Goal: Task Accomplishment & Management: Manage account settings

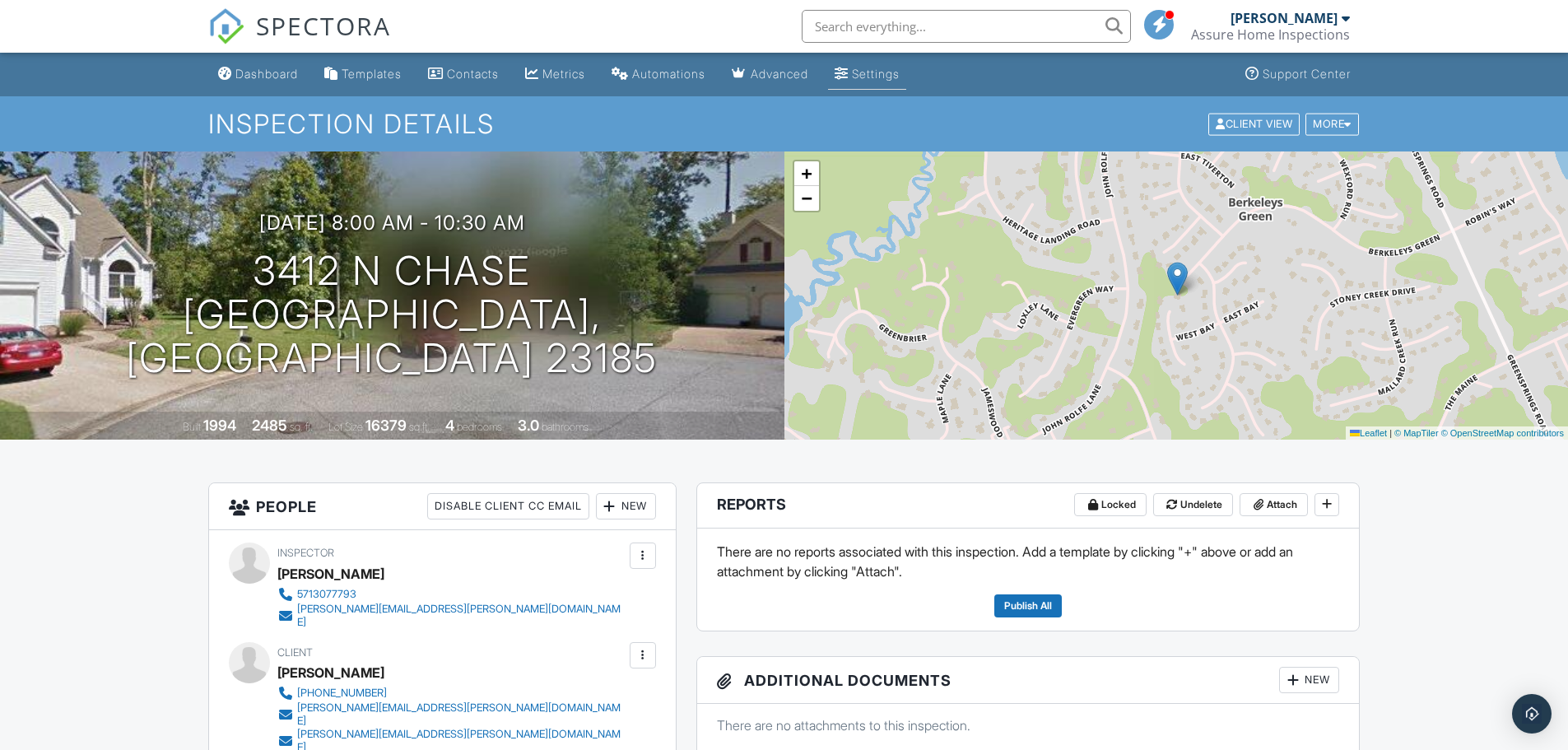
click at [889, 77] on div "Settings" at bounding box center [876, 73] width 48 height 14
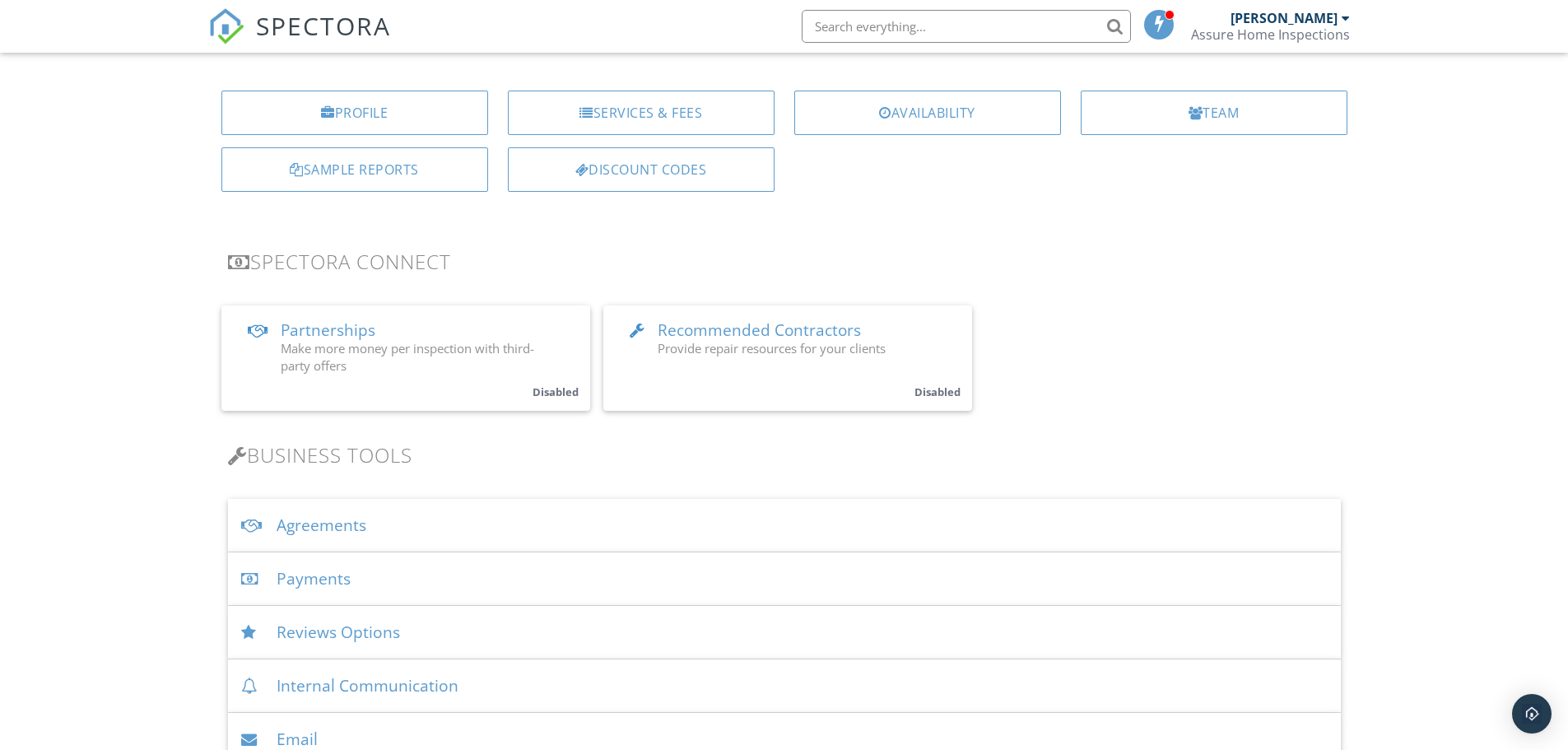
click at [352, 522] on div "Agreements" at bounding box center [784, 525] width 1113 height 54
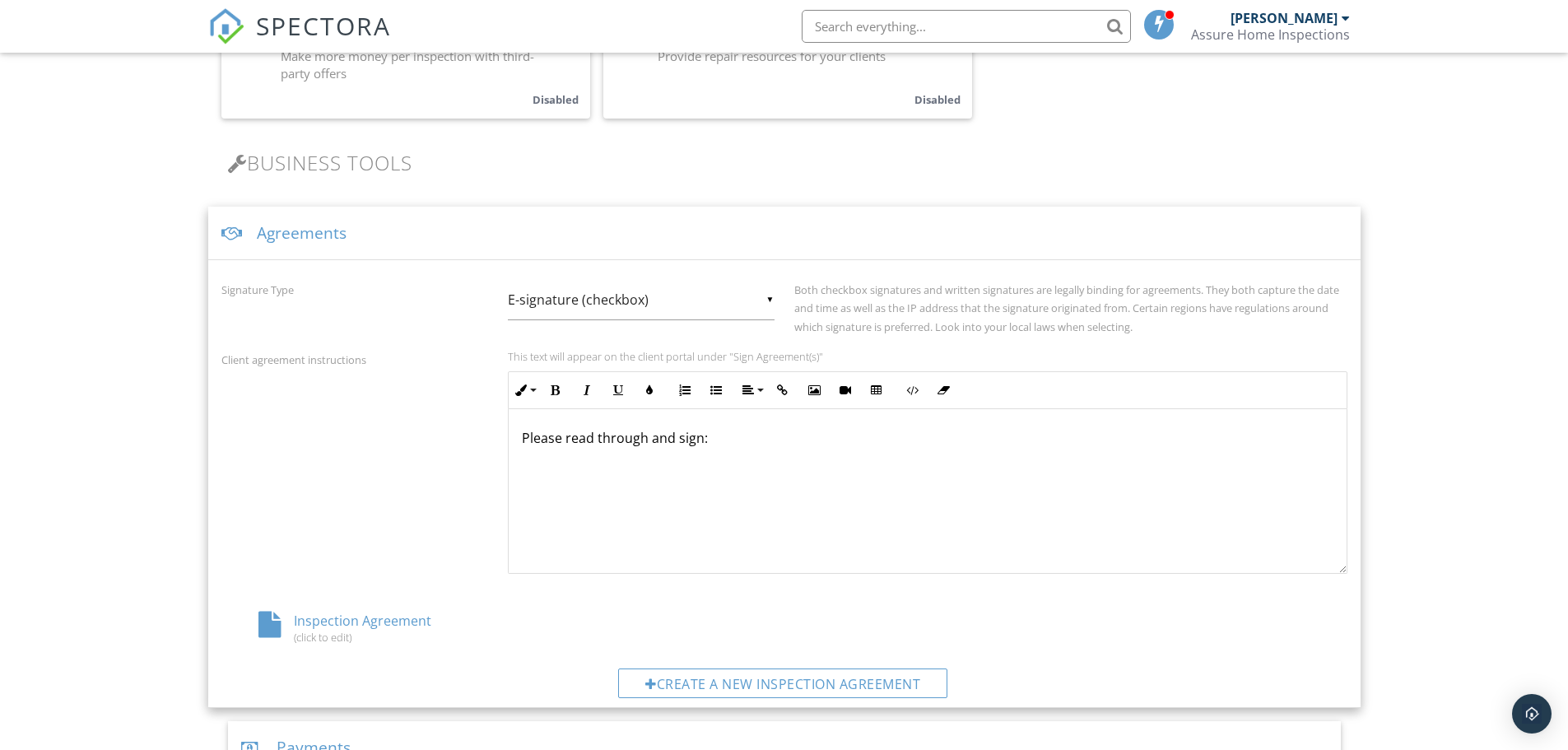
click at [957, 426] on div "Please read through and sign:" at bounding box center [928, 491] width 838 height 165
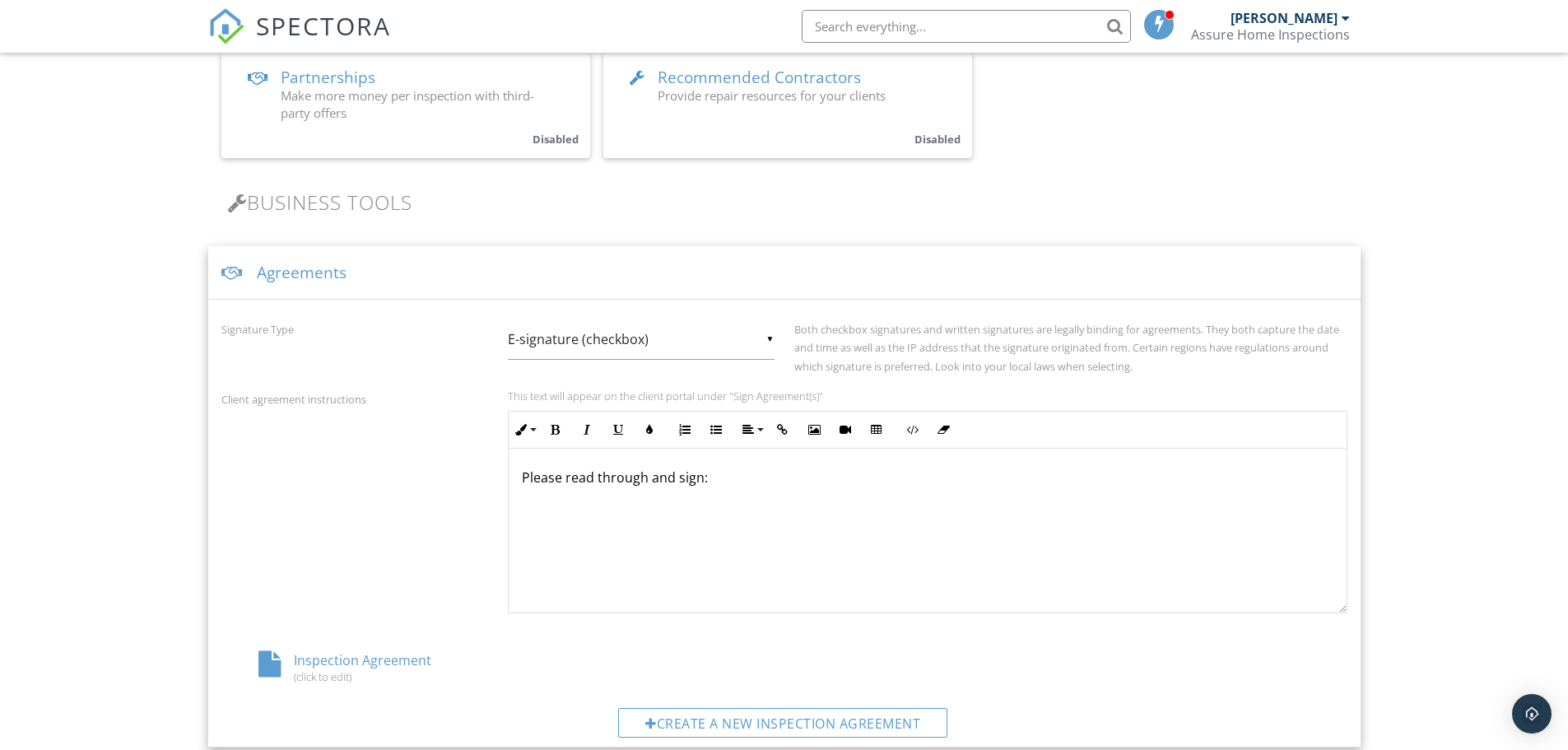
click at [914, 519] on div "Please read through and sign:" at bounding box center [928, 531] width 838 height 165
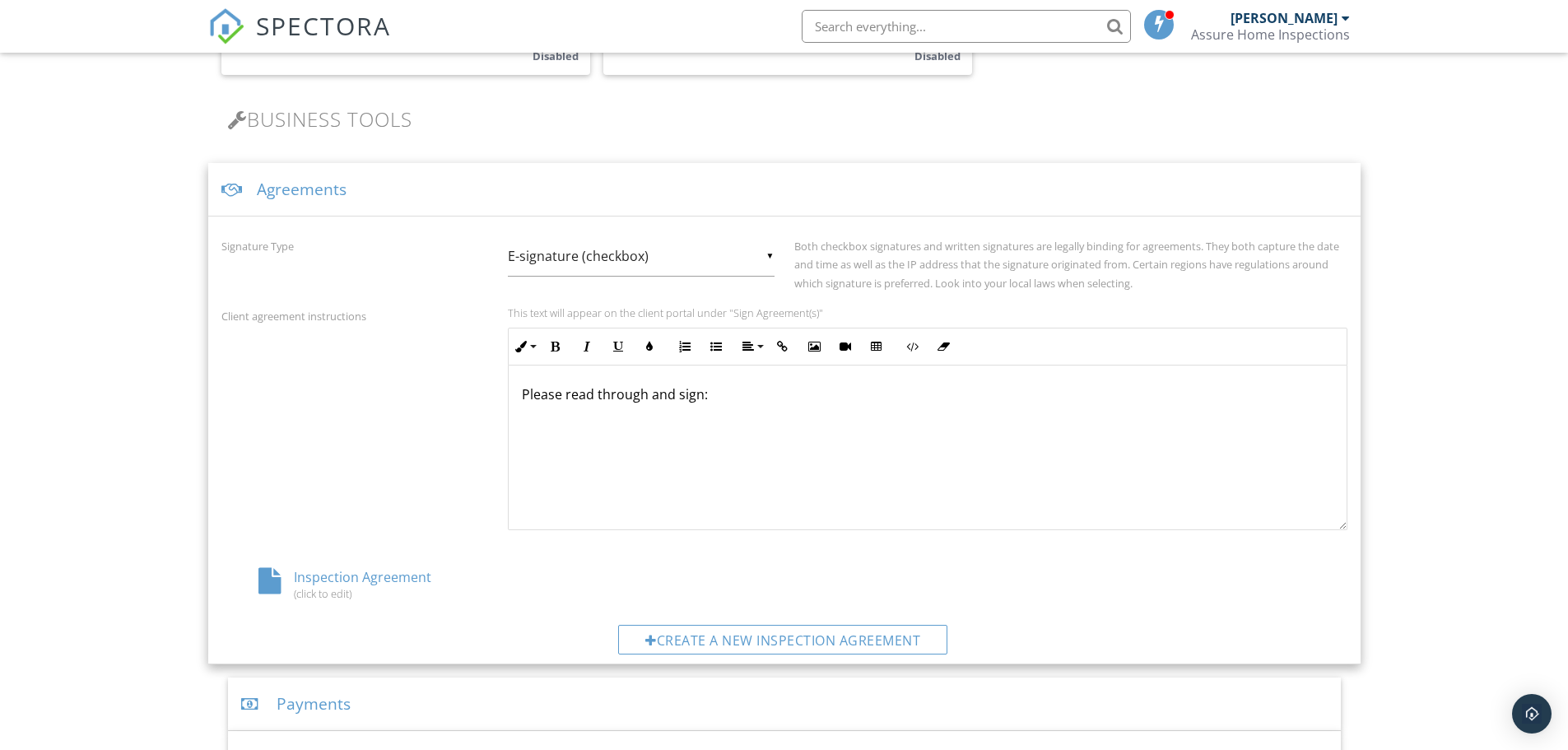
scroll to position [498, 0]
drag, startPoint x: 719, startPoint y: 401, endPoint x: 485, endPoint y: 400, distance: 234.0
click at [485, 400] on div "Client agreement instructions This text will appear on the client portal under …" at bounding box center [784, 419] width 1146 height 224
click at [751, 645] on div "Create a new inspection agreement" at bounding box center [783, 641] width 329 height 30
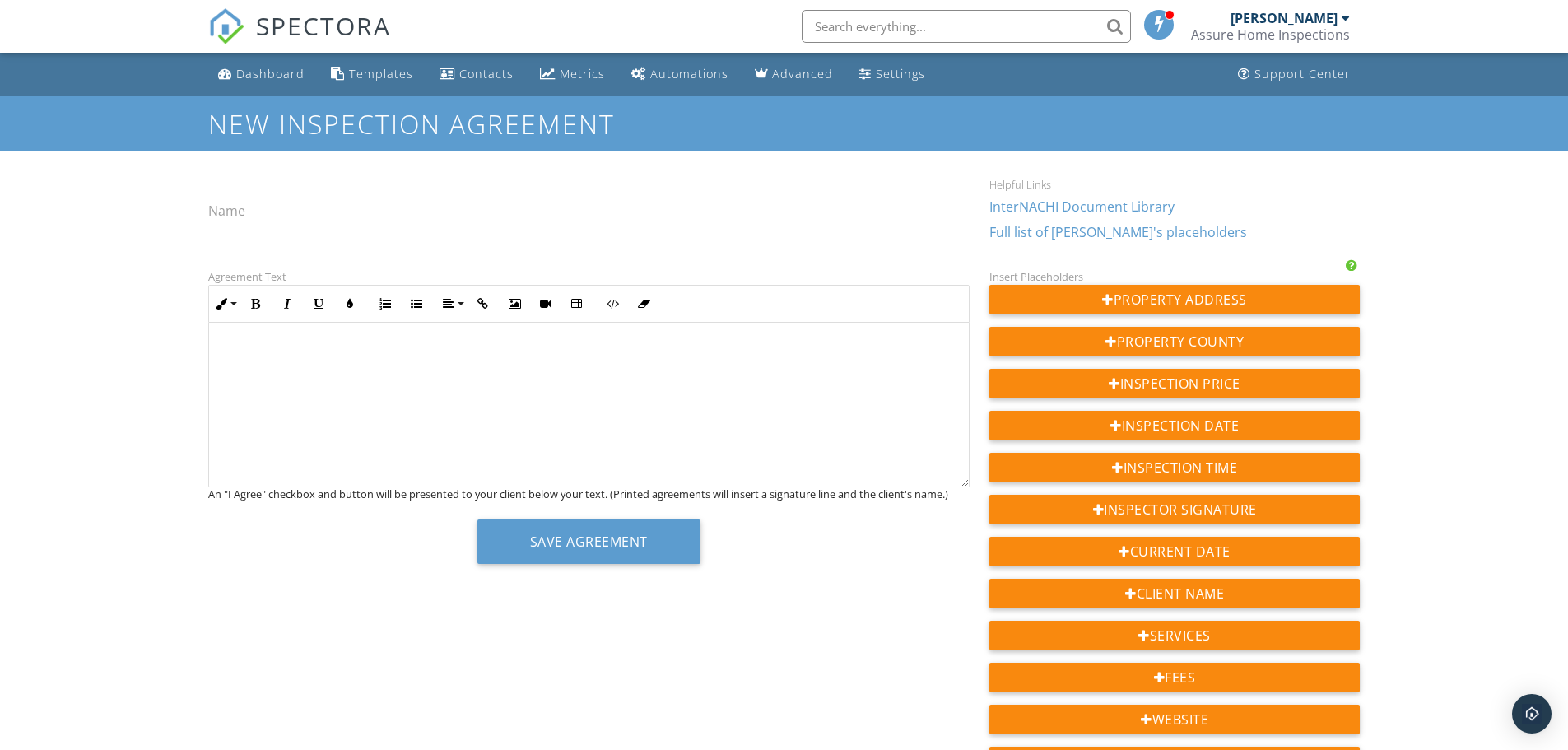
drag, startPoint x: 514, startPoint y: 372, endPoint x: 429, endPoint y: 377, distance: 85.1
click at [429, 377] on div at bounding box center [589, 405] width 760 height 165
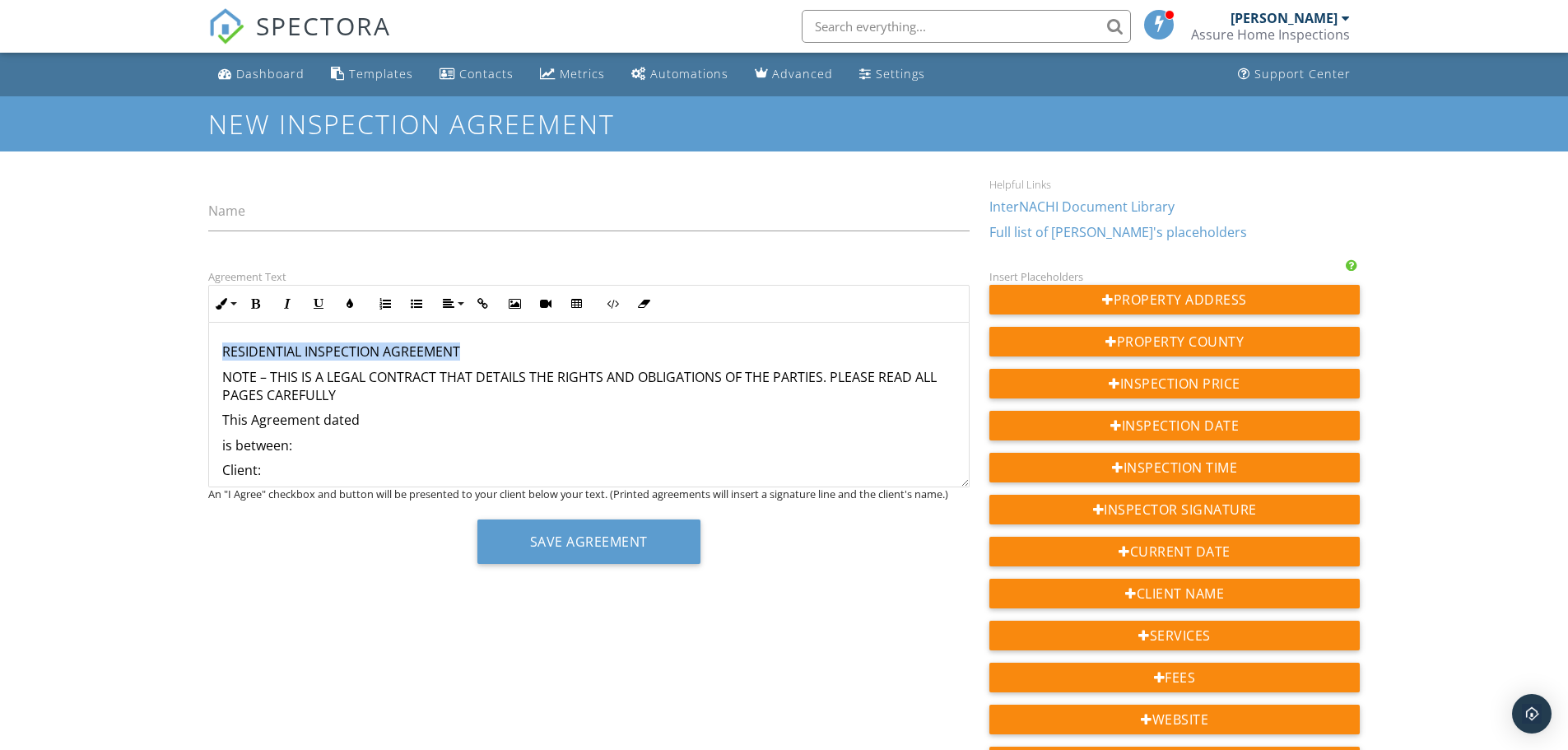
drag, startPoint x: 461, startPoint y: 348, endPoint x: 222, endPoint y: 348, distance: 239.0
click at [222, 348] on p "RESIDENTIAL INSPECTION AGREEMENT" at bounding box center [589, 352] width 733 height 18
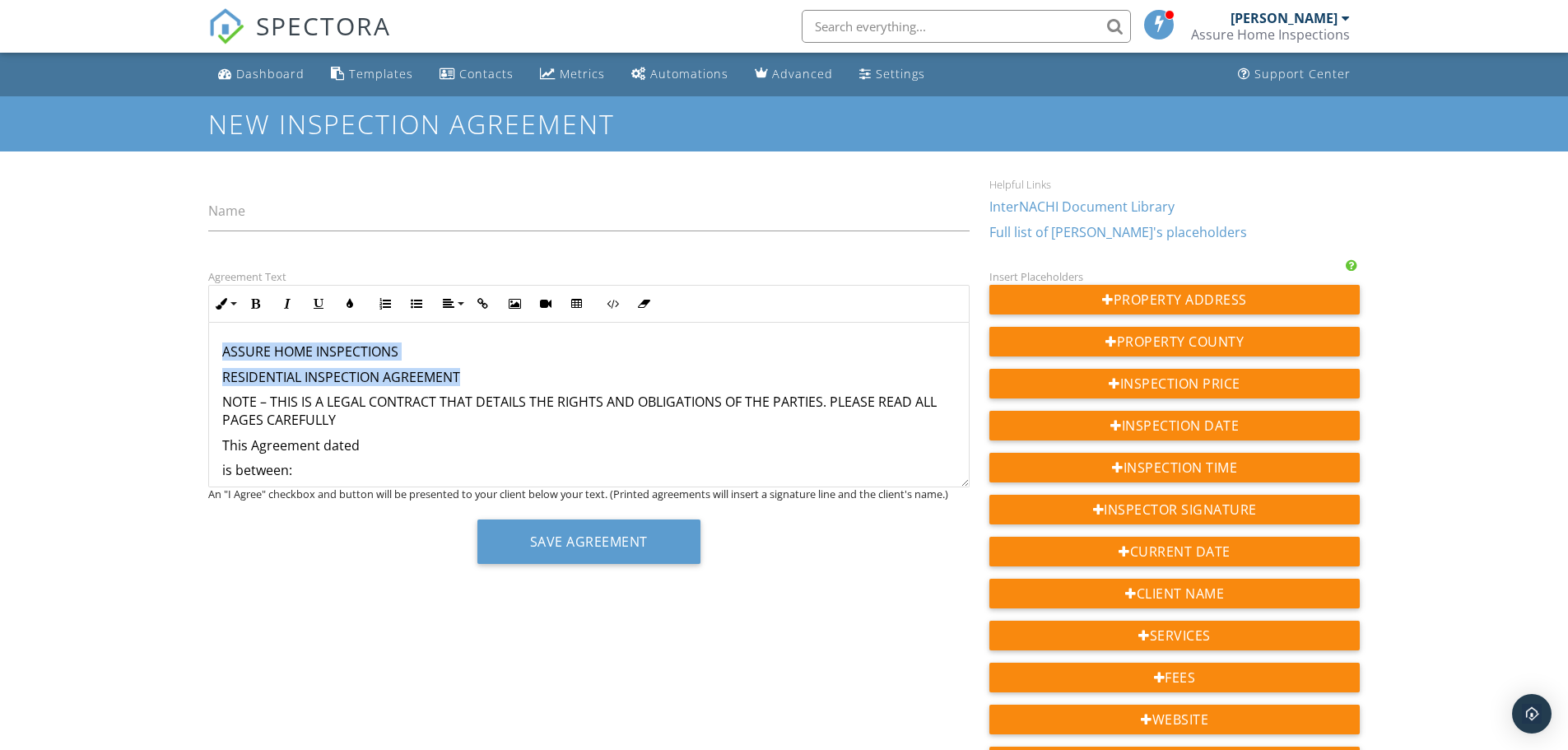
drag, startPoint x: 432, startPoint y: 372, endPoint x: 217, endPoint y: 354, distance: 215.8
click at [452, 300] on icon "button" at bounding box center [449, 304] width 12 height 12
click at [454, 352] on link "[GEOGRAPHIC_DATA]" at bounding box center [463, 354] width 52 height 25
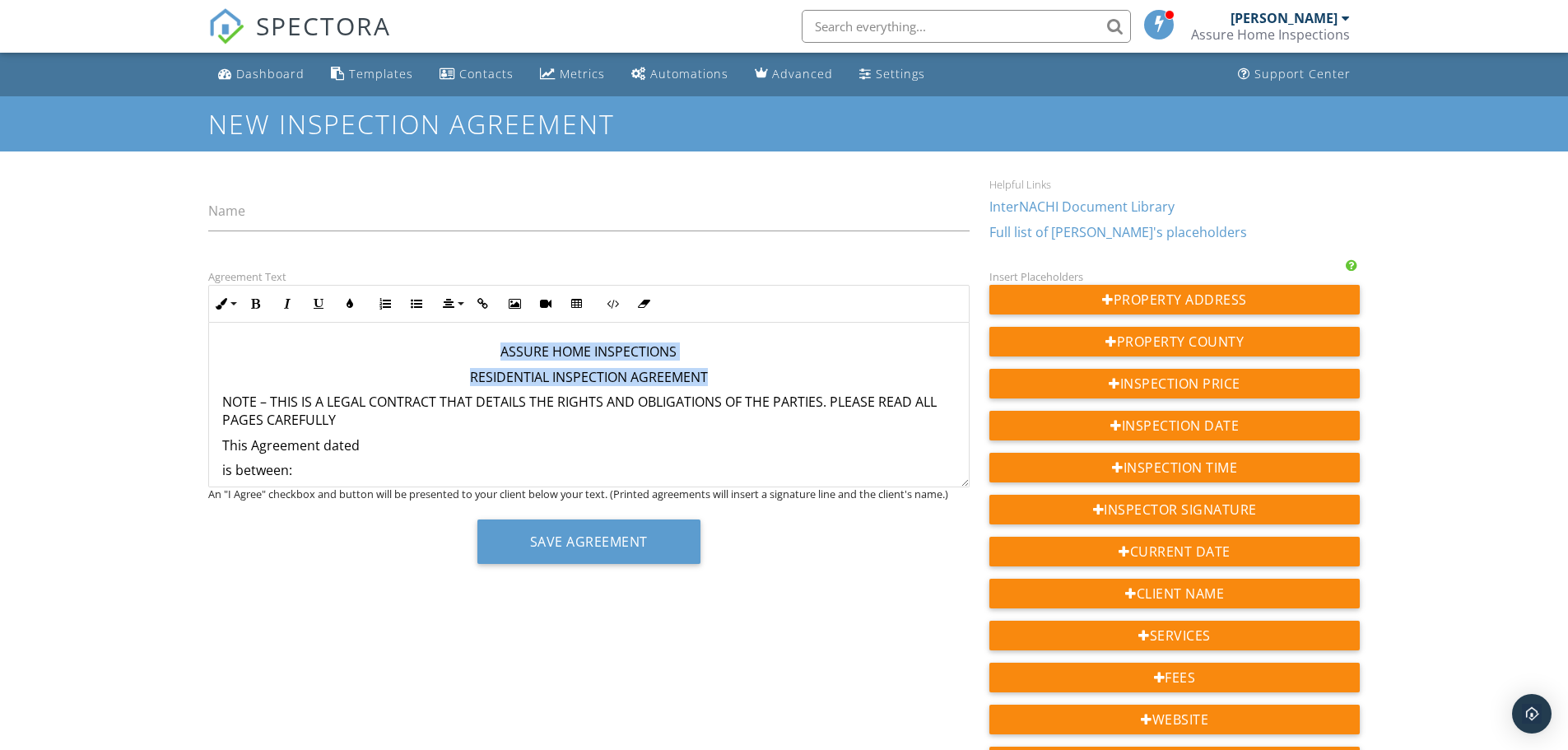
click at [712, 354] on p "ASSURE HOME INSPECTIONS" at bounding box center [589, 352] width 733 height 18
drag, startPoint x: 710, startPoint y: 381, endPoint x: 471, endPoint y: 343, distance: 242.0
click at [259, 303] on icon "button" at bounding box center [256, 304] width 12 height 12
click at [715, 375] on p "RESIDENTIAL INSPECTION AGREEMENT" at bounding box center [589, 377] width 733 height 18
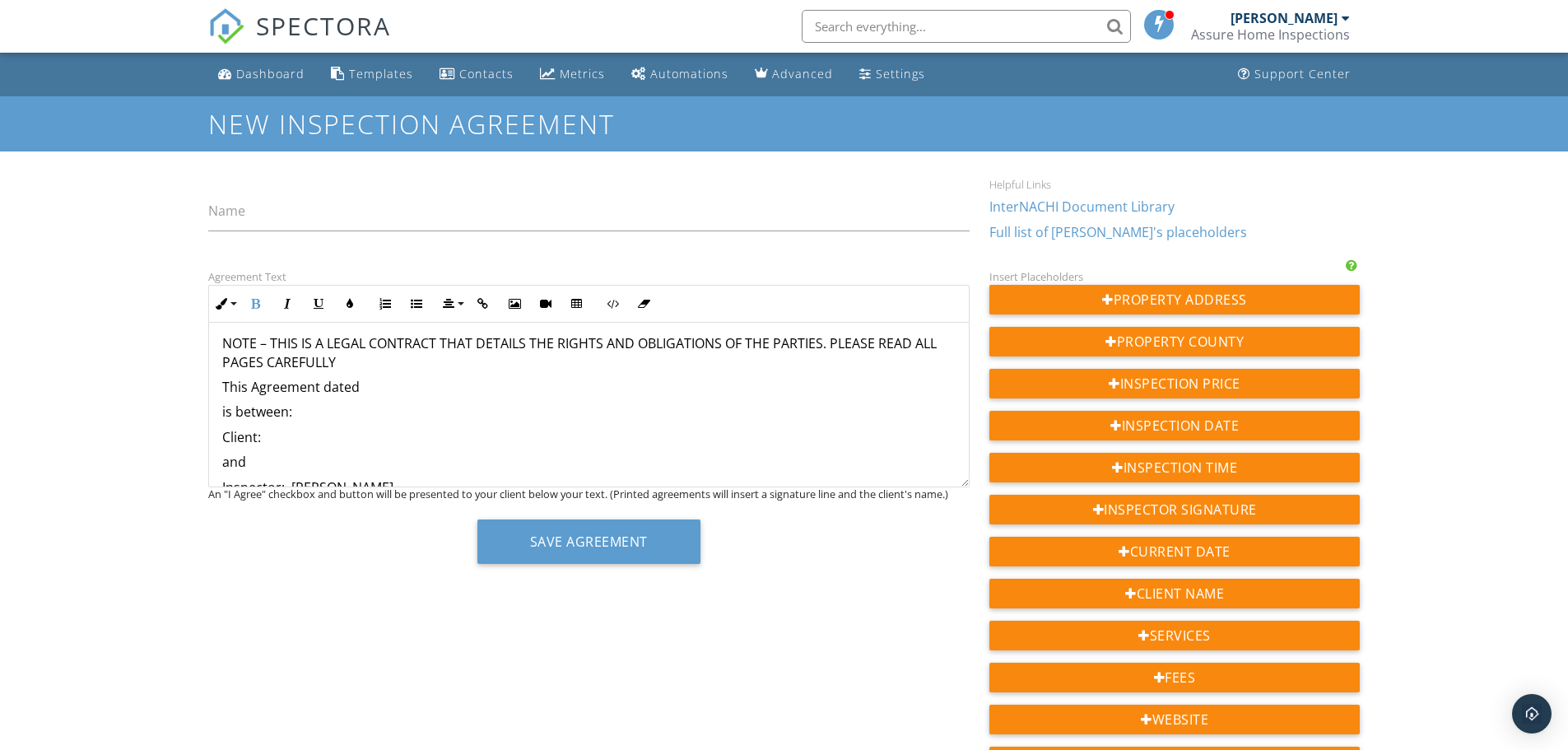
scroll to position [82, 0]
click at [412, 388] on p "This Agreement dated" at bounding box center [589, 388] width 733 height 18
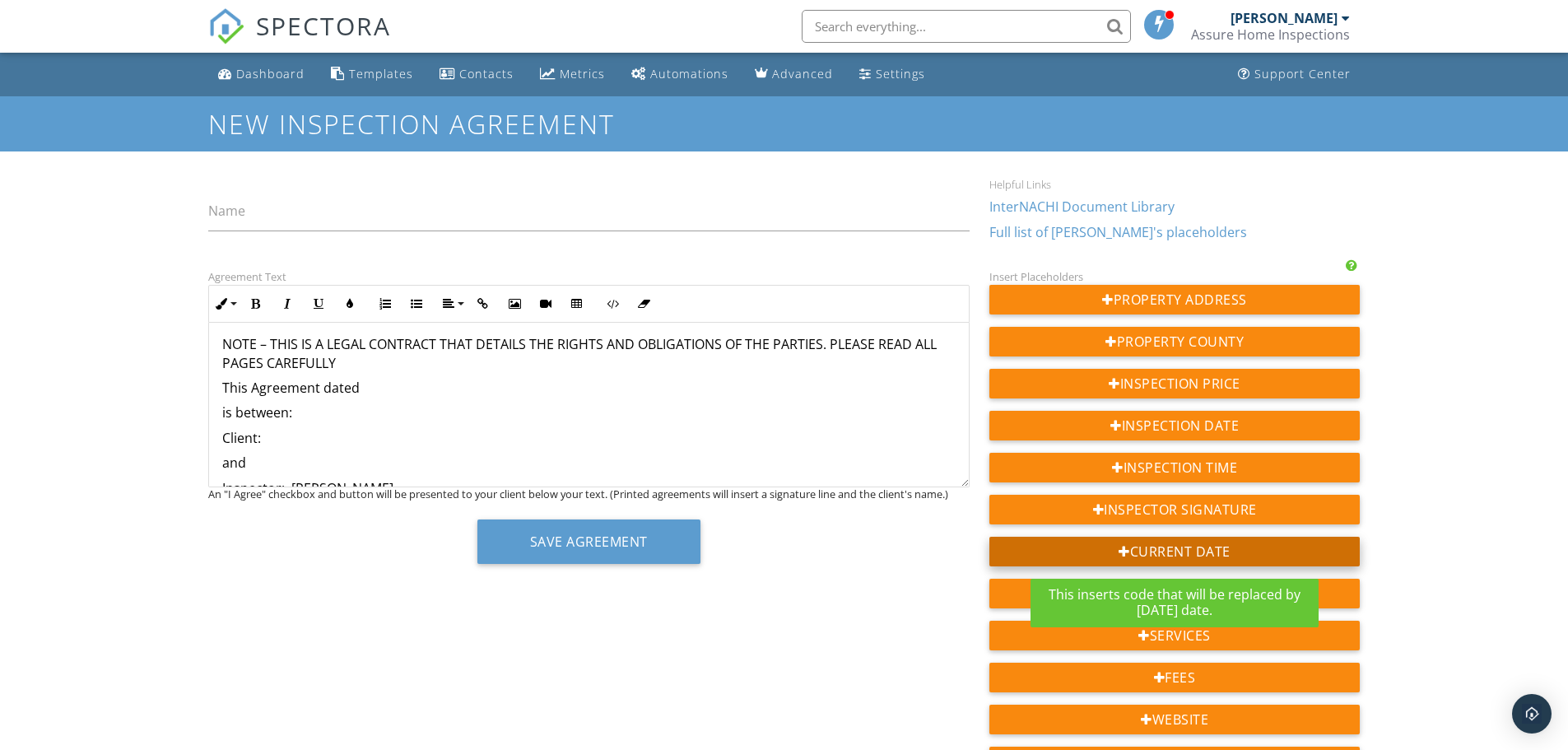
click at [1205, 547] on div "Current Date" at bounding box center [1175, 552] width 371 height 30
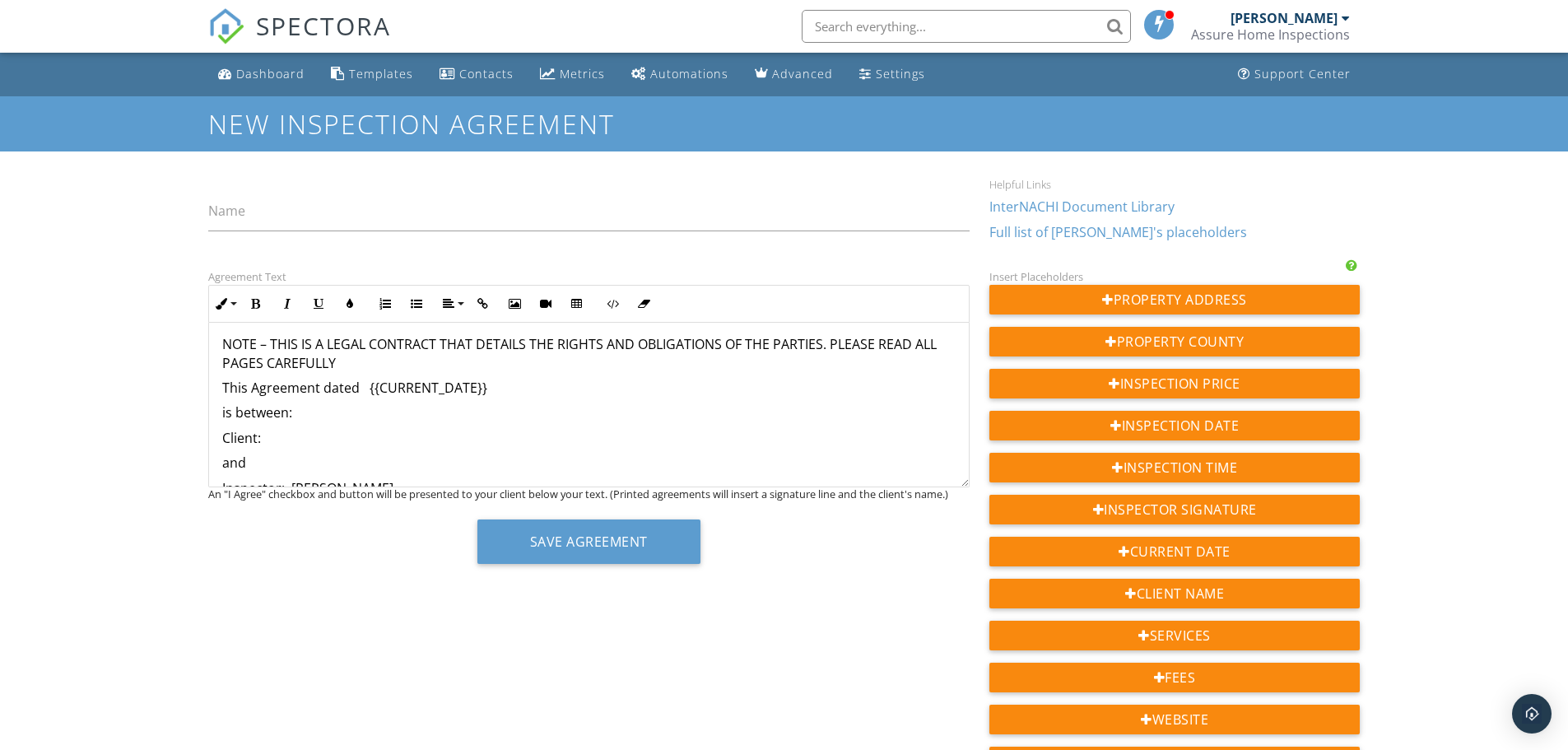
click at [365, 409] on p "is between:" at bounding box center [589, 412] width 733 height 18
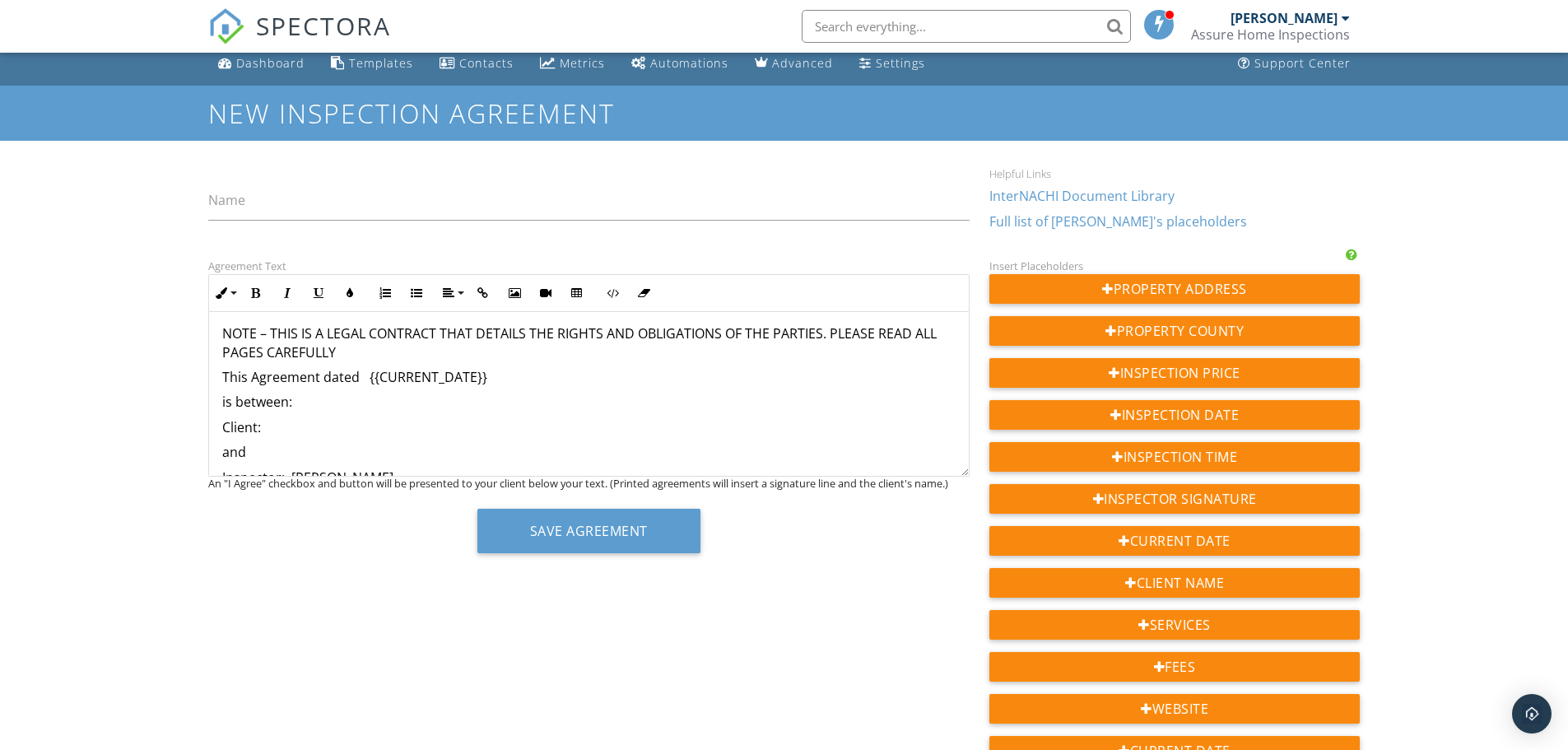
scroll to position [0, 0]
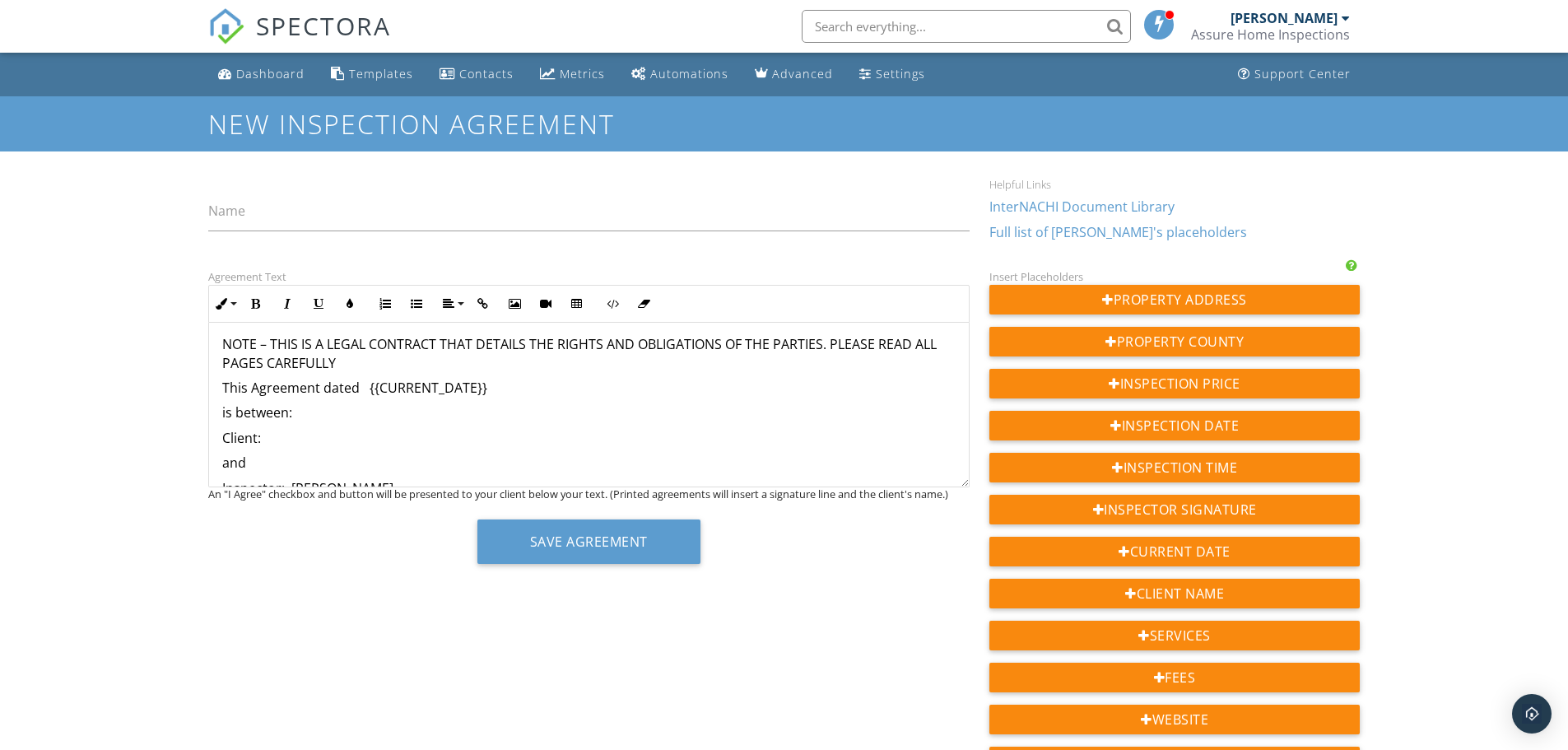
click at [1089, 232] on link "Full list of [PERSON_NAME]'s placeholders" at bounding box center [1118, 232] width 258 height 18
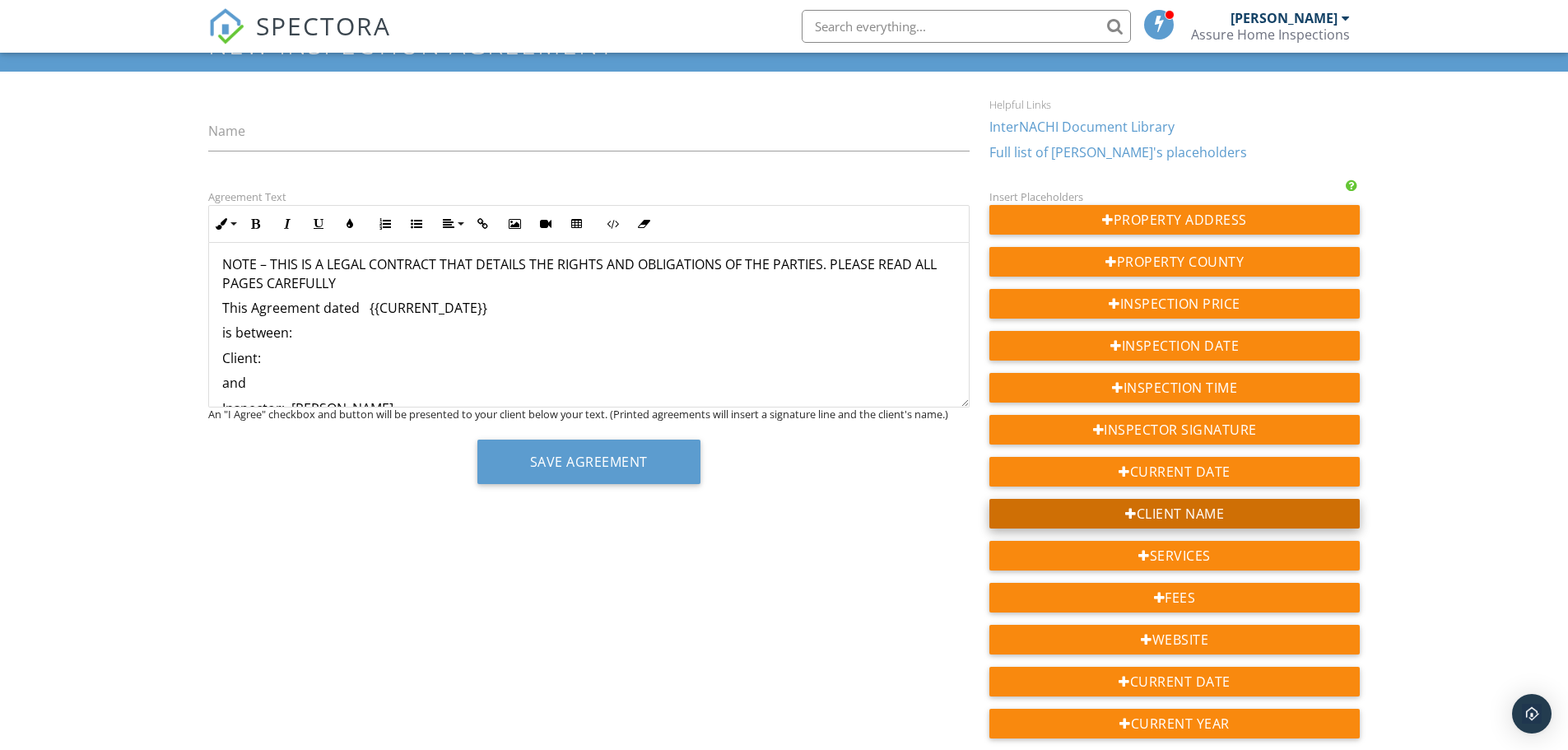
scroll to position [81, 0]
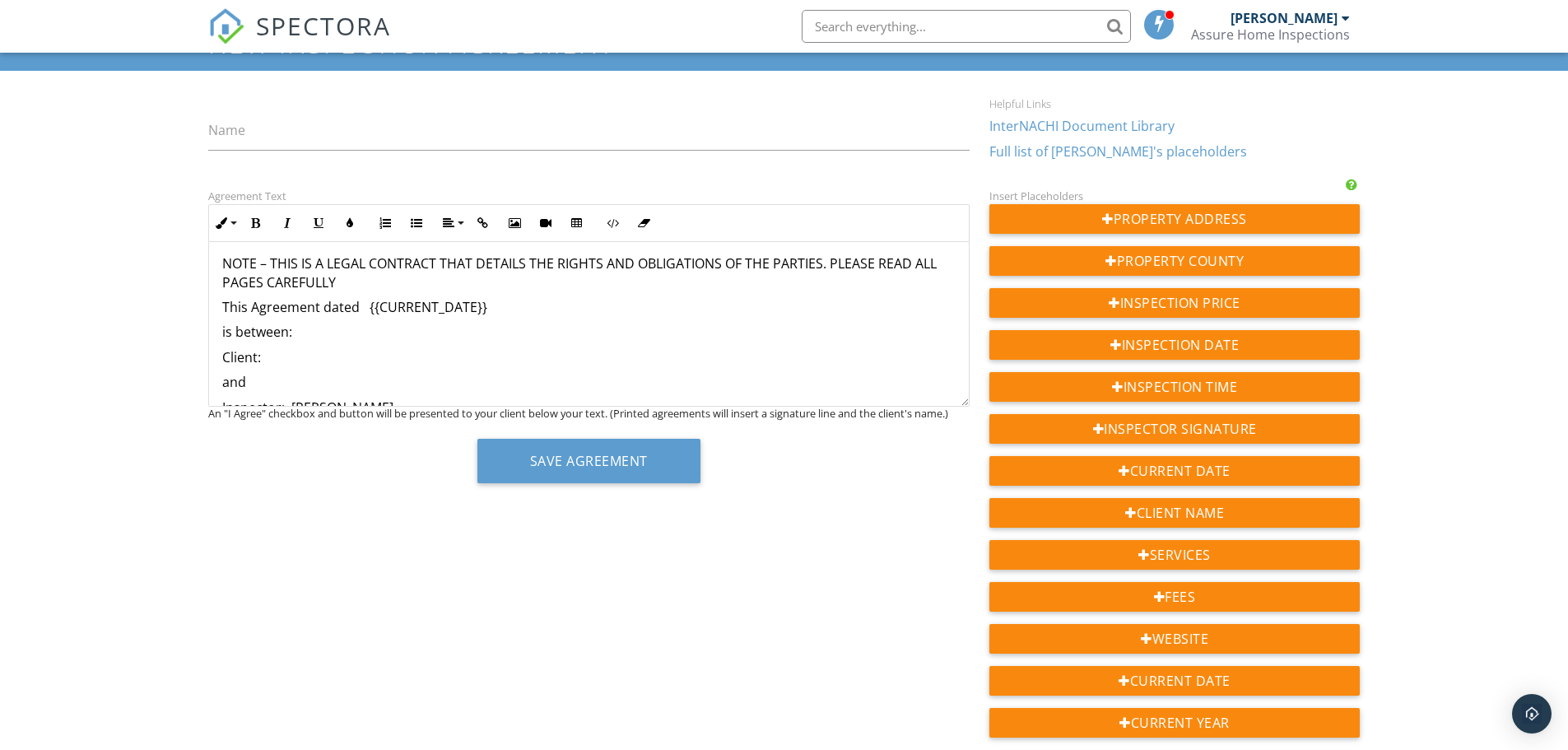
click at [355, 359] on p "Client:" at bounding box center [589, 357] width 733 height 18
click at [306, 335] on p "is between: ​ ​" at bounding box center [589, 332] width 733 height 18
click at [333, 359] on p "Client:" at bounding box center [589, 357] width 733 height 18
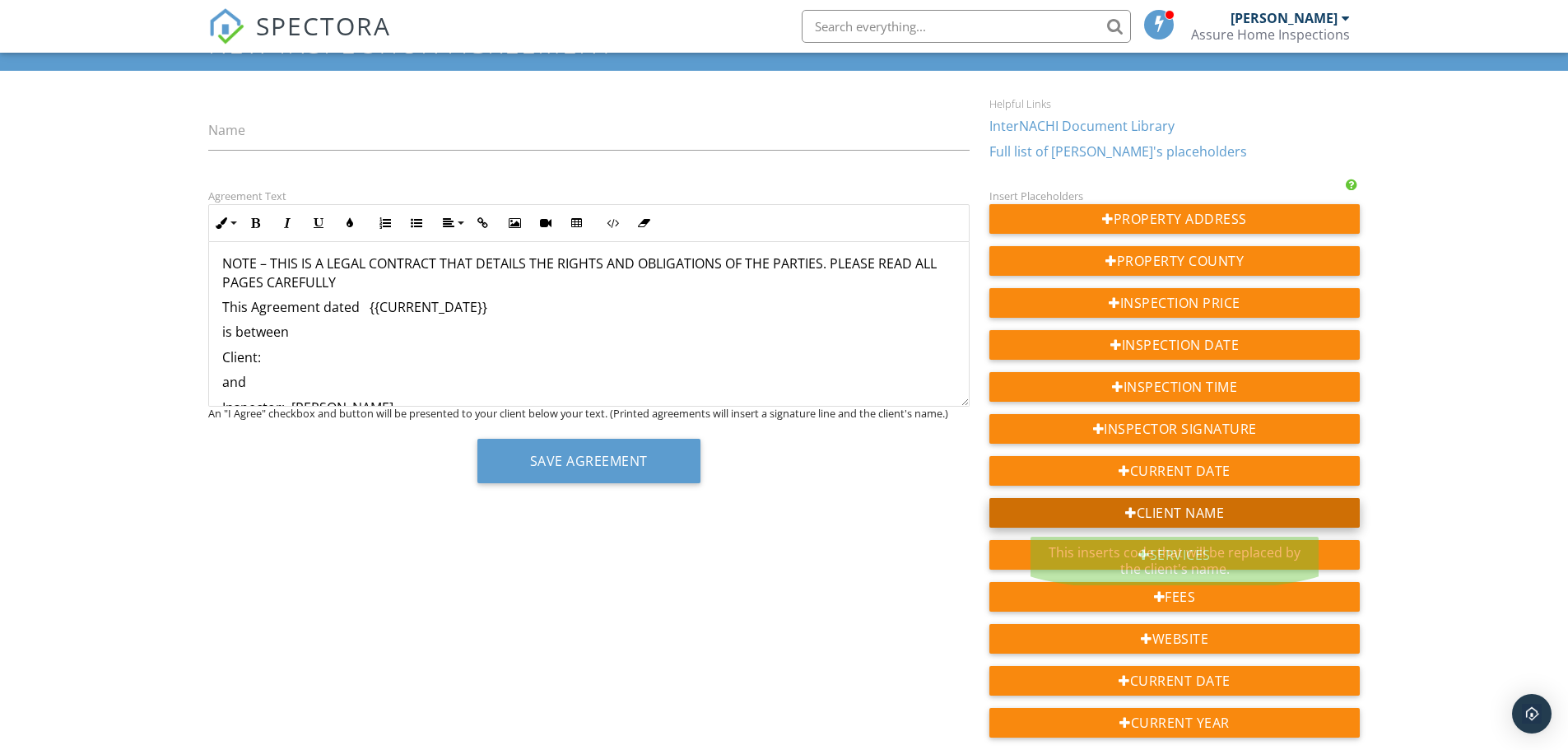
click at [1132, 512] on div at bounding box center [1131, 513] width 12 height 13
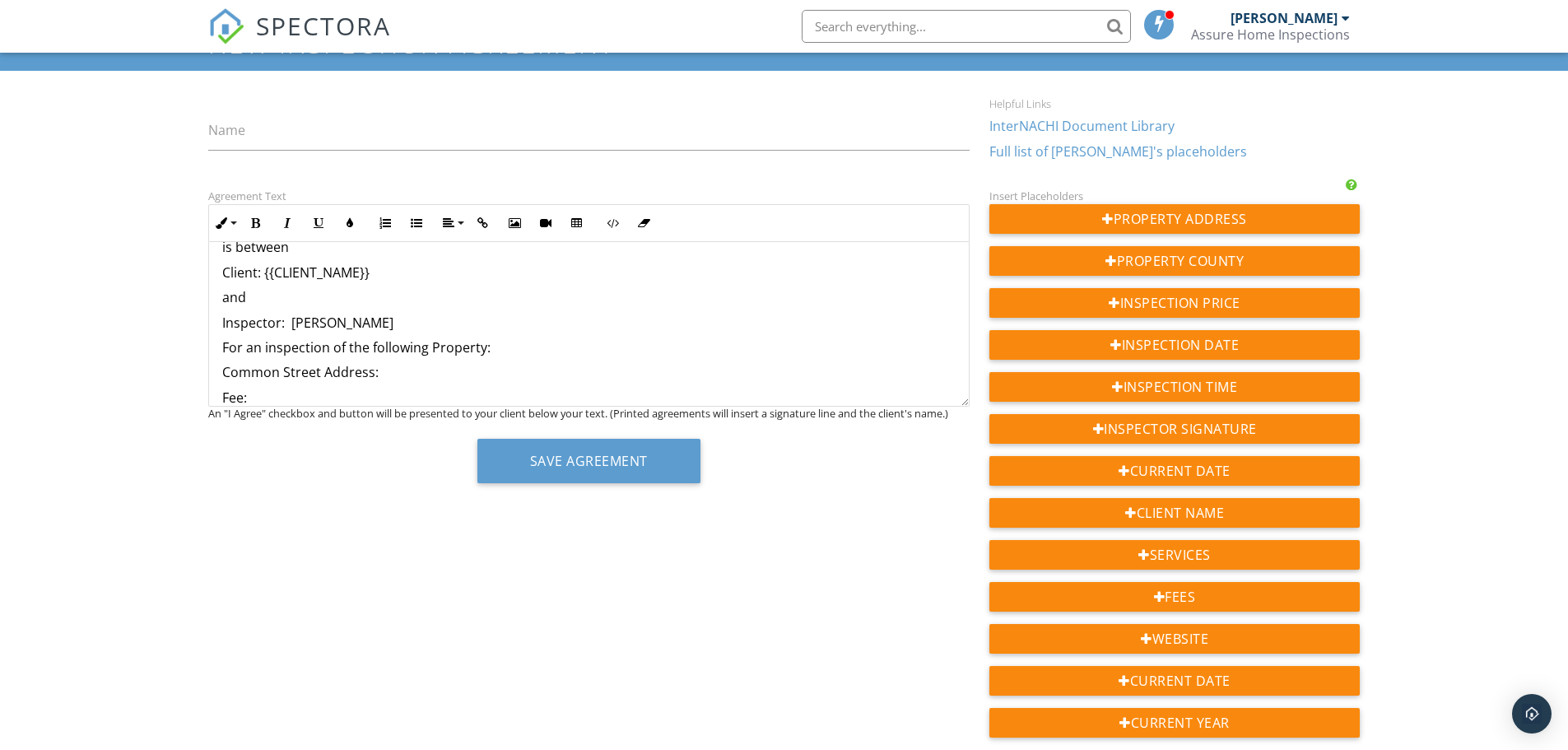
scroll to position [166, 0]
click at [535, 355] on p "For an inspection of the following Property:" at bounding box center [589, 348] width 733 height 18
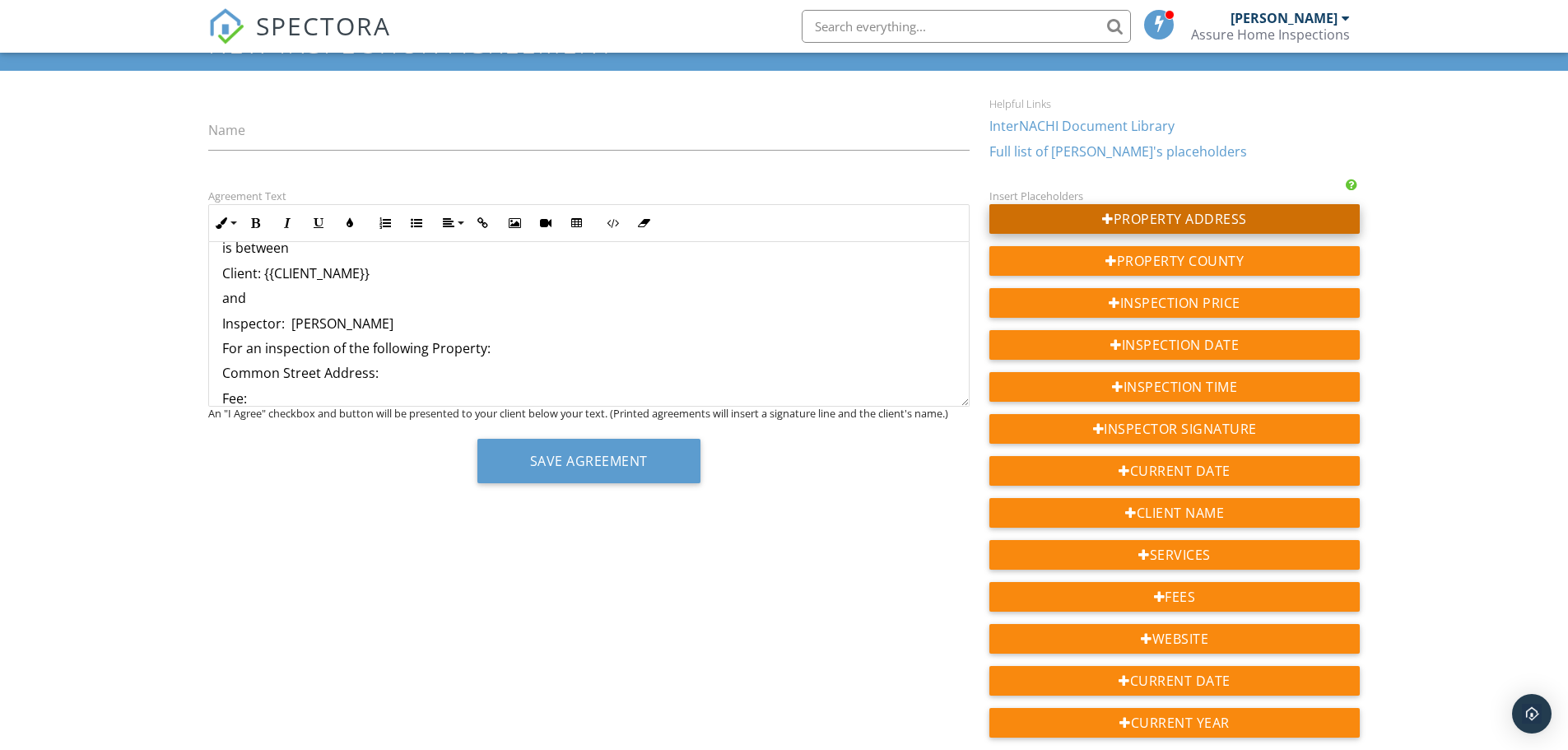
click at [1149, 223] on div "Property Address" at bounding box center [1175, 219] width 371 height 30
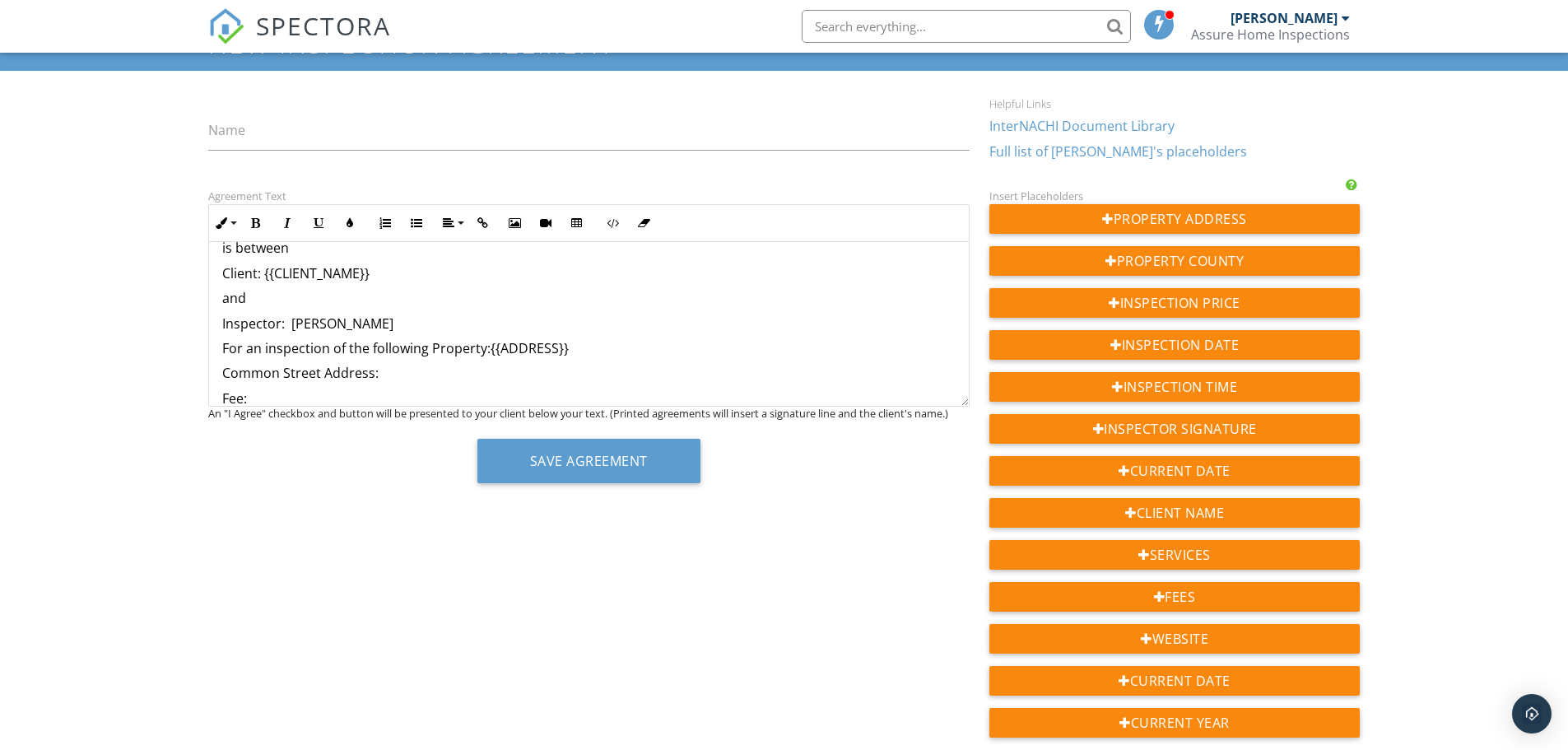
click at [486, 351] on p "For an inspection of the following Property:{{ADDRESS}}" at bounding box center [589, 348] width 733 height 18
drag, startPoint x: 581, startPoint y: 352, endPoint x: 487, endPoint y: 352, distance: 94.0
click at [487, 352] on p "For an inspection of the following Property: {{ADDRESS}}" at bounding box center [589, 348] width 733 height 18
drag, startPoint x: 491, startPoint y: 346, endPoint x: 426, endPoint y: 345, distance: 65.0
click at [426, 345] on p "For an inspection of the following Property" at bounding box center [589, 348] width 733 height 18
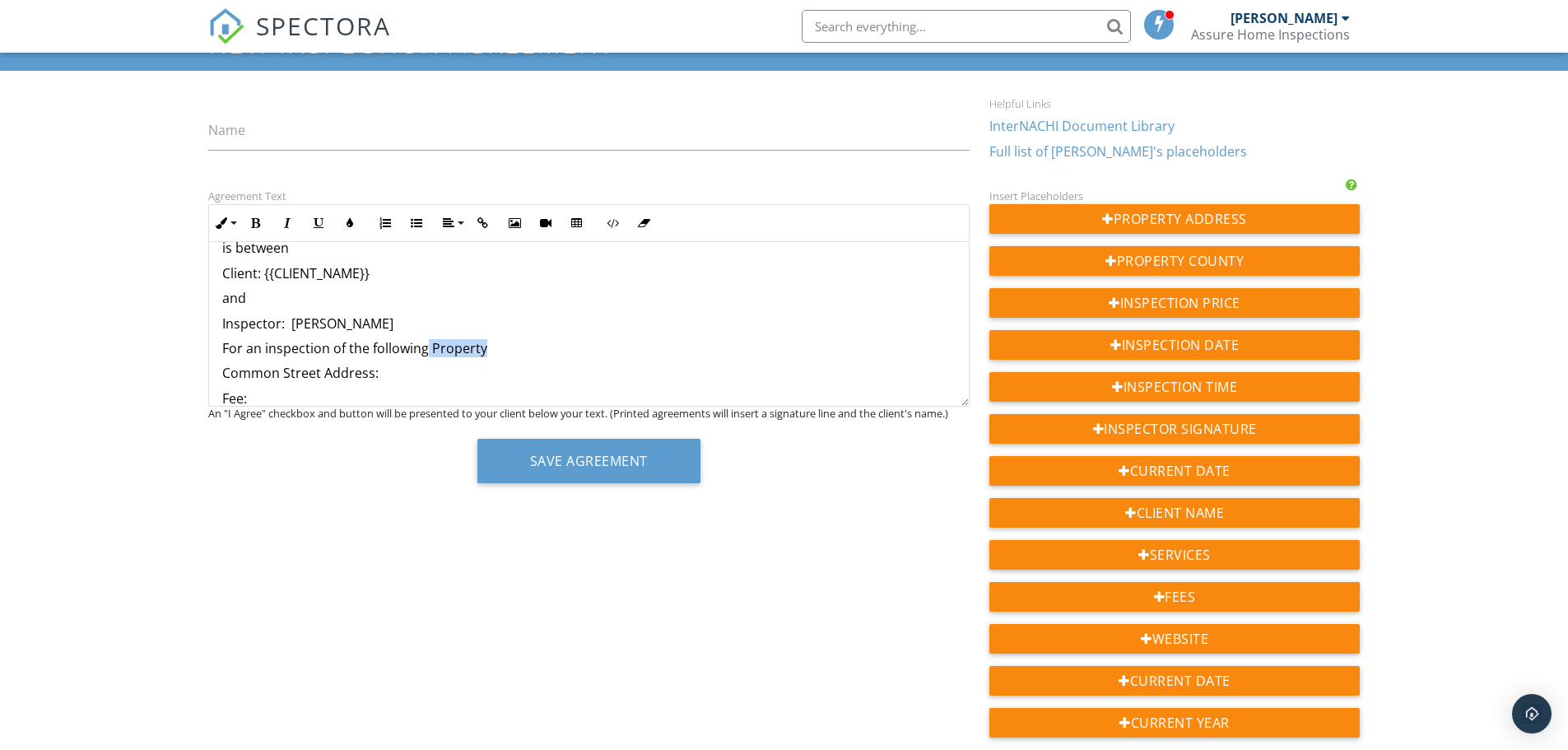
click at [435, 343] on p "For an inspection of the following Property" at bounding box center [589, 348] width 733 height 18
click at [470, 346] on p "For an inspection of the following Property" at bounding box center [589, 348] width 733 height 18
click at [496, 342] on p "For an inspection of the following property" at bounding box center [589, 348] width 733 height 18
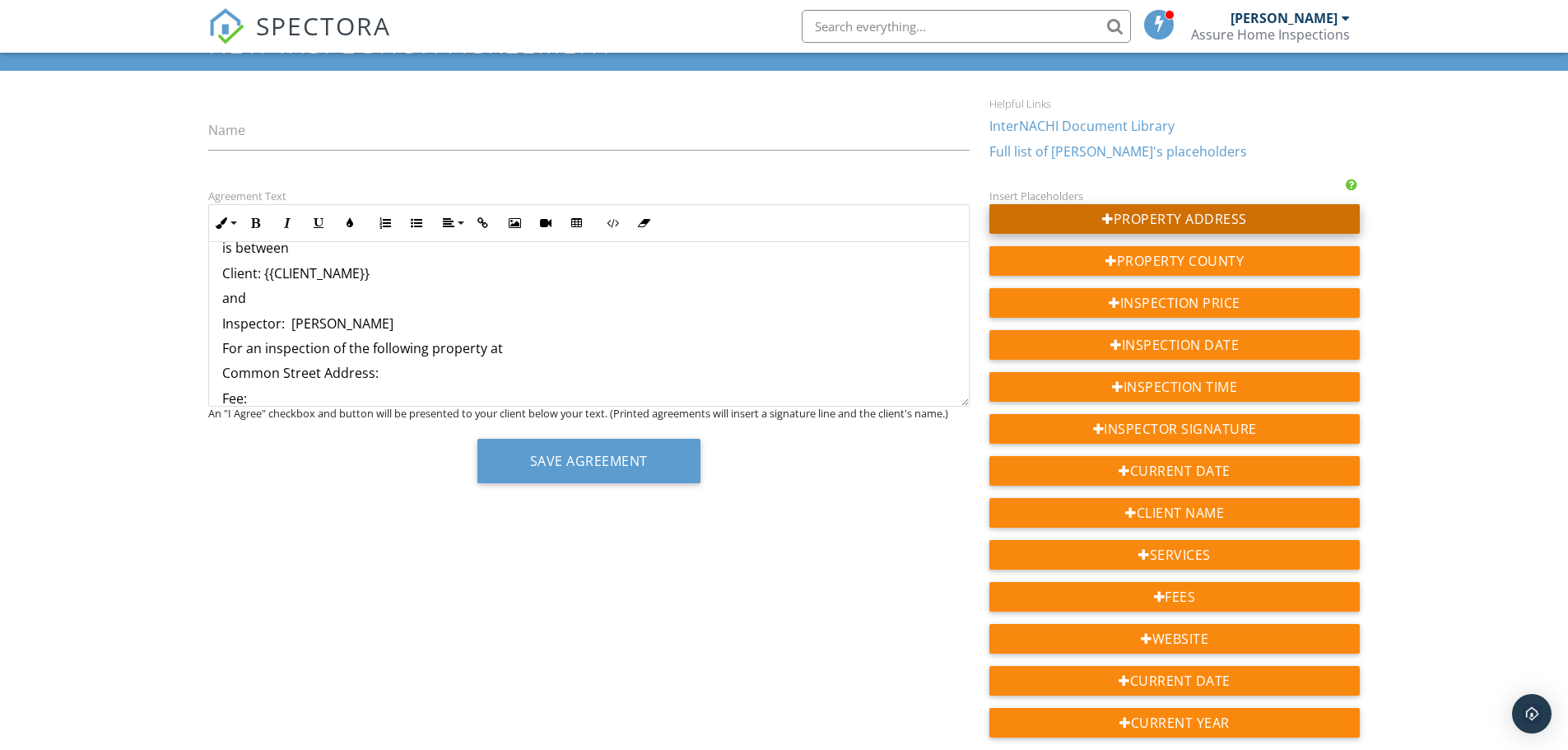
click at [1135, 224] on div "Property Address" at bounding box center [1175, 219] width 371 height 30
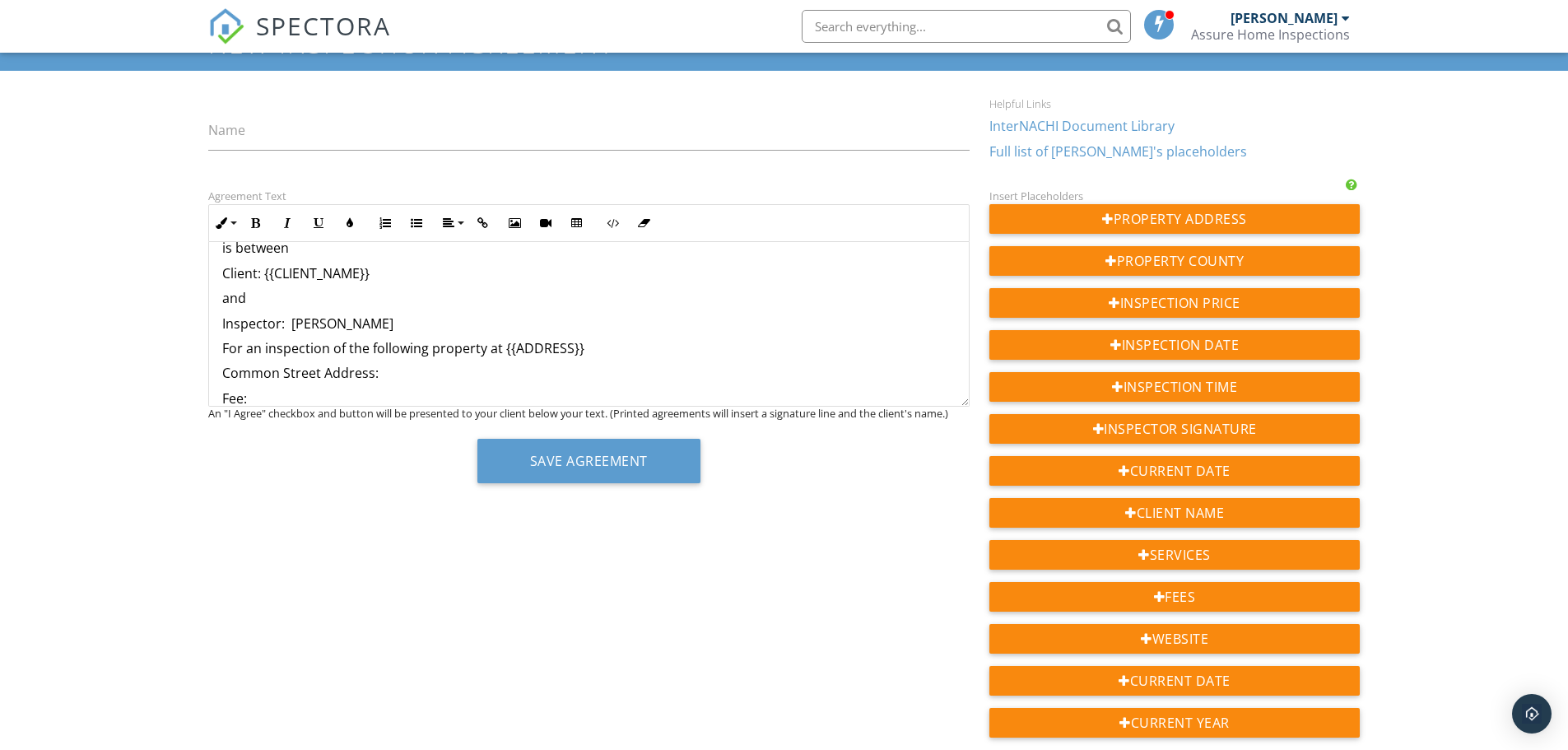
drag, startPoint x: 384, startPoint y: 370, endPoint x: 214, endPoint y: 384, distance: 170.6
click at [276, 374] on p "Fee:" at bounding box center [589, 373] width 733 height 18
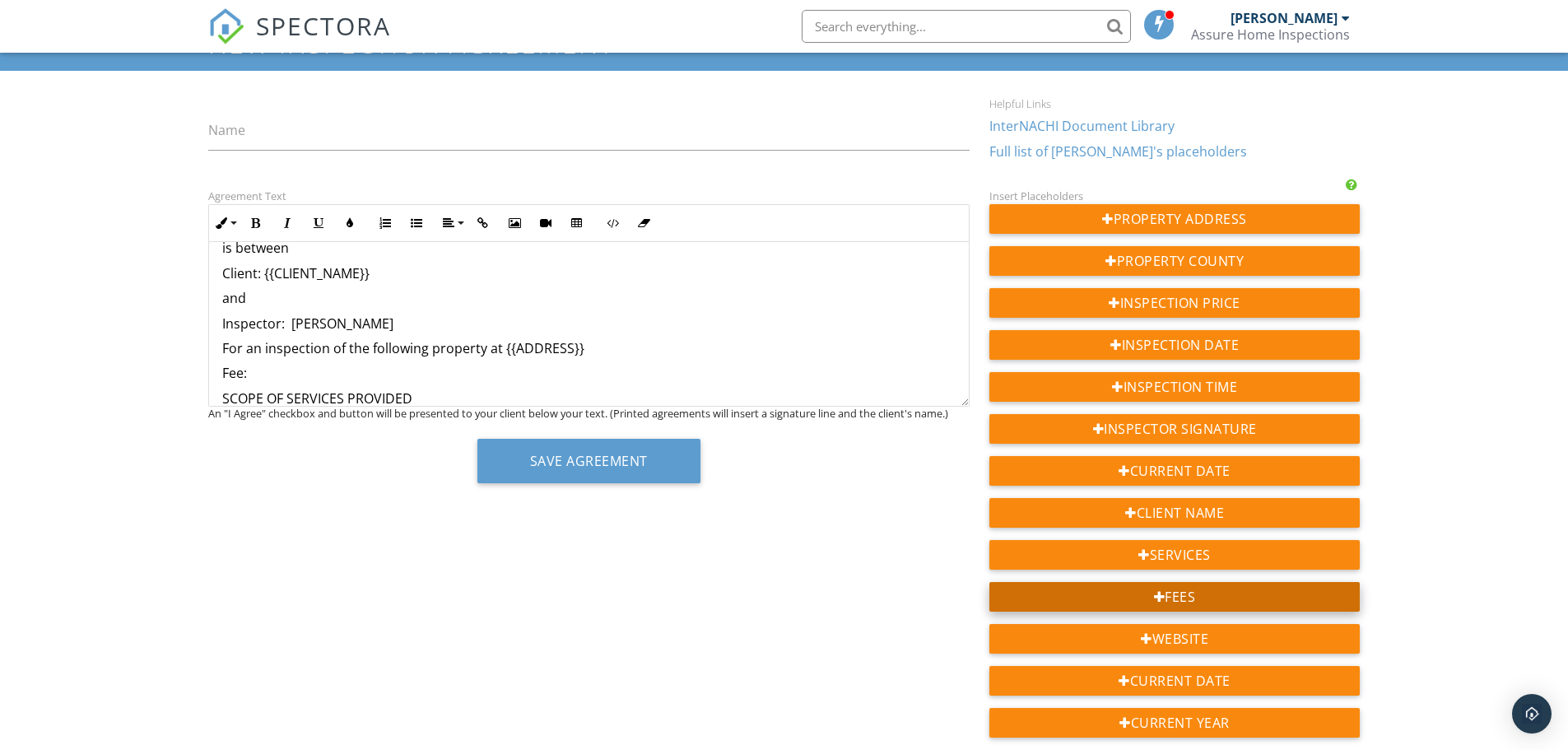
click at [1167, 594] on div "Fees" at bounding box center [1175, 597] width 371 height 30
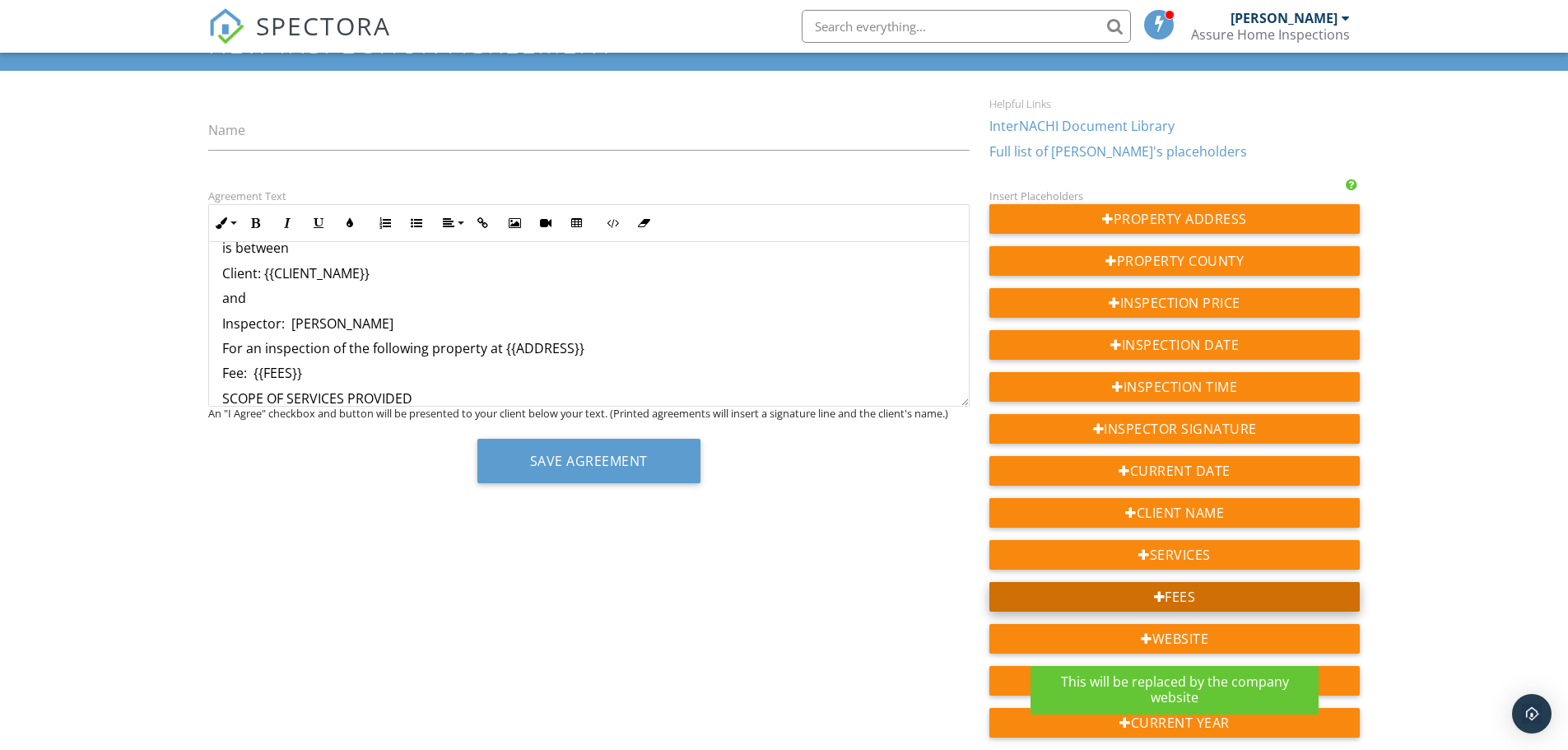
click at [1191, 600] on div "Fees" at bounding box center [1175, 597] width 371 height 30
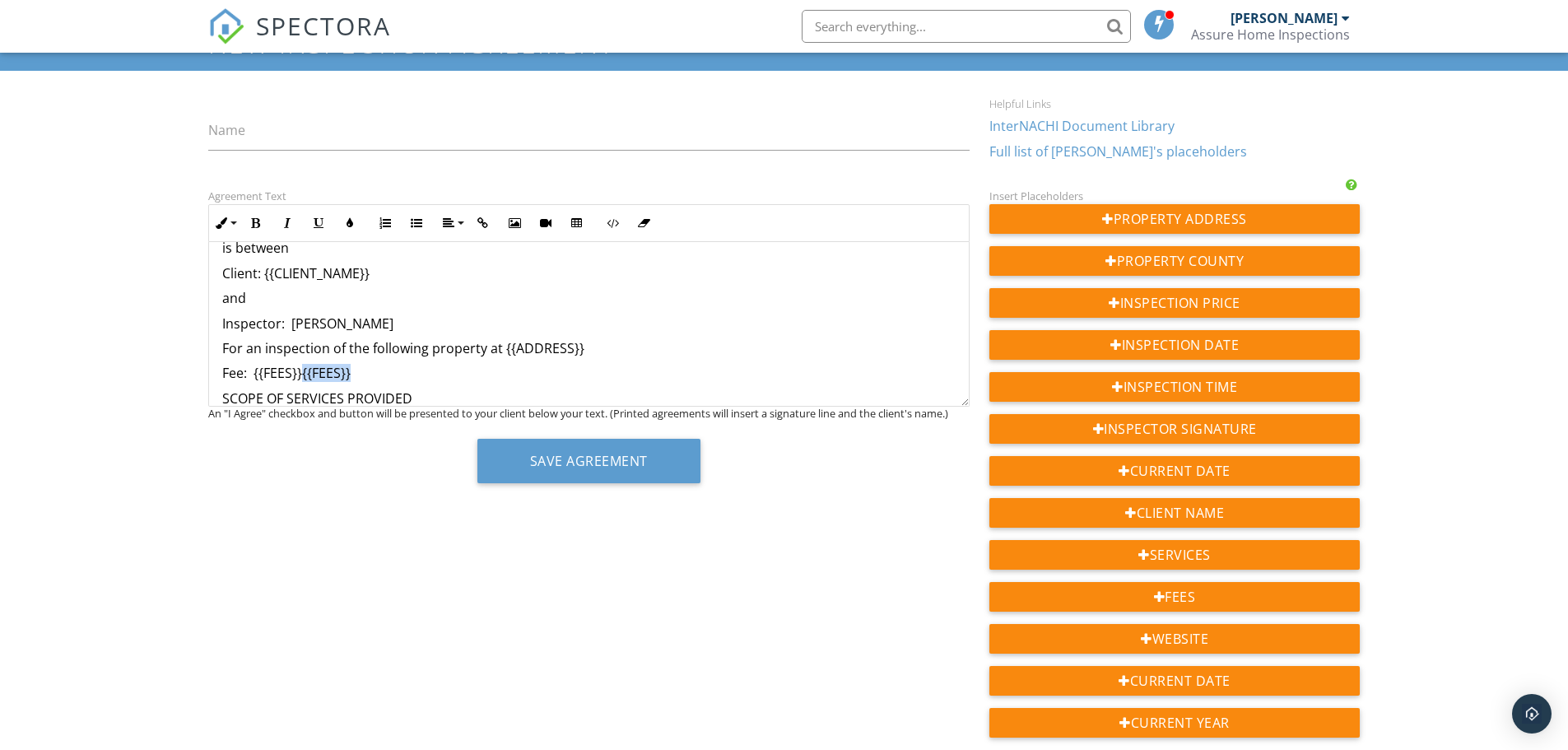
drag, startPoint x: 361, startPoint y: 375, endPoint x: 303, endPoint y: 381, distance: 58.3
click at [303, 381] on p "Fee: {{FEES}}{{FEES}}" at bounding box center [589, 373] width 733 height 18
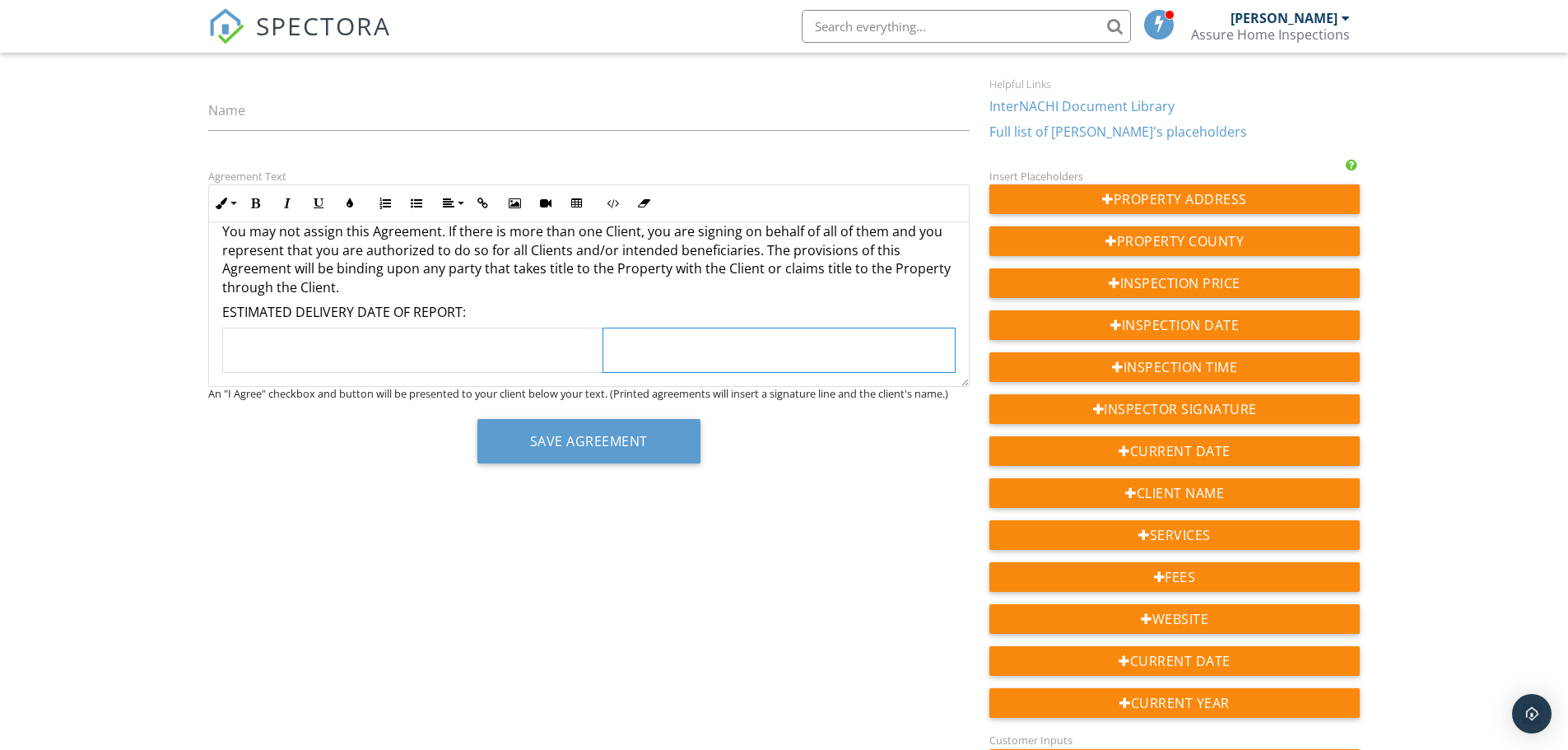
scroll to position [101, 0]
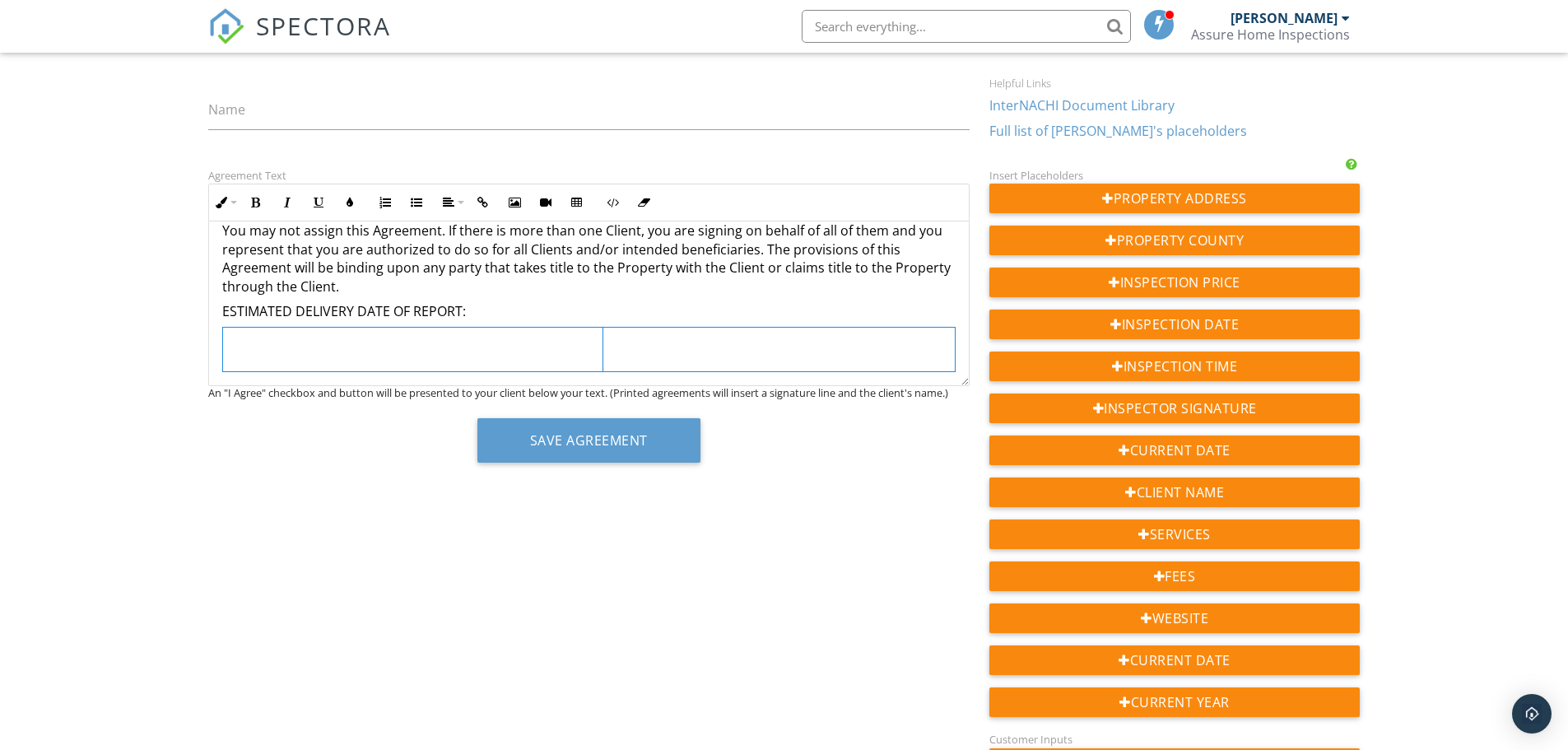
drag, startPoint x: 696, startPoint y: 365, endPoint x: 432, endPoint y: 342, distance: 265.0
click at [432, 342] on tr at bounding box center [589, 349] width 733 height 44
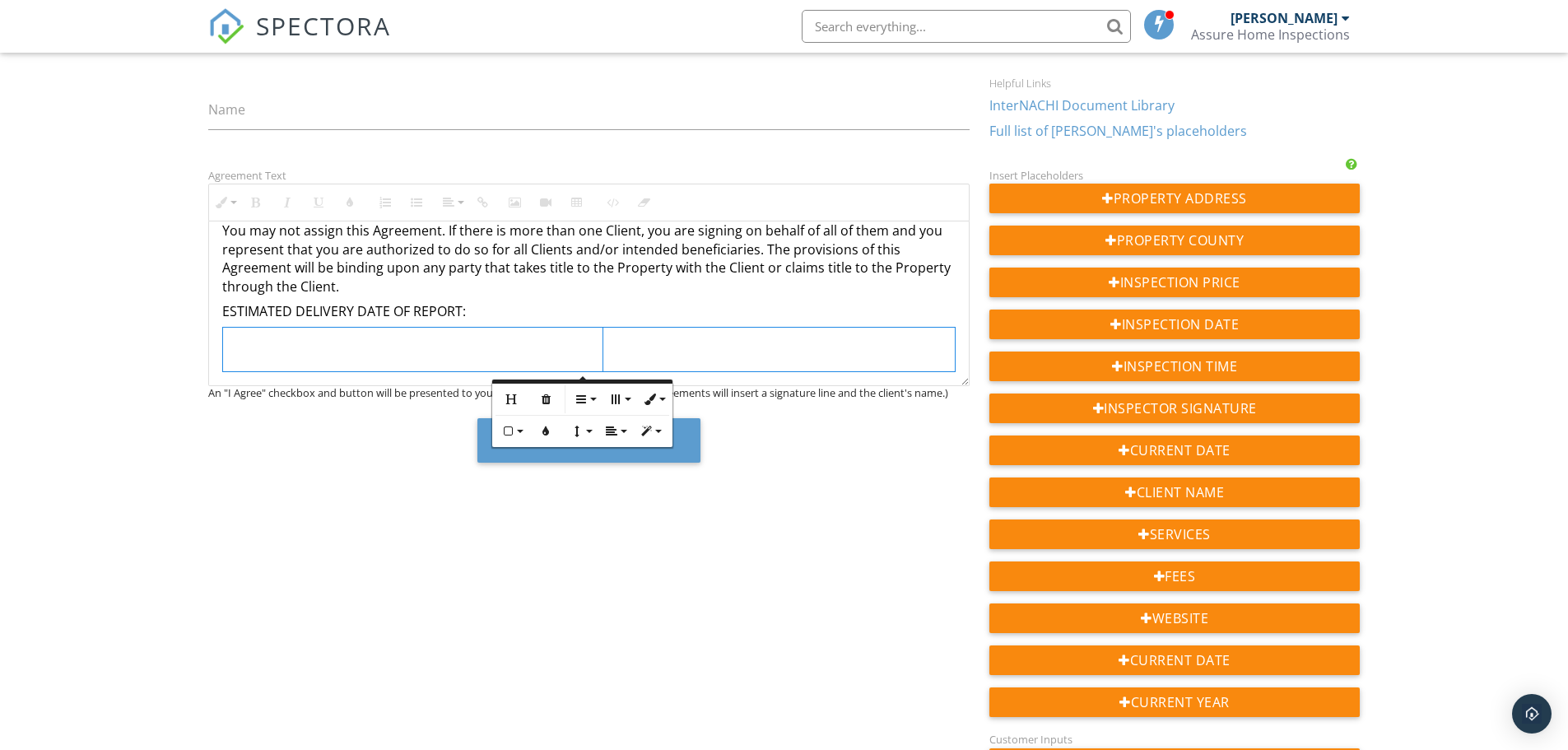
click at [654, 368] on td at bounding box center [779, 349] width 351 height 44
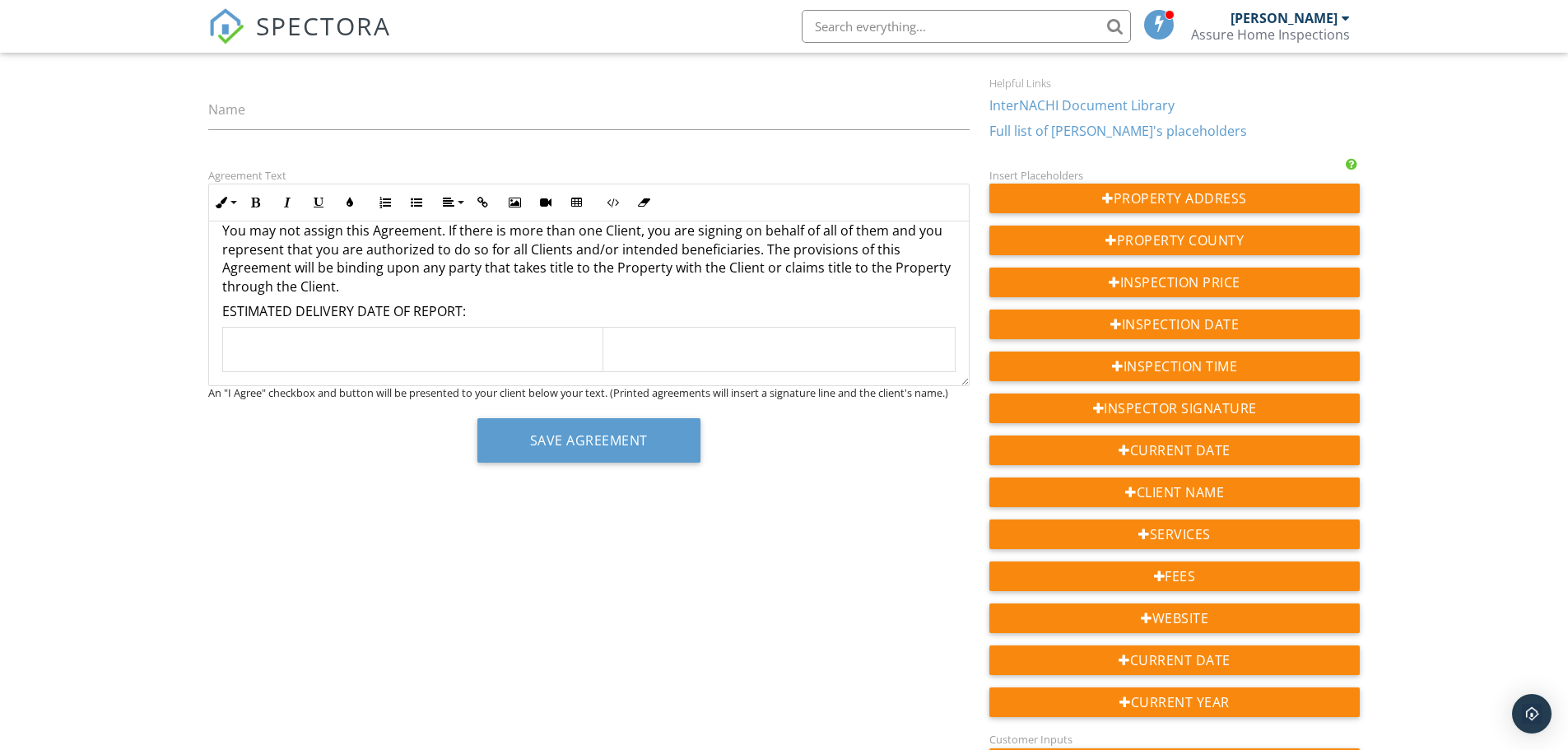
click at [593, 307] on p "ESTIMATED DELIVERY DATE OF REPORT:" at bounding box center [589, 311] width 733 height 18
click at [767, 369] on td at bounding box center [779, 349] width 351 height 44
click at [734, 401] on icon "button" at bounding box center [733, 399] width 12 height 12
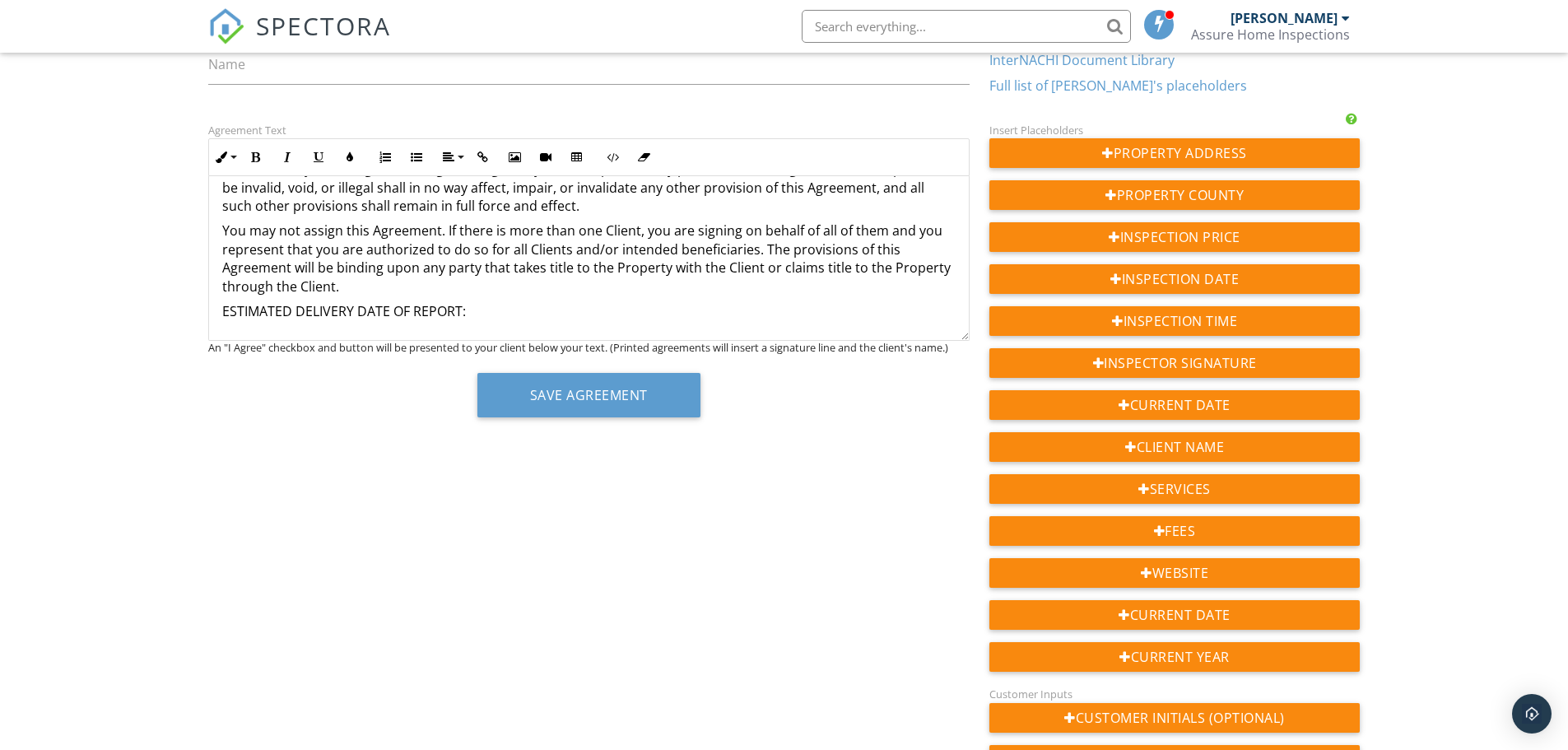
scroll to position [3044, 0]
click at [500, 287] on p "You may not assign this Agreement. If there is more than one Client, you are si…" at bounding box center [589, 259] width 733 height 74
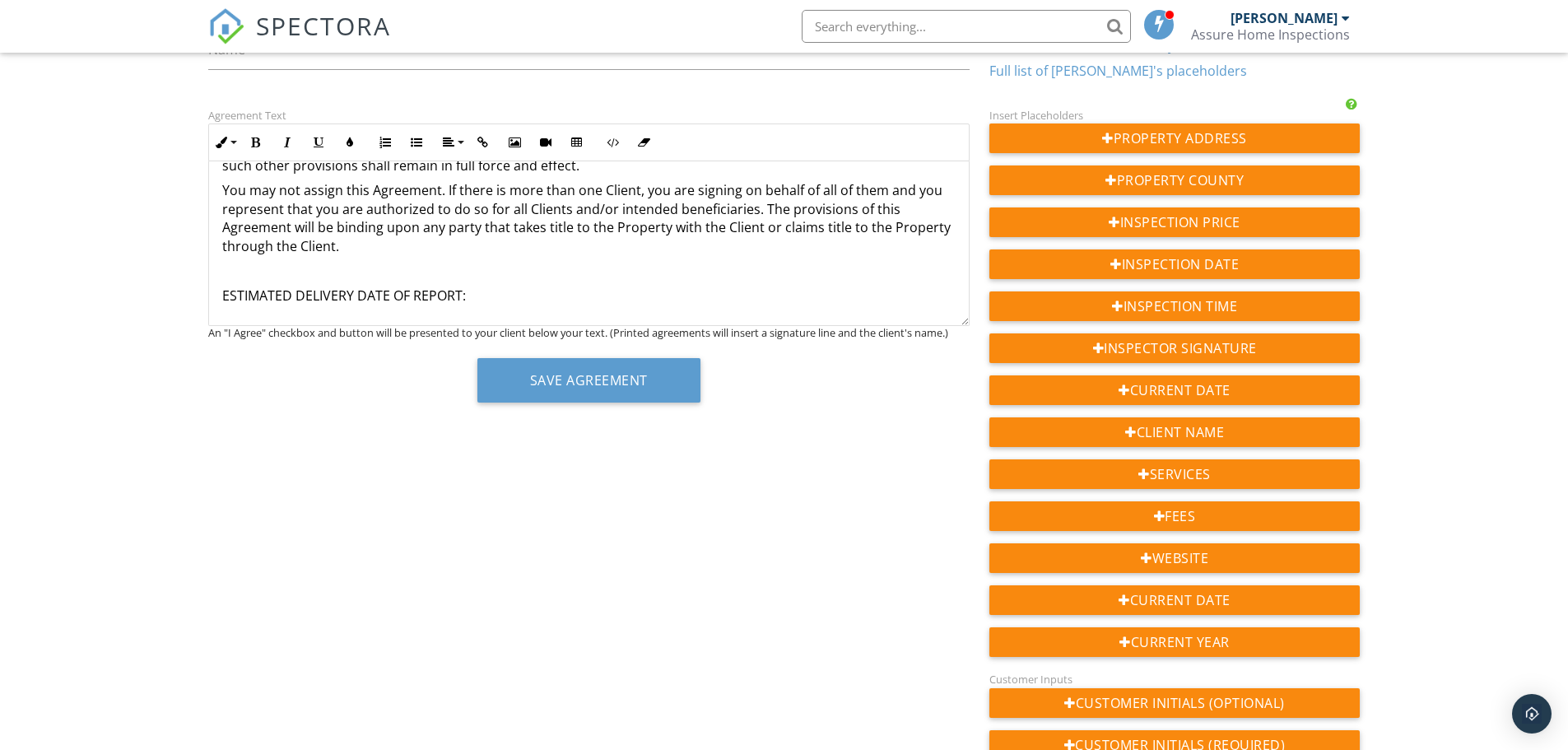
click at [516, 305] on p "ESTIMATED DELIVERY DATE OF REPORT:" at bounding box center [589, 296] width 733 height 18
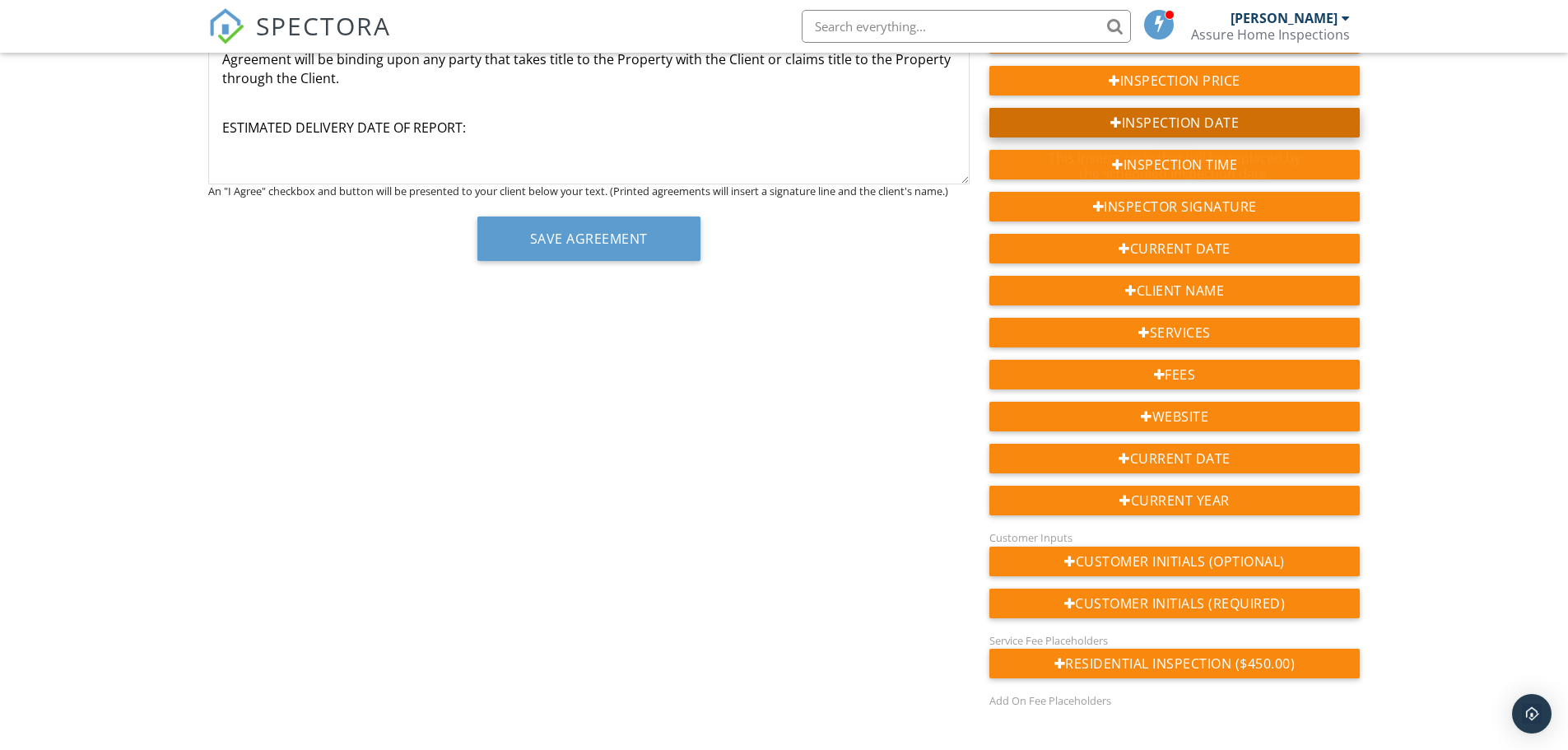
scroll to position [322, 0]
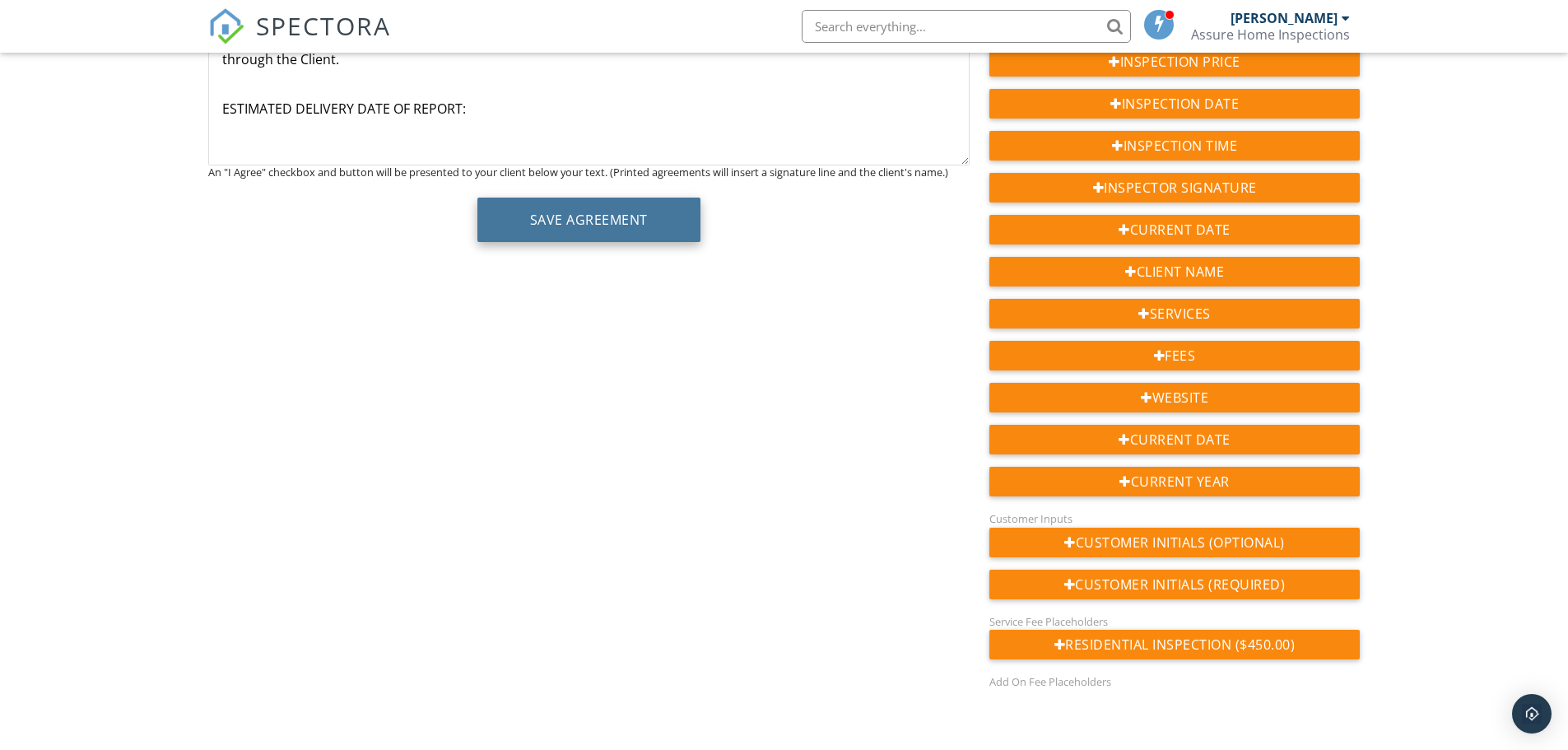
click at [584, 216] on button "Save Agreement" at bounding box center [589, 220] width 223 height 44
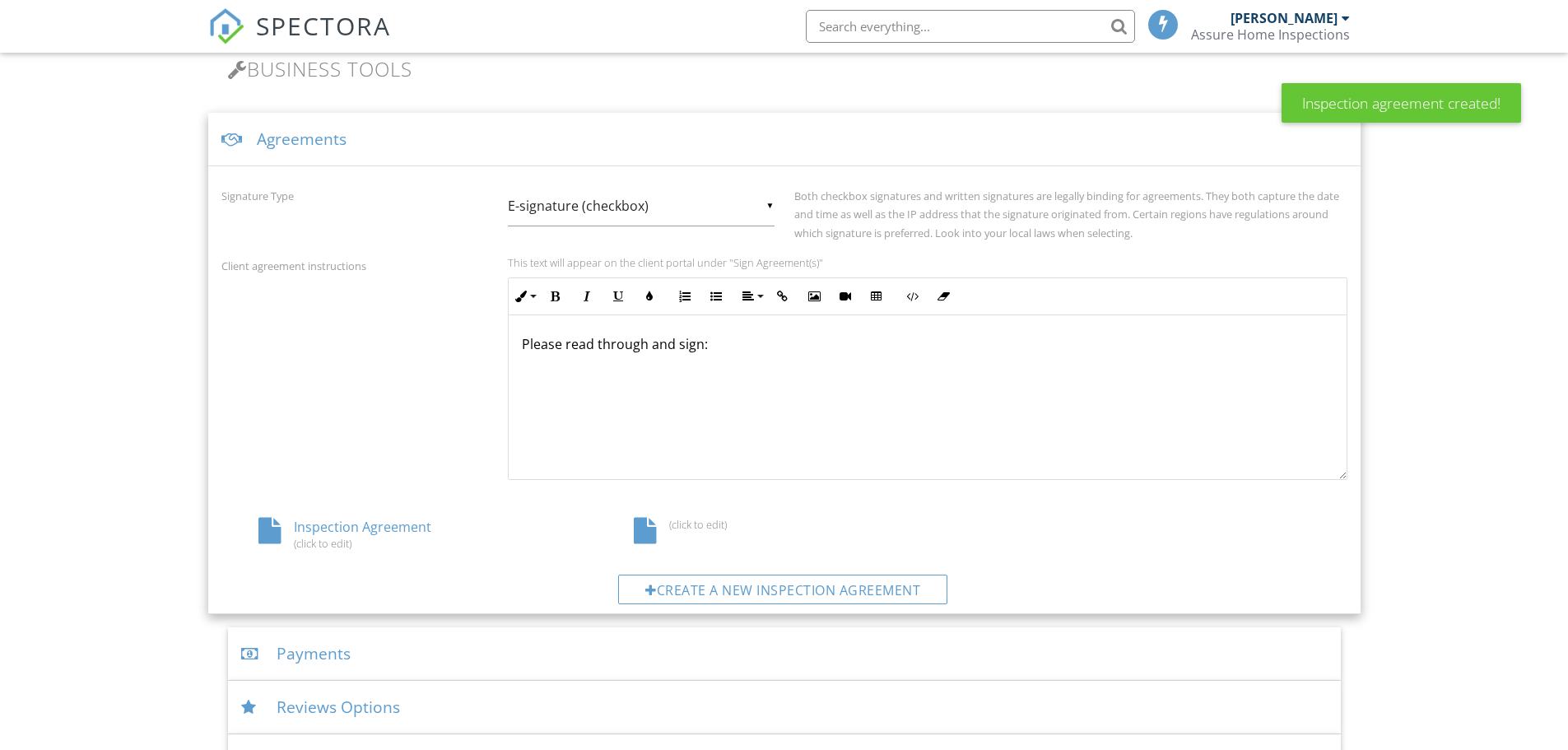
scroll to position [613, 0]
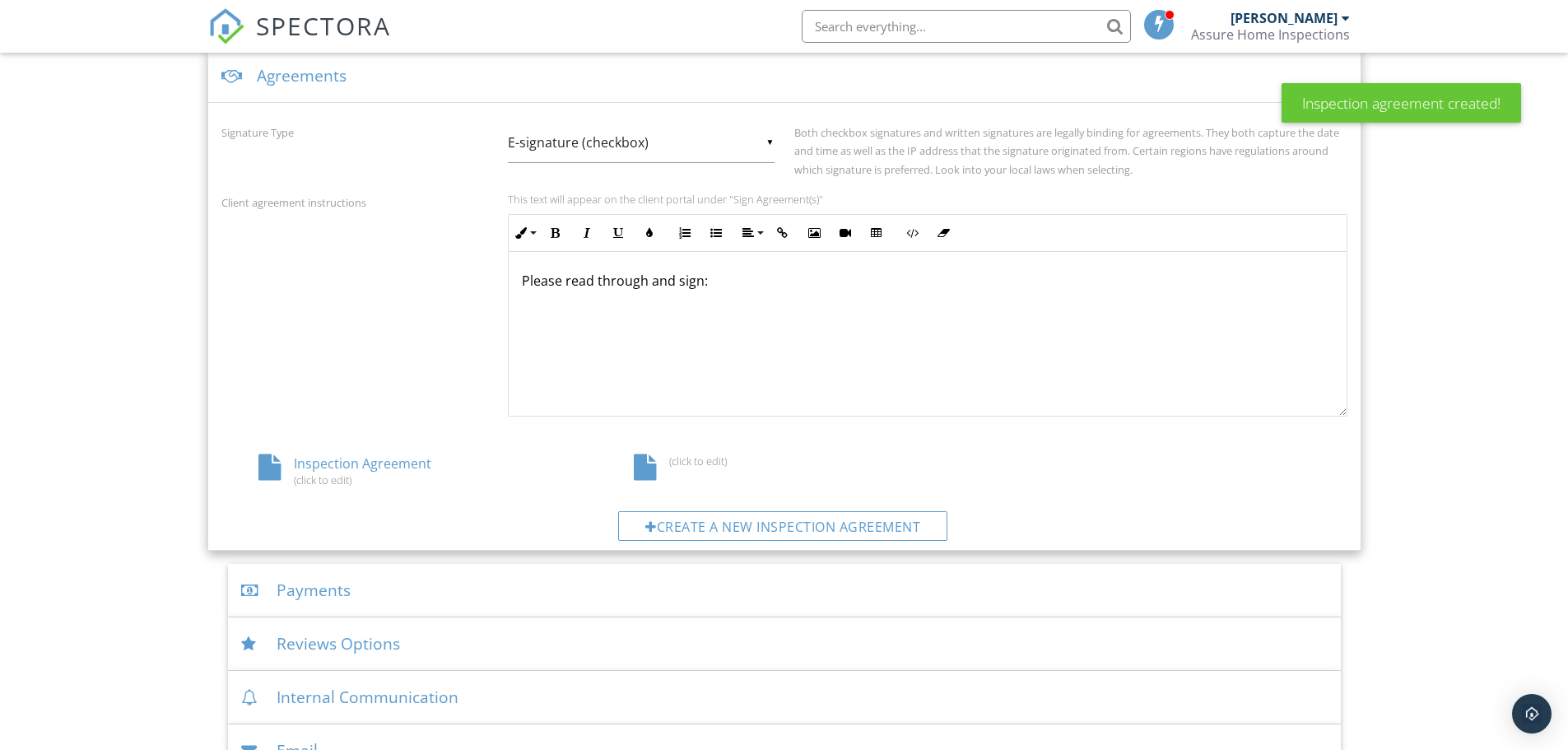
click at [686, 462] on div "(click to edit)" at bounding box center [784, 461] width 301 height 13
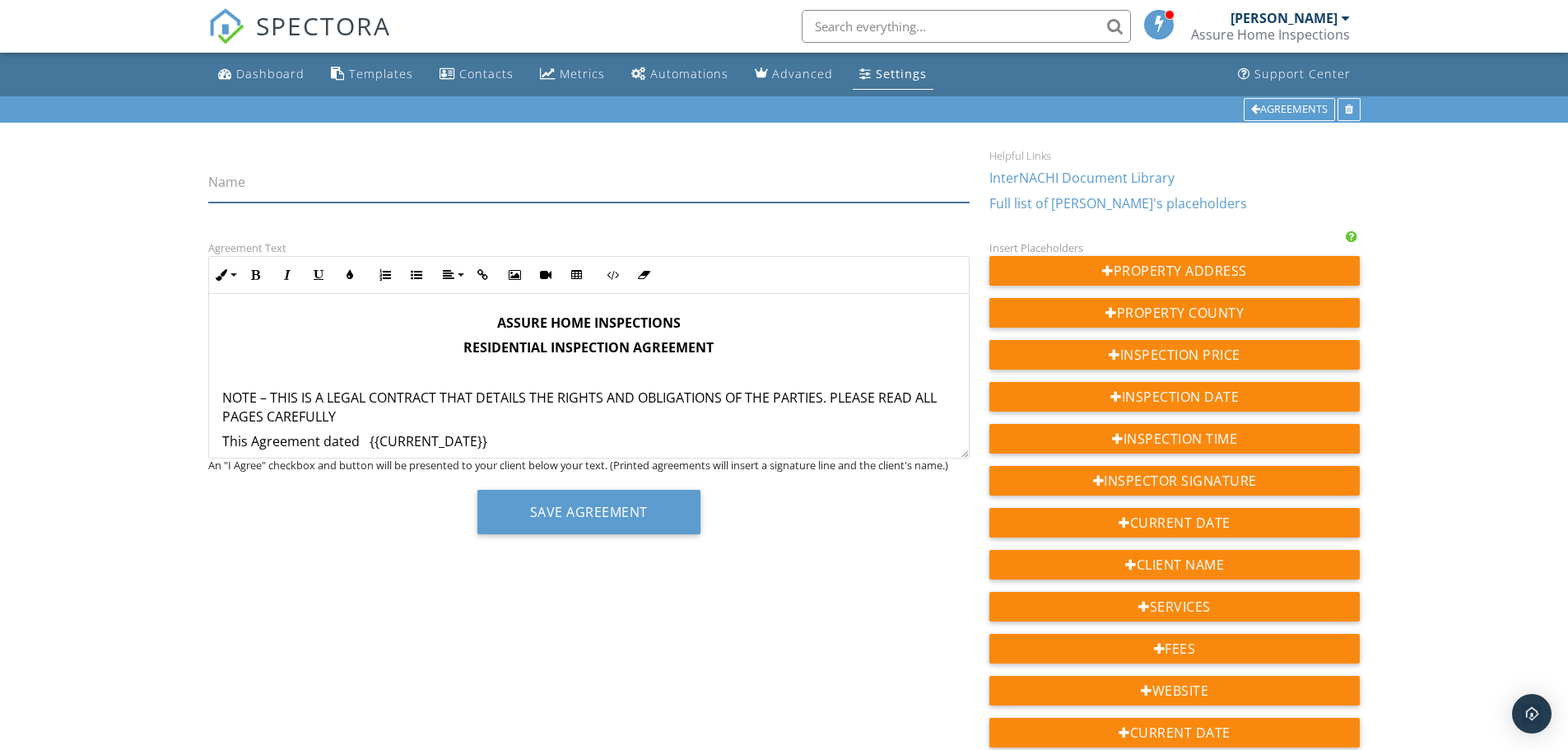
click at [390, 189] on input "Name" at bounding box center [589, 182] width 761 height 40
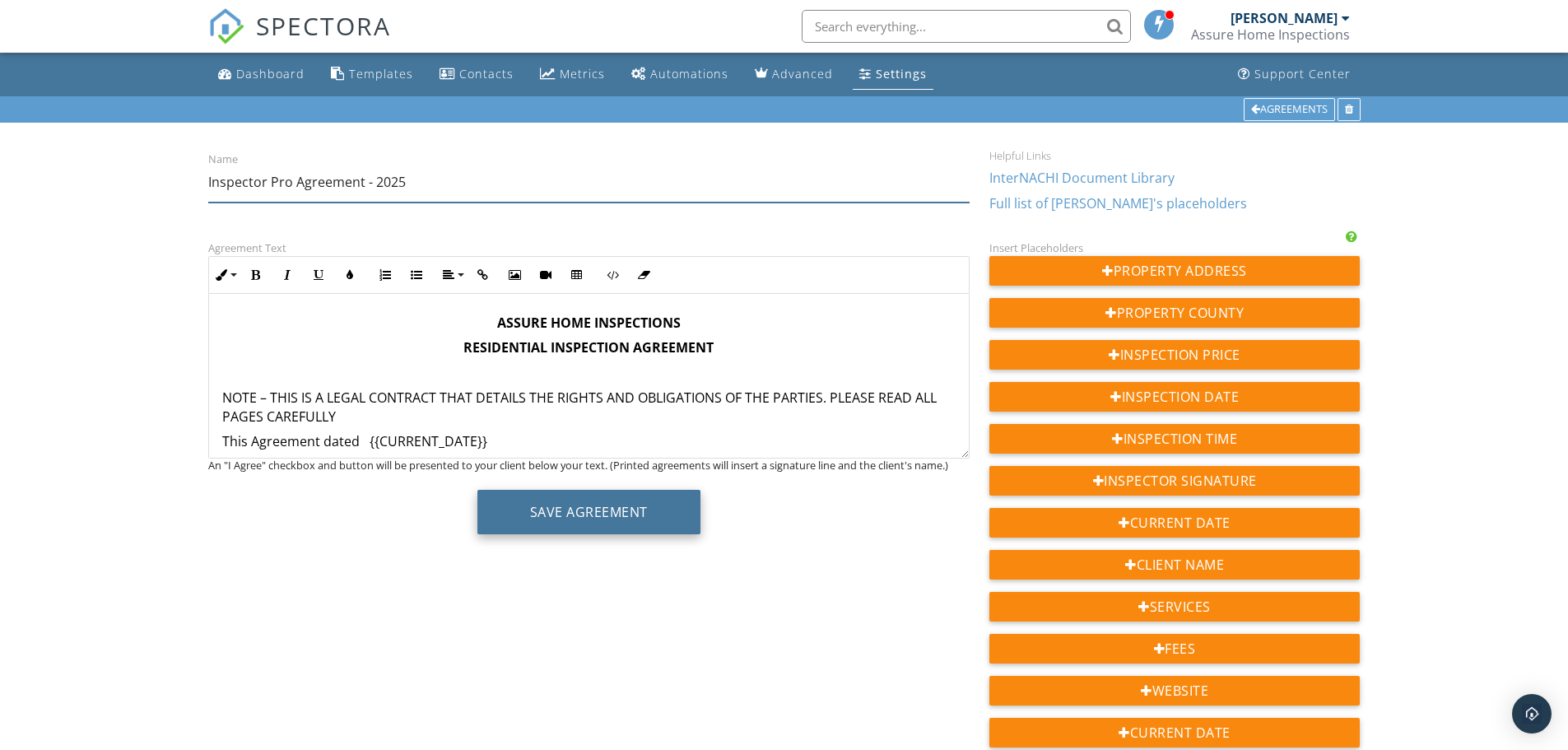
type input "Inspector Pro Agreement - 2025"
click at [581, 503] on button "Save Agreement" at bounding box center [589, 512] width 223 height 44
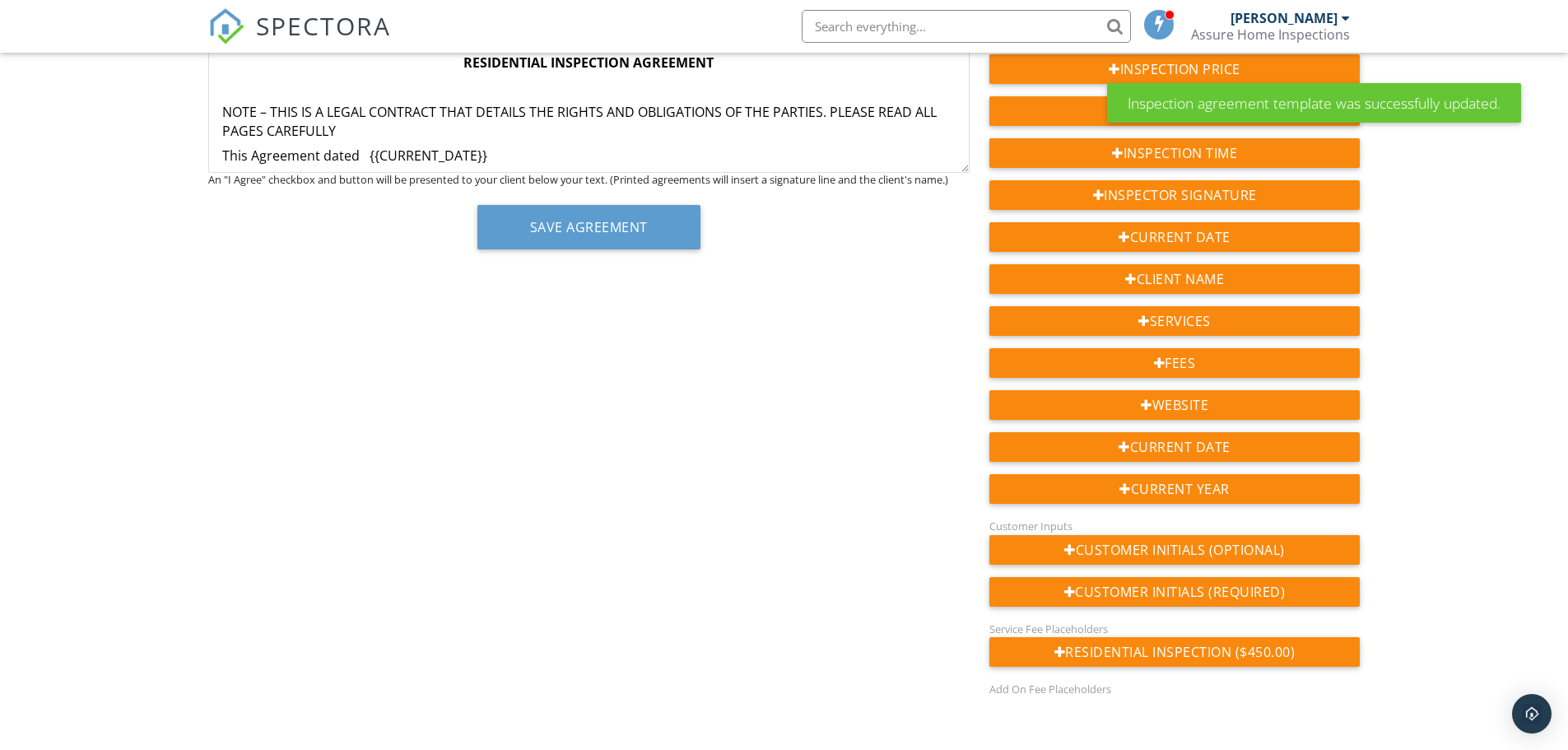
click at [922, 174] on div "Agreement Text Inline Style XLarge Large Normal Small Light Small/Light Bold It…" at bounding box center [589, 107] width 781 height 310
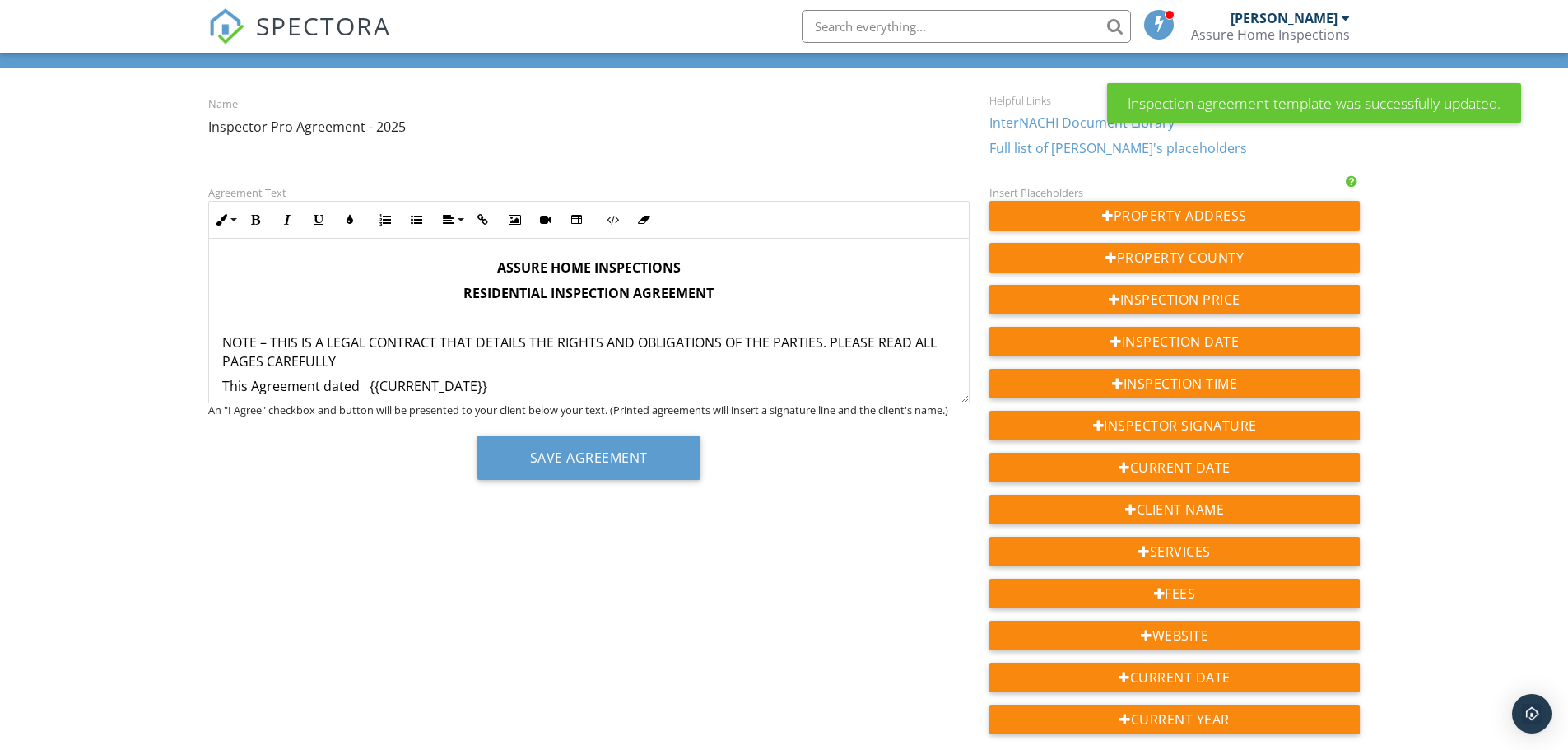
click at [815, 356] on p "NOTE – THIS IS A LEGAL CONTRACT THAT DETAILS THE RIGHTS AND OBLIGATIONS OF THE …" at bounding box center [589, 352] width 733 height 37
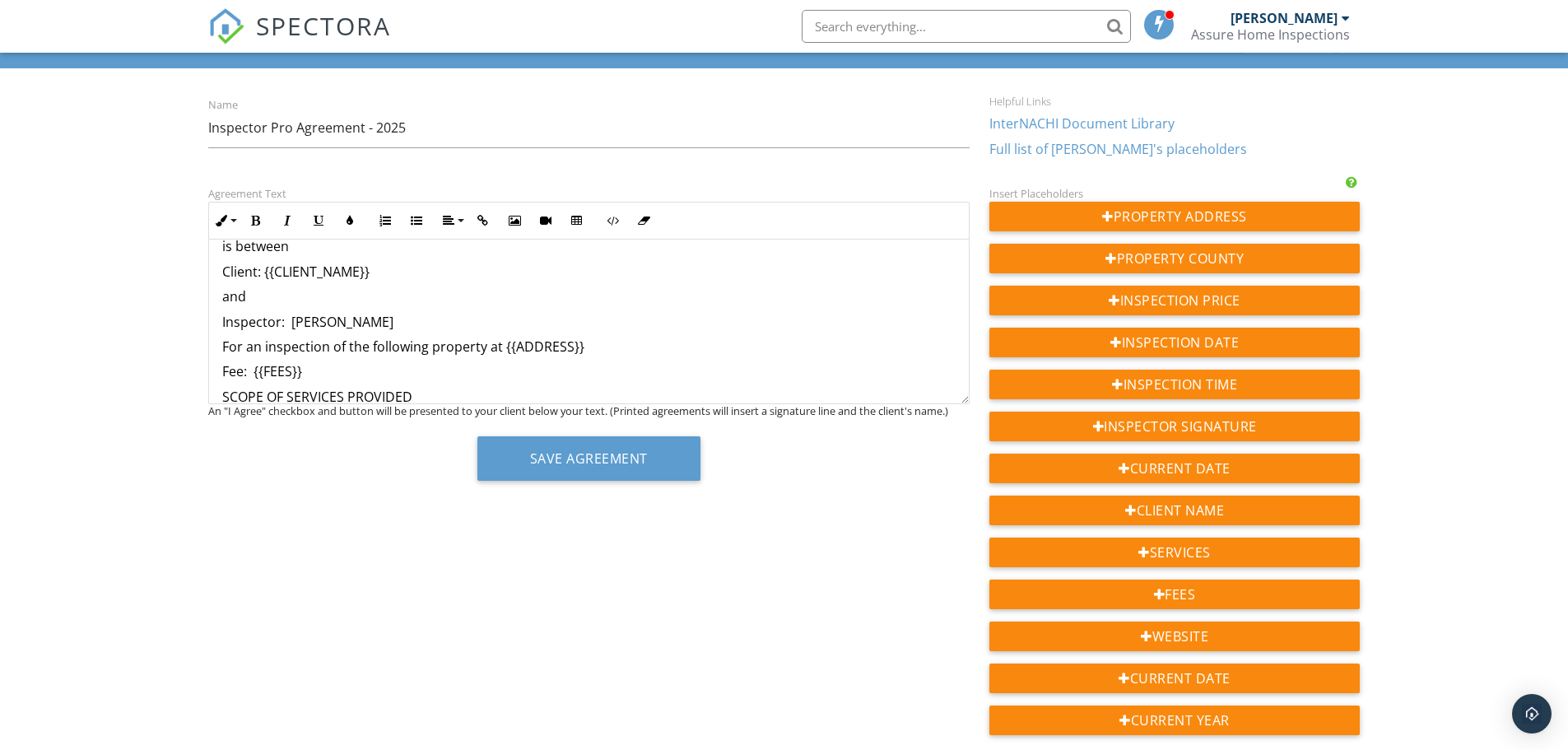
scroll to position [165, 0]
drag, startPoint x: 594, startPoint y: 348, endPoint x: 503, endPoint y: 339, distance: 91.4
click at [503, 339] on p "For an inspection of the following property at {{ADDRESS}}" at bounding box center [589, 347] width 733 height 18
click at [249, 217] on button "Bold" at bounding box center [256, 221] width 31 height 31
drag, startPoint x: 367, startPoint y: 263, endPoint x: 365, endPoint y: 275, distance: 12.2
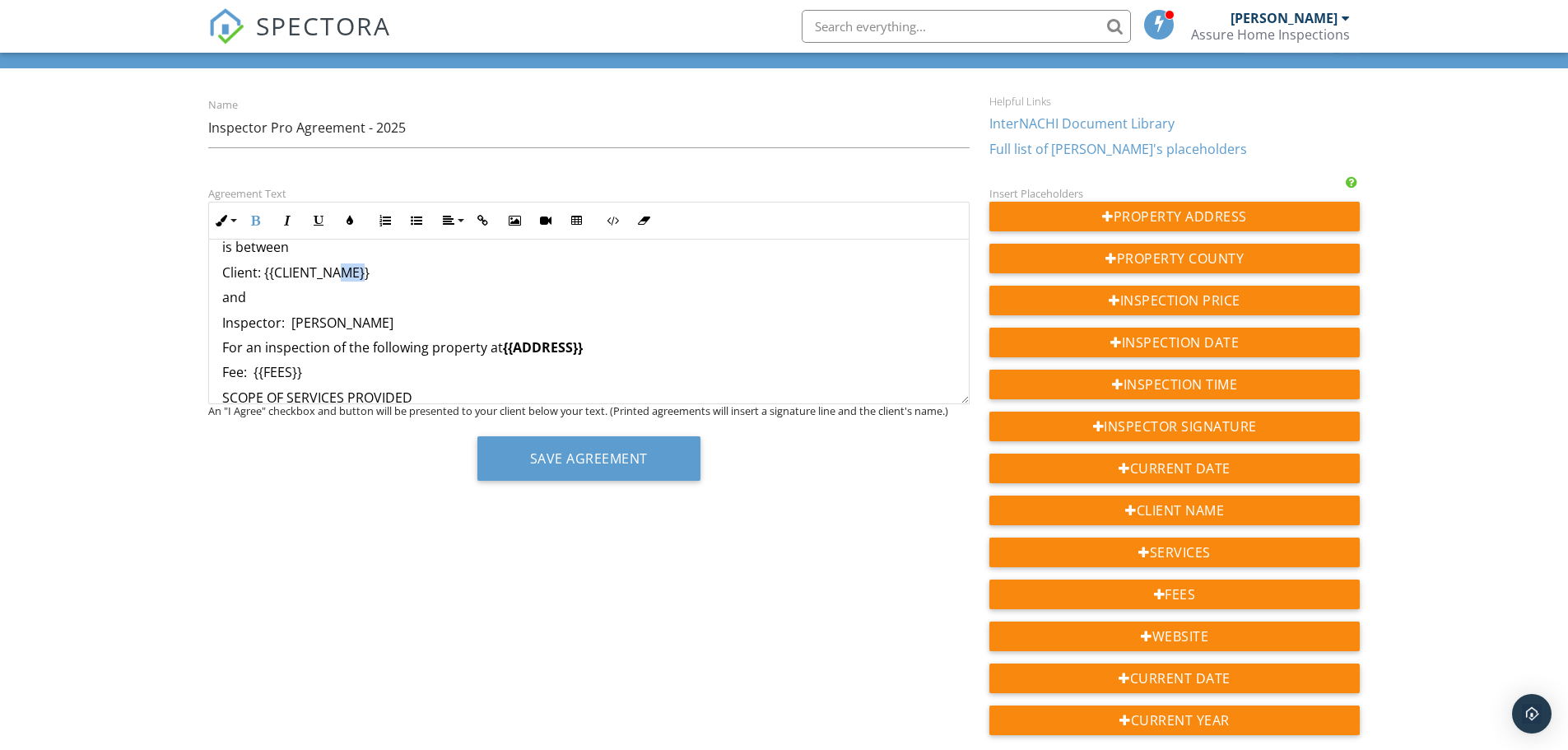
click at [356, 276] on p "Client: {{CLIENT_NAME}}" at bounding box center [589, 273] width 733 height 18
drag, startPoint x: 372, startPoint y: 273, endPoint x: 263, endPoint y: 277, distance: 109.1
click at [263, 277] on p "Client: {{CLIENT_NAME}}" at bounding box center [589, 273] width 733 height 18
click at [256, 221] on icon "button" at bounding box center [256, 221] width 12 height 12
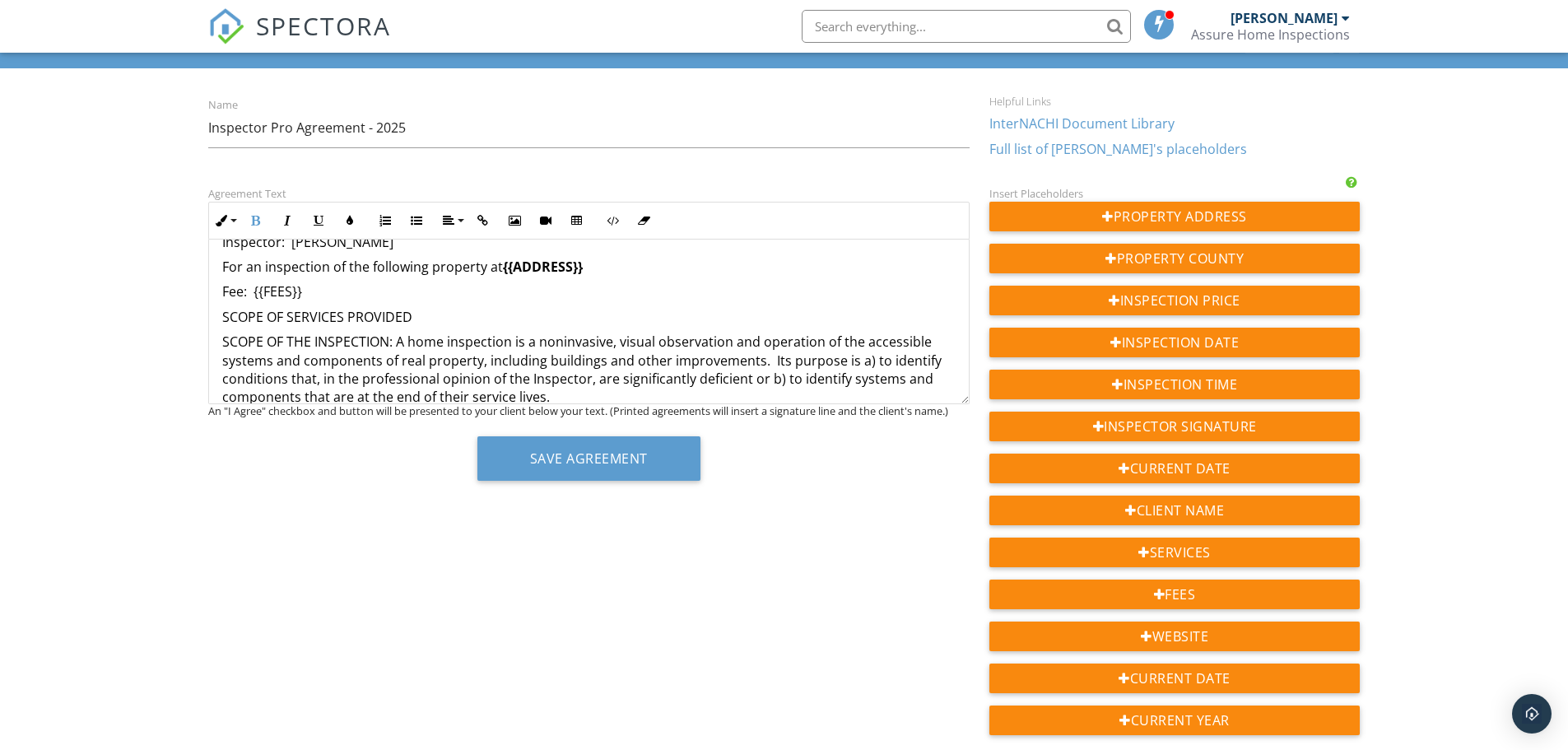
scroll to position [246, 0]
drag, startPoint x: 307, startPoint y: 290, endPoint x: 255, endPoint y: 290, distance: 52.0
click at [255, 290] on p "Fee: {{FEES}}" at bounding box center [589, 291] width 733 height 18
click at [258, 219] on icon "button" at bounding box center [256, 221] width 12 height 12
click at [453, 317] on p "SCOPE OF SERVICES PROVIDED" at bounding box center [589, 314] width 733 height 18
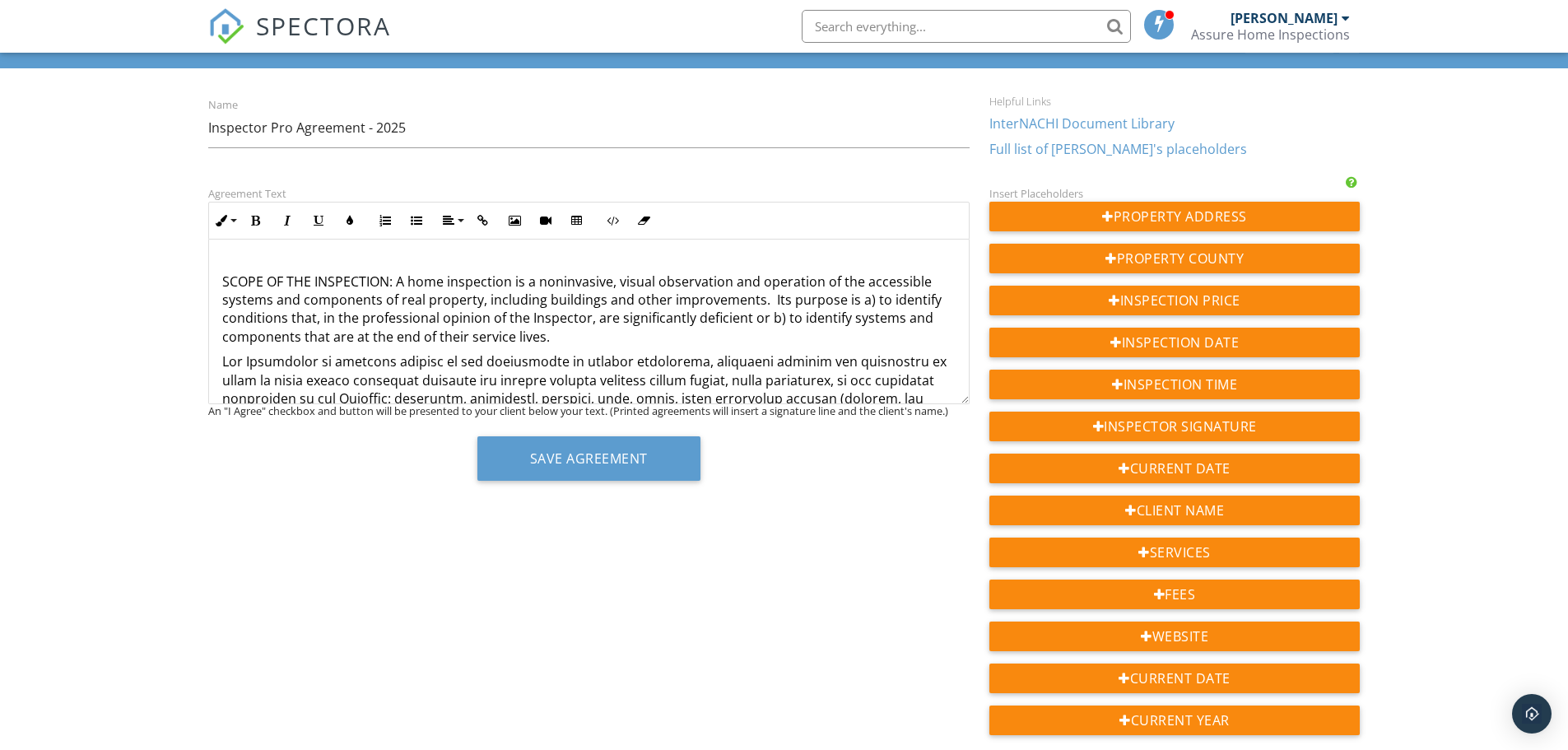
scroll to position [330, 0]
drag, startPoint x: 397, startPoint y: 278, endPoint x: 198, endPoint y: 273, distance: 199.1
click at [207, 275] on div "Agreement Text Inline Style XLarge Large Normal Small Light Small/Light Bold It…" at bounding box center [589, 338] width 781 height 310
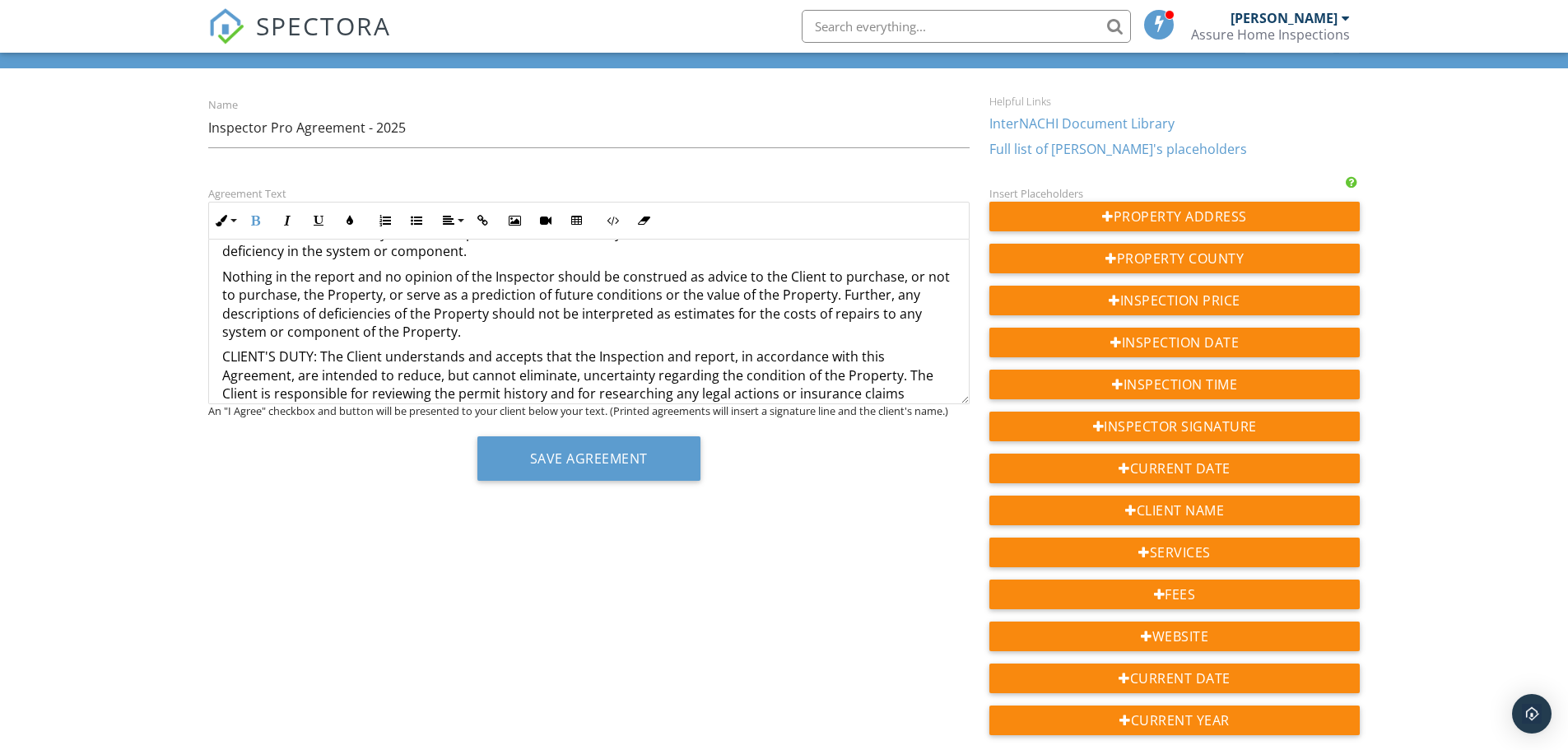
scroll to position [742, 0]
drag, startPoint x: 318, startPoint y: 354, endPoint x: 190, endPoint y: 358, distance: 128.1
click at [190, 358] on div "Dashboard Templates Contacts Metrics Automations Advanced Settings Support Cent…" at bounding box center [784, 479] width 1568 height 1019
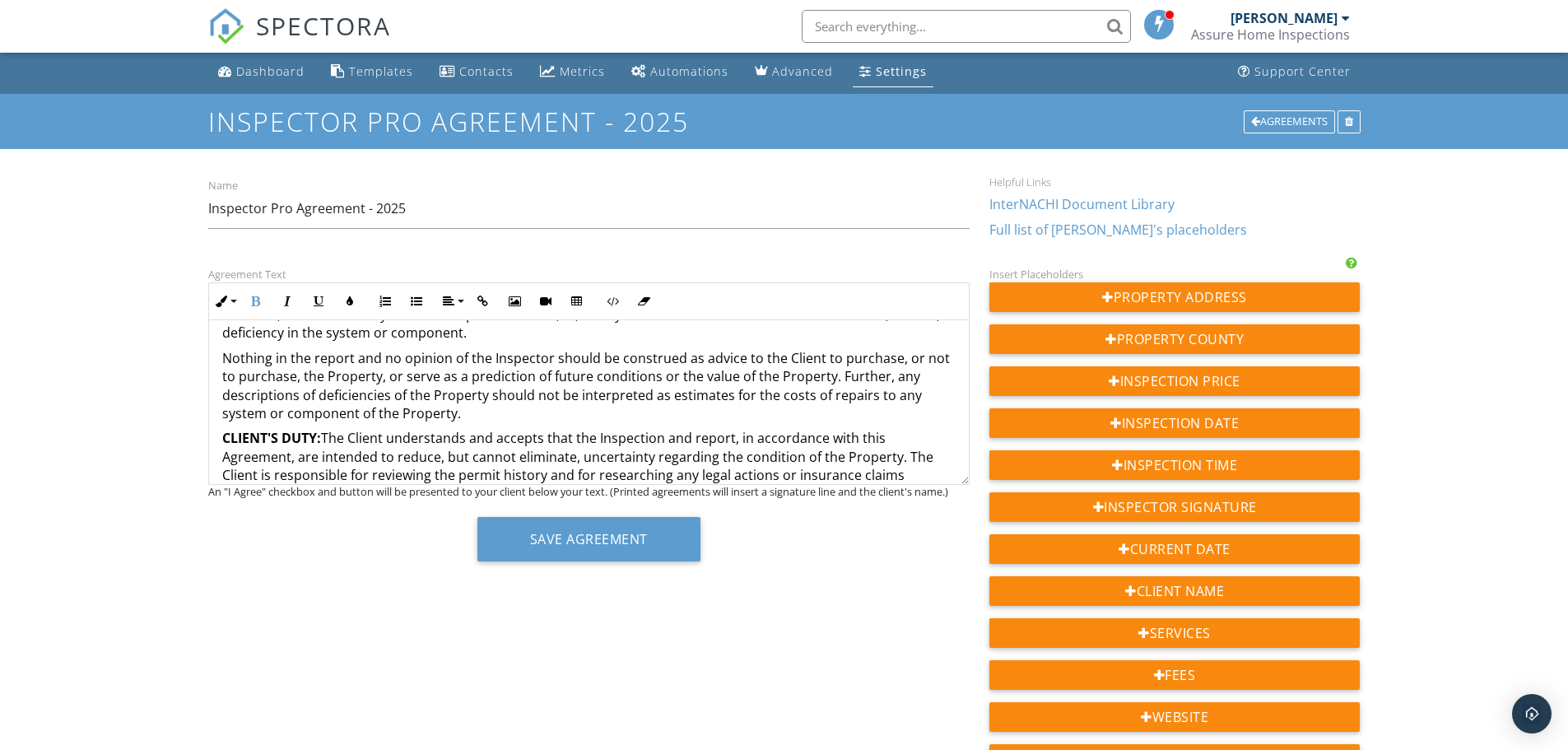
click at [435, 412] on p "Nothing in the report and no opinion of the Inspector should be construed as ad…" at bounding box center [589, 386] width 733 height 74
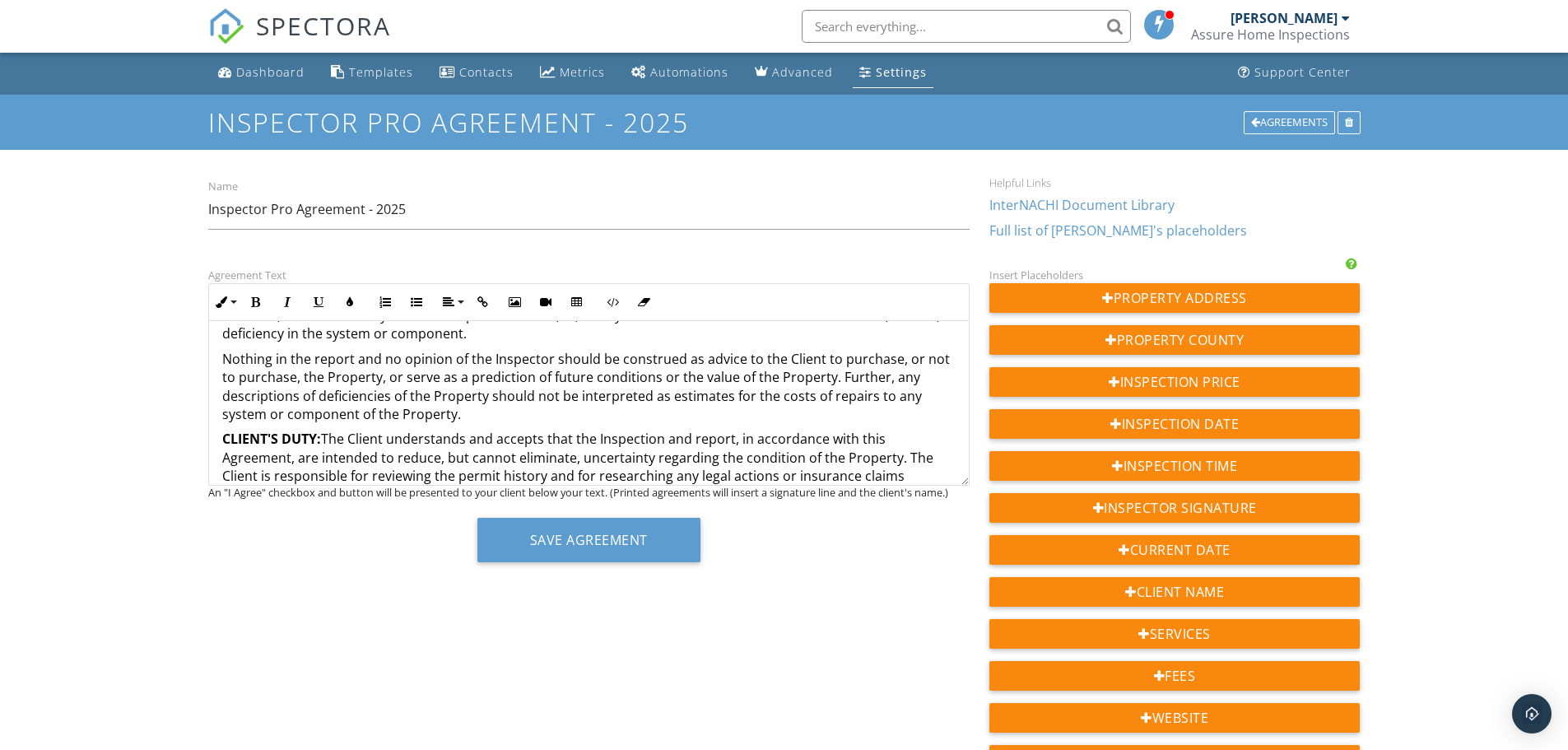
click at [493, 403] on p "Nothing in the report and no opinion of the Inspector should be construed as ad…" at bounding box center [589, 387] width 733 height 74
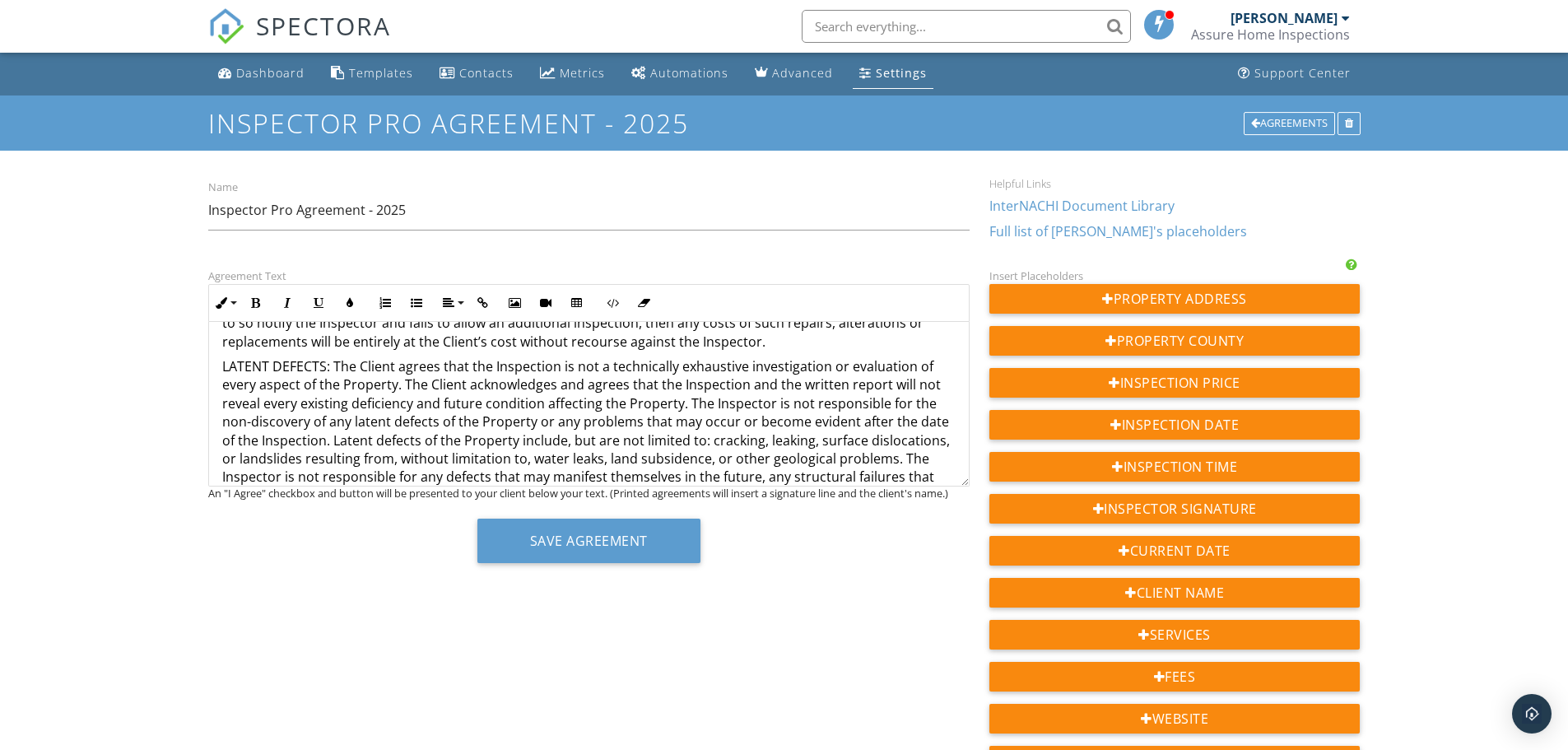
scroll to position [1154, 0]
drag, startPoint x: 333, startPoint y: 371, endPoint x: 216, endPoint y: 367, distance: 117.1
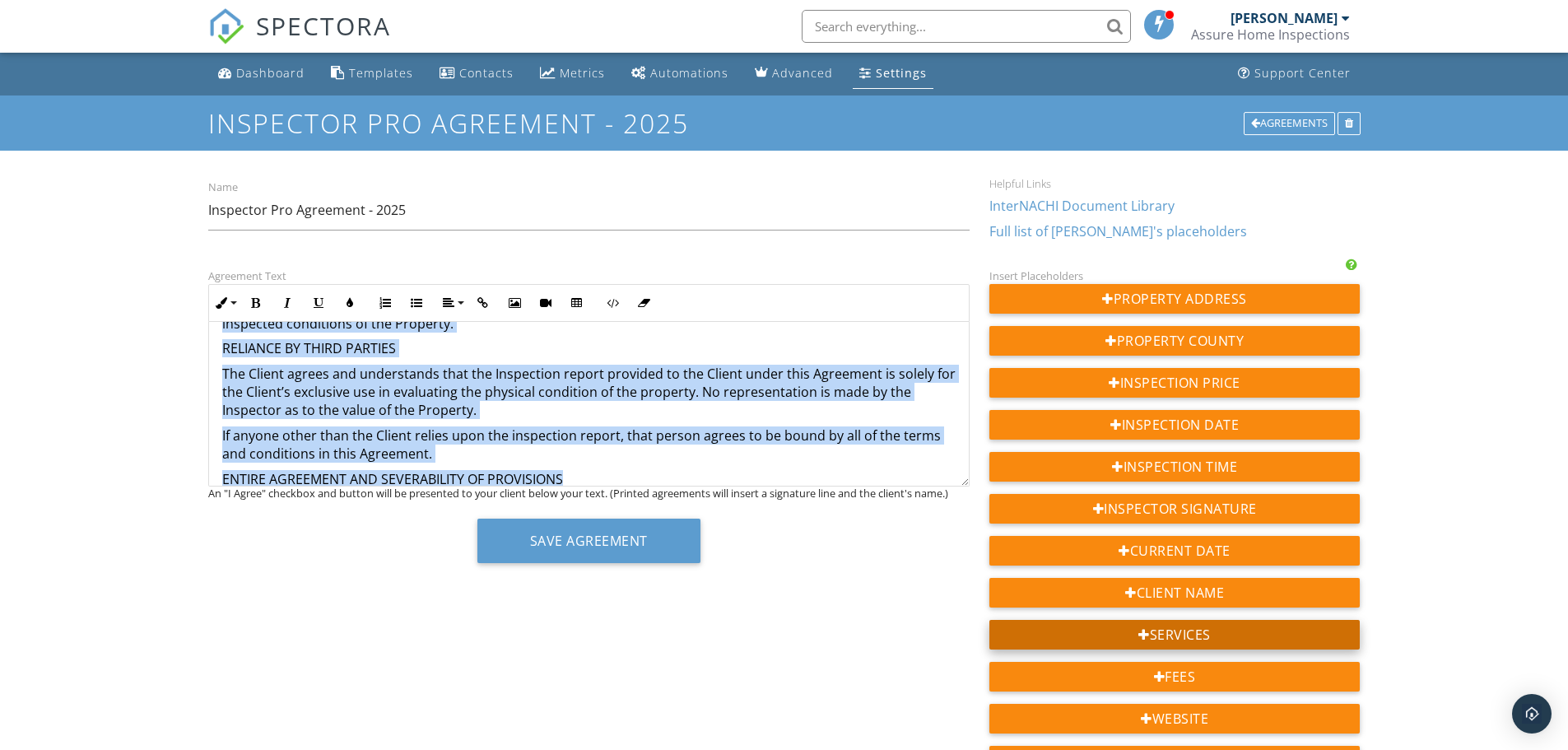
scroll to position [6345, 0]
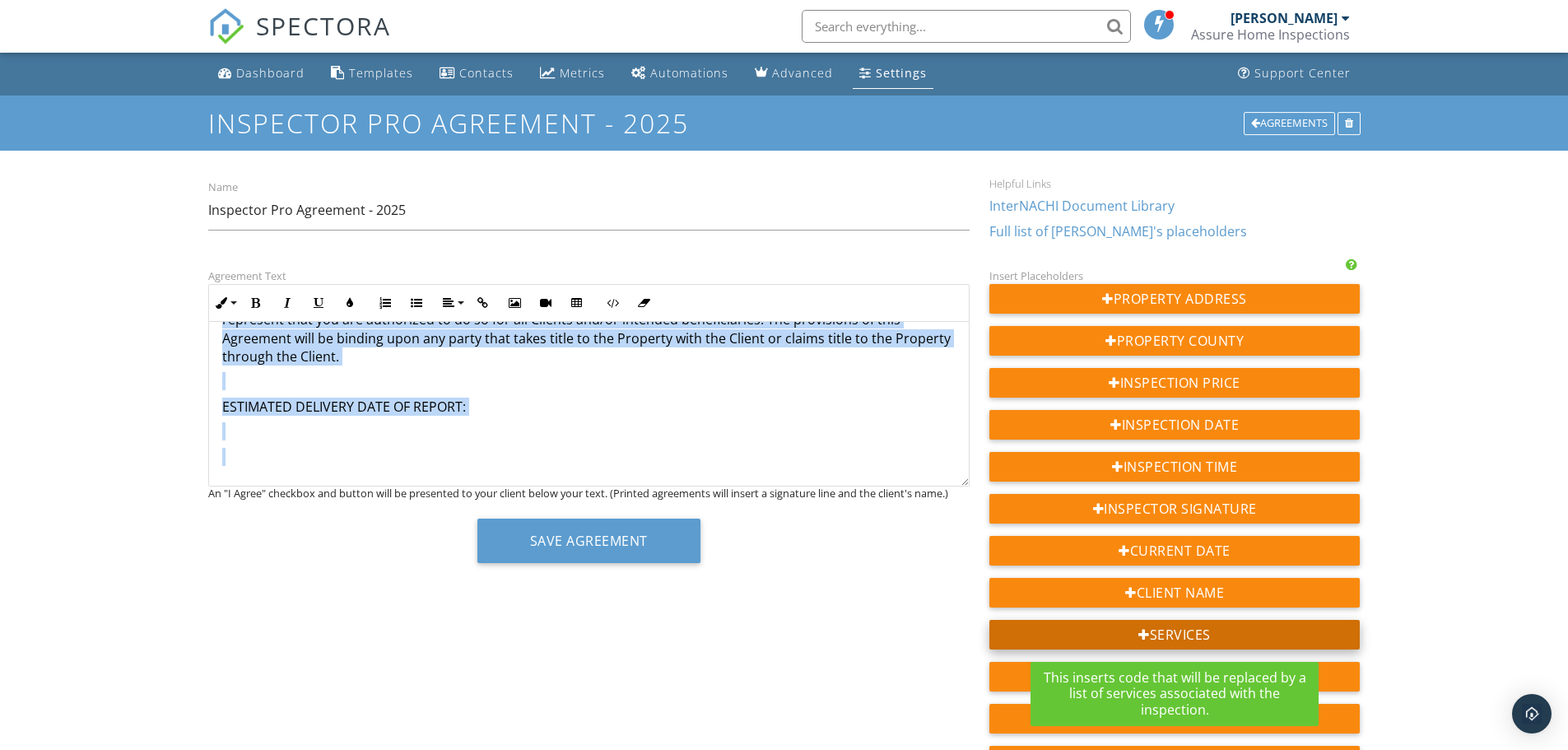
drag, startPoint x: 220, startPoint y: 328, endPoint x: 1137, endPoint y: 641, distance: 968.9
click at [1137, 641] on div "Agreement Text Inline Style XLarge Large Normal Small Light Small/Light Bold It…" at bounding box center [784, 639] width 1172 height 746
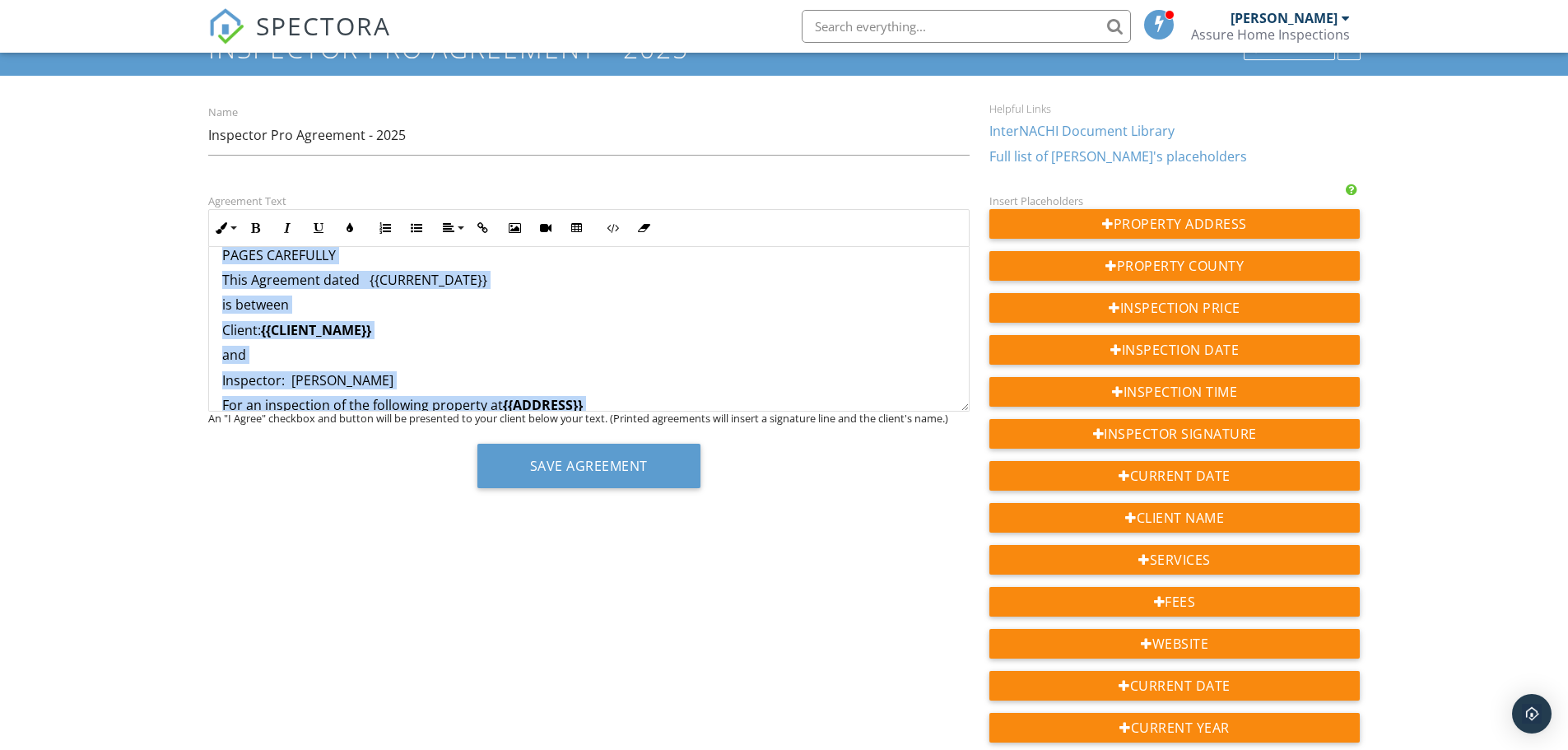
scroll to position [0, 0]
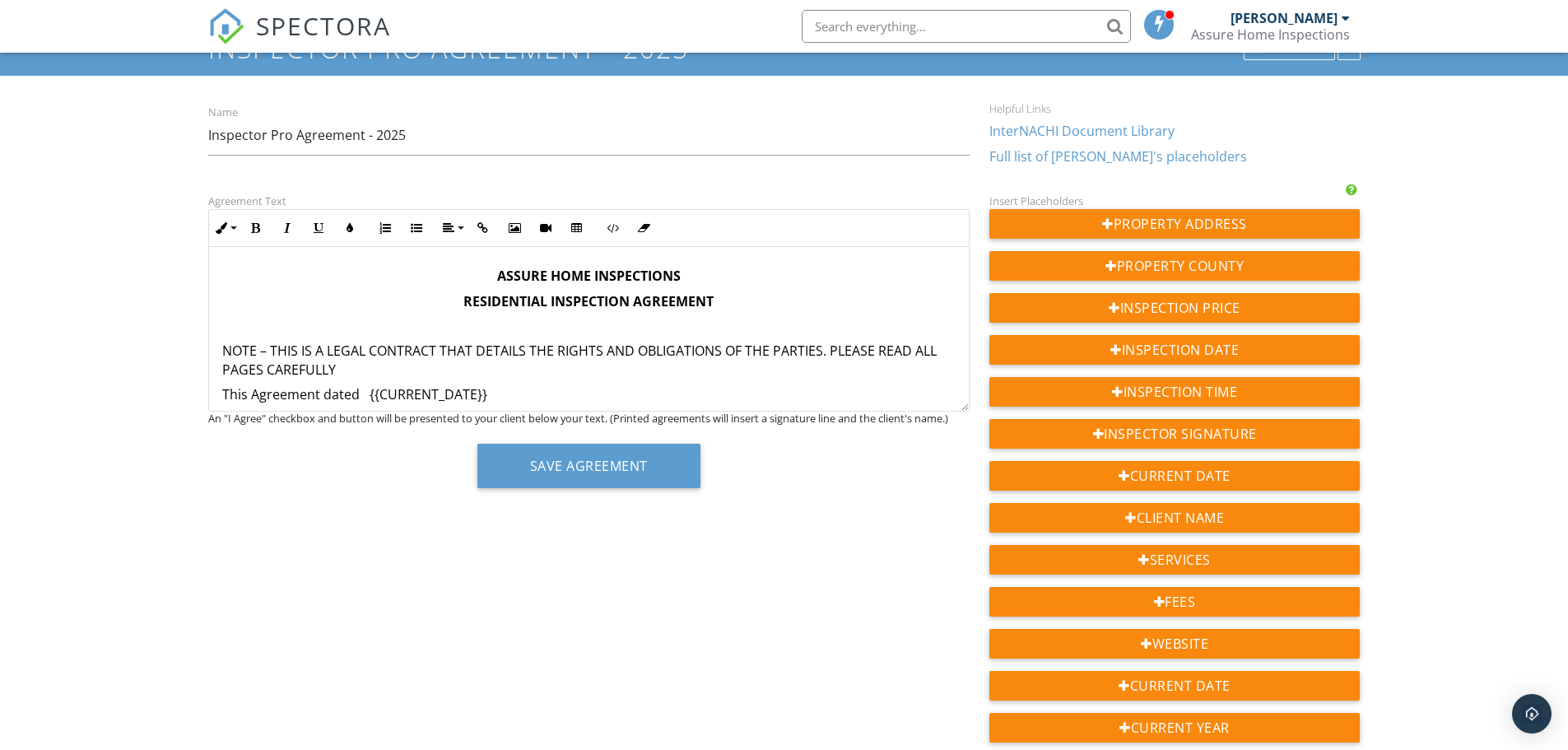
drag, startPoint x: 137, startPoint y: 230, endPoint x: 606, endPoint y: 300, distance: 474.2
click at [618, 300] on strong "RESIDENTIAL INSPECTION AGREEMENT" at bounding box center [589, 301] width 250 height 18
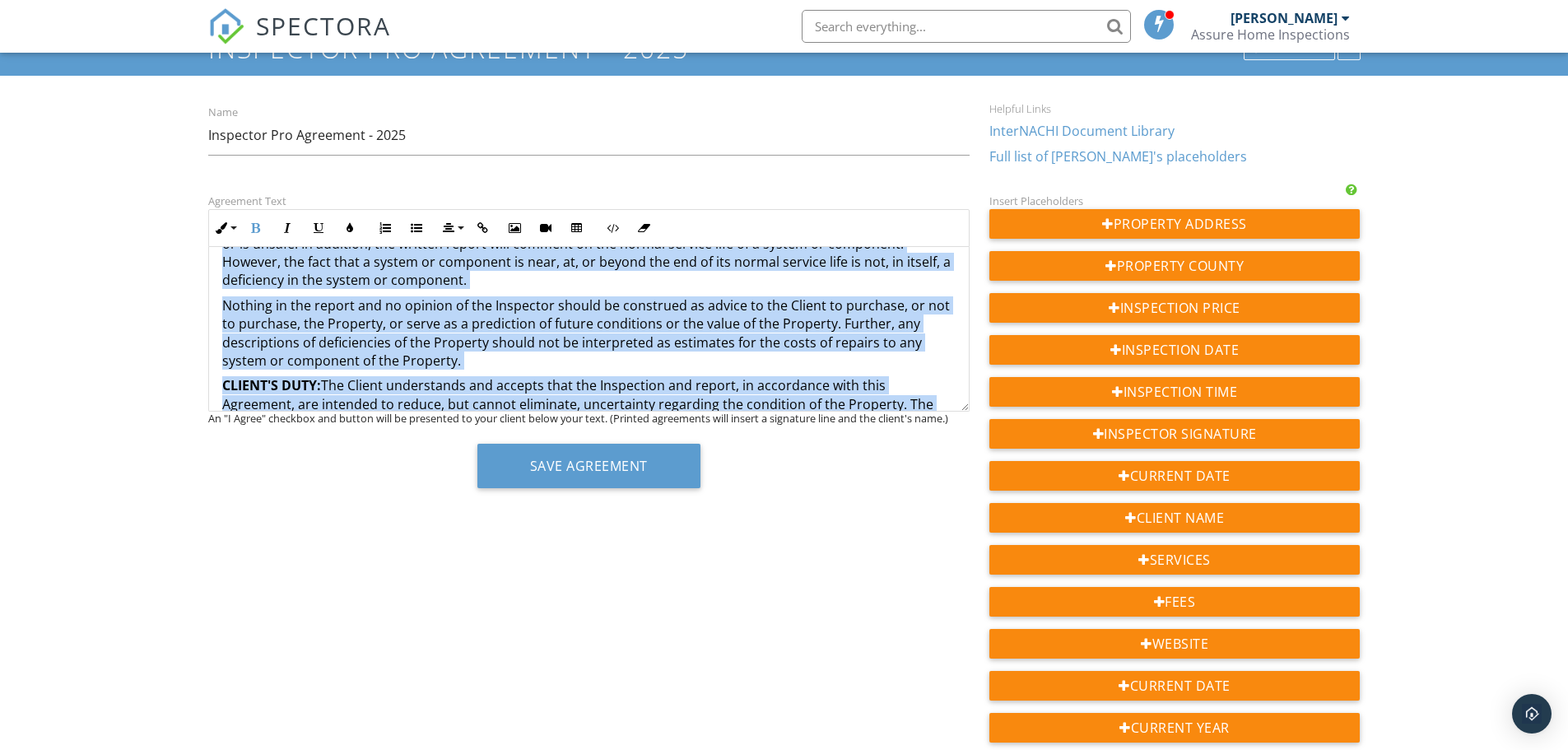
scroll to position [923, 0]
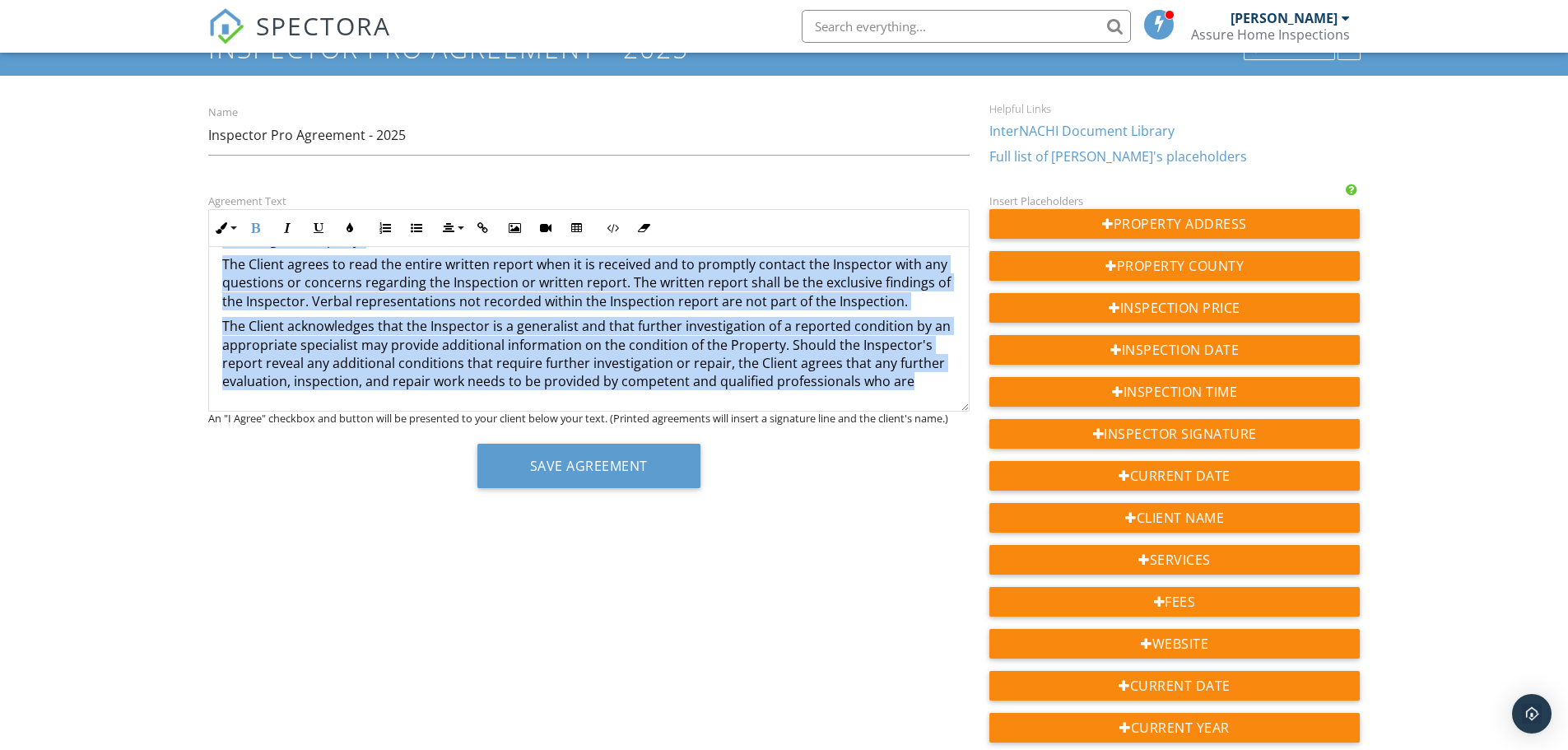
drag, startPoint x: 452, startPoint y: 263, endPoint x: 963, endPoint y: 603, distance: 613.8
click at [963, 603] on div "Agreement Text Inline Style XLarge Large Normal Small Light Small/Light Bold It…" at bounding box center [784, 564] width 1172 height 746
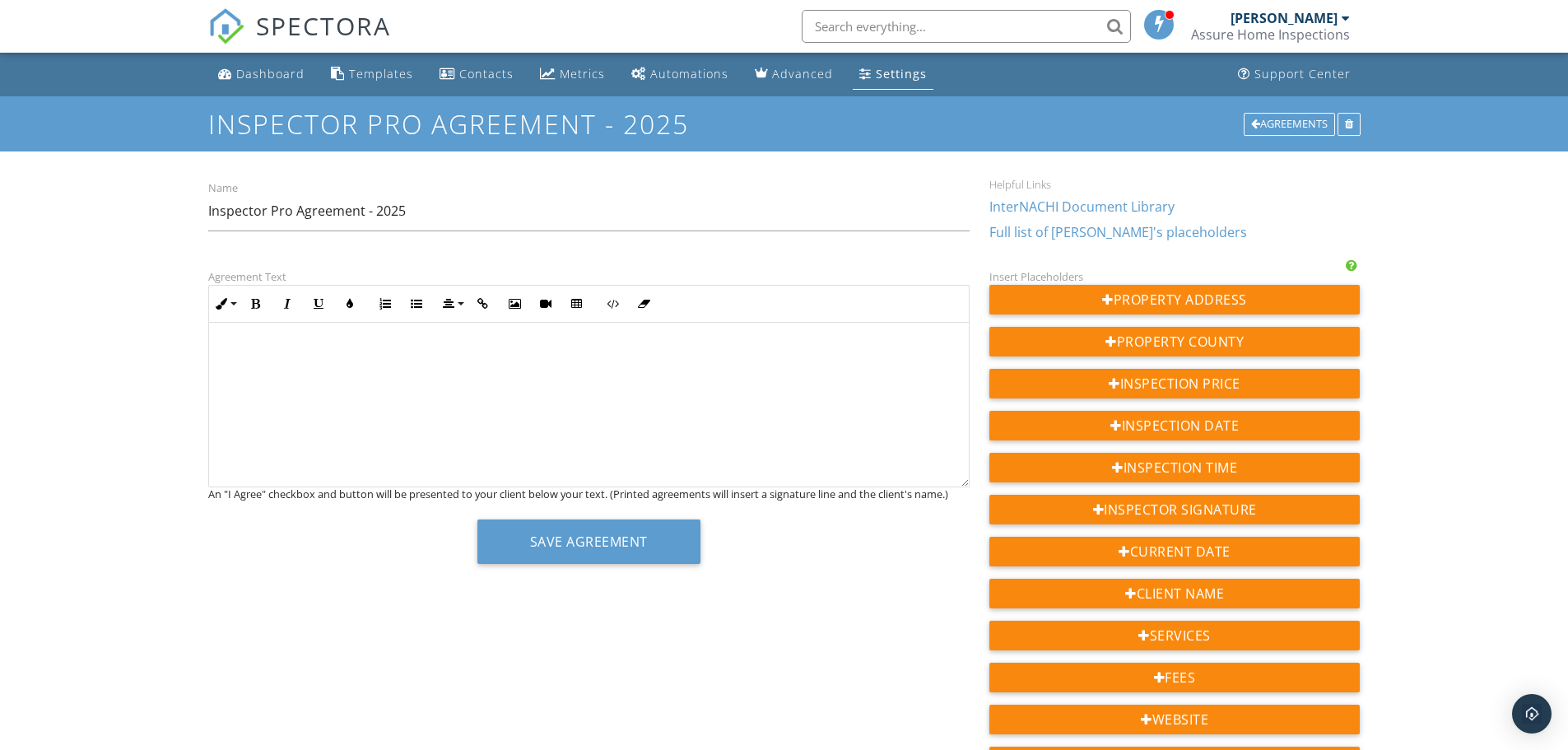
scroll to position [0, 0]
click at [461, 305] on button "Align" at bounding box center [452, 304] width 31 height 31
click at [462, 332] on icon at bounding box center [463, 328] width 12 height 12
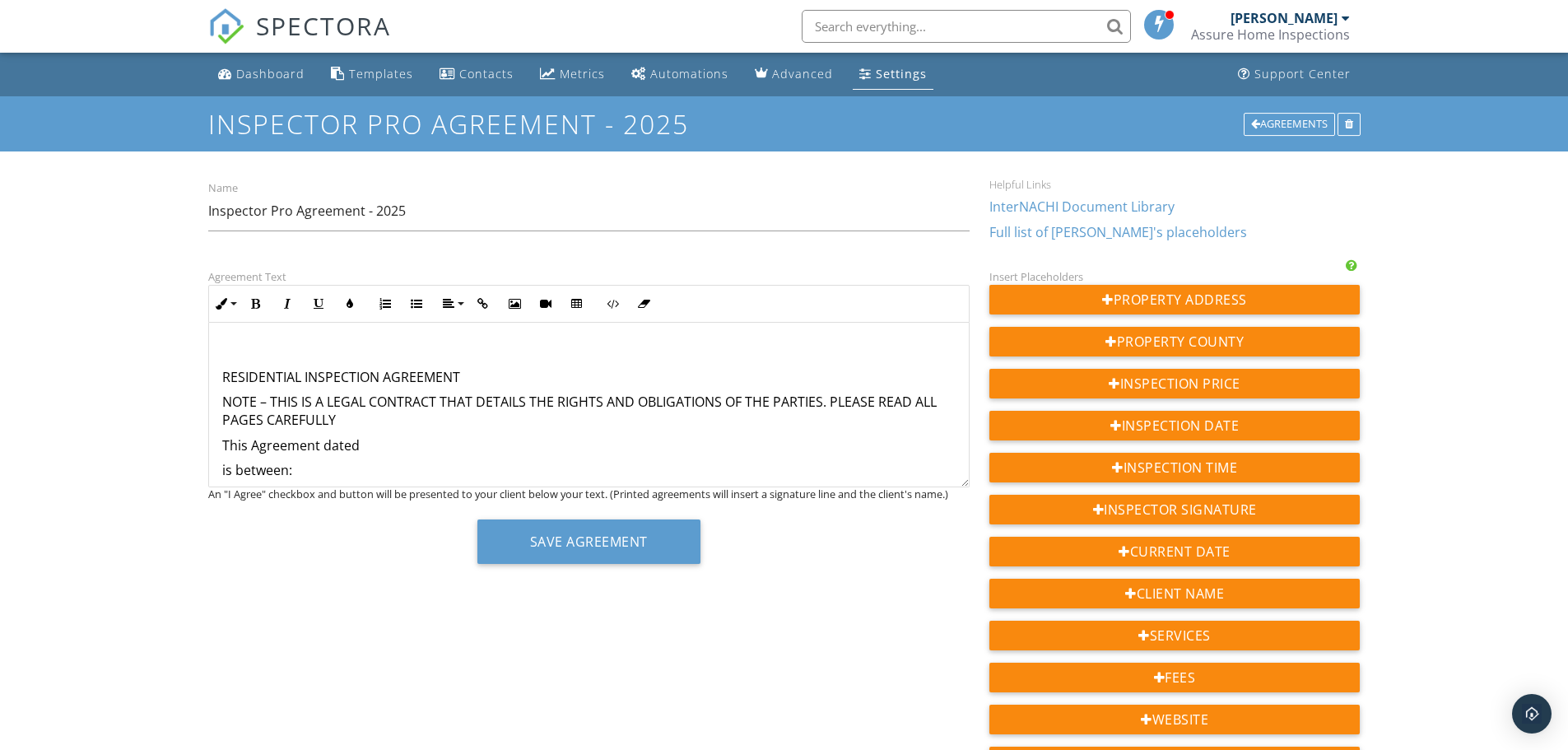
scroll to position [3060, 0]
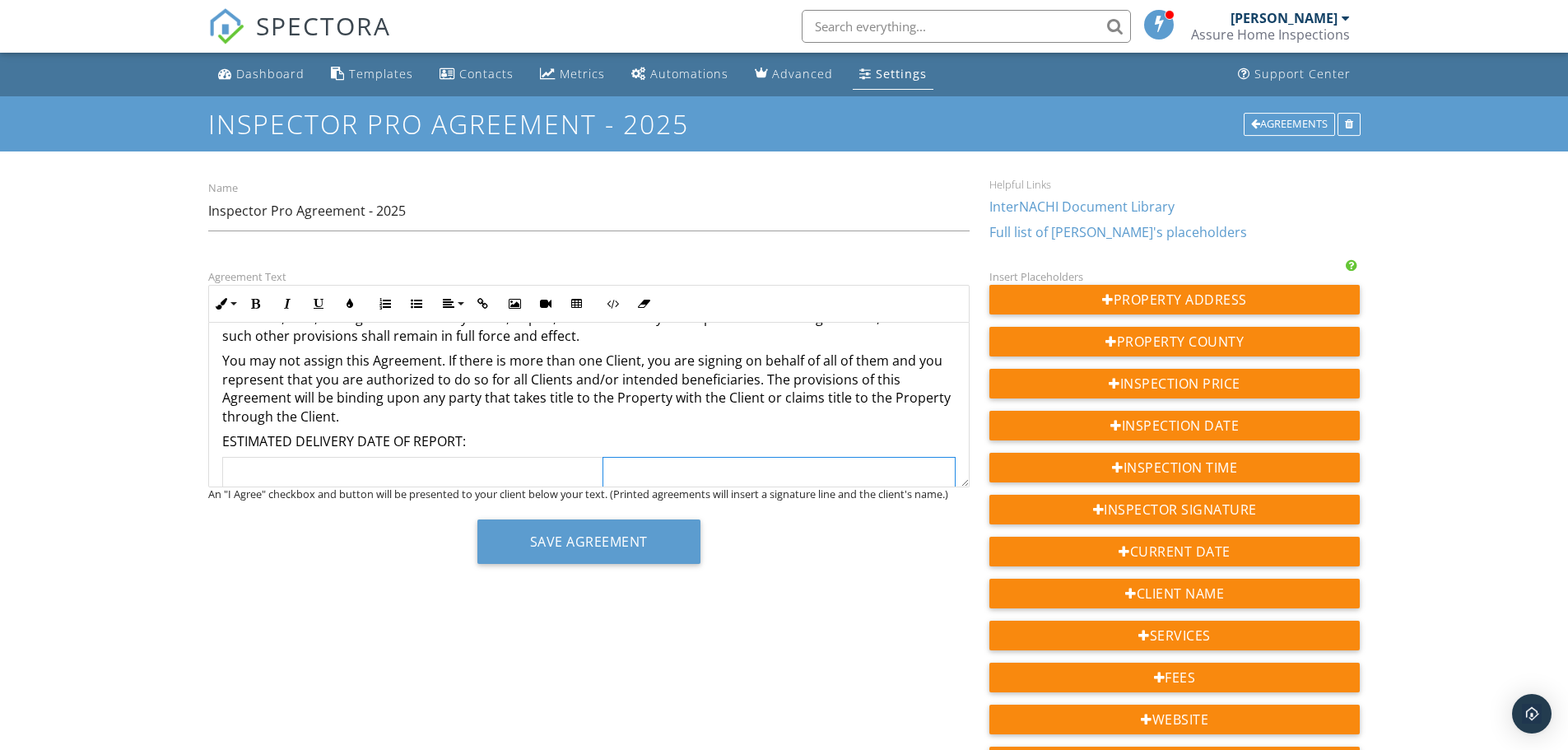
click at [633, 476] on td at bounding box center [779, 479] width 351 height 44
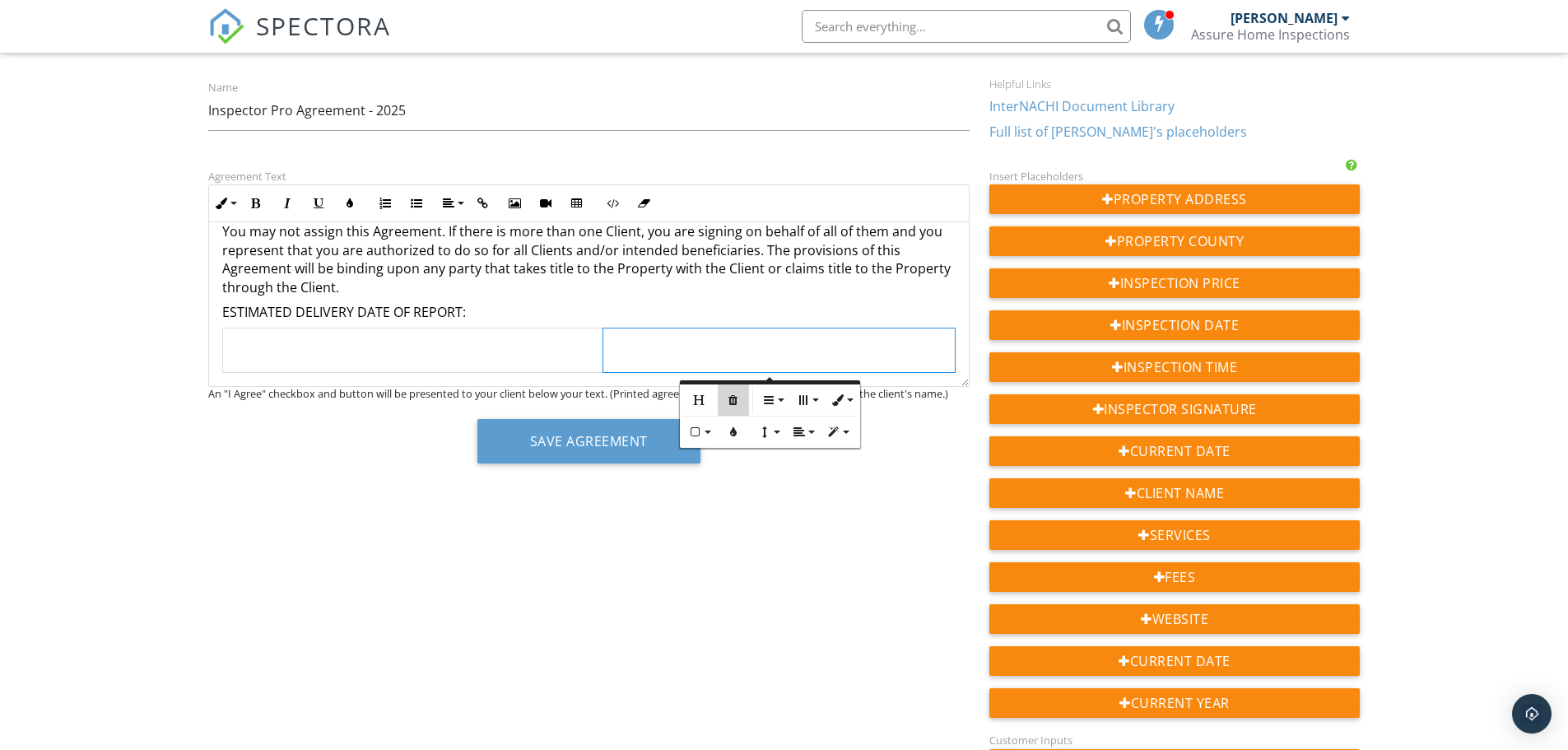
scroll to position [147, 0]
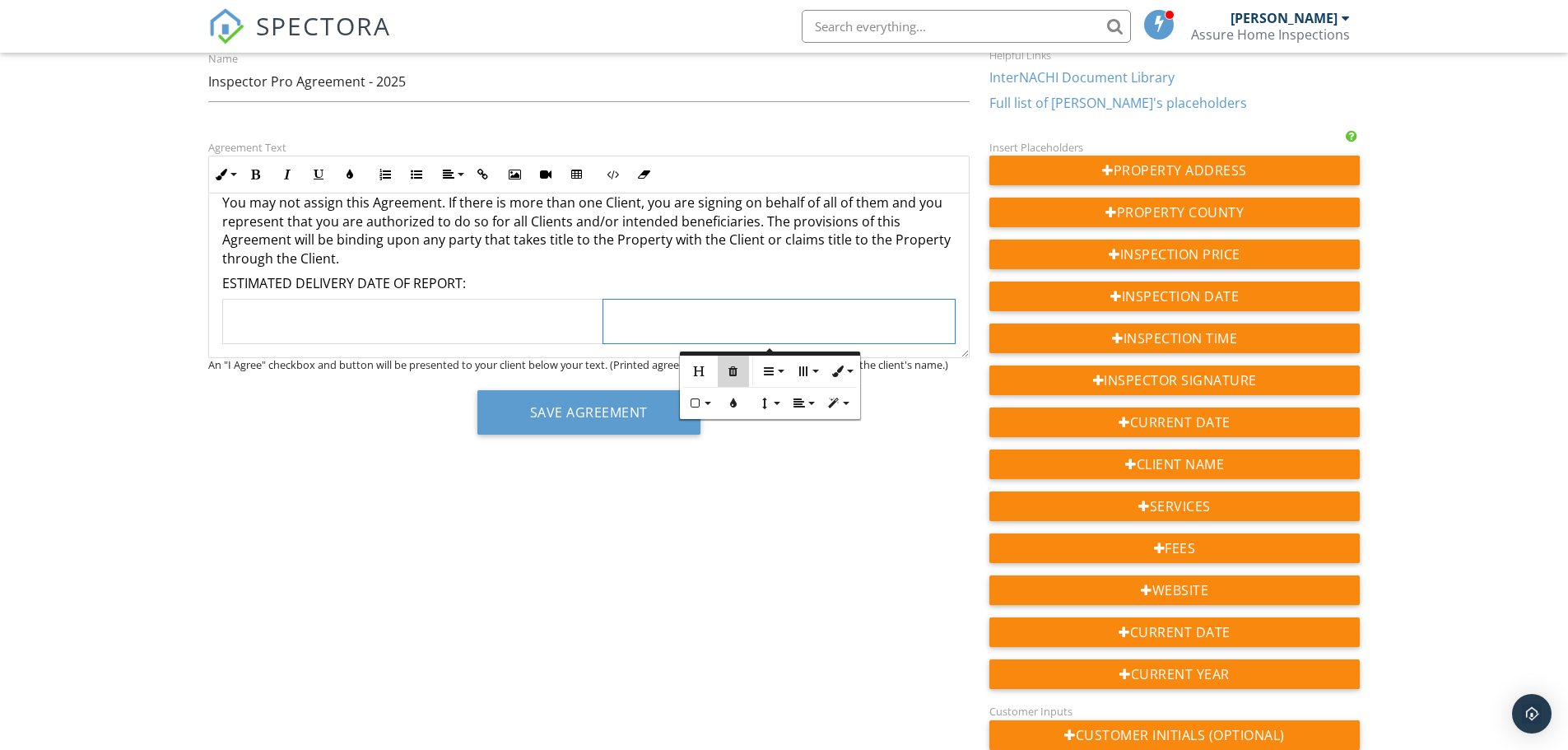
click at [734, 377] on icon "button" at bounding box center [733, 371] width 12 height 12
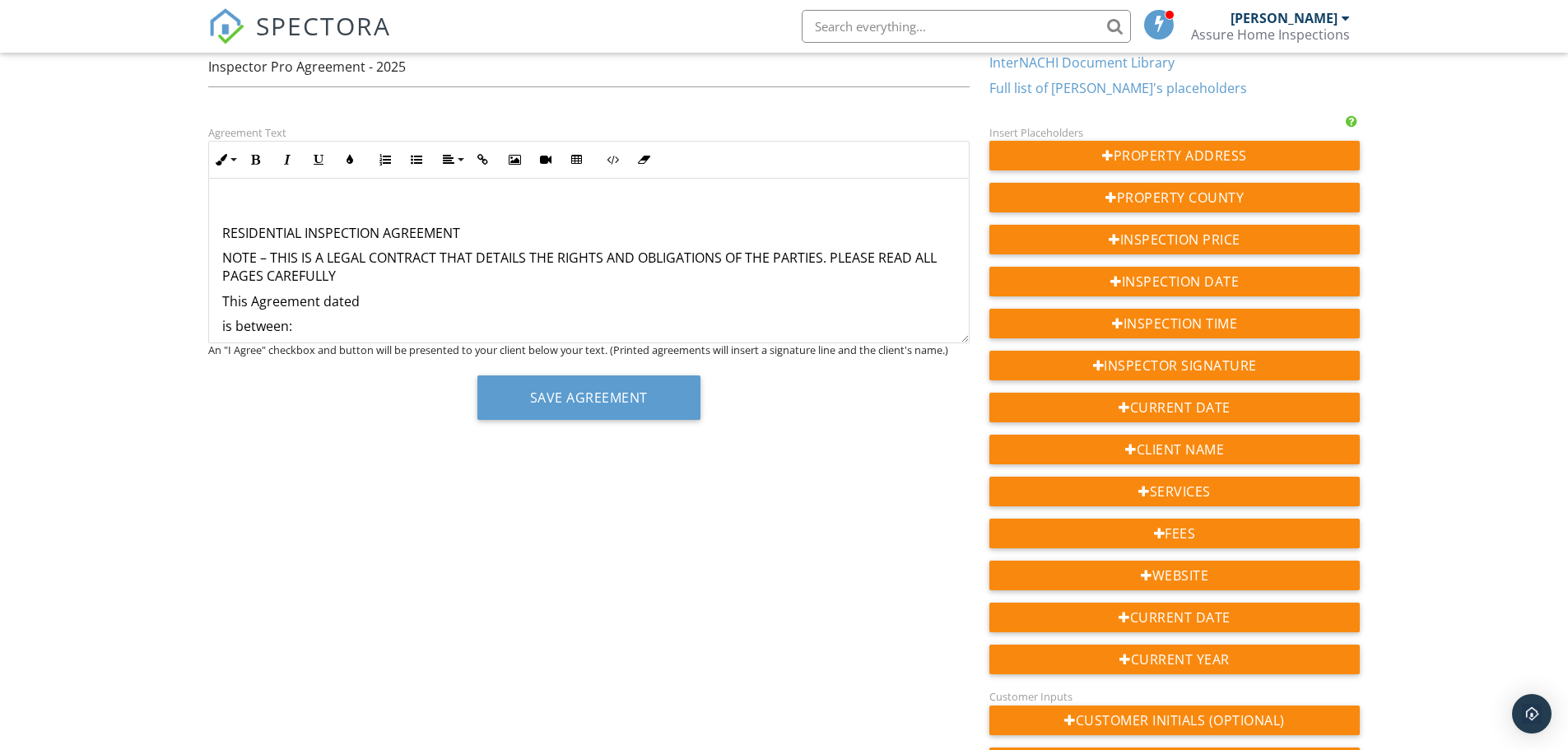
scroll to position [143, 0]
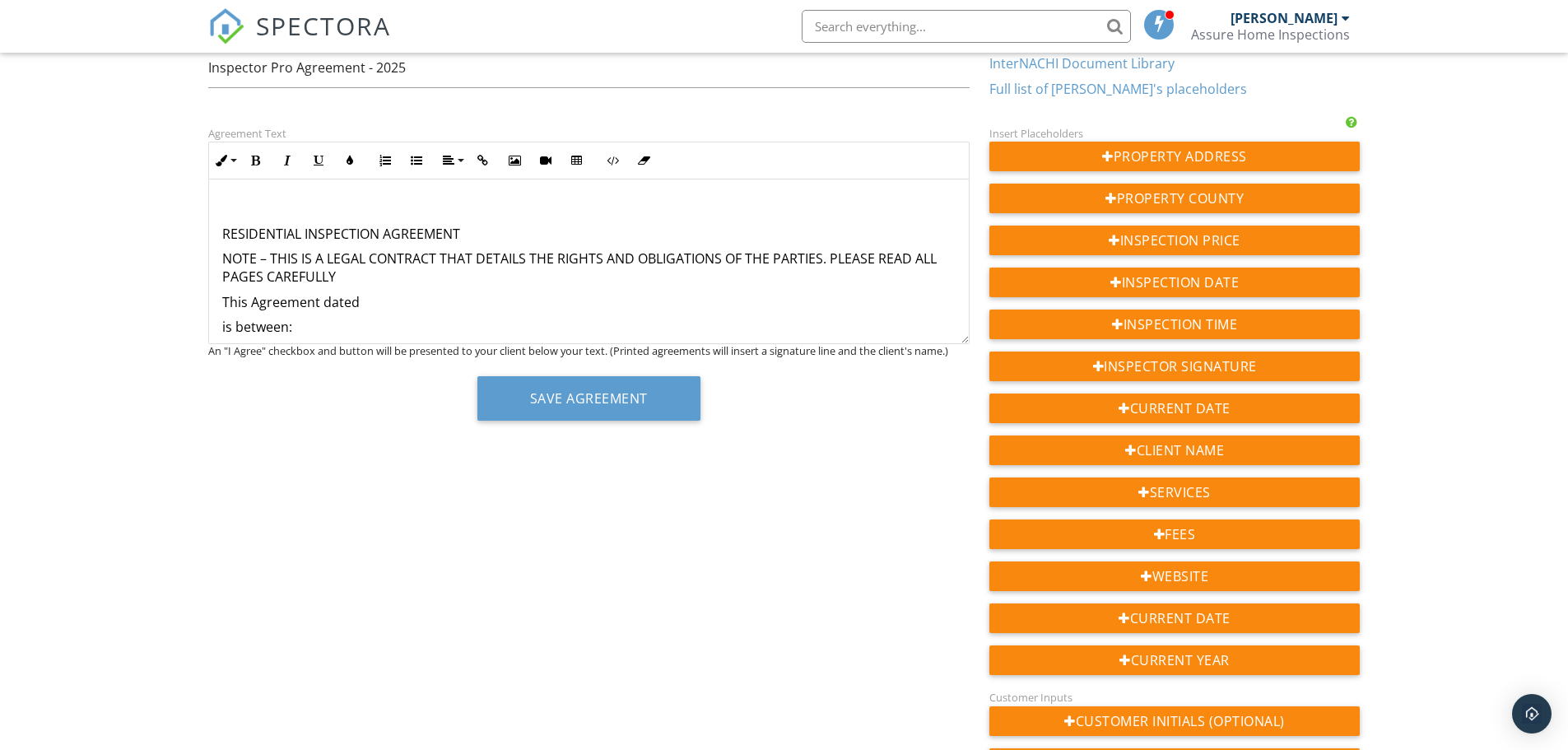
click at [222, 236] on p "RESIDENTIAL INSPECTION AGREEMENT" at bounding box center [589, 234] width 733 height 18
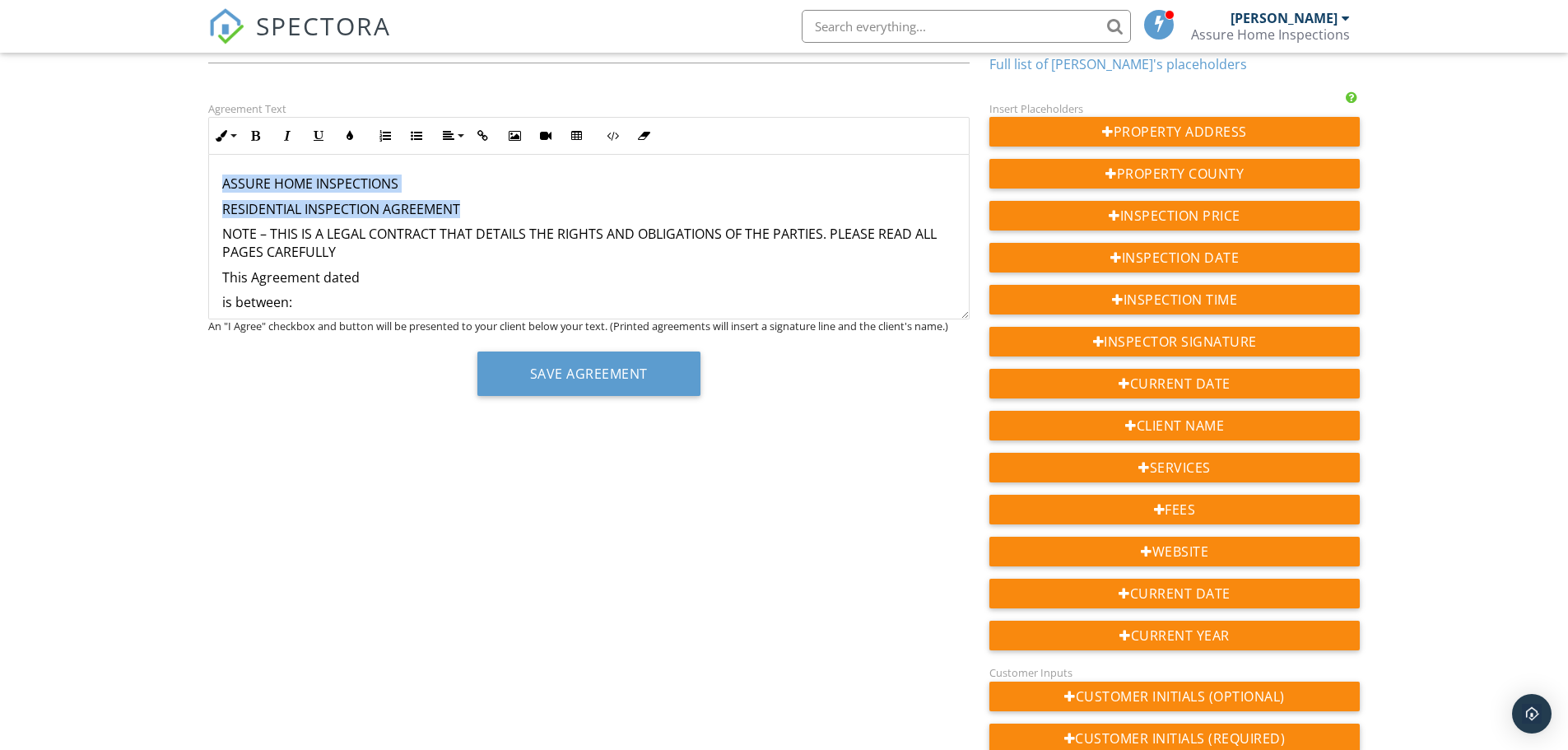
drag, startPoint x: 472, startPoint y: 212, endPoint x: 220, endPoint y: 165, distance: 256.3
click at [258, 132] on icon "button" at bounding box center [256, 136] width 12 height 12
click at [444, 128] on button "Align" at bounding box center [452, 136] width 31 height 31
click at [462, 155] on icon at bounding box center [463, 161] width 12 height 12
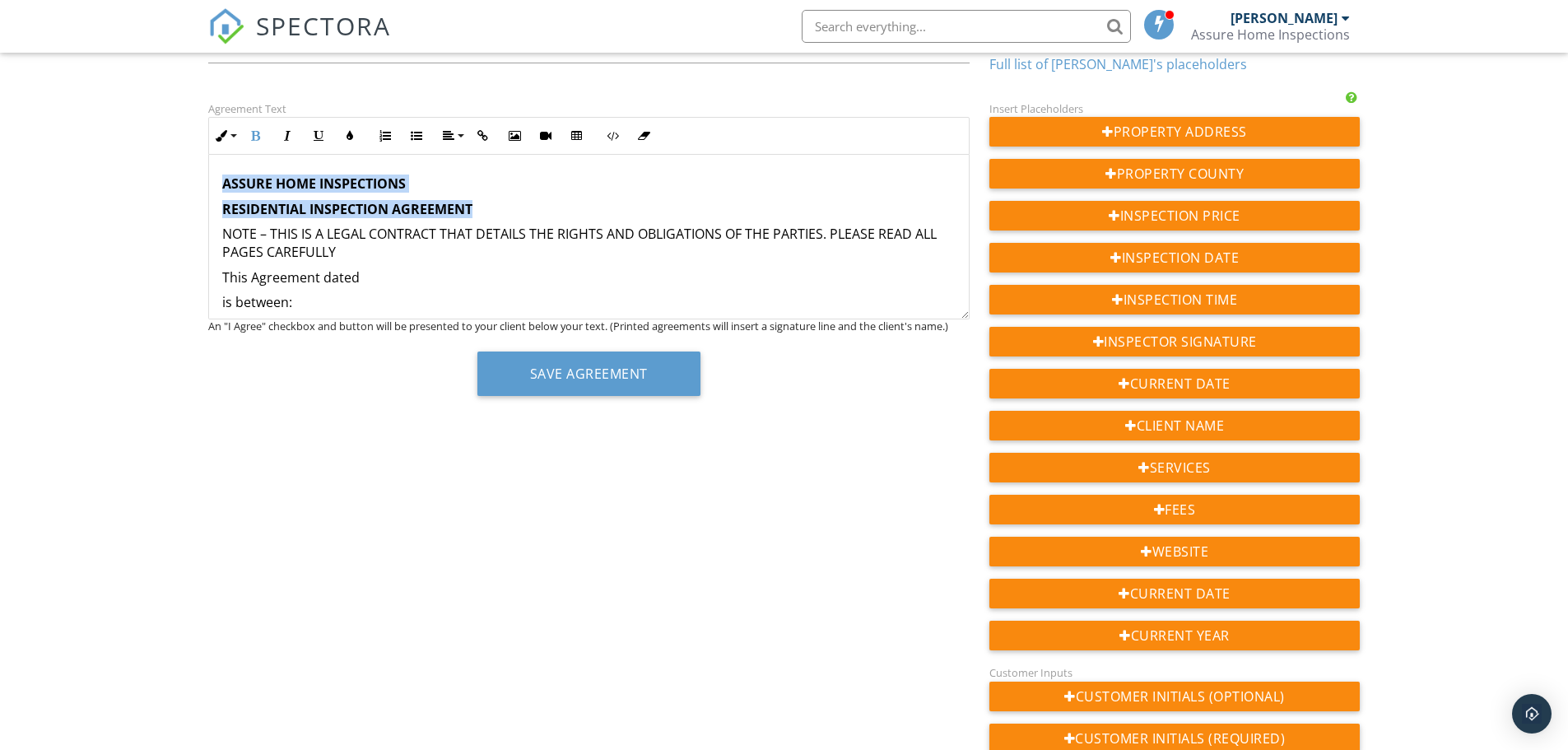
click at [462, 155] on div "Inline Style XLarge Large Normal Small Light Small/Light Bold Italic Underline …" at bounding box center [589, 136] width 761 height 38
click at [440, 133] on button "Align" at bounding box center [452, 136] width 31 height 31
drag, startPoint x: 472, startPoint y: 209, endPoint x: 465, endPoint y: 197, distance: 13.9
click at [465, 198] on link "Align Right" at bounding box center [463, 211] width 52 height 25
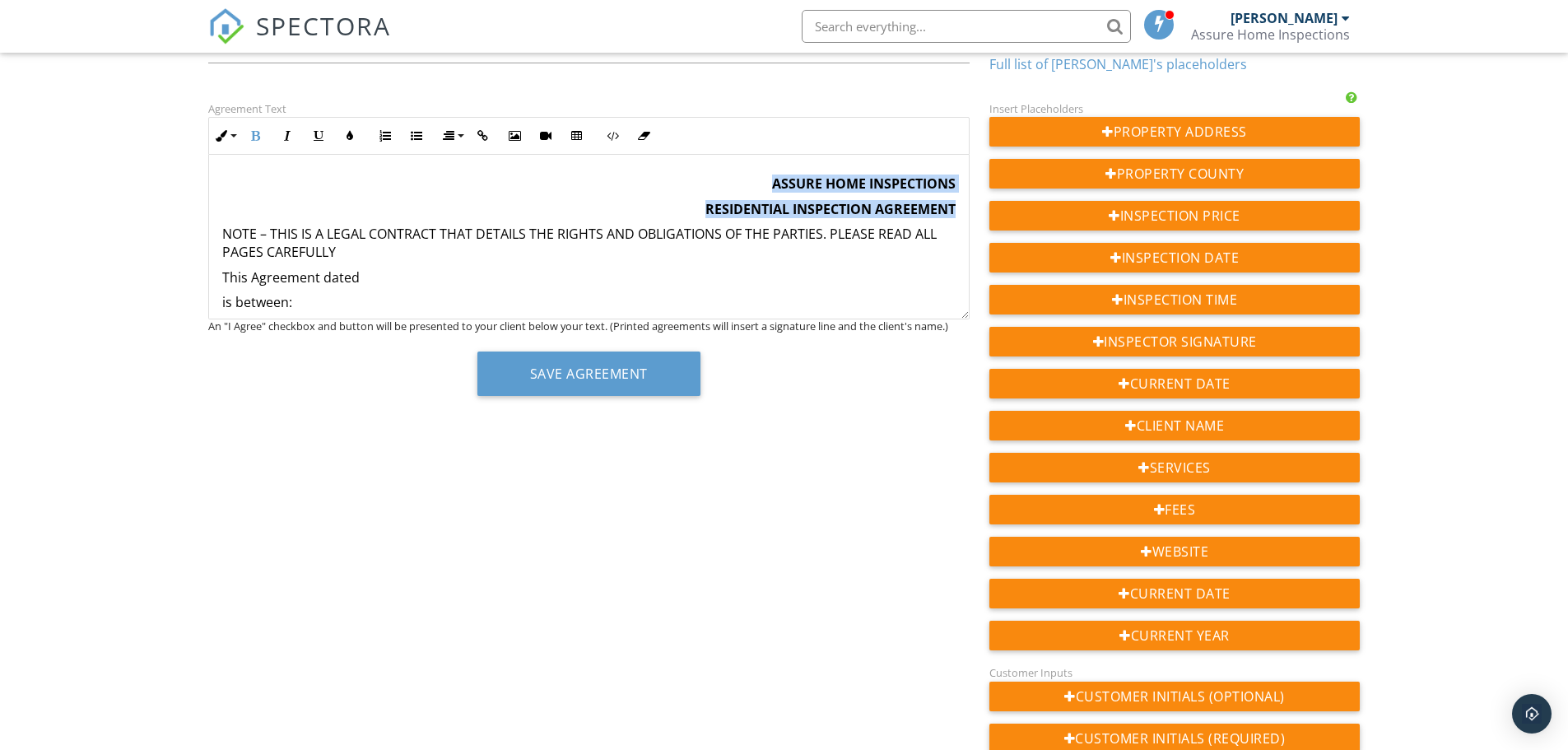
click at [467, 192] on p "ASSURE HOME INSPECTIONS" at bounding box center [589, 184] width 733 height 18
click at [452, 135] on icon "button" at bounding box center [449, 136] width 12 height 12
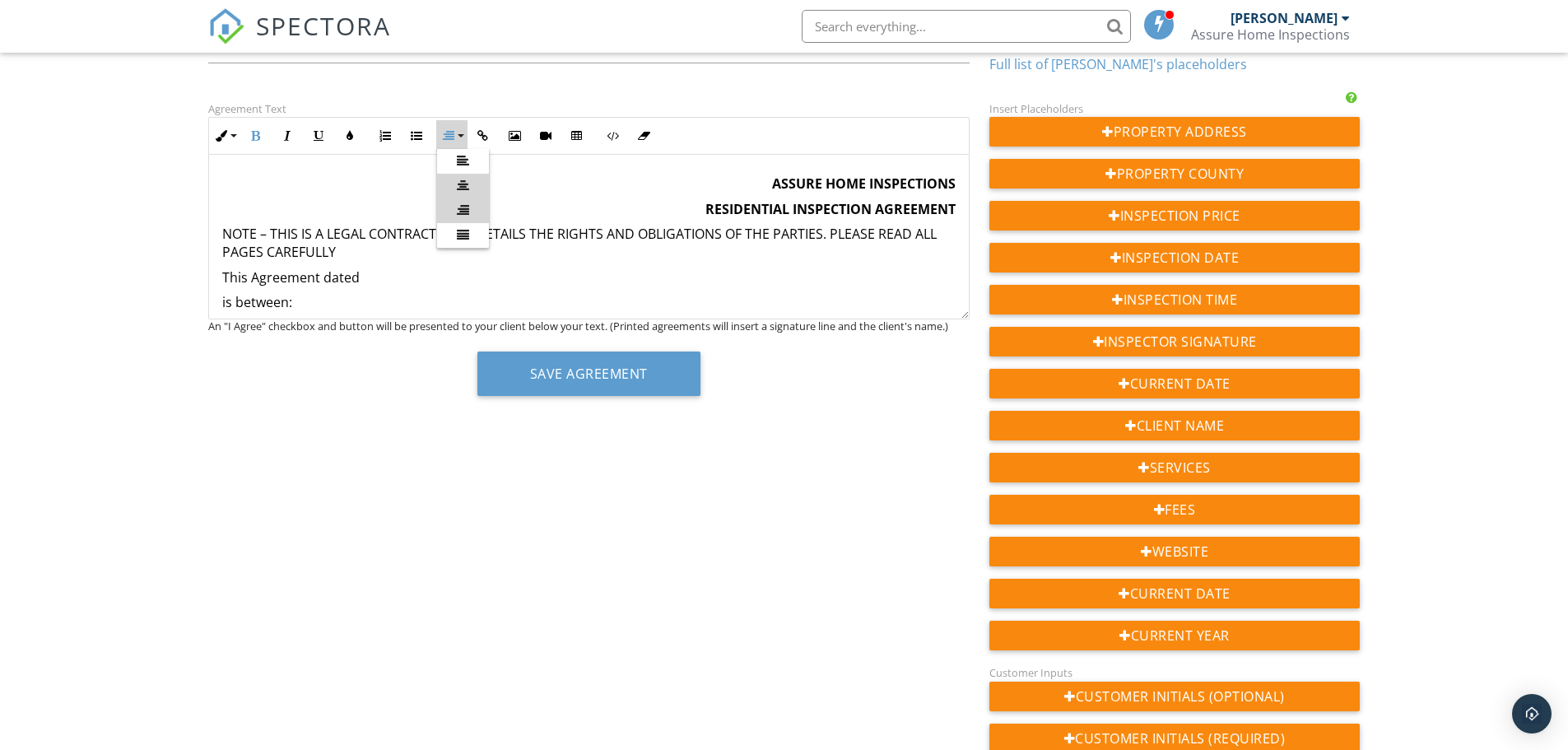
click at [471, 179] on link "[GEOGRAPHIC_DATA]" at bounding box center [463, 186] width 52 height 25
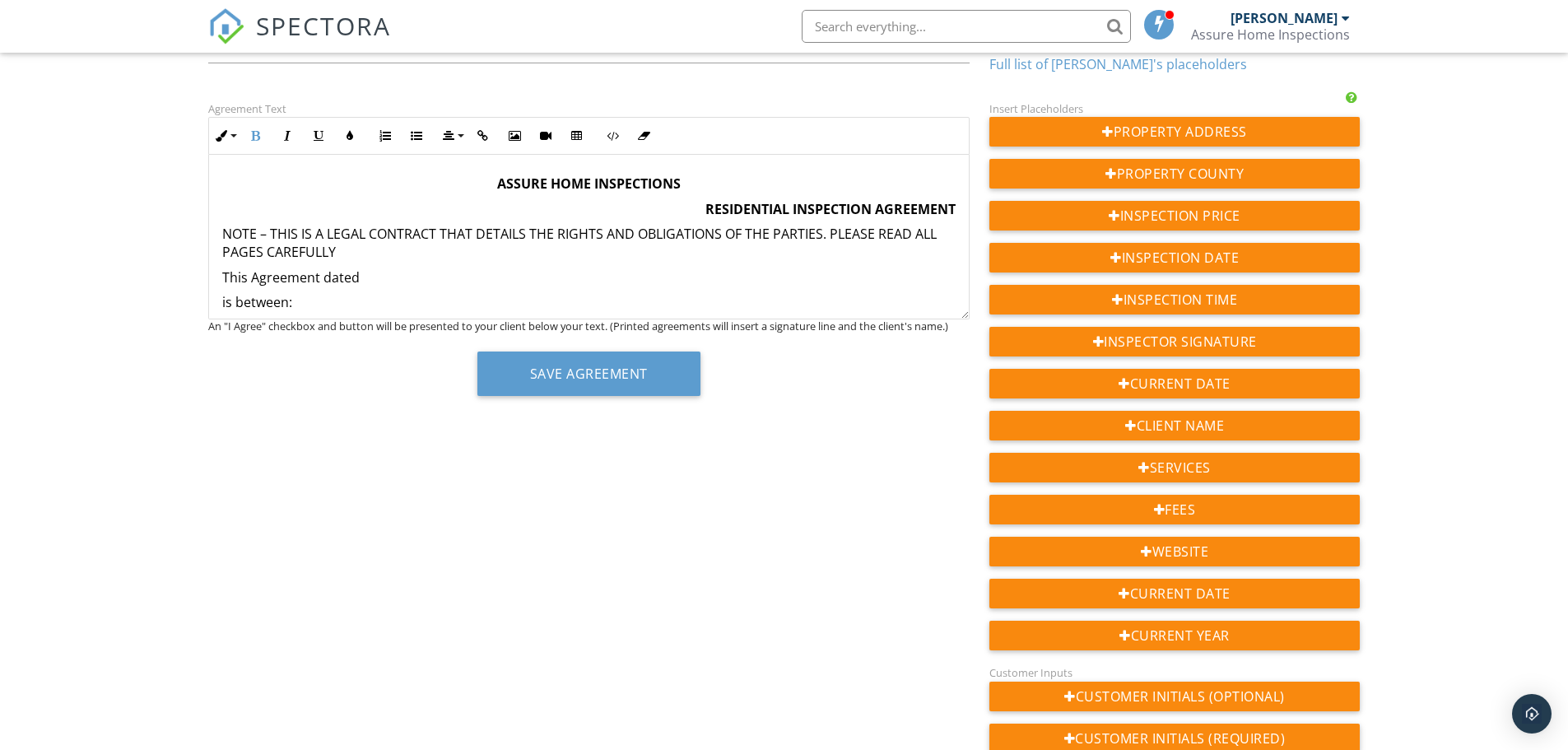
click at [675, 204] on p "RESIDENTIAL INSPECTION AGREEMENT" at bounding box center [589, 209] width 733 height 18
click at [443, 134] on icon "button" at bounding box center [449, 136] width 12 height 12
click at [652, 204] on p "RESIDENTIAL INSPECTION AGREEMENT" at bounding box center [589, 209] width 733 height 18
click at [654, 208] on p "RESIDENTIAL INSPECTION AGREEMENT" at bounding box center [589, 209] width 733 height 18
click at [503, 142] on button "Insert Image" at bounding box center [514, 136] width 31 height 31
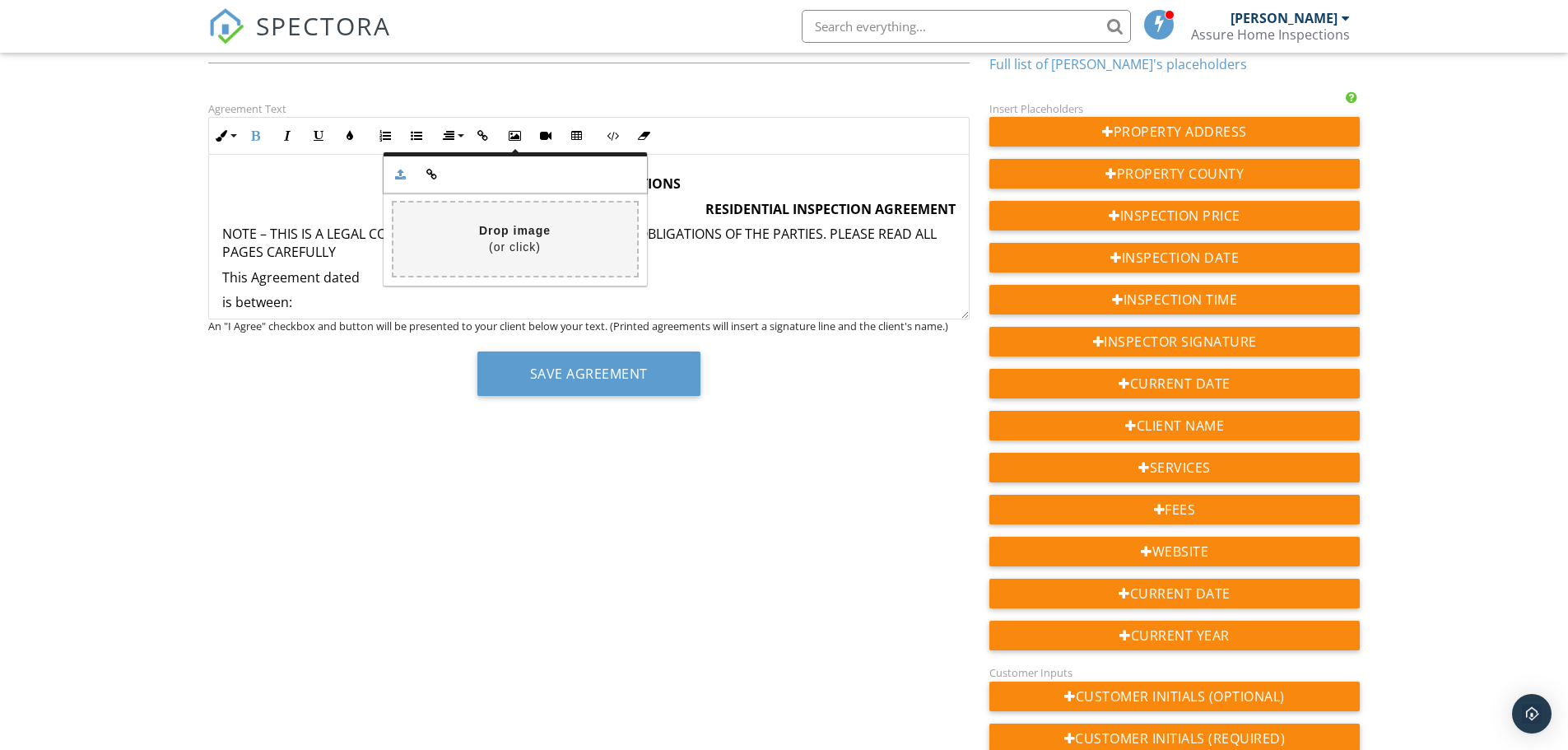
click at [696, 113] on div "Agreement Text Inline Style XLarge Large Normal Small Light Small/Light Bold It…" at bounding box center [589, 254] width 781 height 310
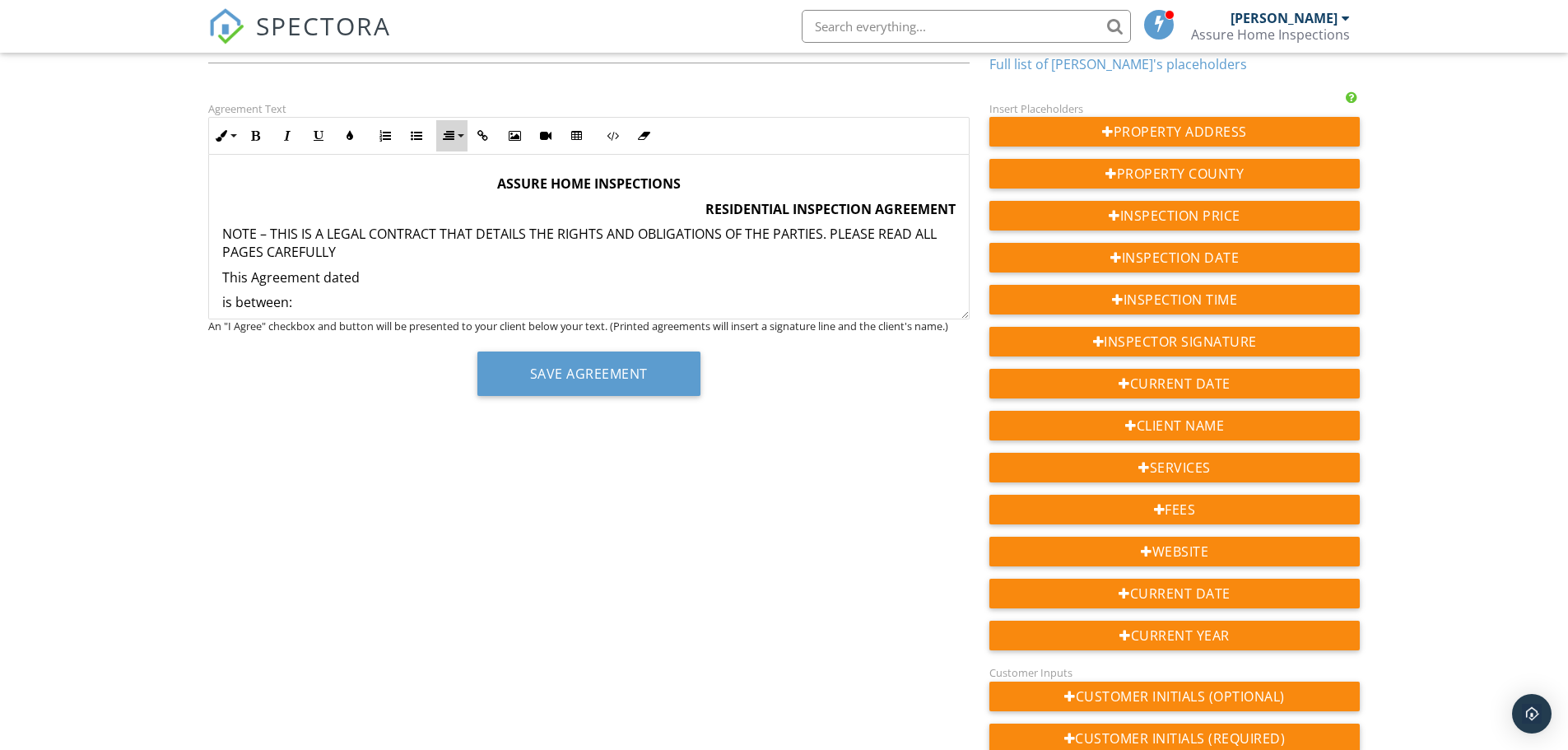
click at [459, 137] on button "Align" at bounding box center [452, 136] width 31 height 31
click at [465, 184] on icon at bounding box center [463, 185] width 12 height 12
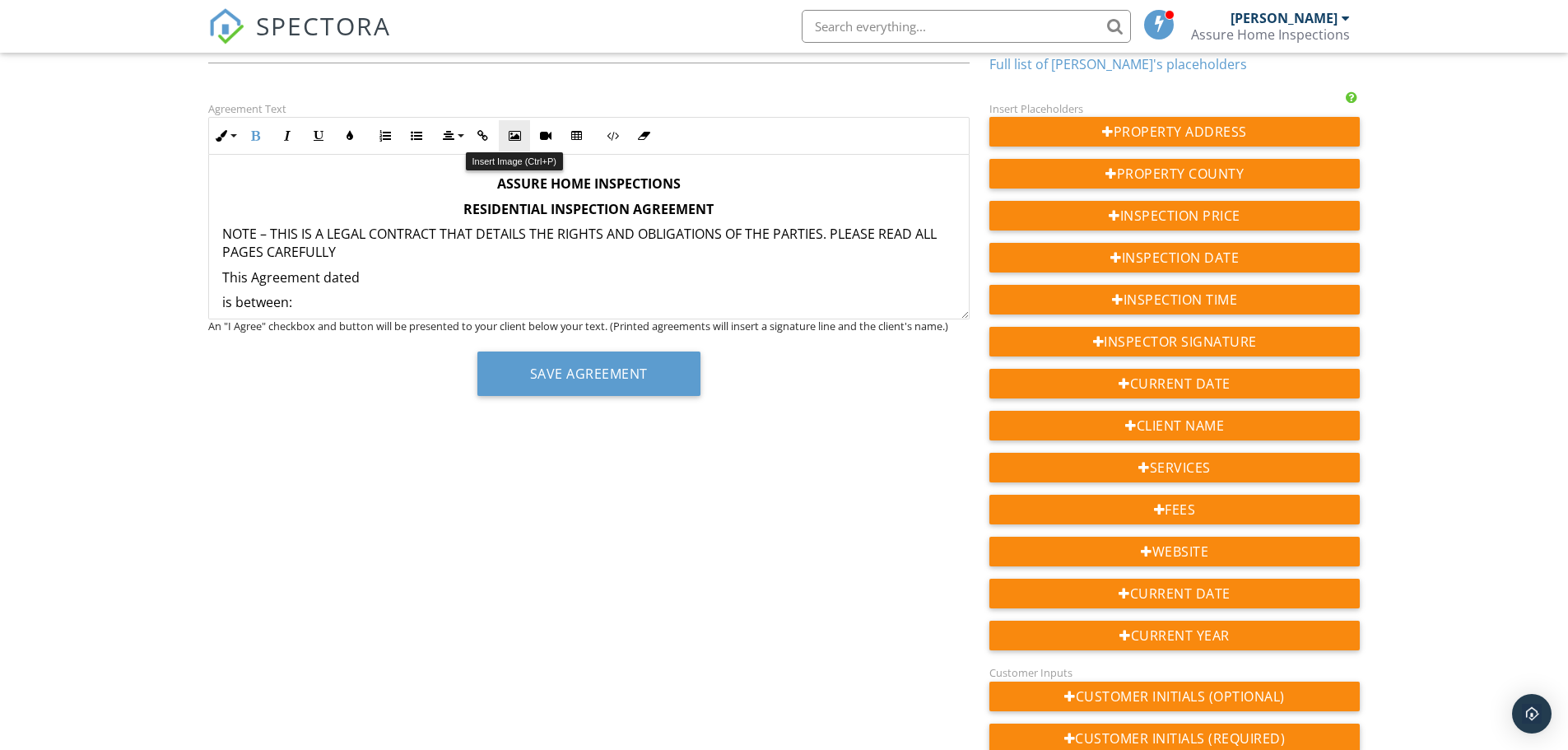
click at [522, 124] on button "Insert Image" at bounding box center [514, 136] width 31 height 31
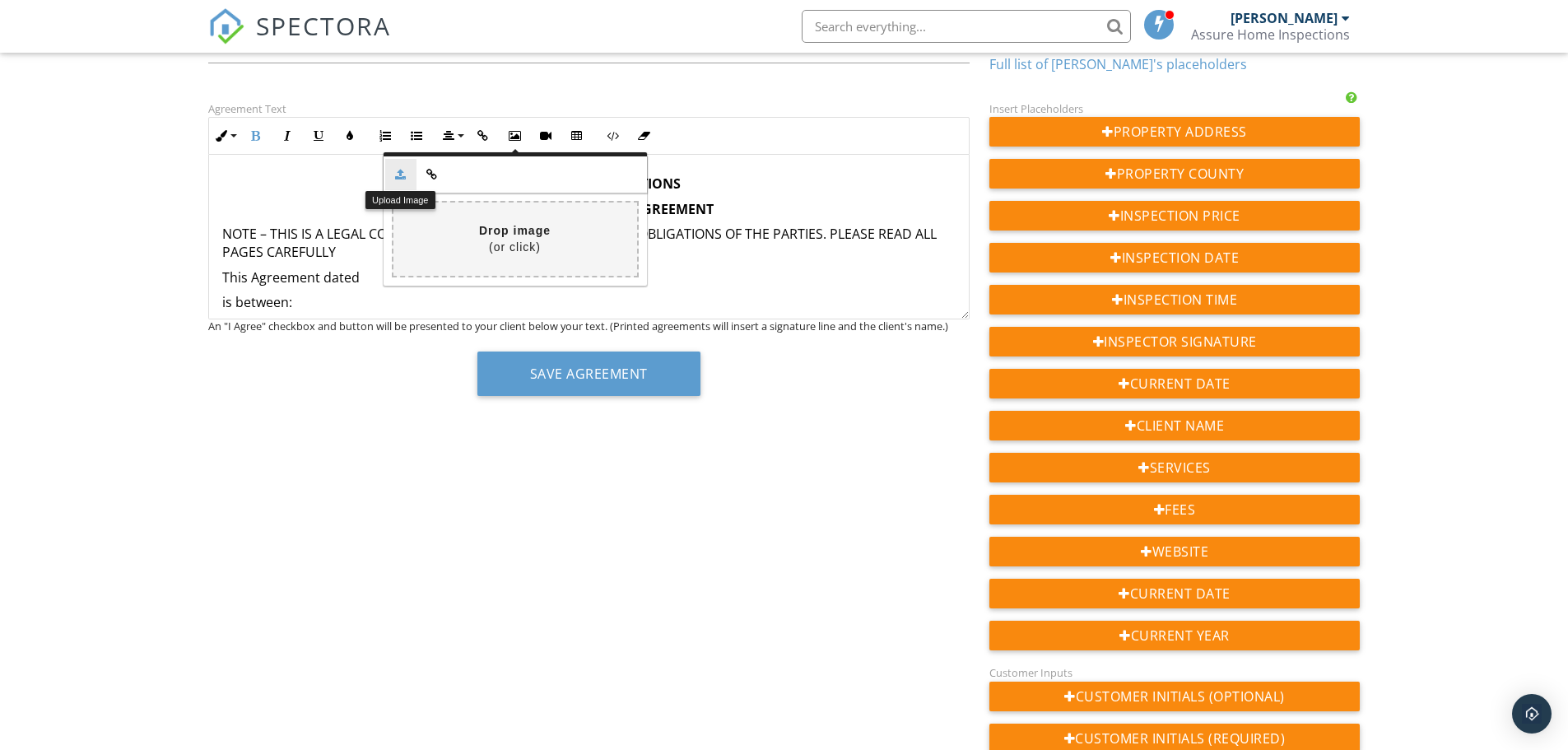
click at [402, 169] on icon "button" at bounding box center [401, 175] width 12 height 12
click at [752, 209] on p "​ ​ RESIDENTIAL INSPECTION AGREEMENT" at bounding box center [589, 209] width 733 height 18
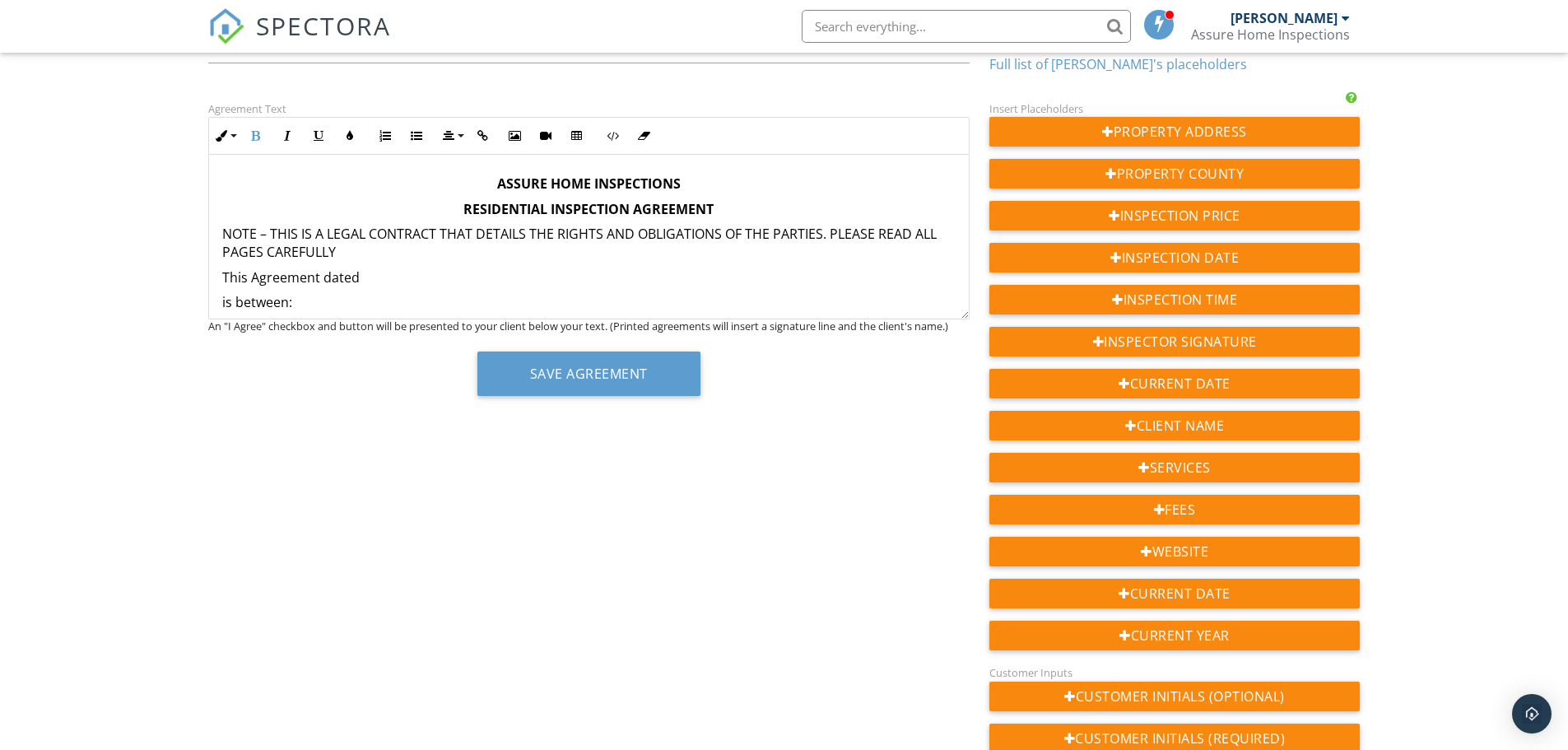
click at [497, 184] on strong "ASSURE HOME INSPECTIONS" at bounding box center [589, 184] width 184 height 18
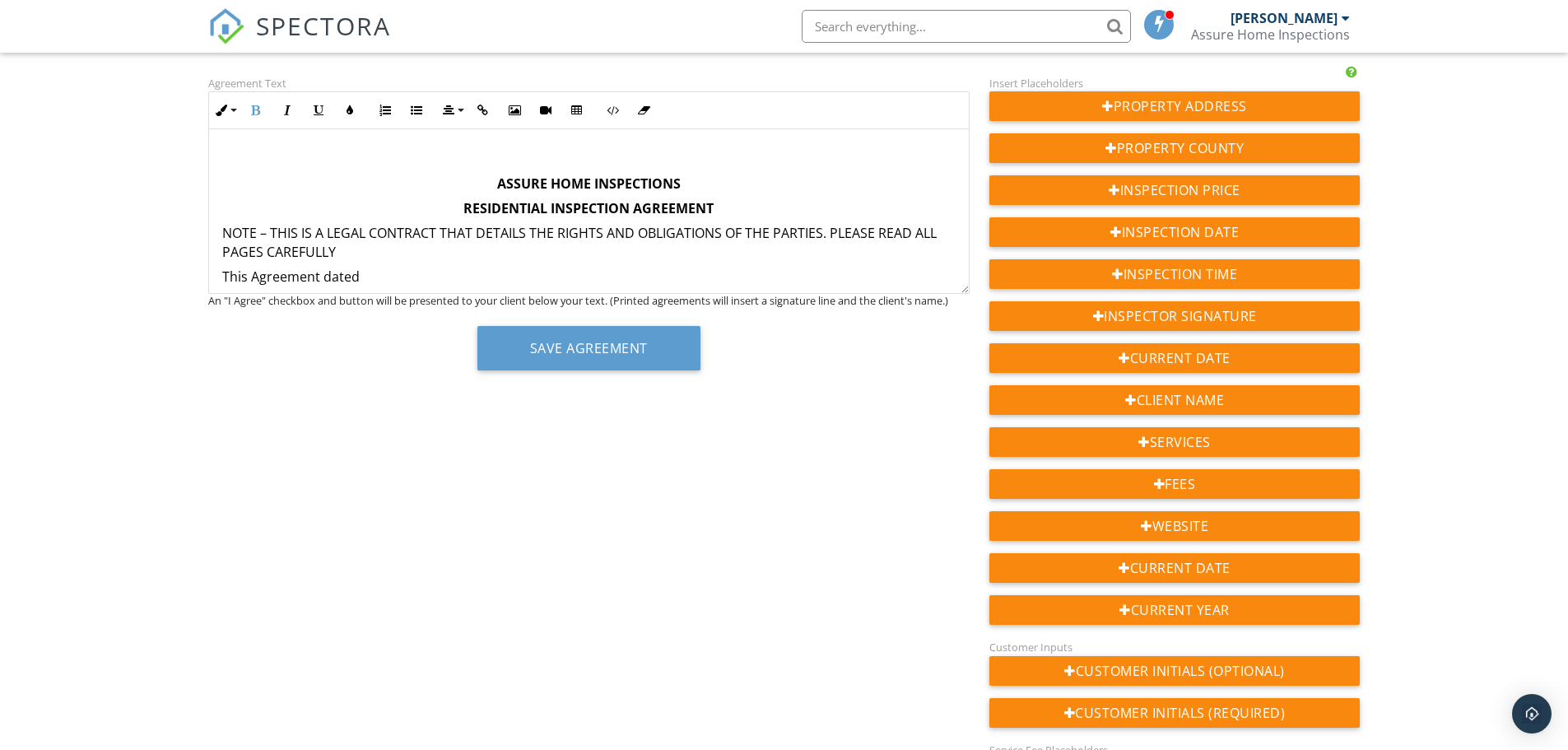
scroll to position [218, 0]
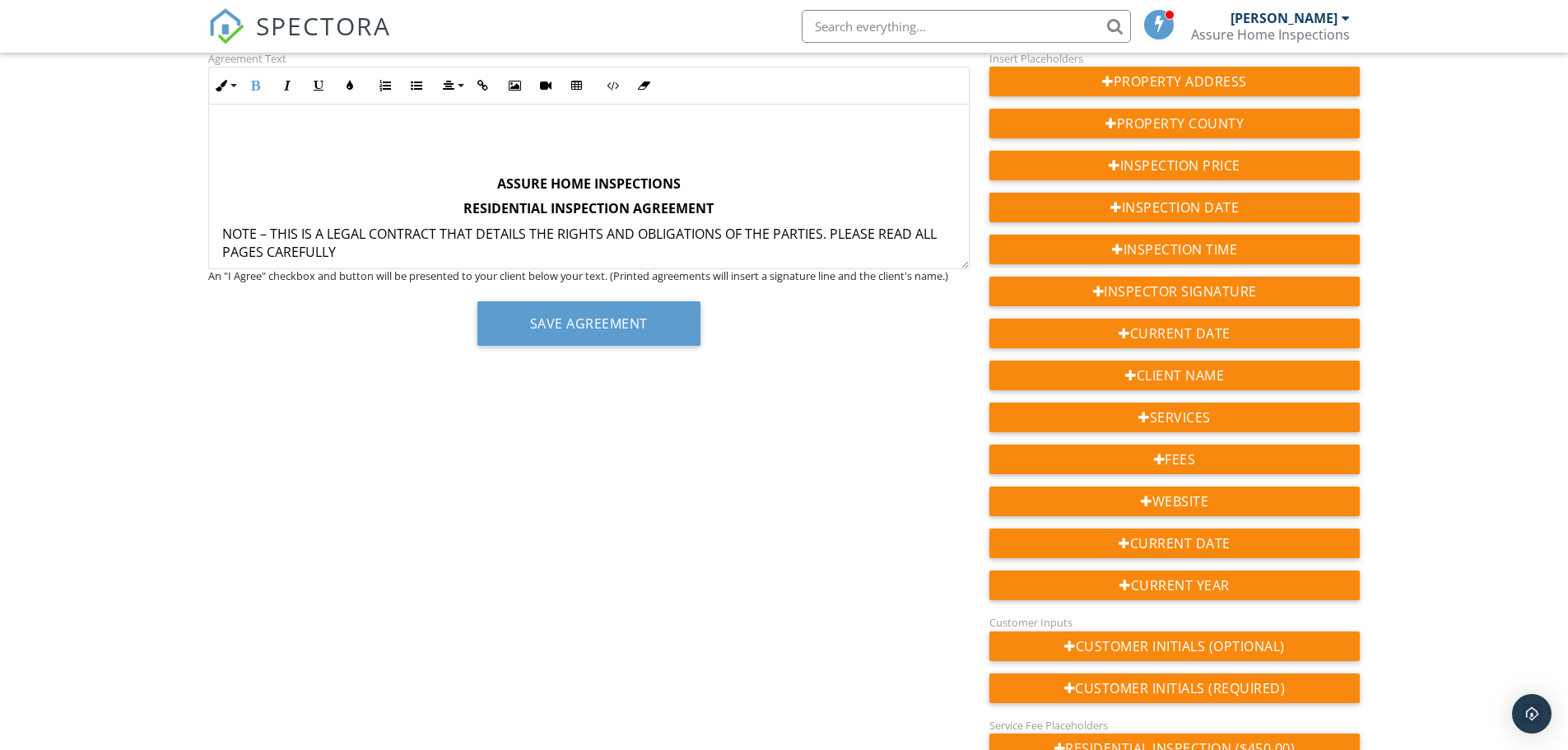
click at [514, 84] on icon "button" at bounding box center [514, 86] width 12 height 12
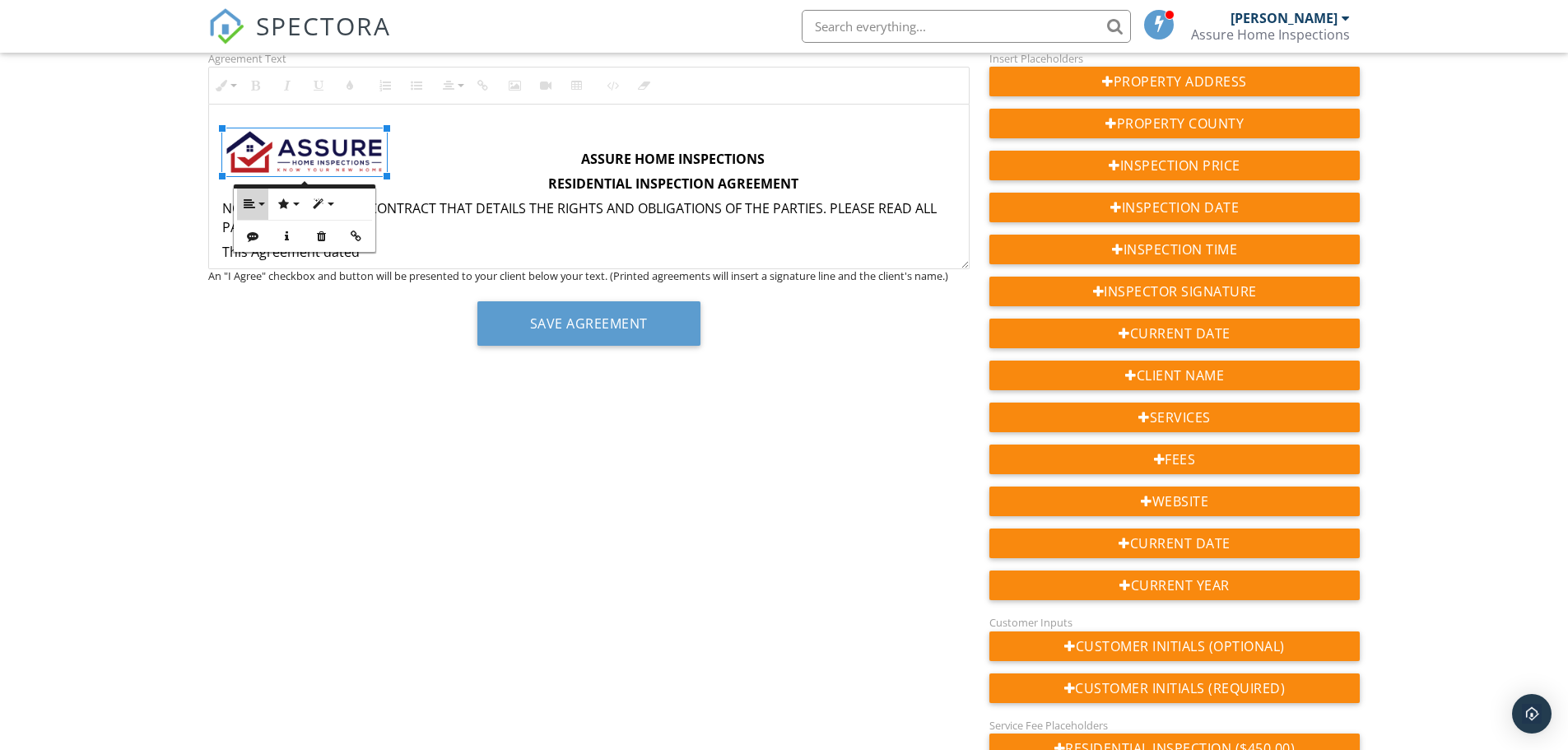
click at [251, 206] on icon "button" at bounding box center [249, 204] width 12 height 12
drag, startPoint x: 264, startPoint y: 249, endPoint x: 267, endPoint y: 259, distance: 10.4
click at [267, 259] on ul "Align Left None Align Right" at bounding box center [263, 257] width 52 height 74
click at [267, 259] on icon at bounding box center [263, 256] width 12 height 12
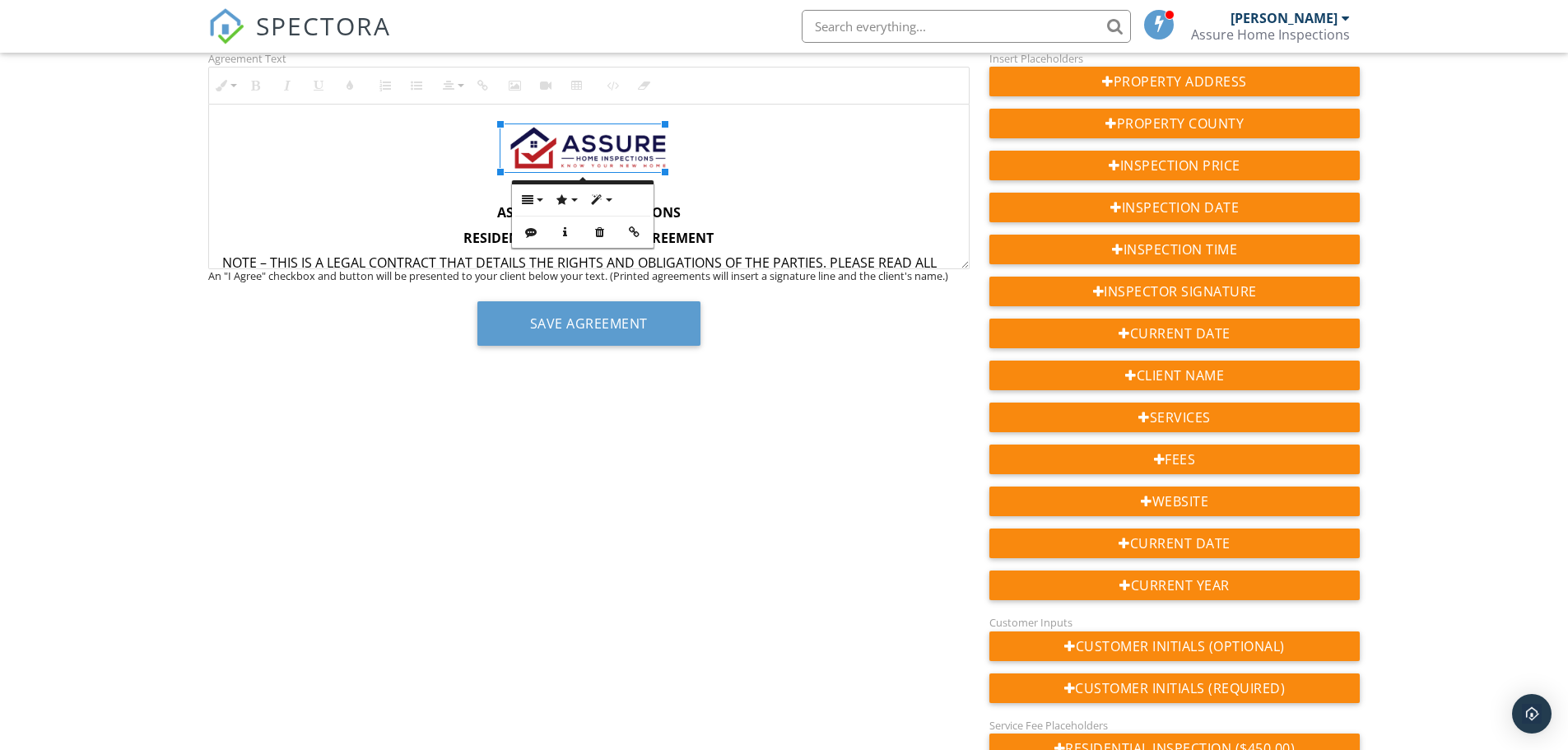
click at [840, 182] on p at bounding box center [589, 188] width 733 height 18
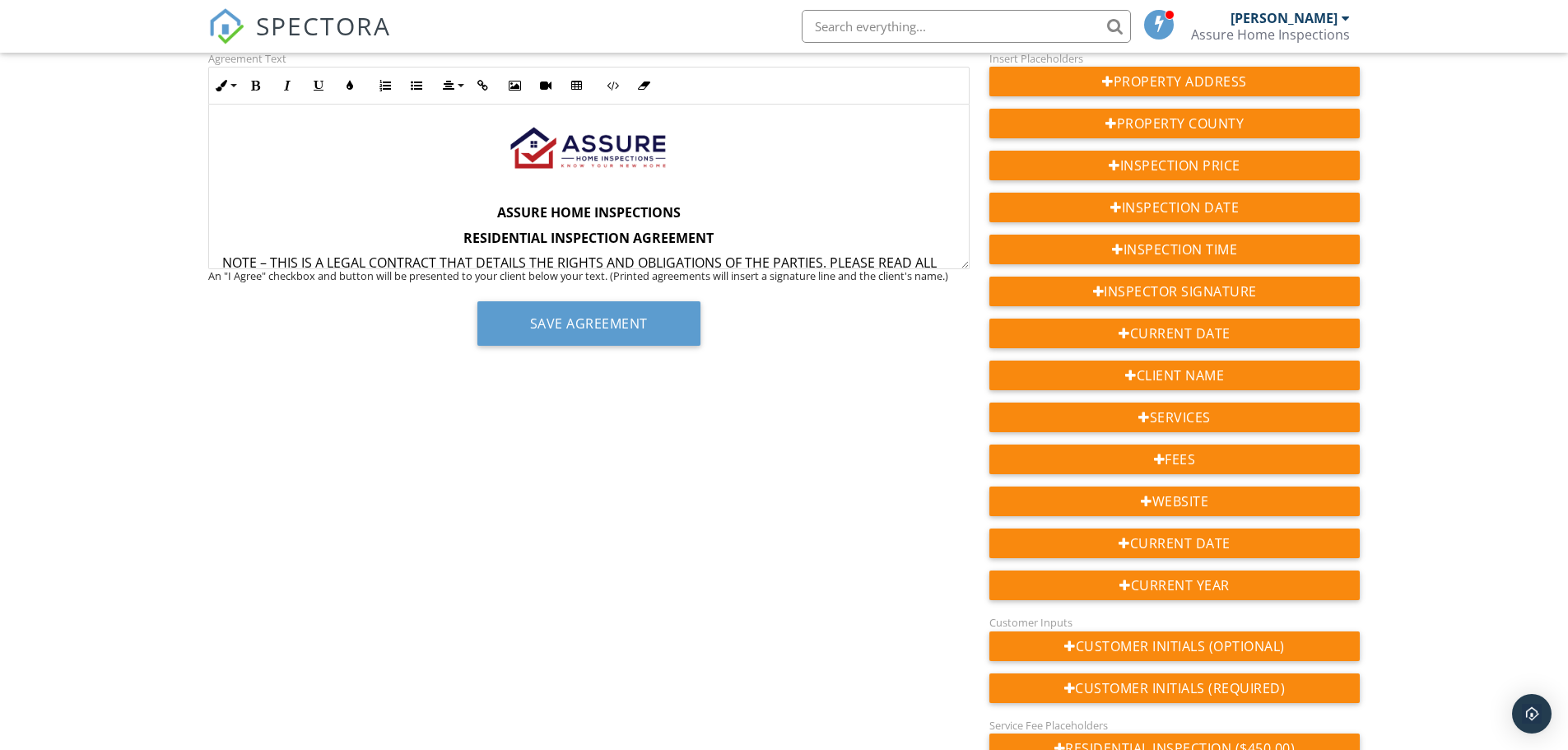
click at [616, 159] on img at bounding box center [589, 148] width 165 height 48
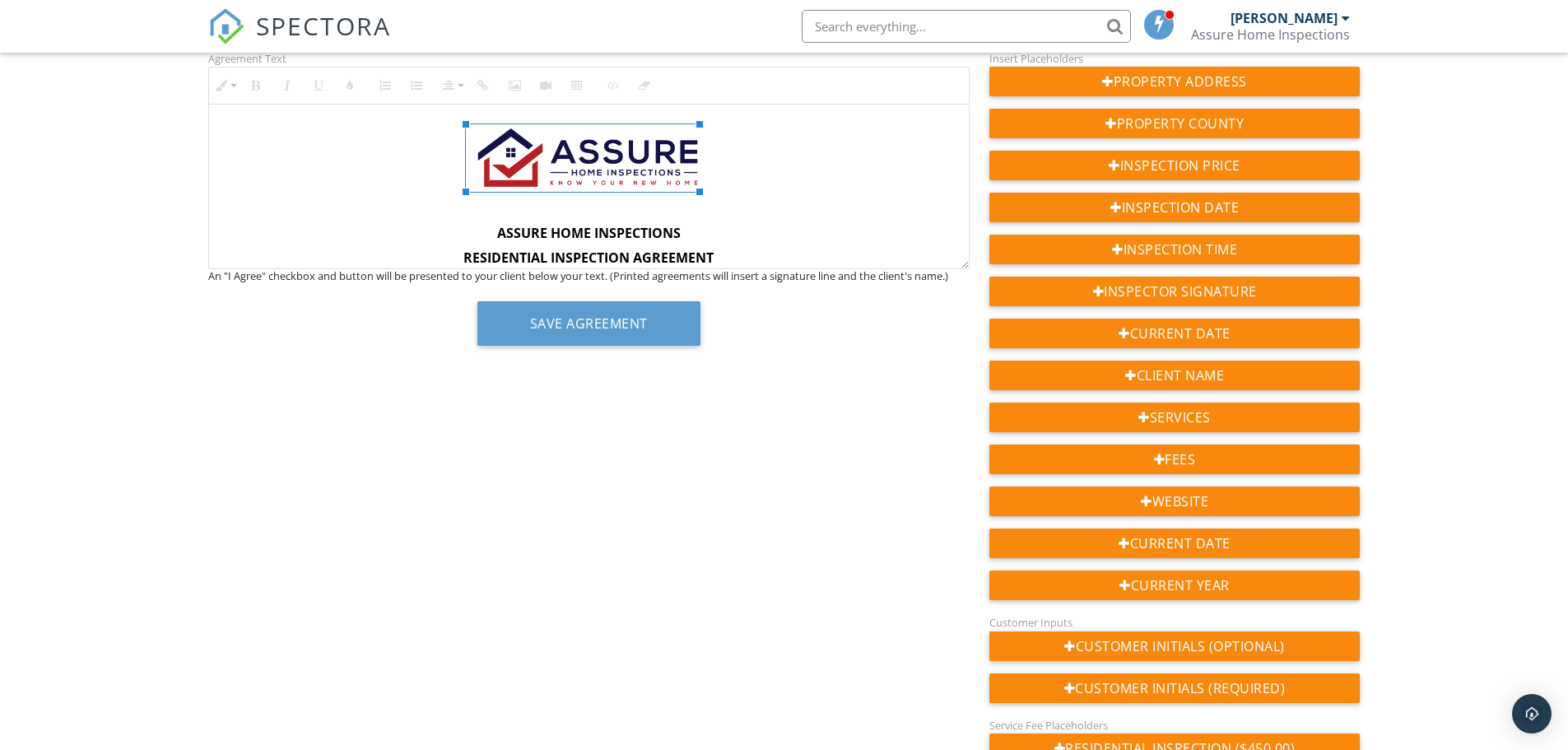
drag, startPoint x: 663, startPoint y: 172, endPoint x: 733, endPoint y: 211, distance: 80.1
click at [849, 371] on div "Agreement Text Inline Style XLarge Large Normal Small Light Small/Light Bold It…" at bounding box center [784, 422] width 1172 height 746
drag, startPoint x: 689, startPoint y: 234, endPoint x: 475, endPoint y: 225, distance: 214.2
click at [475, 225] on p "ASSURE HOME INSPECTIONS" at bounding box center [589, 233] width 733 height 18
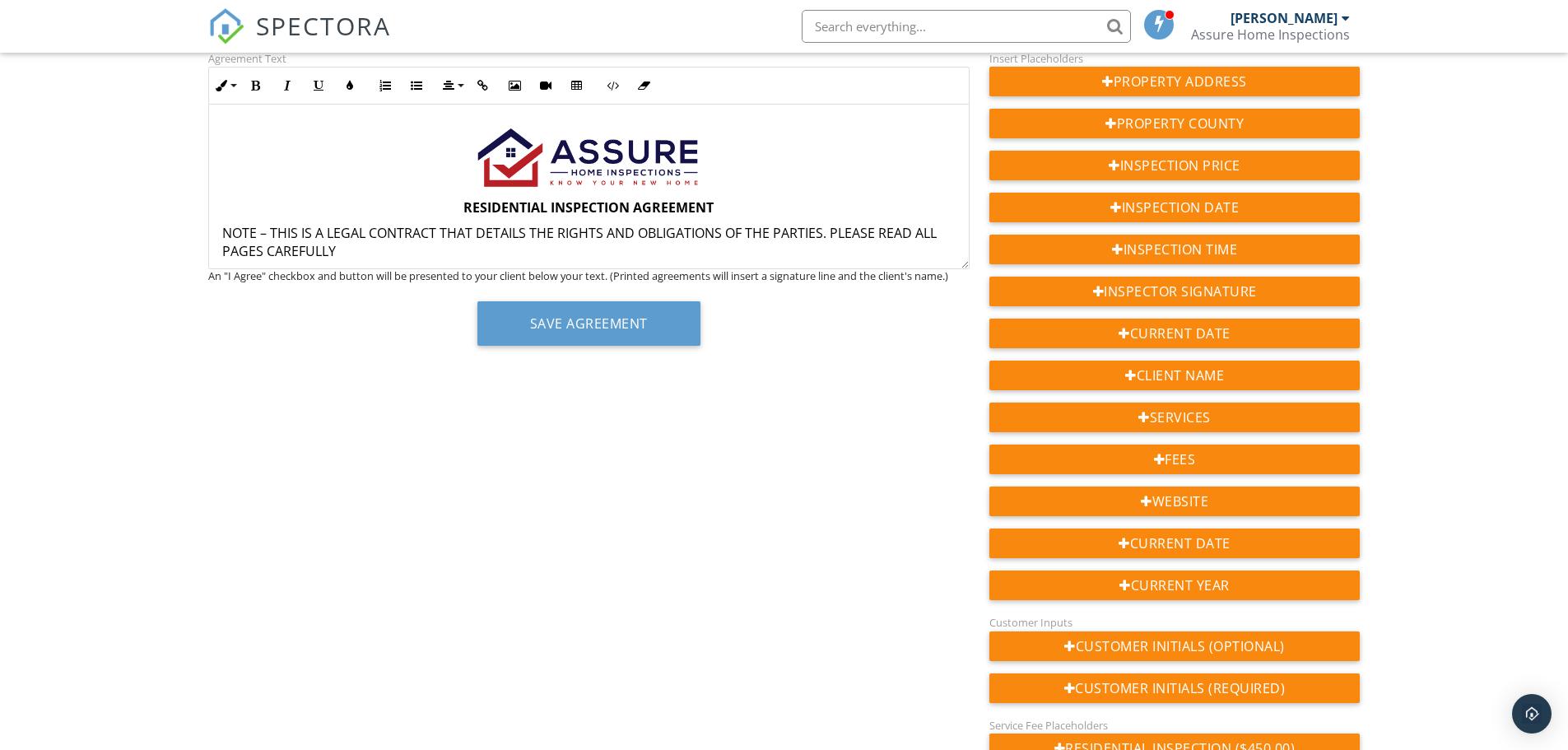
click at [463, 212] on strong "RESIDENTIAL INSPECTION AGREEMENT" at bounding box center [589, 207] width 250 height 18
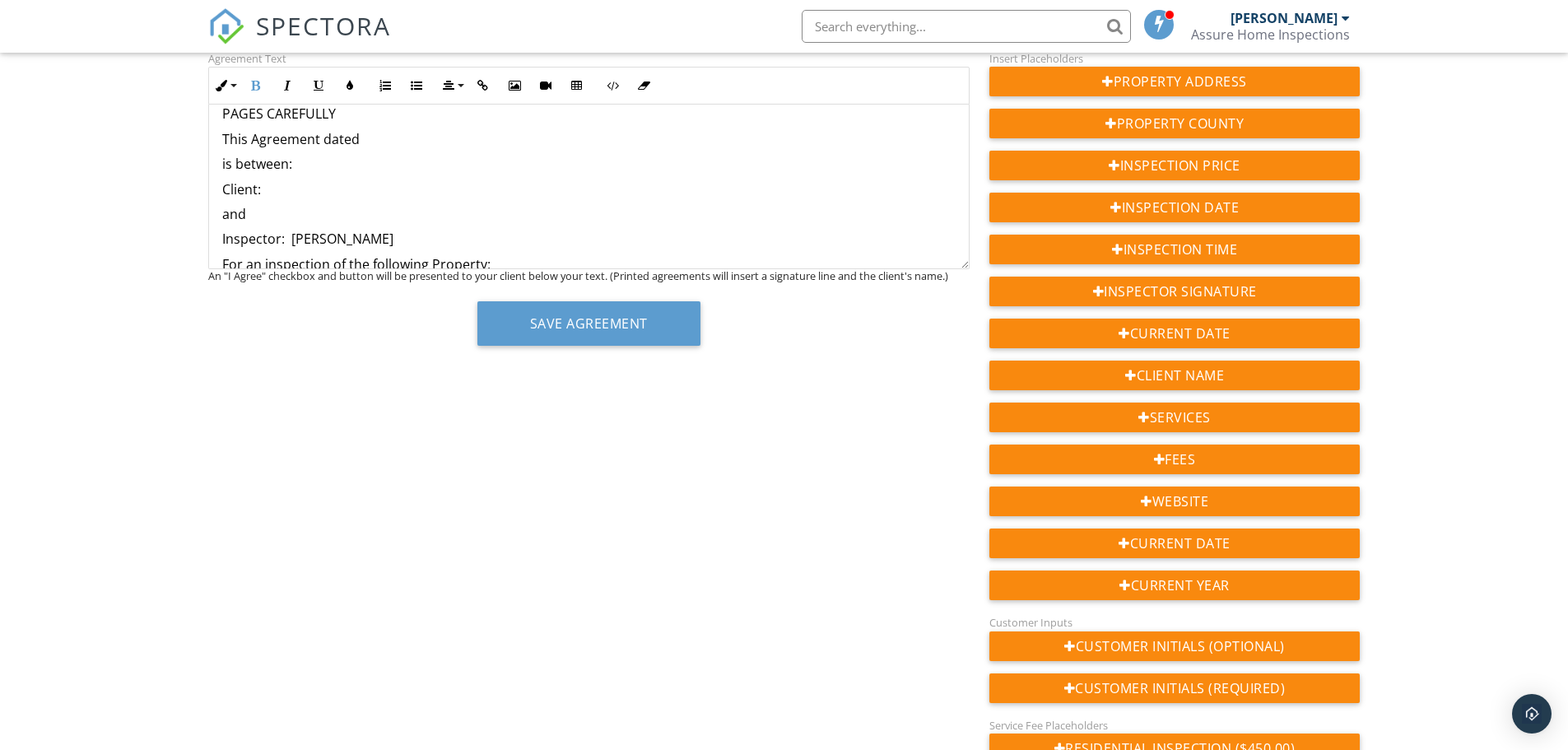
scroll to position [163, 0]
click at [419, 135] on p "This Agreement dated" at bounding box center [589, 138] width 733 height 18
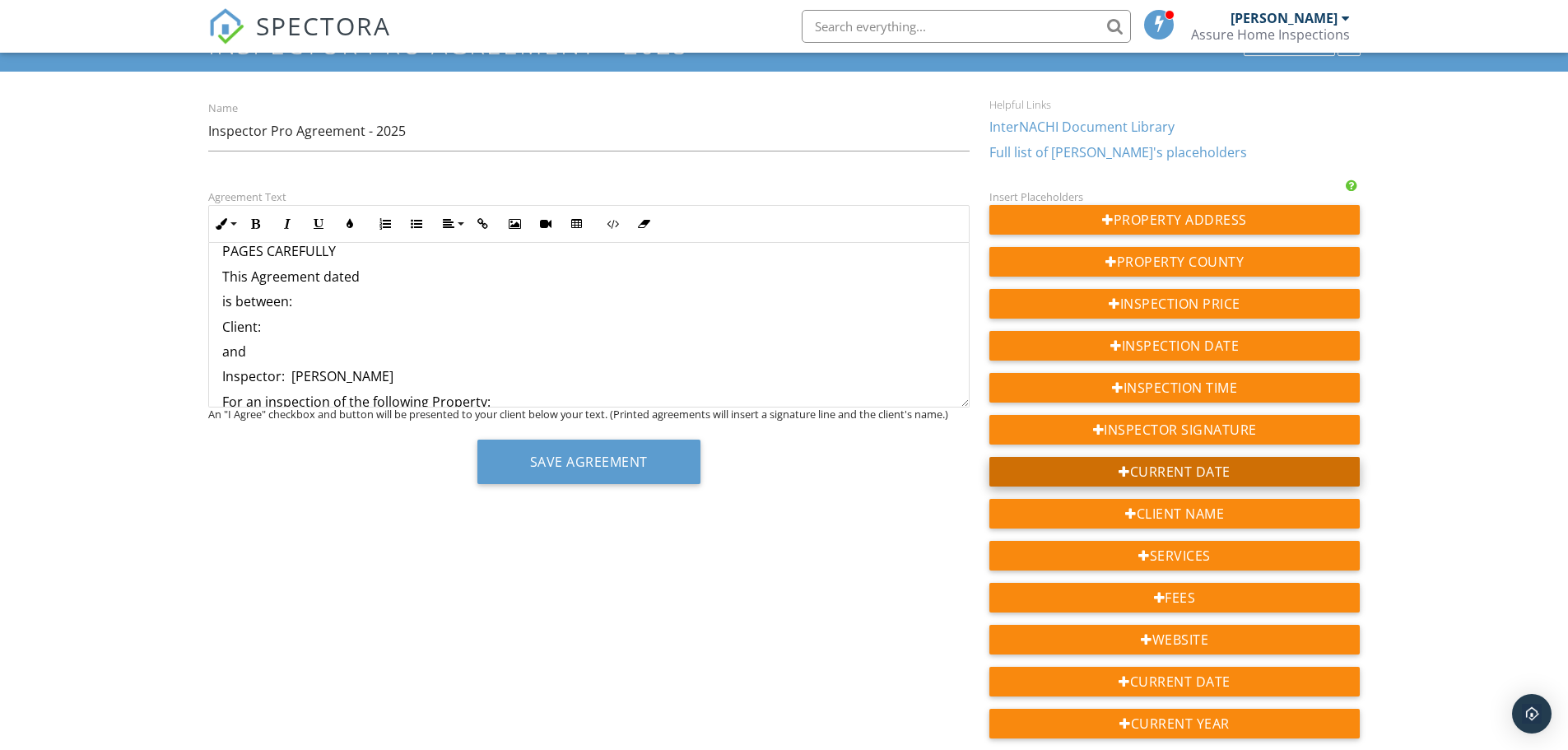
scroll to position [81, 0]
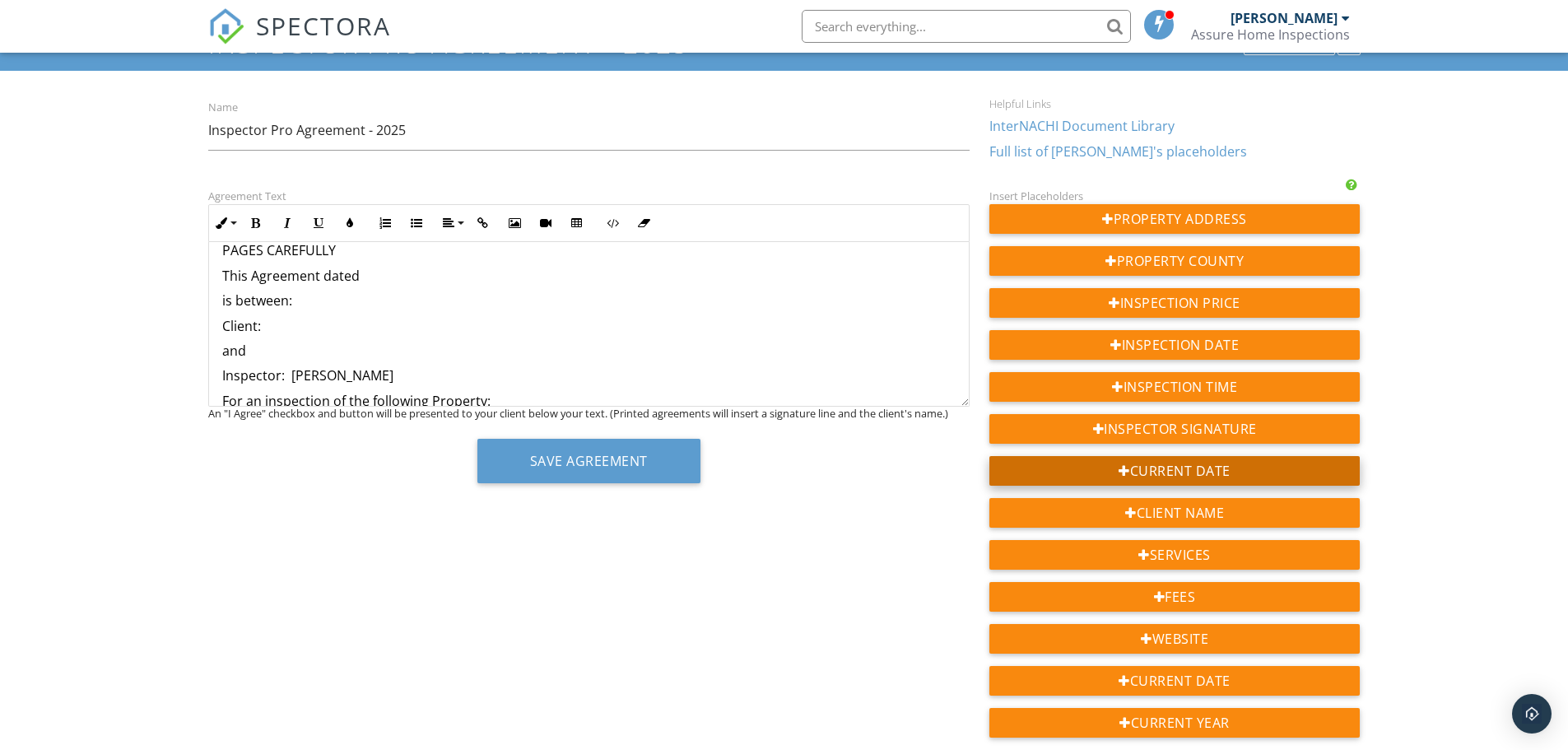
click at [1193, 468] on div "Current Date" at bounding box center [1175, 471] width 371 height 30
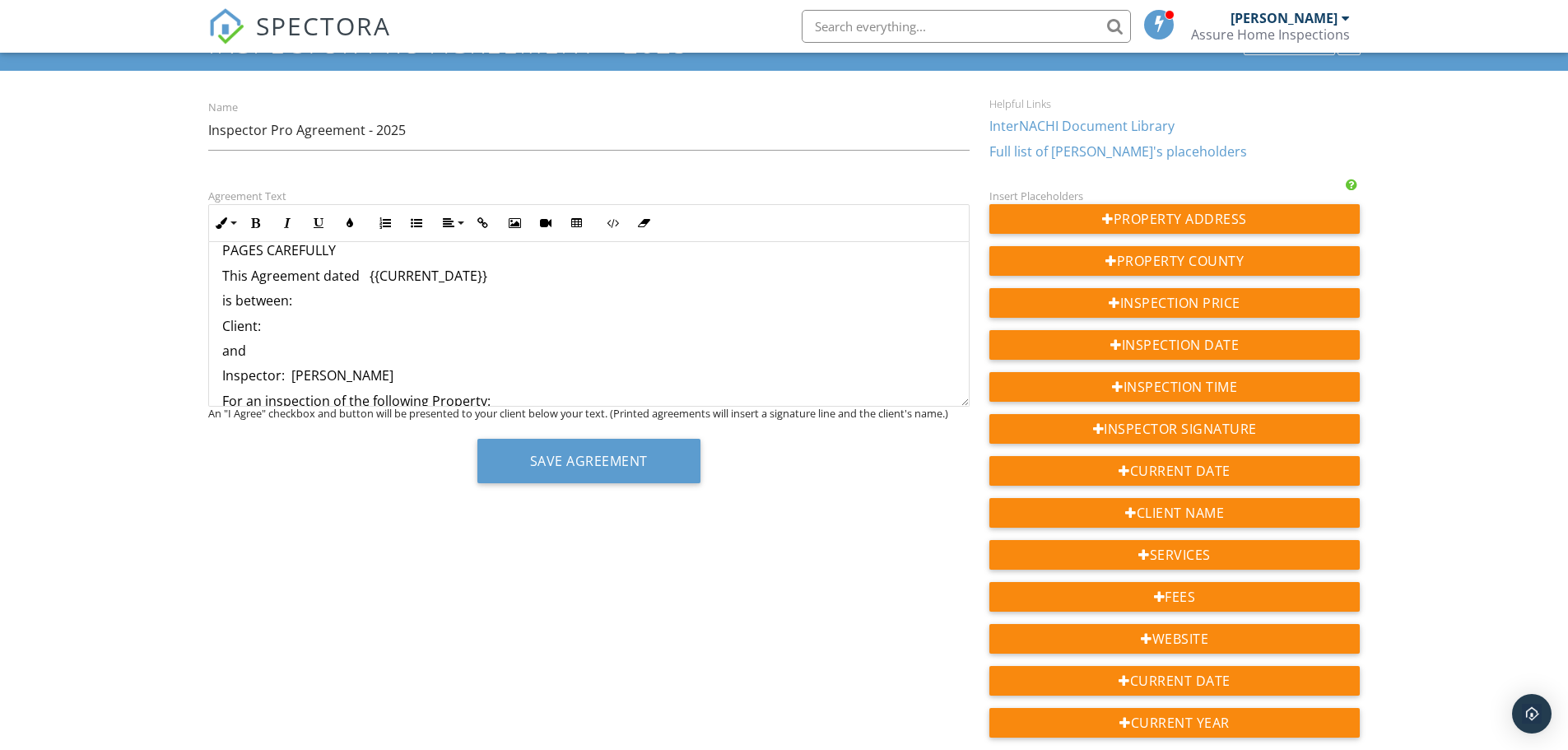
click at [301, 305] on p "is between:" at bounding box center [589, 300] width 733 height 18
click at [344, 324] on p "Client:" at bounding box center [589, 326] width 733 height 18
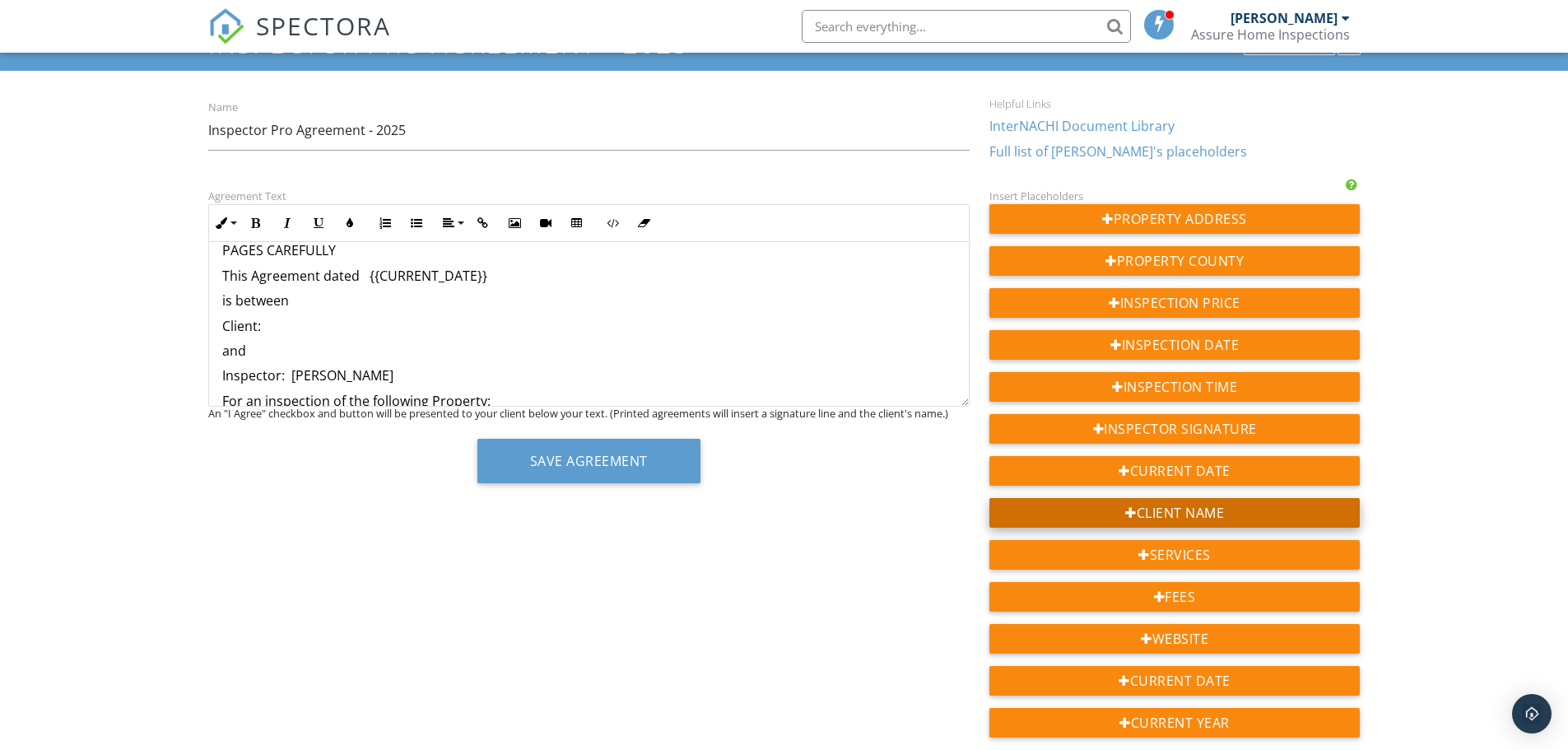
click at [1171, 519] on div "Client Name" at bounding box center [1175, 513] width 371 height 30
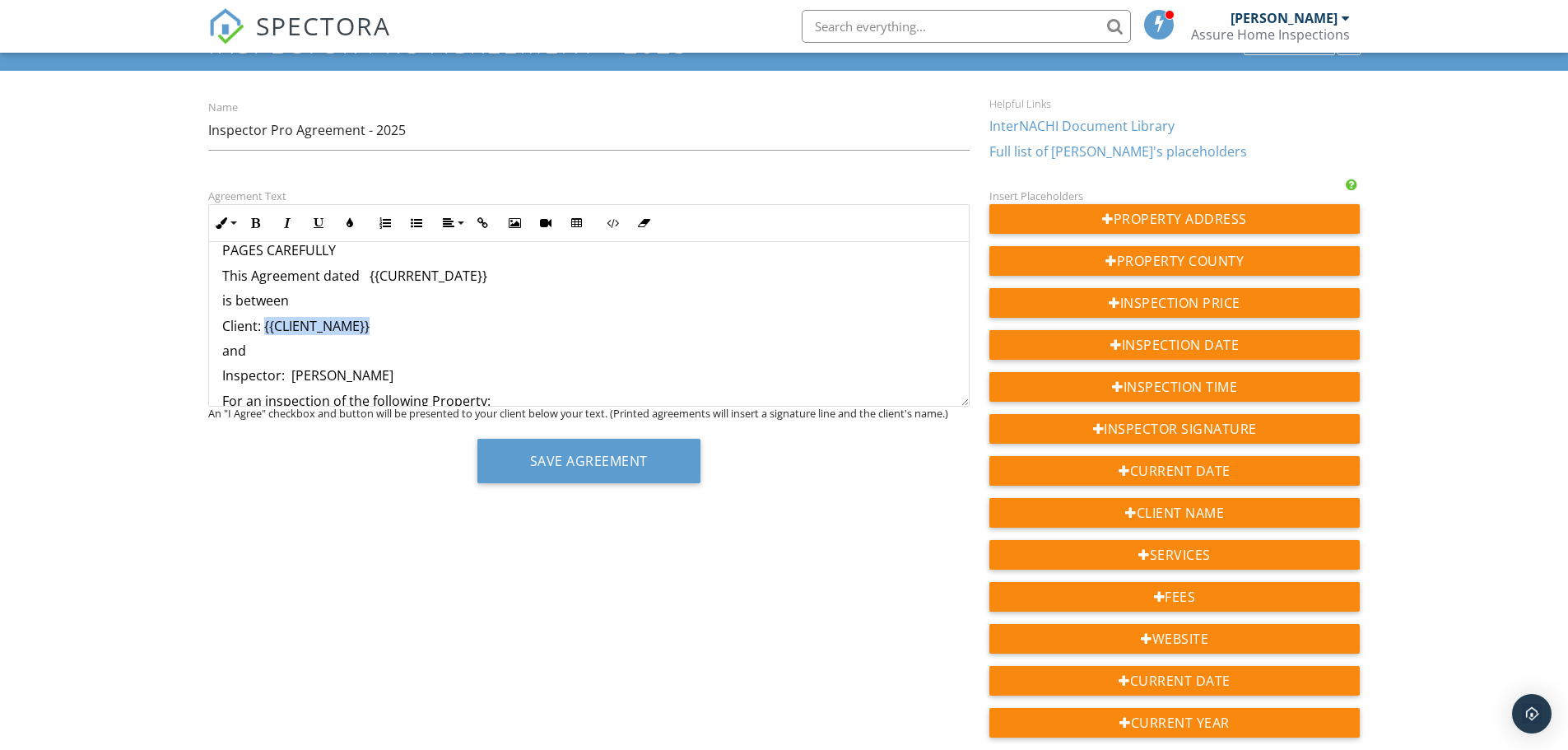
drag, startPoint x: 404, startPoint y: 333, endPoint x: 266, endPoint y: 324, distance: 138.3
click at [264, 323] on p "Client: {{CLIENT_NAME}}" at bounding box center [589, 326] width 733 height 18
drag, startPoint x: 496, startPoint y: 273, endPoint x: 365, endPoint y: 277, distance: 131.1
click at [365, 277] on p "This Agreement dated {{CURRENT_DATE}}" at bounding box center [589, 276] width 733 height 18
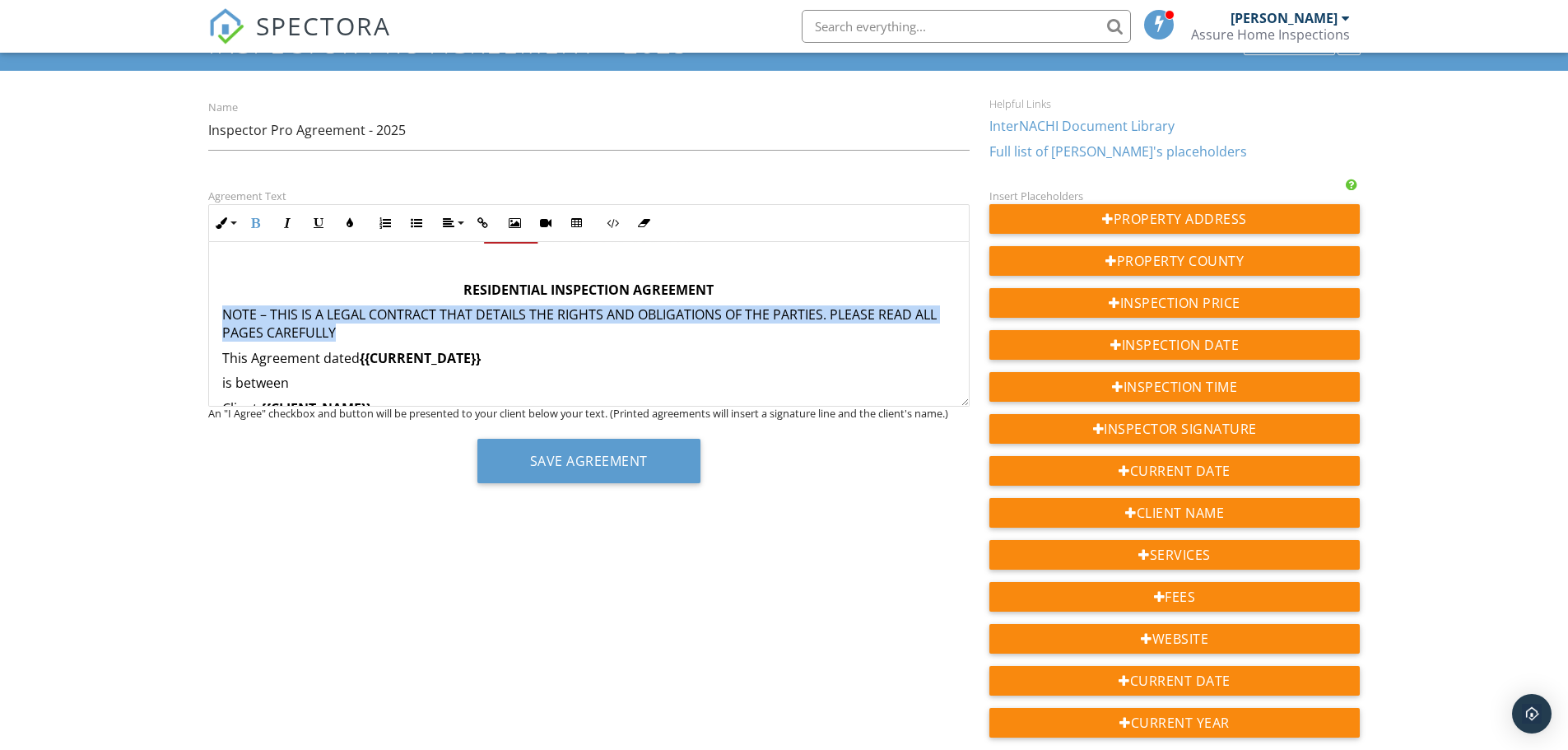
drag, startPoint x: 344, startPoint y: 334, endPoint x: 219, endPoint y: 317, distance: 126.2
click at [292, 221] on icon "button" at bounding box center [287, 223] width 12 height 12
click at [353, 221] on icon "button" at bounding box center [350, 223] width 12 height 12
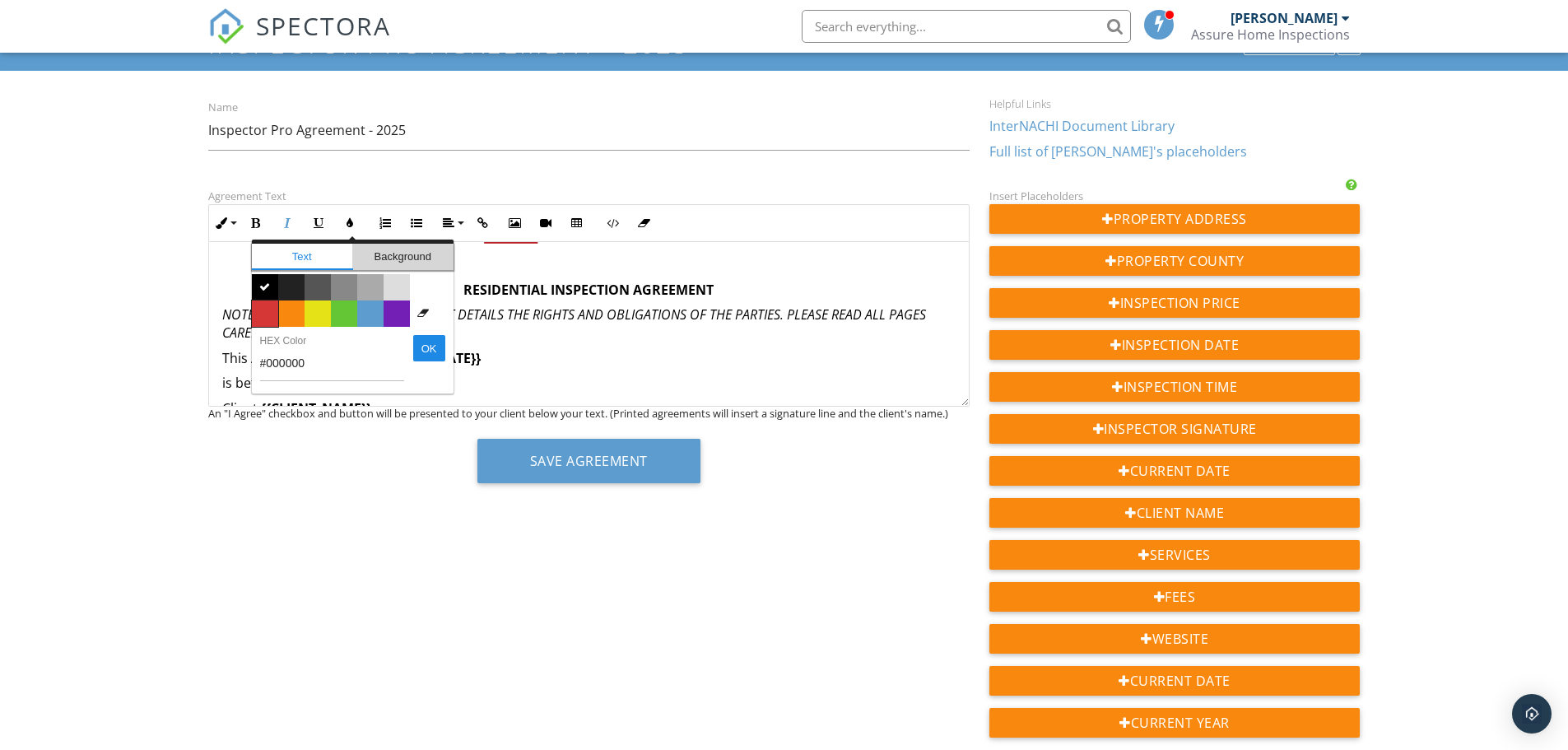
drag, startPoint x: 351, startPoint y: 268, endPoint x: 263, endPoint y: 311, distance: 97.9
click at [263, 311] on div "Text Background Color #000000  Color #222222 Color #555555 Color #888888 Color…" at bounding box center [352, 316] width 202 height 154
click at [263, 311] on span "Color #d53636" at bounding box center [265, 314] width 26 height 26
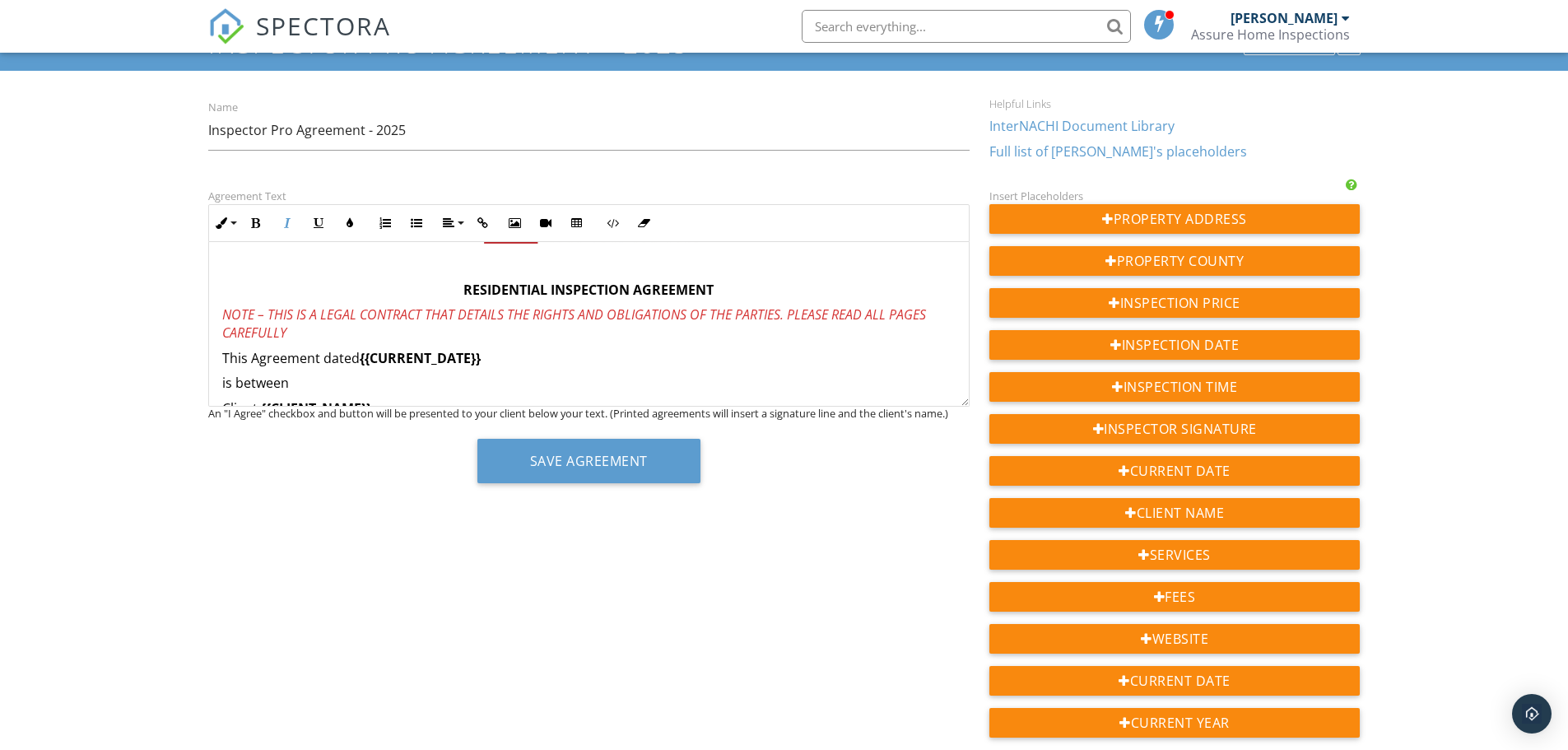
click at [542, 356] on p "This Agreement dated {{CURRENT_DATE}}" at bounding box center [589, 358] width 733 height 18
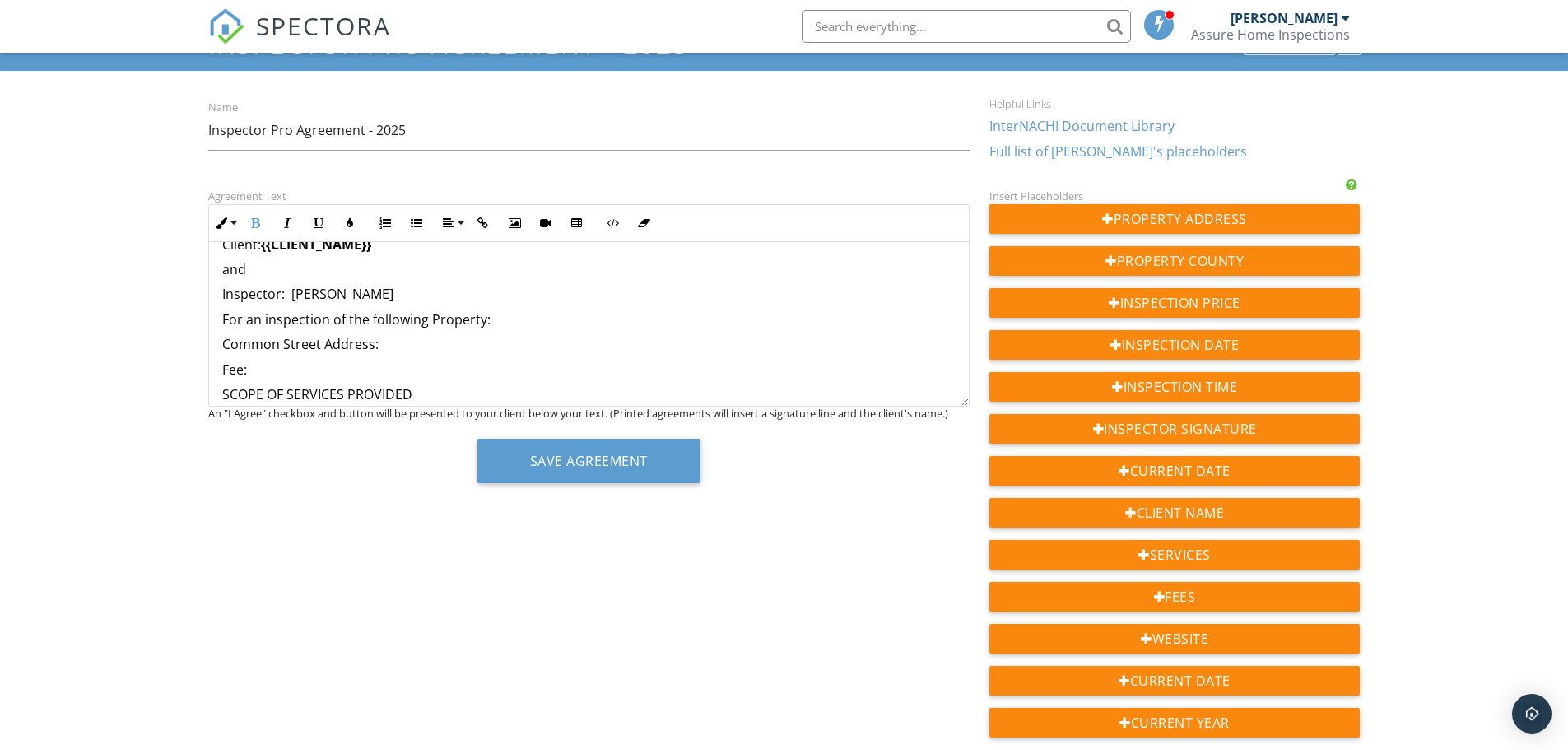
scroll to position [245, 0]
drag, startPoint x: 390, startPoint y: 295, endPoint x: 287, endPoint y: 296, distance: 103.0
click at [287, 296] on p "Inspector: Tony Klepic" at bounding box center [589, 293] width 733 height 18
click at [504, 318] on p "For an inspection of the following Property:" at bounding box center [589, 319] width 733 height 18
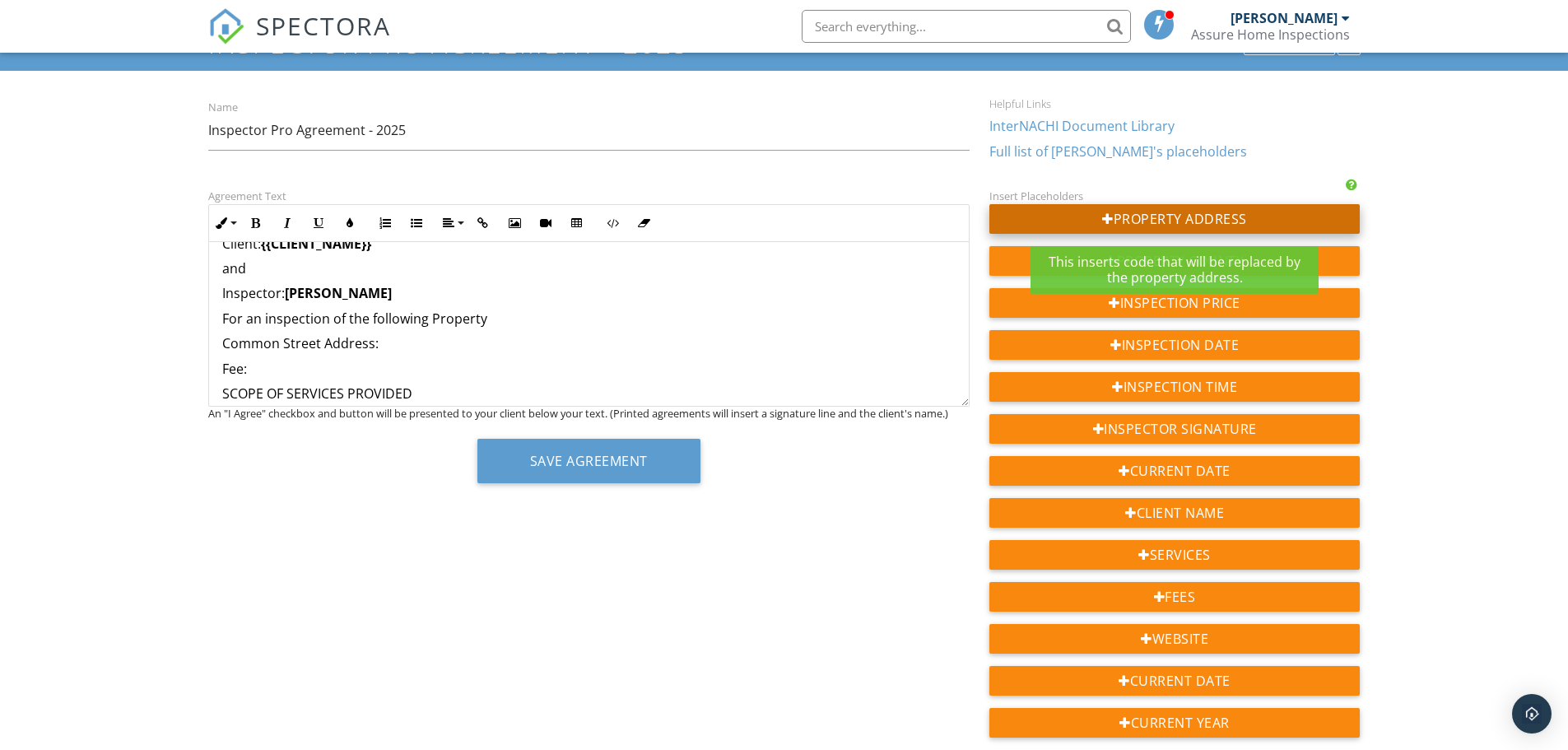
click at [1149, 220] on div "Property Address" at bounding box center [1175, 219] width 371 height 30
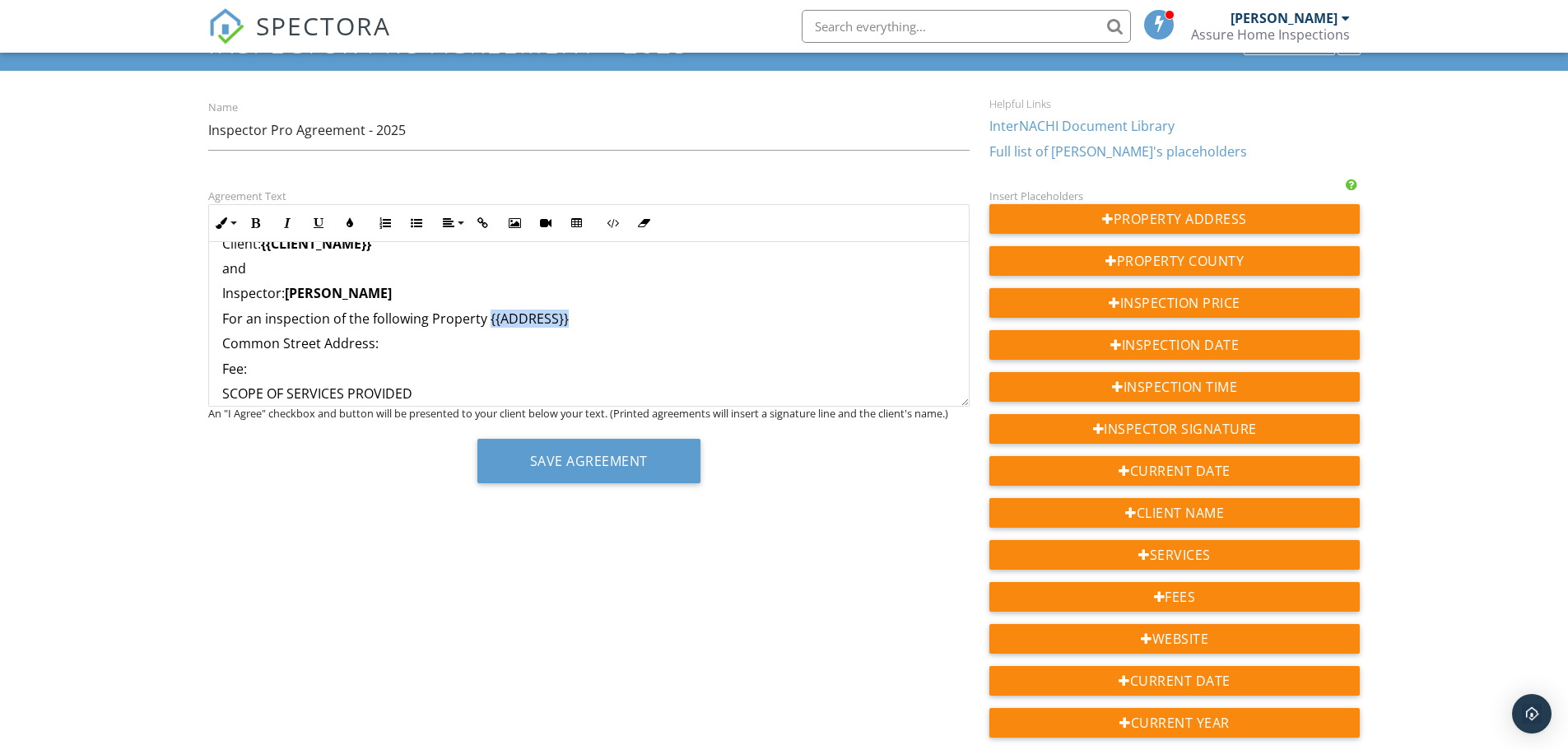
drag, startPoint x: 576, startPoint y: 314, endPoint x: 488, endPoint y: 324, distance: 88.6
click at [488, 324] on p "For an inspection of the following Property {{ADDRESS}}" at bounding box center [589, 319] width 733 height 18
drag, startPoint x: 384, startPoint y: 347, endPoint x: 219, endPoint y: 349, distance: 165.0
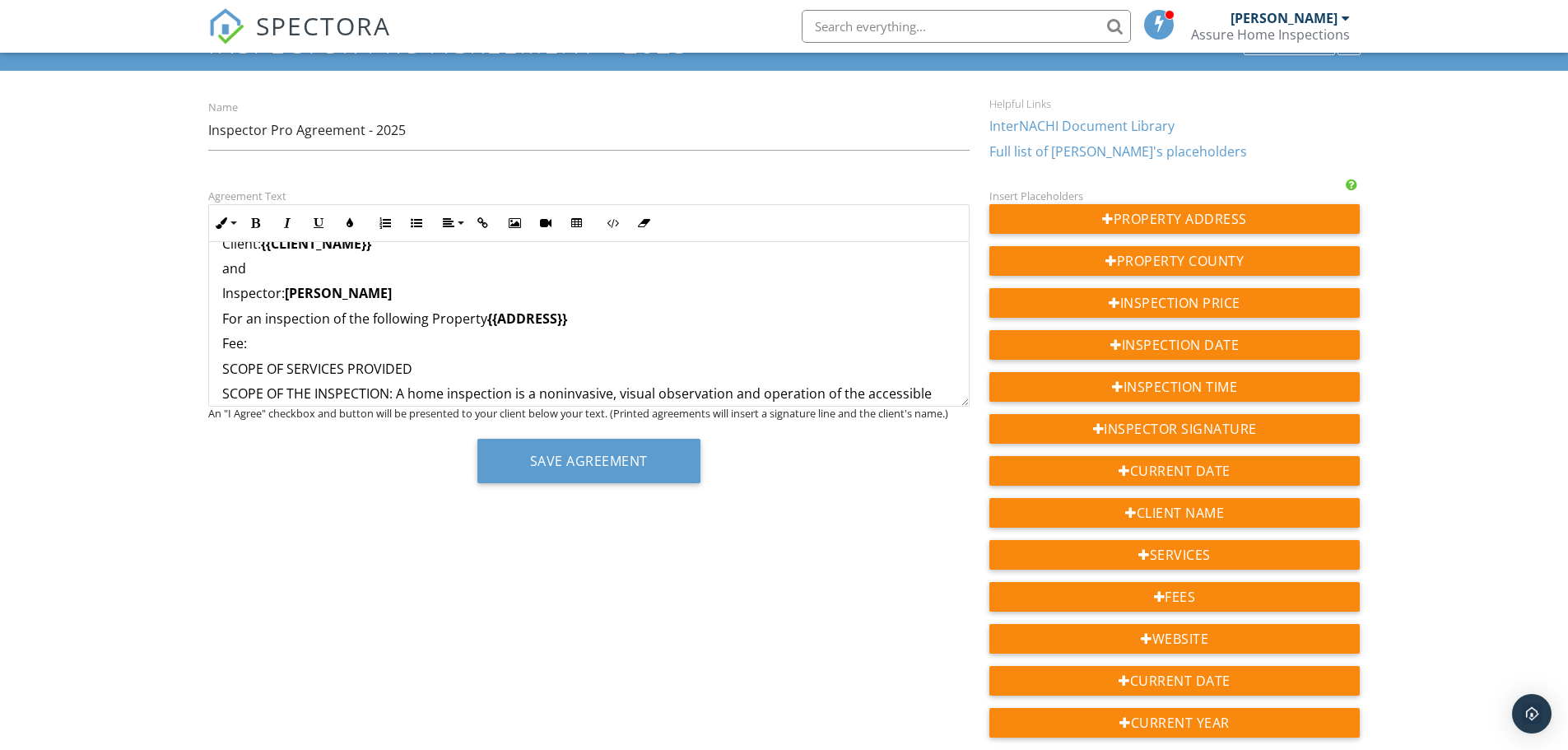
click at [244, 339] on p "Fee:" at bounding box center [589, 343] width 733 height 18
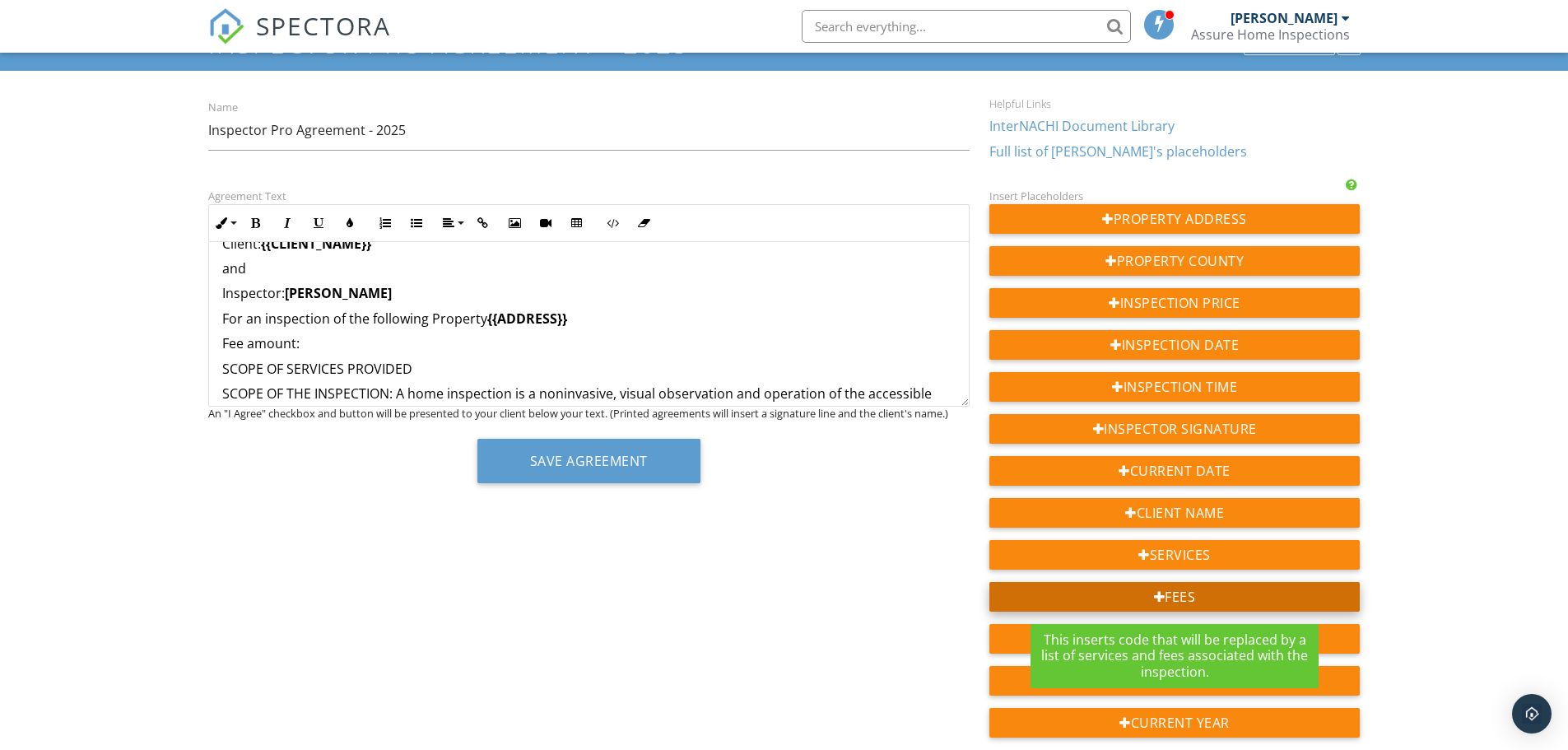
click at [1198, 595] on div "Fees" at bounding box center [1175, 597] width 371 height 30
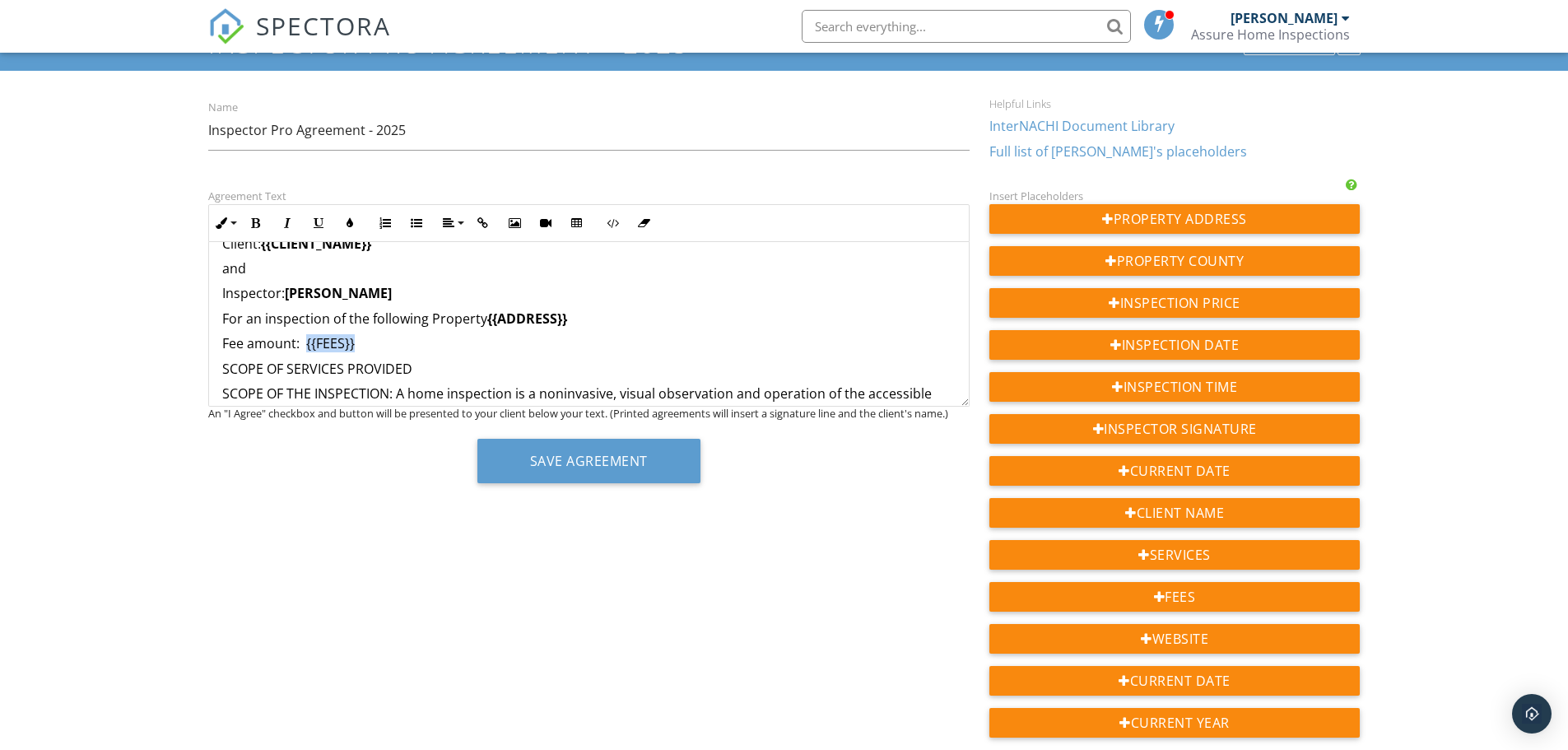
drag, startPoint x: 354, startPoint y: 346, endPoint x: 306, endPoint y: 349, distance: 48.1
click at [306, 349] on p "Fee amount: {{FEES}}" at bounding box center [589, 343] width 733 height 18
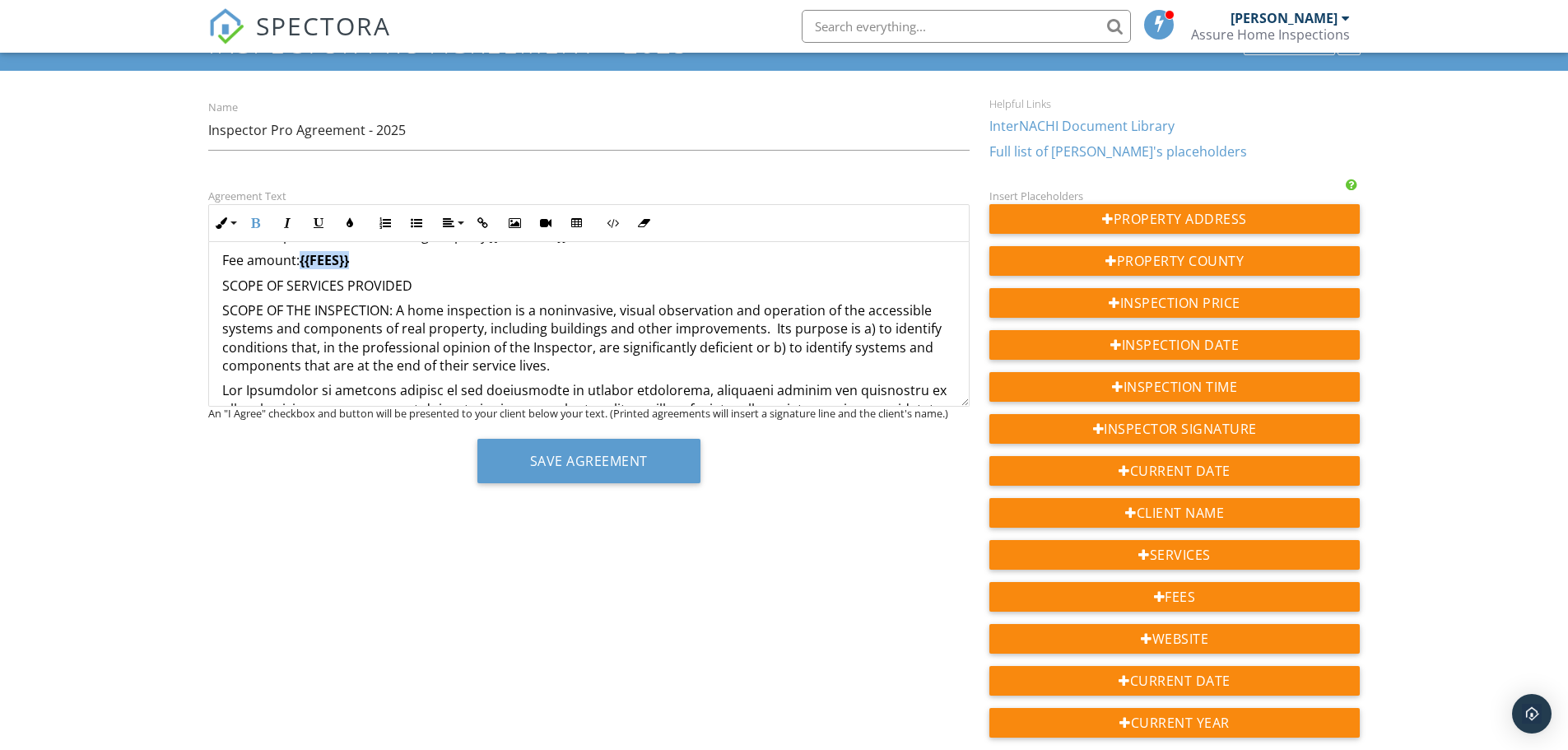
scroll to position [328, 0]
drag, startPoint x: 396, startPoint y: 311, endPoint x: 185, endPoint y: 314, distance: 211.0
click at [193, 314] on div "Dashboard Templates Contacts Metrics Automations Advanced Settings Support Cent…" at bounding box center [784, 482] width 1568 height 1019
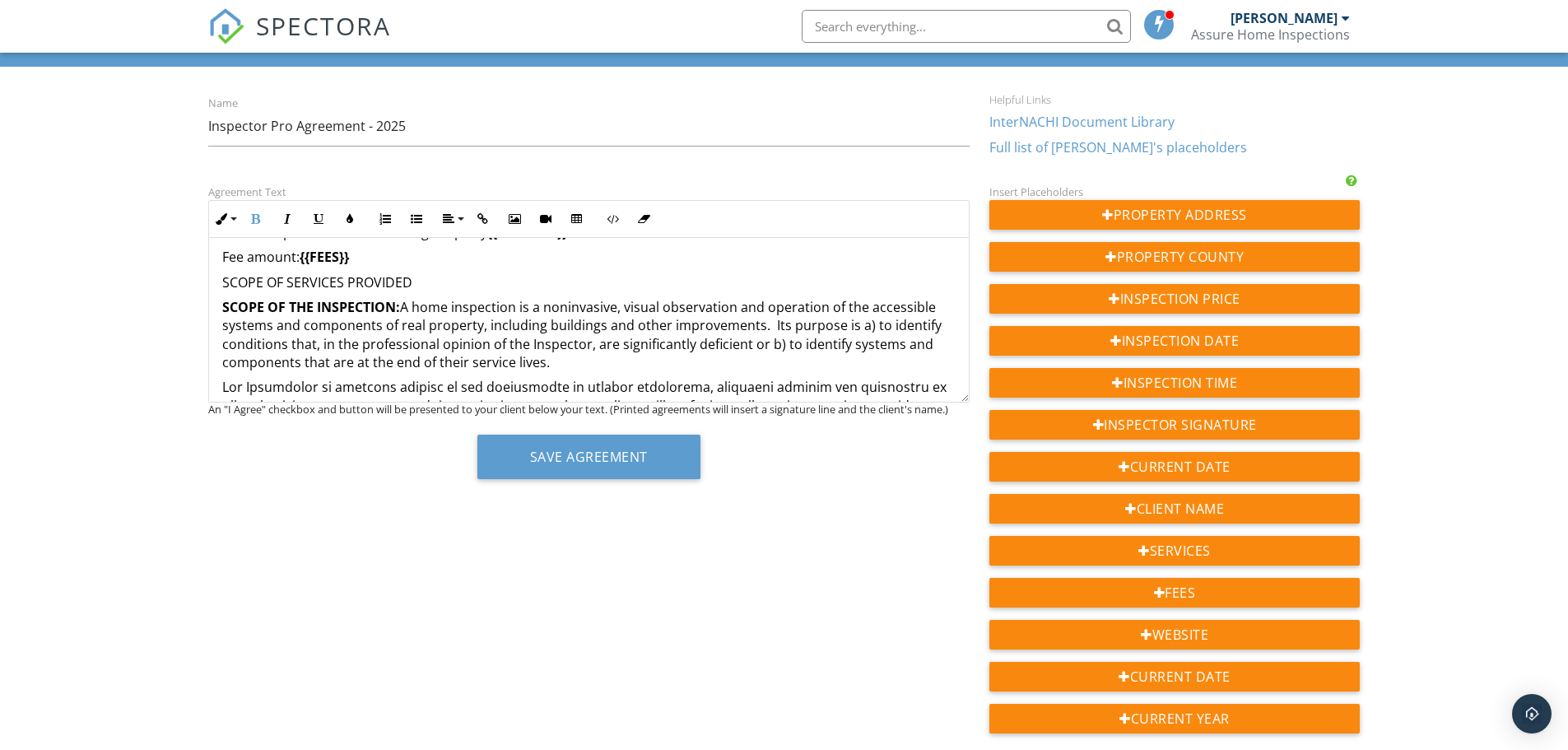
click at [541, 329] on p "SCOPE OF THE INSPECTION: A home inspection is a noninvasive, visual observation…" at bounding box center [589, 335] width 733 height 74
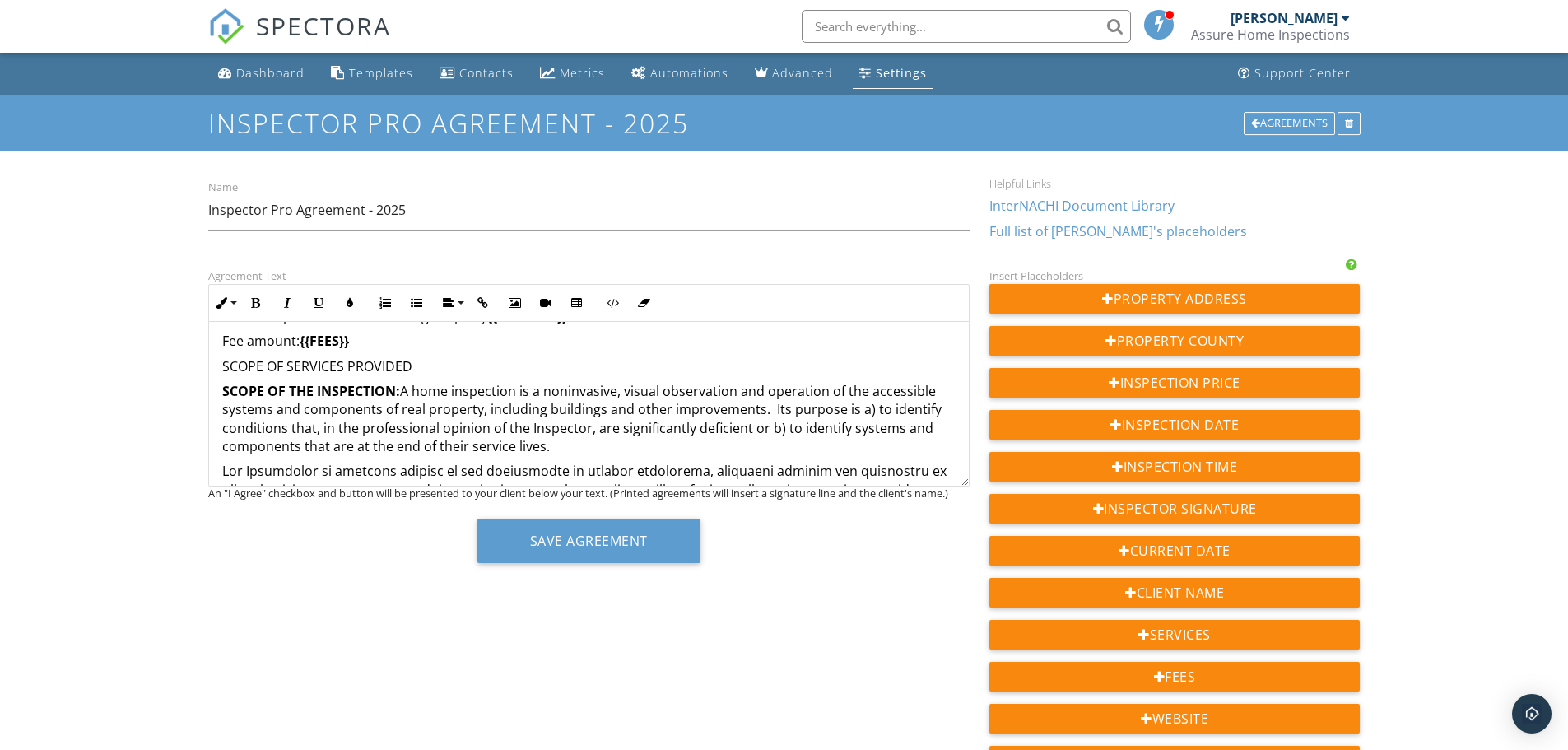
scroll to position [0, 0]
click at [696, 401] on p "SCOPE OF THE INSPECTION: A home inspection is a noninvasive, visual observation…" at bounding box center [589, 420] width 733 height 74
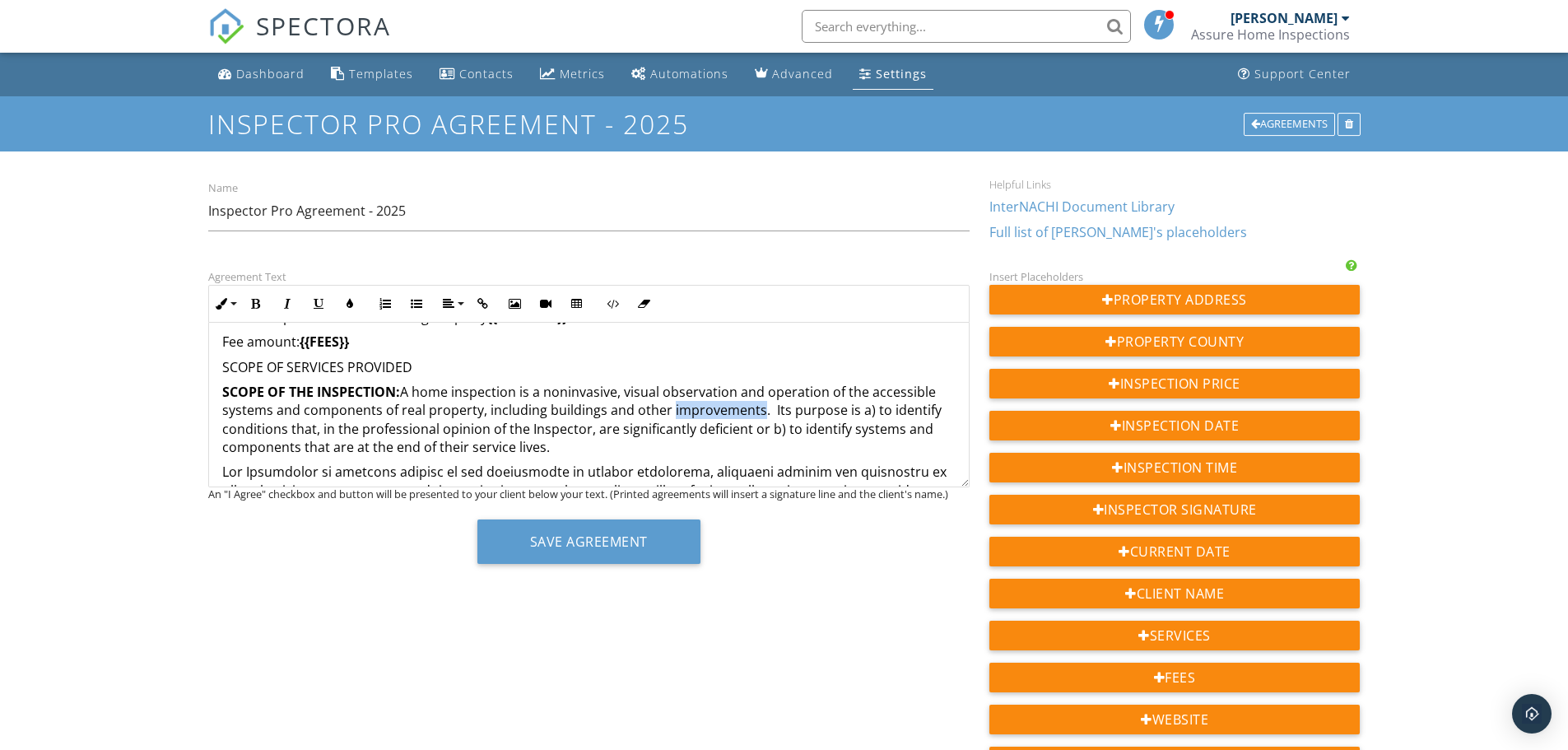
click at [696, 401] on p "SCOPE OF THE INSPECTION: A home inspection is a noninvasive, visual observation…" at bounding box center [589, 420] width 733 height 74
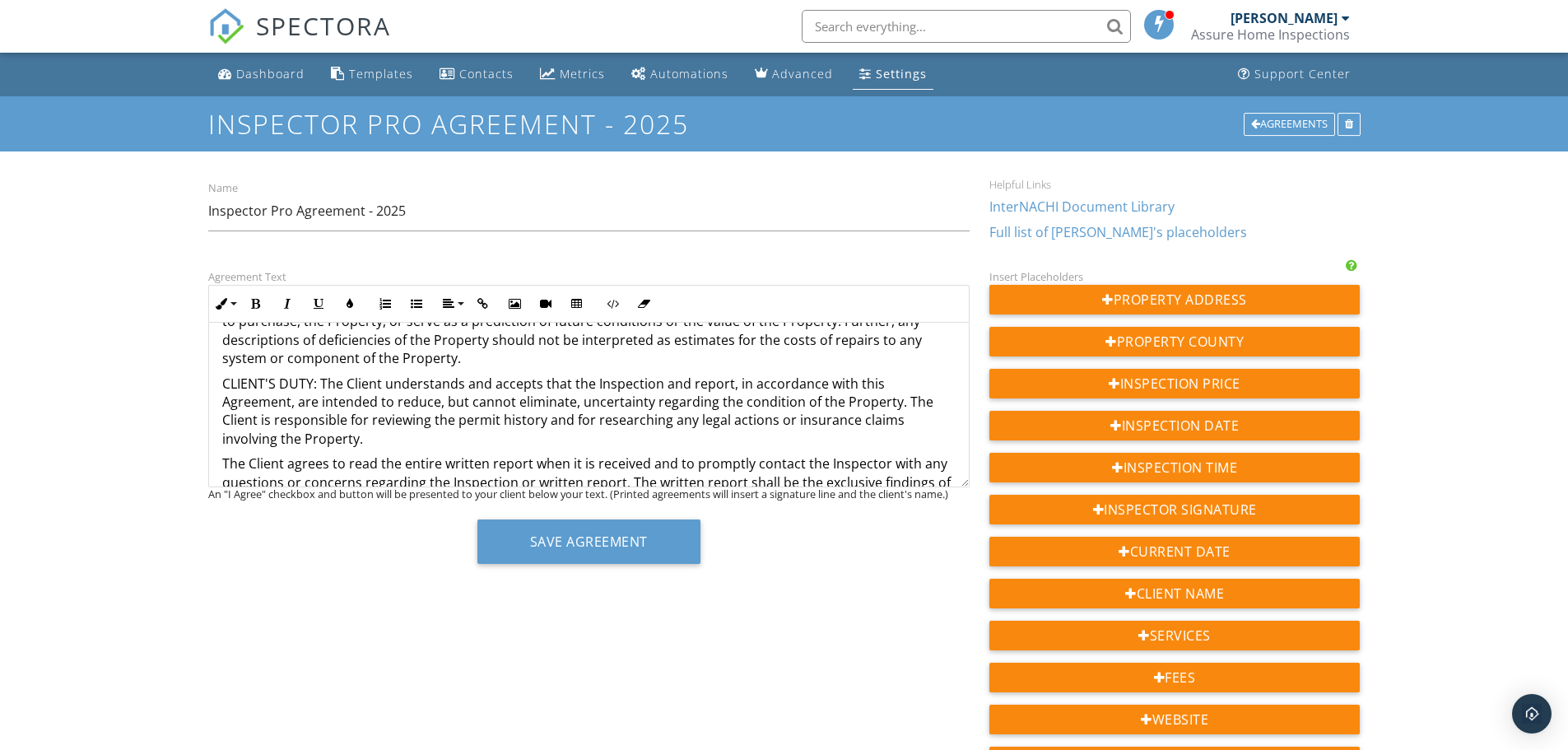
scroll to position [822, 0]
drag, startPoint x: 314, startPoint y: 387, endPoint x: 212, endPoint y: 387, distance: 102.0
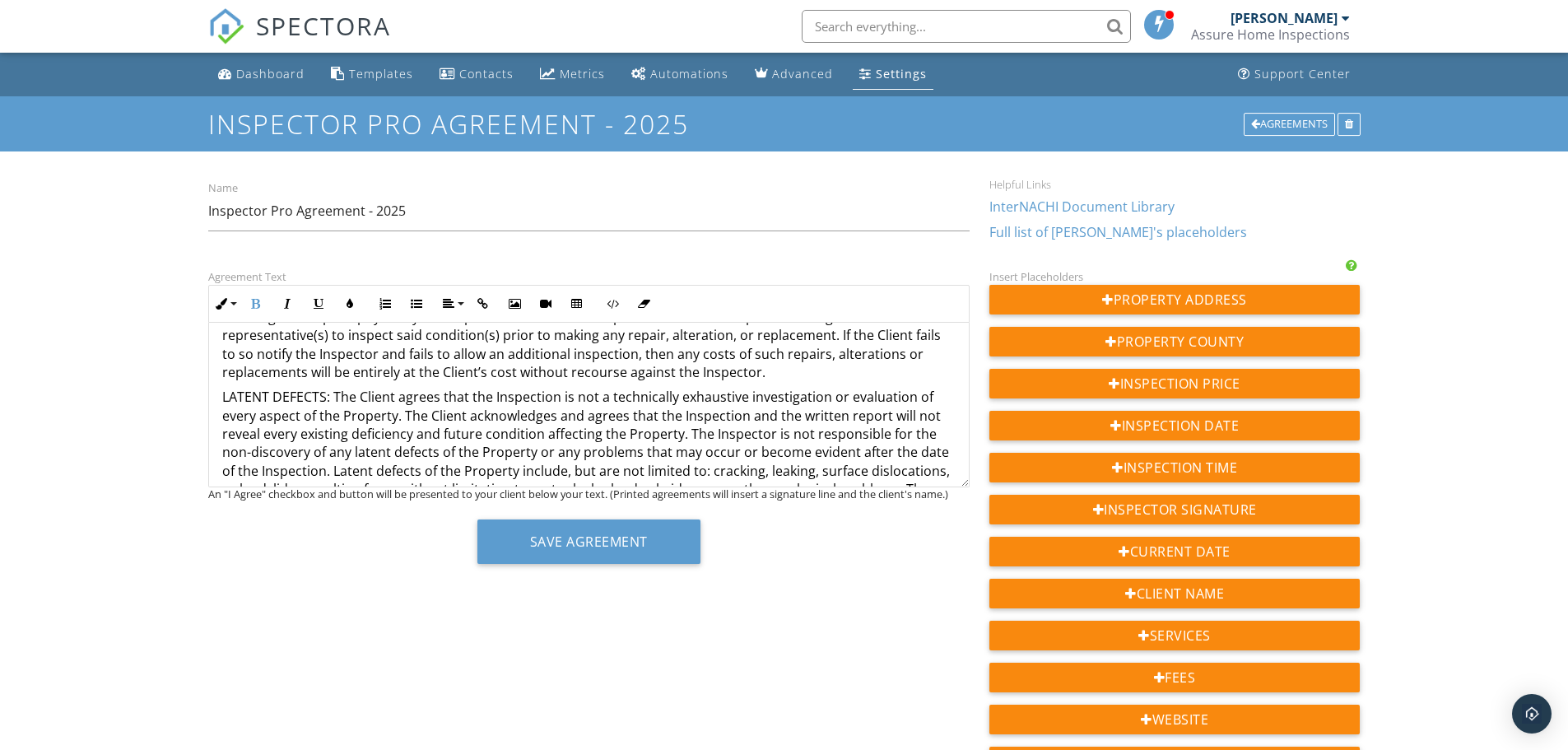
scroll to position [1150, 0]
drag, startPoint x: 331, startPoint y: 394, endPoint x: 197, endPoint y: 398, distance: 134.1
click at [200, 398] on div "Agreement Text Inline Style XLarge Large Normal Small Light Small/Light Bold It…" at bounding box center [589, 422] width 781 height 310
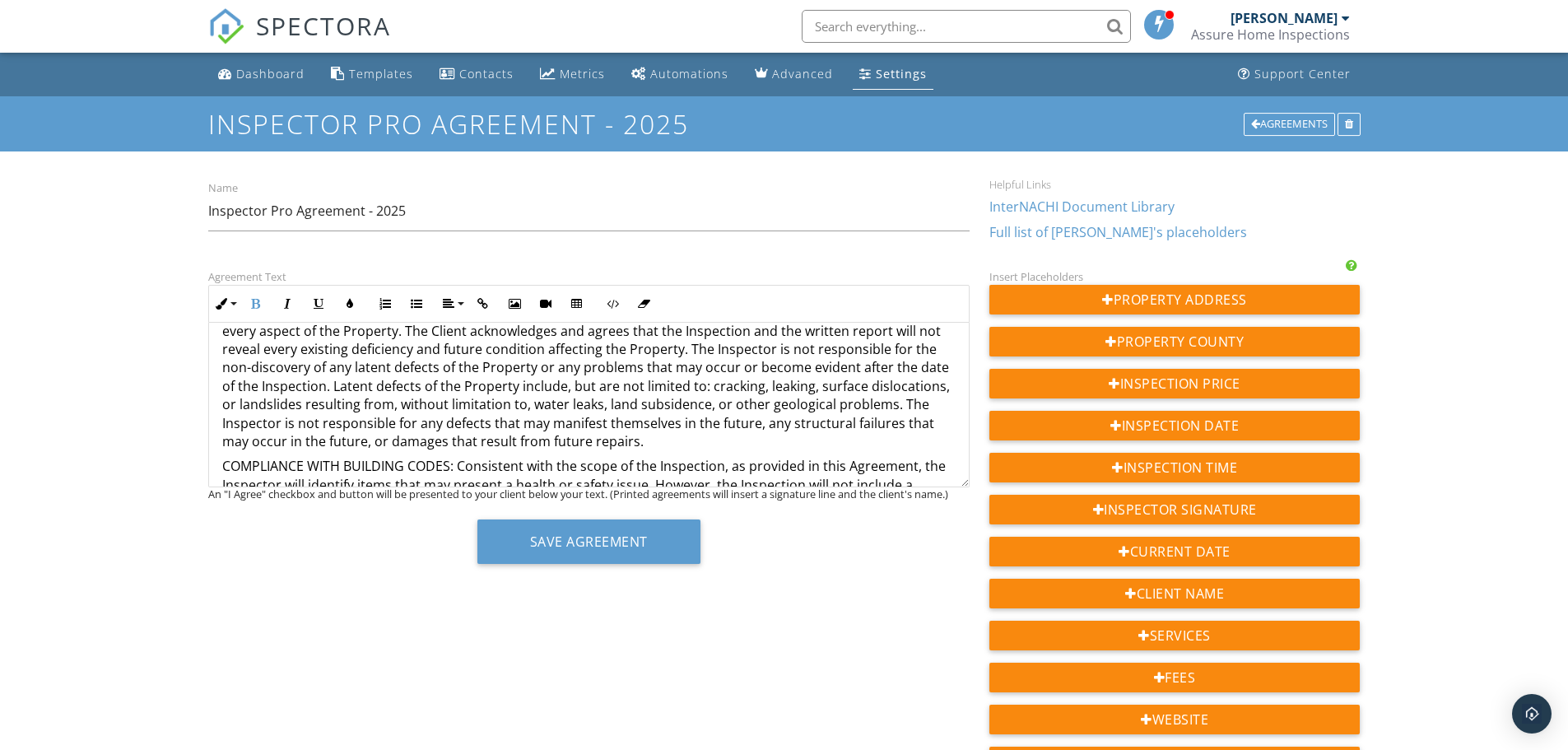
scroll to position [1233, 0]
drag, startPoint x: 454, startPoint y: 471, endPoint x: 207, endPoint y: 459, distance: 247.3
click at [207, 459] on div "Agreement Text Inline Style XLarge Large Normal Small Light Small/Light Bold It…" at bounding box center [589, 422] width 781 height 310
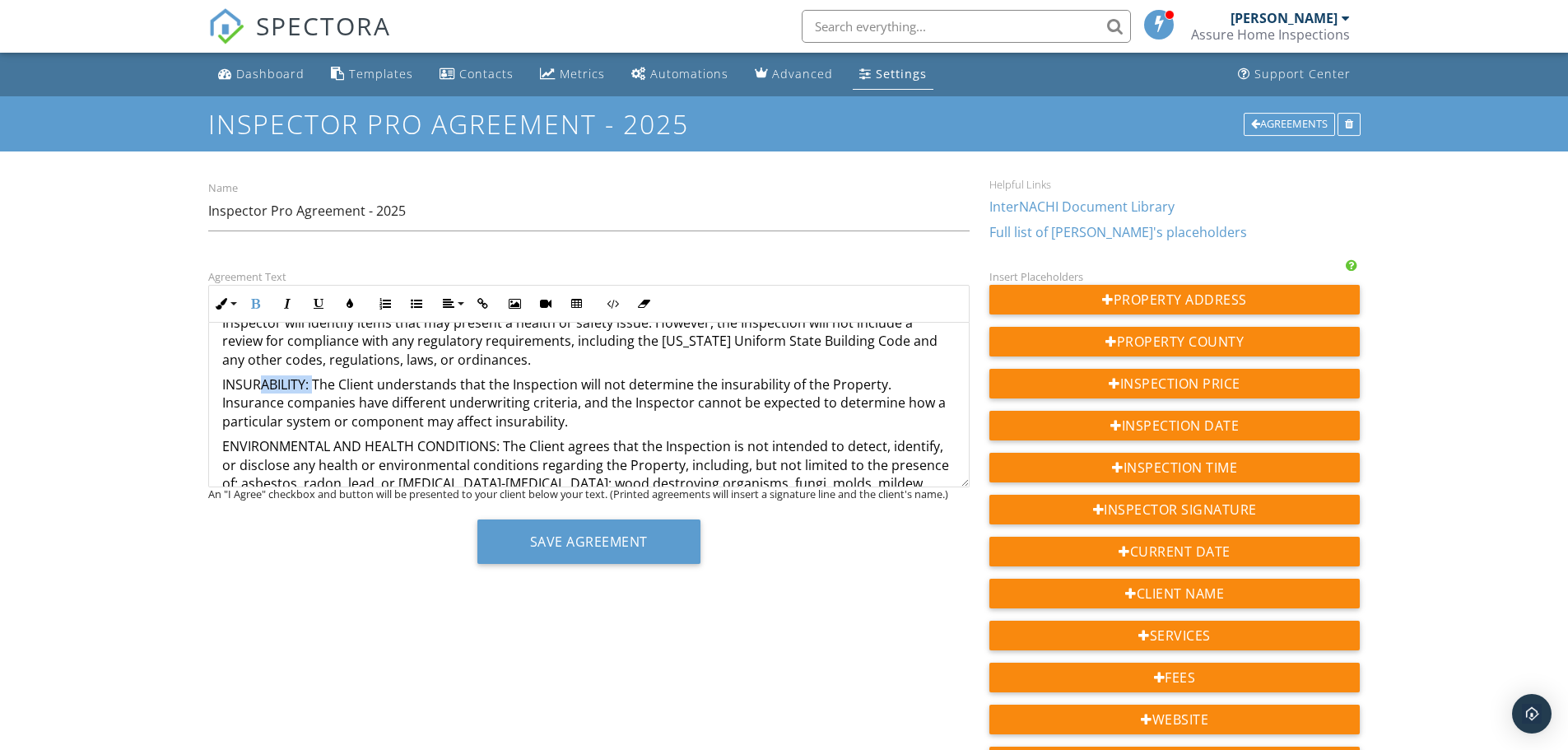
scroll to position [1397, 0]
drag, startPoint x: 312, startPoint y: 384, endPoint x: 200, endPoint y: 385, distance: 112.0
click at [200, 385] on div "Agreement Text Inline Style XLarge Large Normal Small Light Small/Light Bold It…" at bounding box center [589, 422] width 781 height 310
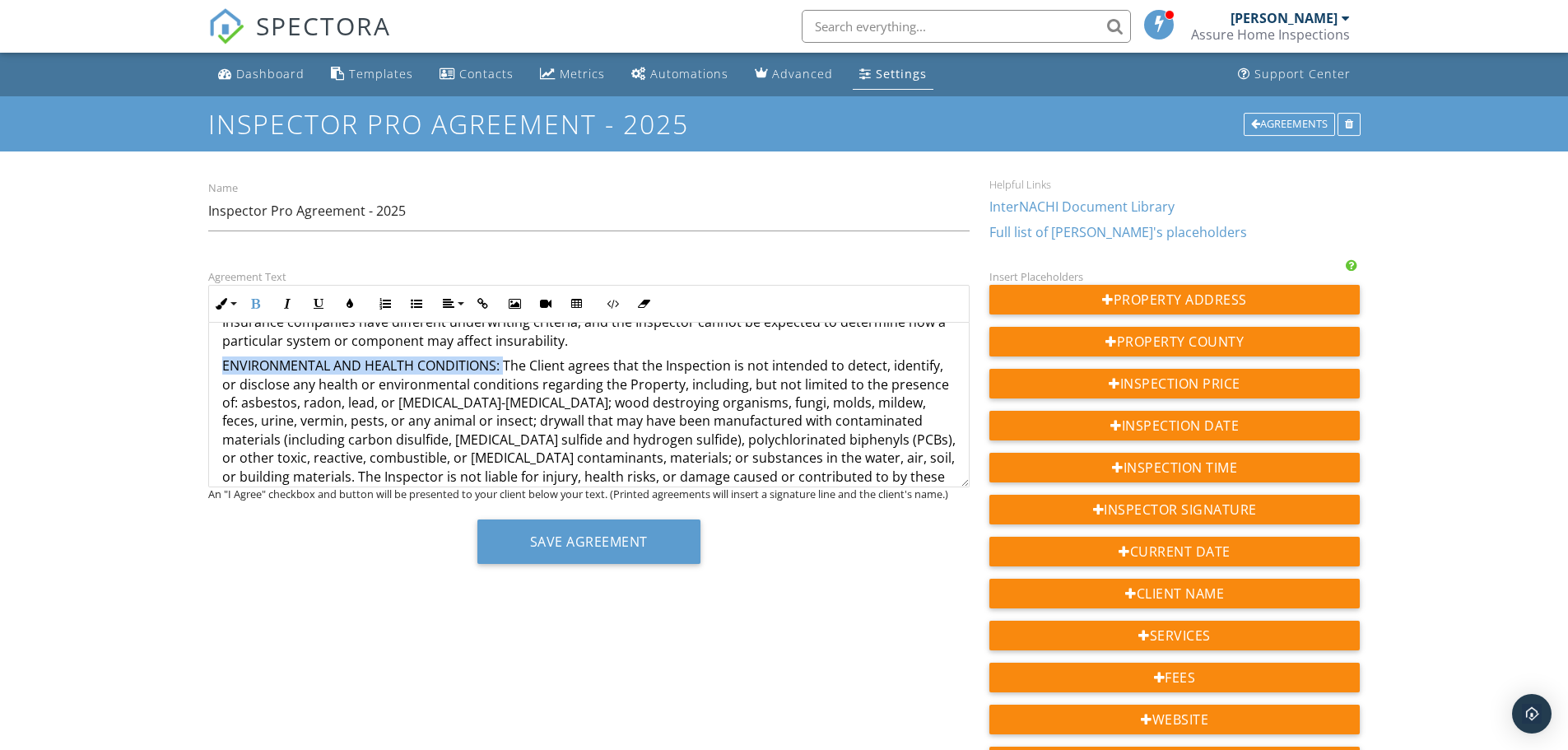
scroll to position [1478, 0]
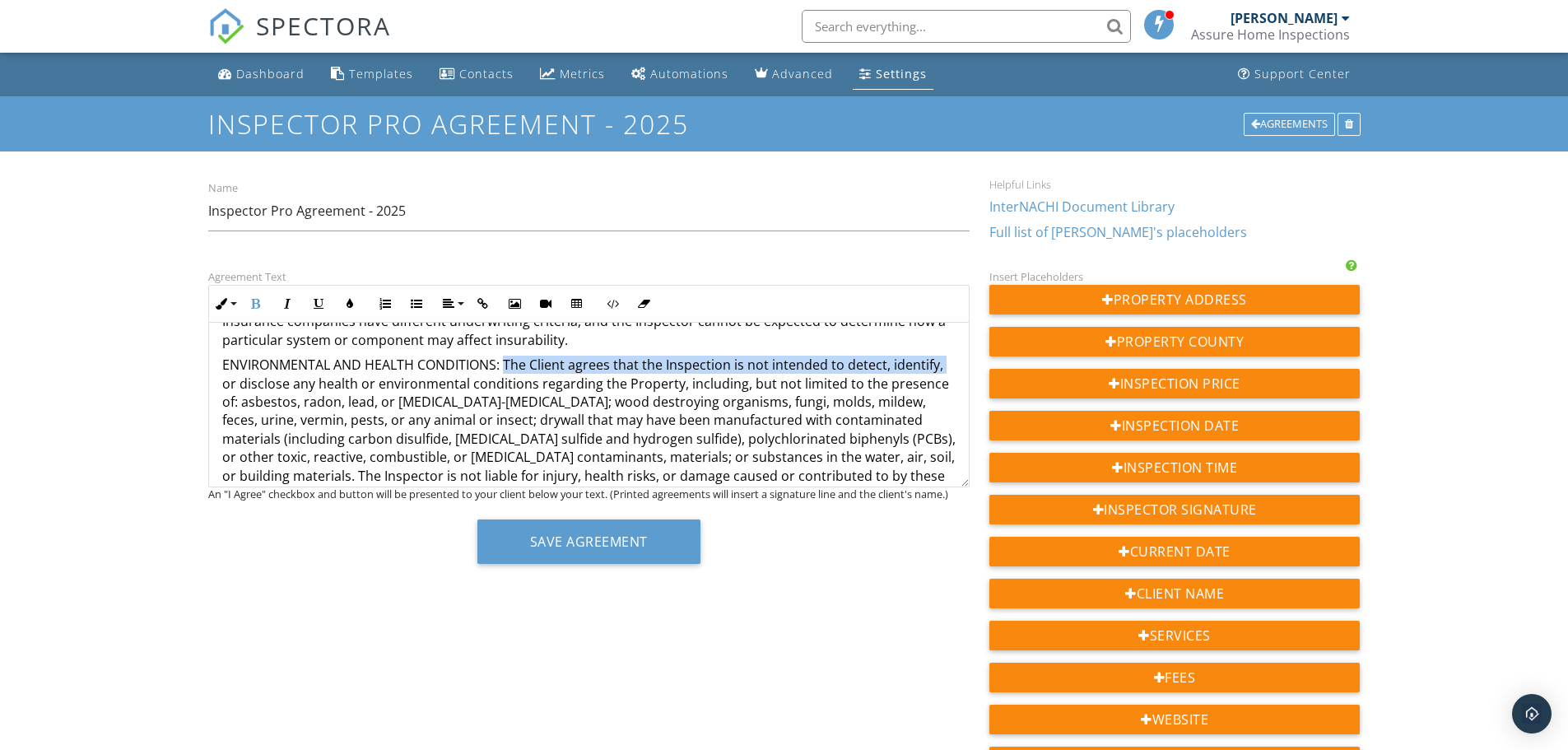
drag, startPoint x: 500, startPoint y: 379, endPoint x: 210, endPoint y: 376, distance: 290.0
click at [215, 375] on div "RESIDENTIAL INSPECTION AGREEMENT NOTE – THIS IS A LEGAL CONTRACT THAT DETAILS T…" at bounding box center [589, 473] width 760 height 3257
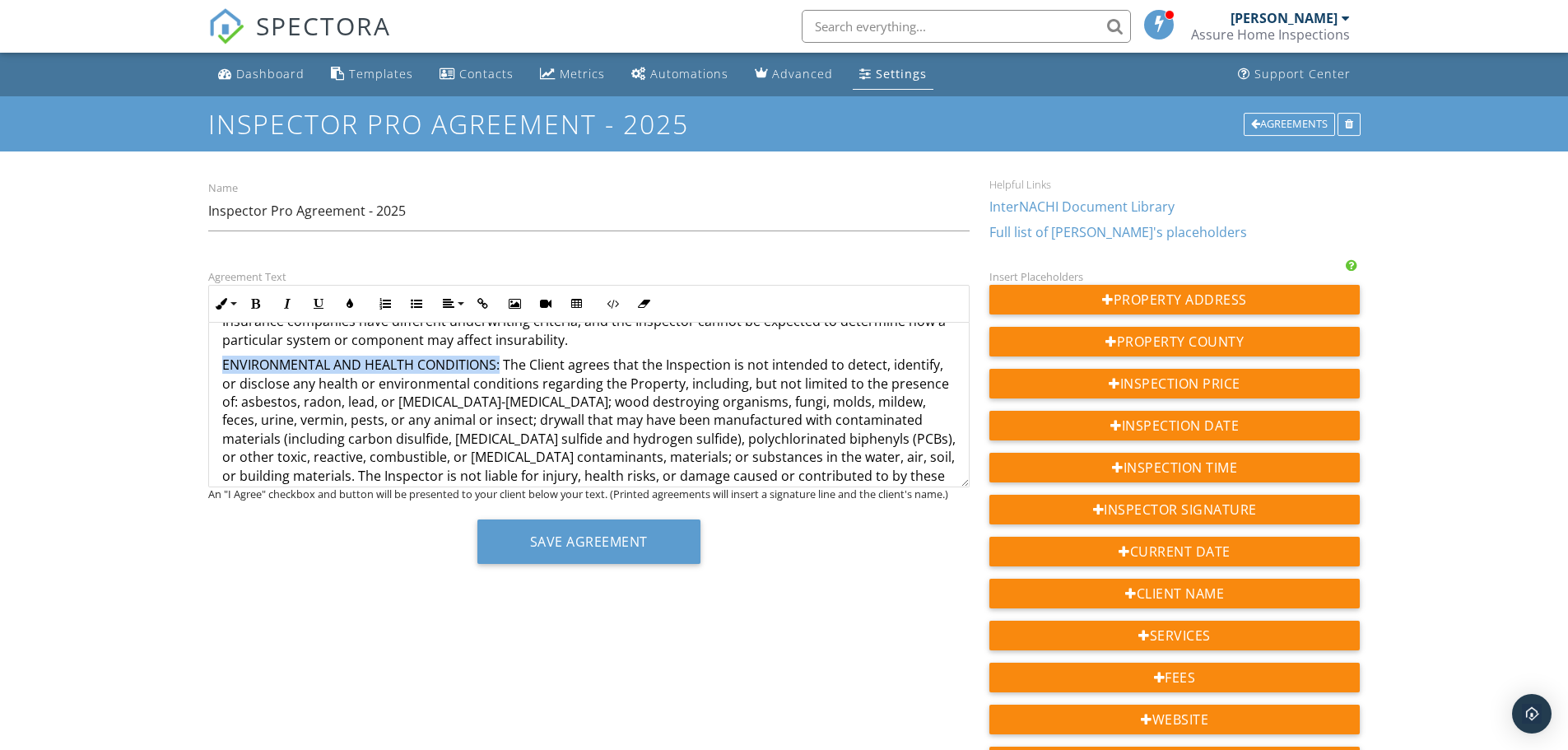
drag, startPoint x: 222, startPoint y: 366, endPoint x: 502, endPoint y: 359, distance: 280.1
click at [502, 359] on p "ENVIRONMENTAL AND HEALTH CONDITIONS: The Client agrees that the Inspection is n…" at bounding box center [589, 429] width 733 height 147
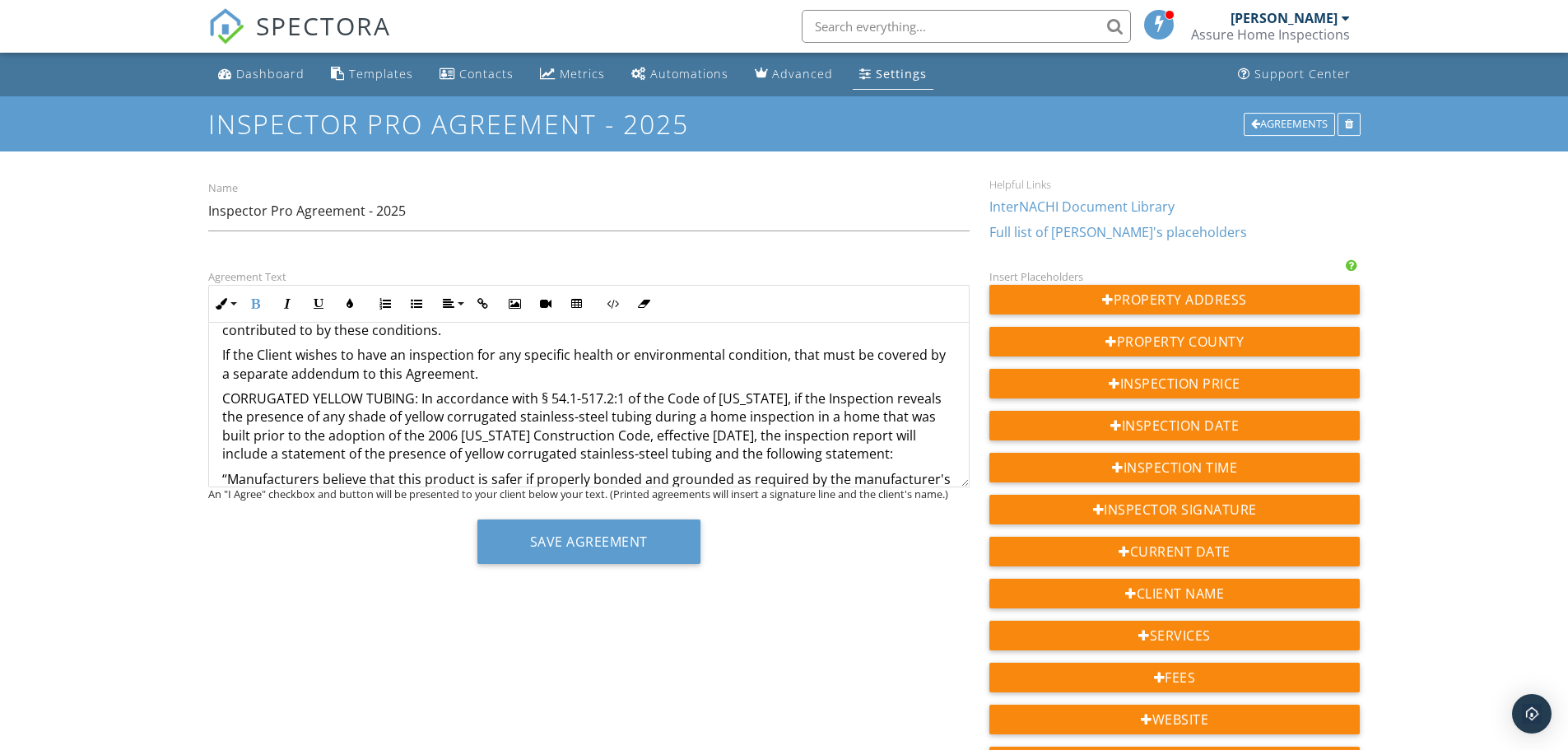
scroll to position [1642, 0]
drag, startPoint x: 417, startPoint y: 381, endPoint x: 199, endPoint y: 375, distance: 218.1
click at [199, 375] on div "Agreement Text Inline Style XLarge Large Normal Small Light Small/Light Bold It…" at bounding box center [589, 422] width 781 height 310
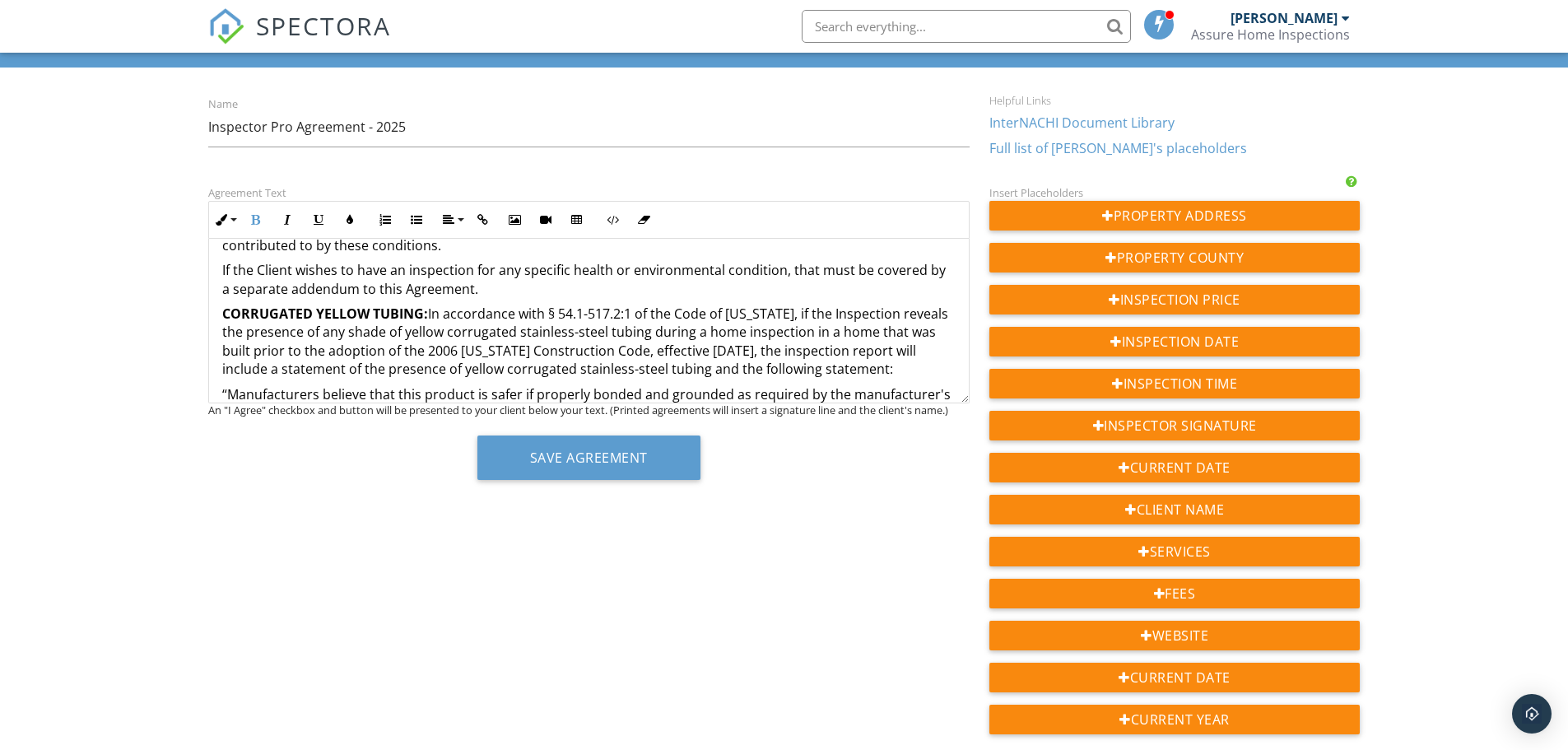
click at [556, 359] on p "CORRUGATED YELLOW TUBING: In accordance with § 54.1-517.2:1 of the Code of Virg…" at bounding box center [589, 342] width 733 height 74
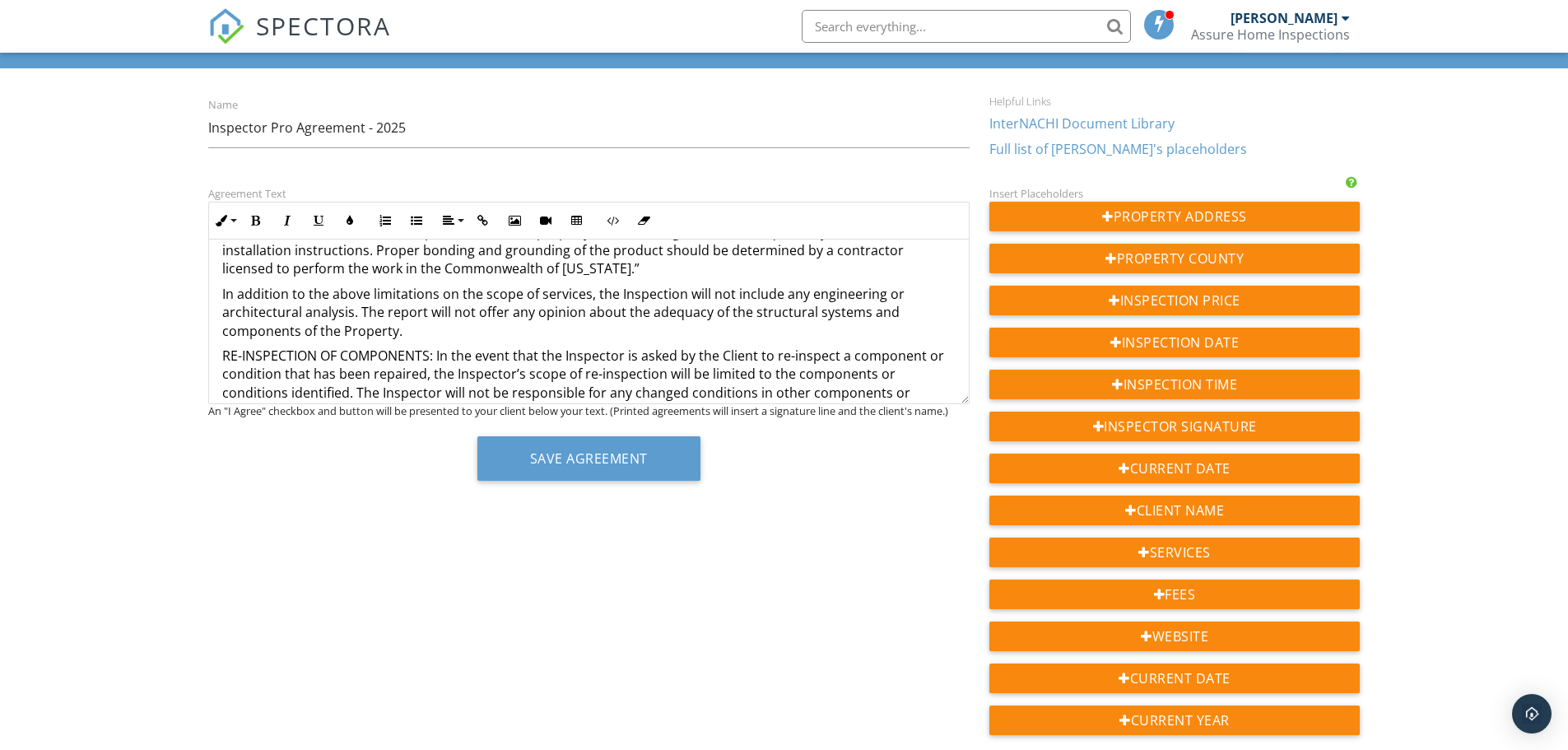
scroll to position [1806, 0]
click at [433, 346] on p "RE-INSPECTION OF COMPONENTS: In the event that the Inspector is asked by the Cl…" at bounding box center [589, 401] width 733 height 110
drag, startPoint x: 440, startPoint y: 336, endPoint x: 181, endPoint y: 321, distance: 259.4
click at [181, 321] on div "Dashboard Templates Contacts Metrics Automations Advanced Settings Support Cent…" at bounding box center [784, 479] width 1568 height 1019
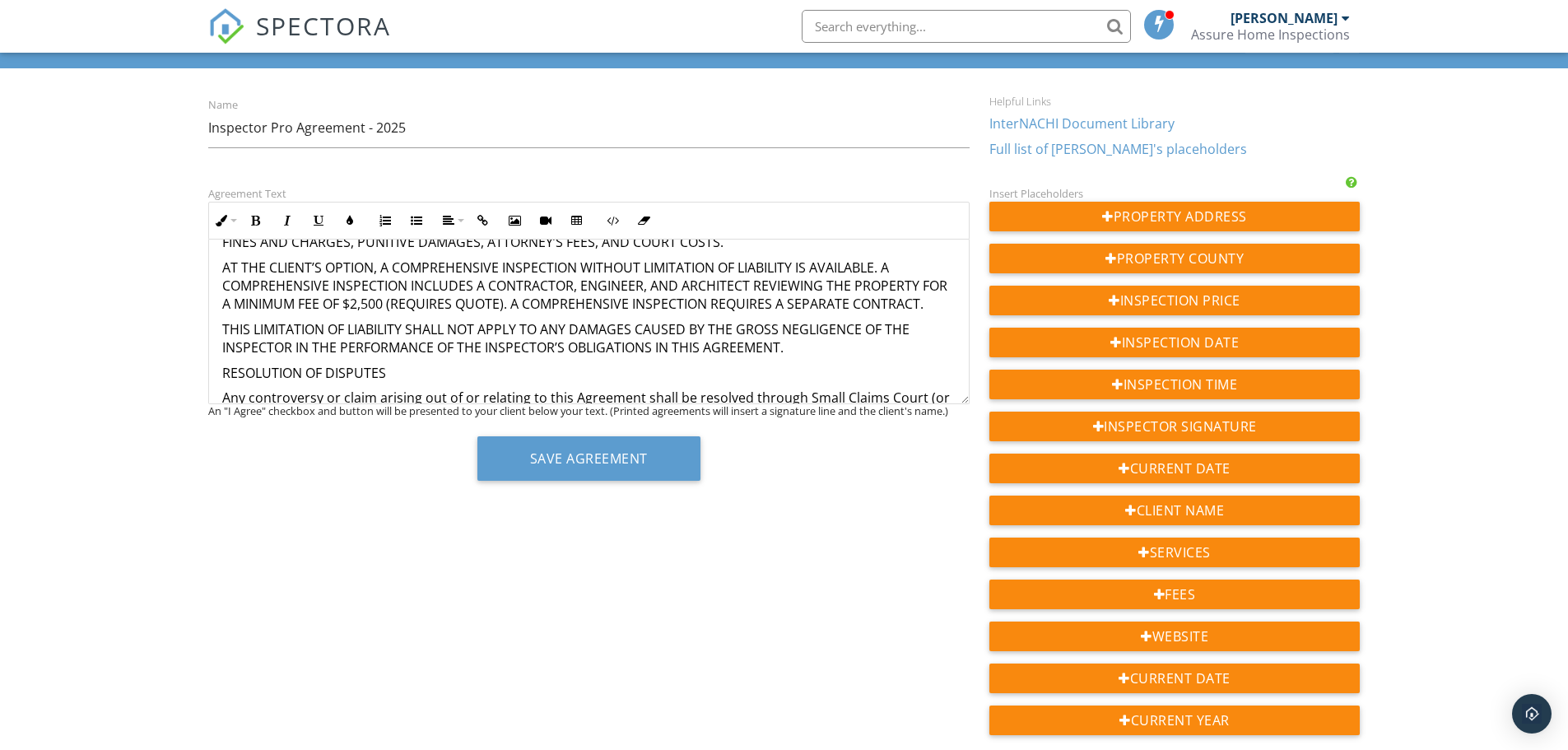
scroll to position [4108, 0]
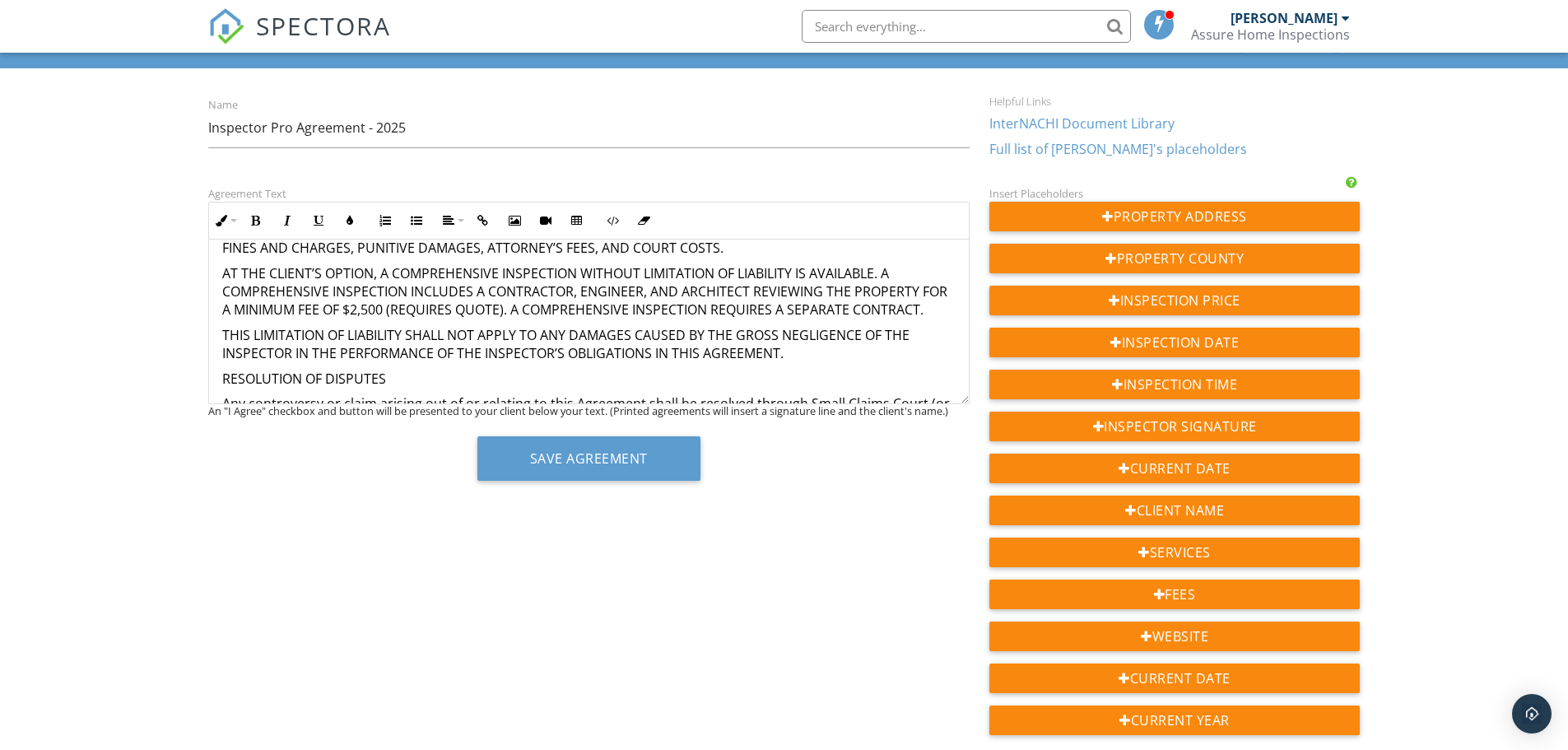
drag, startPoint x: 612, startPoint y: 324, endPoint x: 415, endPoint y: 366, distance: 201.4
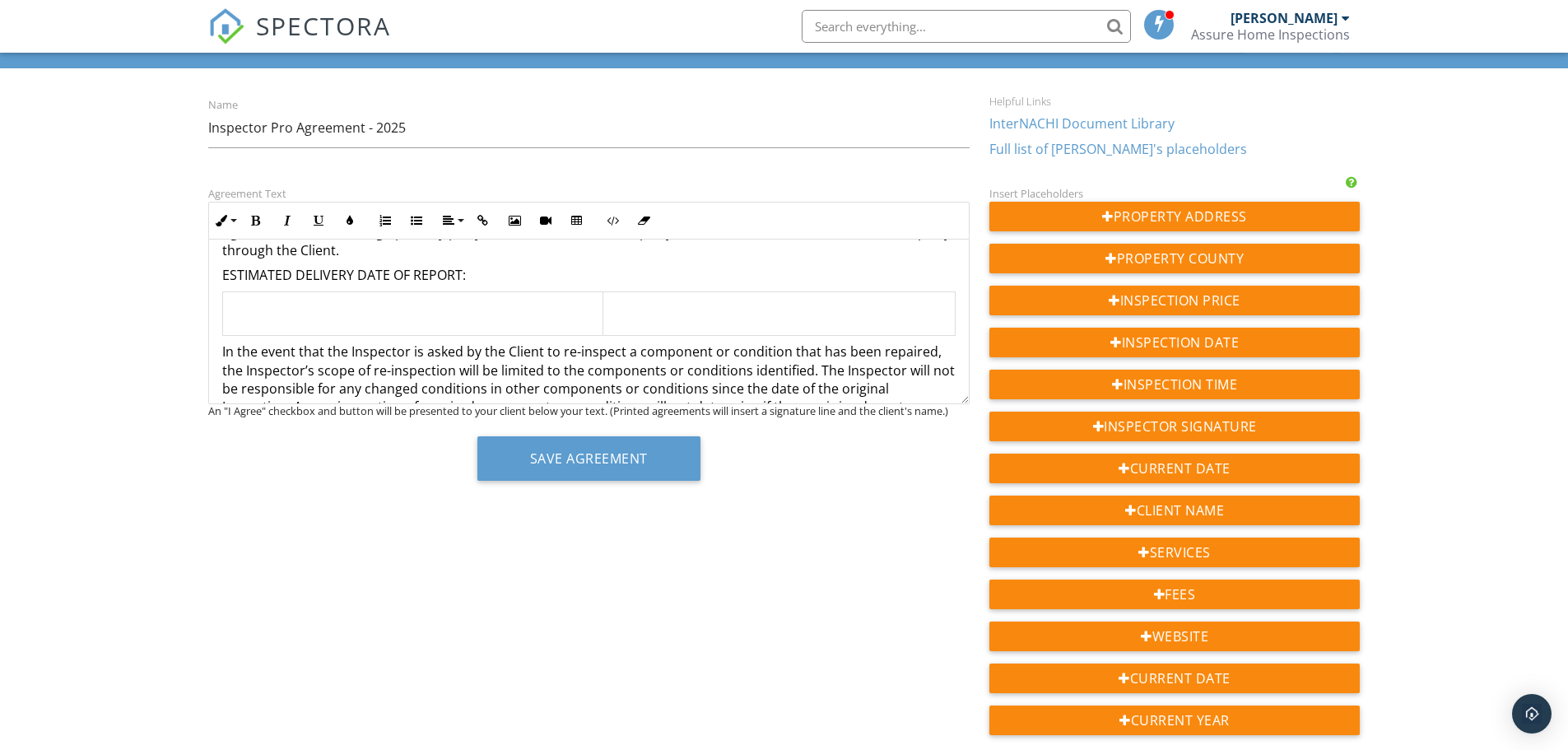
scroll to position [4992, 0]
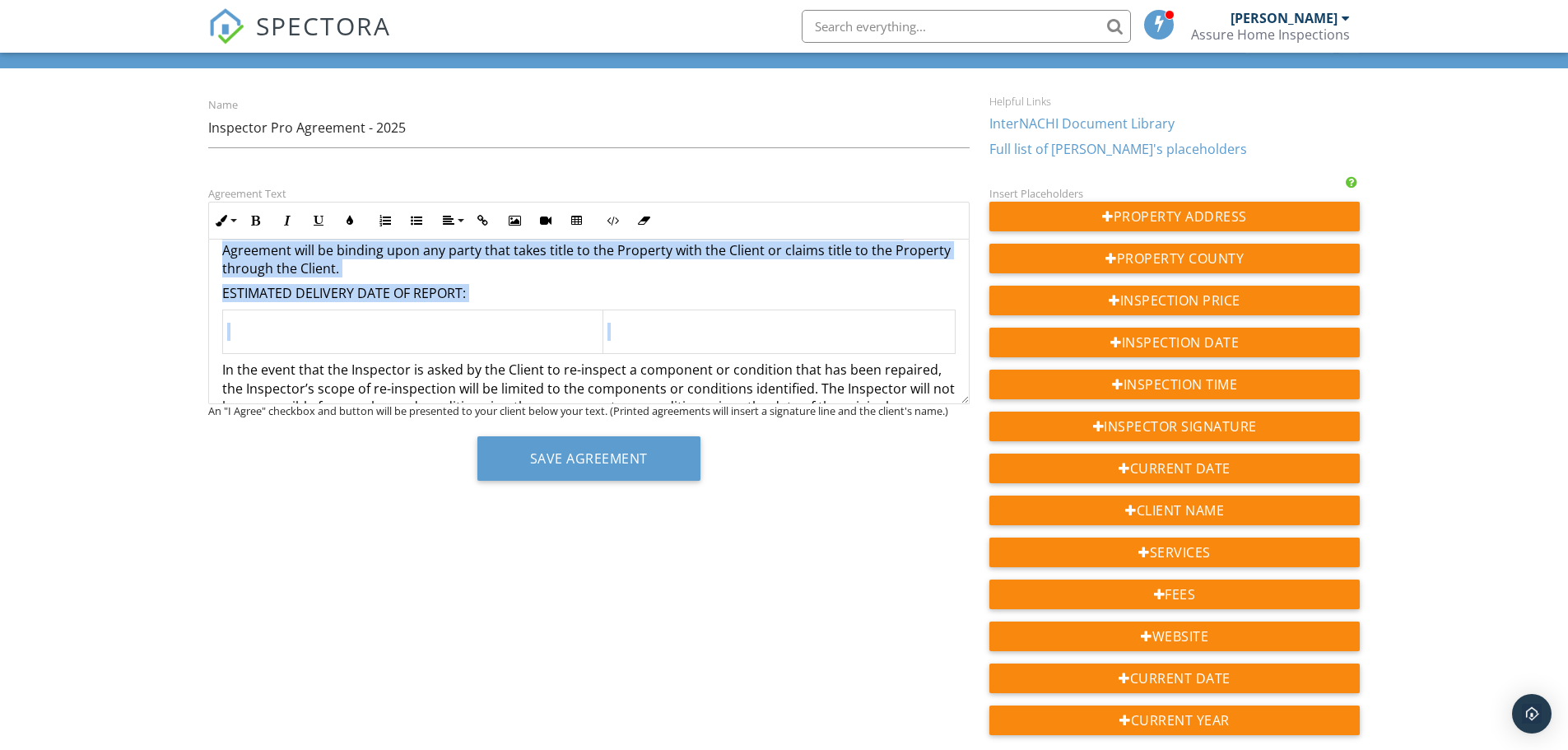
drag, startPoint x: 213, startPoint y: 259, endPoint x: 662, endPoint y: 314, distance: 452.4
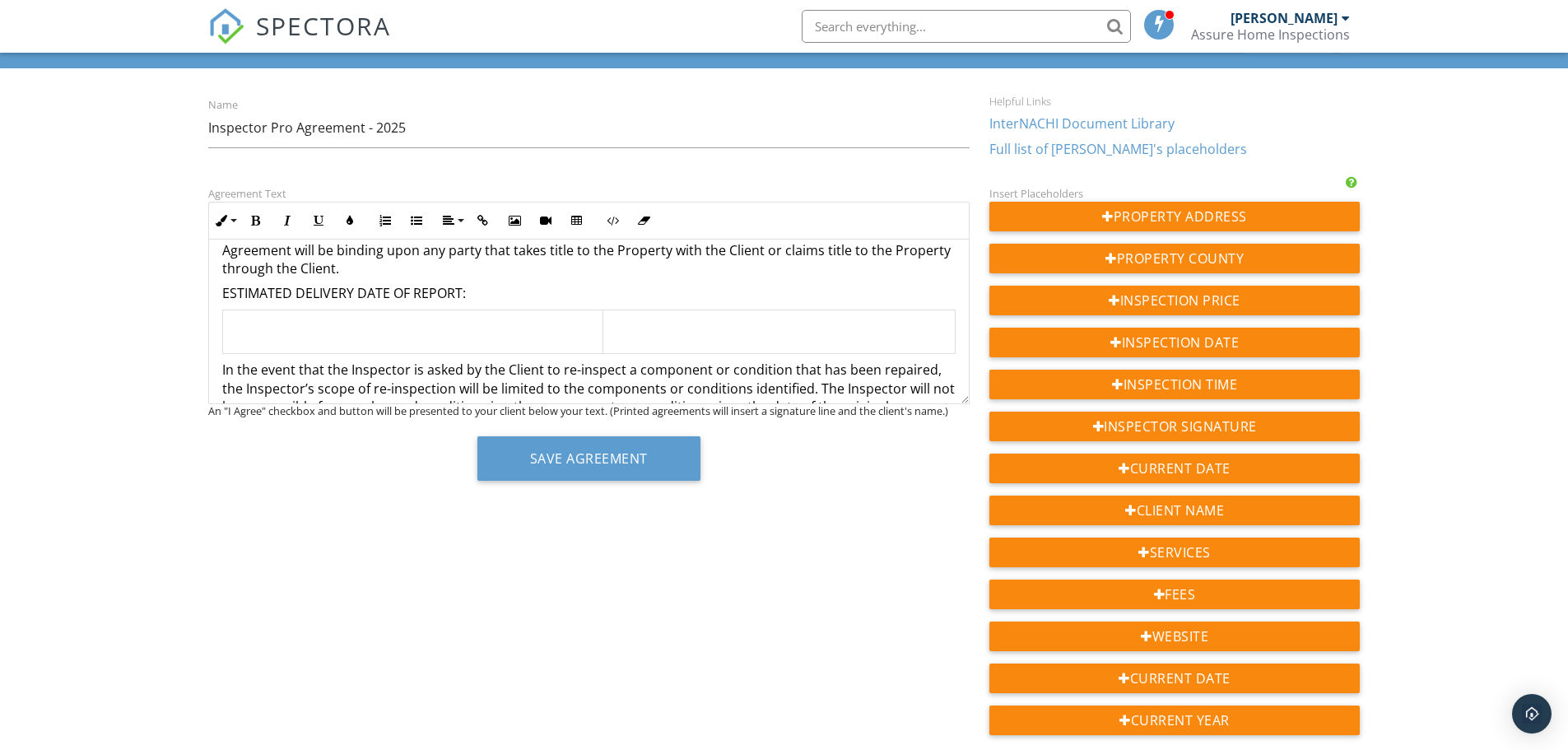
scroll to position [0, 0]
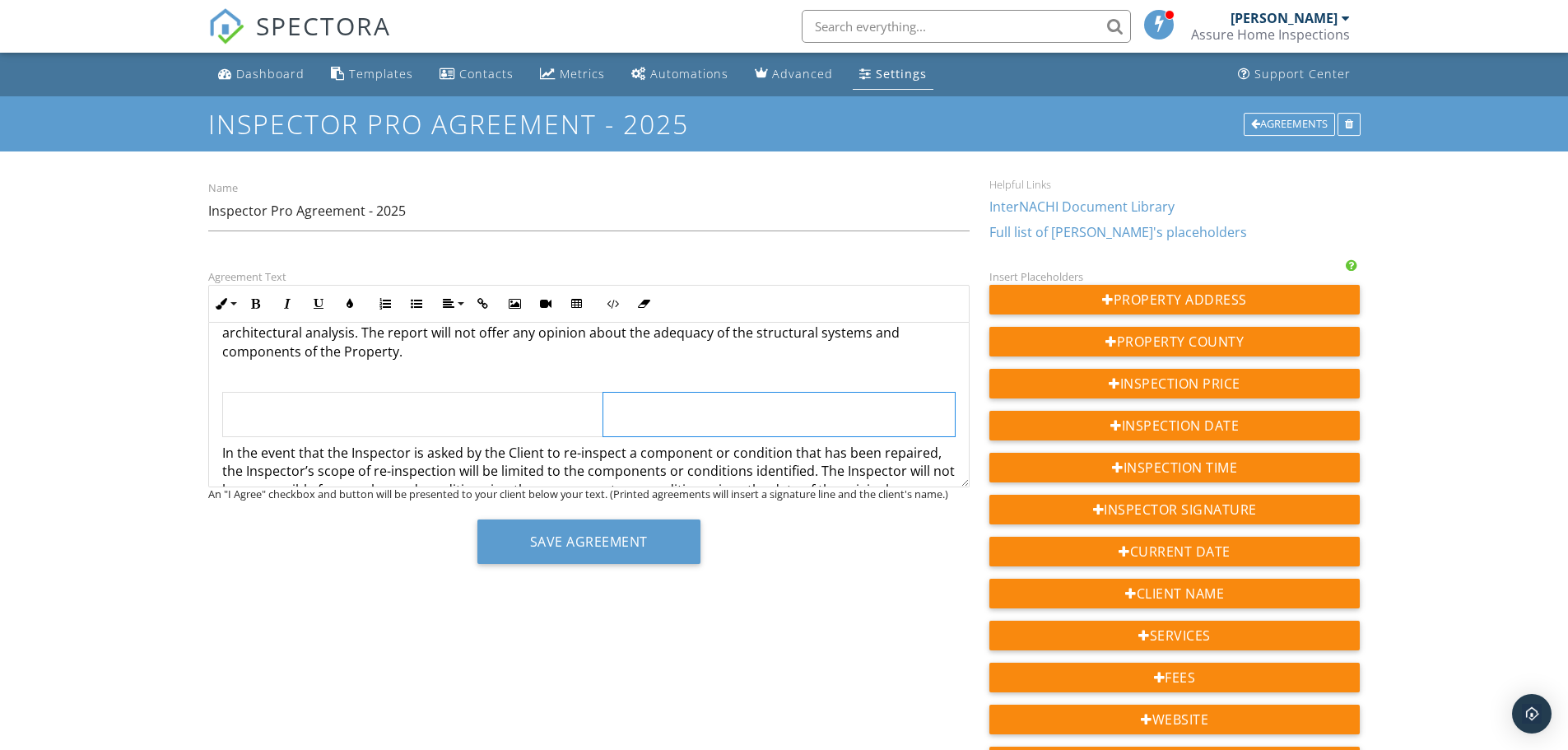
click at [638, 401] on td at bounding box center [779, 414] width 351 height 44
click at [528, 393] on td at bounding box center [412, 414] width 381 height 44
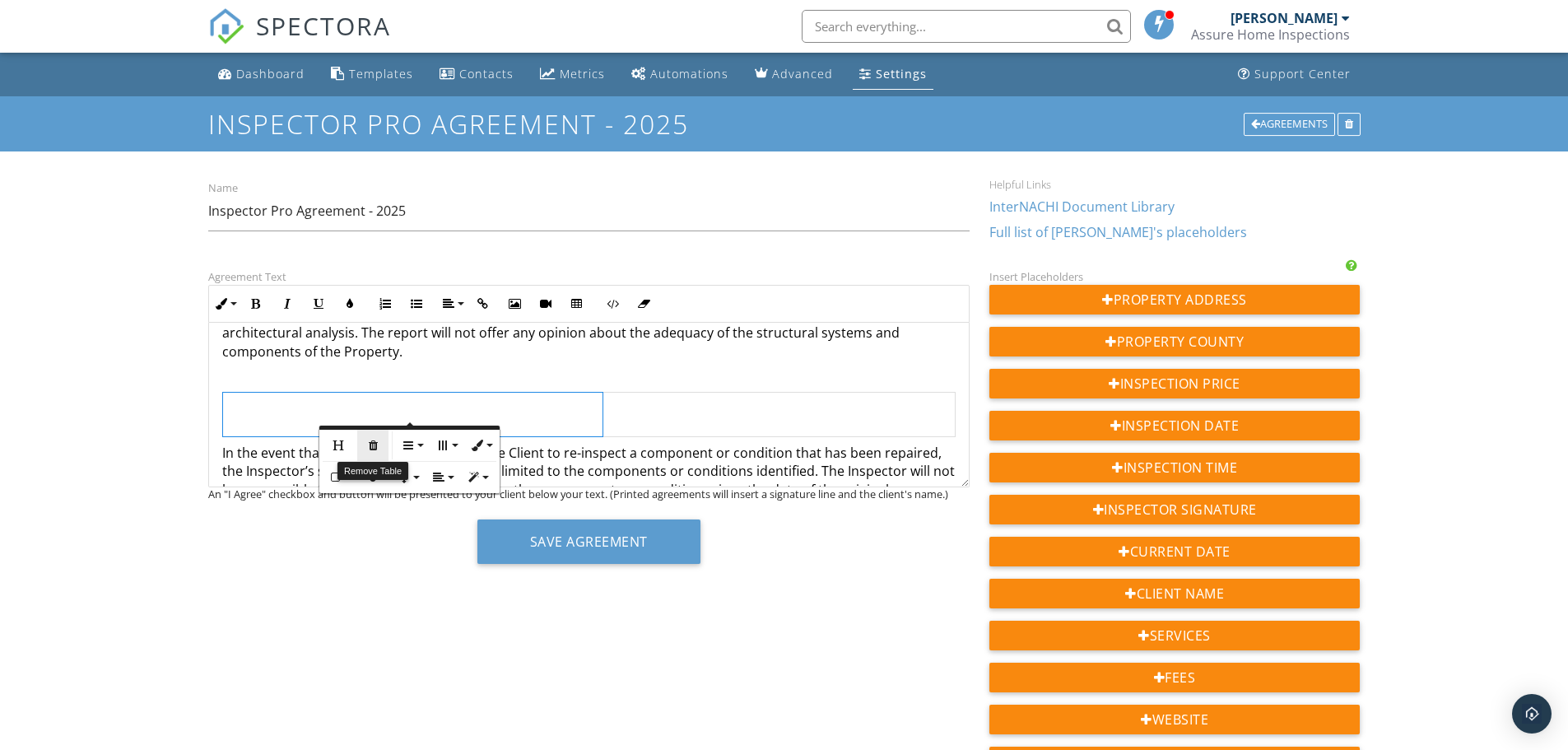
click at [375, 444] on icon "button" at bounding box center [373, 445] width 12 height 12
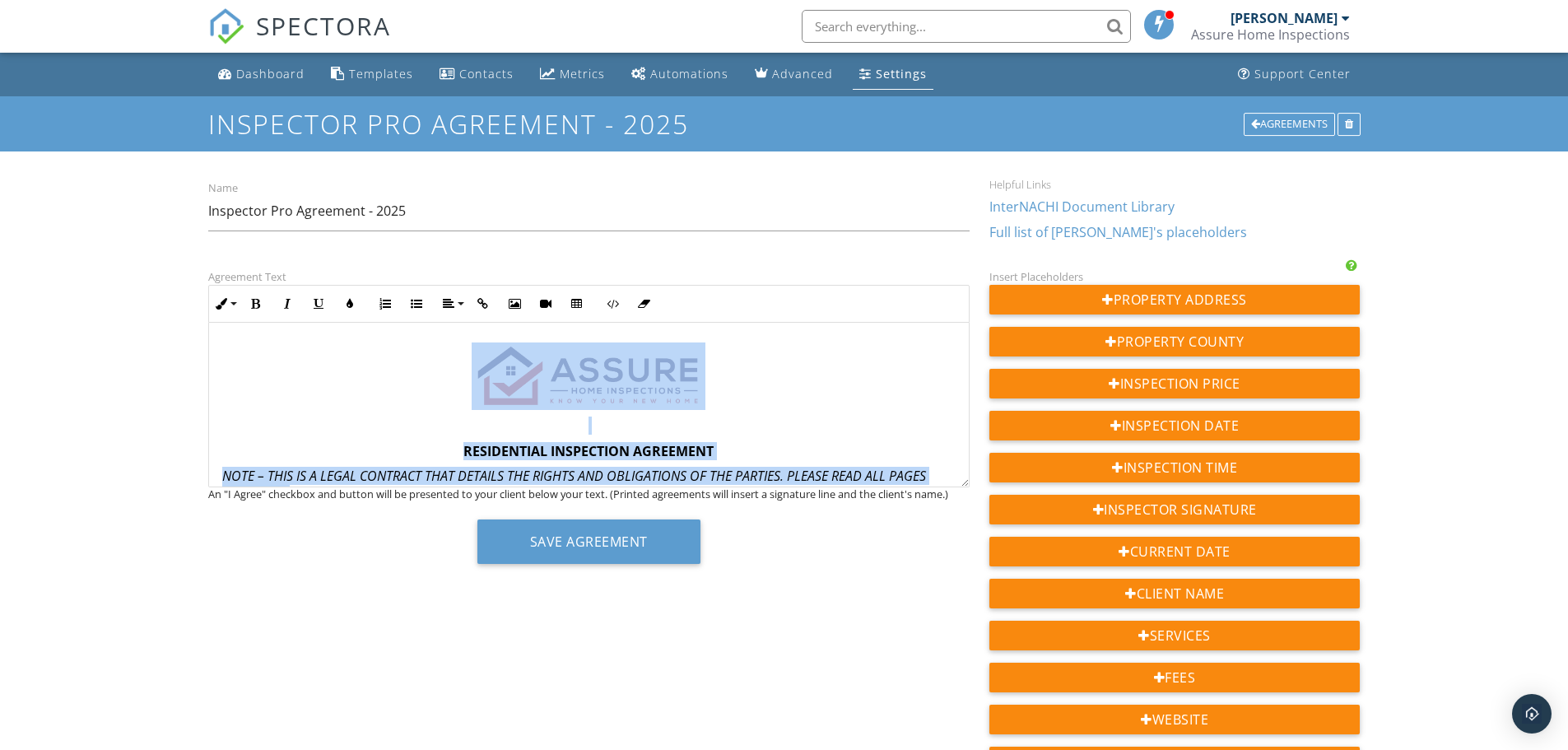
drag, startPoint x: 884, startPoint y: 463, endPoint x: 184, endPoint y: 261, distance: 728.6
click at [184, 261] on div "Dashboard Templates Contacts Metrics Automations Advanced Settings Support Cent…" at bounding box center [784, 562] width 1568 height 1019
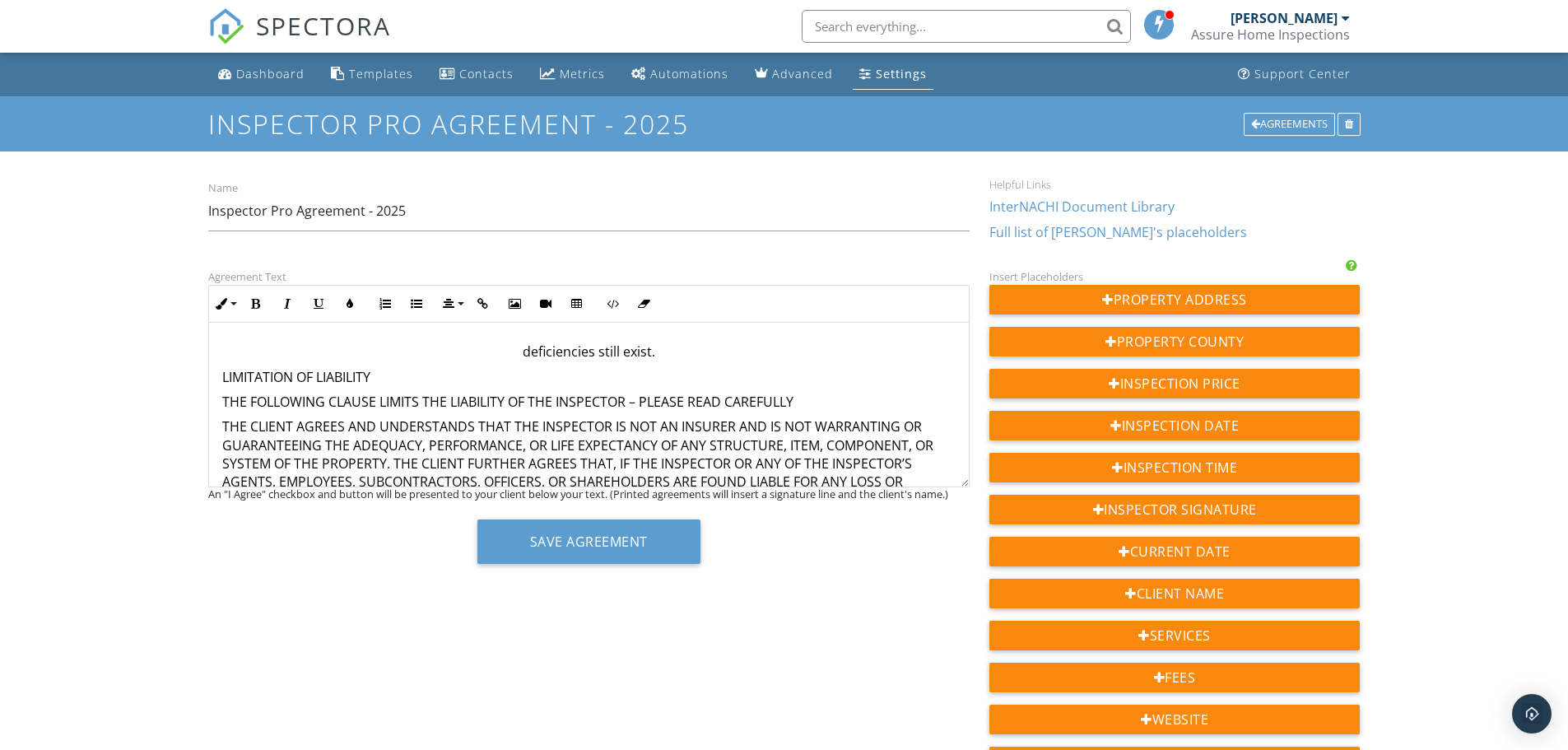
drag, startPoint x: 207, startPoint y: 366, endPoint x: 216, endPoint y: 363, distance: 9.5
click at [207, 367] on div "Agreement Text Inline Style XLarge Large Normal Small Light Small/Light Bold It…" at bounding box center [589, 422] width 781 height 310
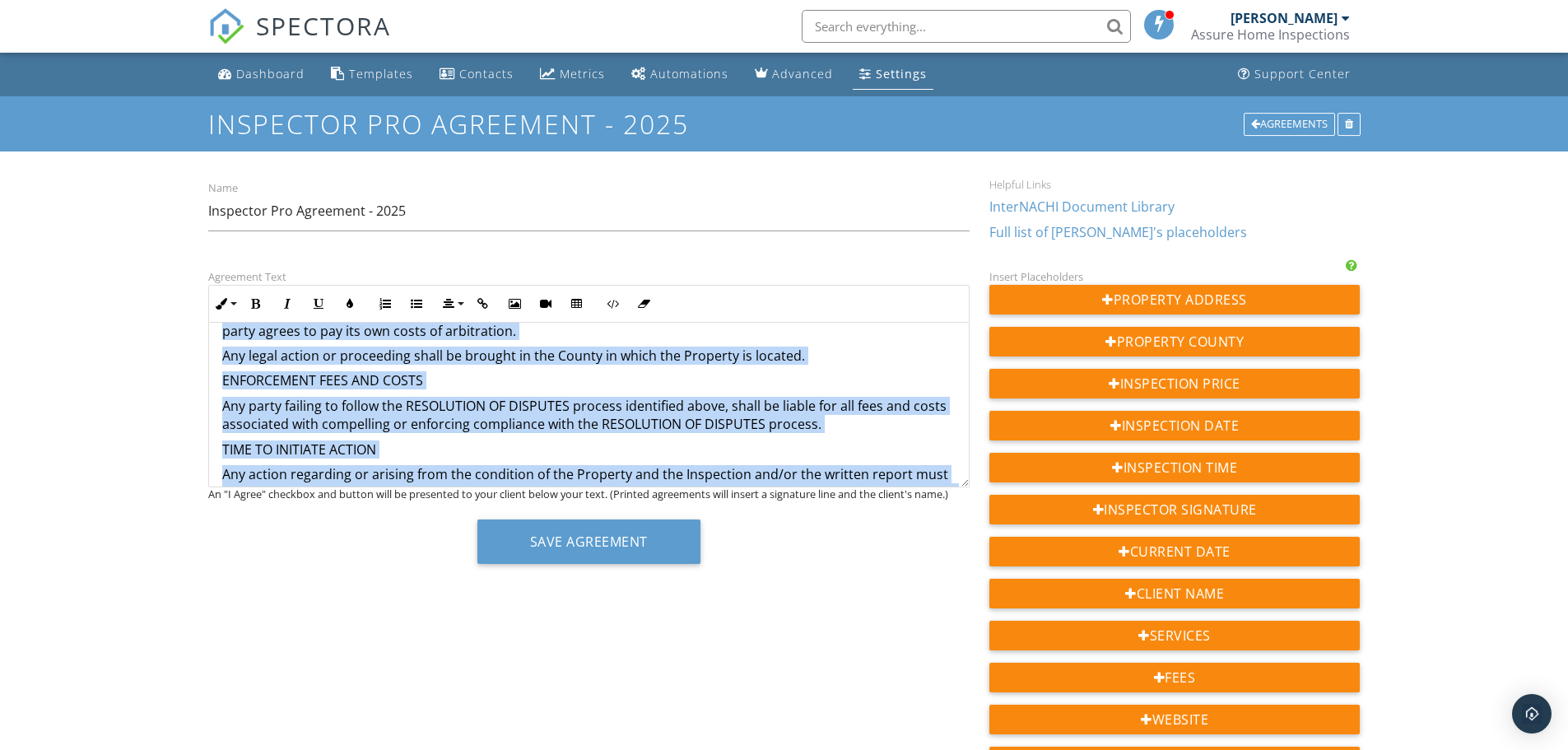
scroll to position [1126, 0]
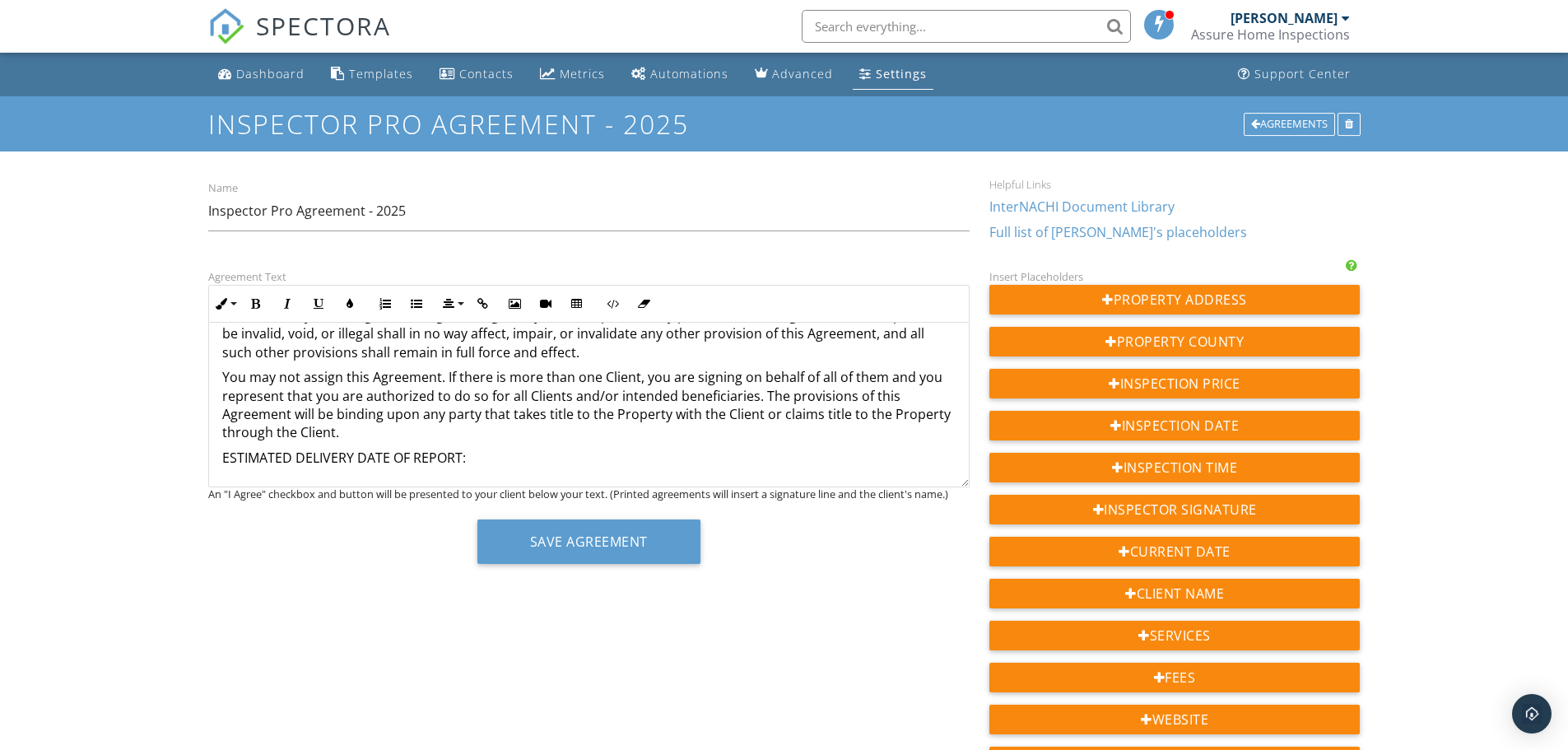
drag, startPoint x: 235, startPoint y: 352, endPoint x: 870, endPoint y: 515, distance: 655.6
click at [870, 515] on div "Agreement Text Inline Style XLarge Large Normal Small Light Small/Light Bold It…" at bounding box center [589, 422] width 781 height 310
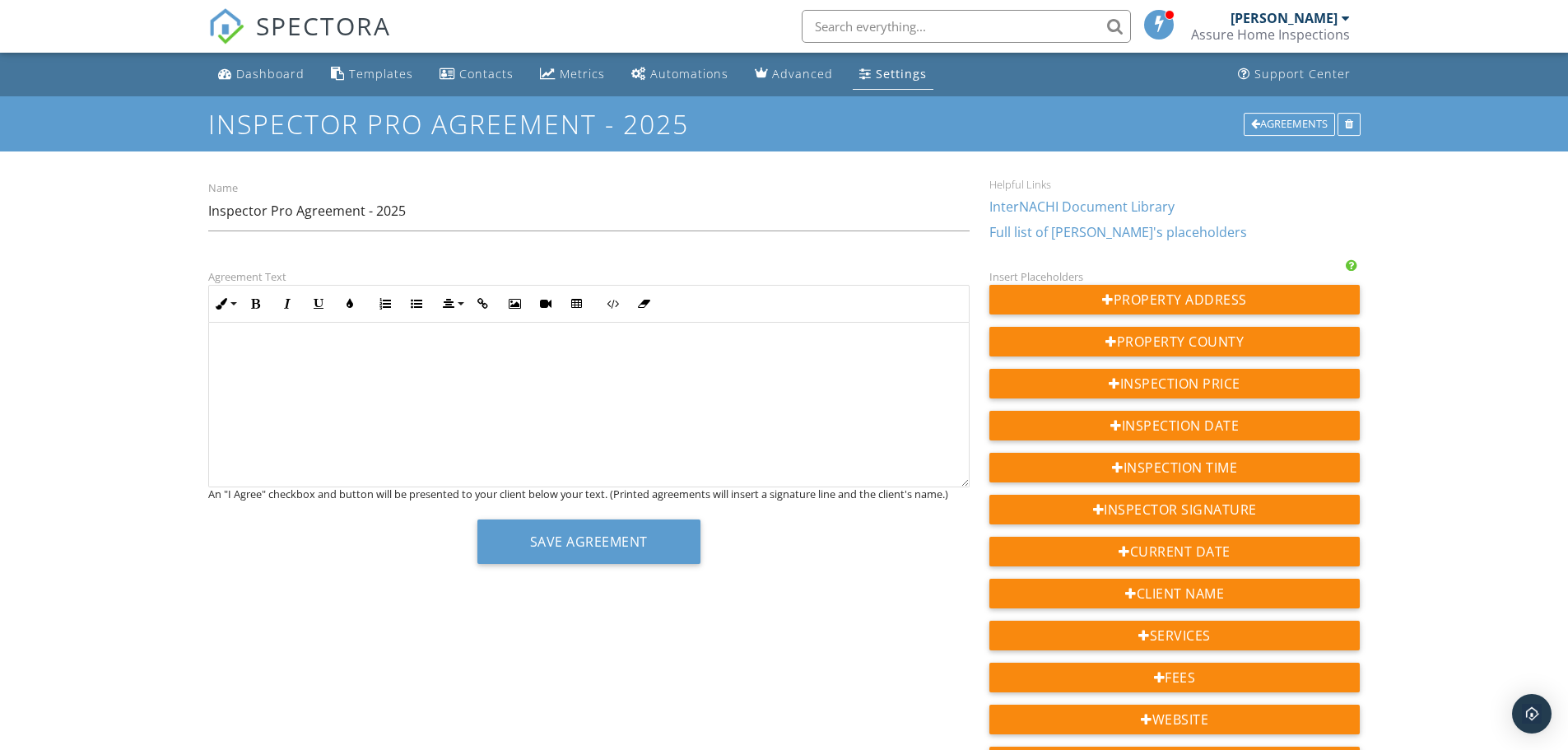
click at [314, 610] on div "Agreement Text Inline Style XLarge Large Normal Small Light Small/Light Bold It…" at bounding box center [784, 640] width 1172 height 746
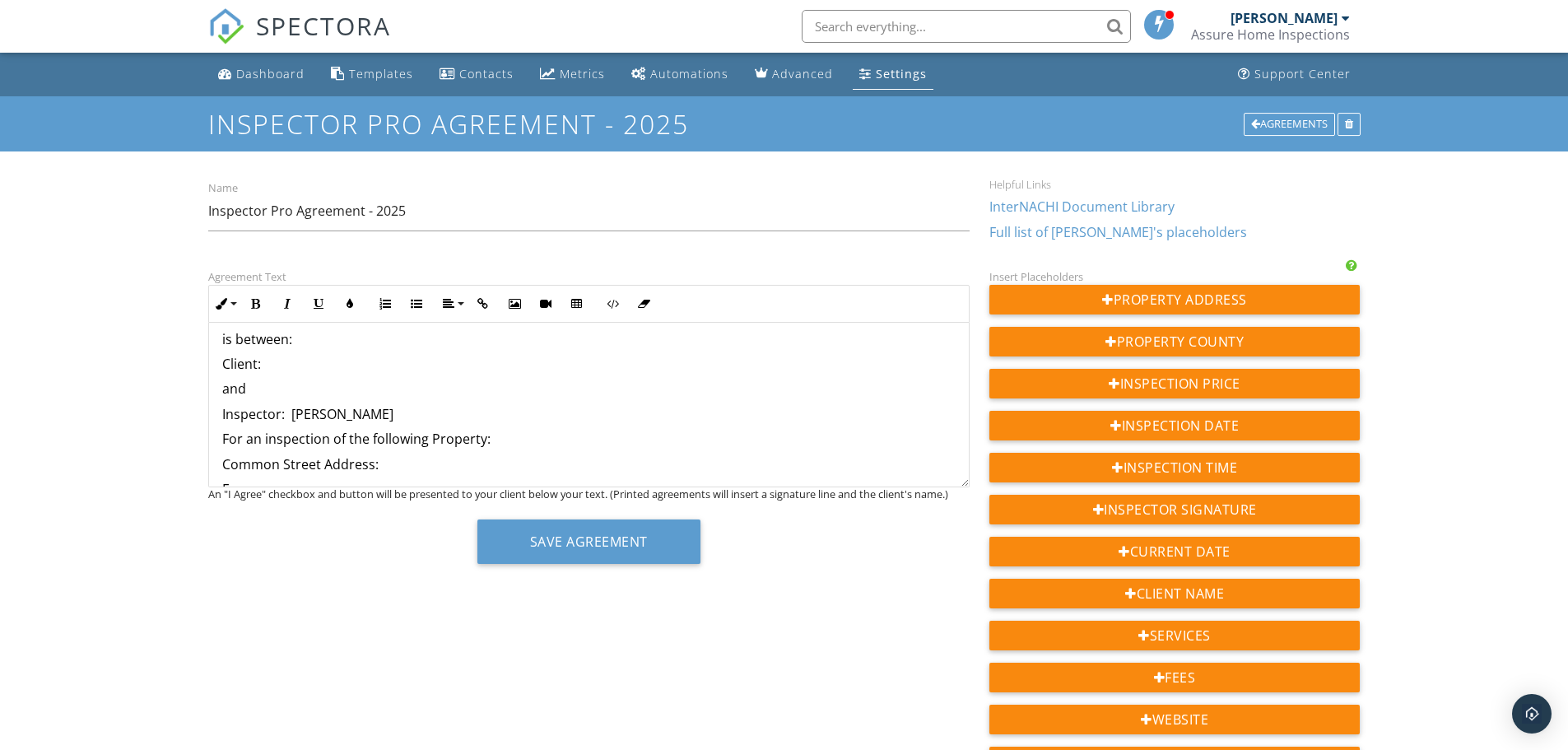
scroll to position [0, 0]
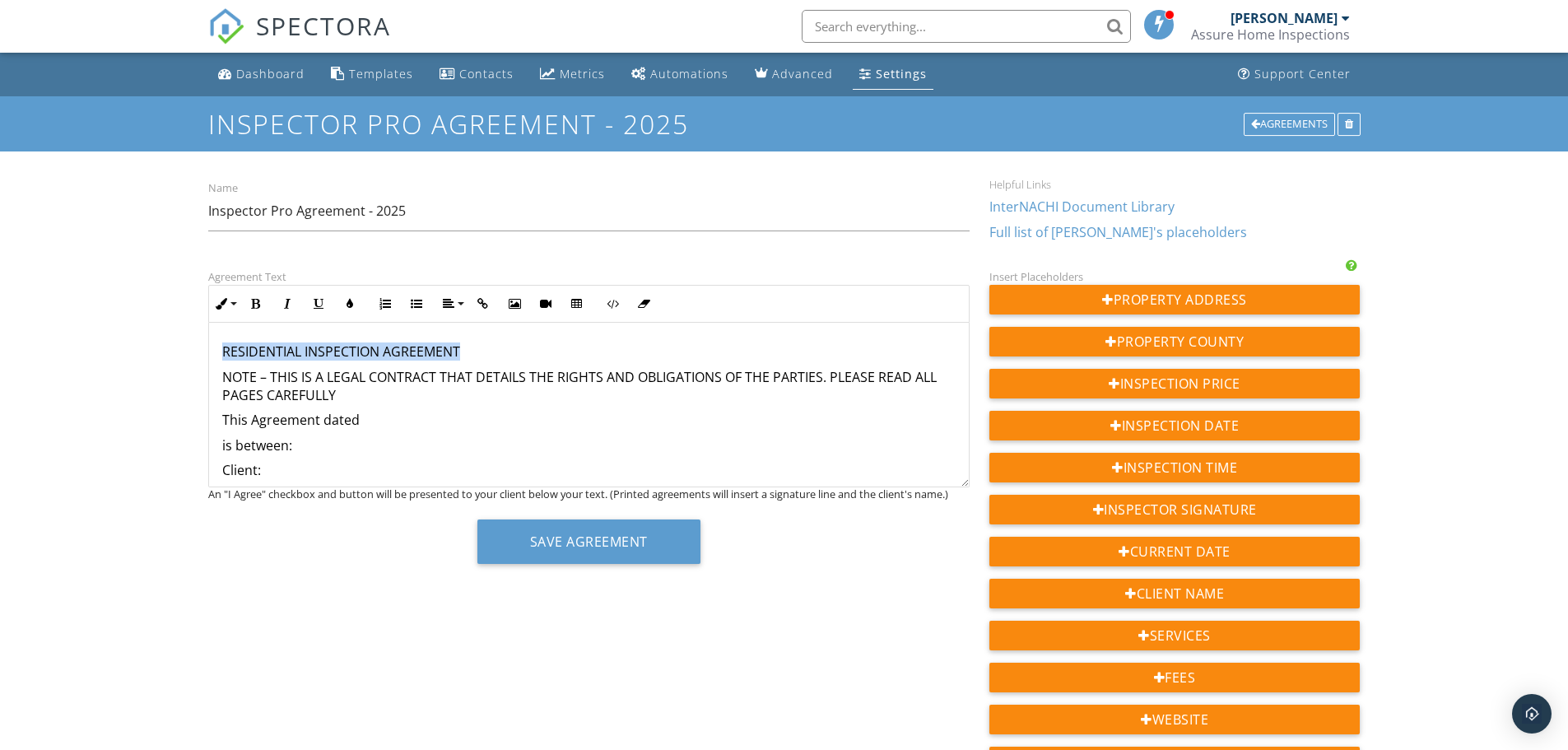
drag, startPoint x: 222, startPoint y: 355, endPoint x: 505, endPoint y: 324, distance: 284.7
click at [508, 323] on div "Inline Style XLarge Large Normal Small Light Small/Light Bold Italic Underline …" at bounding box center [589, 386] width 761 height 203
click at [255, 304] on icon "button" at bounding box center [256, 304] width 12 height 12
click at [438, 300] on button "Align" at bounding box center [452, 304] width 31 height 31
click at [461, 352] on icon at bounding box center [463, 353] width 12 height 12
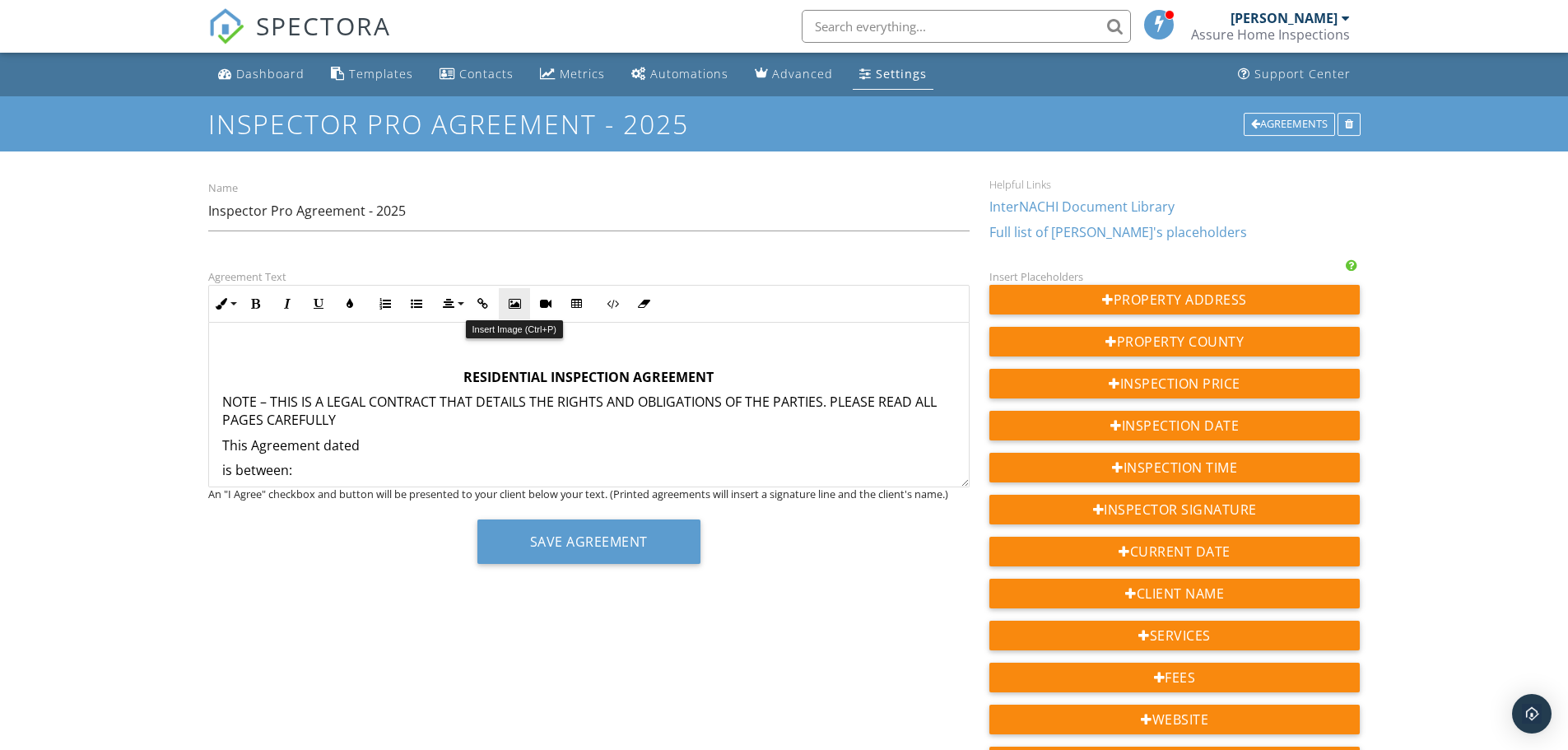
click at [514, 302] on icon "button" at bounding box center [514, 304] width 12 height 12
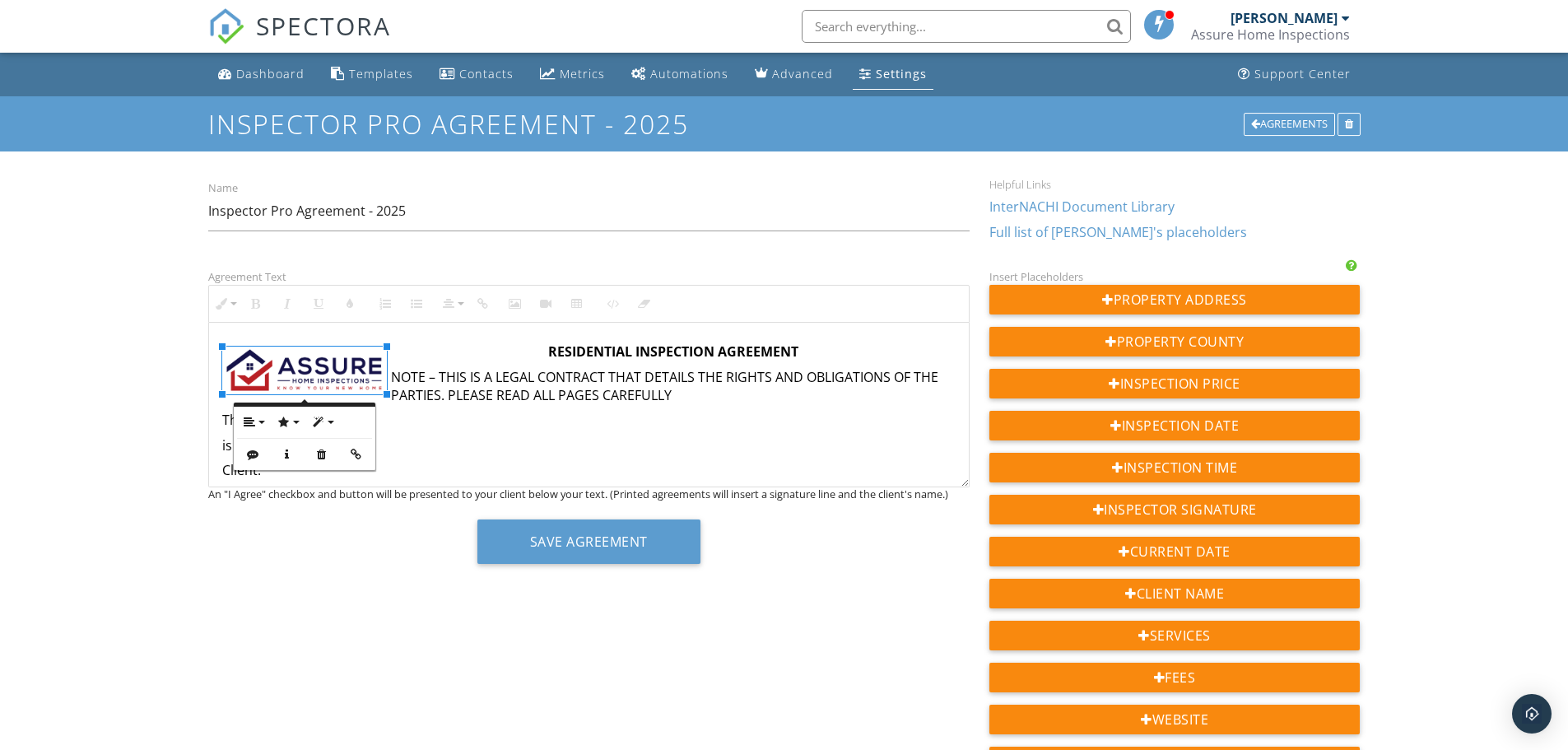
click at [501, 348] on p "RESIDENTIAL INSPECTION AGREEMENT" at bounding box center [589, 352] width 733 height 18
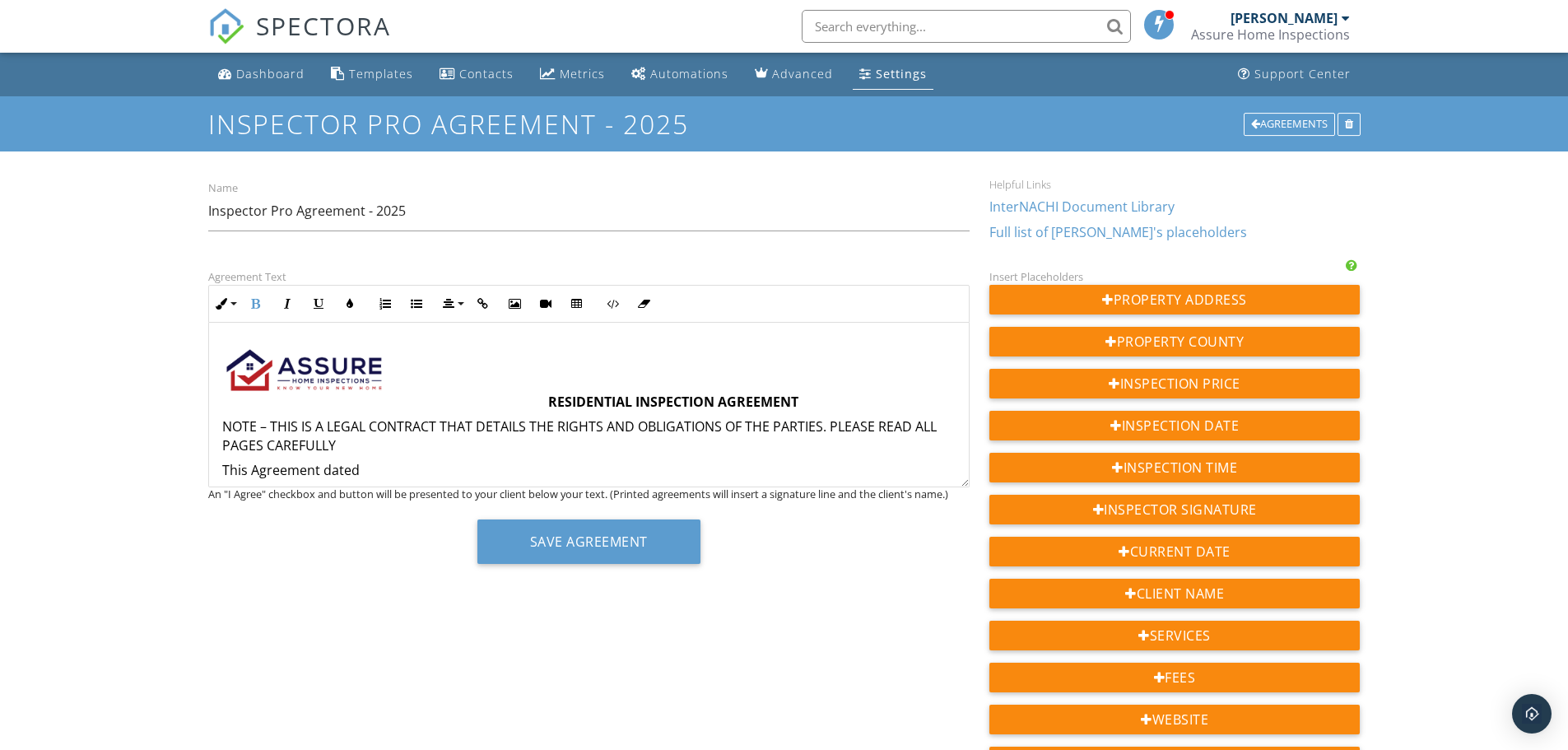
click at [344, 380] on img at bounding box center [305, 370] width 165 height 48
click at [390, 305] on icon "button" at bounding box center [385, 304] width 12 height 12
click at [450, 307] on icon "button" at bounding box center [449, 304] width 12 height 12
click at [258, 425] on button "Align" at bounding box center [253, 422] width 31 height 31
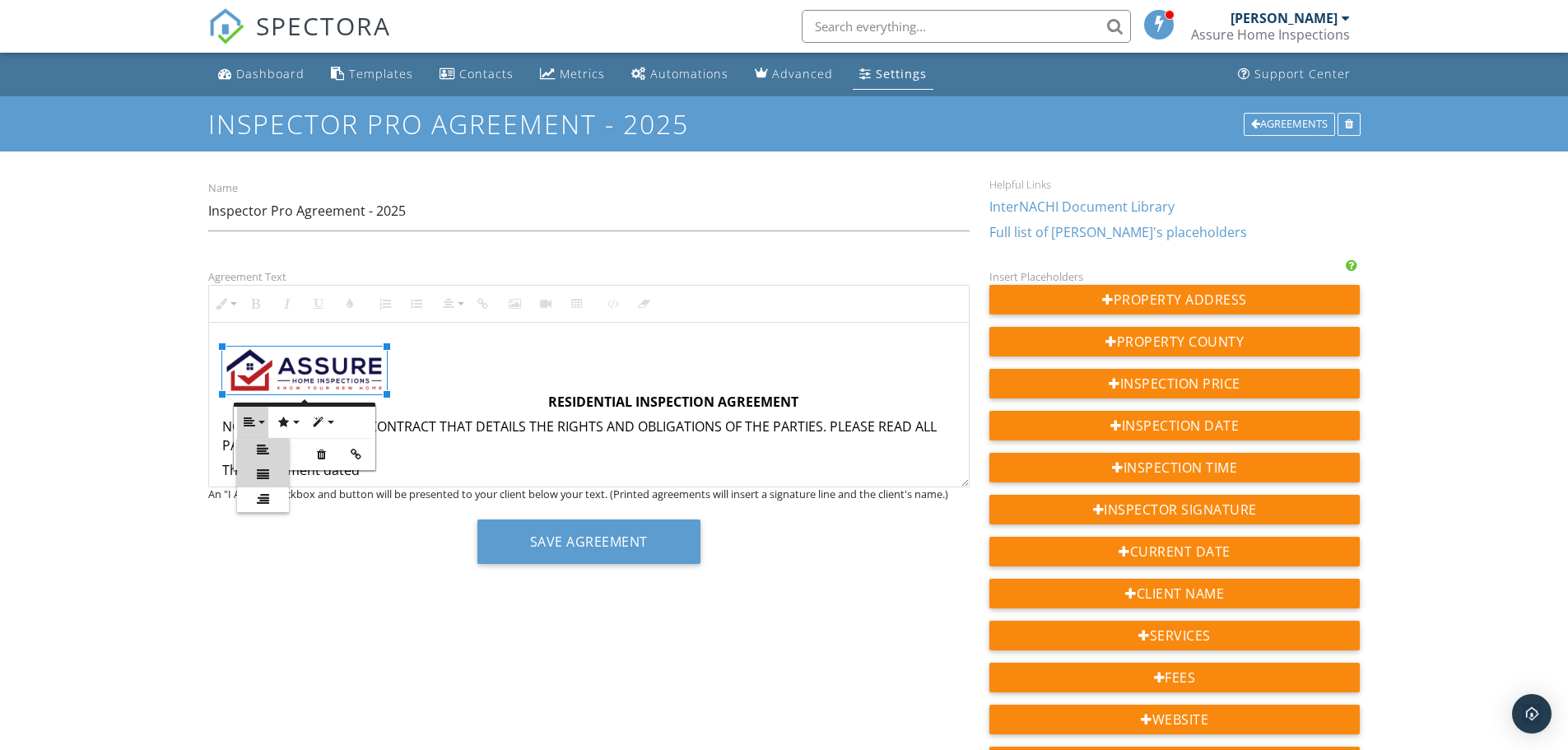
click at [261, 480] on icon at bounding box center [263, 474] width 12 height 12
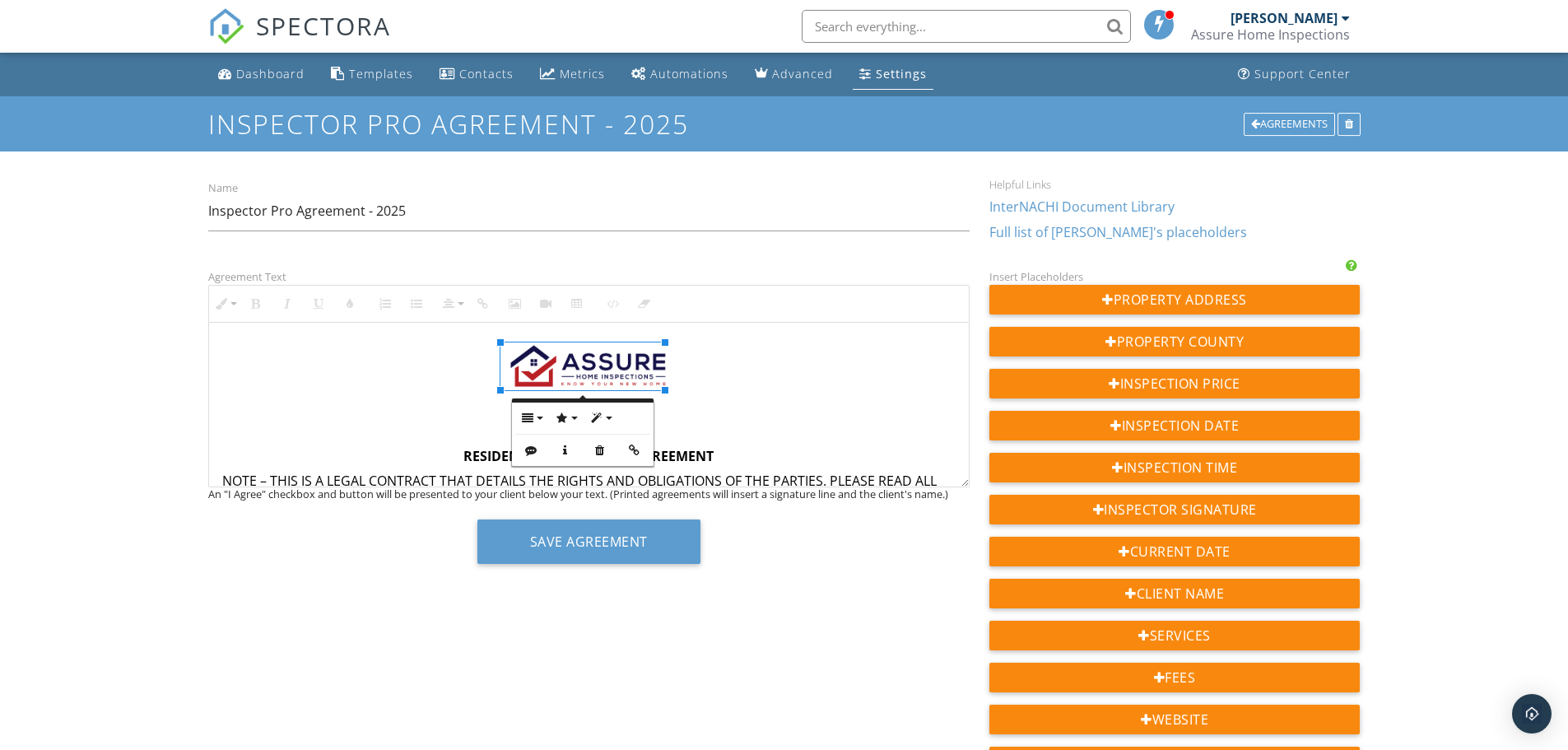
click at [763, 407] on p at bounding box center [589, 406] width 733 height 18
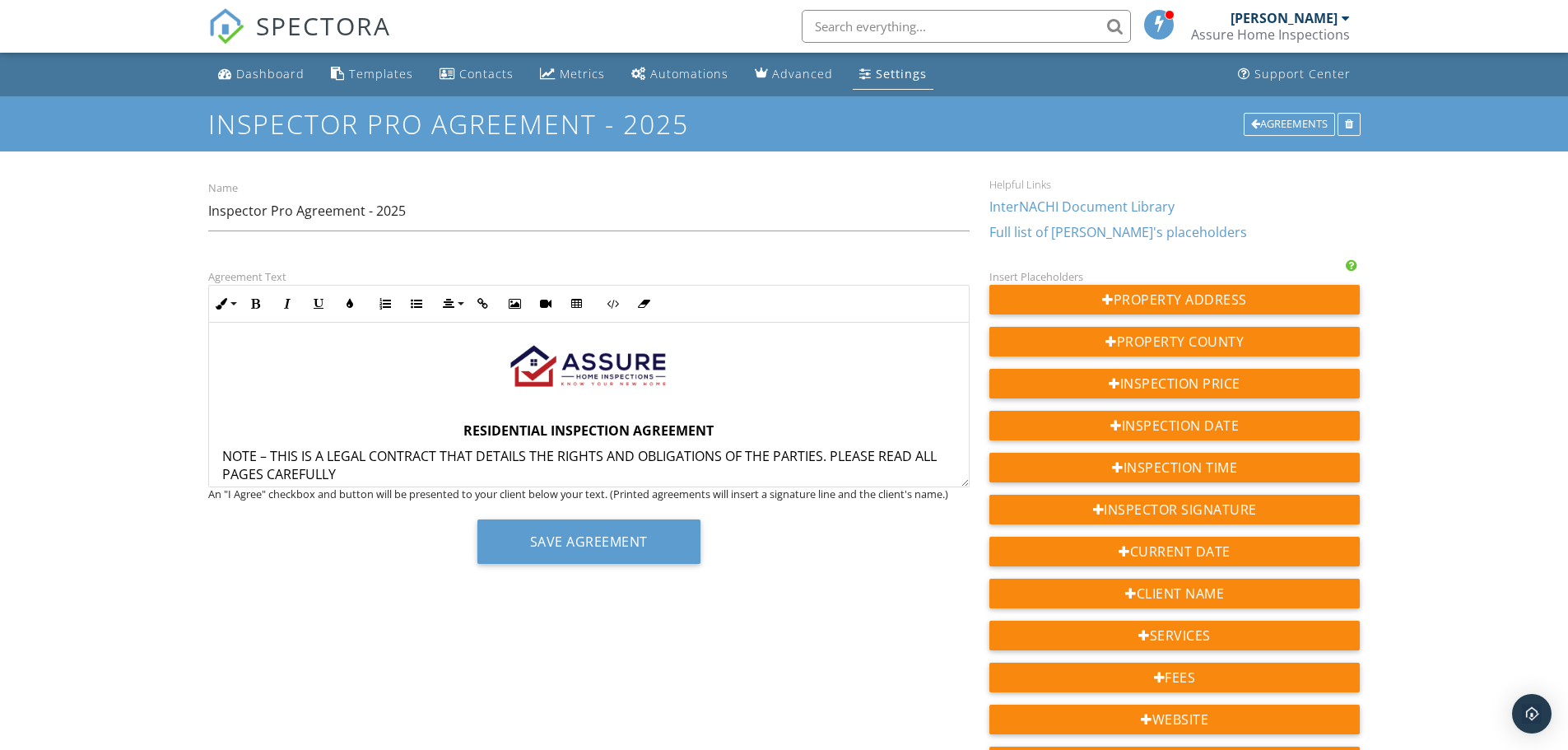
click at [611, 403] on p at bounding box center [589, 406] width 733 height 18
click at [614, 367] on img at bounding box center [589, 366] width 165 height 48
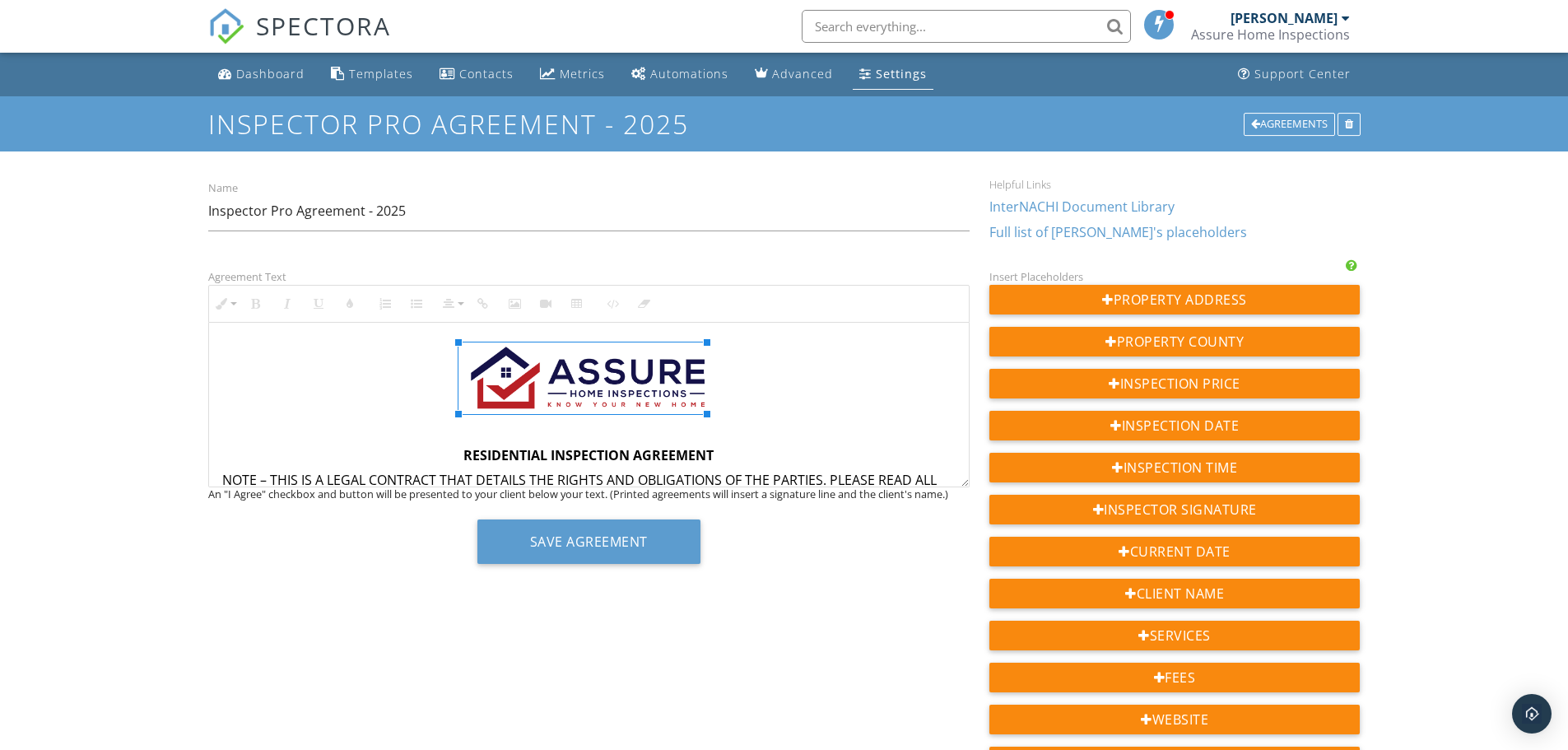
drag, startPoint x: 663, startPoint y: 389, endPoint x: 747, endPoint y: 449, distance: 103.2
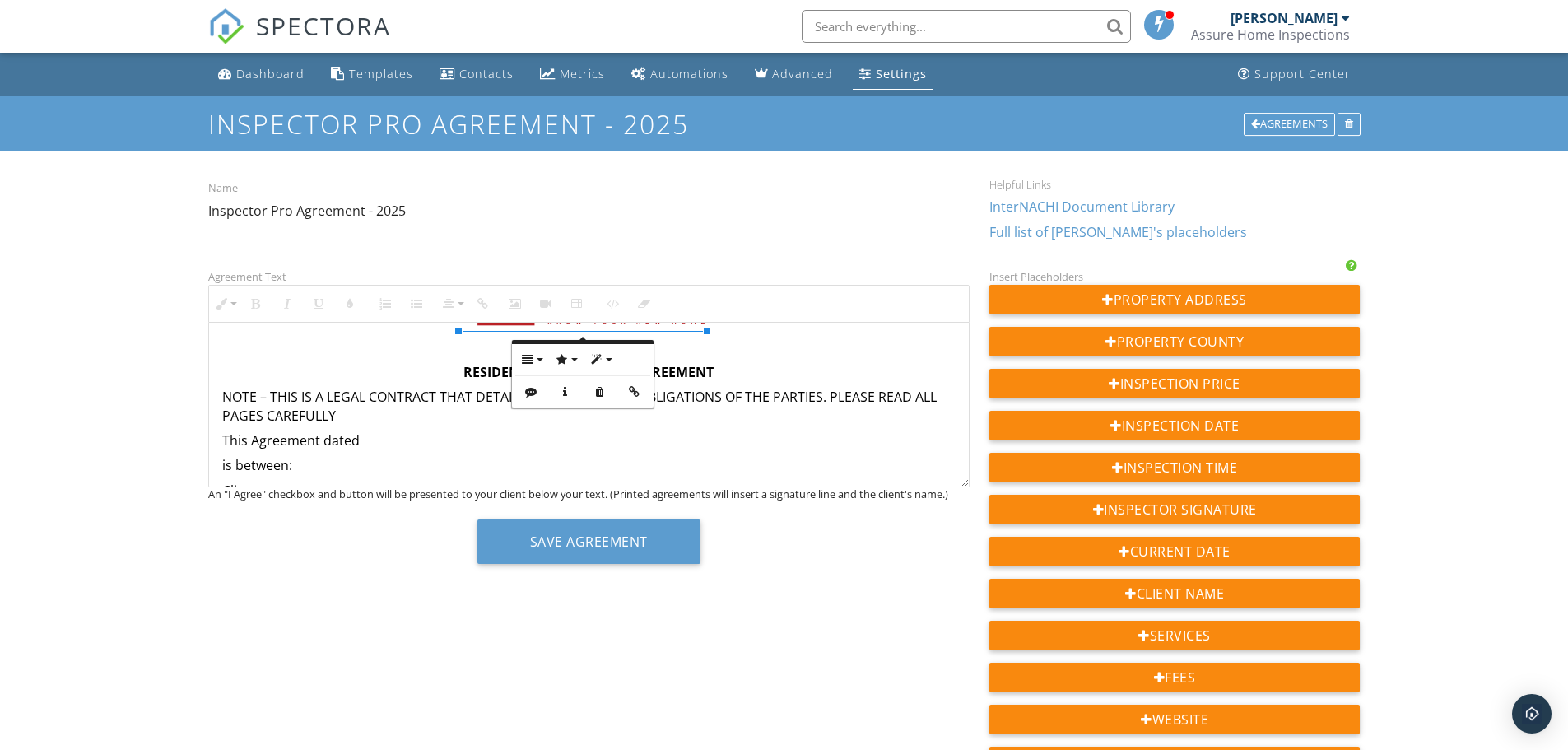
scroll to position [82, 0]
click at [386, 440] on p "This Agreement dated" at bounding box center [589, 441] width 733 height 18
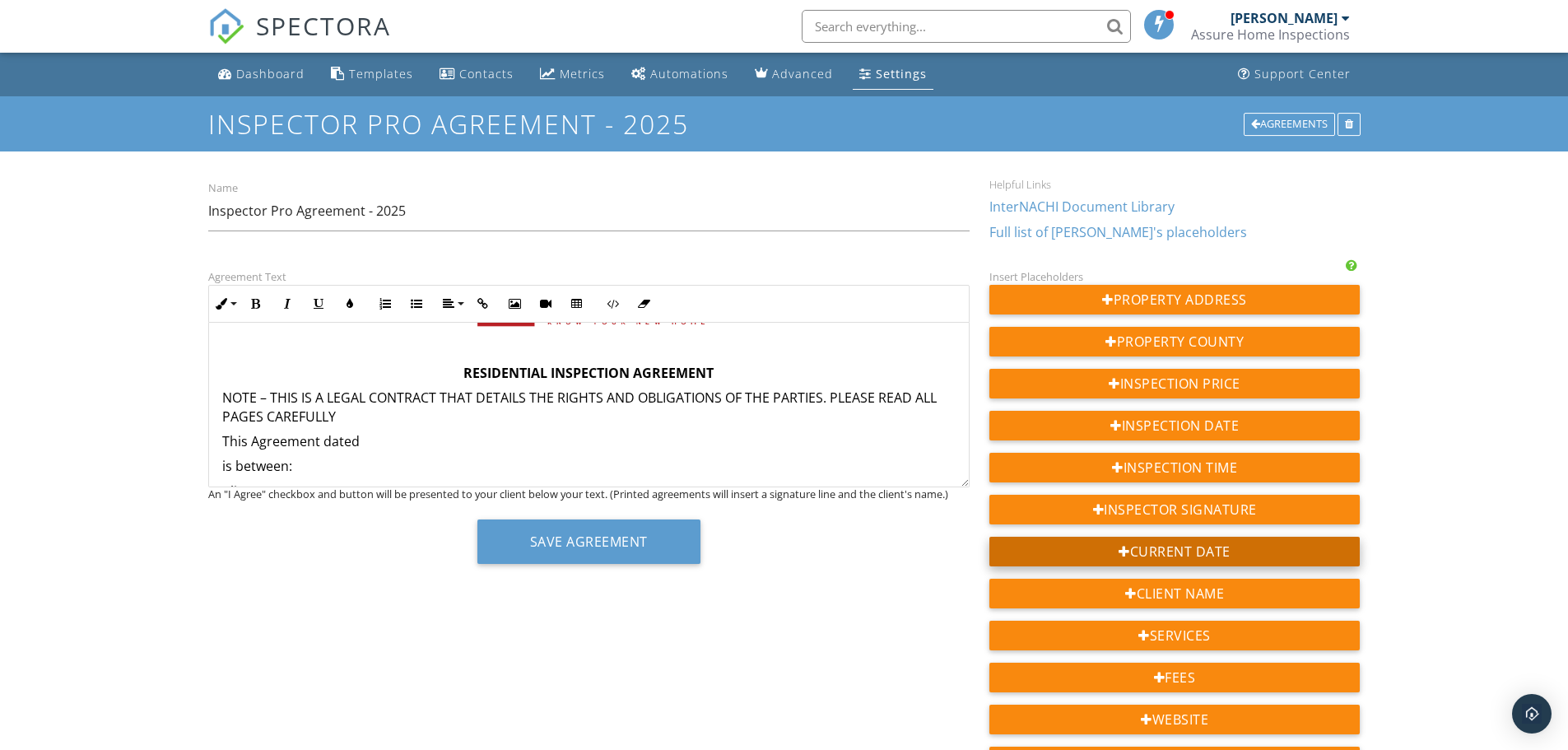
click at [1142, 552] on div "Current Date" at bounding box center [1175, 552] width 371 height 30
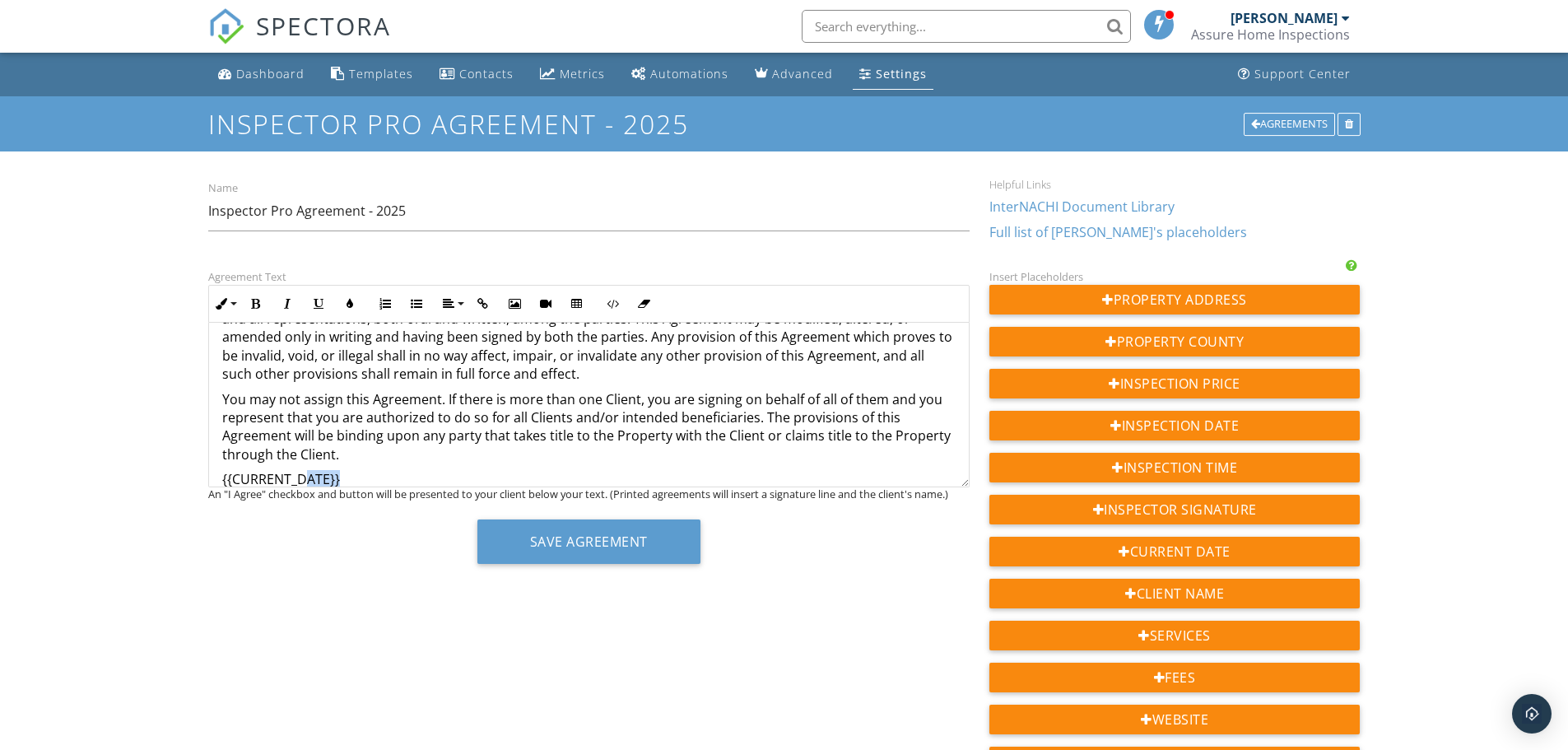
scroll to position [3122, 0]
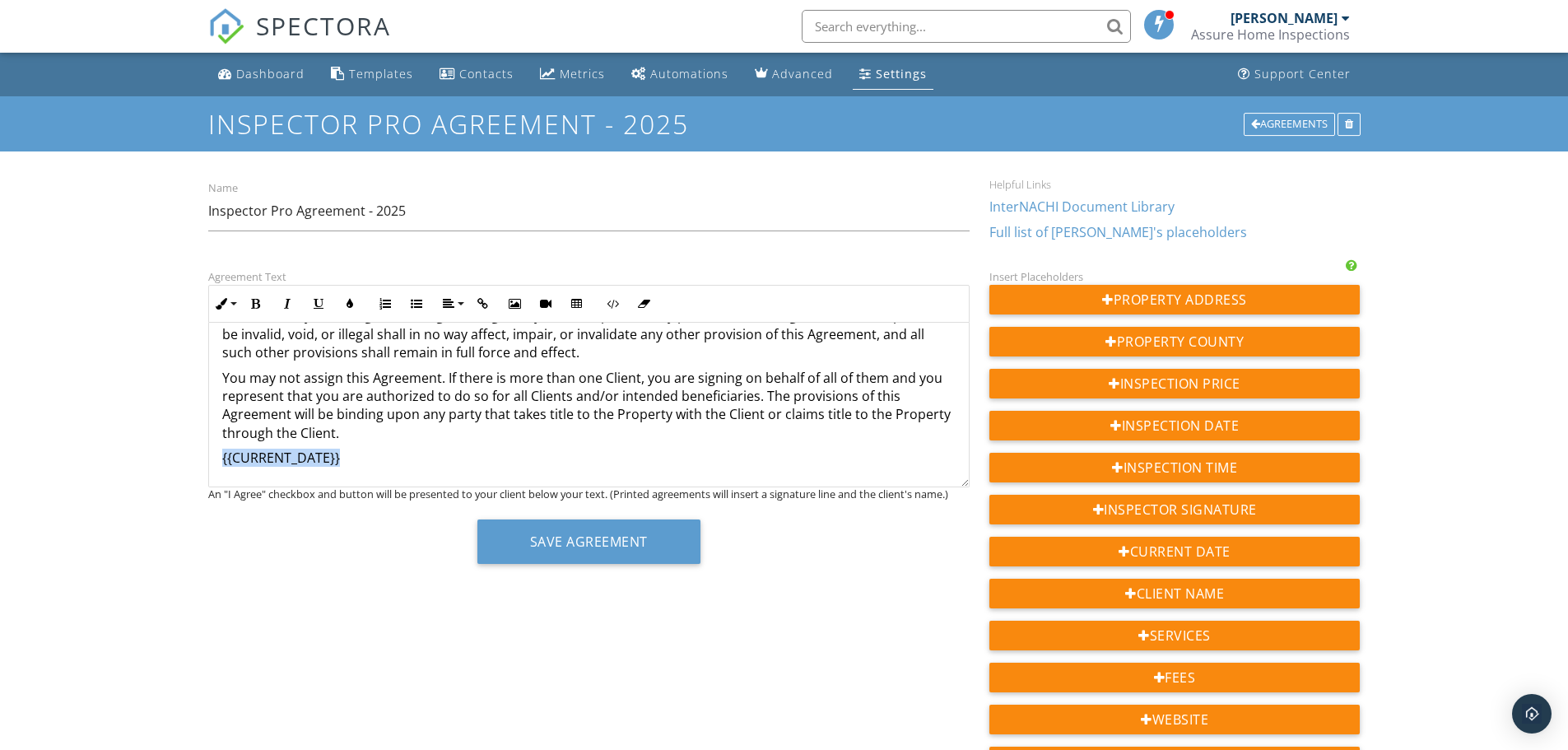
drag, startPoint x: 339, startPoint y: 473, endPoint x: 180, endPoint y: 473, distance: 159.0
click at [180, 473] on div "Dashboard Templates Contacts Metrics Automations Advanced Settings Support Cent…" at bounding box center [784, 562] width 1568 height 1019
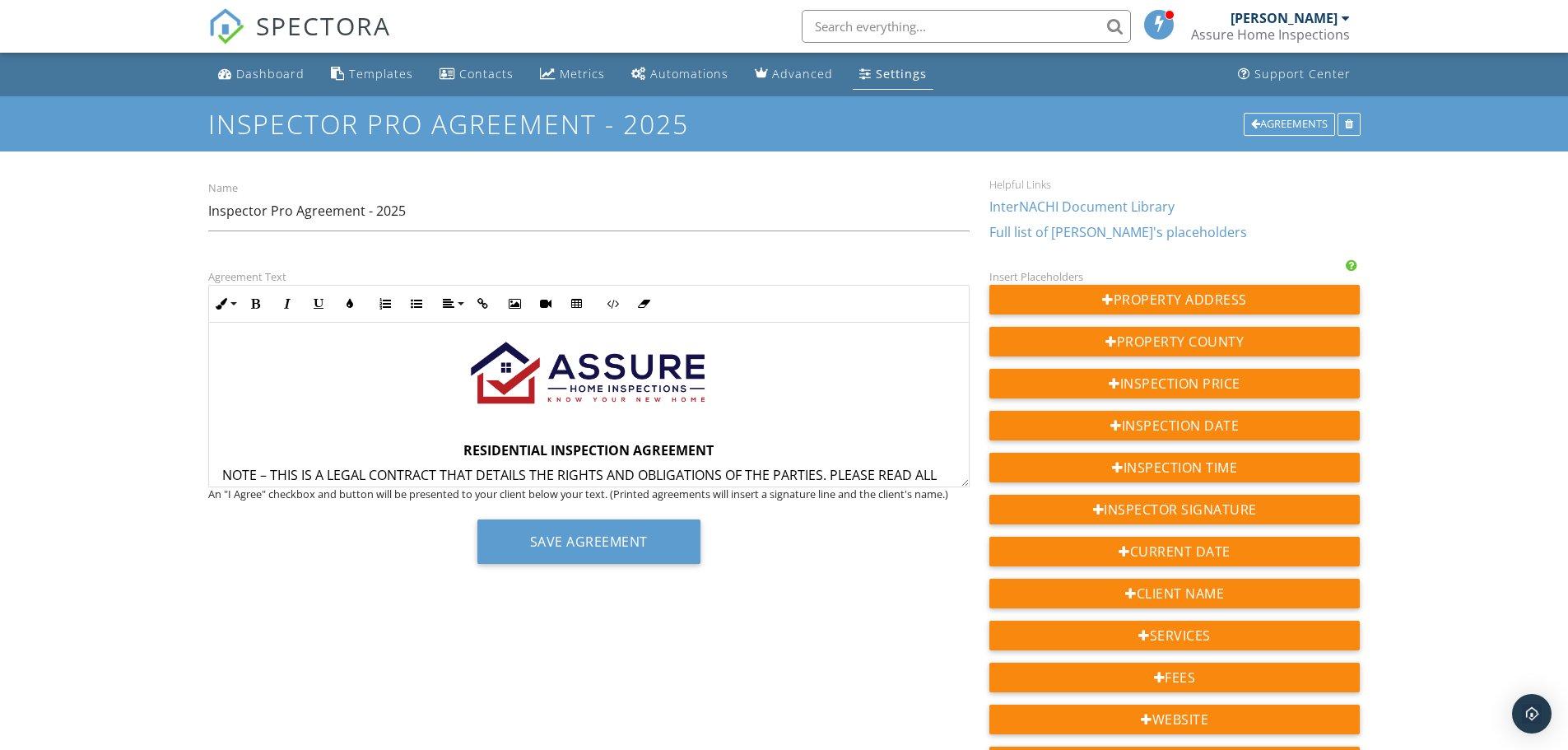
scroll to position [0, 0]
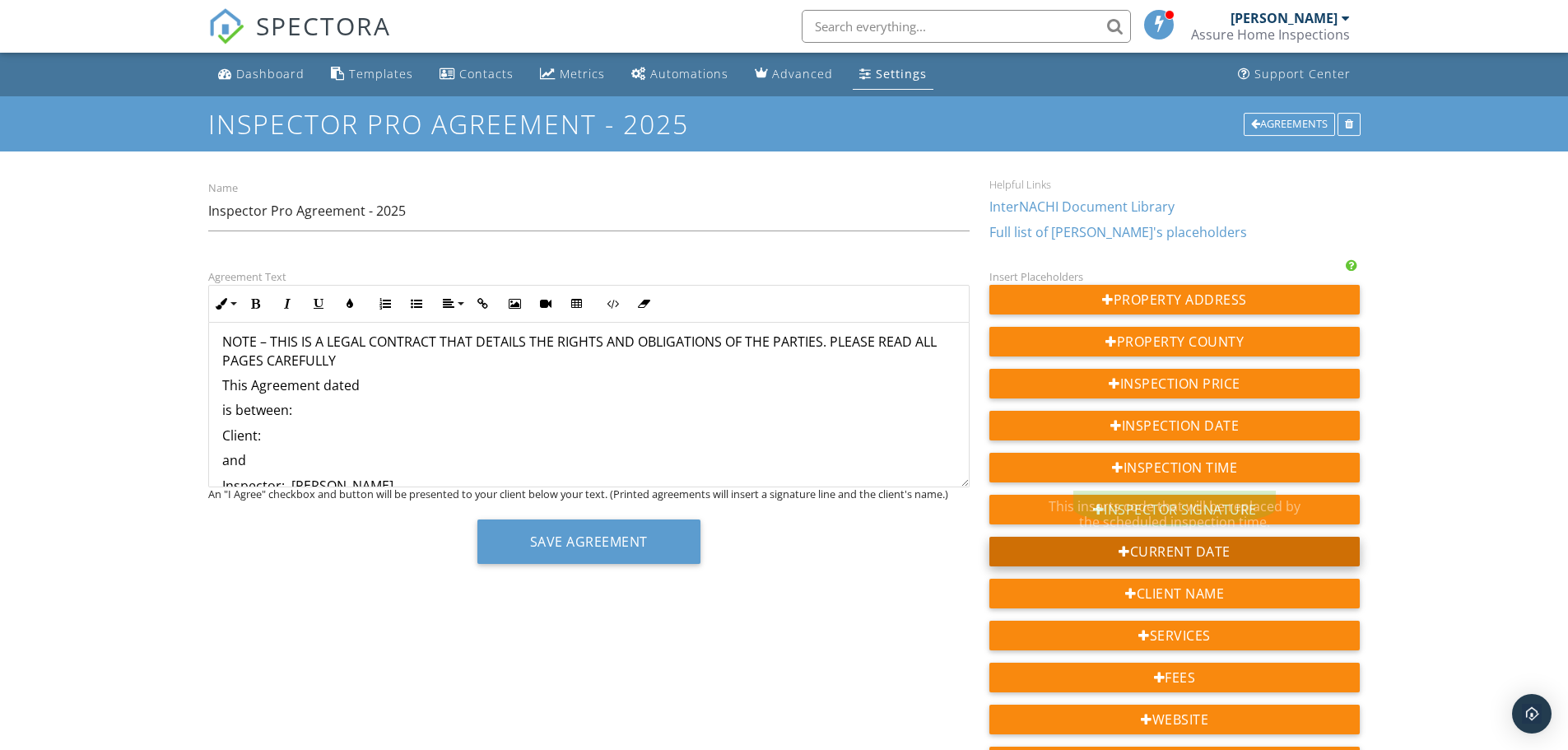
click at [1202, 550] on div "Current Date" at bounding box center [1175, 552] width 371 height 30
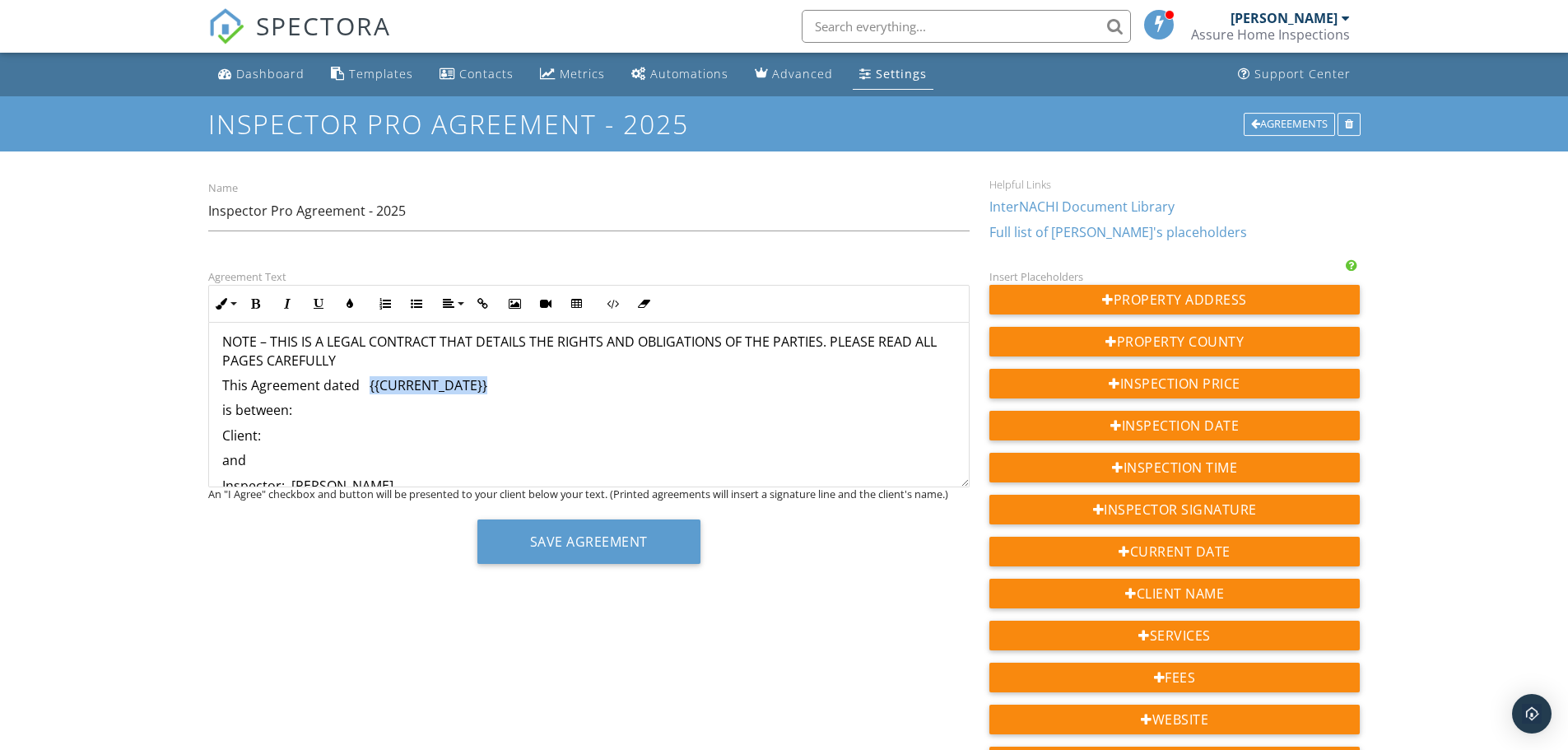
drag, startPoint x: 489, startPoint y: 387, endPoint x: 368, endPoint y: 389, distance: 121.0
click at [368, 389] on p "This Agreement dated {{CURRENT_DATE}}" at bounding box center [589, 385] width 733 height 18
click at [336, 413] on p "is between:" at bounding box center [589, 410] width 733 height 18
click at [271, 432] on p "Client:" at bounding box center [589, 436] width 733 height 18
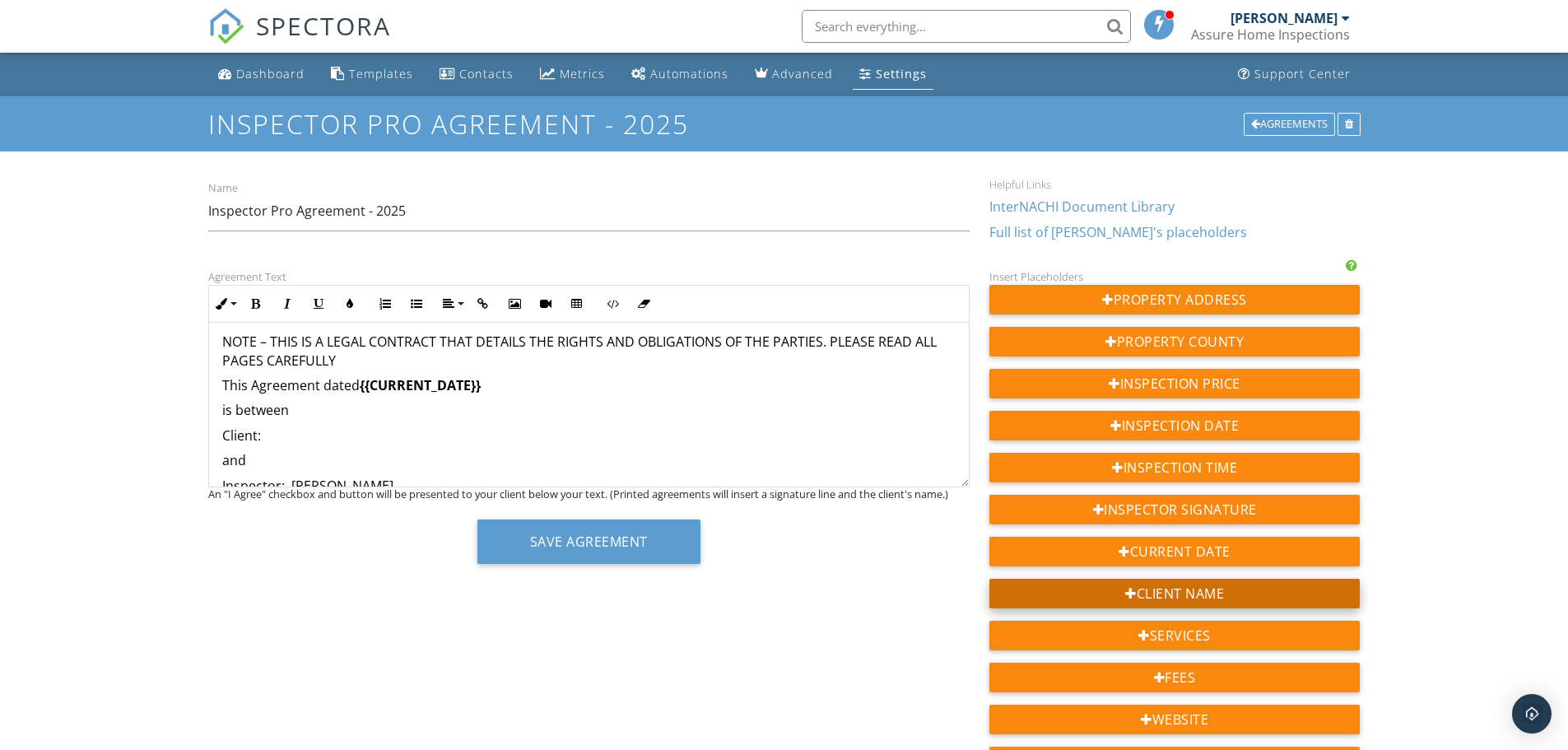
click at [1182, 593] on div "Client Name" at bounding box center [1175, 594] width 371 height 30
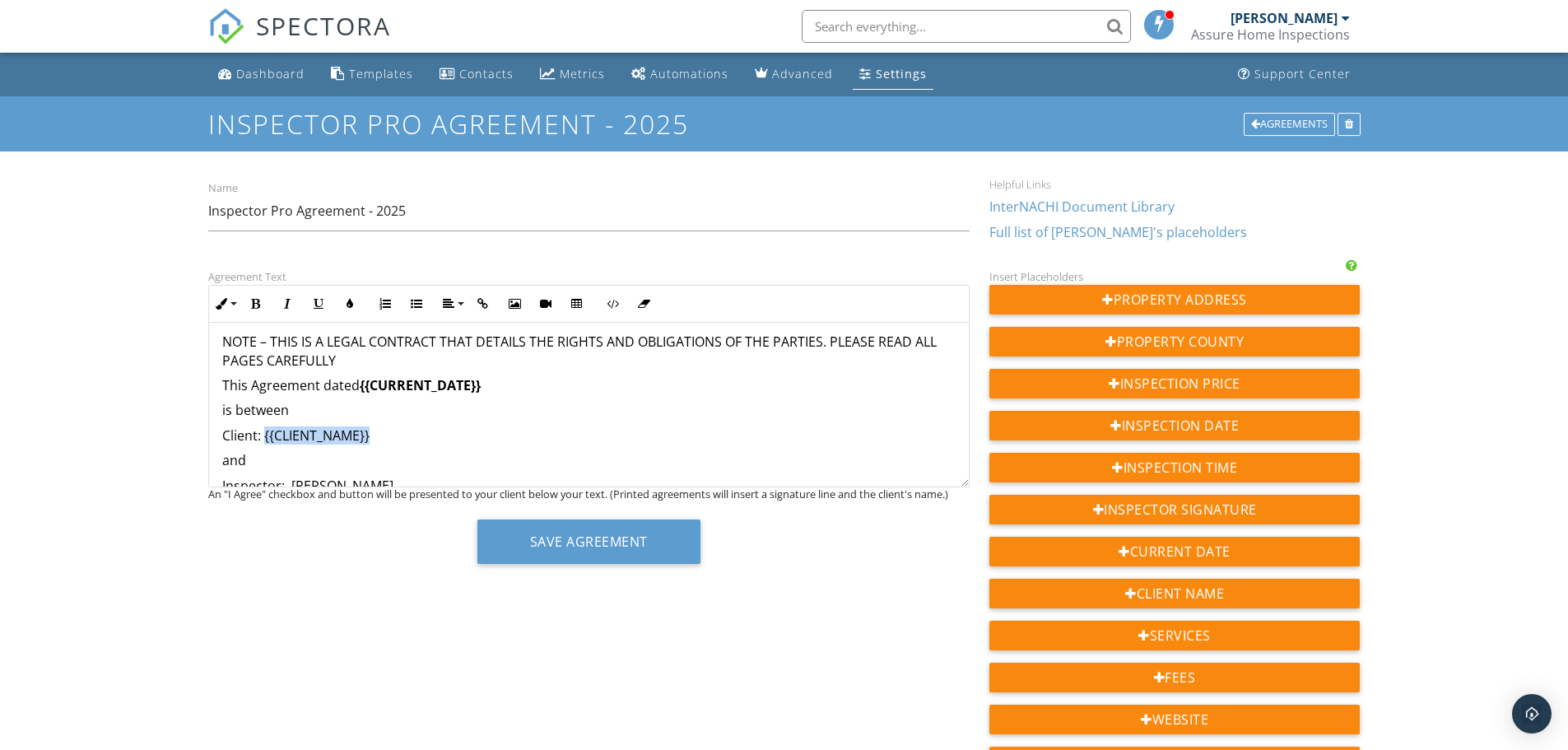
drag, startPoint x: 365, startPoint y: 436, endPoint x: 264, endPoint y: 441, distance: 101.1
click at [264, 441] on p "Client: {{CLIENT_NAME}}" at bounding box center [589, 436] width 733 height 18
click at [255, 300] on icon "button" at bounding box center [256, 304] width 12 height 12
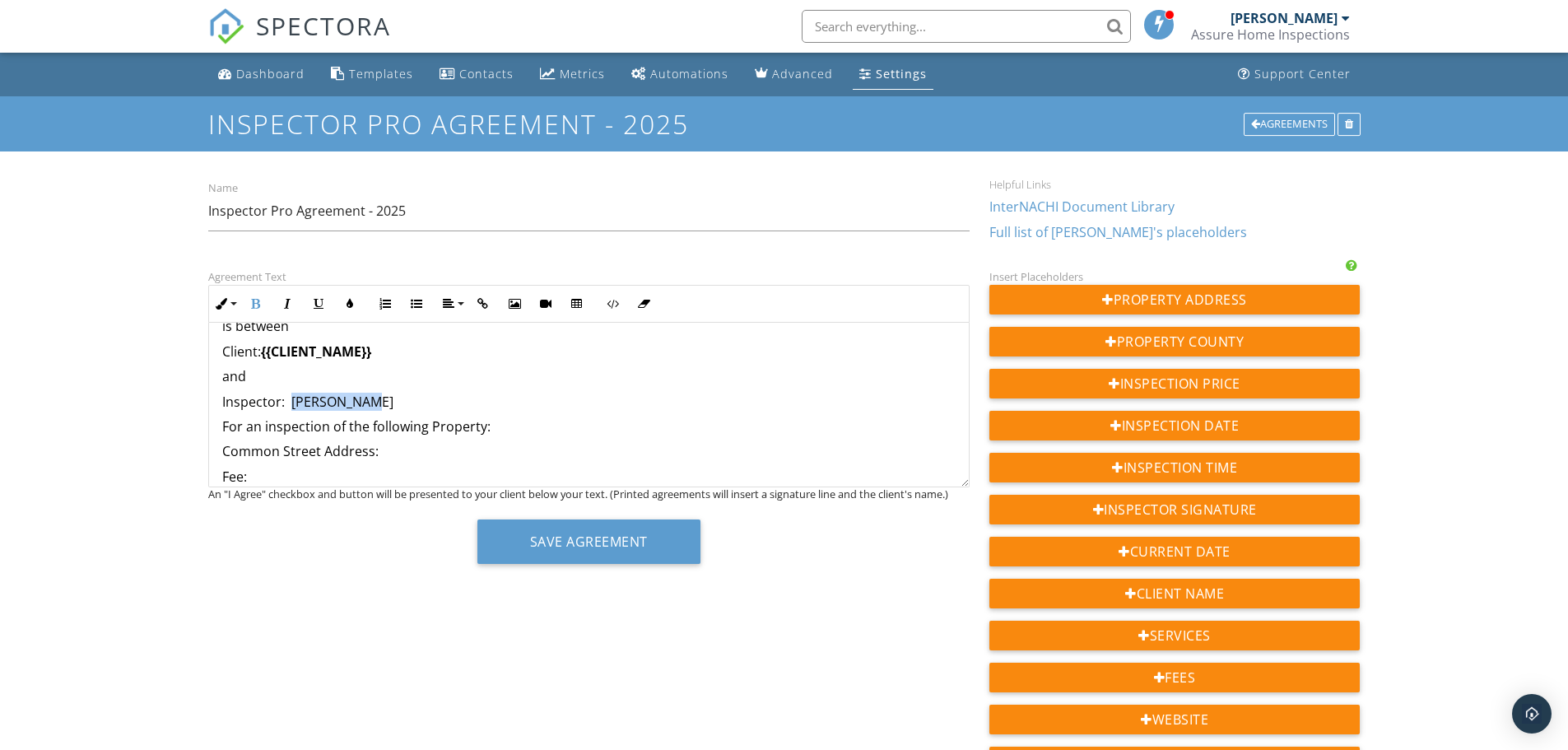
scroll to position [221, 0]
drag, startPoint x: 360, startPoint y: 393, endPoint x: 291, endPoint y: 406, distance: 70.2
click at [291, 406] on p "Inspector: Tony Klepic" at bounding box center [589, 403] width 733 height 18
click at [255, 309] on icon "button" at bounding box center [256, 304] width 12 height 12
click at [561, 420] on p "For an inspection of the following Property:" at bounding box center [589, 427] width 733 height 18
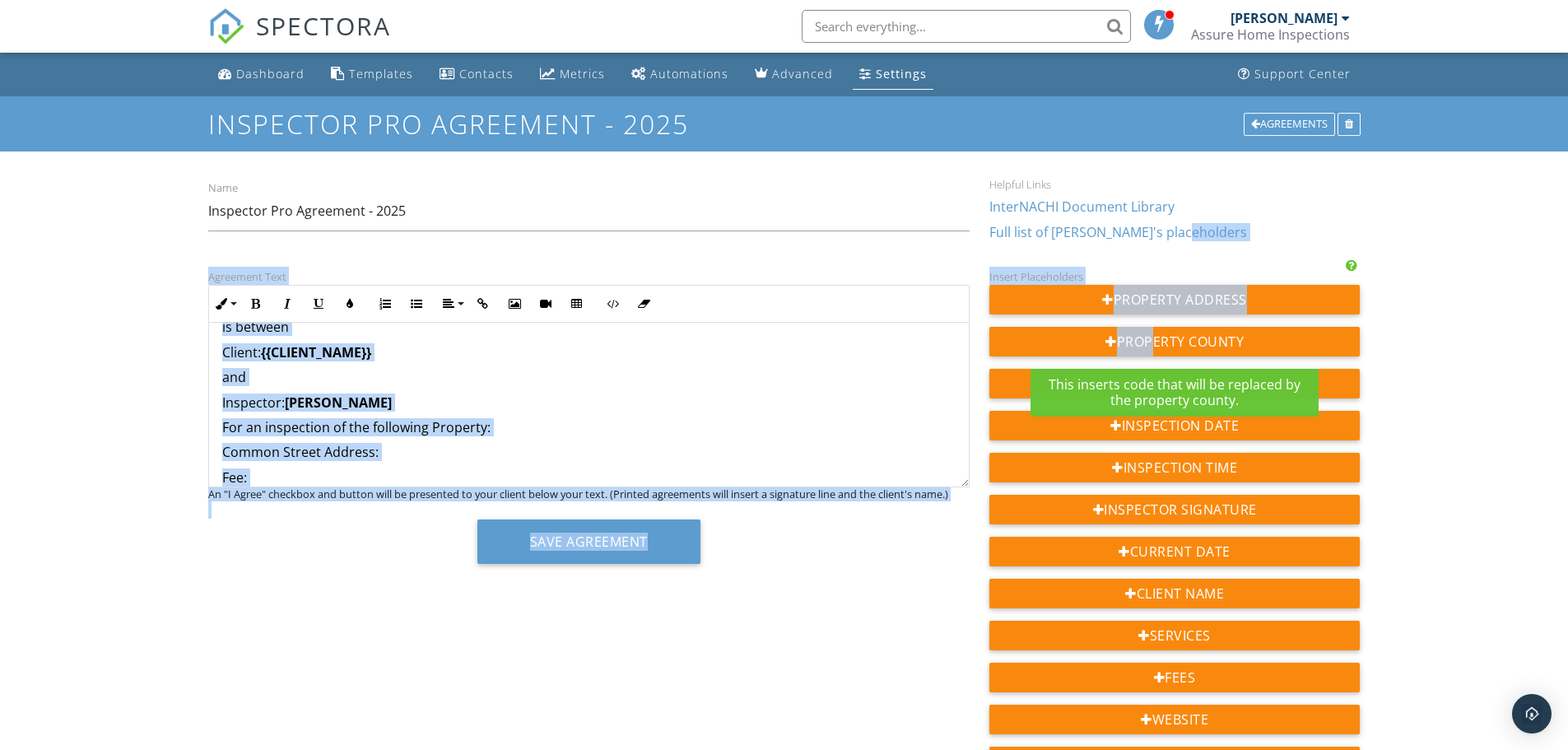
drag, startPoint x: 1145, startPoint y: 346, endPoint x: 1182, endPoint y: 222, distance: 129.4
click at [1181, 222] on form "Name Inspector Pro Agreement - 2025 Helpful Links InterNACHI Document Library F…" at bounding box center [784, 603] width 1152 height 851
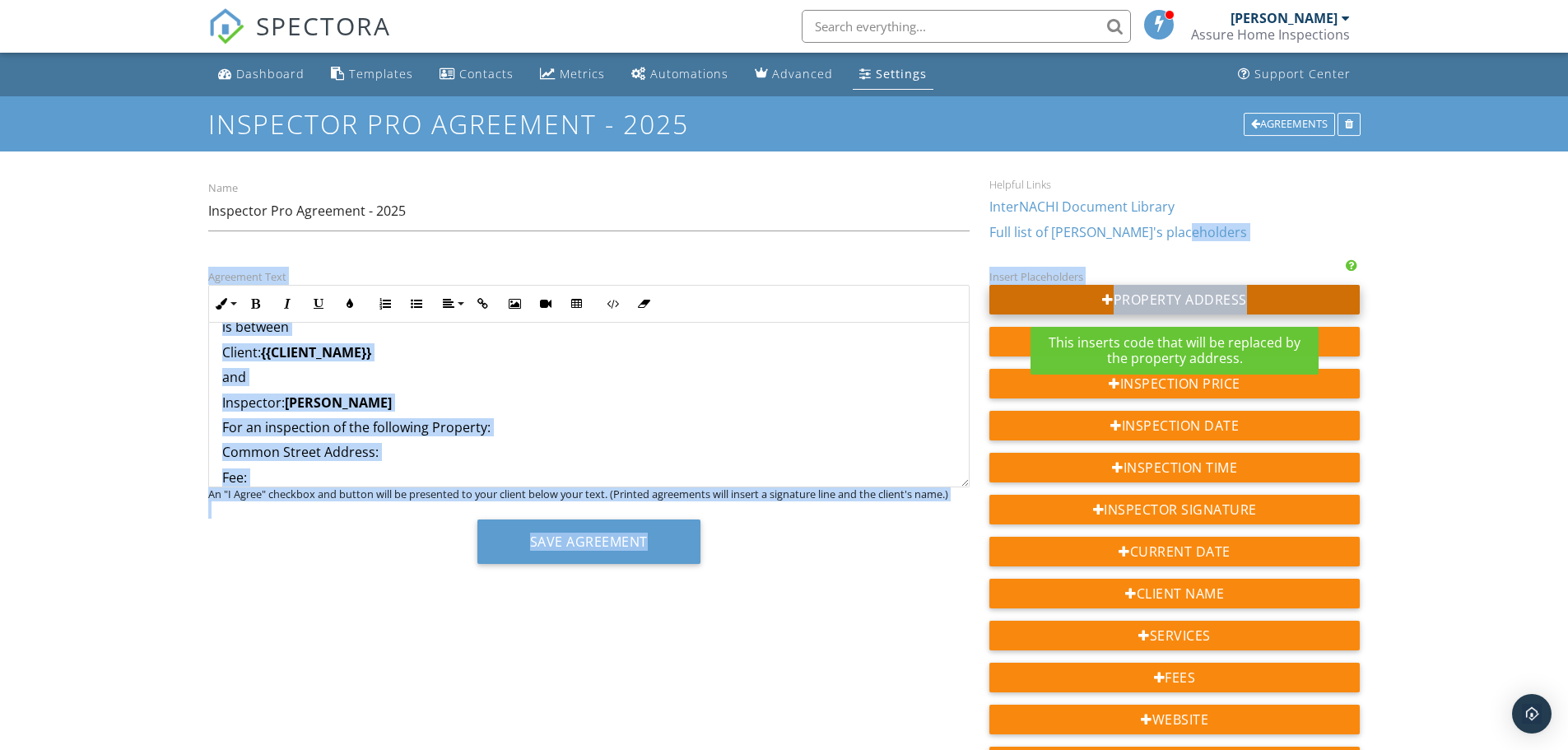
click at [1166, 296] on div "Property Address" at bounding box center [1175, 300] width 371 height 30
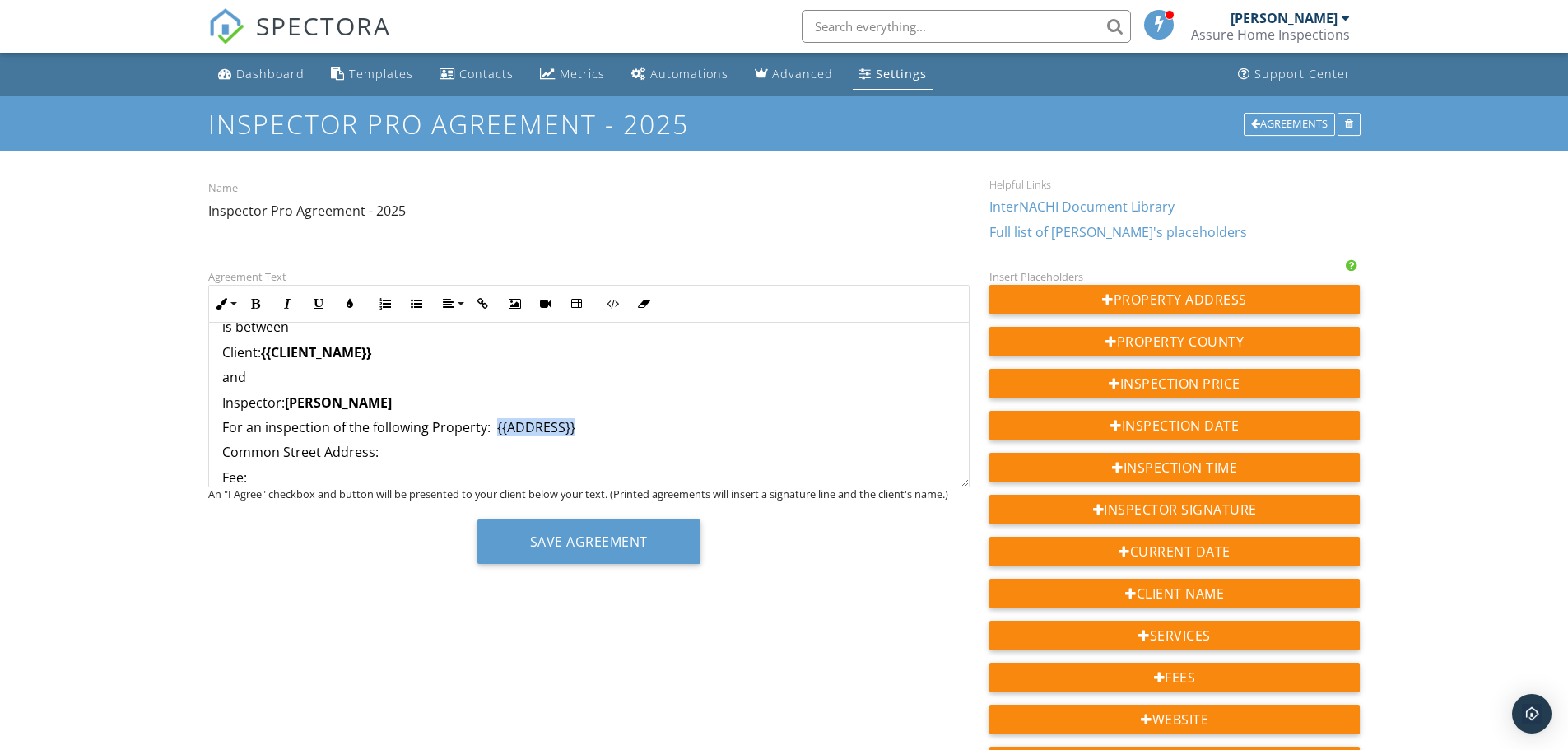
drag, startPoint x: 593, startPoint y: 417, endPoint x: 494, endPoint y: 434, distance: 100.4
click at [257, 303] on icon "button" at bounding box center [256, 304] width 12 height 12
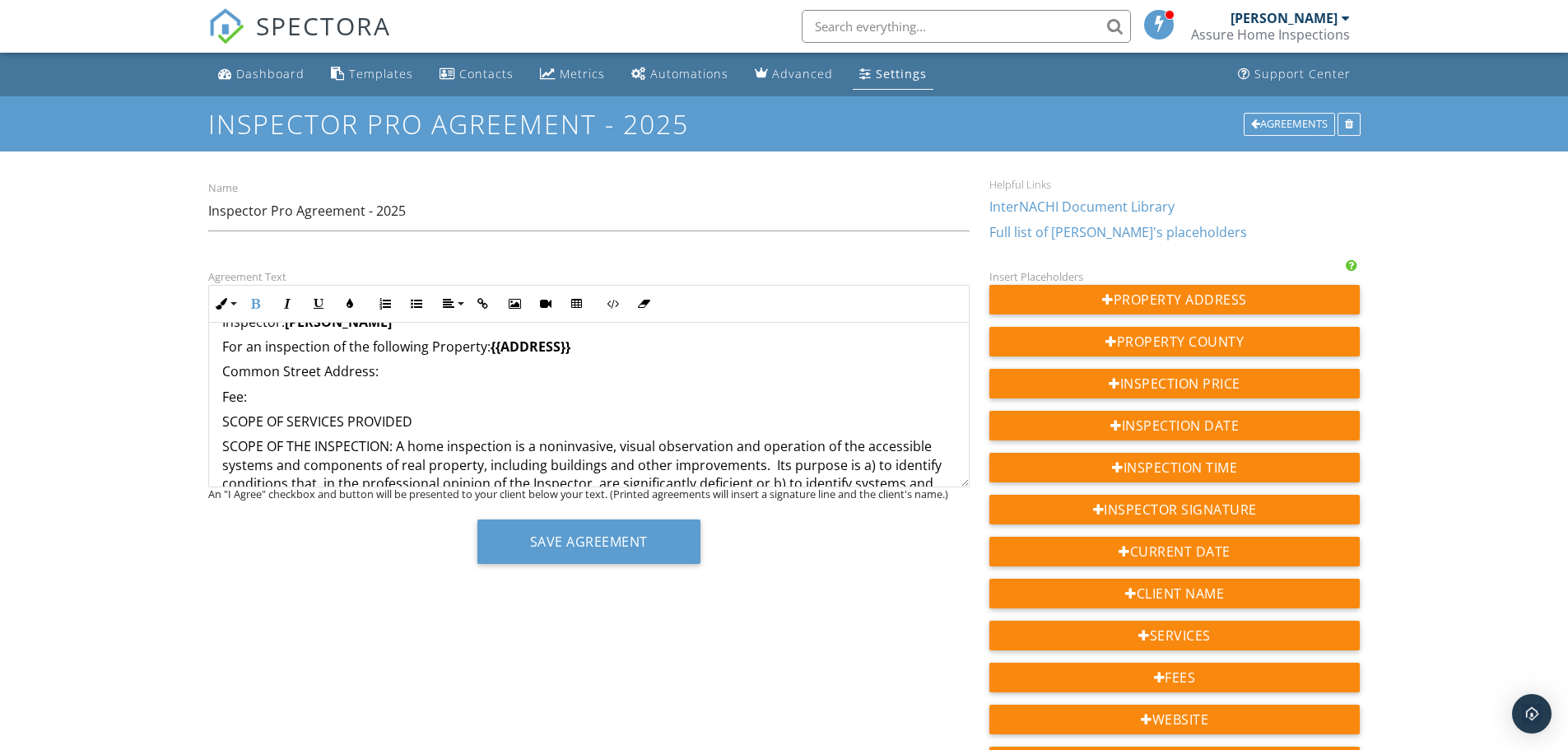
scroll to position [303, 0]
drag, startPoint x: 389, startPoint y: 368, endPoint x: 193, endPoint y: 375, distance: 196.1
click at [193, 375] on div "Dashboard Templates Contacts Metrics Automations Advanced Settings Support Cent…" at bounding box center [784, 562] width 1568 height 1019
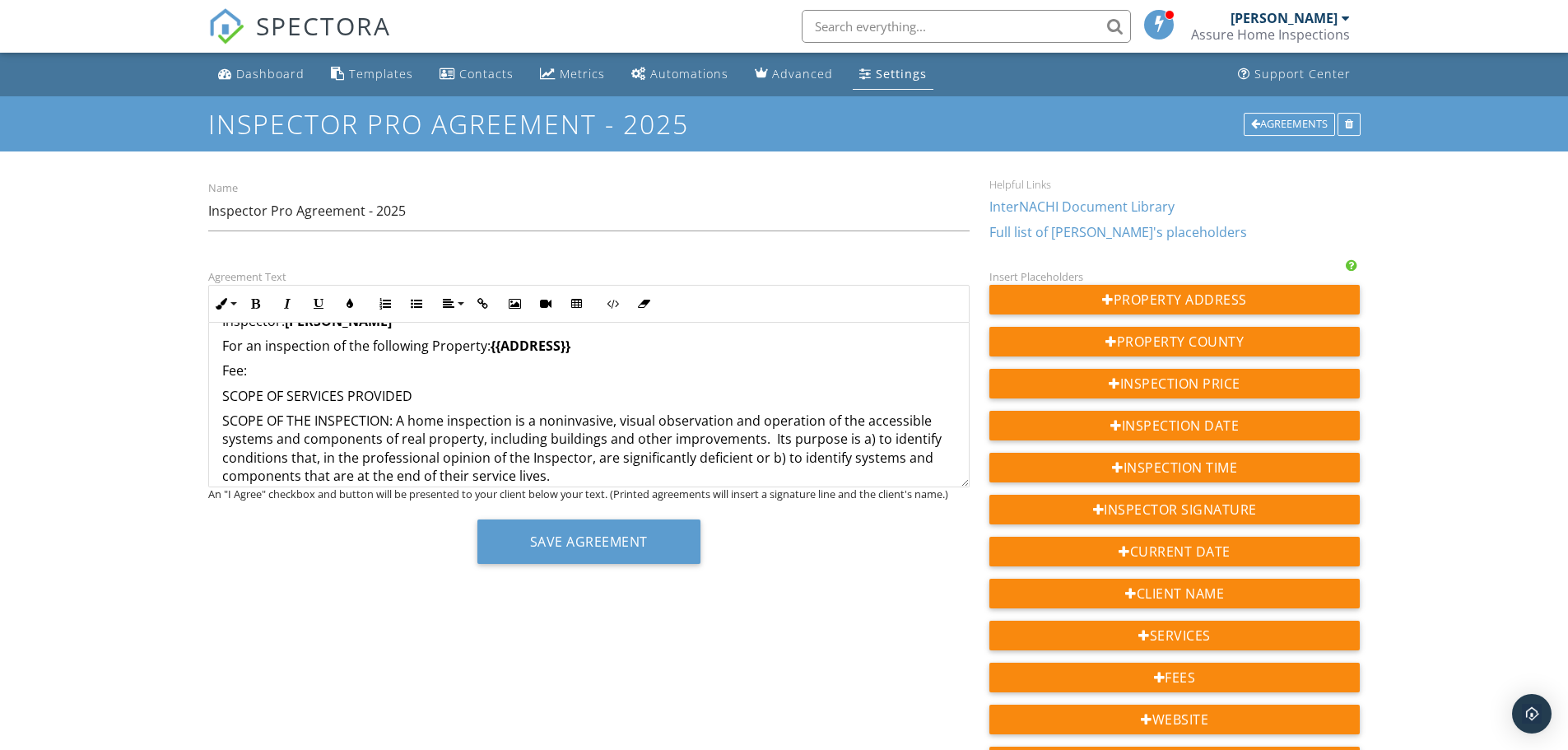
drag, startPoint x: 293, startPoint y: 375, endPoint x: 231, endPoint y: 377, distance: 62.0
click at [231, 377] on p "Fee:" at bounding box center [589, 370] width 733 height 18
drag, startPoint x: 390, startPoint y: 415, endPoint x: 171, endPoint y: 361, distance: 225.6
click at [171, 361] on div "Dashboard Templates Contacts Metrics Automations Advanced Settings Support Cent…" at bounding box center [784, 562] width 1568 height 1019
click at [248, 293] on button "Bold" at bounding box center [256, 304] width 31 height 31
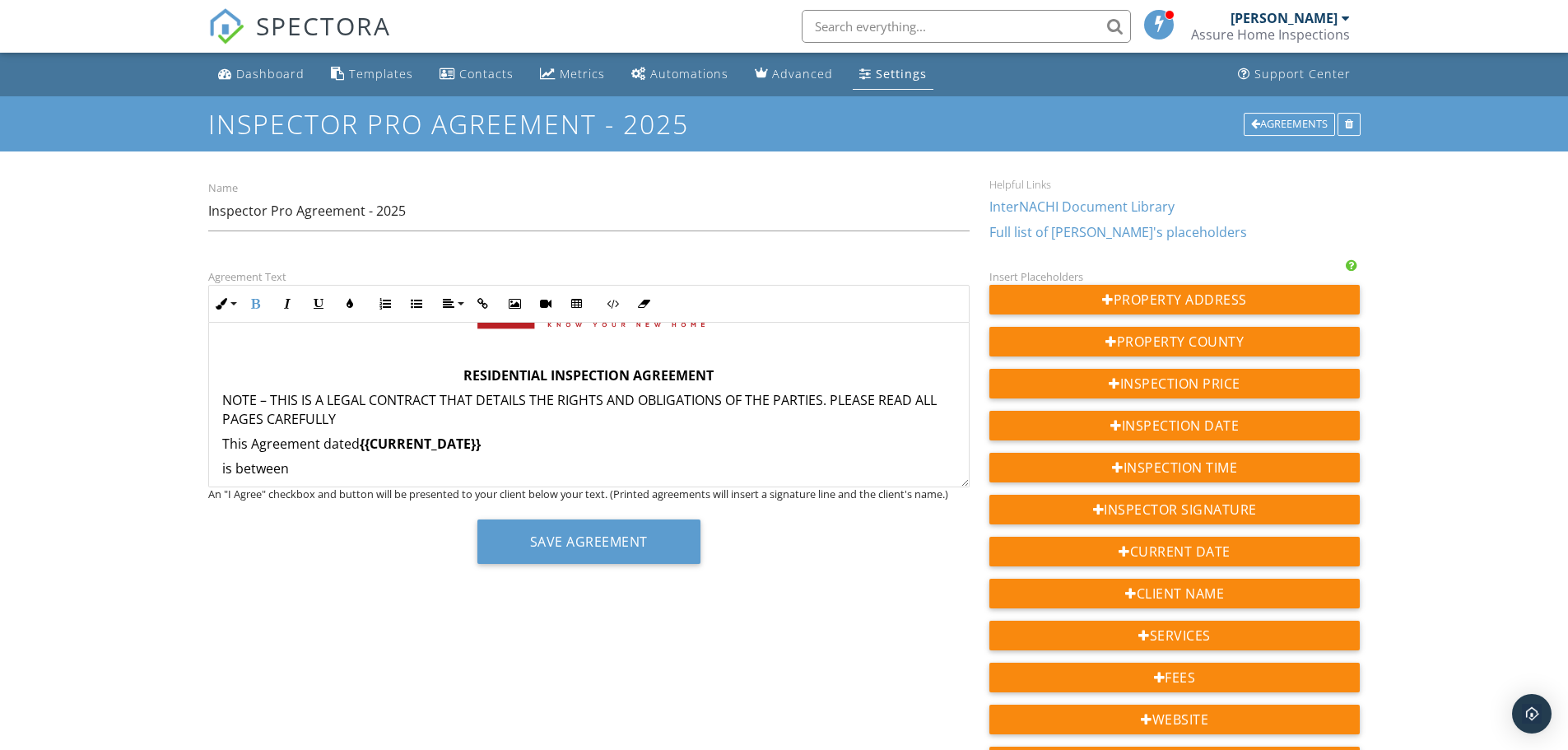
scroll to position [81, 0]
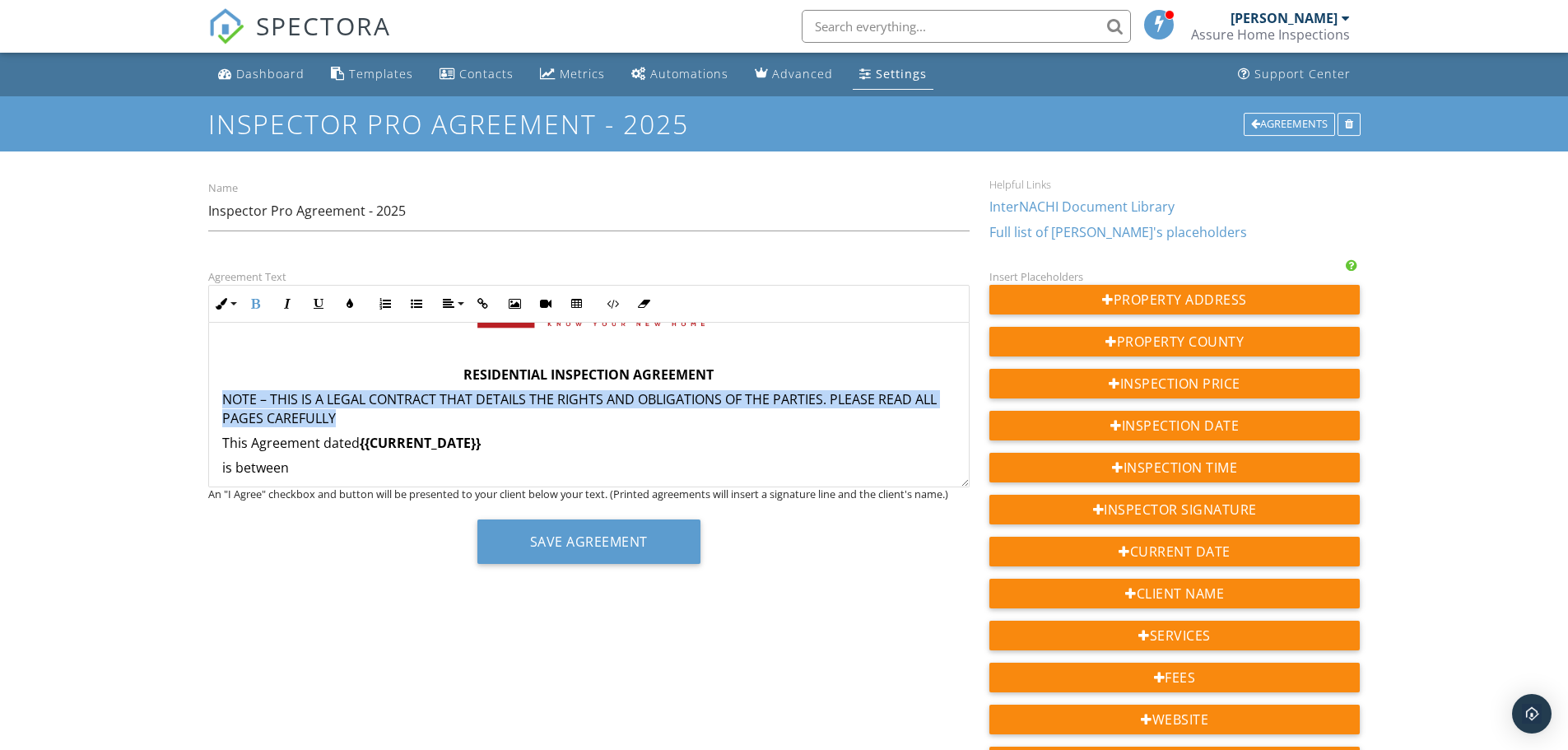
drag, startPoint x: 351, startPoint y: 416, endPoint x: 210, endPoint y: 400, distance: 141.9
drag, startPoint x: 346, startPoint y: 297, endPoint x: 342, endPoint y: 314, distance: 17.5
click at [347, 299] on button "Colors" at bounding box center [350, 304] width 31 height 31
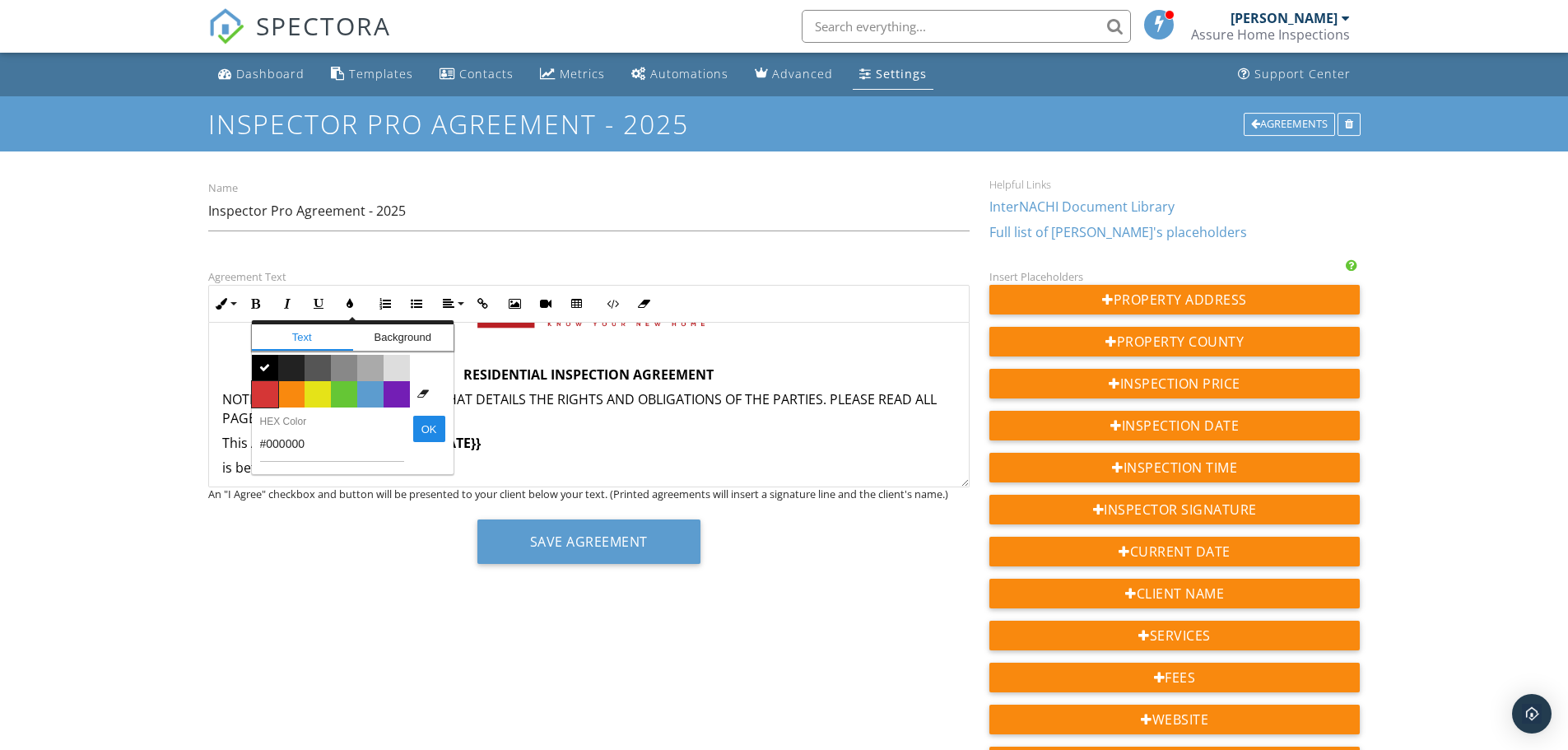
click at [267, 396] on span "Color #d53636" at bounding box center [265, 394] width 26 height 26
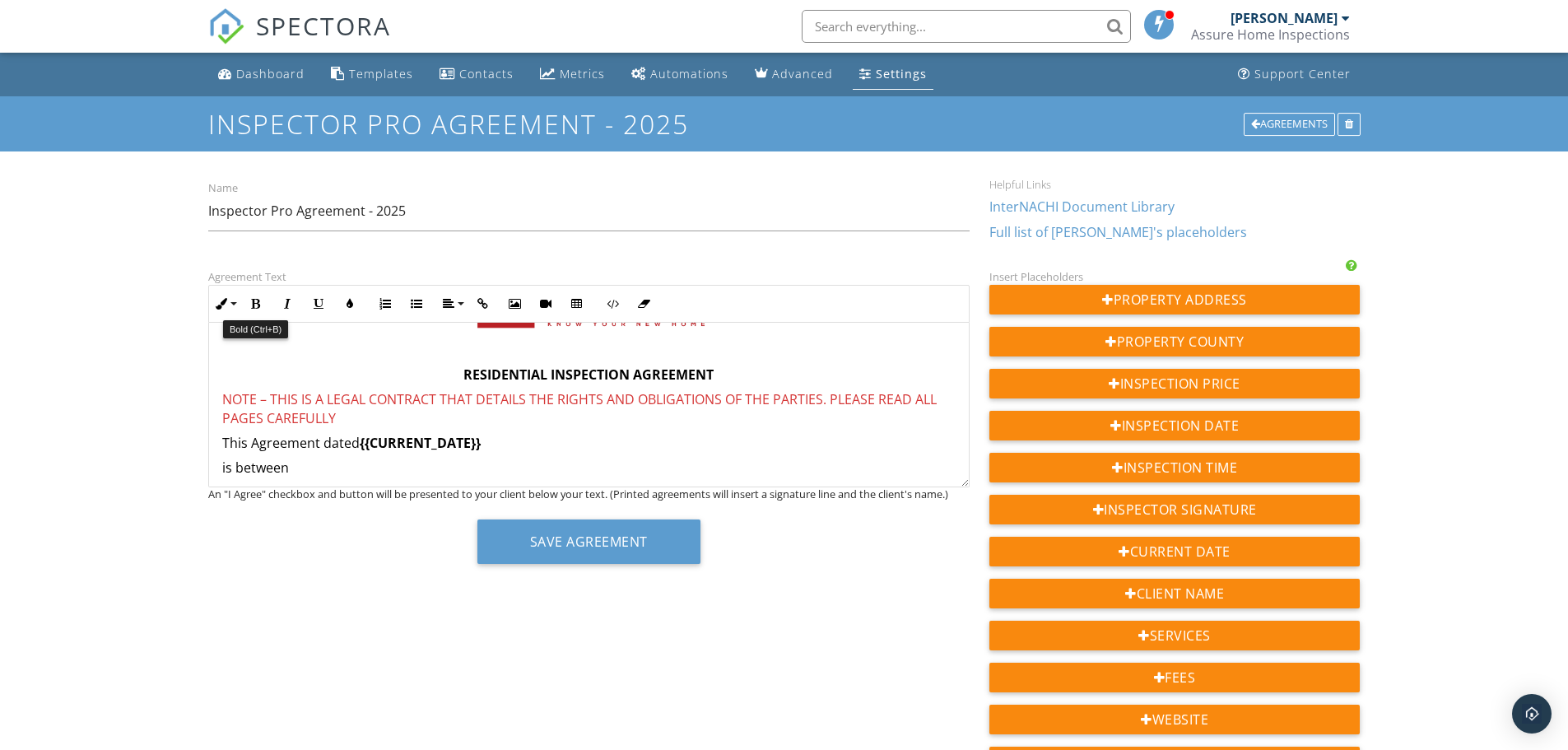
drag, startPoint x: 263, startPoint y: 306, endPoint x: 273, endPoint y: 383, distance: 77.6
click at [262, 307] on button "Bold" at bounding box center [256, 304] width 31 height 31
click at [339, 585] on div "Agreement Text Inline Style XLarge Large Normal Small Light Small/Light Bold It…" at bounding box center [784, 640] width 1172 height 746
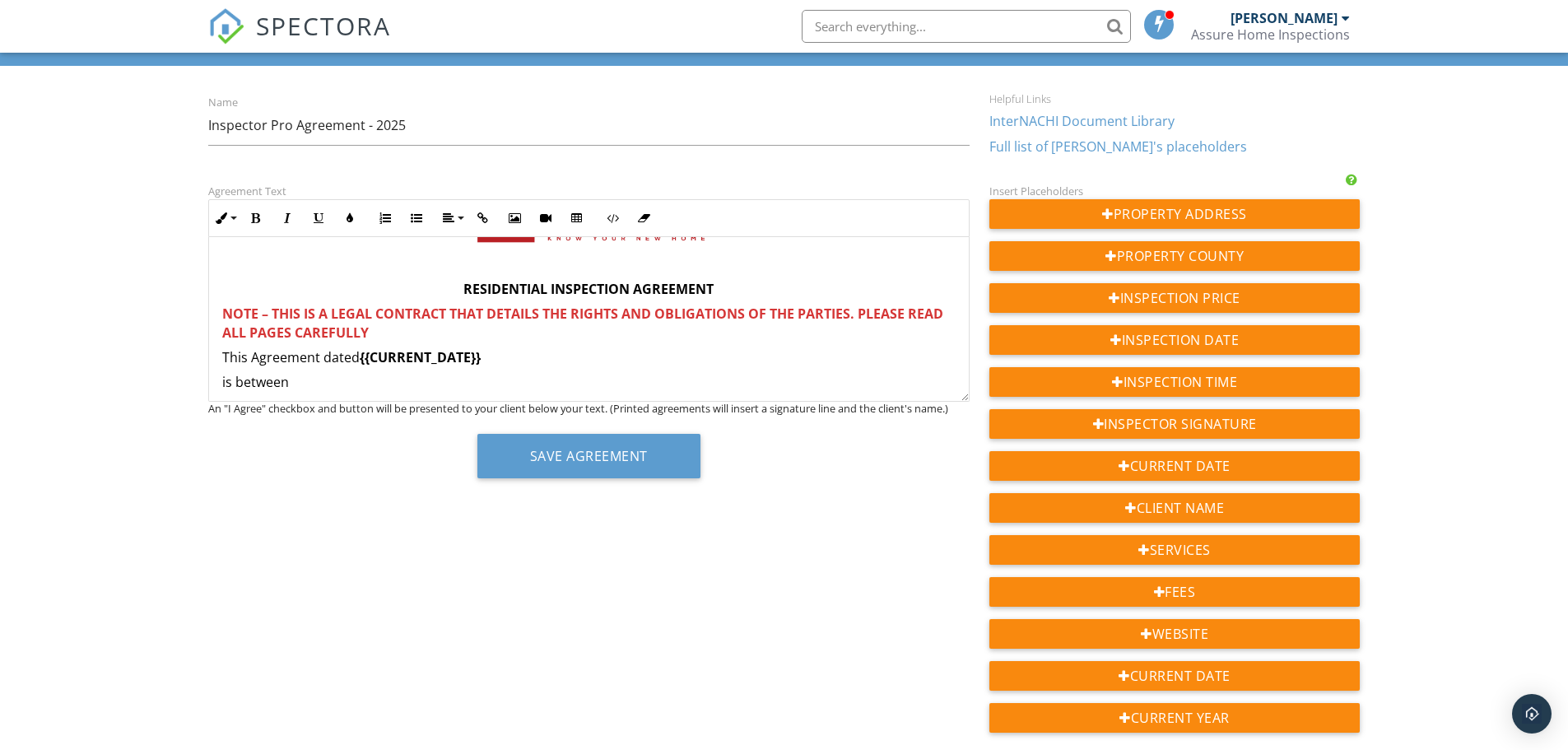
click at [584, 375] on p "is between" at bounding box center [589, 382] width 733 height 18
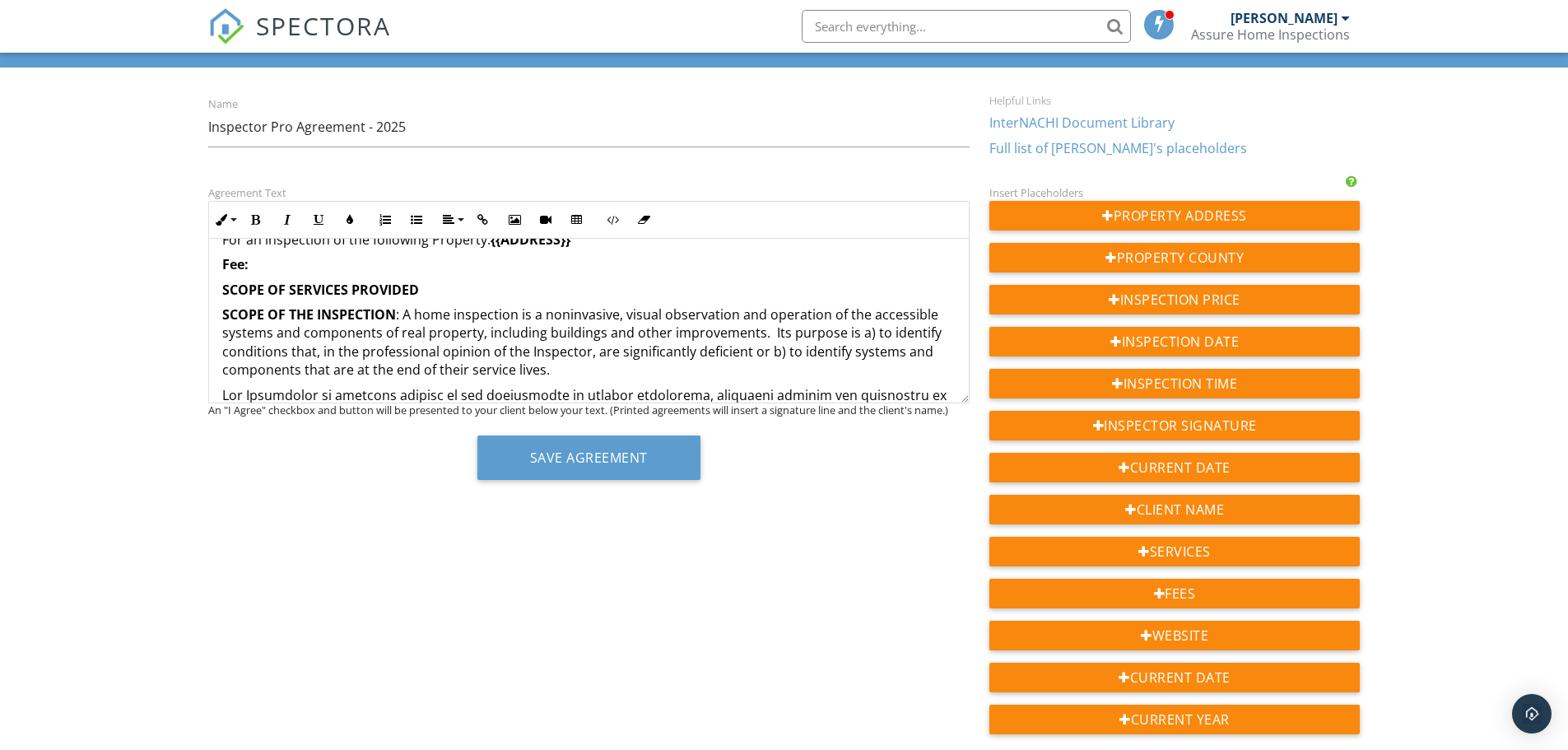
scroll to position [326, 0]
click at [319, 268] on p "Fee:" at bounding box center [589, 263] width 733 height 18
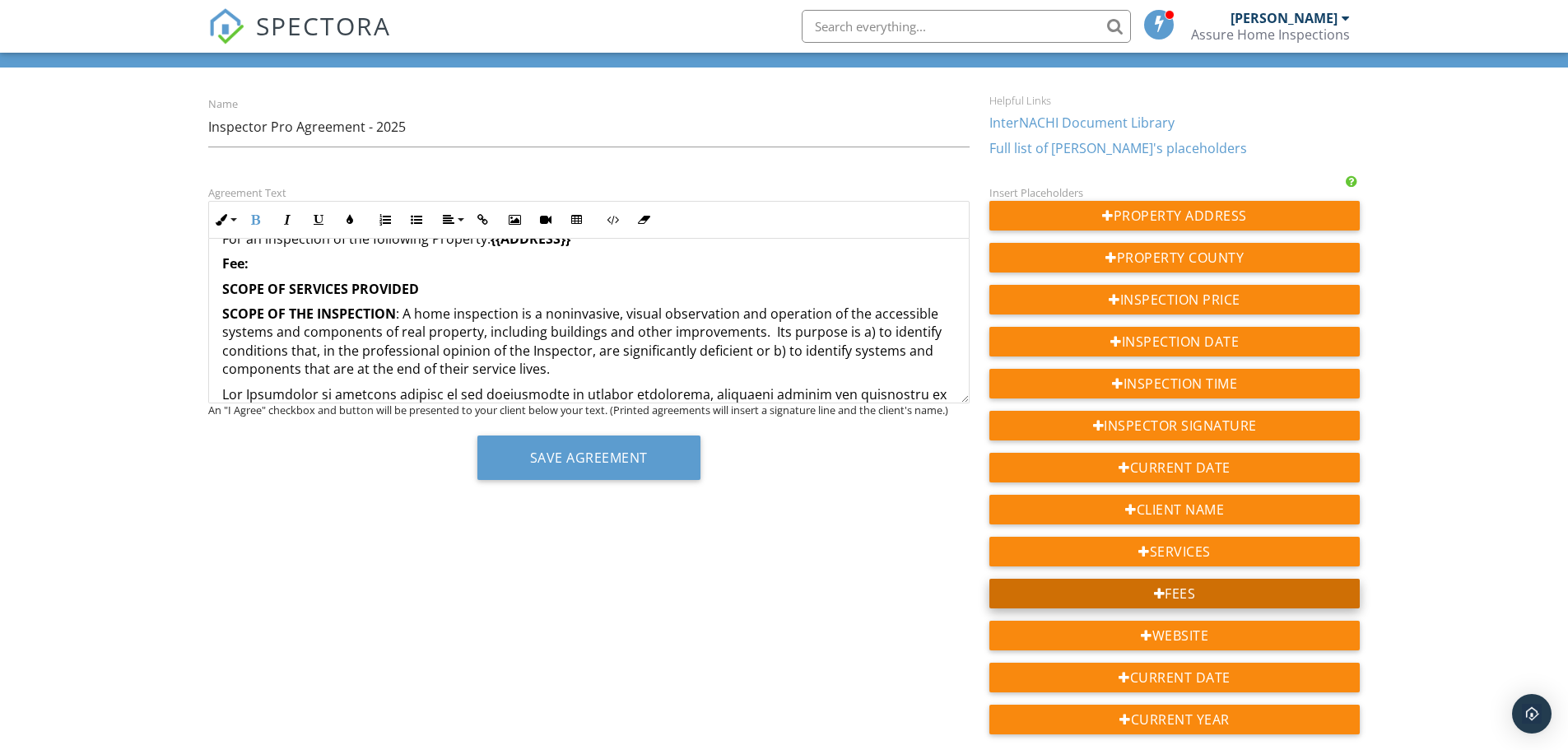
click at [1172, 592] on div "Fees" at bounding box center [1175, 594] width 371 height 30
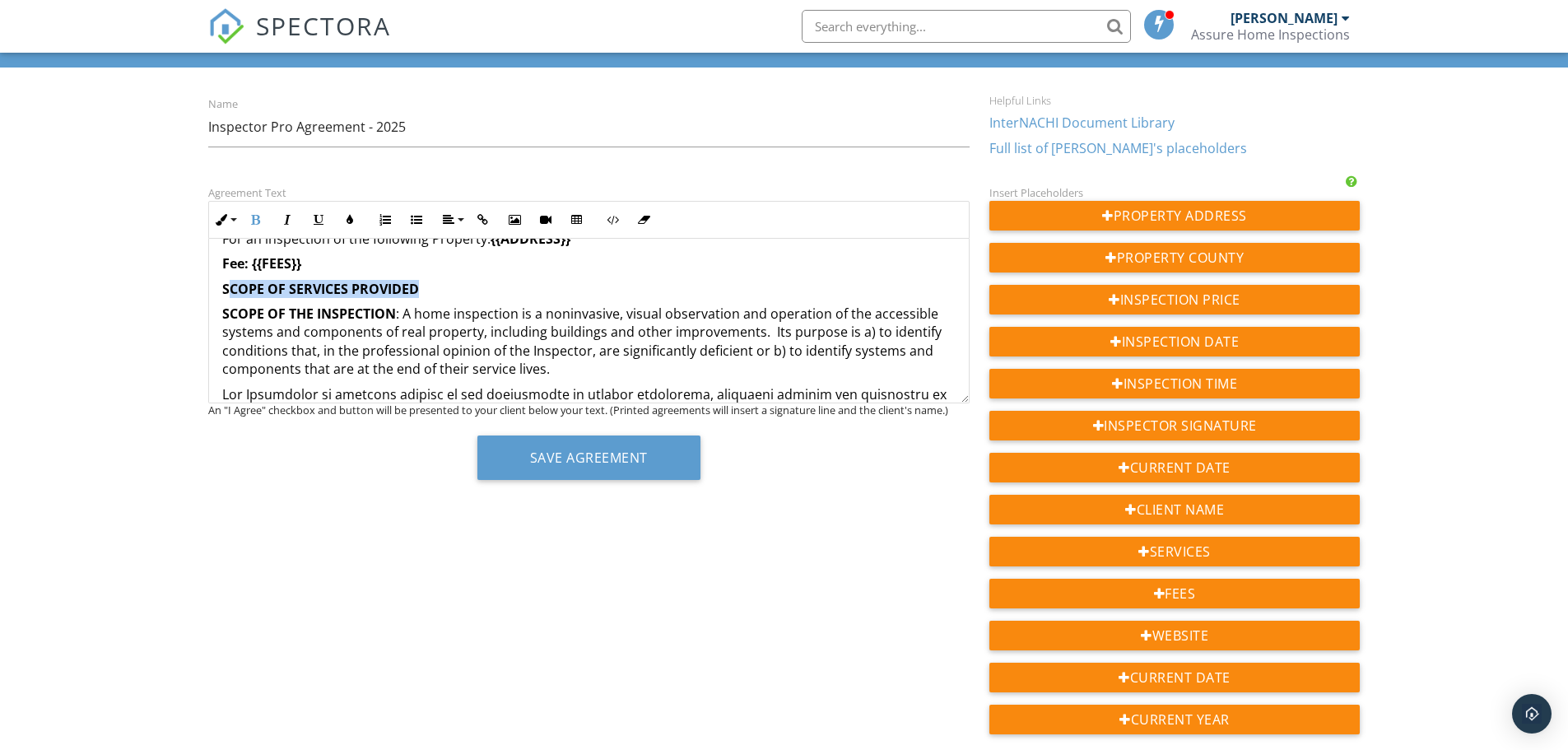
drag, startPoint x: 419, startPoint y: 285, endPoint x: 226, endPoint y: 283, distance: 193.0
click at [226, 283] on p "SCOPE OF SERVICES PROVIDED" at bounding box center [589, 289] width 733 height 18
click at [505, 316] on p "SCOPE OF THE INSPECTION : A home inspection is a noninvasive, visual observatio…" at bounding box center [589, 342] width 733 height 74
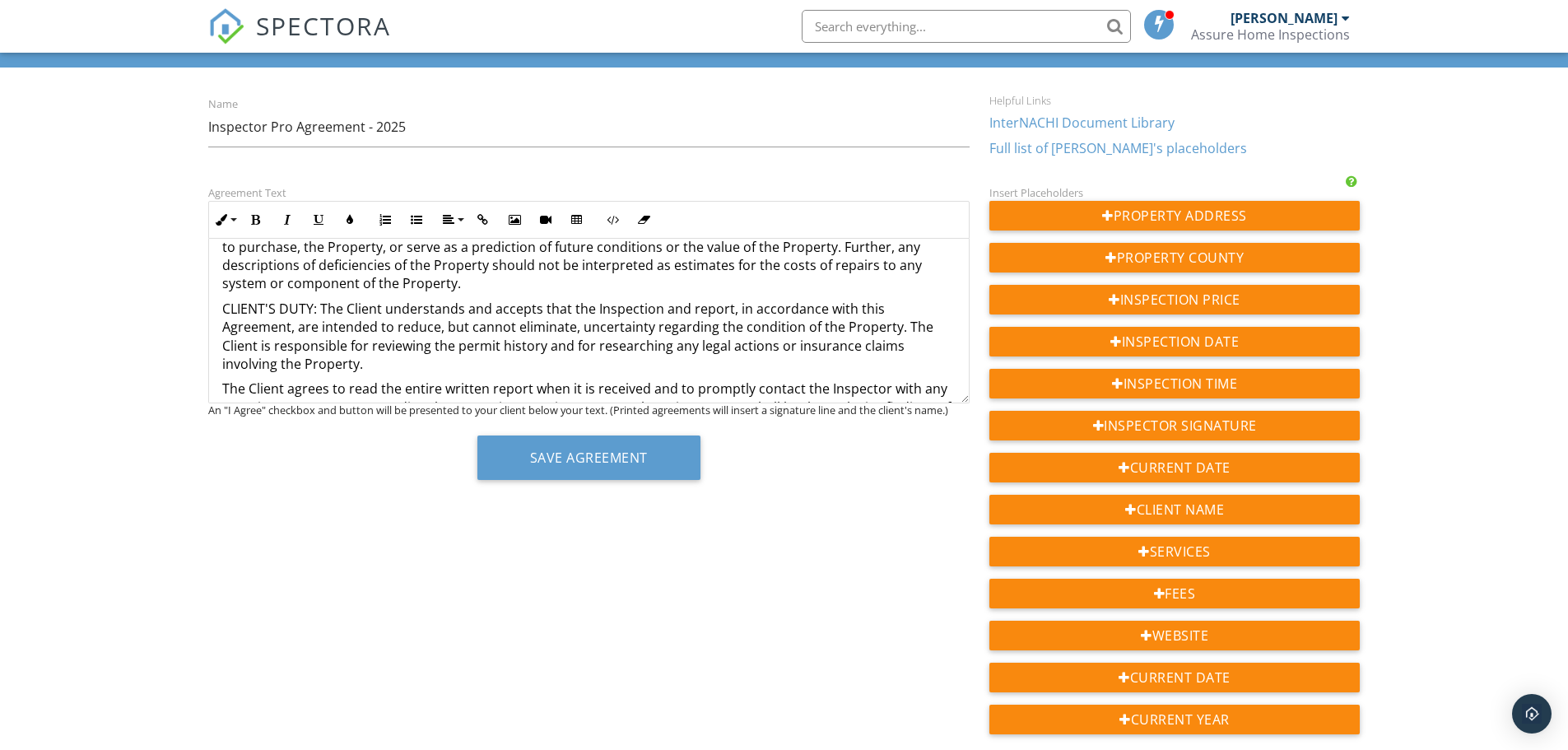
scroll to position [819, 0]
drag, startPoint x: 314, startPoint y: 312, endPoint x: 296, endPoint y: 309, distance: 18.2
click at [233, 300] on p "CLIENT'S DUTY: The Client understands and accepts that the Inspection and repor…" at bounding box center [589, 336] width 733 height 74
drag, startPoint x: 316, startPoint y: 304, endPoint x: 186, endPoint y: 284, distance: 131.5
click at [186, 284] on div "Dashboard Templates Contacts Metrics Automations Advanced Settings Support Cent…" at bounding box center [784, 478] width 1568 height 1019
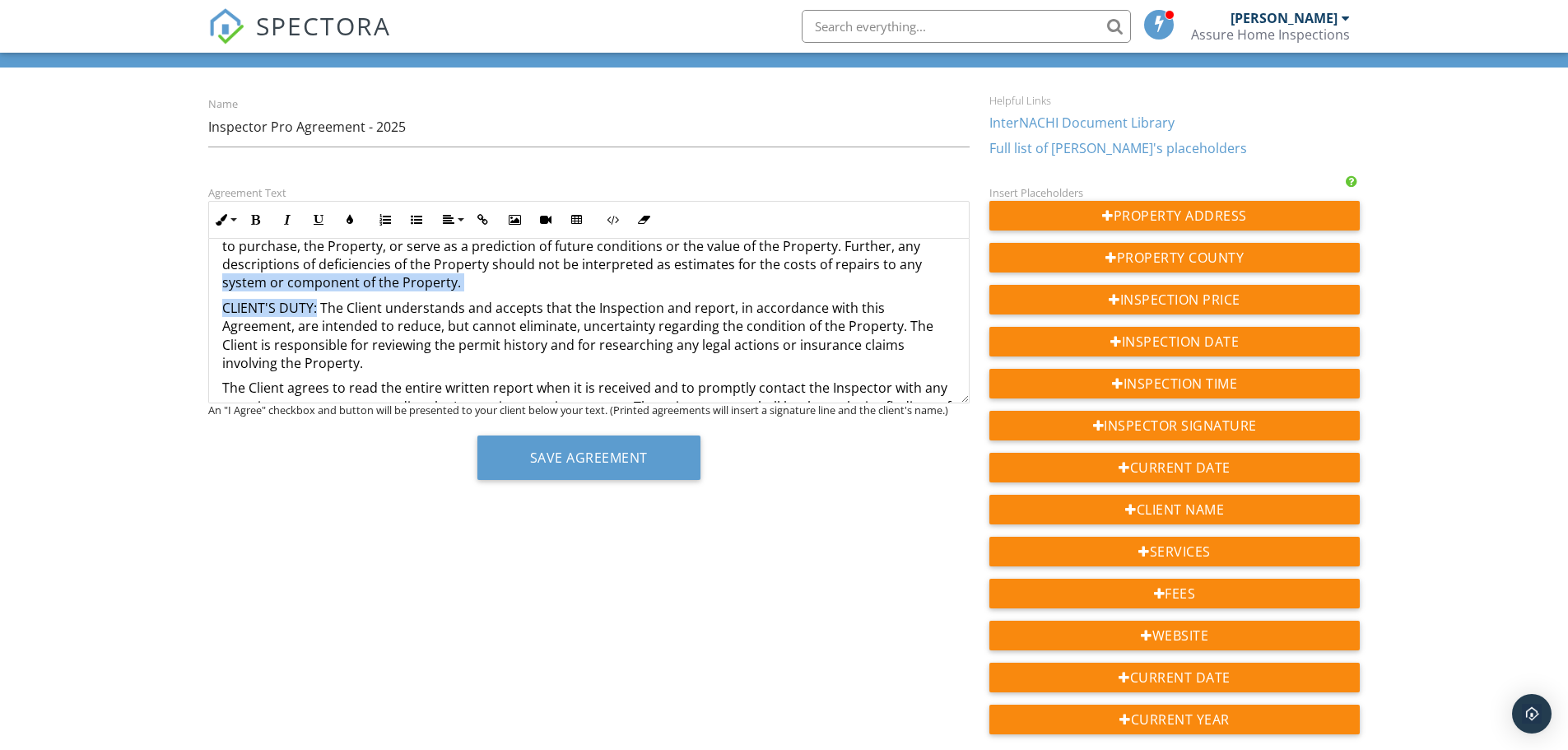
click at [303, 310] on p "CLIENT'S DUTY: The Client understands and accepts that the Inspection and repor…" at bounding box center [589, 336] width 733 height 74
drag, startPoint x: 319, startPoint y: 306, endPoint x: 236, endPoint y: 303, distance: 83.1
click at [222, 305] on p "CLIENT'S DUTY: The Client understands and accepts that the Inspection and repor…" at bounding box center [589, 336] width 733 height 74
click at [254, 219] on icon "button" at bounding box center [256, 220] width 12 height 12
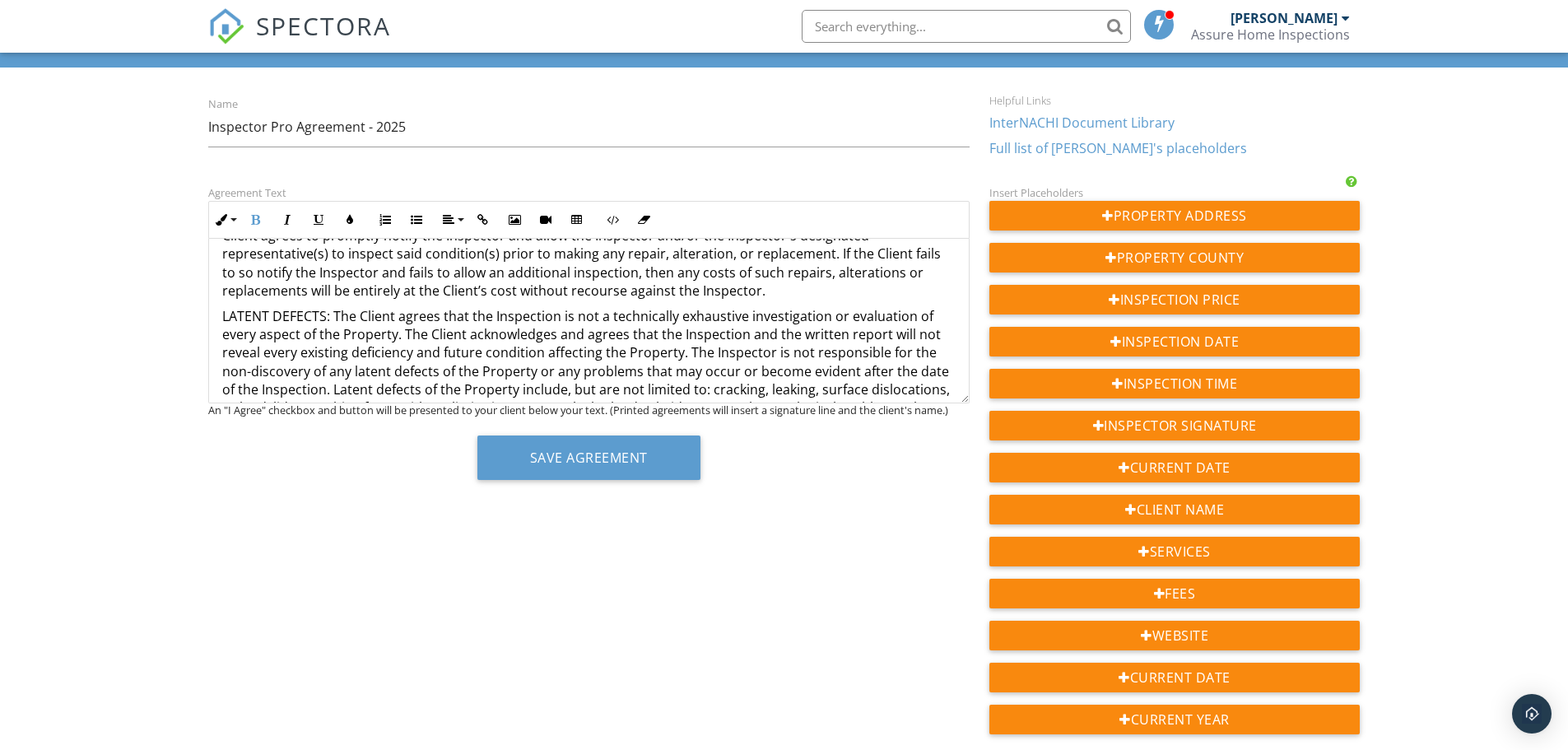
scroll to position [1150, 0]
drag, startPoint x: 329, startPoint y: 320, endPoint x: 207, endPoint y: 319, distance: 122.0
click at [207, 319] on div "Agreement Text Inline Style XLarge Large Normal Small Light Small/Light Bold It…" at bounding box center [589, 338] width 781 height 310
click at [263, 221] on button "Bold" at bounding box center [256, 220] width 31 height 31
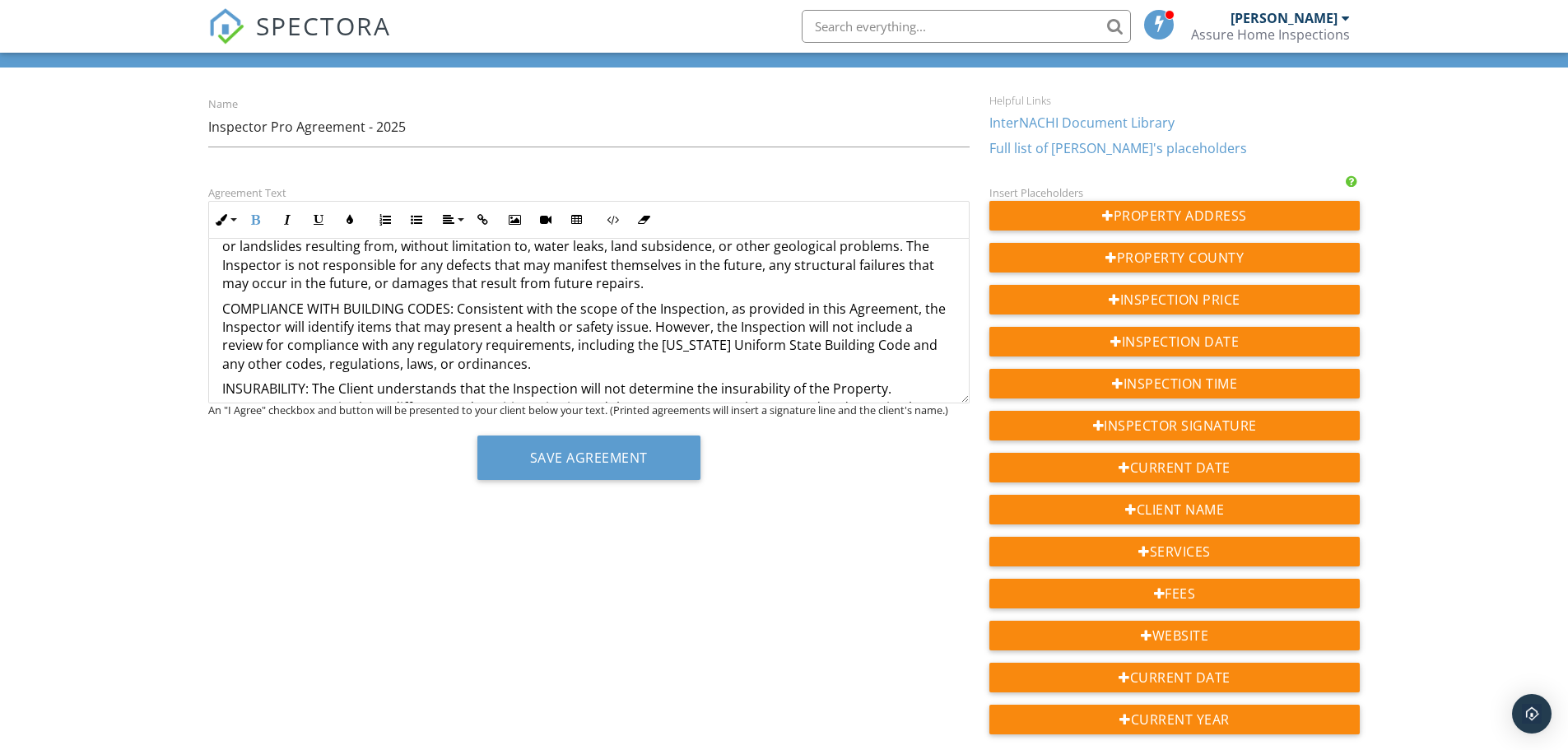
scroll to position [1313, 0]
drag, startPoint x: 457, startPoint y: 306, endPoint x: 189, endPoint y: 300, distance: 268.1
click at [189, 300] on div "Dashboard Templates Contacts Metrics Automations Advanced Settings Support Cent…" at bounding box center [784, 478] width 1568 height 1019
click at [254, 217] on icon "button" at bounding box center [256, 220] width 12 height 12
drag, startPoint x: 312, startPoint y: 384, endPoint x: 196, endPoint y: 377, distance: 116.2
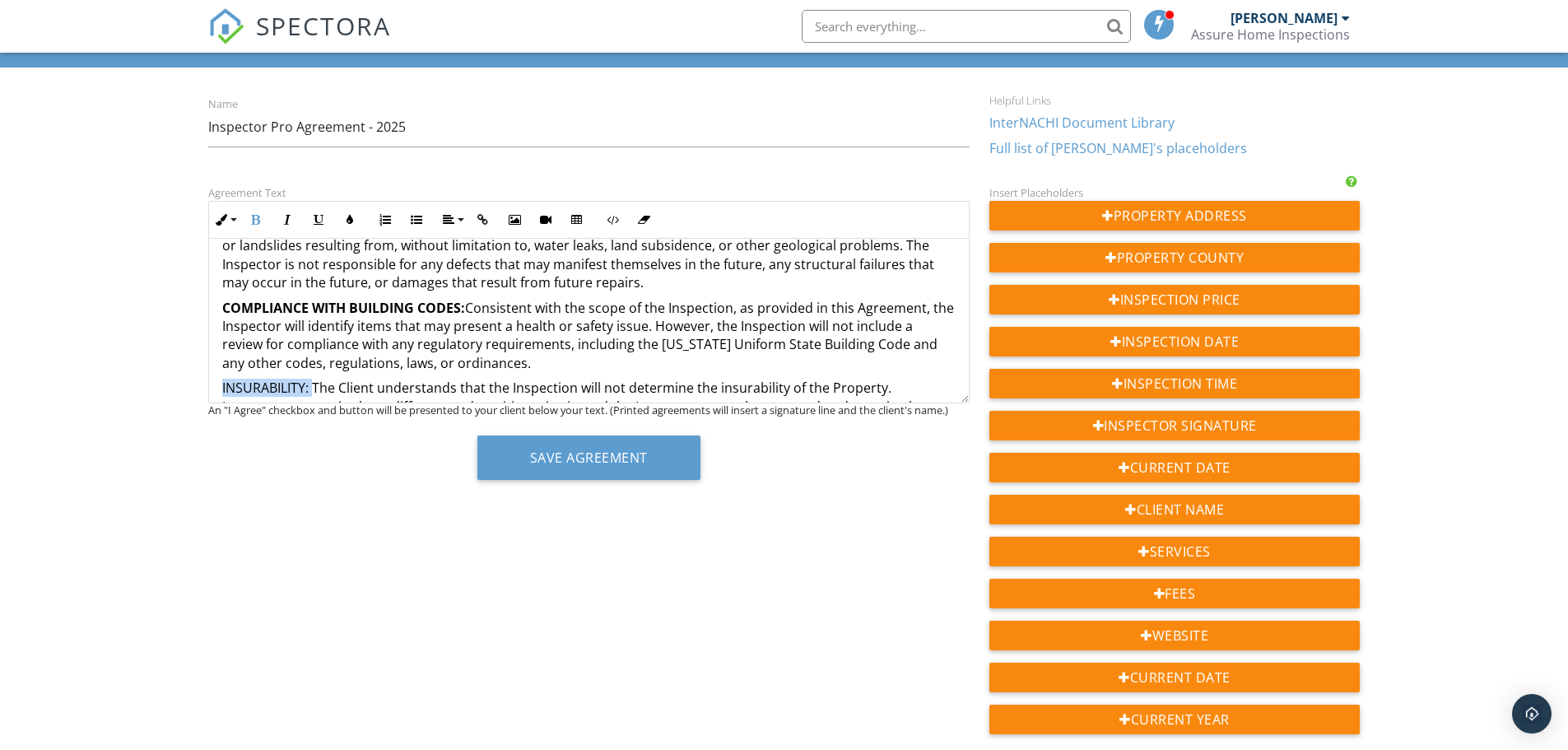
click at [196, 377] on div "Dashboard Templates Contacts Metrics Automations Advanced Settings Support Cent…" at bounding box center [784, 478] width 1568 height 1019
click at [254, 216] on icon "button" at bounding box center [256, 220] width 12 height 12
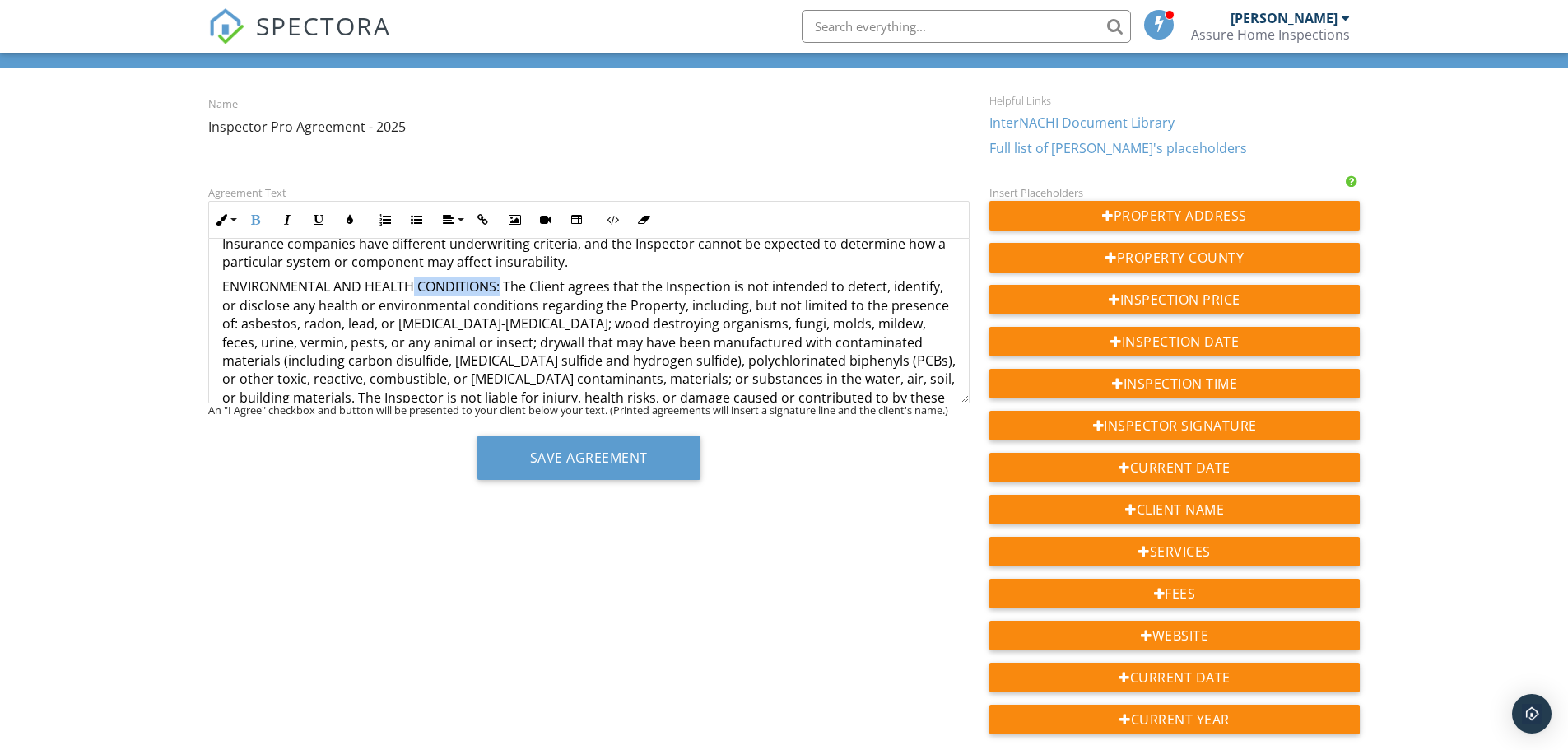
scroll to position [1477, 0]
drag, startPoint x: 500, startPoint y: 286, endPoint x: 218, endPoint y: 291, distance: 282.0
click at [218, 291] on div "RESIDENTIAL INSPECTION AGREEMENT NOTE – THIS IS A LEGAL CONTRACT THAT DETAILS T…" at bounding box center [589, 392] width 760 height 3261
click at [257, 217] on icon "button" at bounding box center [256, 220] width 12 height 12
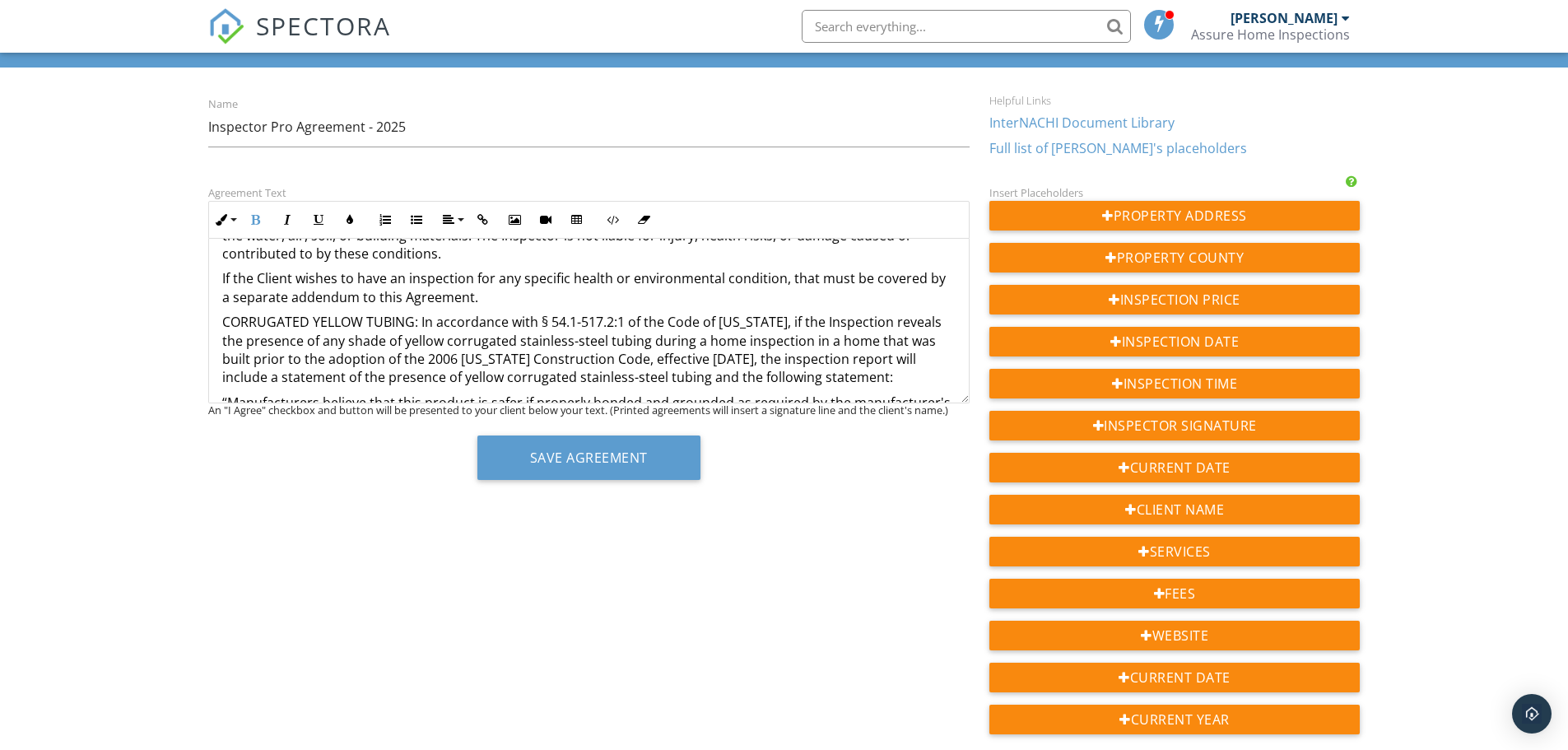
click at [406, 313] on p "CORRUGATED YELLOW TUBING: In accordance with § 54.1-517.2:1 of the Code of Virg…" at bounding box center [589, 350] width 733 height 74
drag, startPoint x: 419, startPoint y: 300, endPoint x: 215, endPoint y: 300, distance: 204.0
click at [215, 300] on div "RESIDENTIAL INSPECTION AGREEMENT NOTE – THIS IS A LEGAL CONTRACT THAT DETAILS T…" at bounding box center [589, 228] width 760 height 3261
click at [258, 222] on icon "button" at bounding box center [256, 220] width 12 height 12
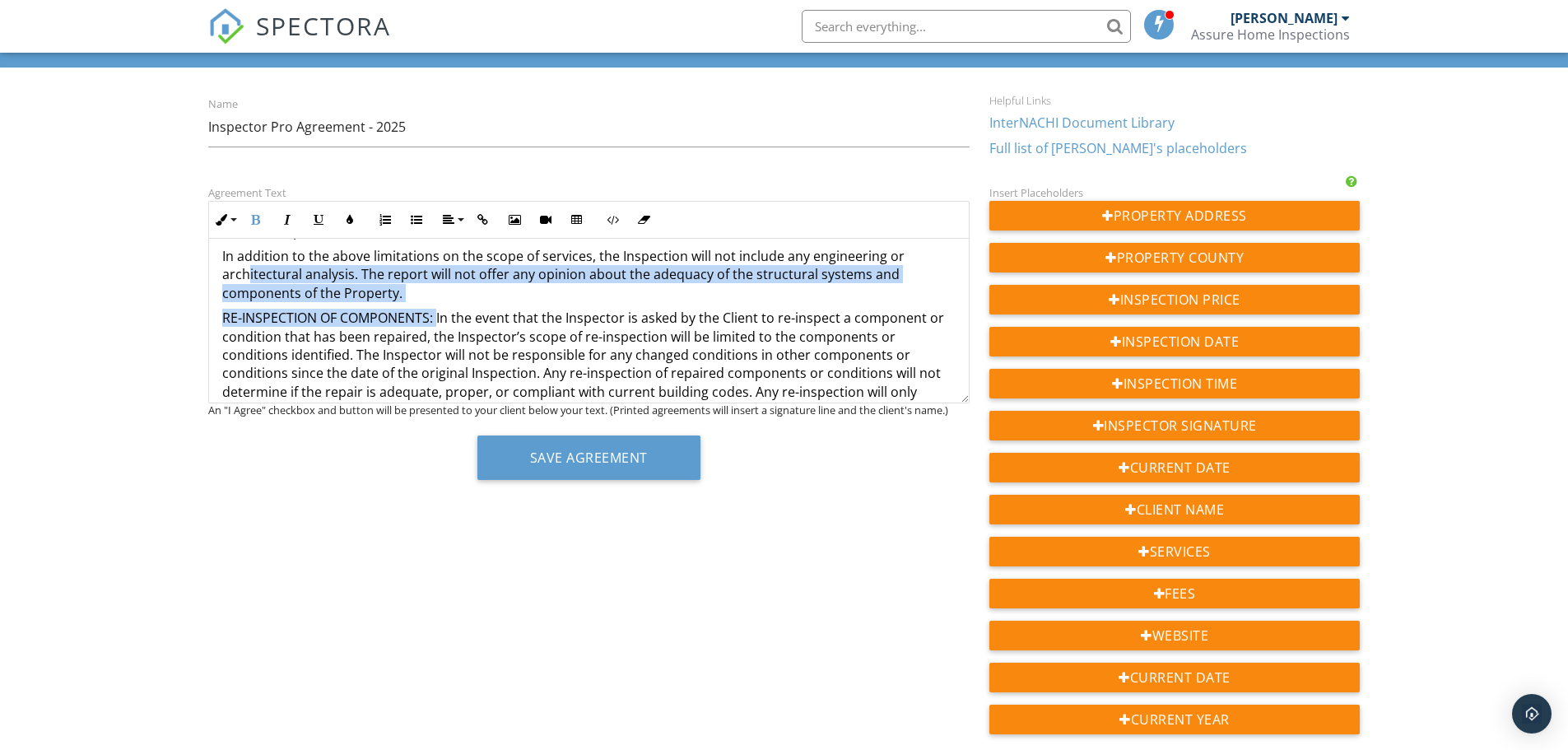
scroll to position [1849, 0]
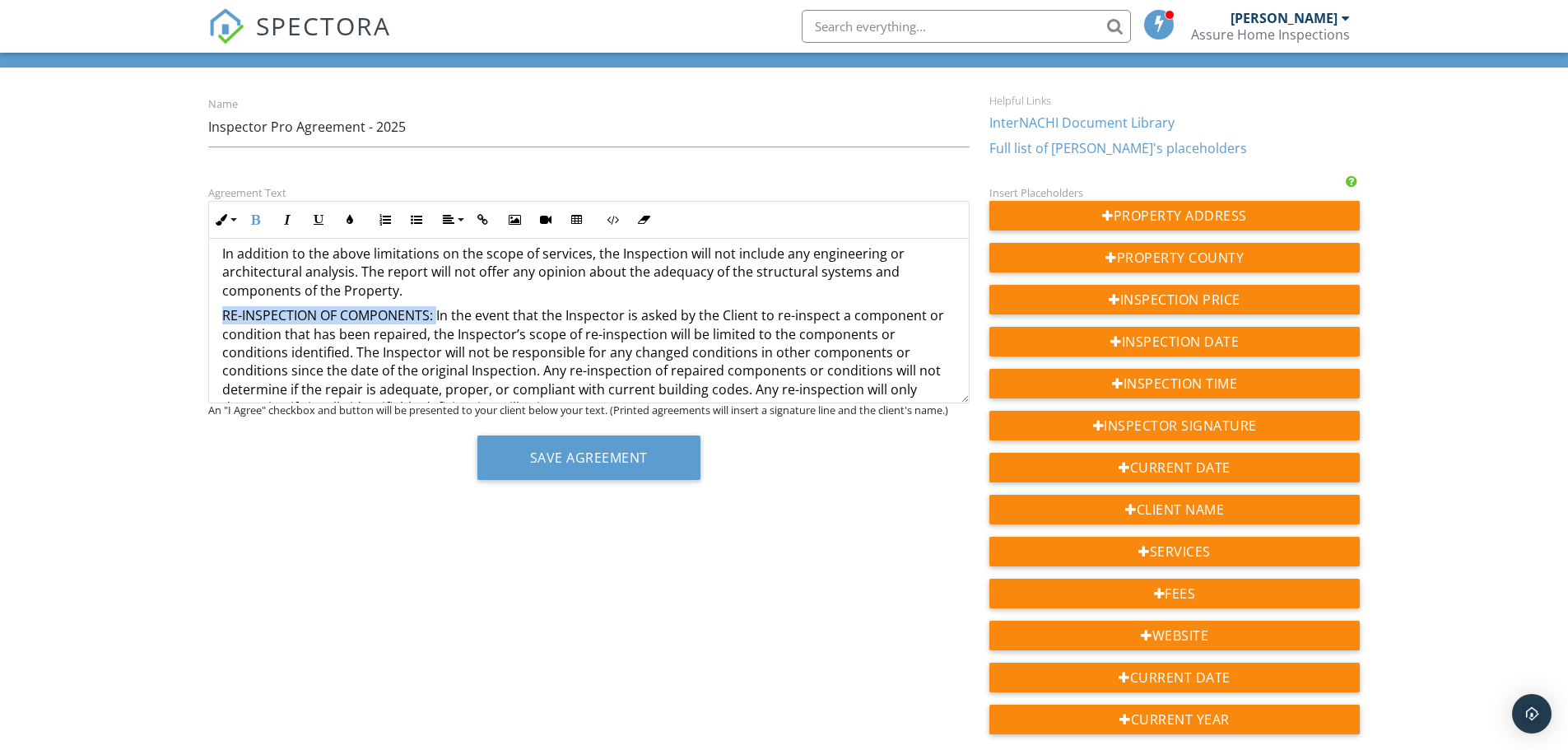
drag, startPoint x: 439, startPoint y: 263, endPoint x: 200, endPoint y: 294, distance: 241.0
click at [200, 294] on div "Agreement Text Inline Style XLarge Large Normal Small Light Small/Light Bold It…" at bounding box center [589, 338] width 781 height 310
click at [262, 219] on button "Bold" at bounding box center [256, 220] width 31 height 31
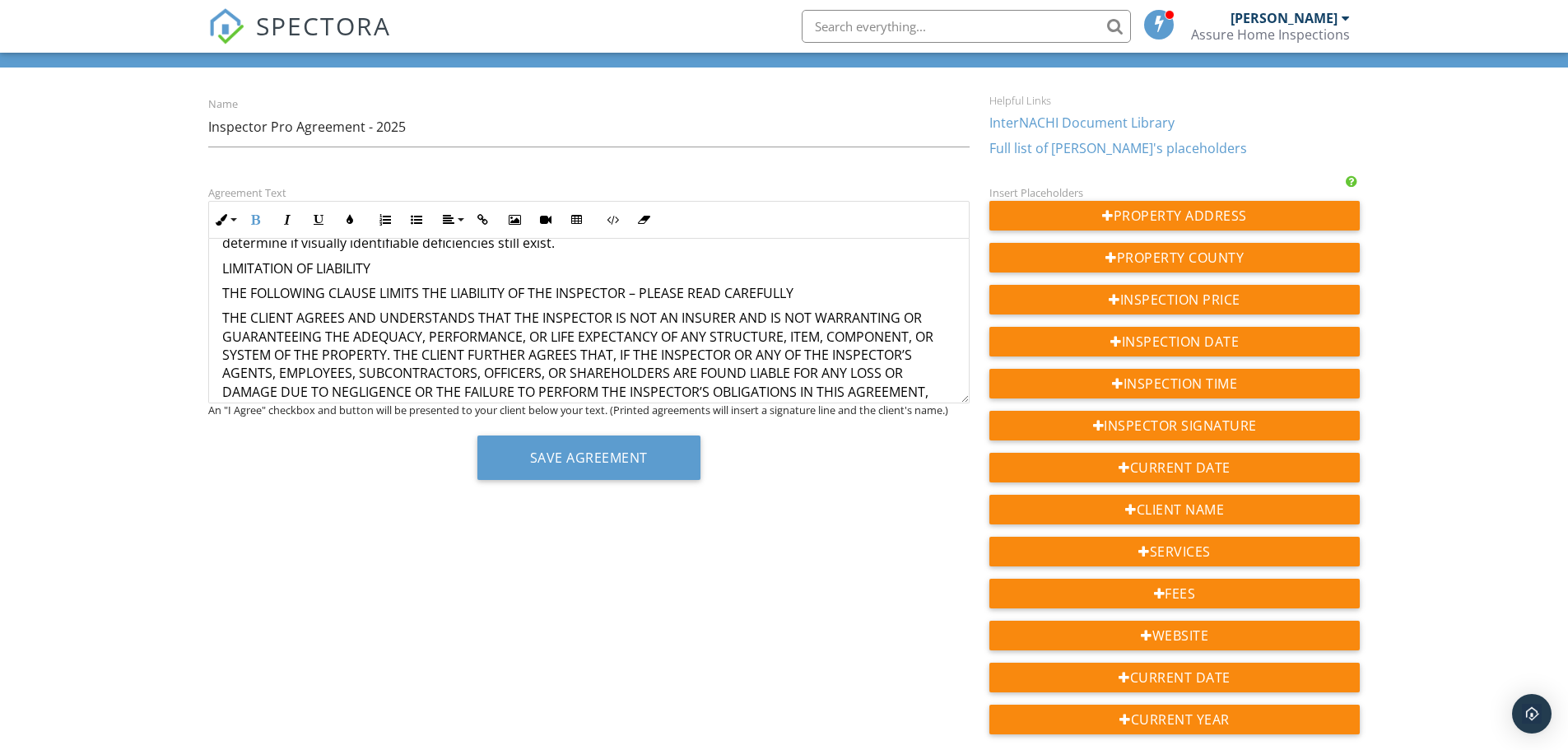
scroll to position [1931, 0]
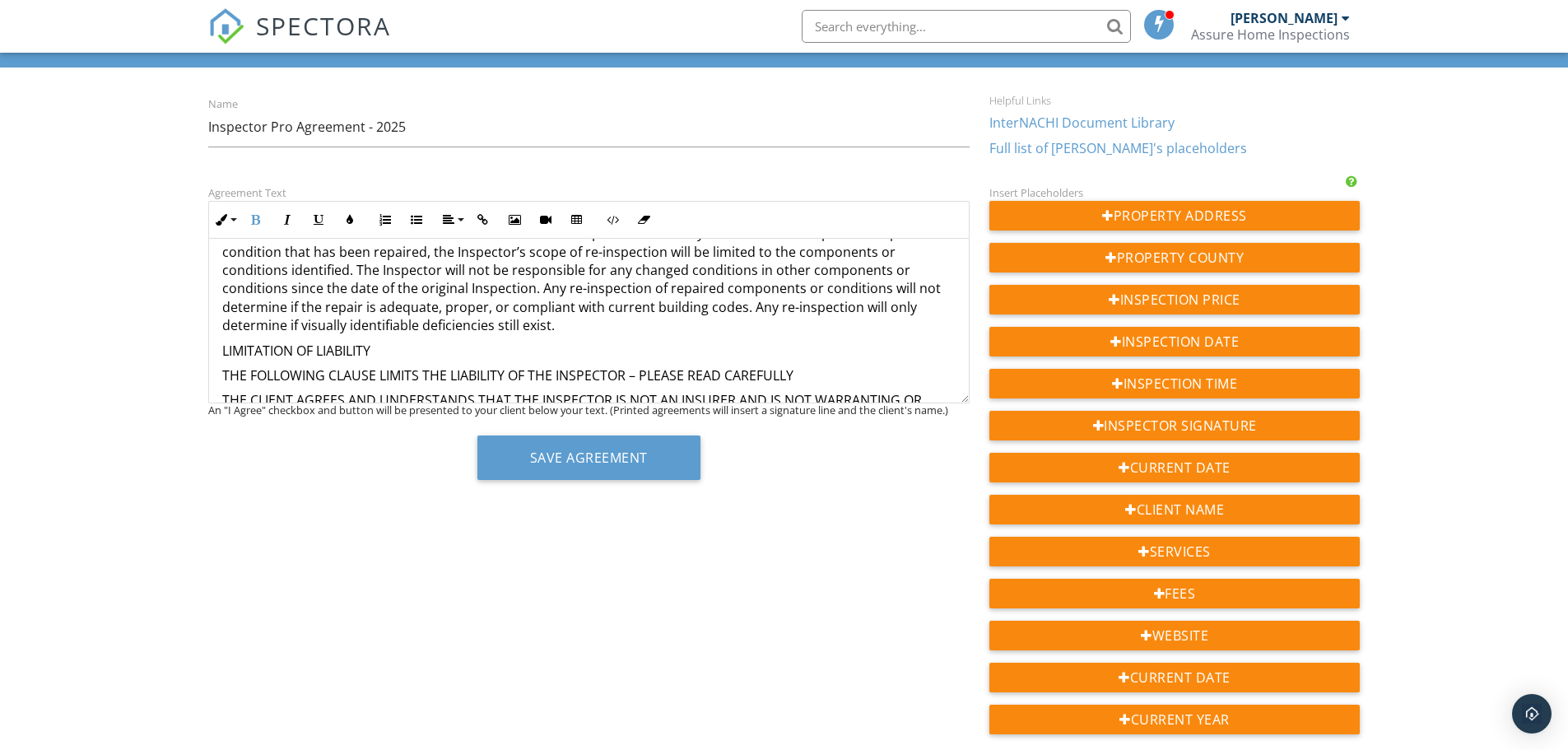
click at [380, 342] on p "LIMITATION OF LIABILITY" at bounding box center [589, 351] width 733 height 18
drag, startPoint x: 397, startPoint y: 322, endPoint x: 216, endPoint y: 328, distance: 181.1
click at [256, 226] on icon "button" at bounding box center [256, 220] width 12 height 12
drag, startPoint x: 393, startPoint y: 333, endPoint x: 214, endPoint y: 324, distance: 179.2
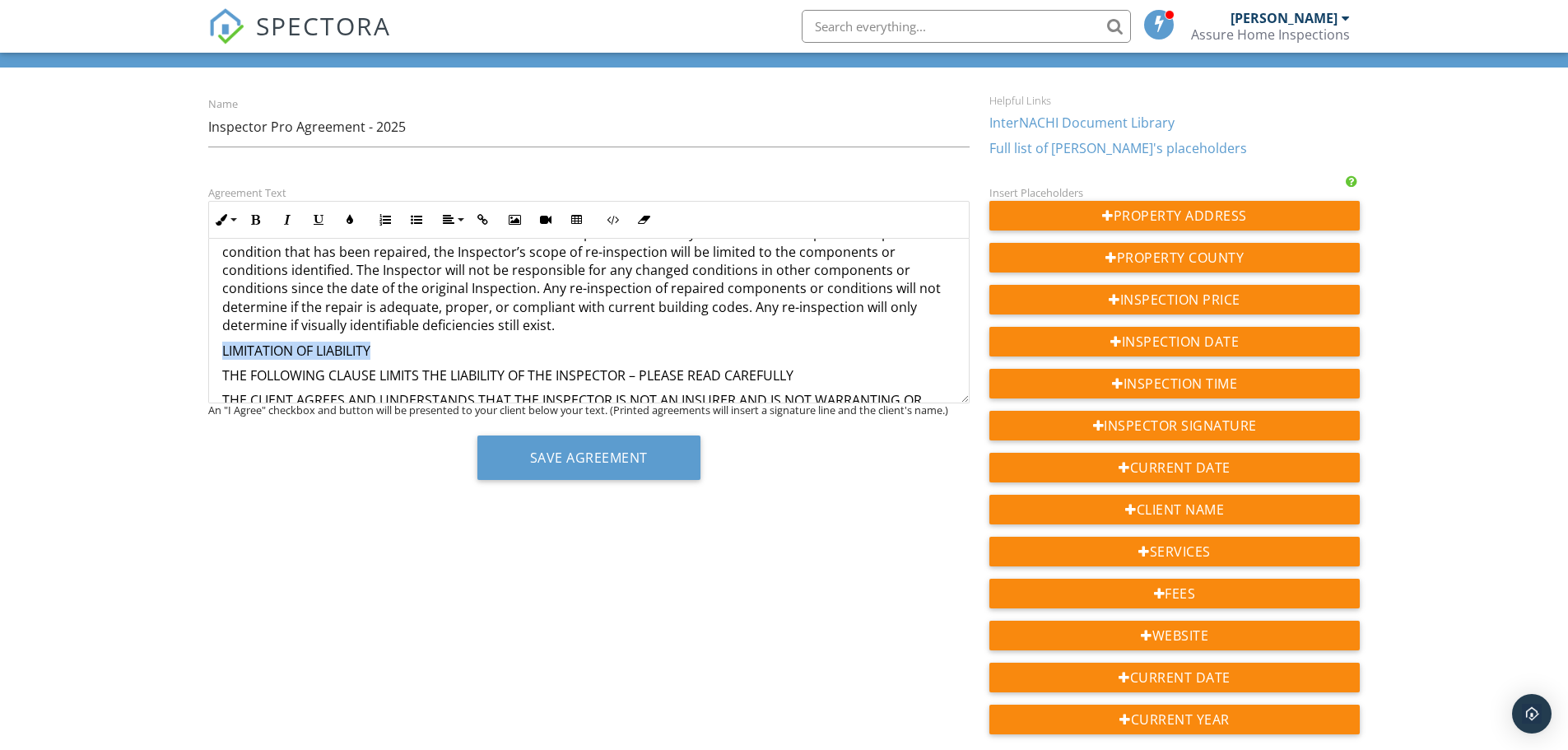
click at [258, 224] on icon "button" at bounding box center [256, 220] width 12 height 12
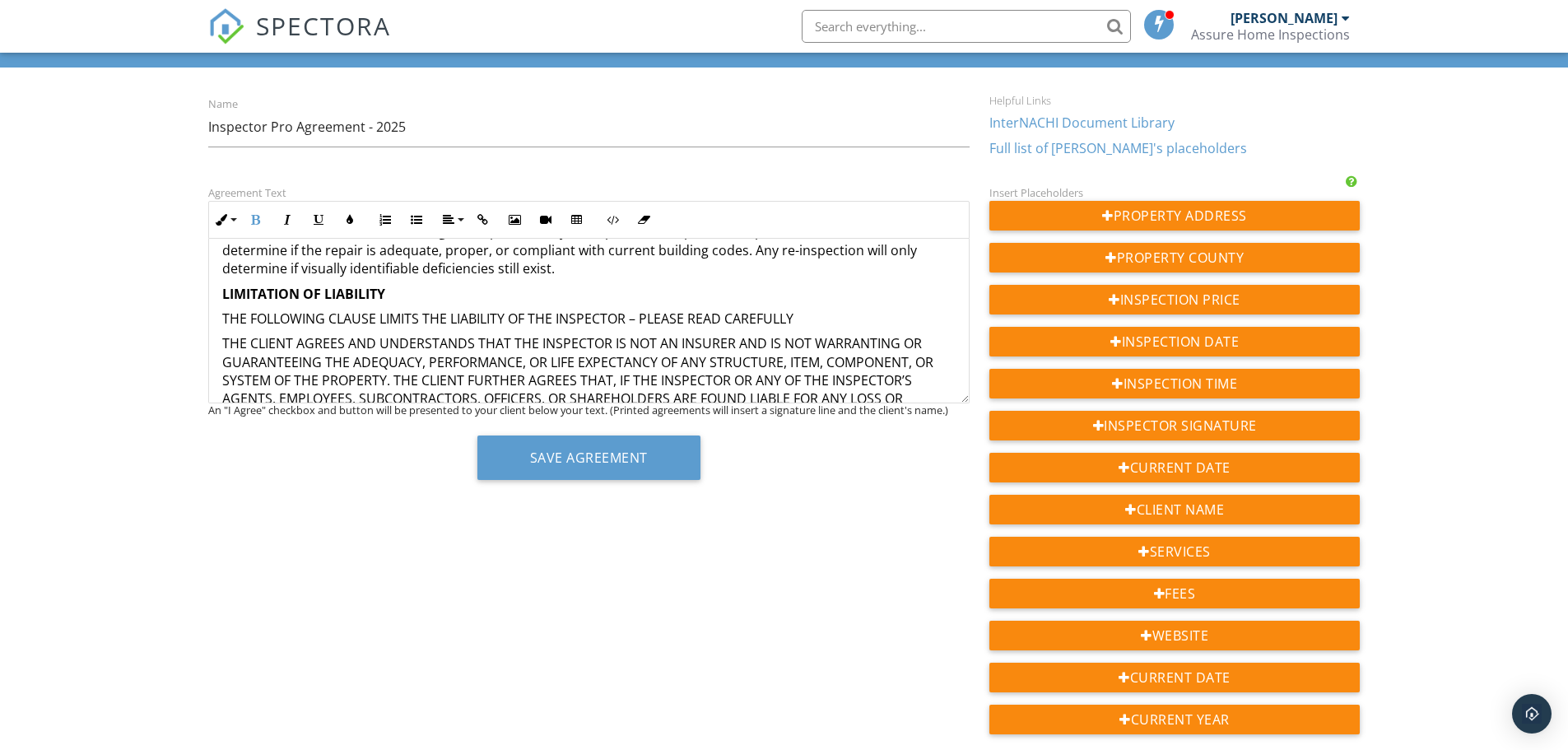
scroll to position [2014, 0]
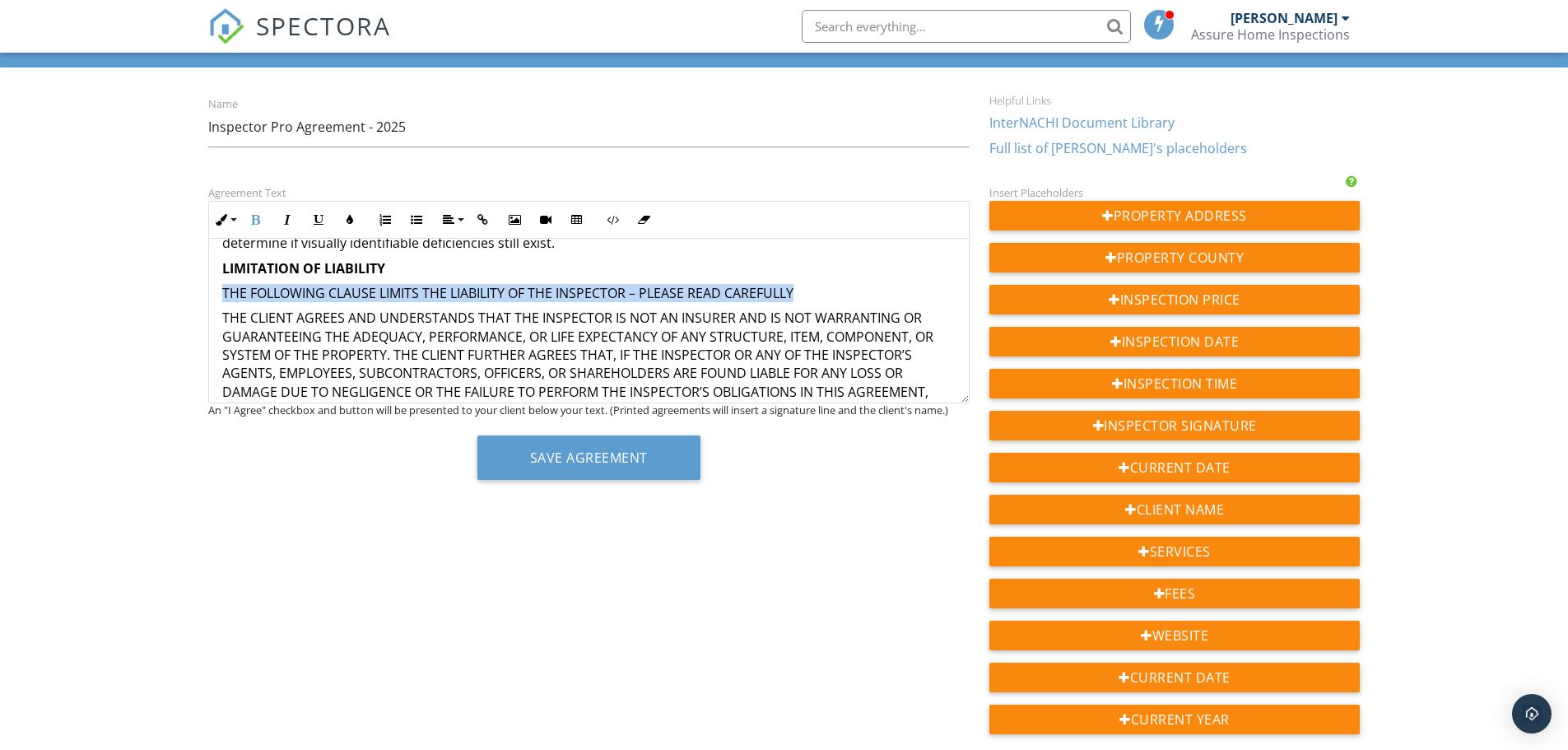
drag, startPoint x: 216, startPoint y: 274, endPoint x: 819, endPoint y: 271, distance: 603.0
click at [255, 216] on icon "button" at bounding box center [256, 220] width 12 height 12
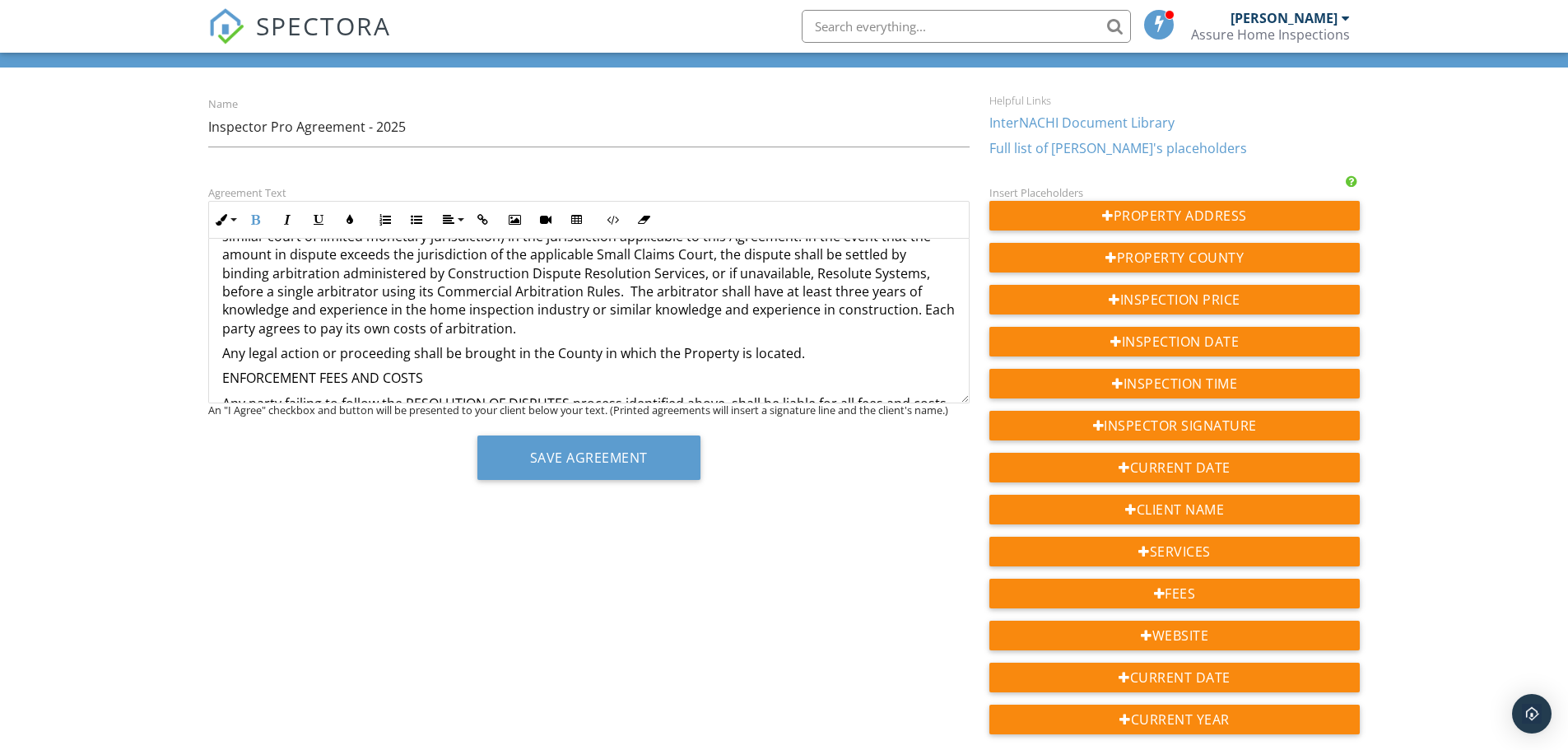
scroll to position [2508, 0]
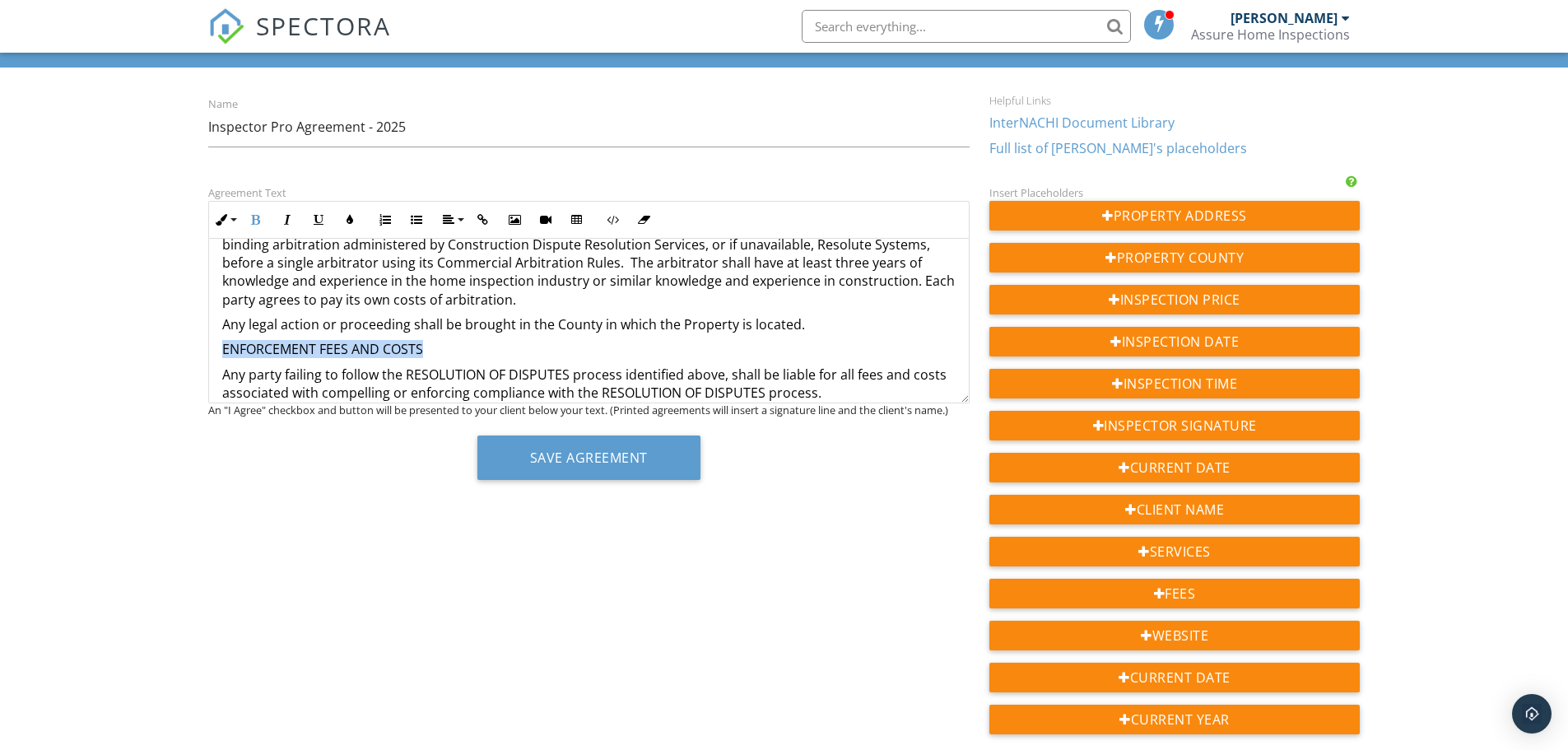
drag, startPoint x: 436, startPoint y: 350, endPoint x: 216, endPoint y: 348, distance: 220.0
click at [253, 216] on icon "button" at bounding box center [256, 220] width 12 height 12
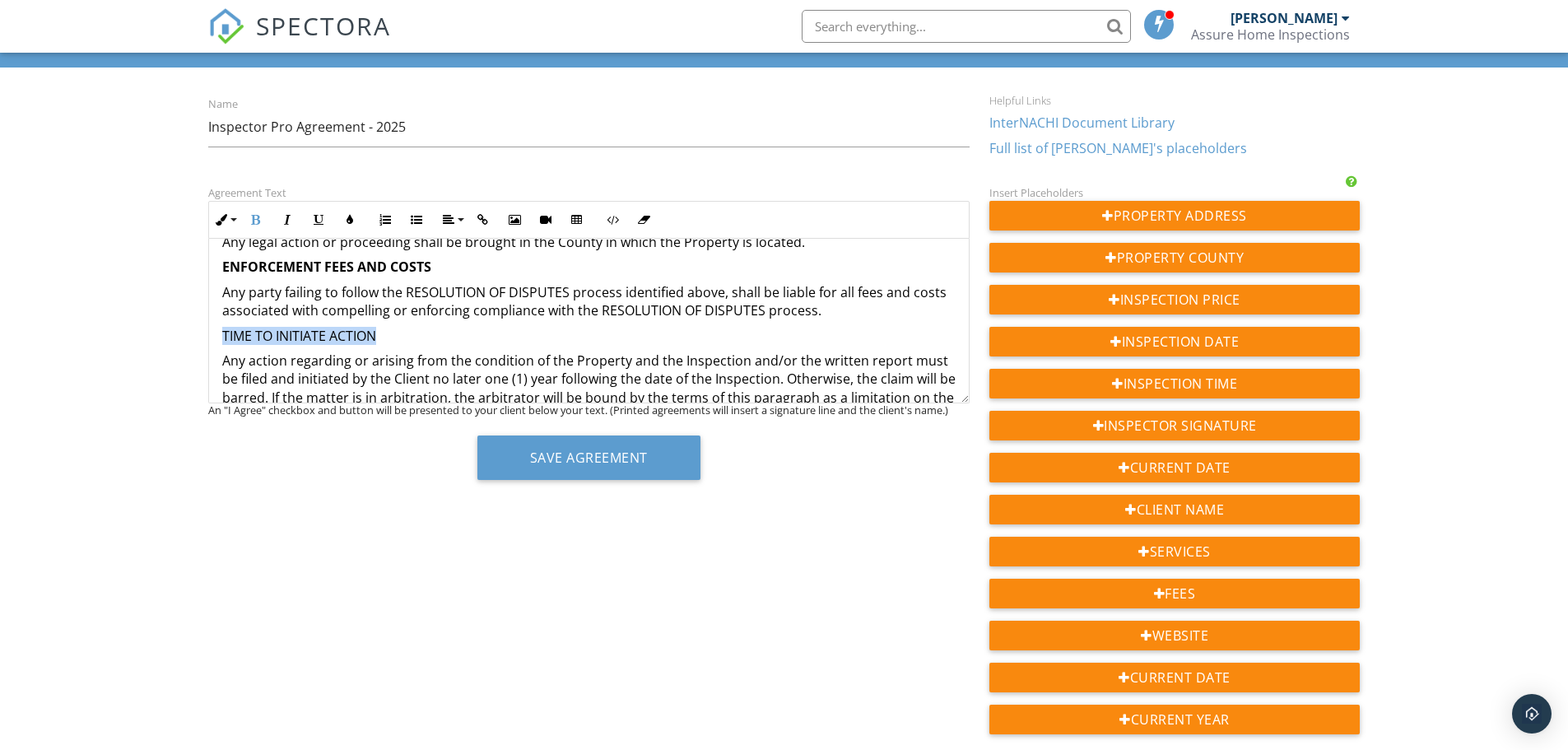
drag, startPoint x: 361, startPoint y: 339, endPoint x: 204, endPoint y: 337, distance: 157.0
click at [204, 337] on div "Agreement Text Inline Style XLarge Large Normal Small Light Small/Light Bold It…" at bounding box center [589, 338] width 781 height 310
click at [256, 213] on button "Bold" at bounding box center [256, 220] width 31 height 31
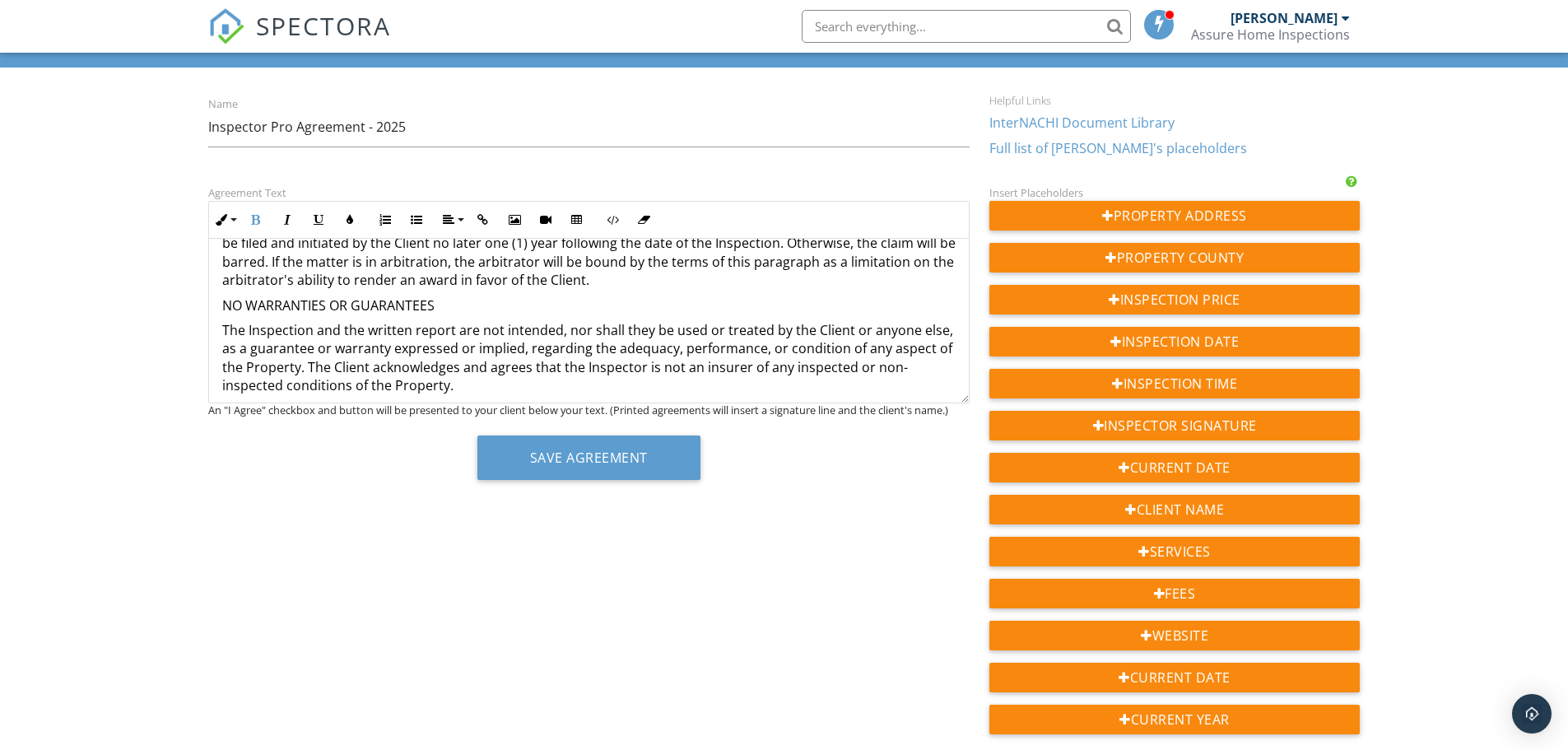
scroll to position [2755, 0]
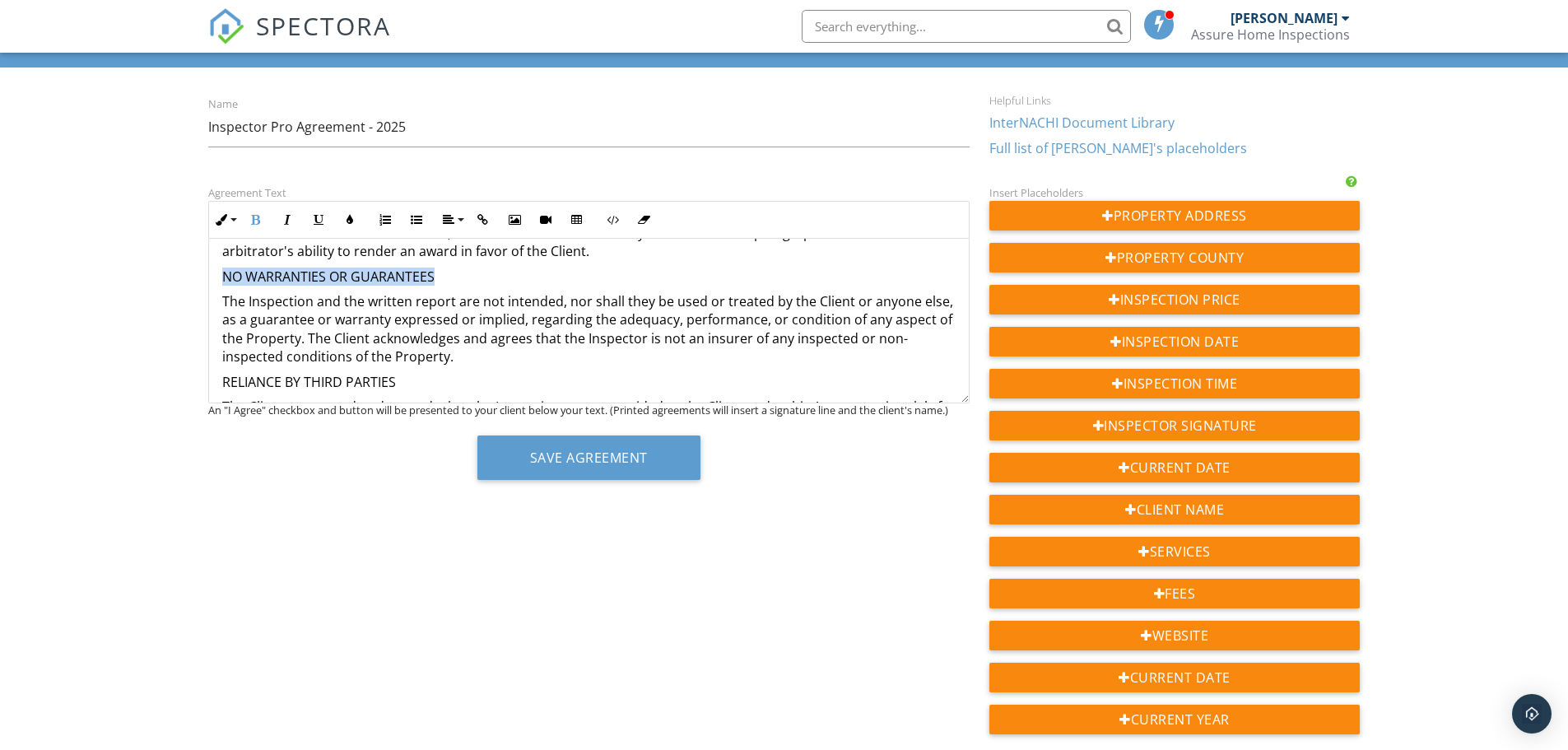
drag, startPoint x: 443, startPoint y: 282, endPoint x: 190, endPoint y: 268, distance: 253.4
click at [190, 268] on div "Dashboard Templates Contacts Metrics Automations Advanced Settings Support Cent…" at bounding box center [784, 478] width 1568 height 1019
click at [259, 224] on icon "button" at bounding box center [256, 220] width 12 height 12
drag, startPoint x: 393, startPoint y: 382, endPoint x: 190, endPoint y: 375, distance: 203.1
click at [190, 375] on div "Dashboard Templates Contacts Metrics Automations Advanced Settings Support Cent…" at bounding box center [784, 478] width 1568 height 1019
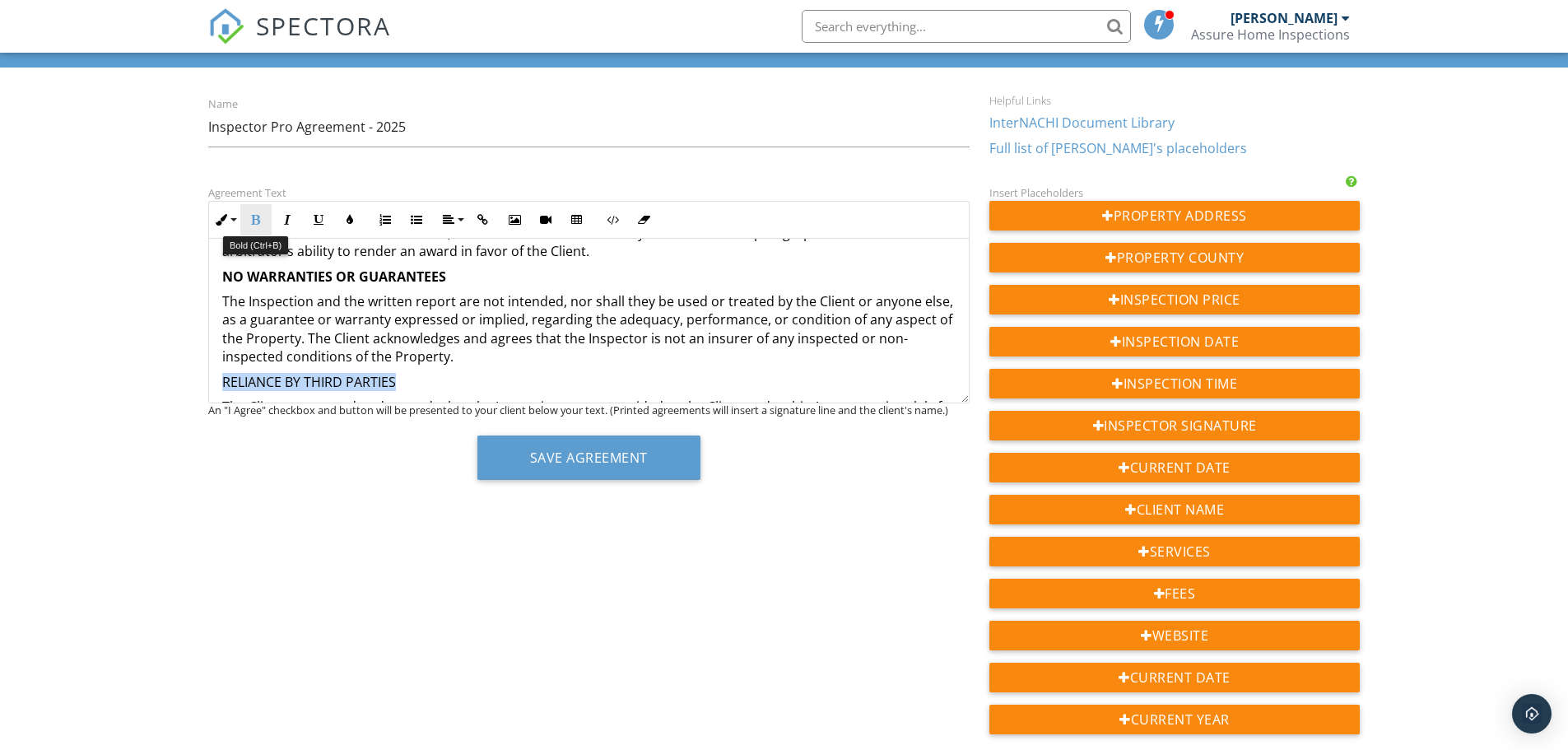
click at [266, 232] on button "Bold" at bounding box center [256, 220] width 31 height 31
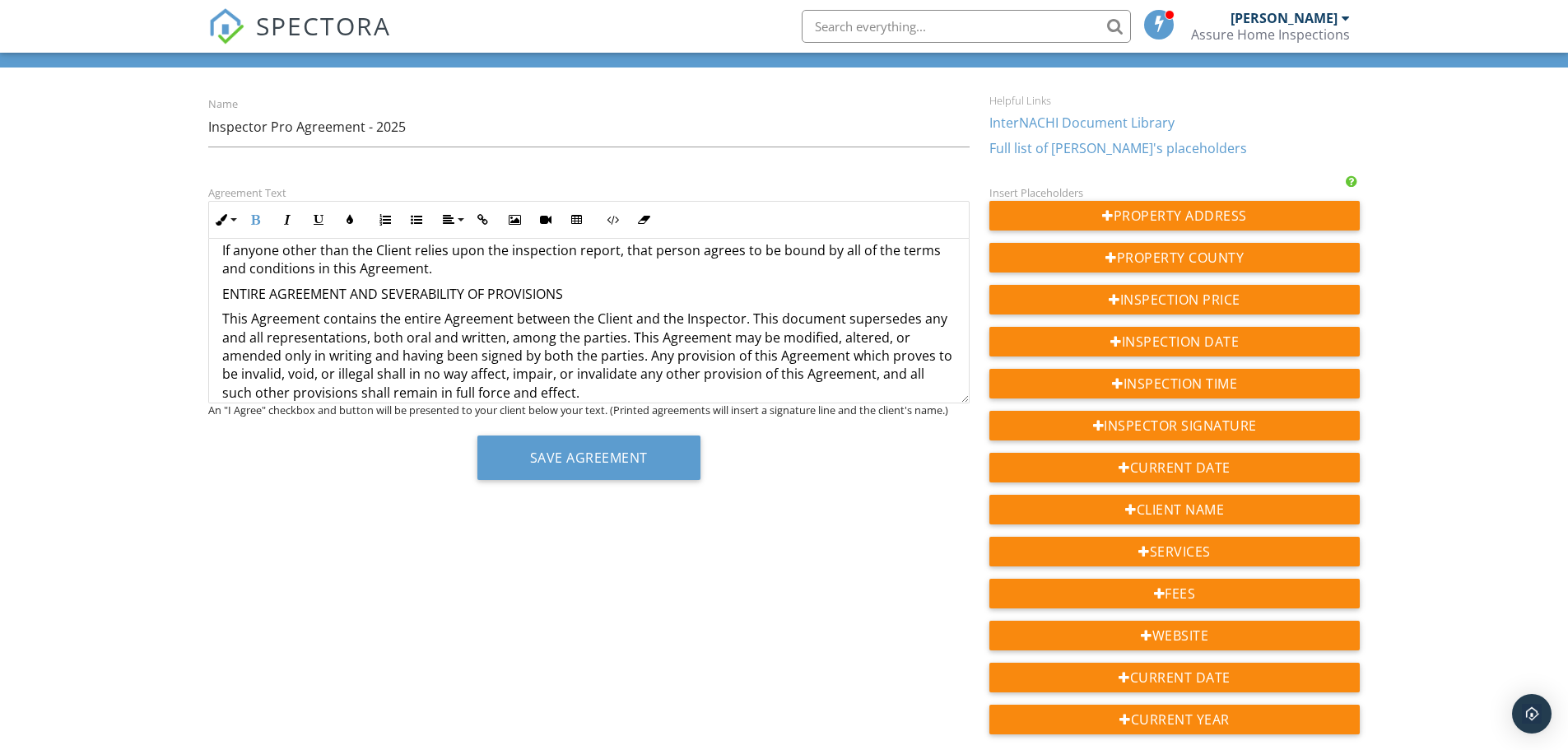
scroll to position [3002, 0]
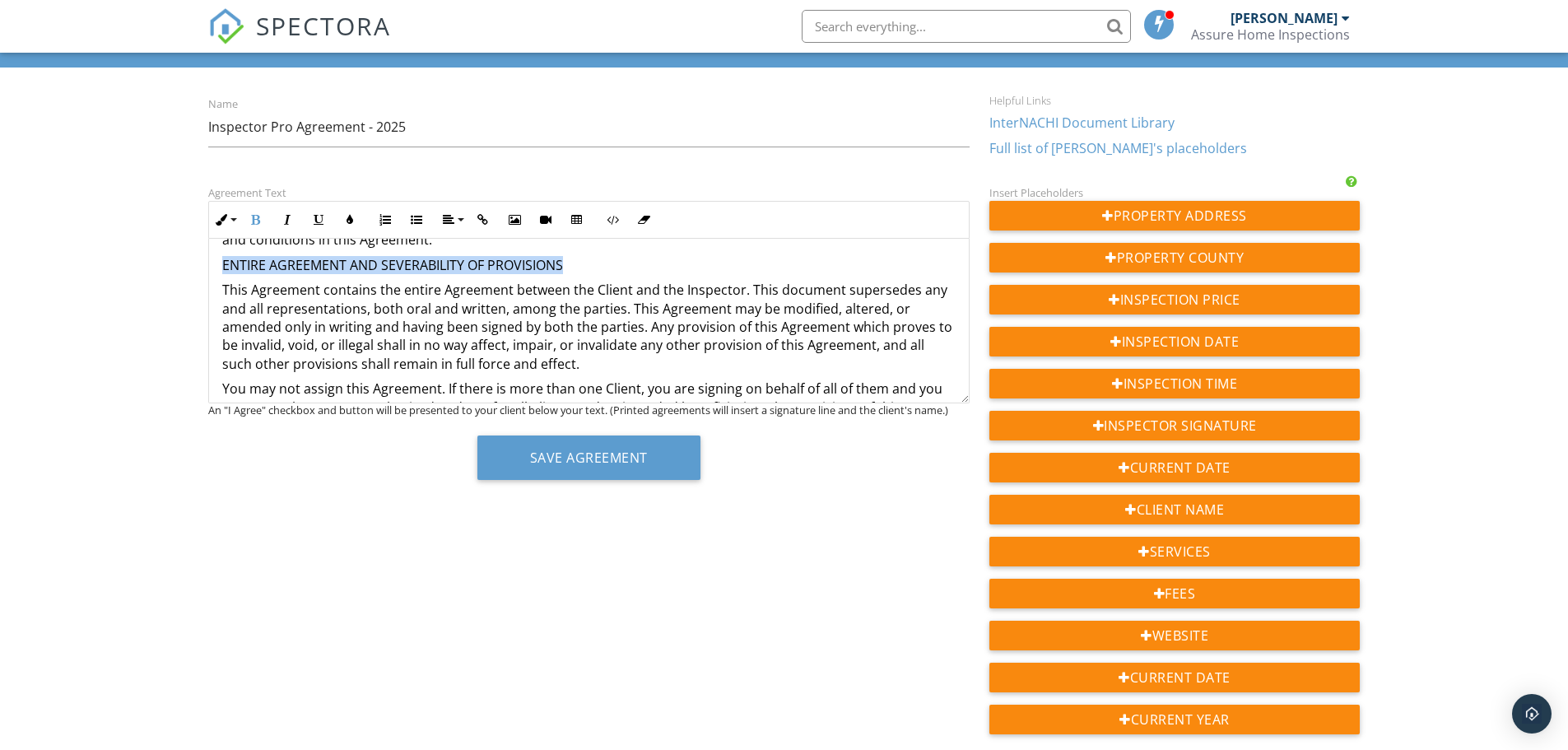
drag, startPoint x: 587, startPoint y: 272, endPoint x: 219, endPoint y: 268, distance: 368.0
drag, startPoint x: 252, startPoint y: 221, endPoint x: 263, endPoint y: 249, distance: 30.1
click at [251, 222] on icon "button" at bounding box center [256, 220] width 12 height 12
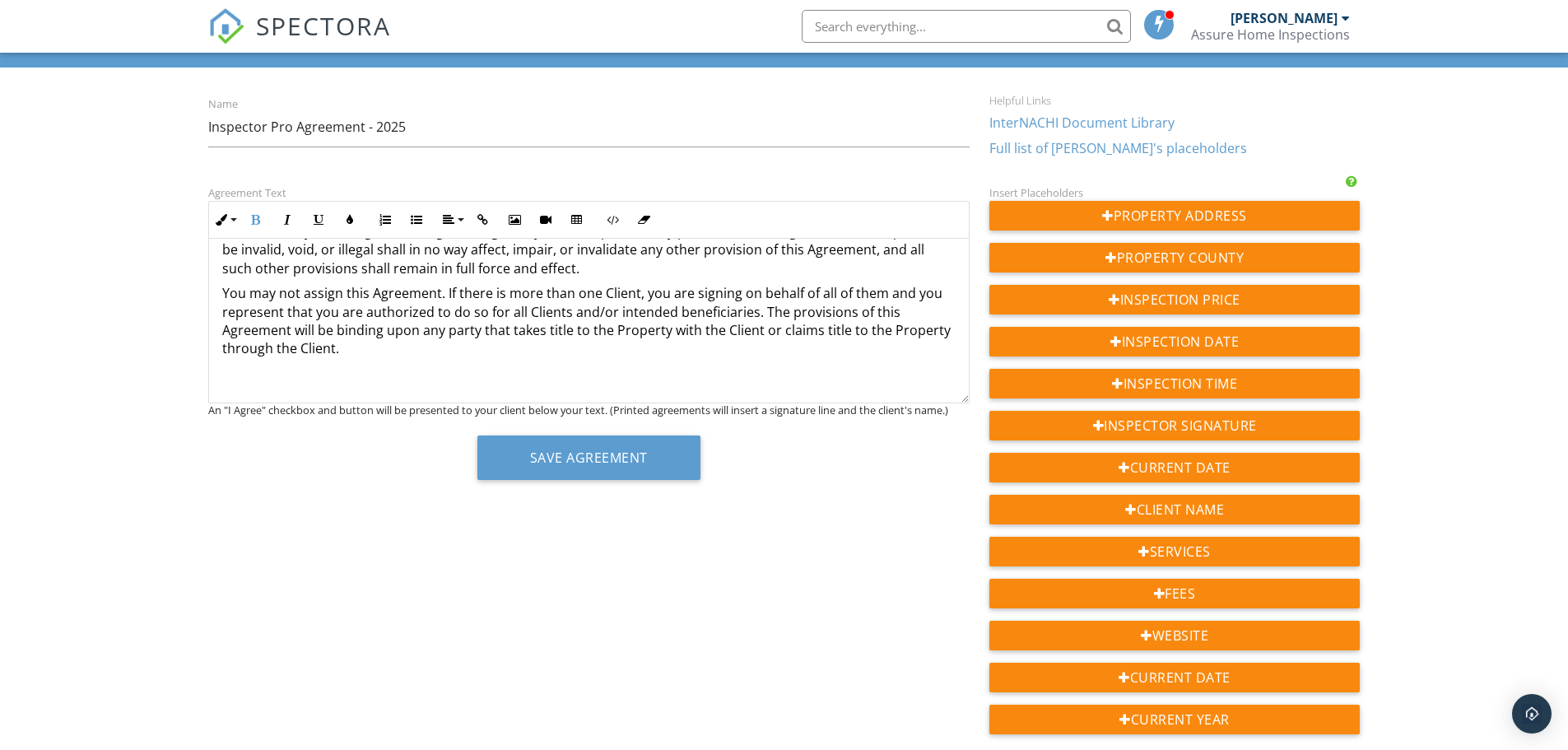
scroll to position [166, 0]
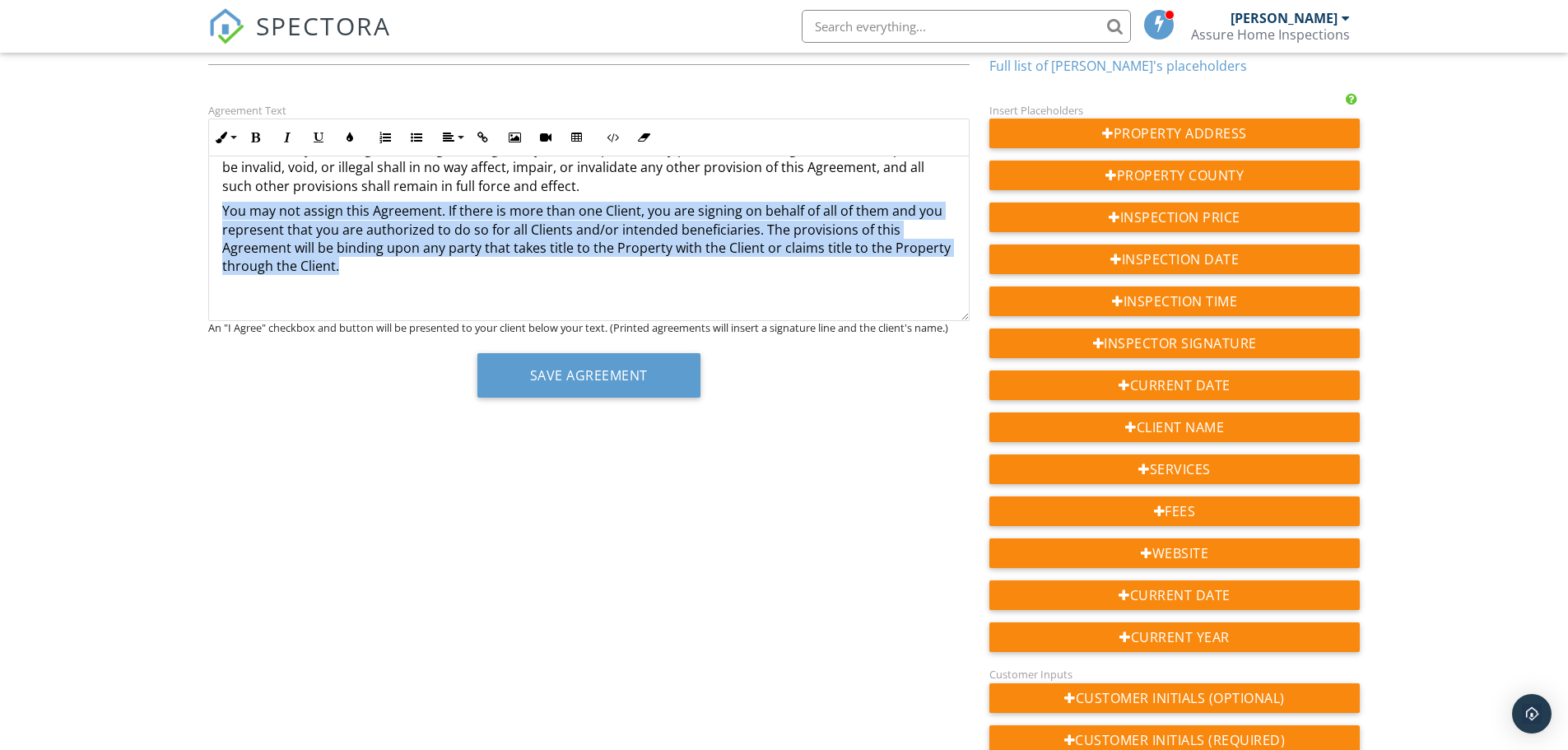
drag, startPoint x: 350, startPoint y: 267, endPoint x: 201, endPoint y: 208, distance: 160.3
click at [201, 208] on div "Agreement Text Inline Style XLarge Large Normal Small Light Small/Light Bold It…" at bounding box center [589, 255] width 781 height 310
click at [259, 135] on icon "button" at bounding box center [256, 137] width 12 height 12
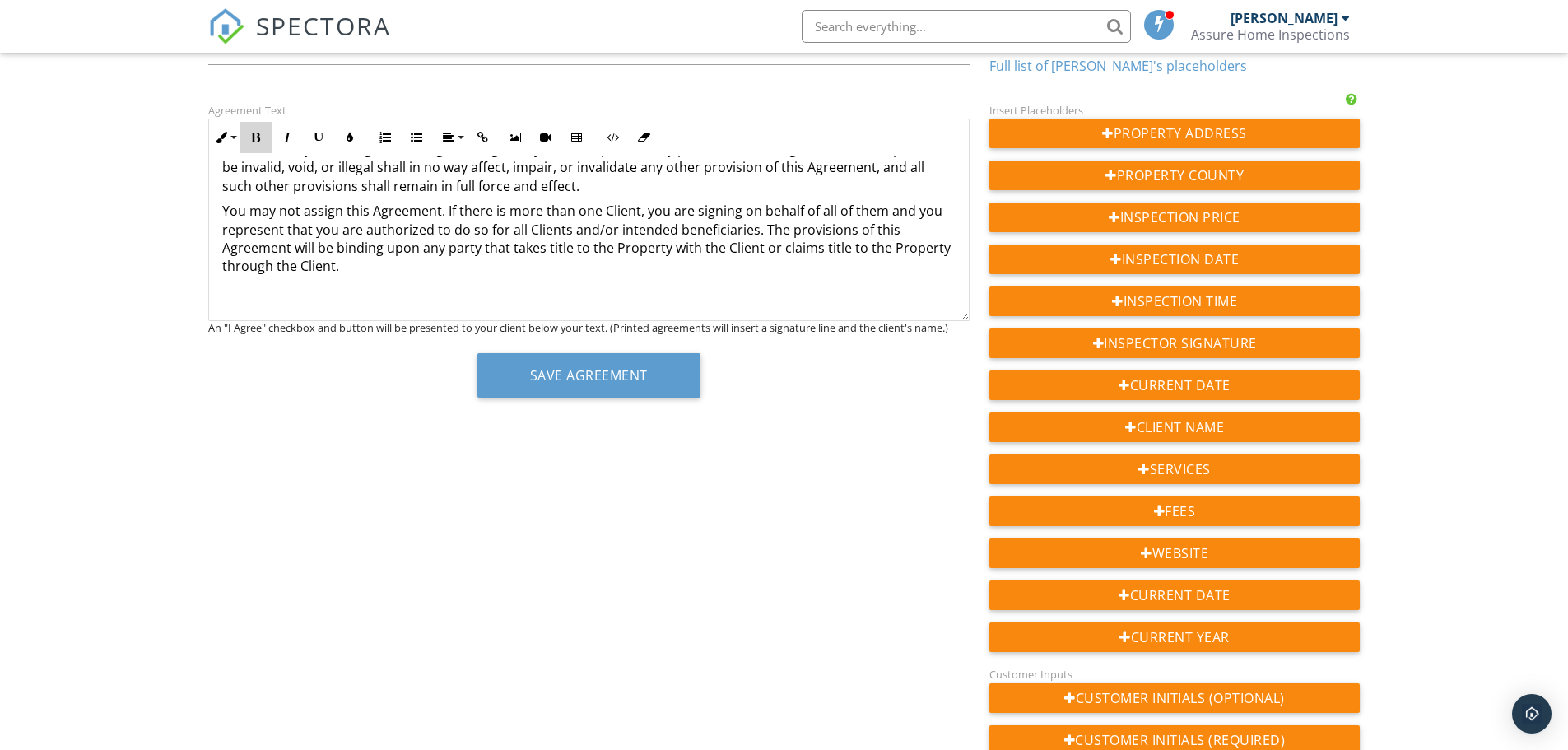
click at [257, 140] on icon "button" at bounding box center [256, 137] width 12 height 12
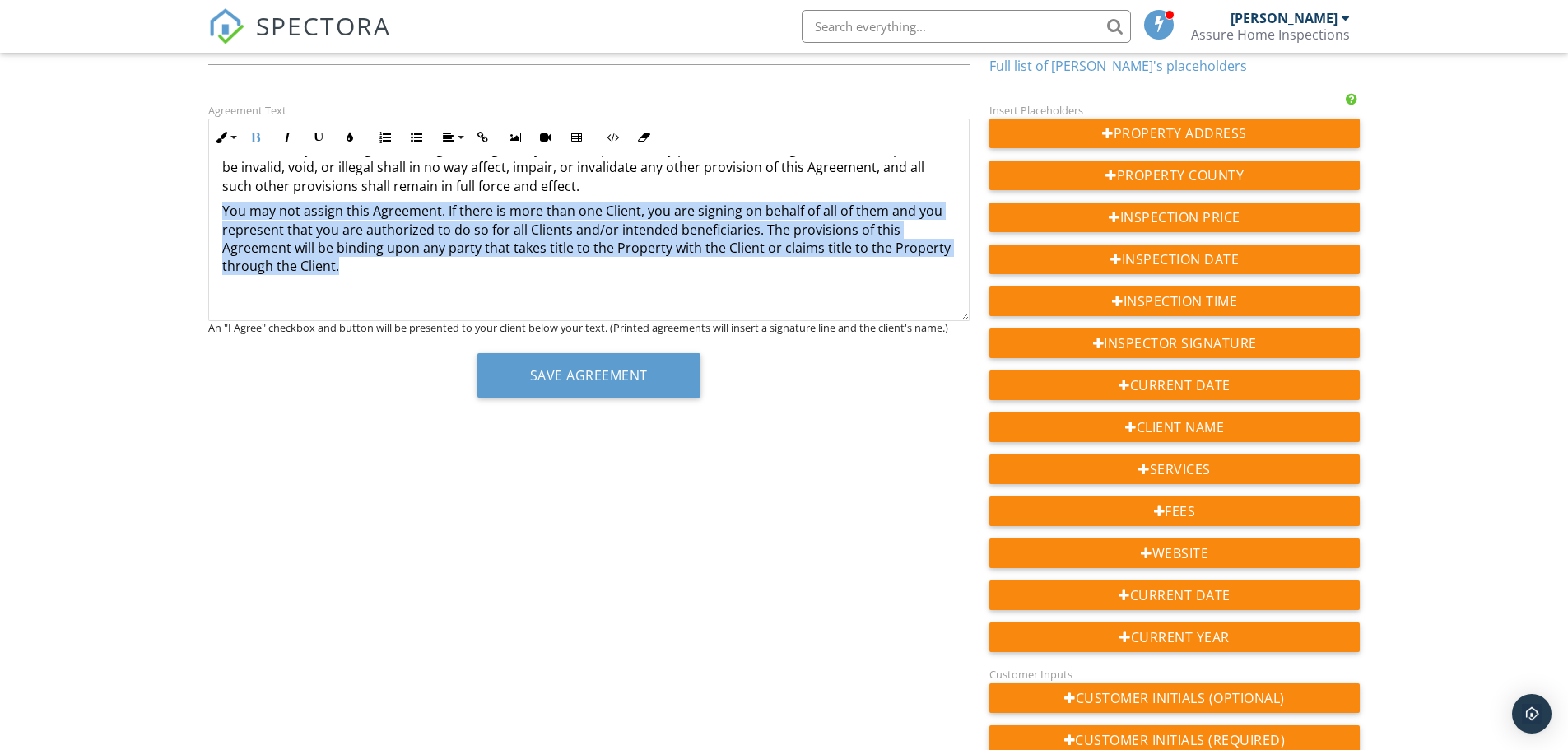
drag, startPoint x: 355, startPoint y: 270, endPoint x: 208, endPoint y: 212, distance: 158.0
click at [258, 128] on button "Bold" at bounding box center [256, 137] width 31 height 31
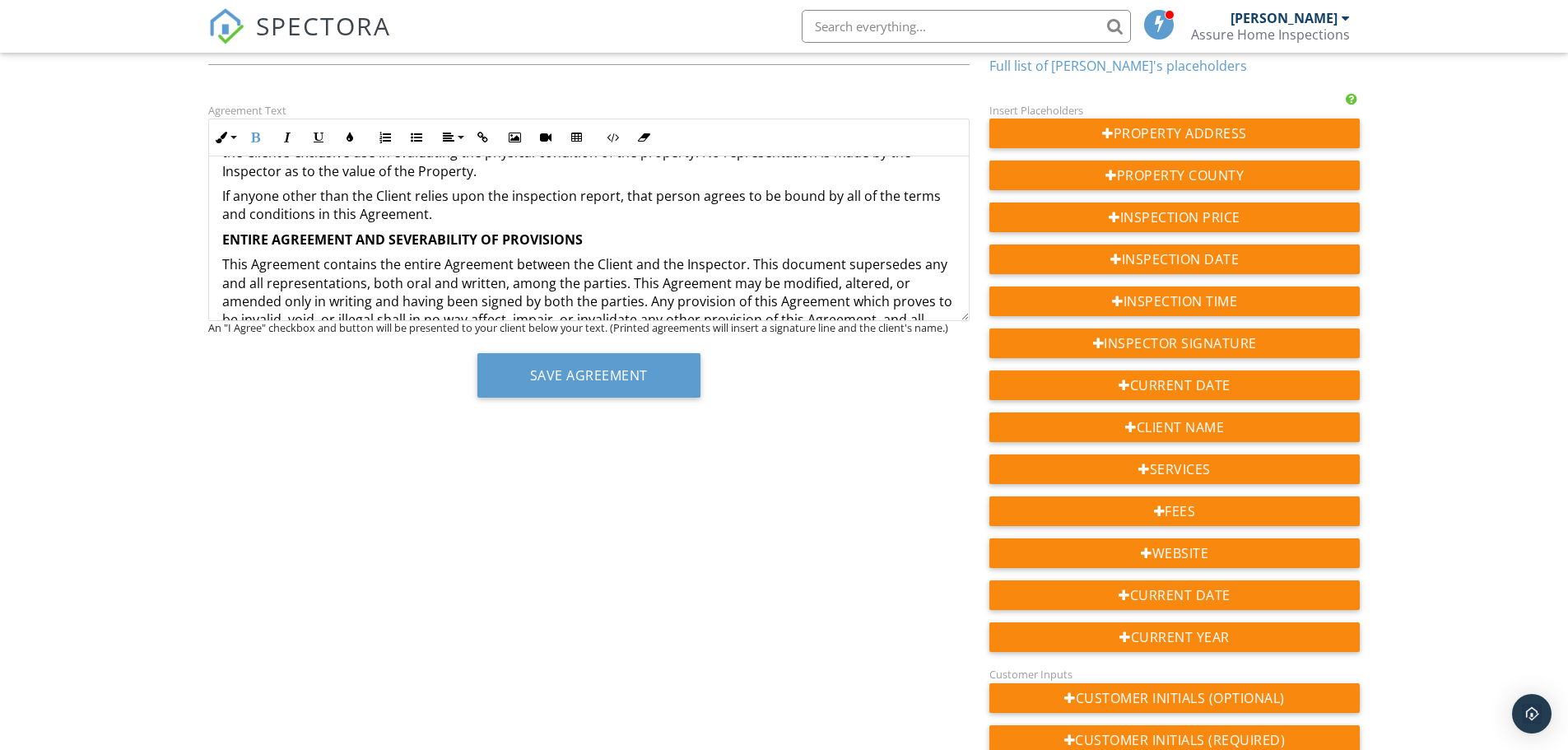
scroll to position [2932, 0]
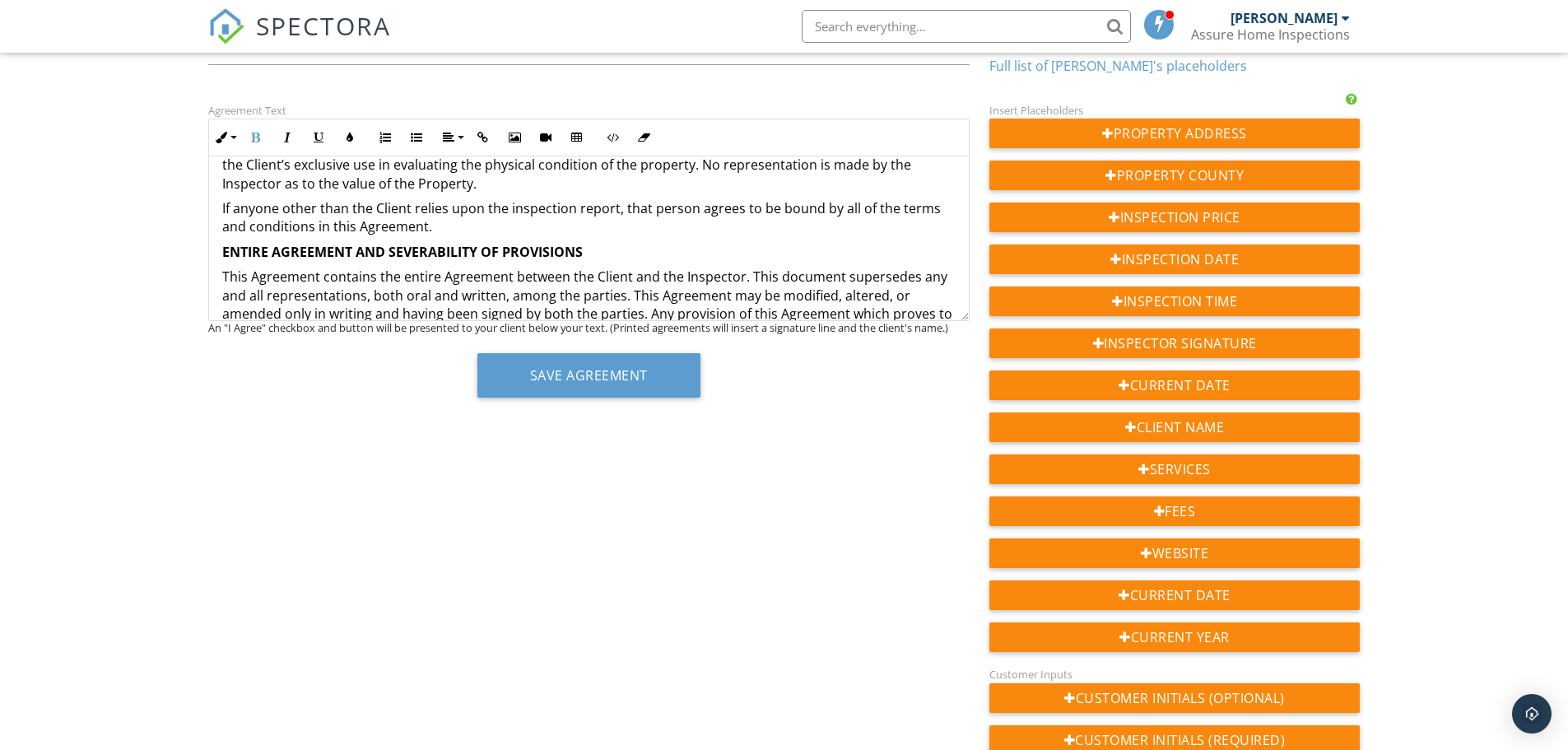
click at [452, 134] on icon "button" at bounding box center [449, 137] width 12 height 12
click at [472, 193] on link "Align Center" at bounding box center [463, 188] width 52 height 25
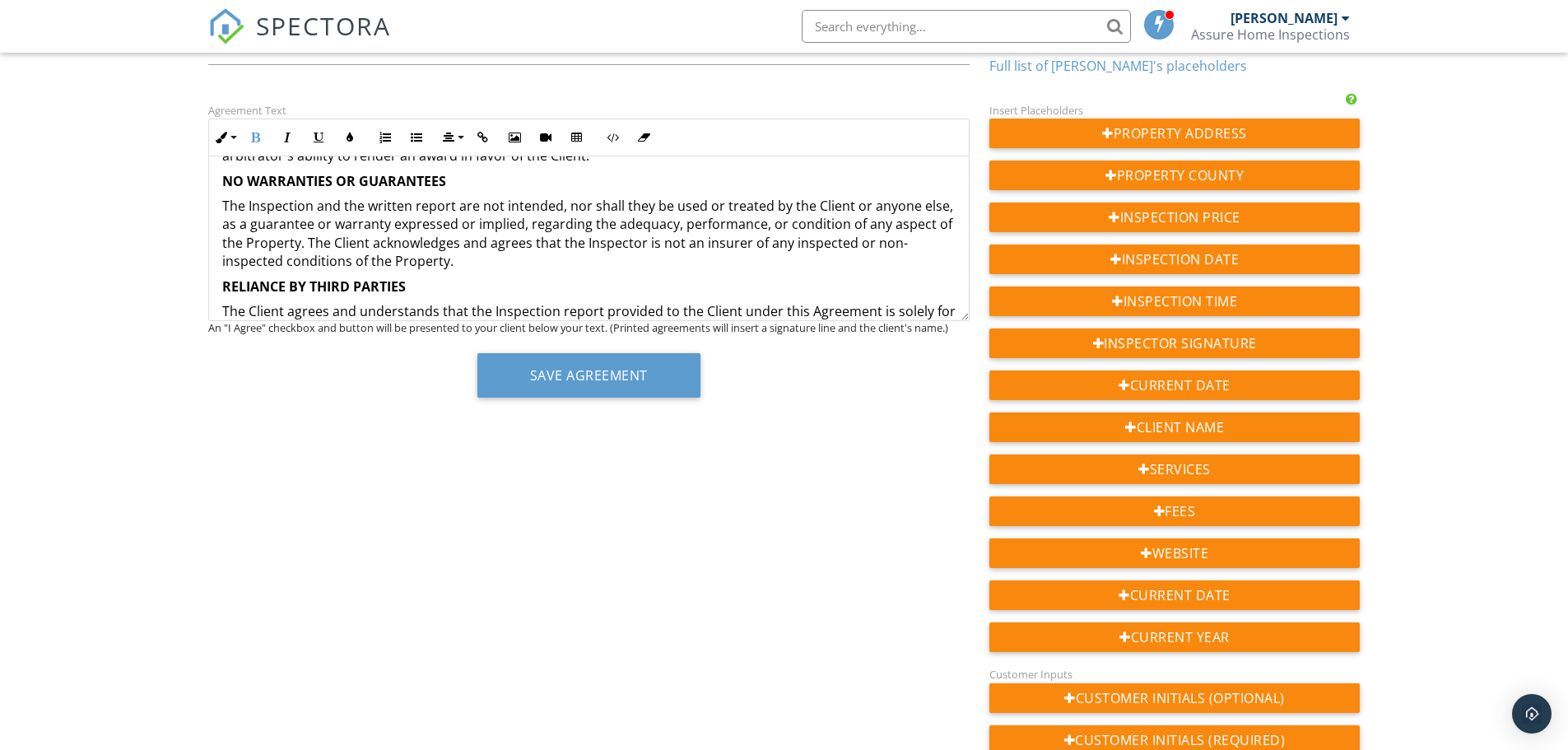
scroll to position [2686, 0]
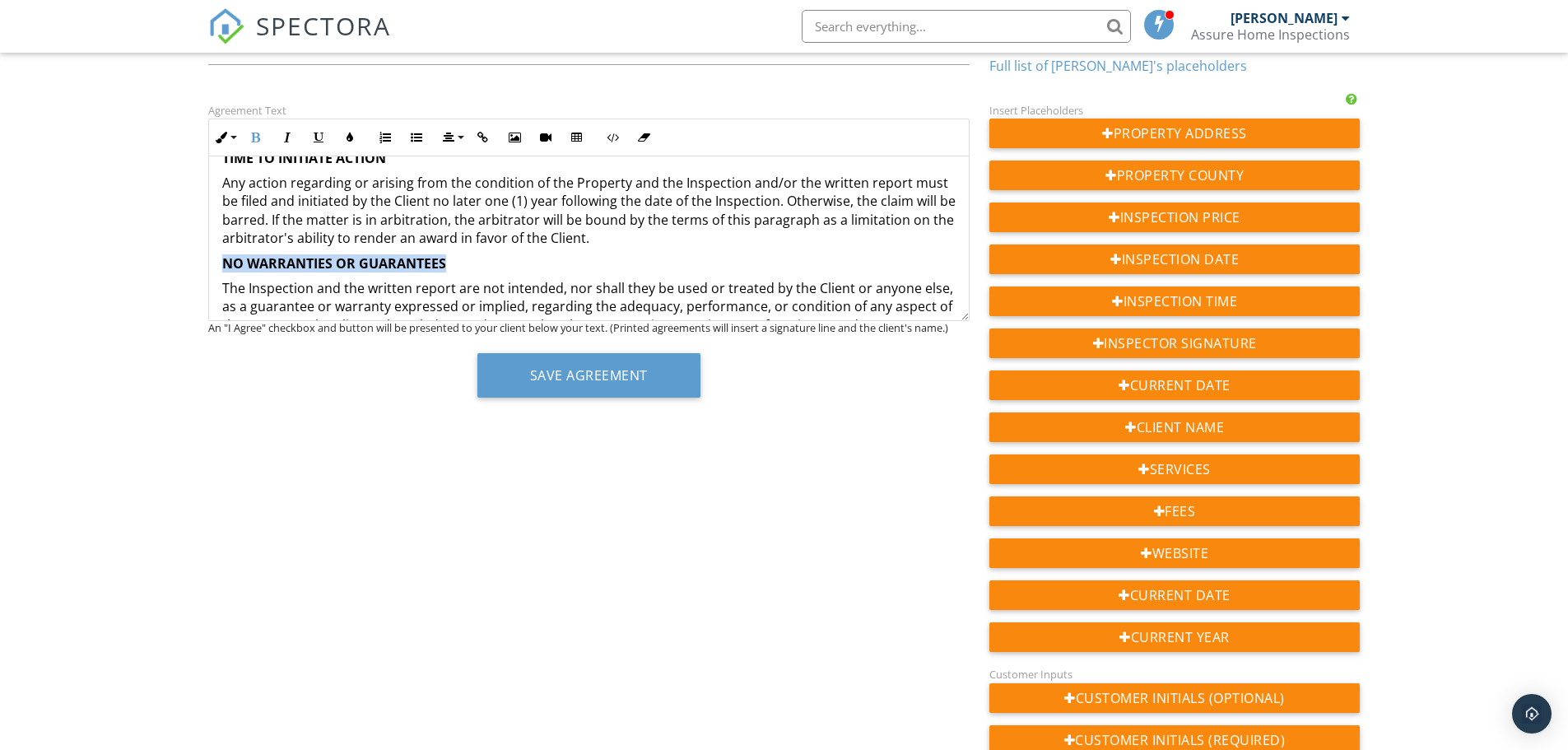
drag, startPoint x: 443, startPoint y: 263, endPoint x: 217, endPoint y: 263, distance: 226.0
drag, startPoint x: 445, startPoint y: 138, endPoint x: 430, endPoint y: 189, distance: 53.2
click at [440, 143] on button "Align" at bounding box center [452, 137] width 31 height 31
click at [464, 189] on icon at bounding box center [463, 187] width 12 height 12
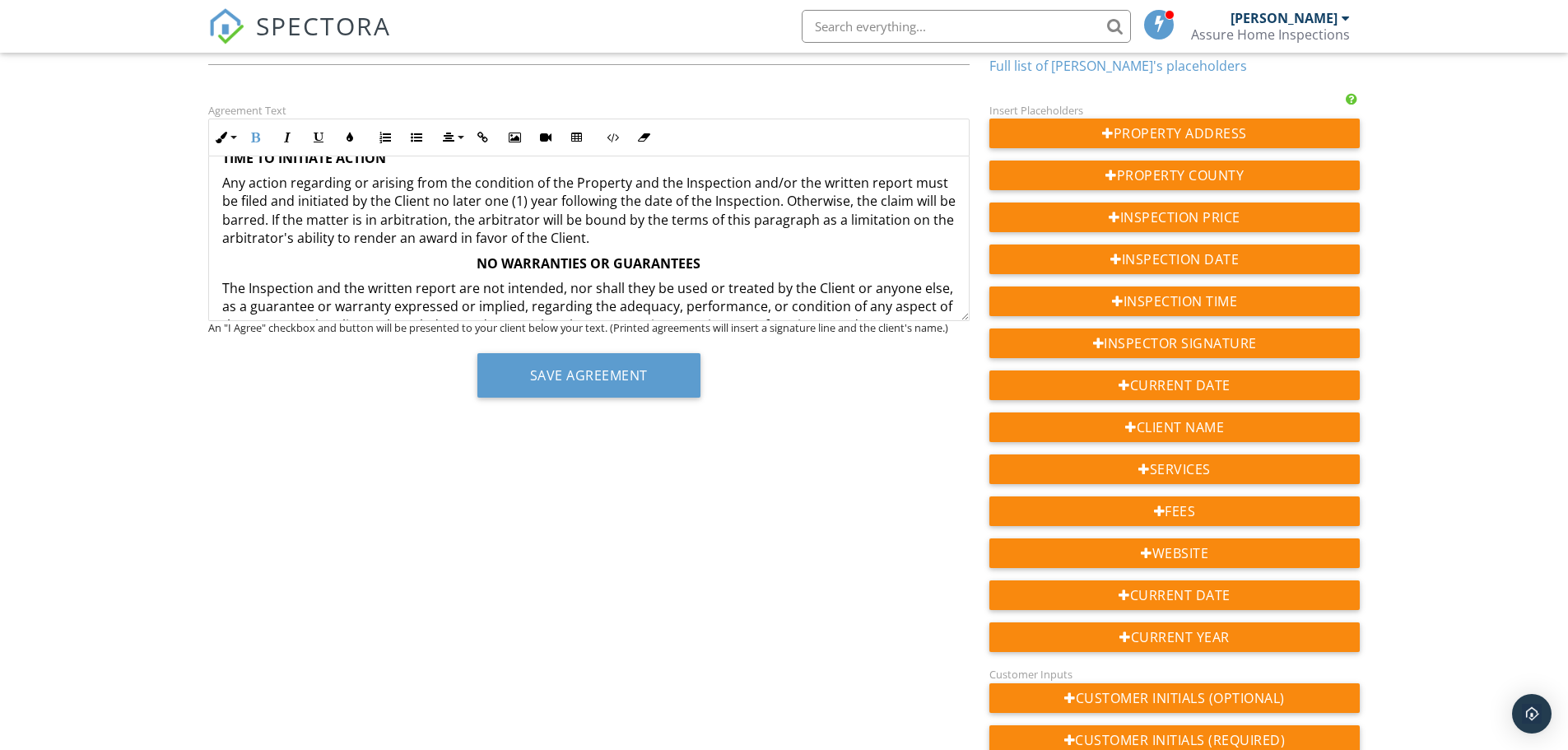
scroll to position [2768, 0]
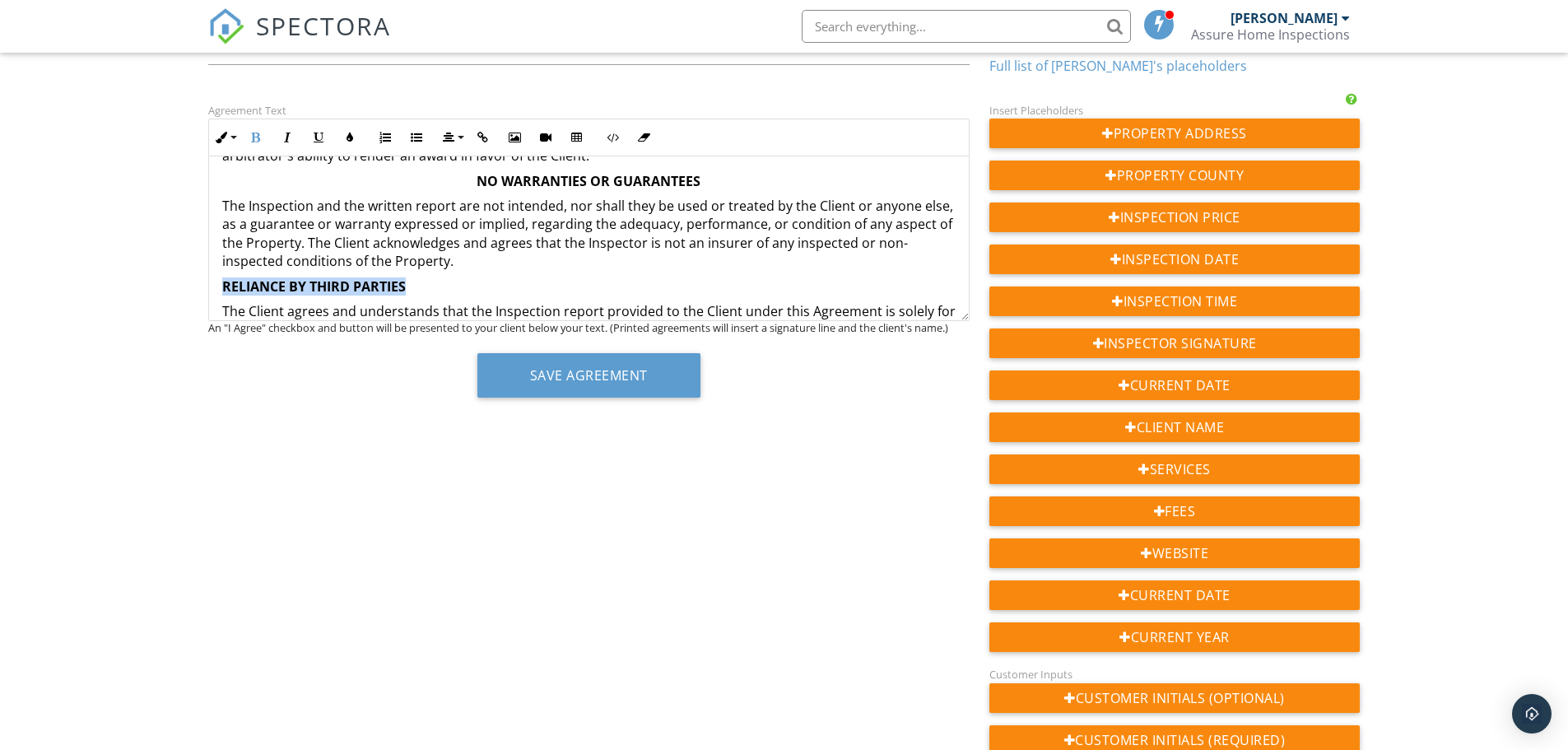
drag, startPoint x: 413, startPoint y: 291, endPoint x: 199, endPoint y: 288, distance: 214.0
click at [199, 288] on div "Agreement Text Inline Style XLarge Large Normal Small Light Small/Light Bold It…" at bounding box center [589, 255] width 781 height 310
click at [449, 134] on icon "button" at bounding box center [449, 137] width 12 height 12
click at [466, 186] on icon at bounding box center [463, 187] width 12 height 12
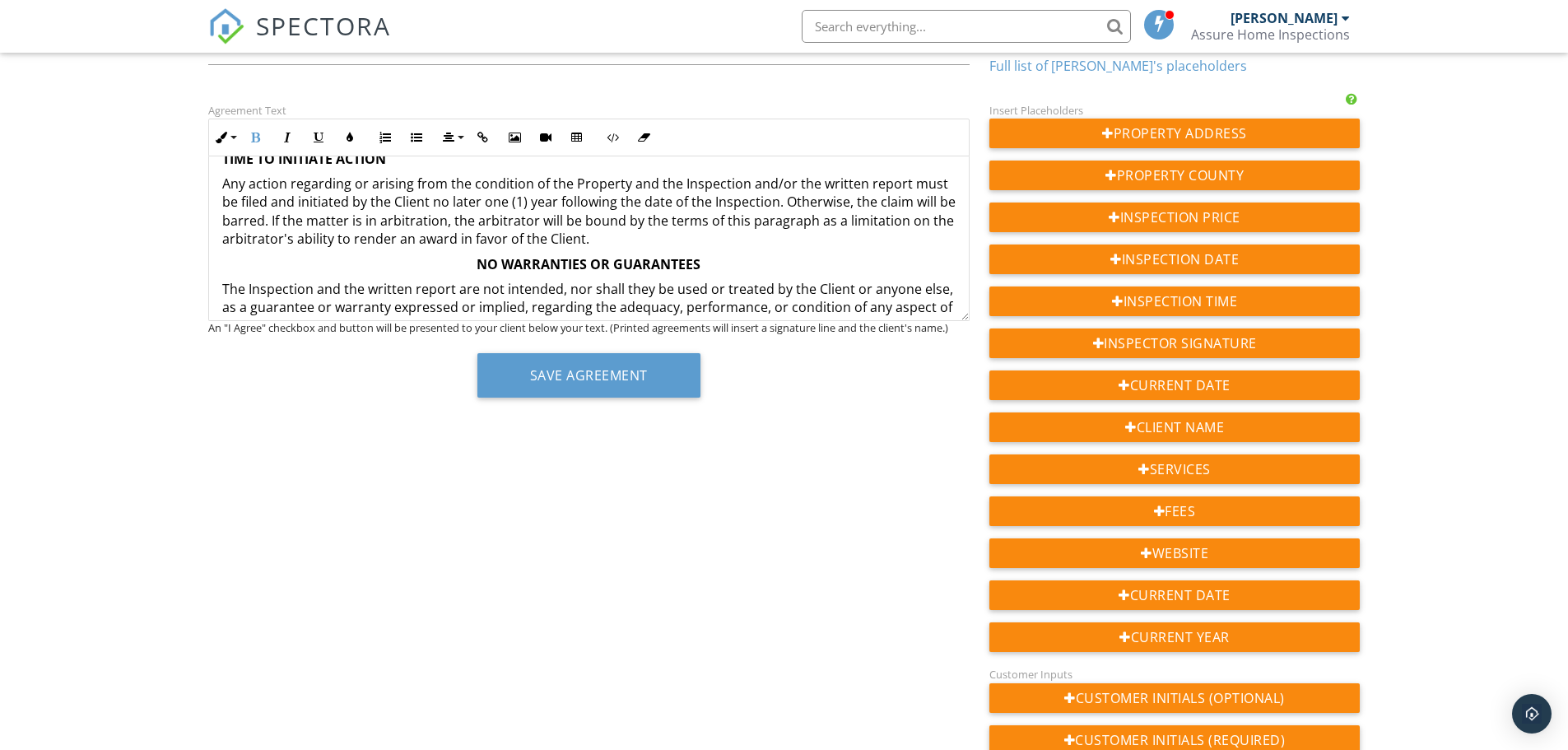
scroll to position [2603, 0]
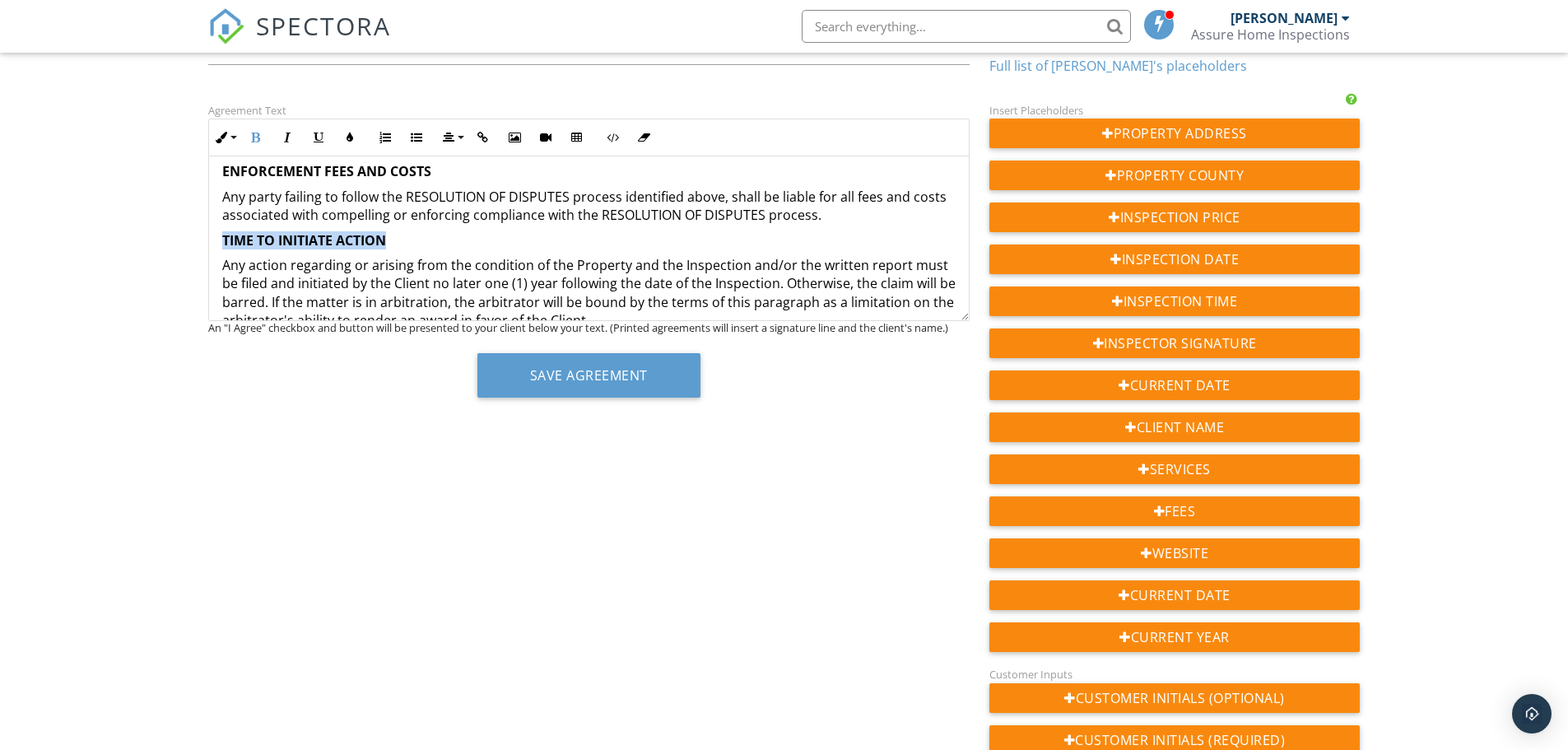
drag, startPoint x: 420, startPoint y: 244, endPoint x: 198, endPoint y: 236, distance: 222.1
click at [198, 236] on div "Agreement Text Inline Style XLarge Large Normal Small Light Small/Light Bold It…" at bounding box center [589, 255] width 781 height 310
click at [449, 143] on icon "button" at bounding box center [449, 137] width 12 height 12
click at [462, 185] on icon at bounding box center [463, 187] width 12 height 12
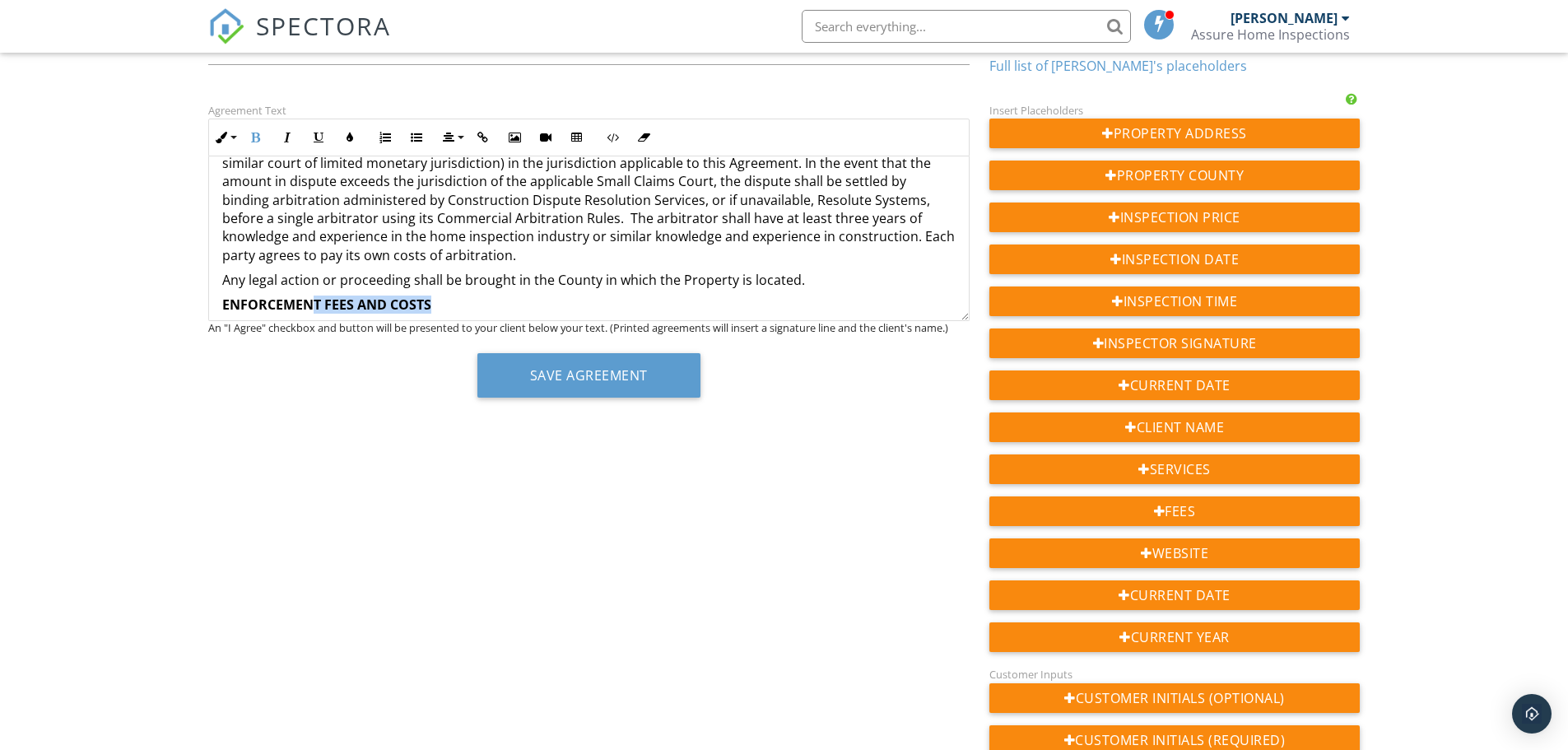
scroll to position [2506, 0]
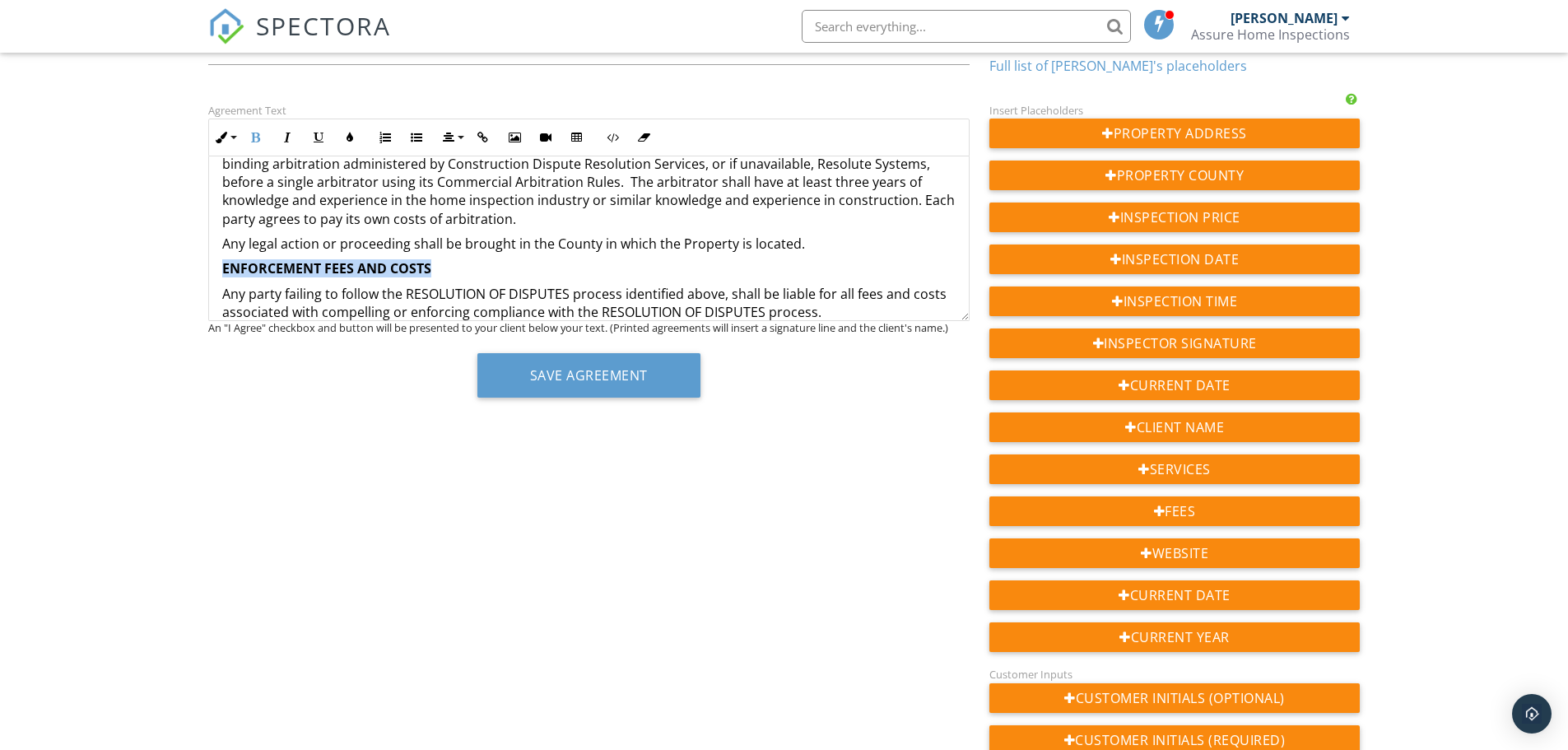
drag, startPoint x: 446, startPoint y: 175, endPoint x: 218, endPoint y: 267, distance: 245.9
click at [456, 141] on button "Align" at bounding box center [452, 137] width 31 height 31
click at [469, 184] on link "Align Center" at bounding box center [463, 188] width 52 height 25
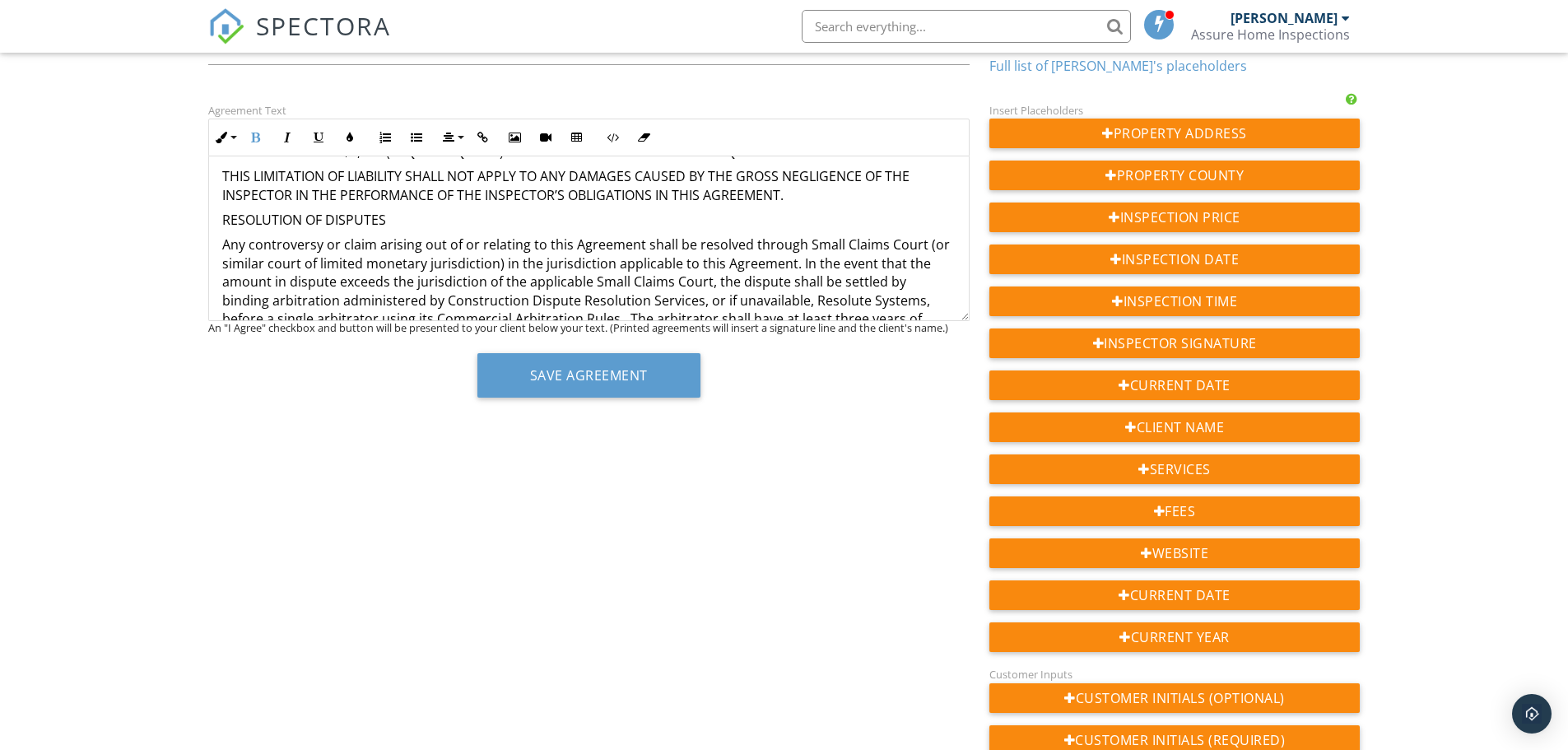
scroll to position [2341, 0]
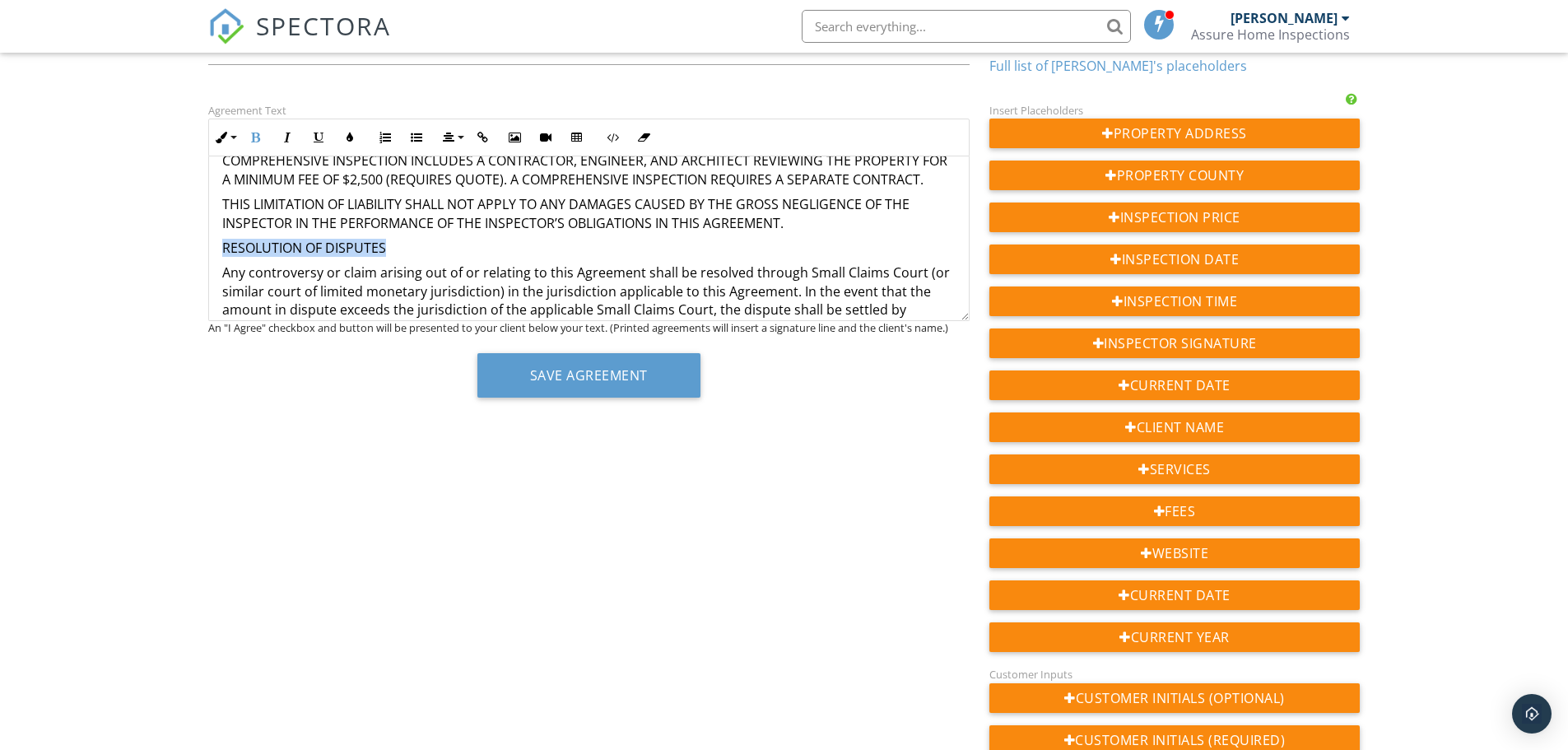
drag, startPoint x: 388, startPoint y: 247, endPoint x: 209, endPoint y: 252, distance: 179.1
click at [250, 135] on icon "button" at bounding box center [256, 137] width 12 height 12
click at [447, 137] on icon "button" at bounding box center [449, 137] width 12 height 12
click at [466, 188] on icon at bounding box center [463, 187] width 12 height 12
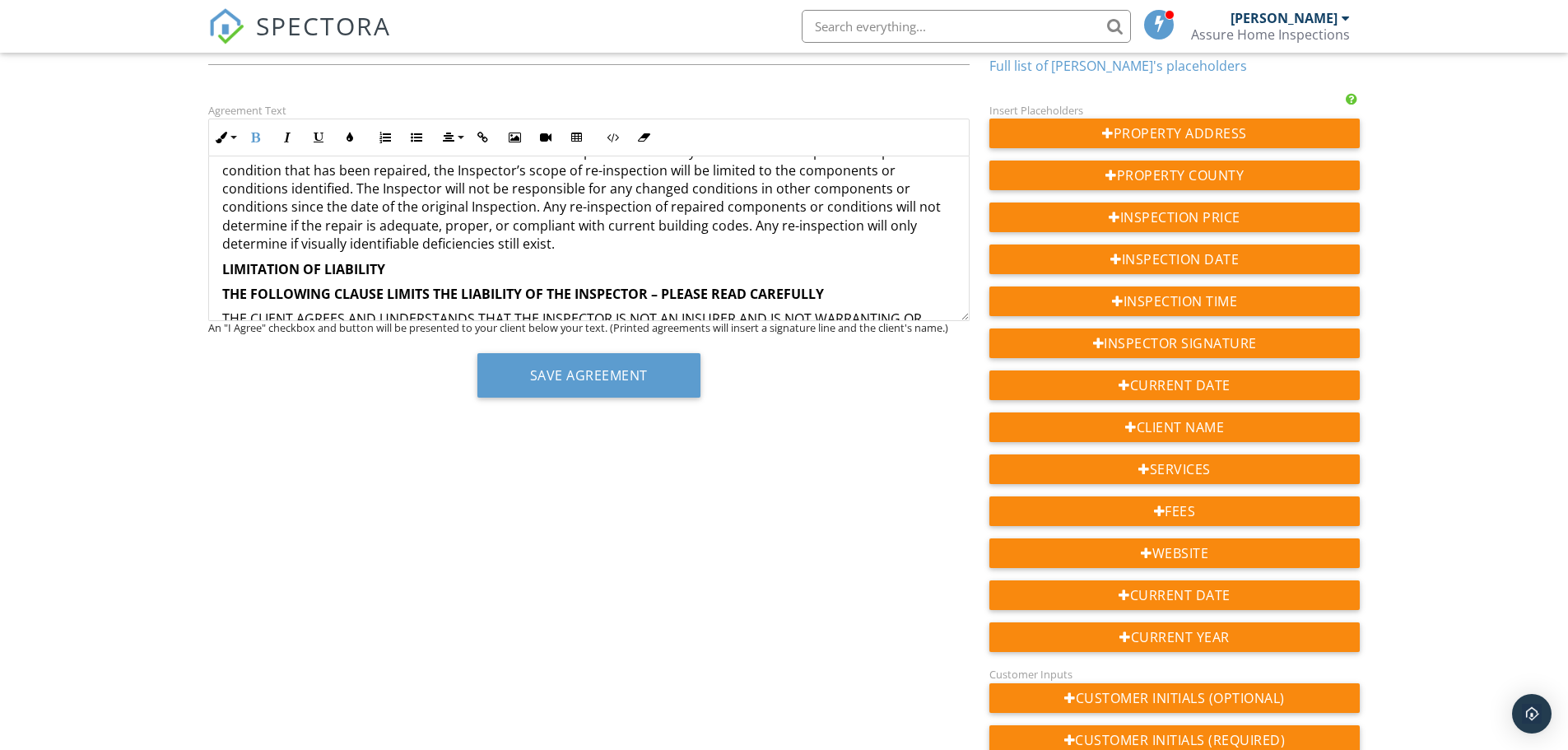
scroll to position [1930, 0]
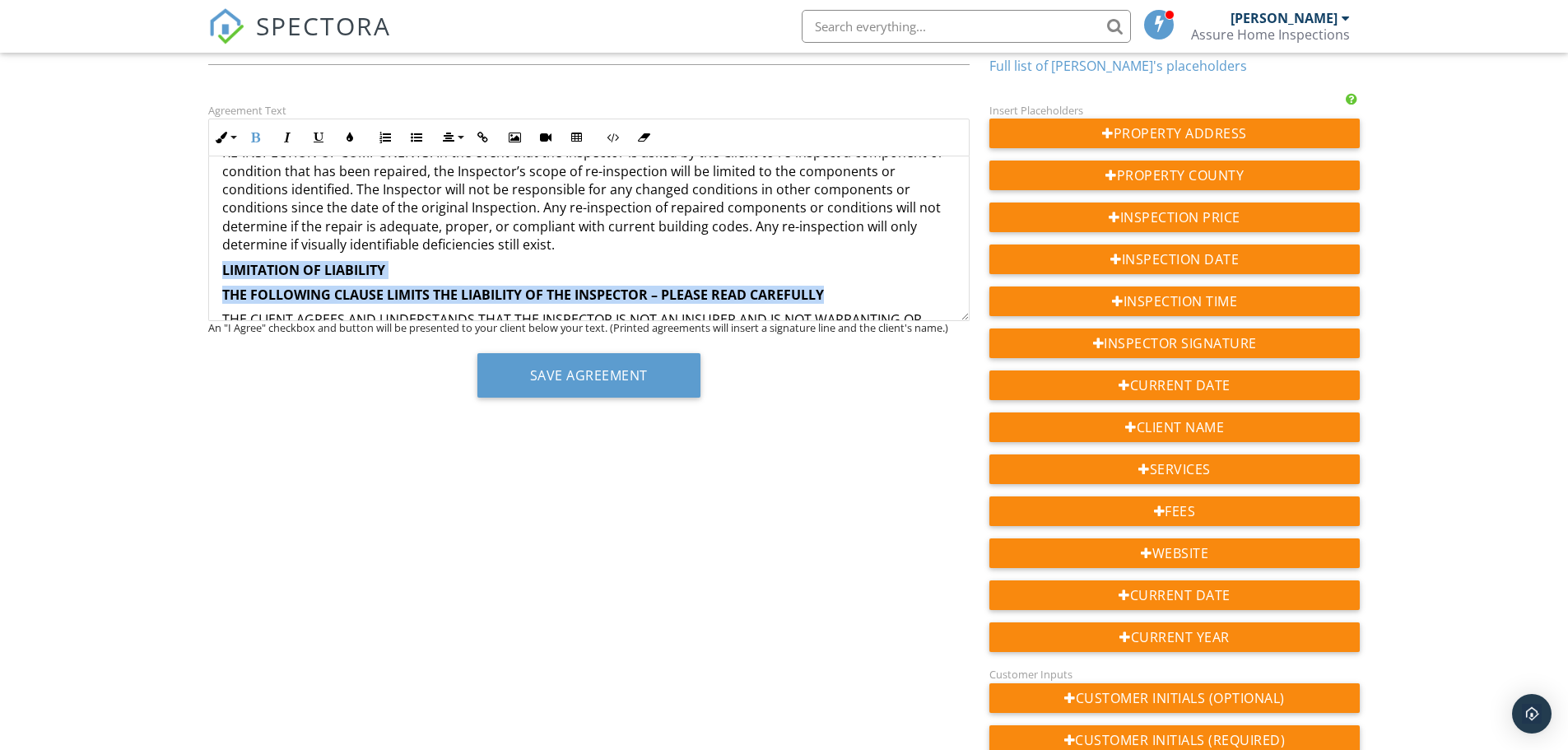
drag, startPoint x: 215, startPoint y: 253, endPoint x: 840, endPoint y: 279, distance: 625.5
click at [459, 137] on button "Align" at bounding box center [452, 137] width 31 height 31
click at [466, 184] on icon at bounding box center [463, 187] width 12 height 12
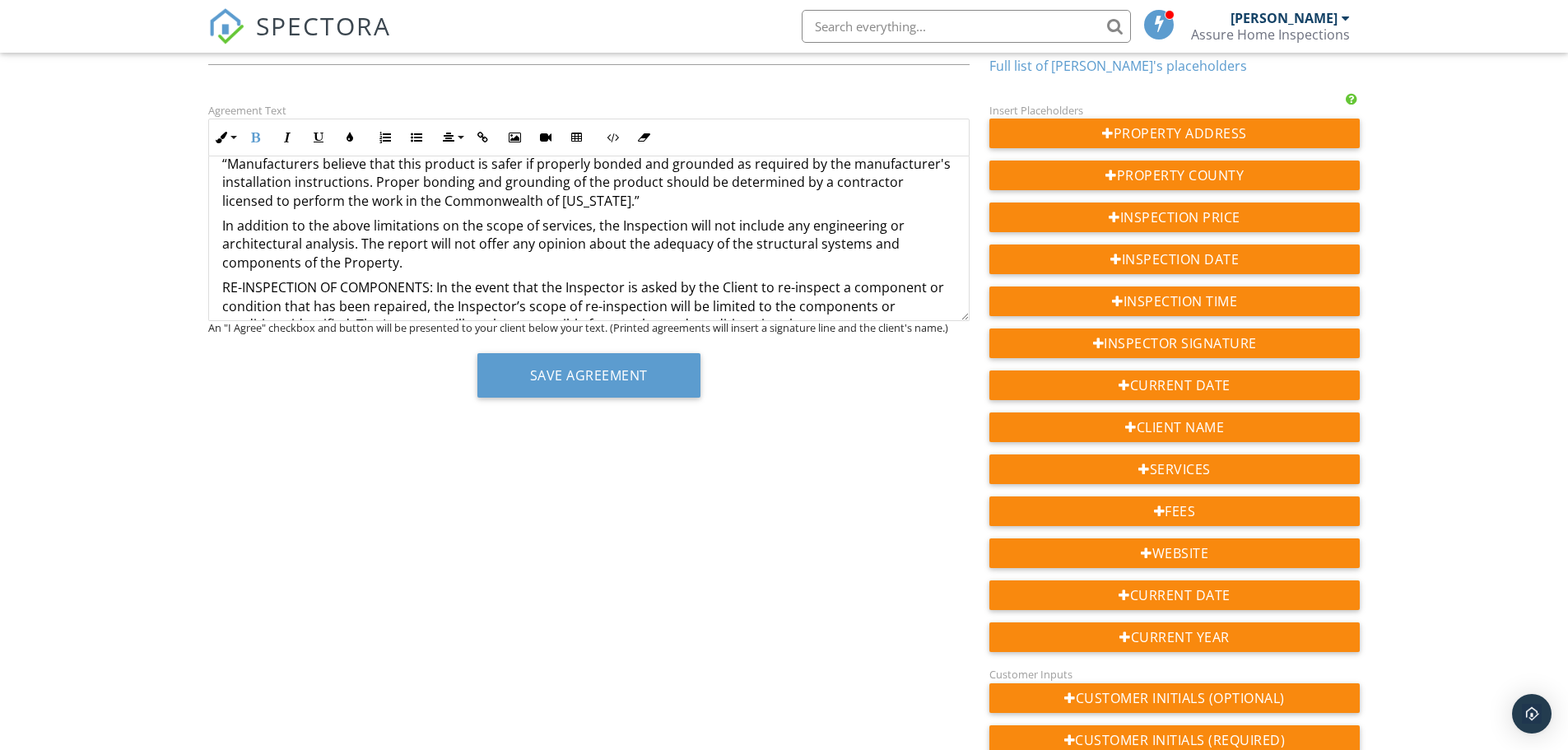
scroll to position [1765, 0]
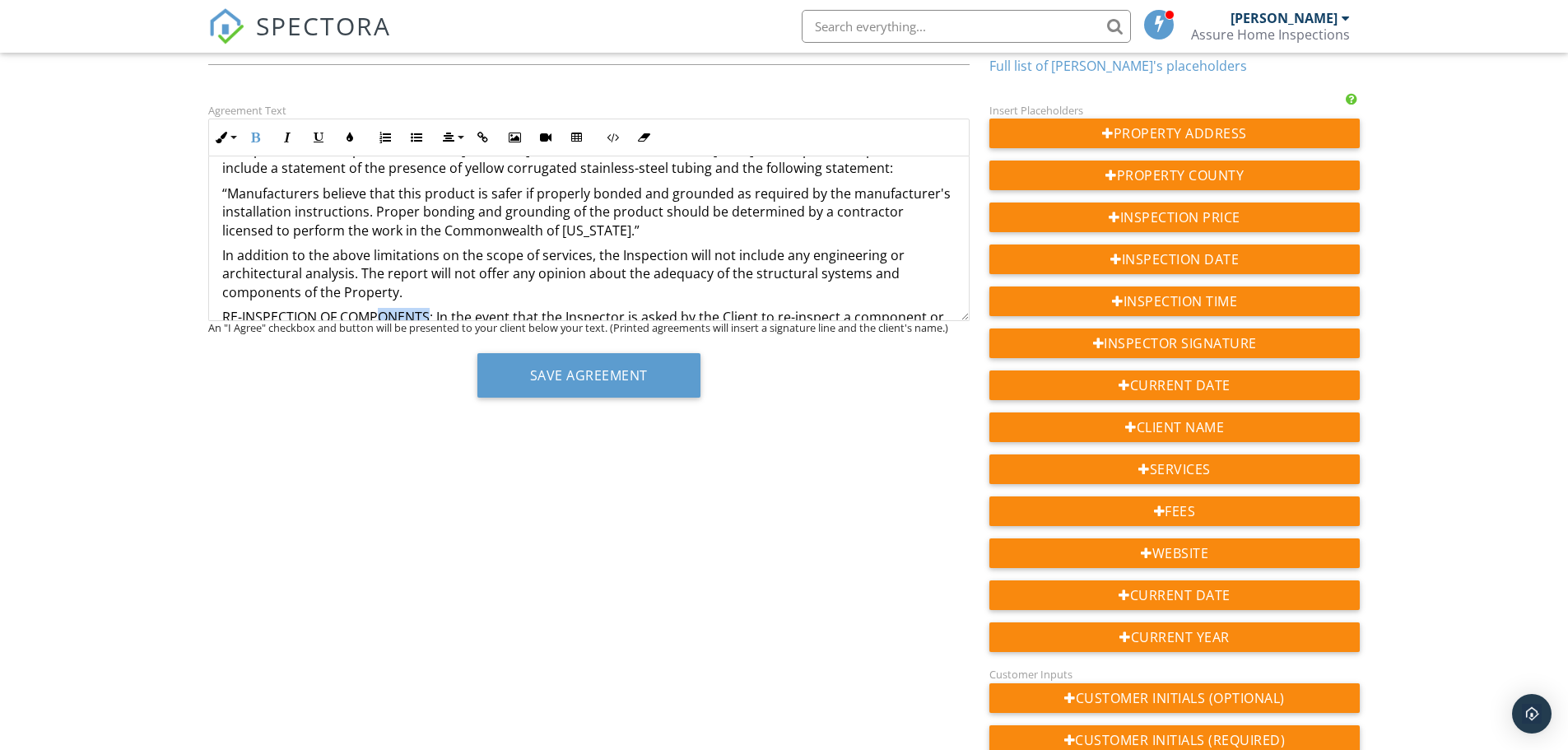
drag, startPoint x: 432, startPoint y: 295, endPoint x: 381, endPoint y: 295, distance: 51.0
click at [373, 308] on p "RE-INSPECTION OF COMPONENTS: In the event that the Inspector is asked by the Cl…" at bounding box center [589, 363] width 733 height 110
drag, startPoint x: 434, startPoint y: 297, endPoint x: 209, endPoint y: 297, distance: 225.0
click at [209, 297] on div "RESIDENTIAL INSPECTION AGREEMENT NOTE – THIS IS A LEGAL CONTRACT THAT DETAILS T…" at bounding box center [589, 21] width 760 height 3261
click at [257, 135] on icon "button" at bounding box center [256, 137] width 12 height 12
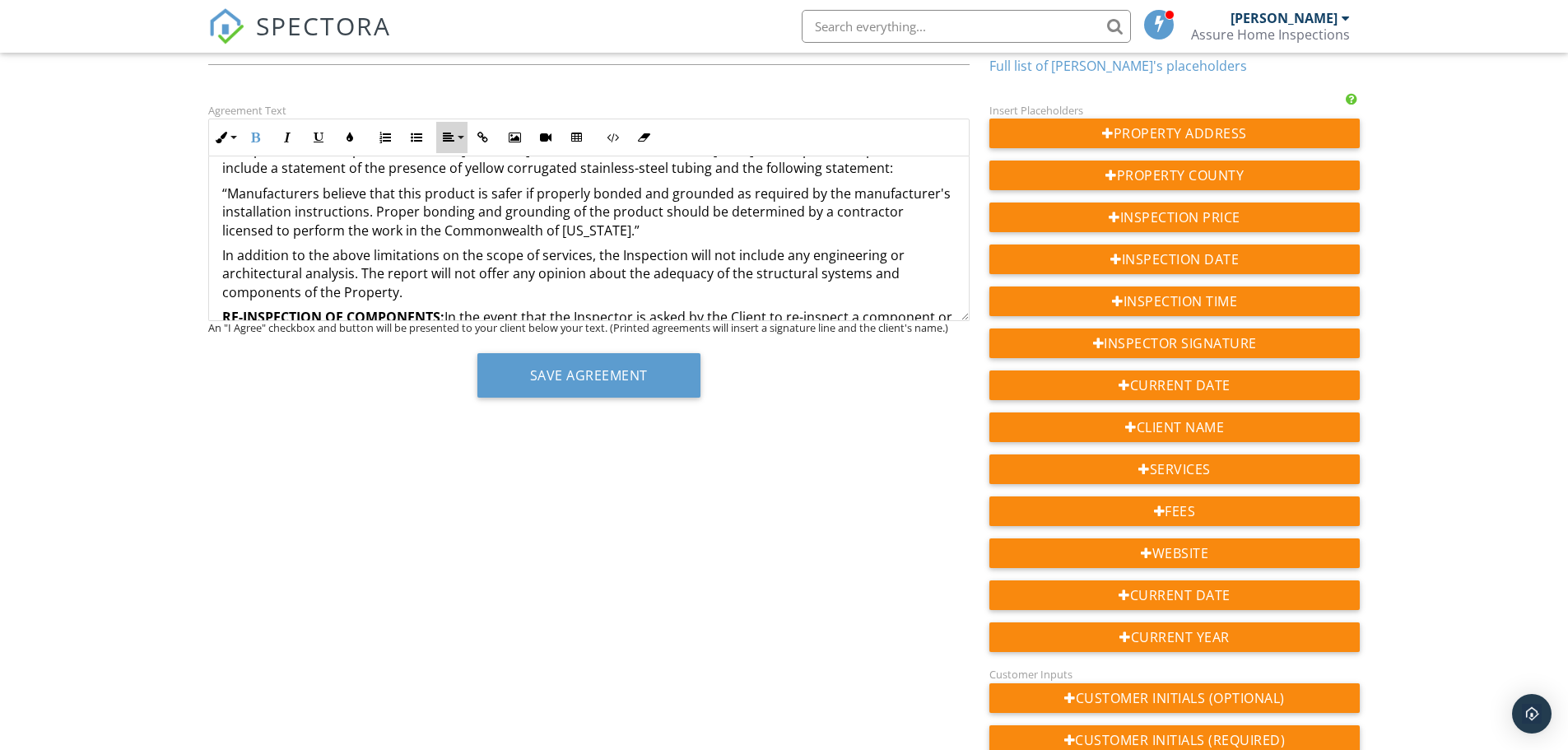
click at [446, 128] on button "Align" at bounding box center [452, 137] width 31 height 31
click at [463, 185] on icon at bounding box center [463, 187] width 12 height 12
click at [454, 308] on p "RE-INSPECTION OF COMPONENTS: In the event that the Inspector is asked by the Cl…" at bounding box center [589, 363] width 733 height 110
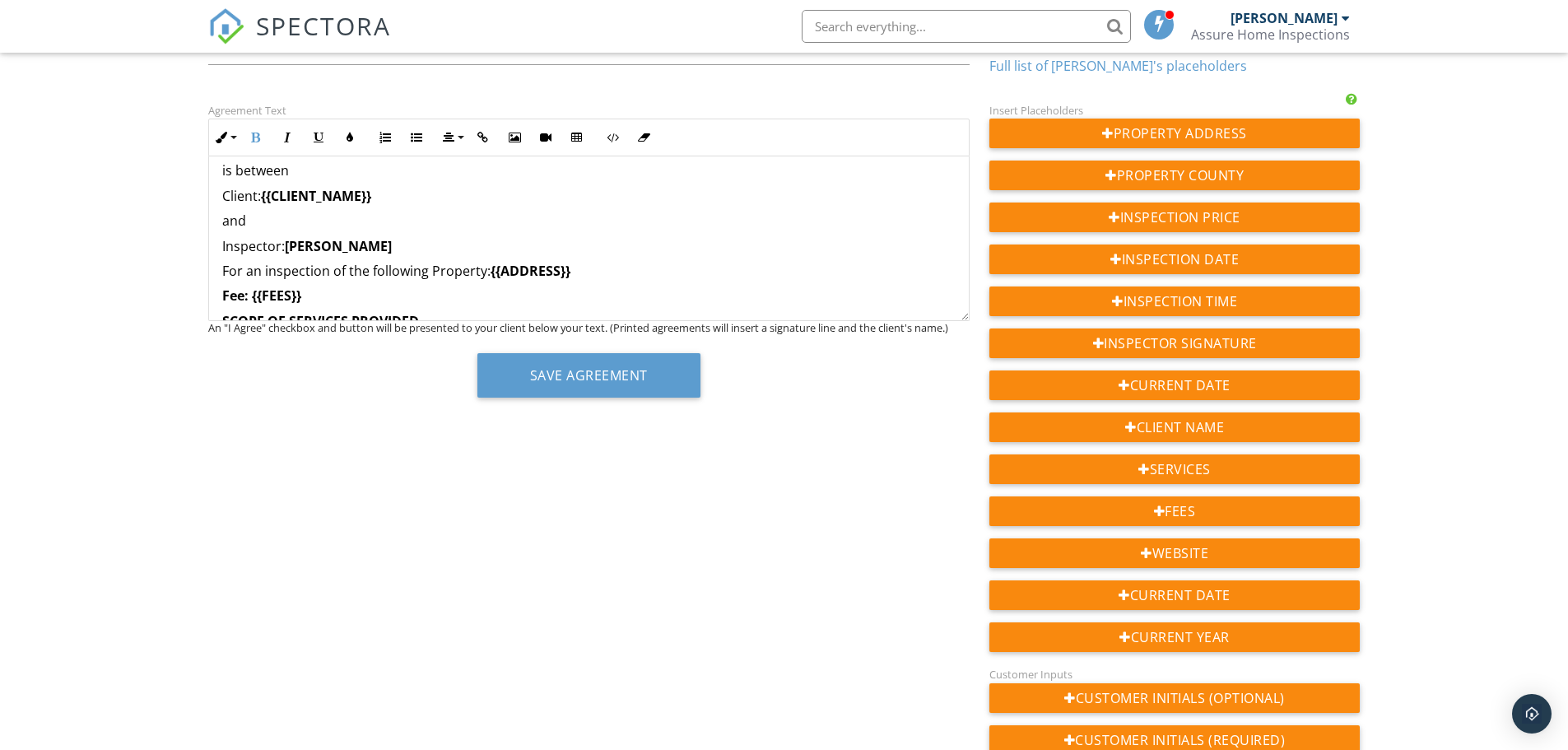
scroll to position [294, 0]
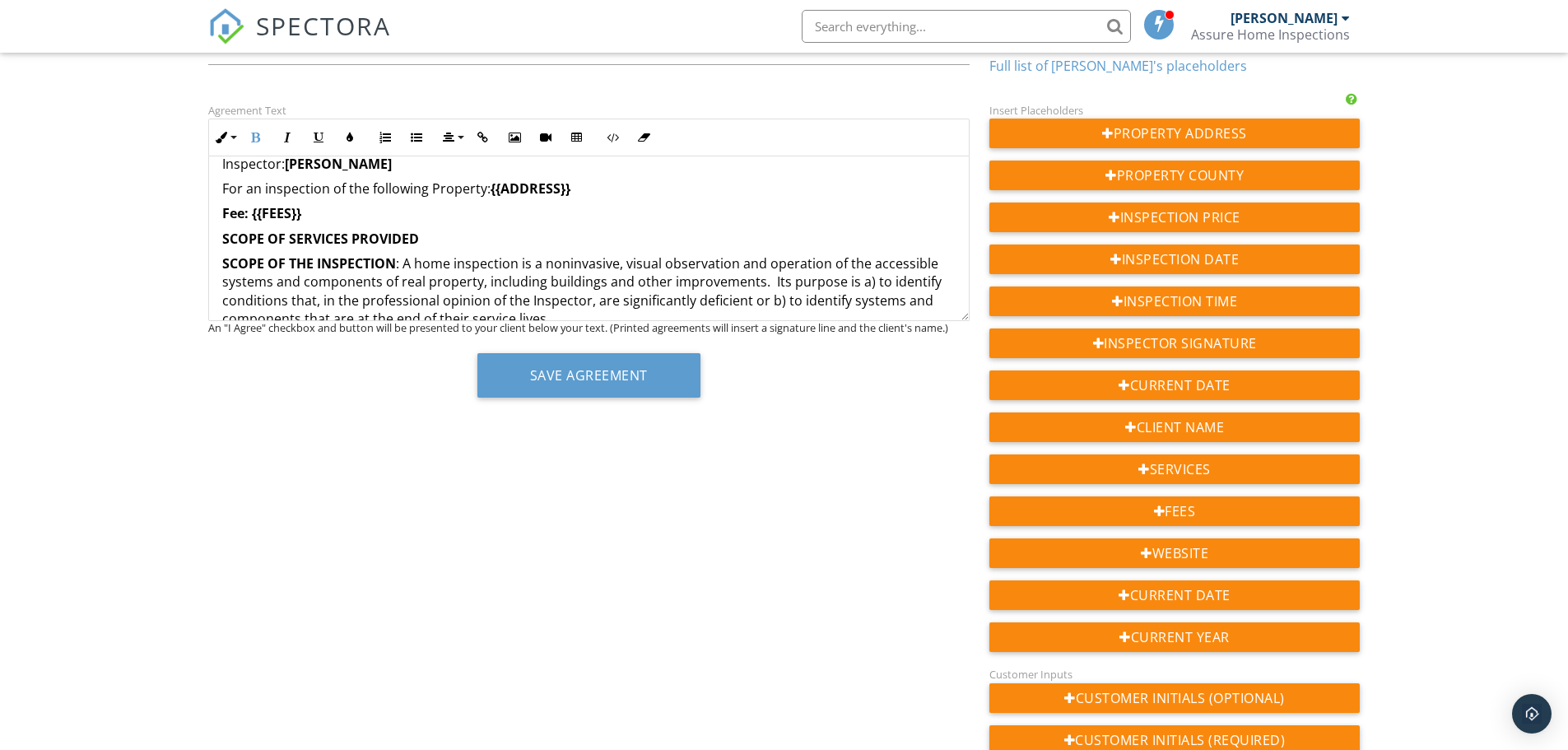
click at [224, 242] on strong "SCOPE OF SERVICES PROVIDED" at bounding box center [320, 239] width 197 height 18
click at [443, 140] on icon "button" at bounding box center [449, 137] width 12 height 12
click at [463, 185] on icon at bounding box center [463, 187] width 12 height 12
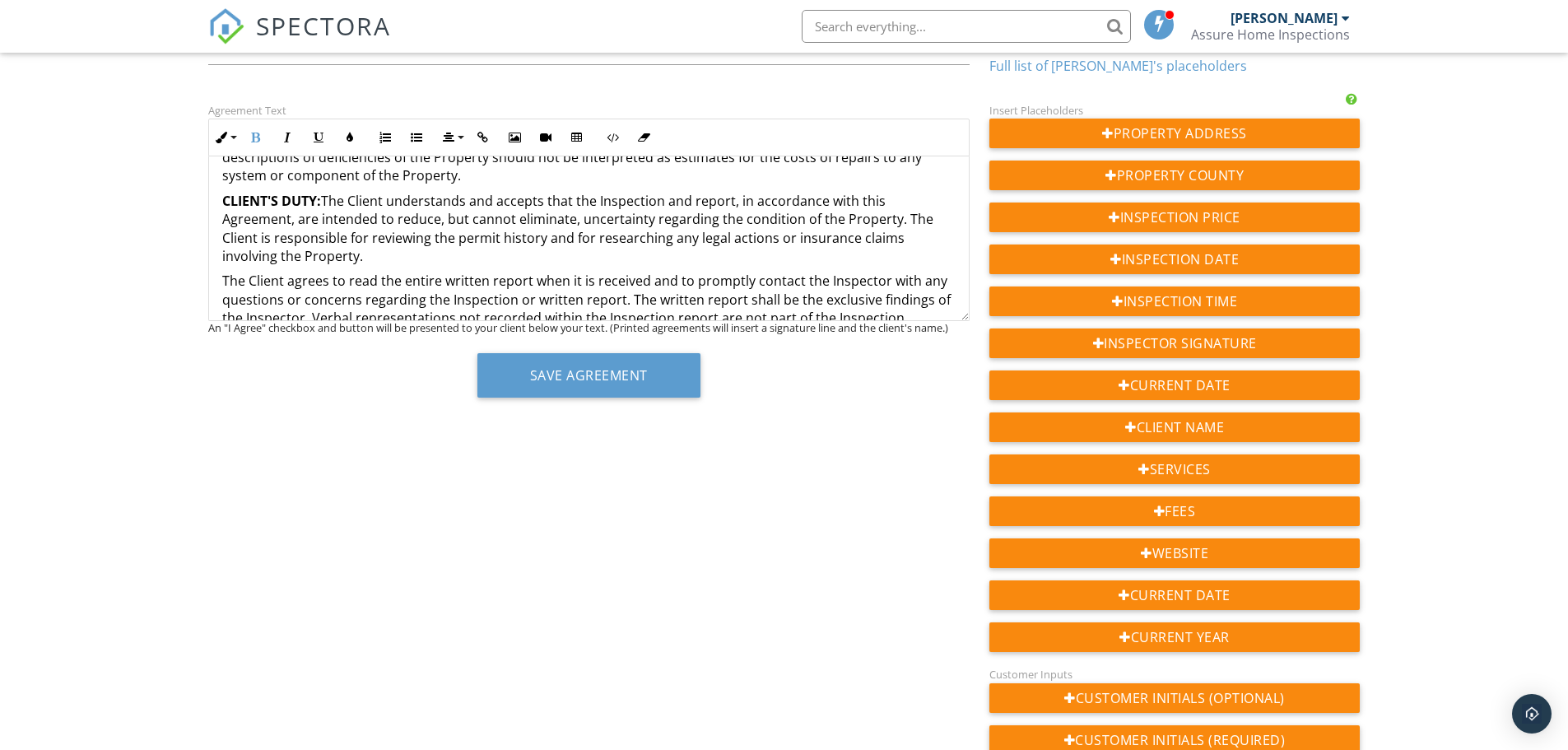
scroll to position [870, 0]
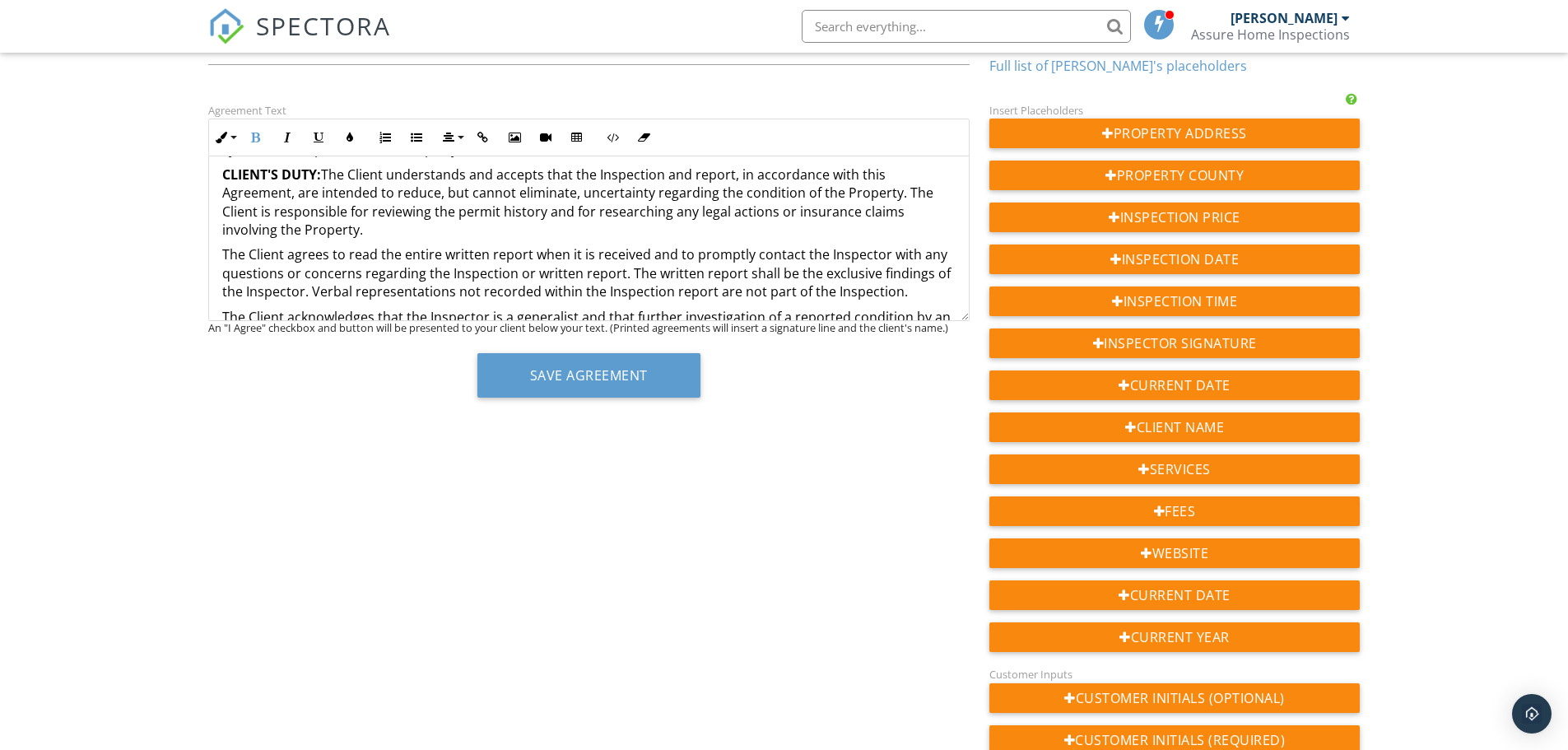
click at [324, 175] on p "CLIENT'S DUTY: The Client understands and accepts that the Inspection and repor…" at bounding box center [589, 203] width 733 height 74
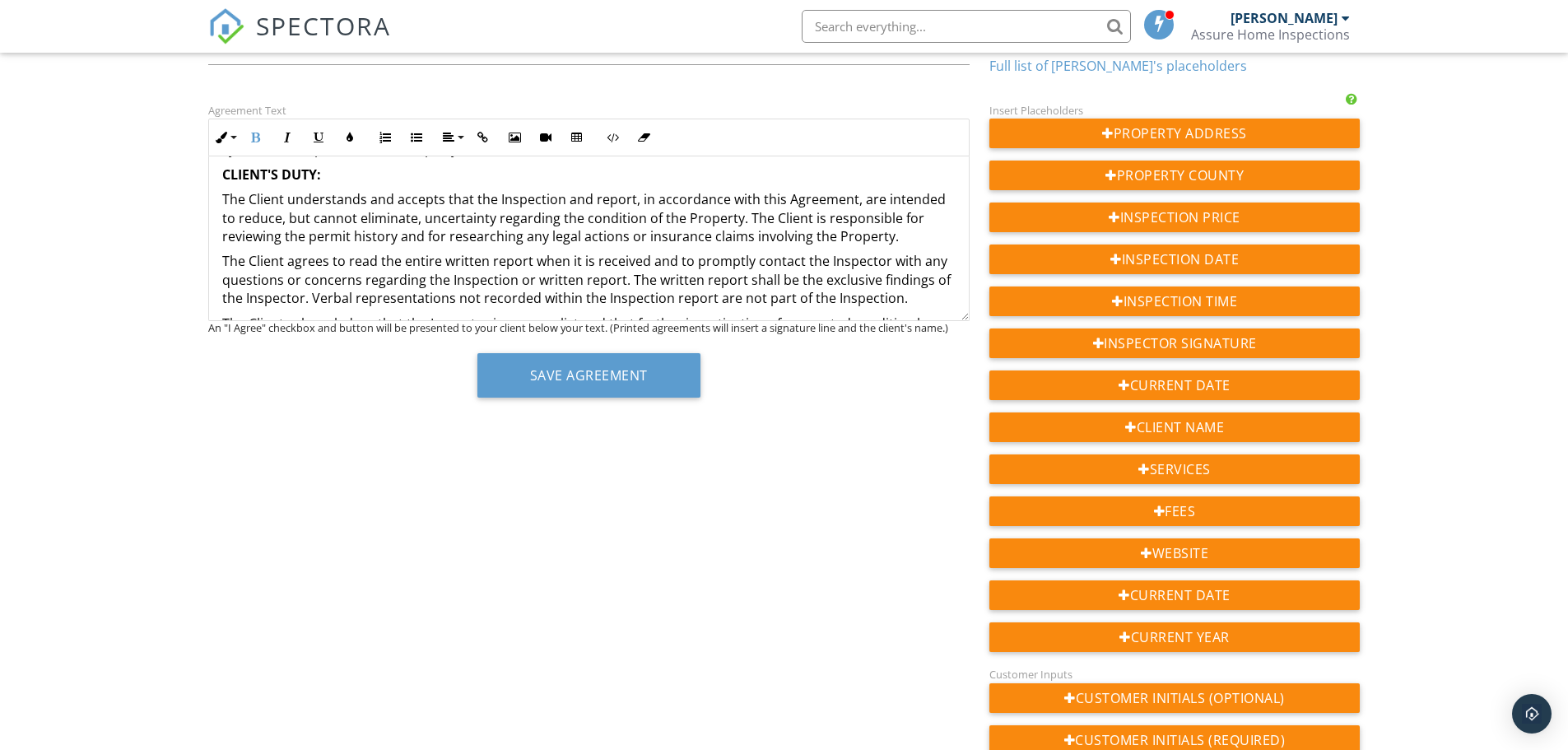
click at [401, 179] on p "CLIENT'S DUTY:" at bounding box center [589, 175] width 733 height 18
click at [450, 128] on button "Align" at bounding box center [452, 137] width 31 height 31
click at [472, 181] on link "Align Center" at bounding box center [463, 188] width 52 height 25
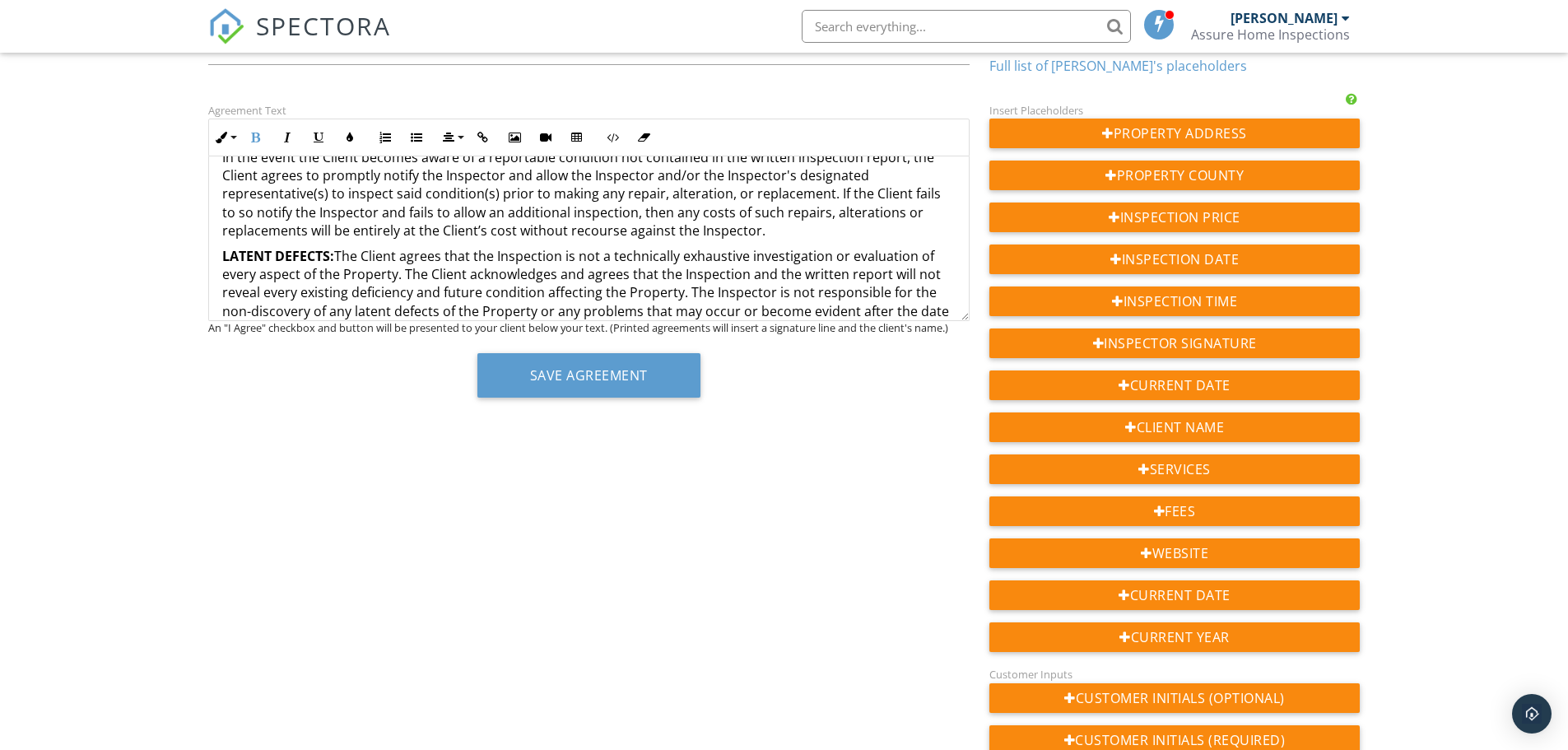
scroll to position [1200, 0]
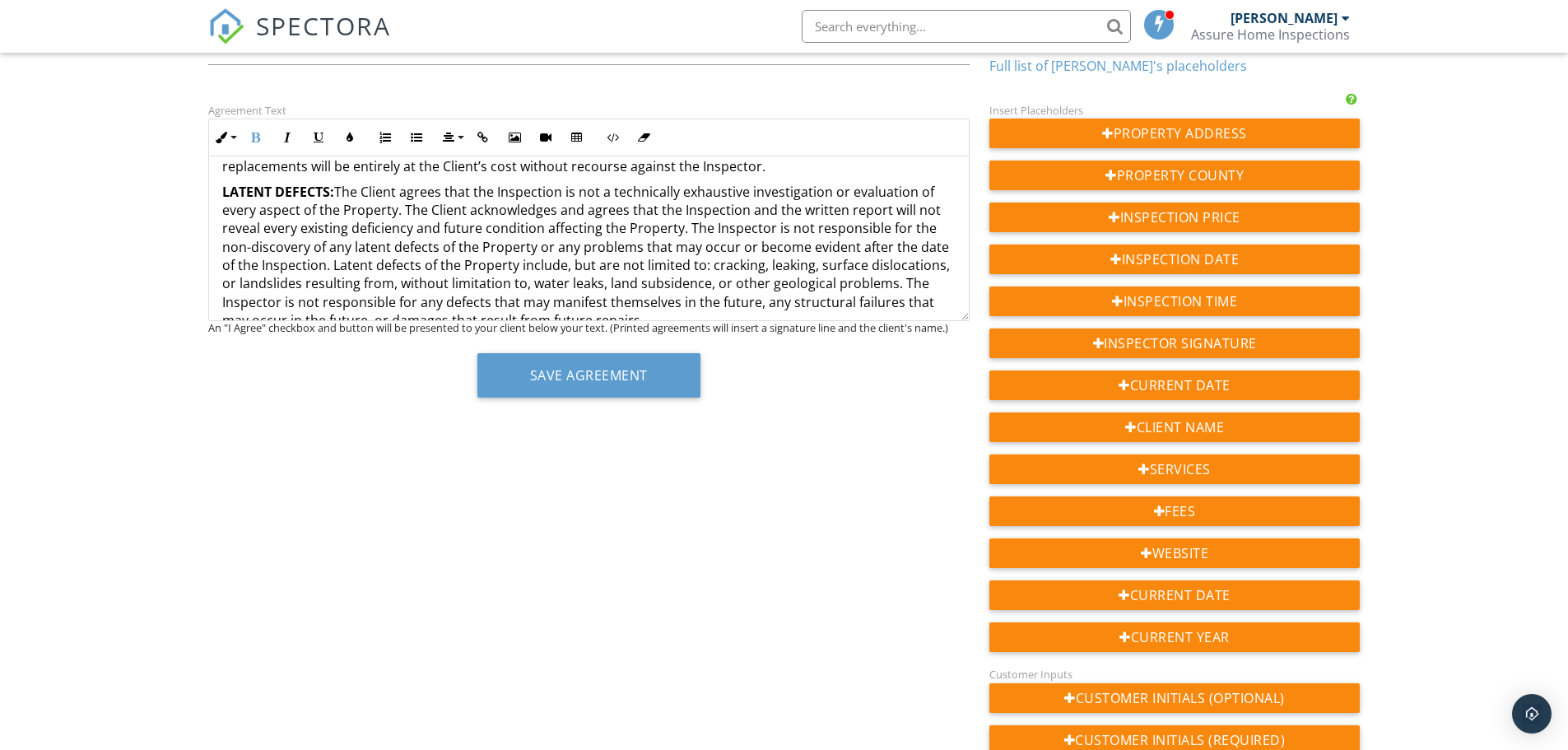
click at [339, 195] on p "LATENT DEFECTS: The Client agrees that the Inspection is not a technically exha…" at bounding box center [589, 256] width 733 height 147
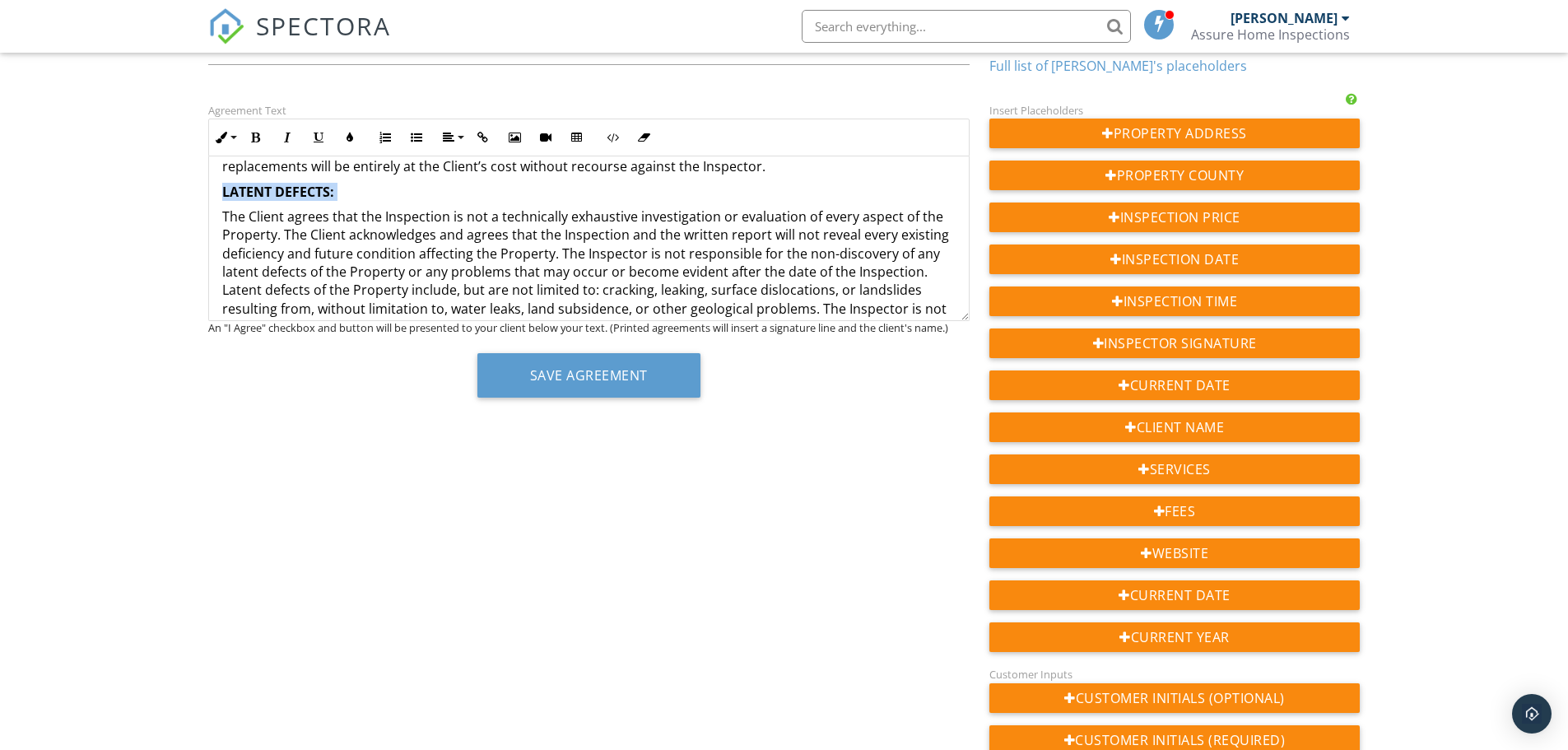
drag, startPoint x: 339, startPoint y: 195, endPoint x: 208, endPoint y: 194, distance: 131.0
click at [209, 194] on div "RESIDENTIAL INSPECTION AGREEMENT NOTE – THIS IS A LEGAL CONTRACT THAT DETAILS T…" at bounding box center [589, 616] width 760 height 3318
click at [443, 137] on icon "button" at bounding box center [449, 137] width 12 height 12
click at [474, 185] on link "Align Center" at bounding box center [463, 188] width 52 height 25
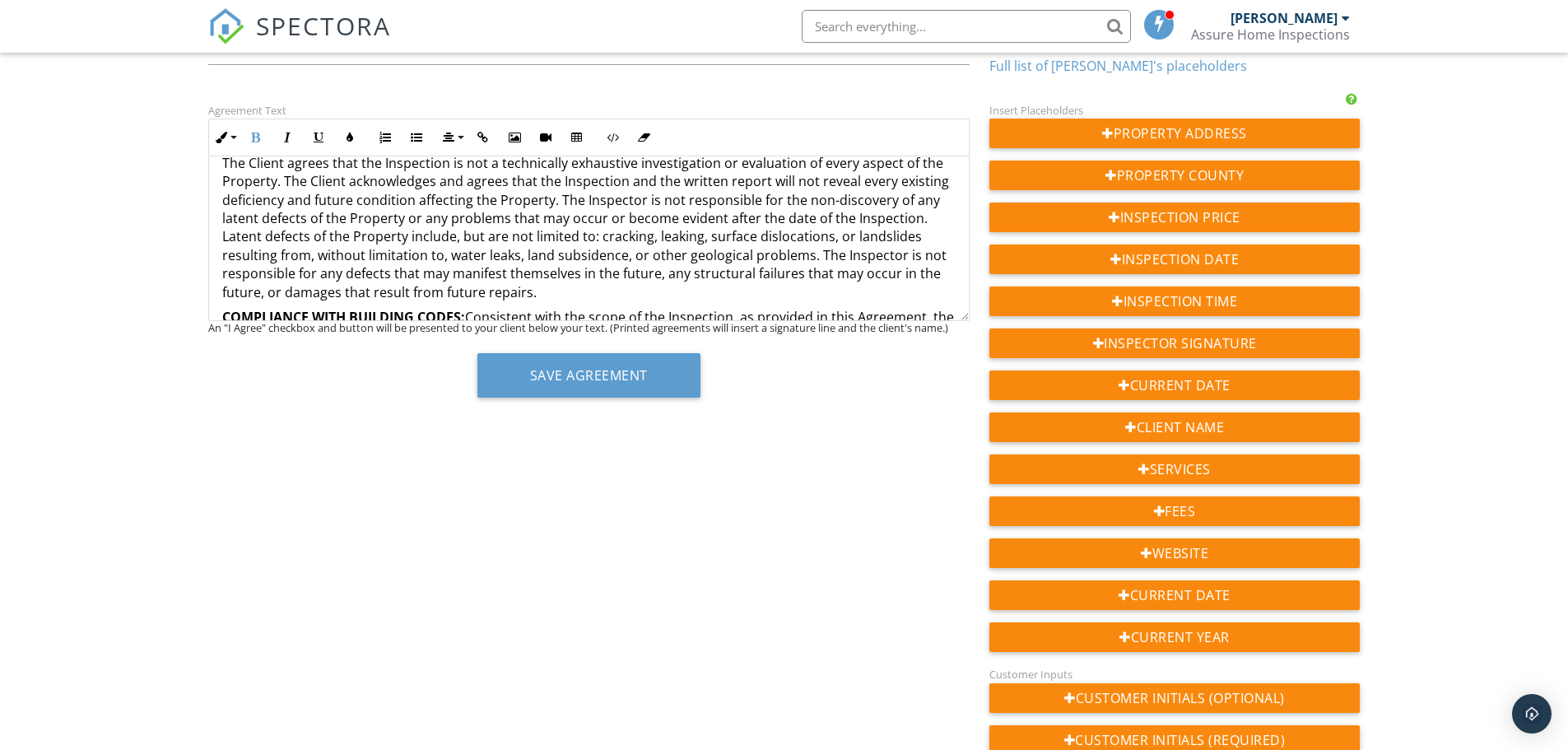
scroll to position [1282, 0]
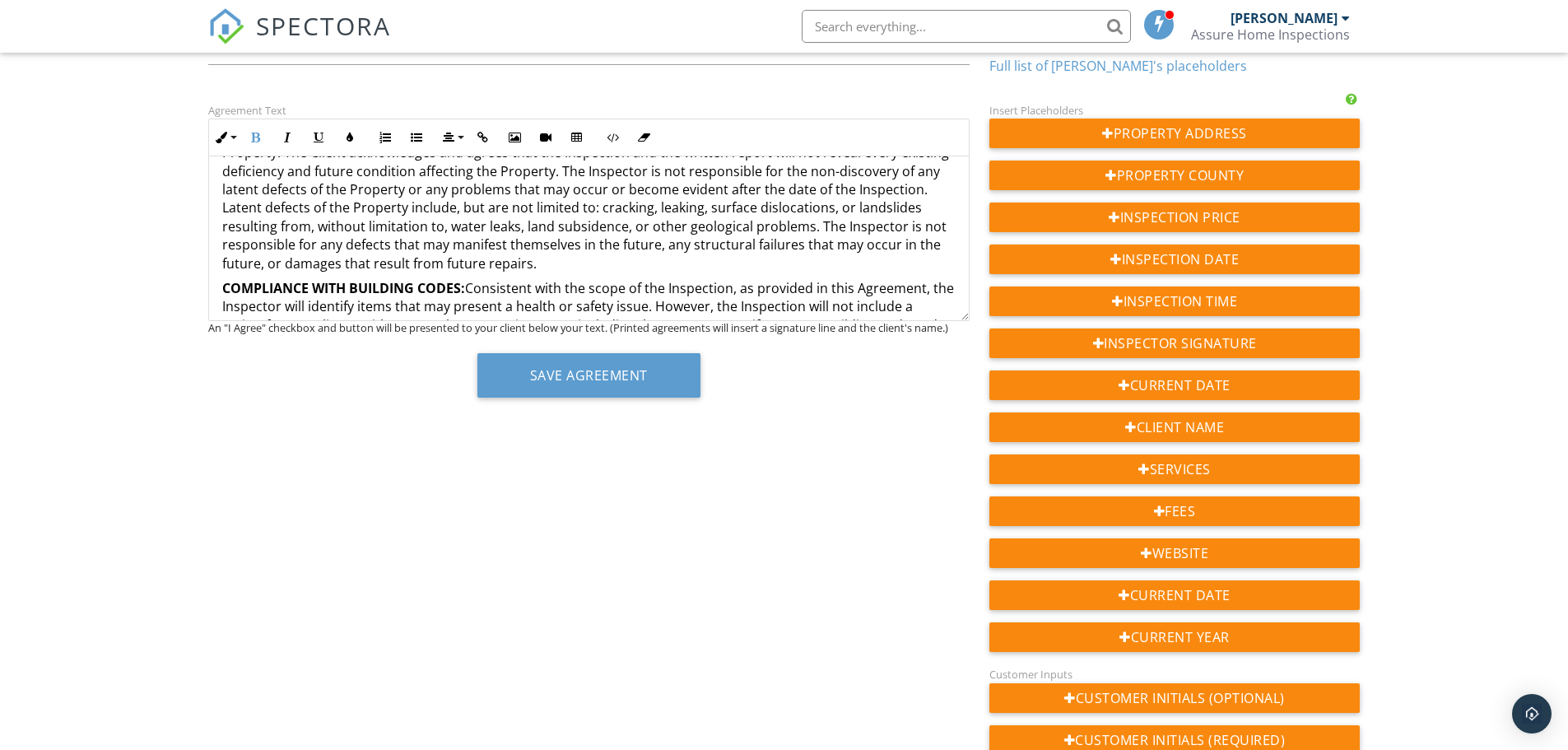
click at [472, 289] on p "COMPLIANCE WITH BUILDING CODES: Consistent with the scope of the Inspection, as…" at bounding box center [589, 316] width 733 height 74
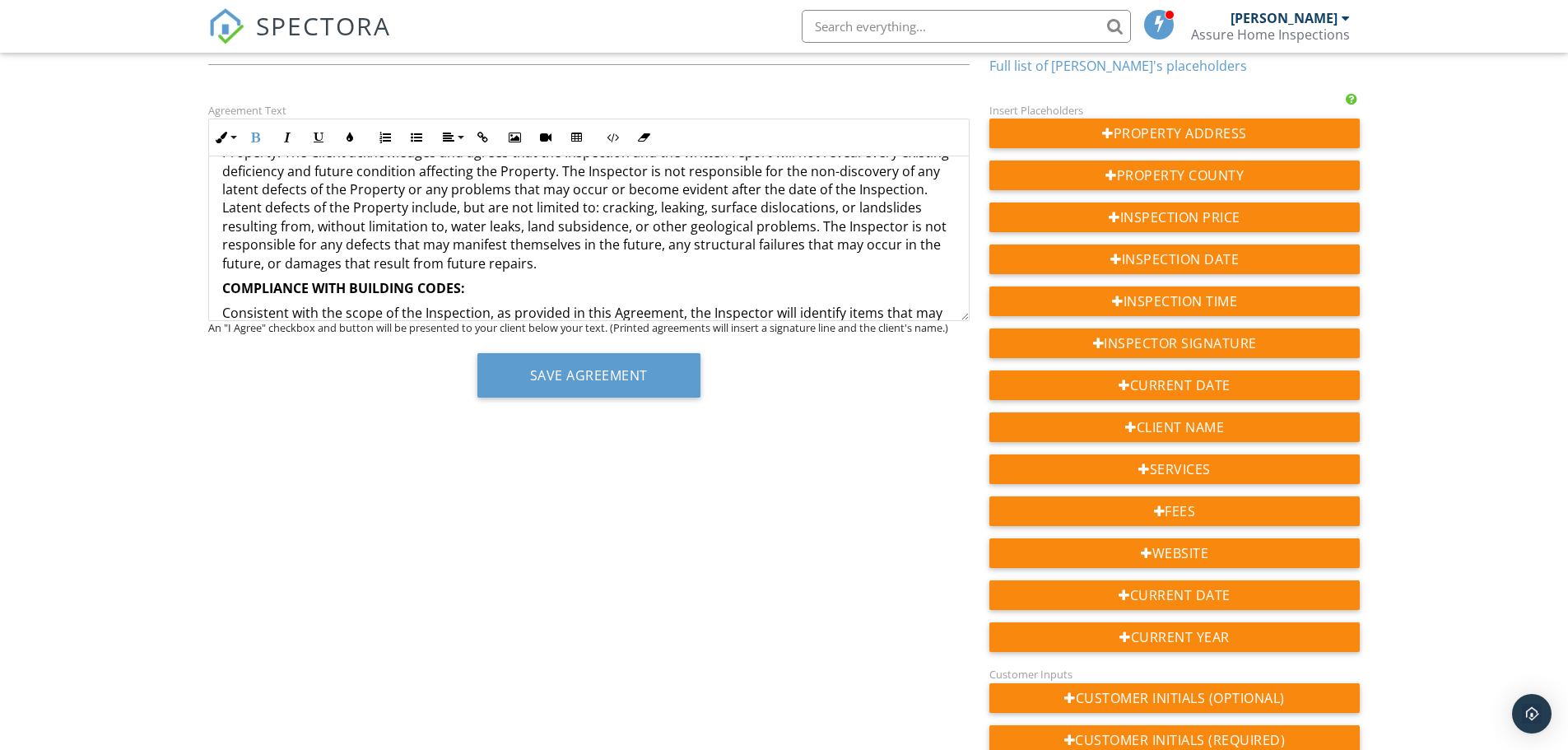
drag, startPoint x: 472, startPoint y: 289, endPoint x: 198, endPoint y: 291, distance: 274.0
click at [202, 289] on div "Agreement Text Inline Style XLarge Large Normal Small Light Small/Light Bold It…" at bounding box center [589, 255] width 781 height 310
click at [445, 133] on icon "button" at bounding box center [449, 137] width 12 height 12
click at [464, 185] on icon at bounding box center [463, 187] width 12 height 12
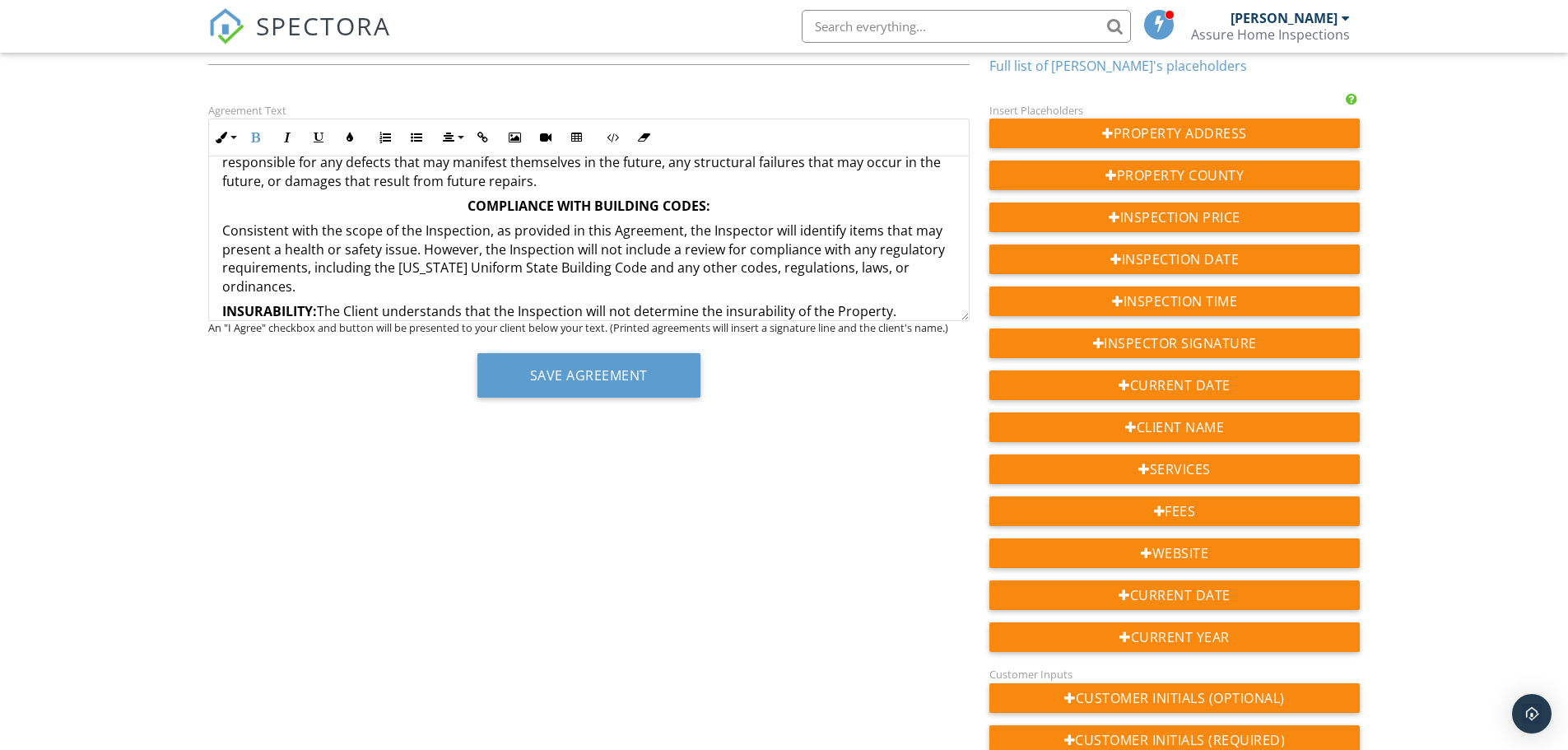
scroll to position [1446, 0]
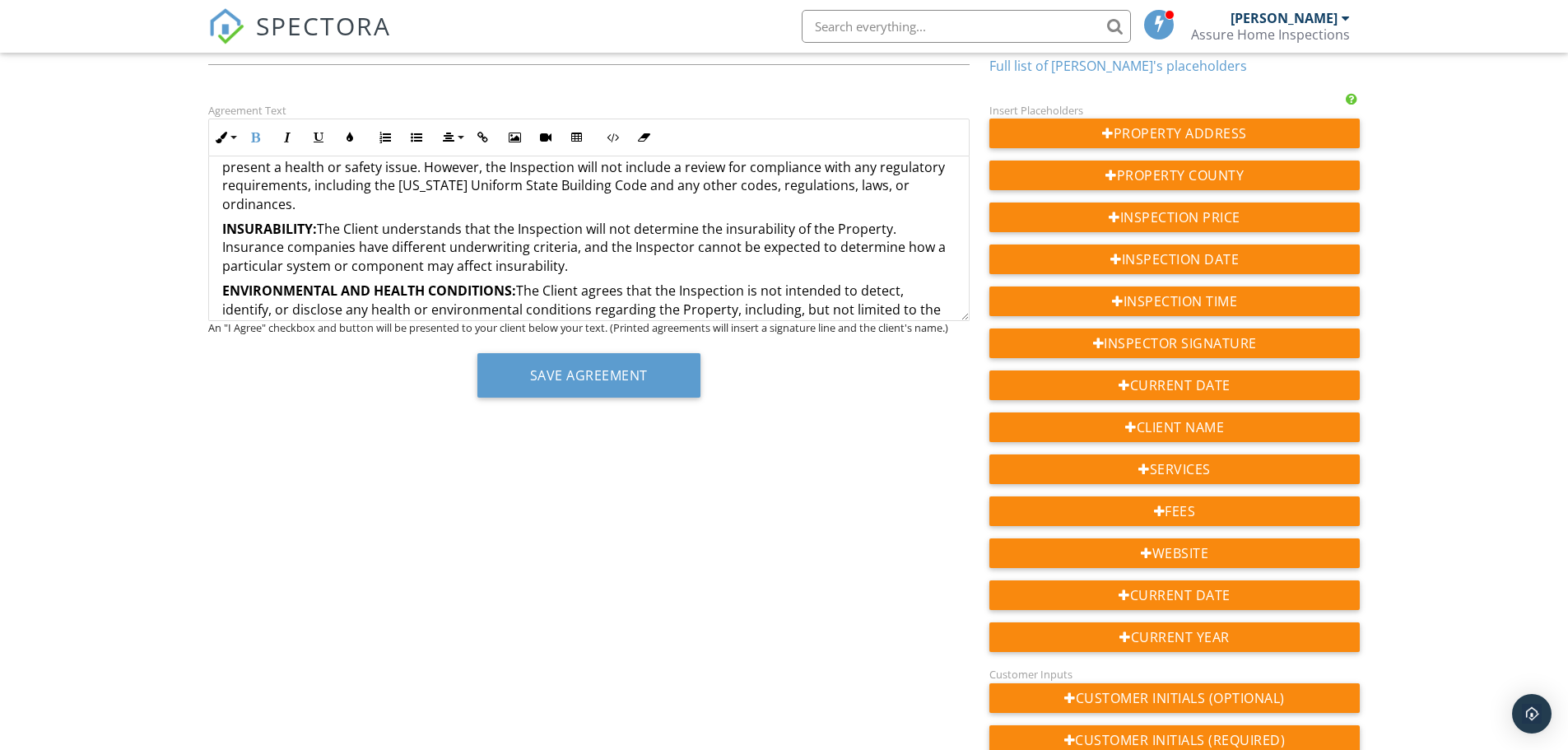
click at [321, 230] on p "INSURABILITY: The Client understands that the Inspection will not determine the…" at bounding box center [589, 247] width 733 height 55
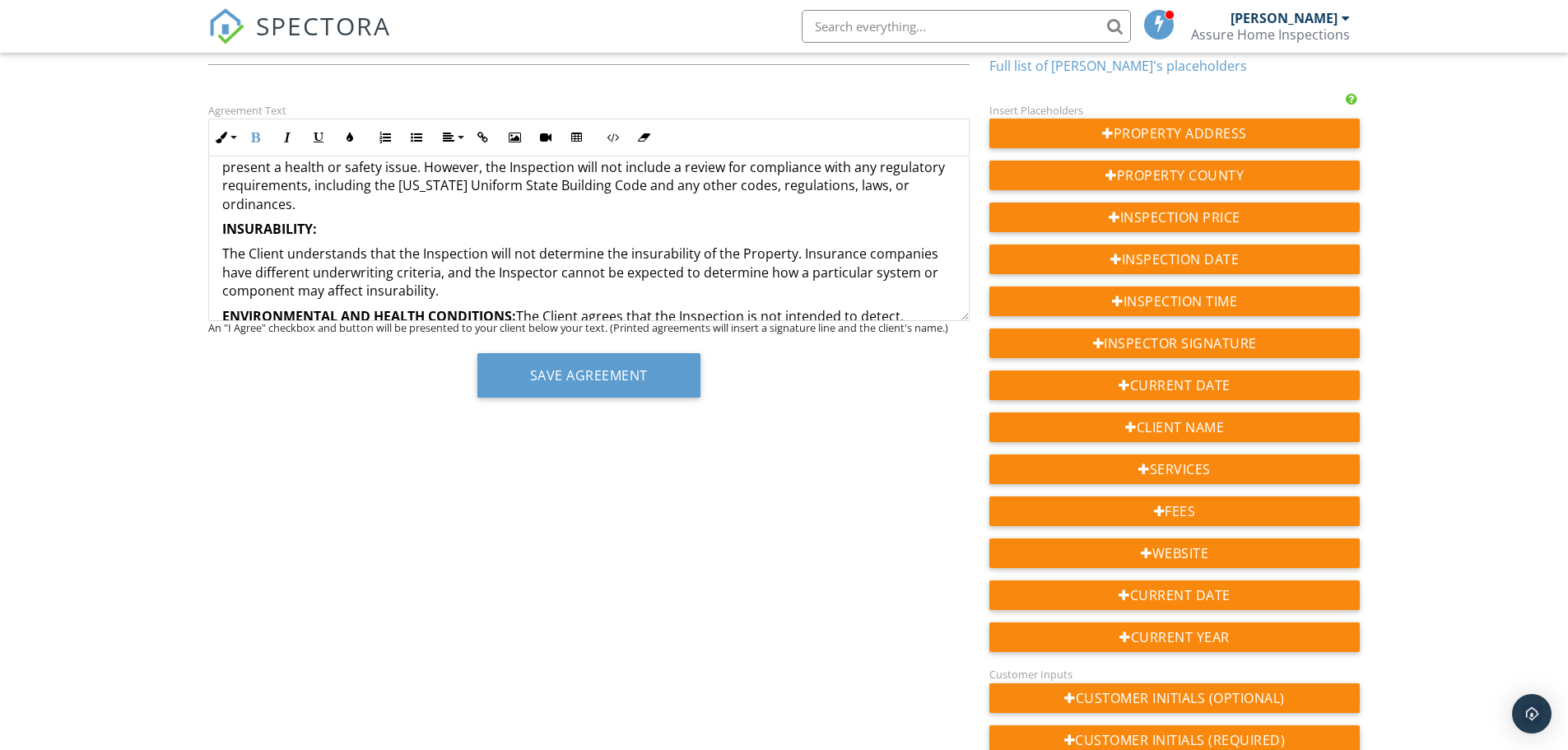
drag, startPoint x: 321, startPoint y: 226, endPoint x: 292, endPoint y: 197, distance: 41.0
click at [199, 231] on div "Agreement Text Inline Style XLarge Large Normal Small Light Small/Light Bold It…" at bounding box center [589, 255] width 781 height 310
click at [459, 137] on button "Align" at bounding box center [452, 137] width 31 height 31
click at [468, 187] on icon at bounding box center [463, 187] width 12 height 12
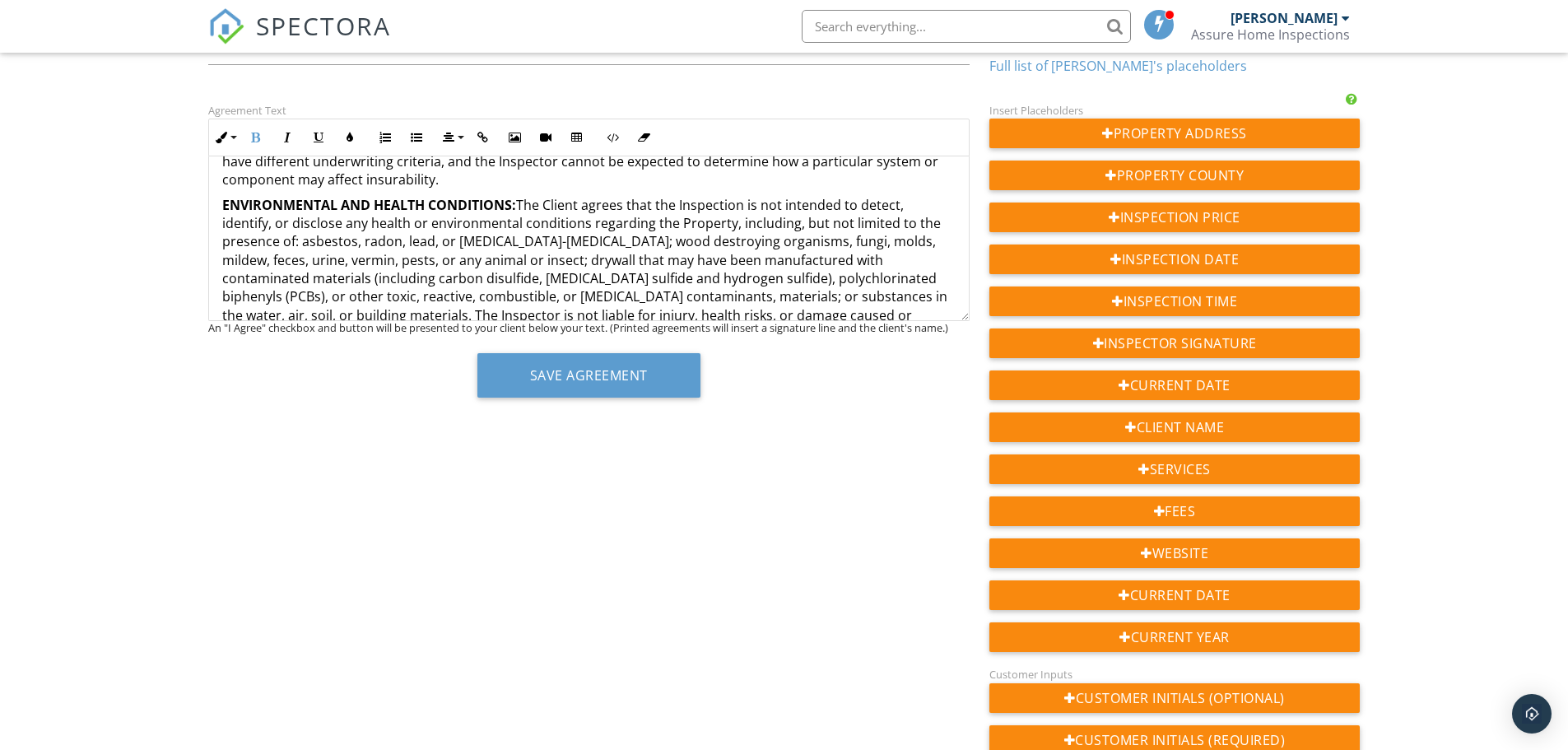
scroll to position [1529, 0]
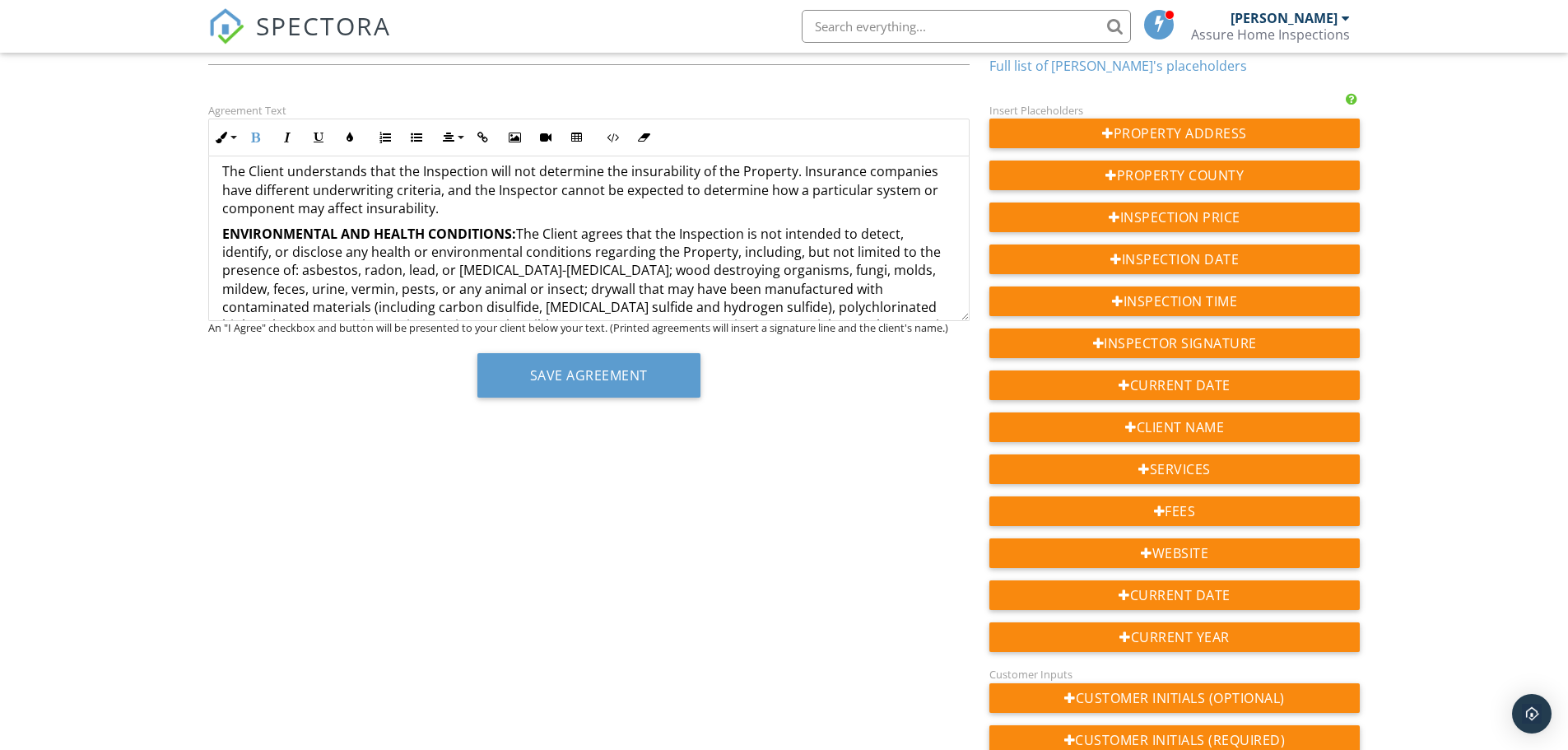
click at [523, 231] on p "ENVIRONMENTAL AND HEALTH CONDITIONS: The Client agrees that the Inspection is n…" at bounding box center [589, 298] width 733 height 147
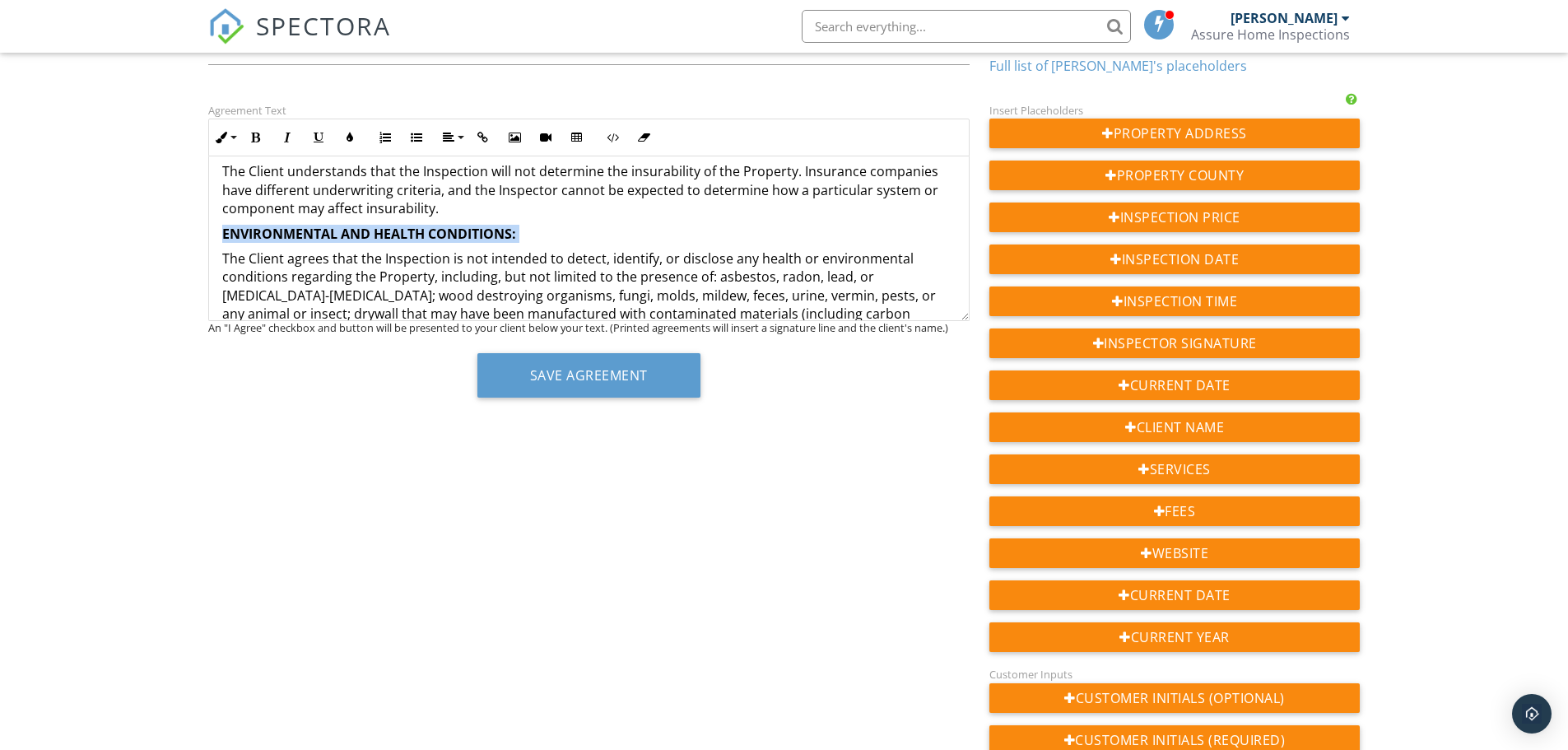
drag, startPoint x: 523, startPoint y: 231, endPoint x: 184, endPoint y: 236, distance: 339.0
click at [184, 236] on div "Dashboard Templates Contacts Metrics Automations Advanced Settings Support Cent…" at bounding box center [784, 396] width 1568 height 1019
click at [447, 129] on button "Align" at bounding box center [452, 137] width 31 height 31
click at [462, 183] on icon at bounding box center [463, 187] width 12 height 12
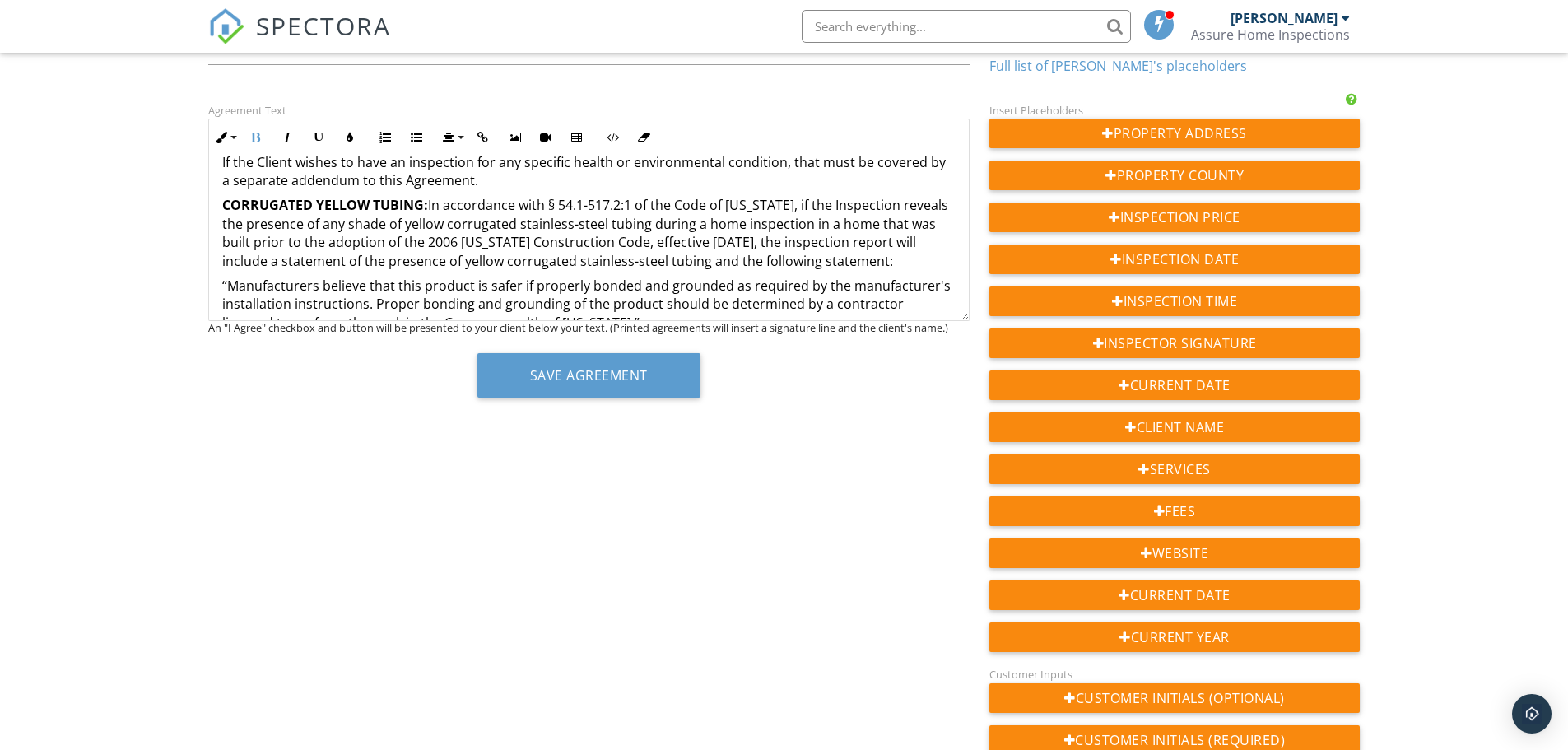
scroll to position [1776, 0]
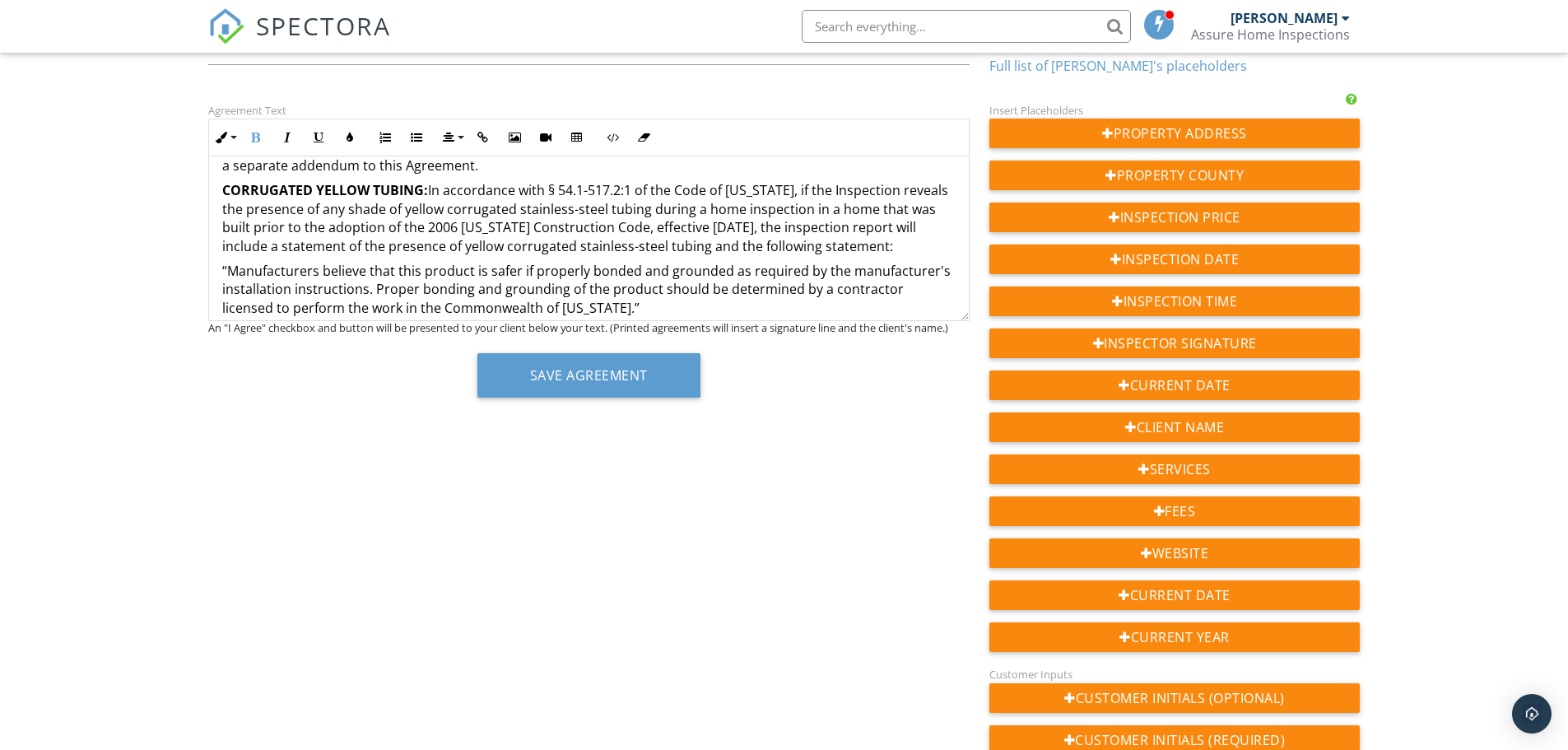
click at [430, 190] on p "CORRUGATED YELLOW TUBING: In accordance with § 54.1-517.2:1 of the Code of Virg…" at bounding box center [589, 218] width 733 height 74
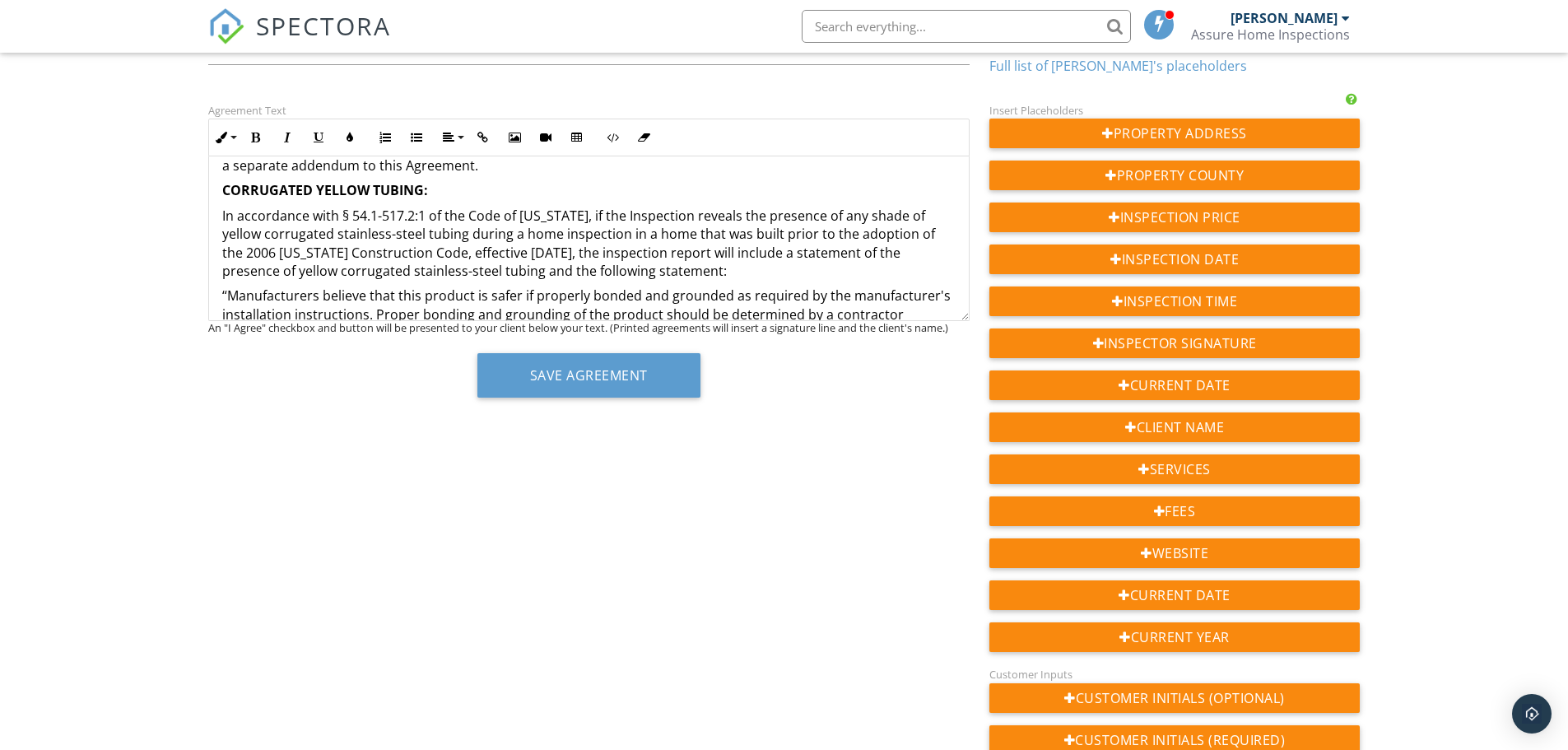
click at [422, 192] on strong "CORRUGATED YELLOW TUBING:" at bounding box center [325, 190] width 206 height 18
drag, startPoint x: 432, startPoint y: 190, endPoint x: 218, endPoint y: 185, distance: 214.1
click at [218, 185] on div "RESIDENTIAL INSPECTION AGREEMENT NOTE – THIS IS A LEGAL CONTRACT THAT DETAILS T…" at bounding box center [589, 80] width 760 height 3399
click at [449, 137] on icon "button" at bounding box center [449, 137] width 12 height 12
click at [465, 184] on icon at bounding box center [463, 187] width 12 height 12
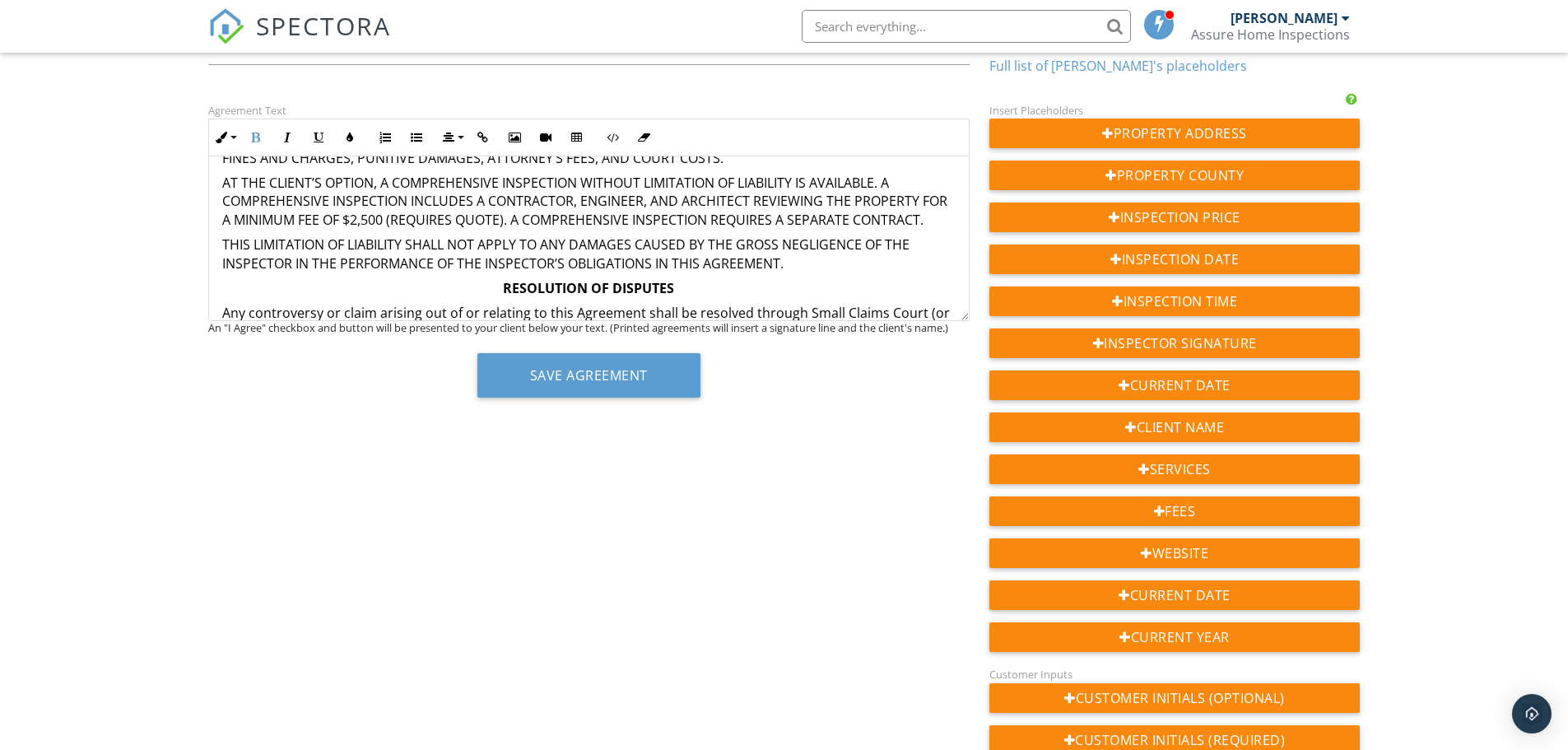
scroll to position [2434, 0]
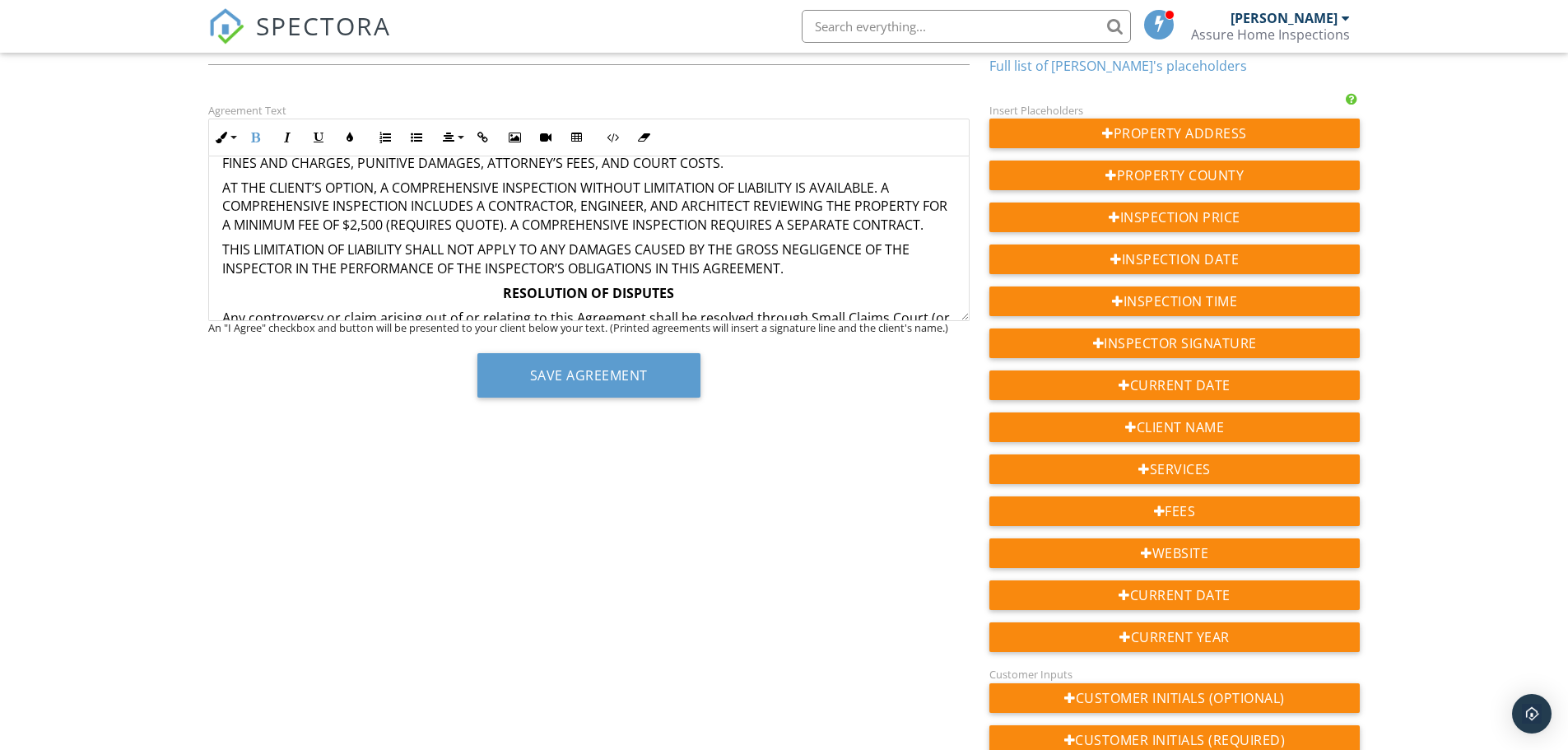
click at [807, 277] on p "THIS LIMITATION OF LIABILITY SHALL NOT APPLY TO ANY DAMAGES CAUSED BY THE GROSS…" at bounding box center [589, 259] width 733 height 37
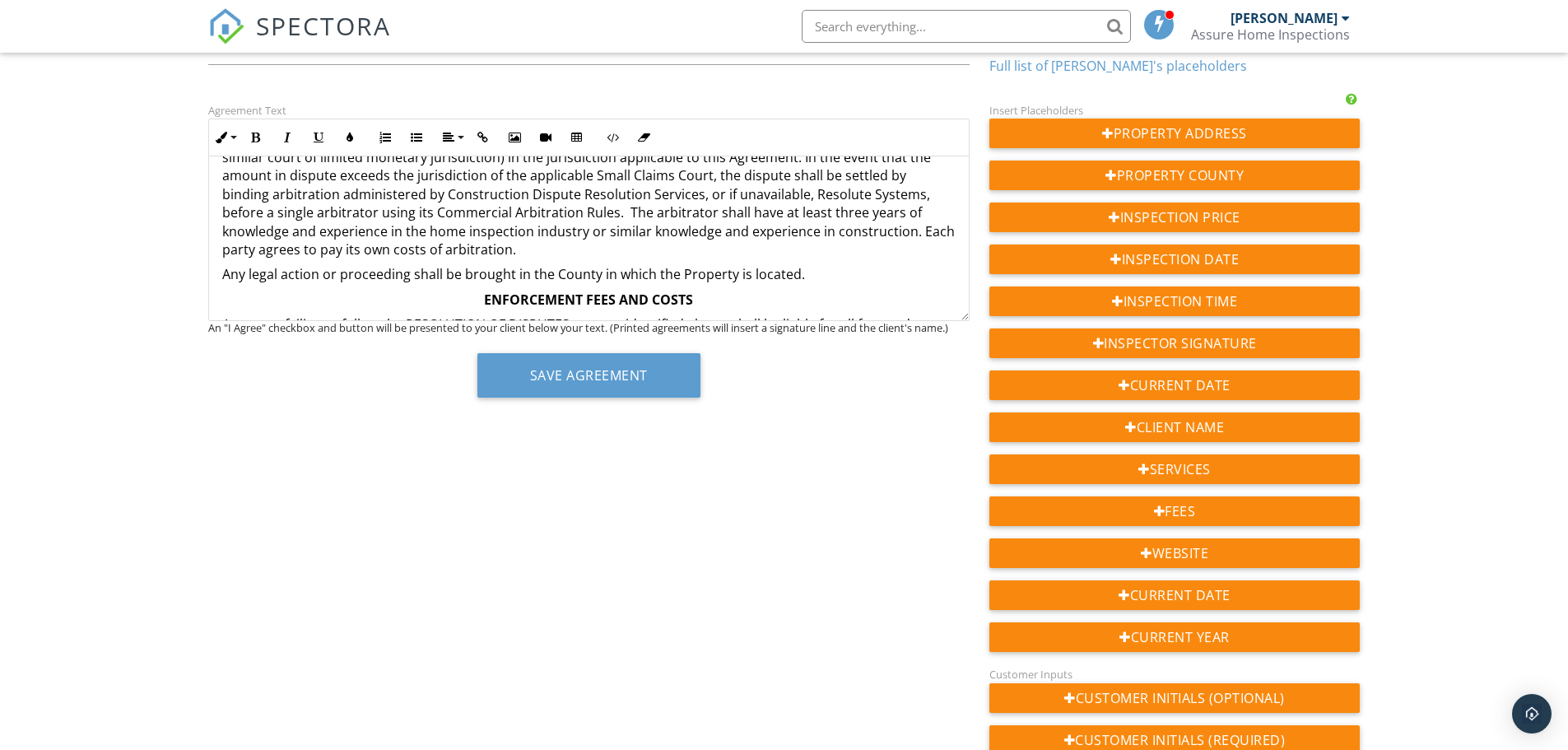
scroll to position [2681, 0]
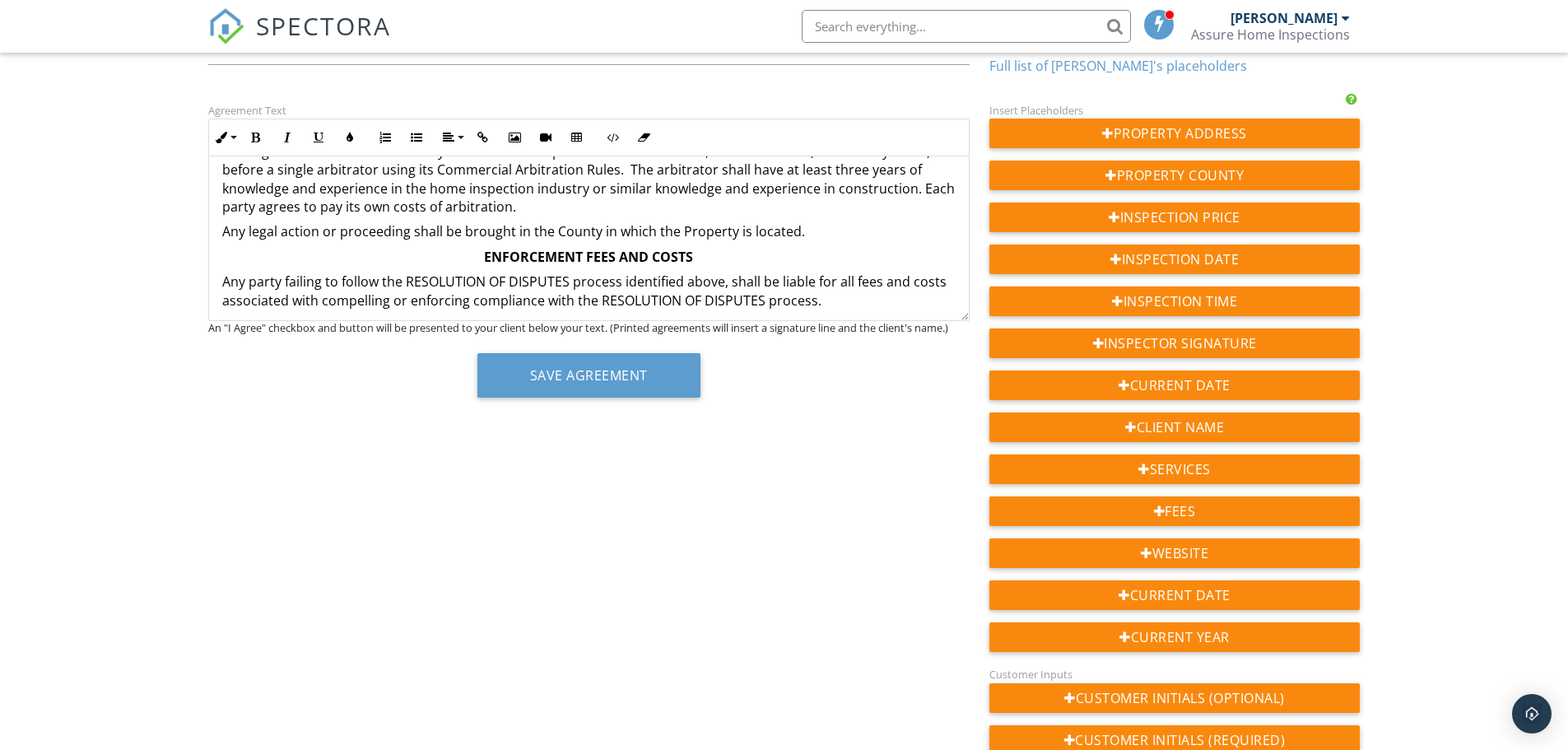
click at [826, 240] on p "Any legal action or proceeding shall be brought in the County in which the Prop…" at bounding box center [589, 231] width 733 height 18
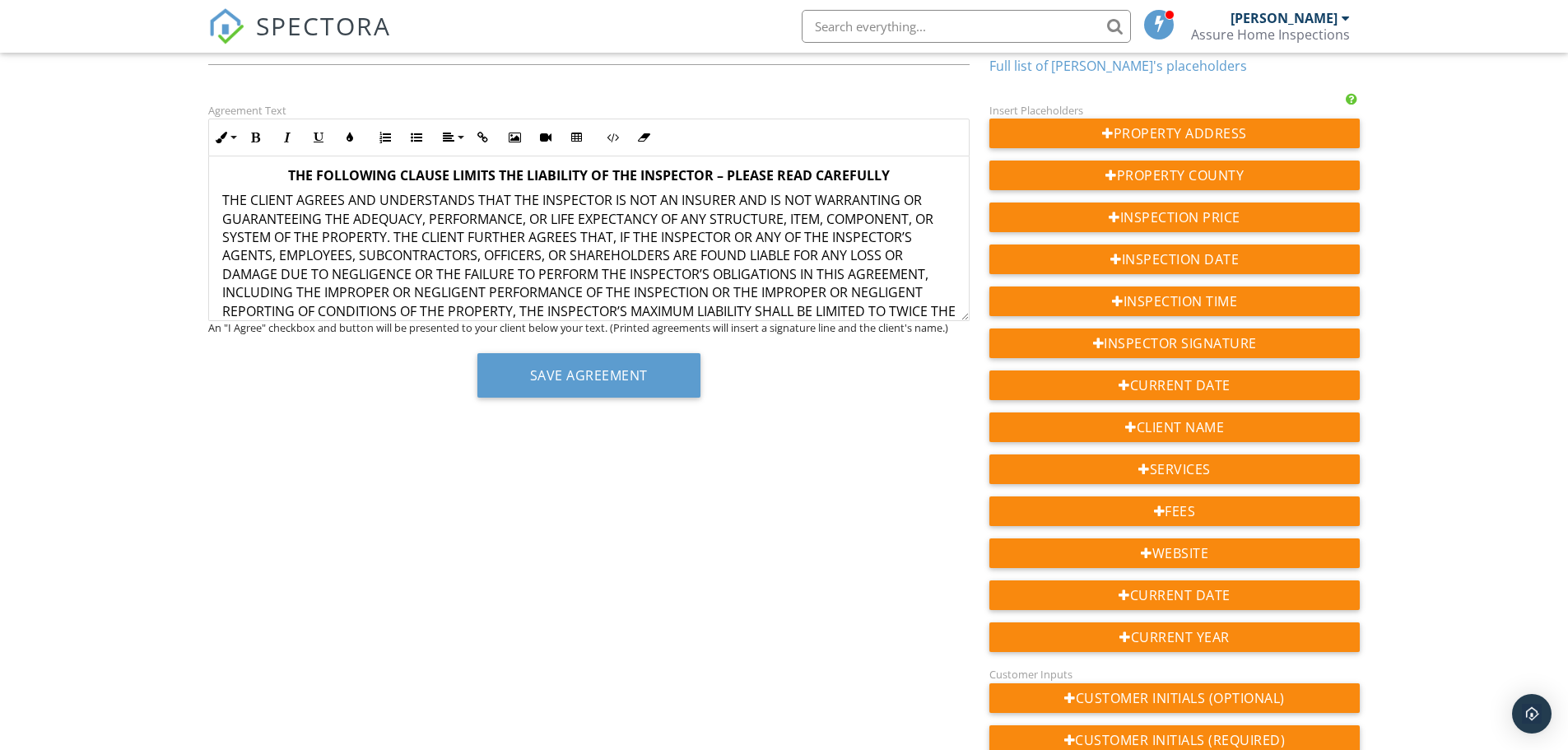
scroll to position [2105, 0]
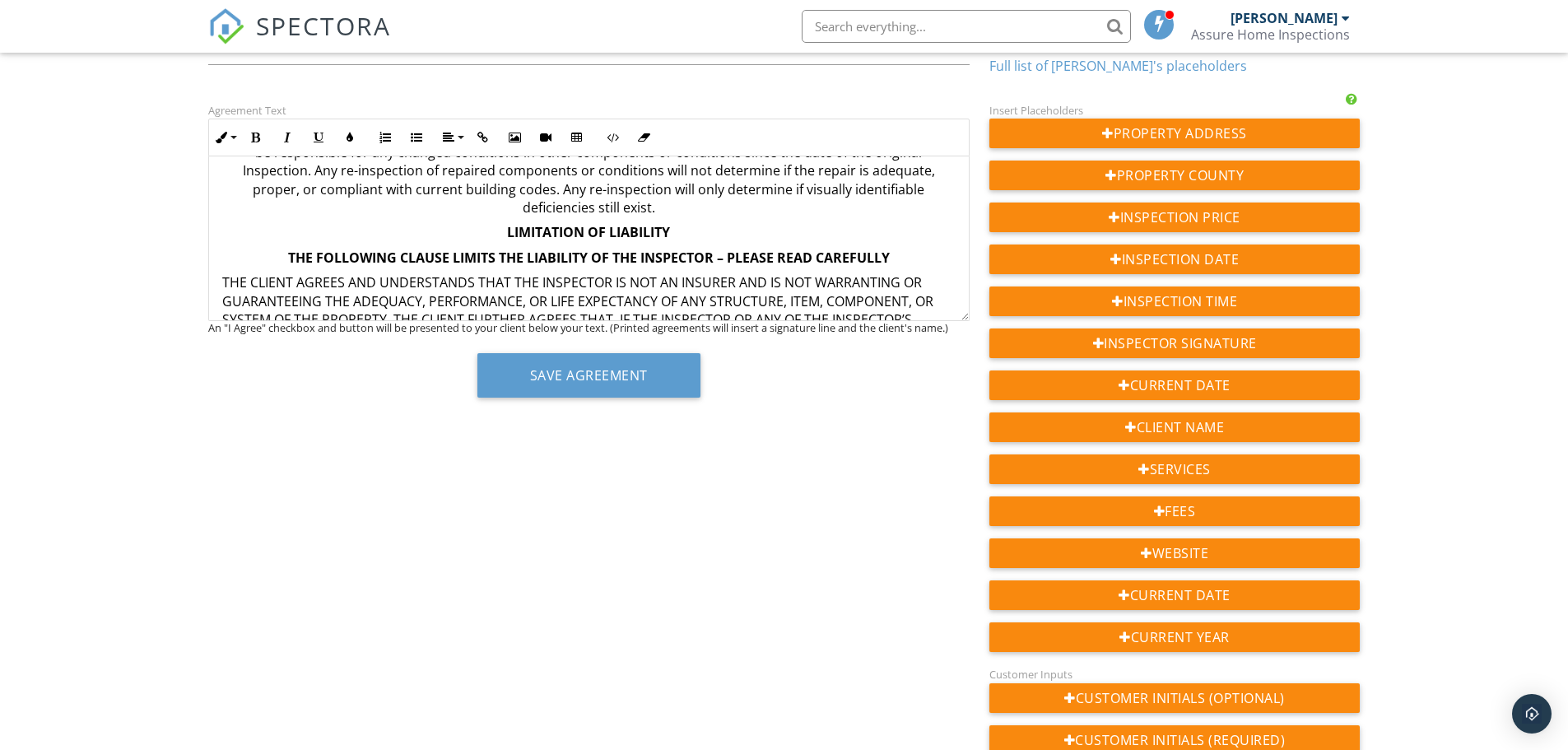
click at [697, 203] on p "In the event that the Inspector is asked by the Client to re-inspect a componen…" at bounding box center [589, 161] width 733 height 110
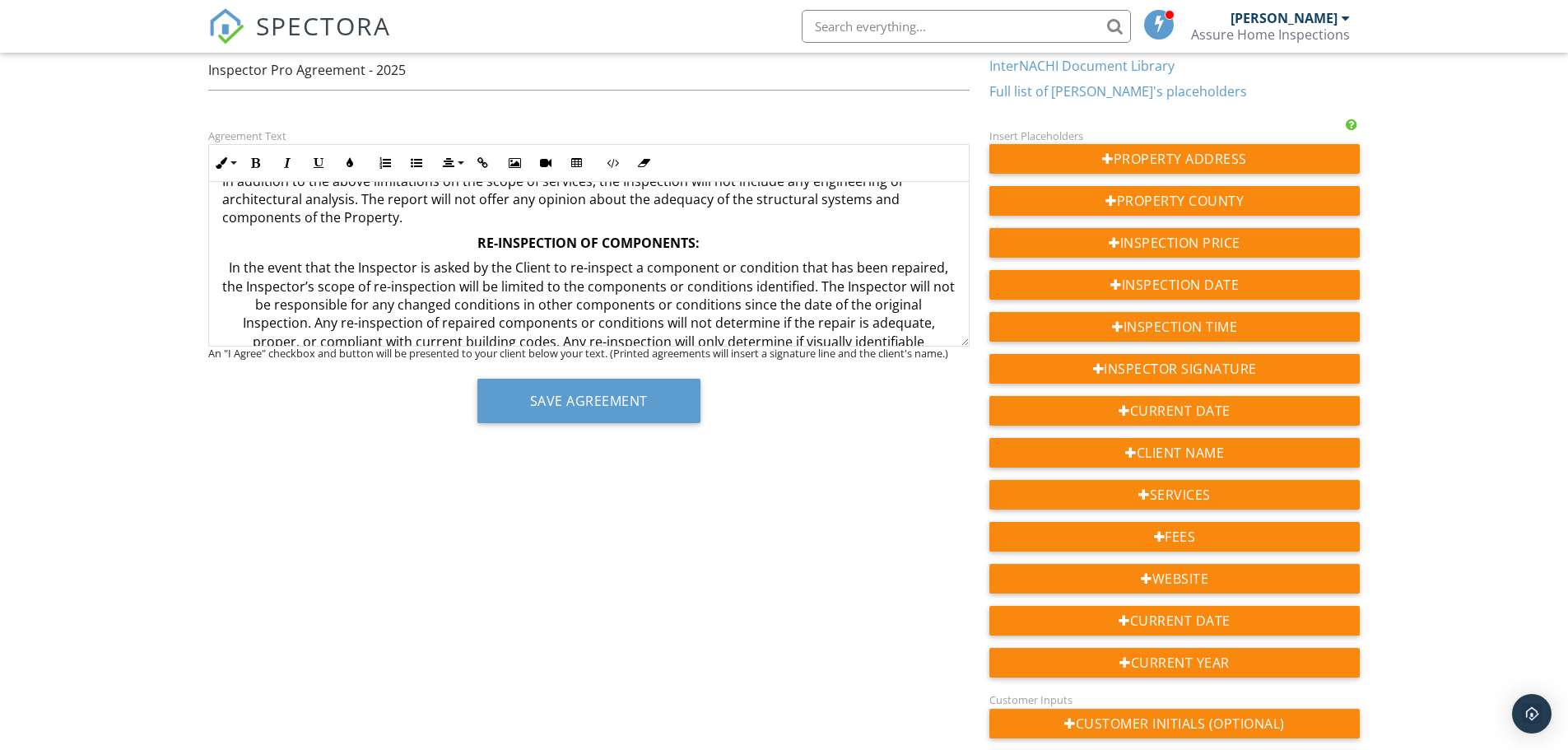
scroll to position [1966, 0]
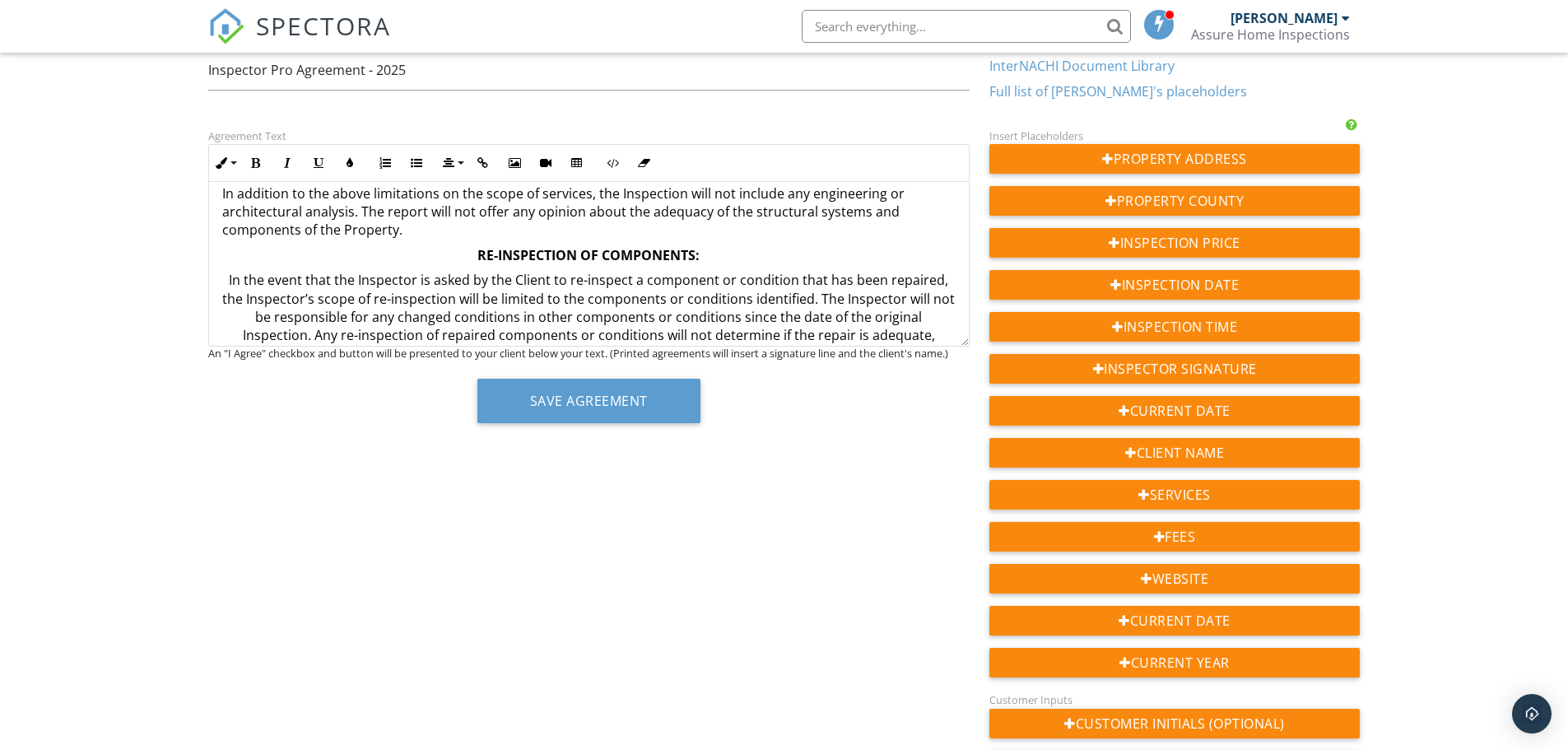
click at [695, 226] on p "In addition to the above limitations on the scope of services, the Inspection w…" at bounding box center [589, 212] width 733 height 55
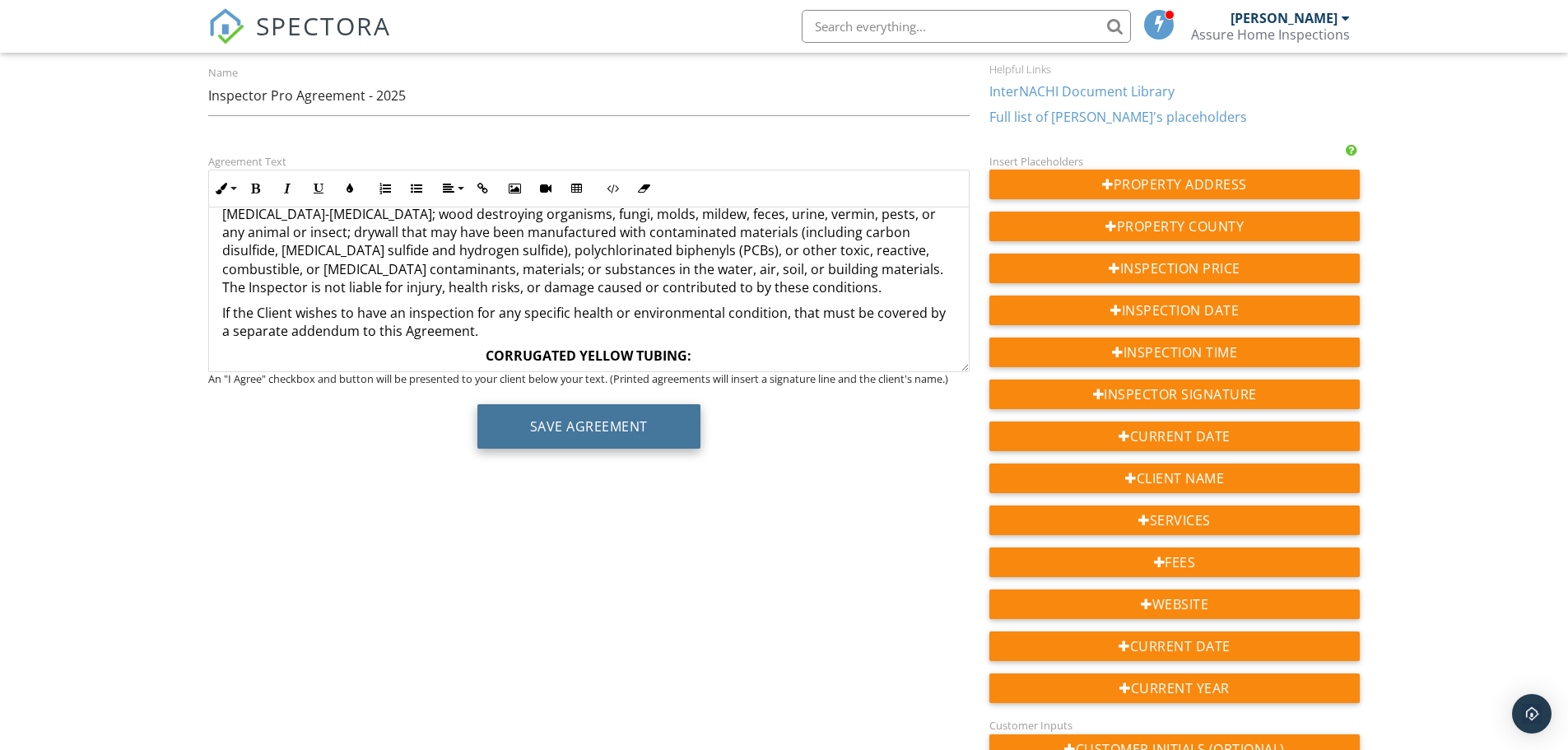
scroll to position [116, 0]
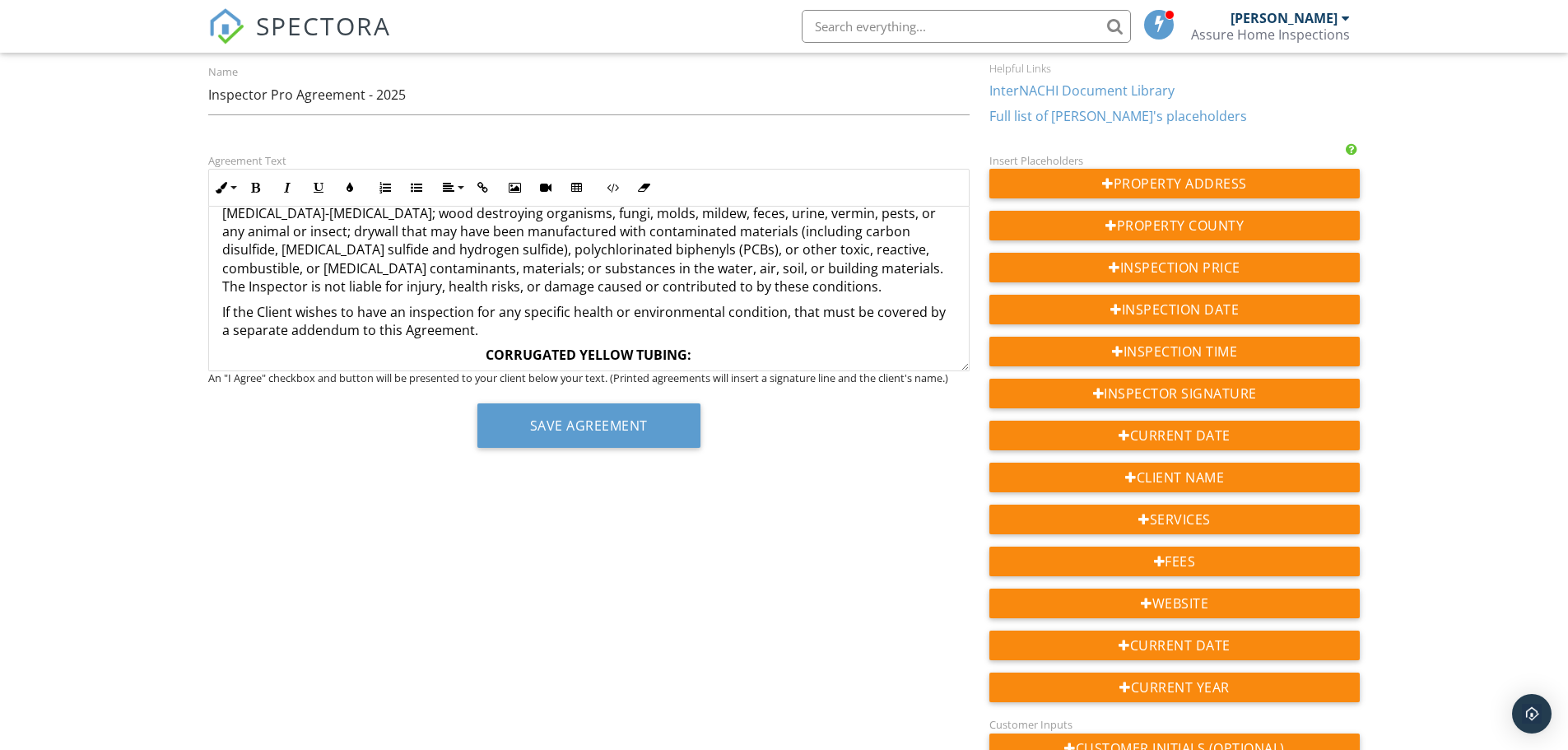
click at [616, 337] on p "If the Client wishes to have an inspection for any specific health or environme…" at bounding box center [589, 321] width 733 height 37
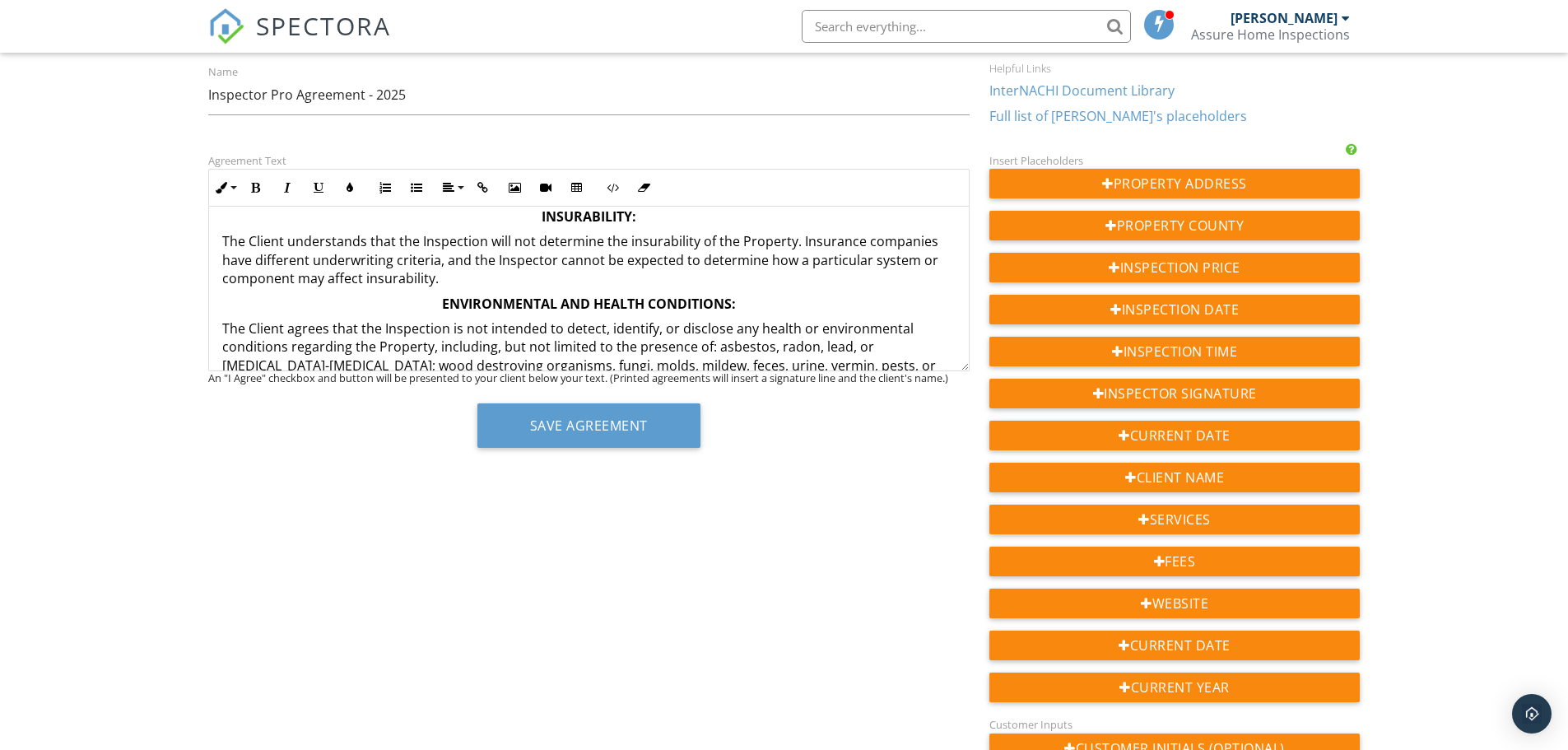
scroll to position [1497, 0]
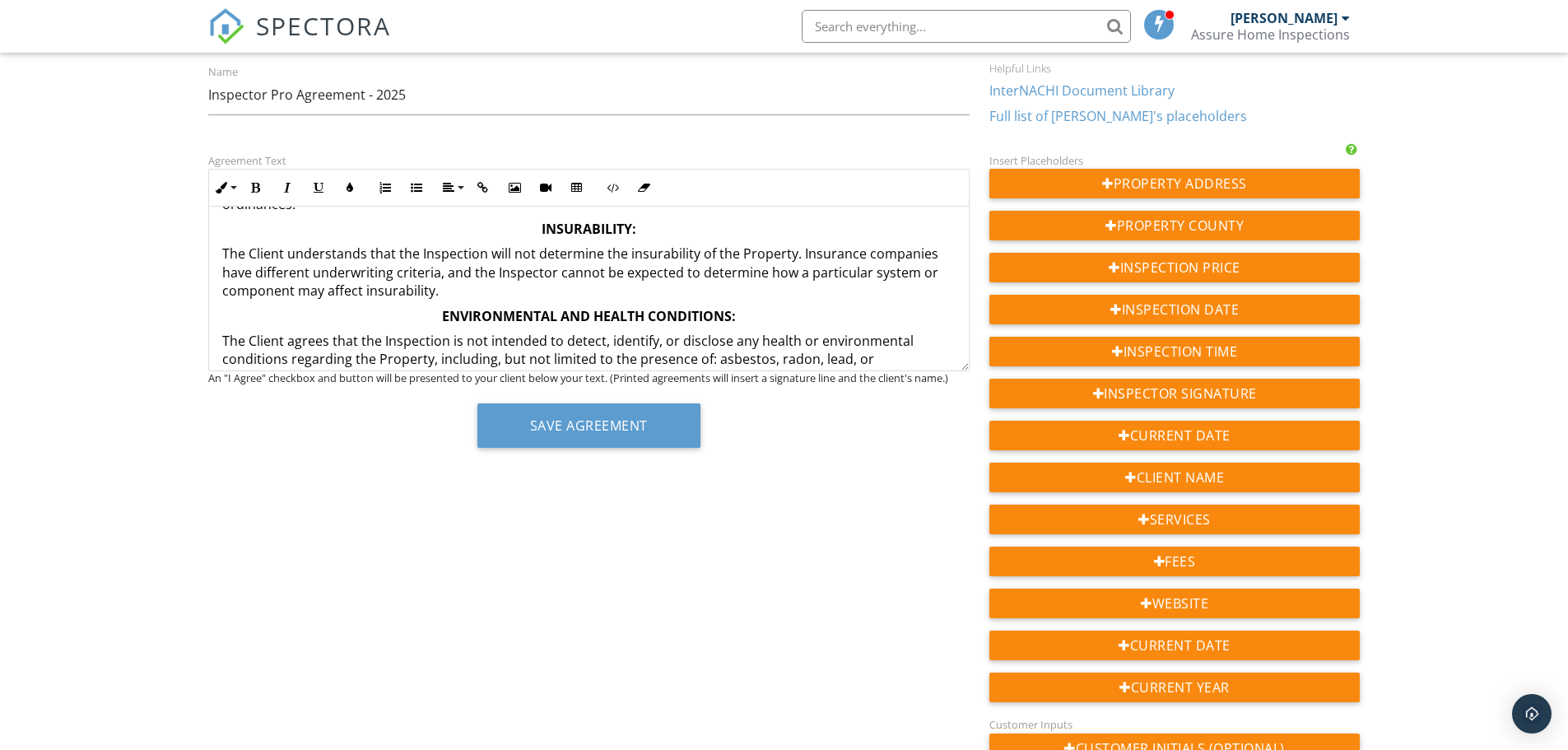
click at [698, 277] on p "The Client understands that the Inspection will not determine the insurability …" at bounding box center [589, 272] width 733 height 55
click at [701, 289] on p "The Client understands that the Inspection will not determine the insurability …" at bounding box center [589, 272] width 733 height 55
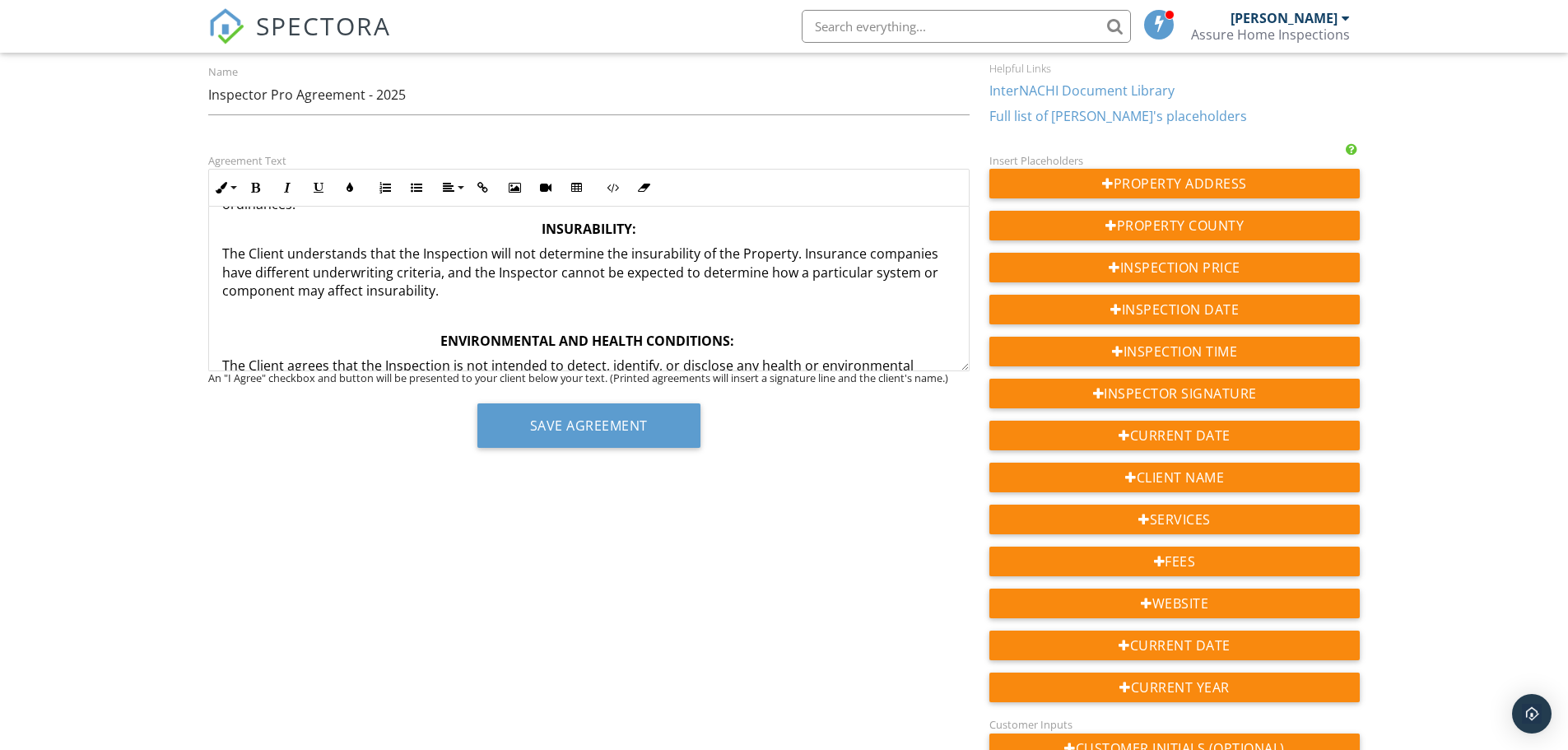
scroll to position [1414, 0]
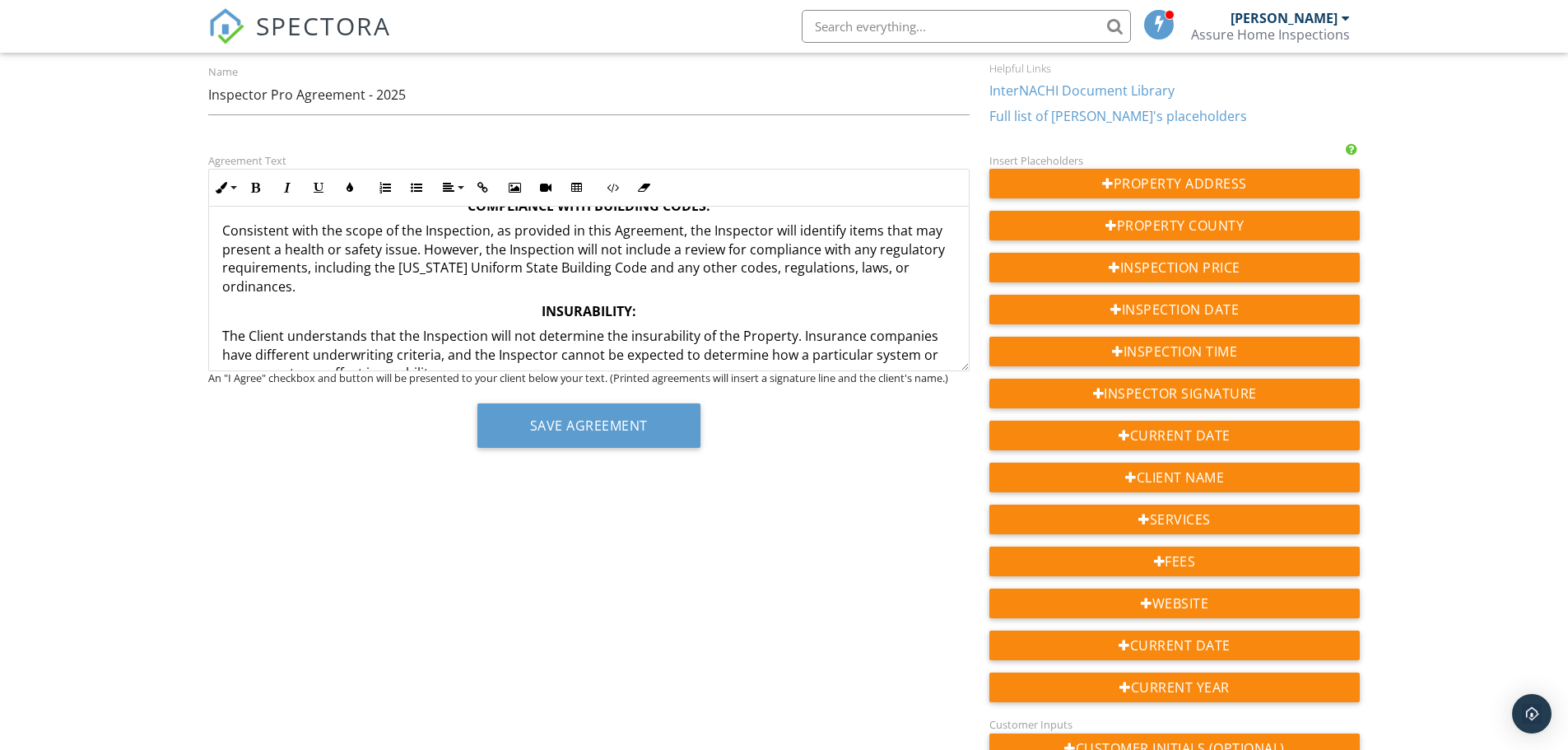
click at [772, 285] on p "Consistent with the scope of the Inspection, as provided in this Agreement, the…" at bounding box center [589, 259] width 733 height 74
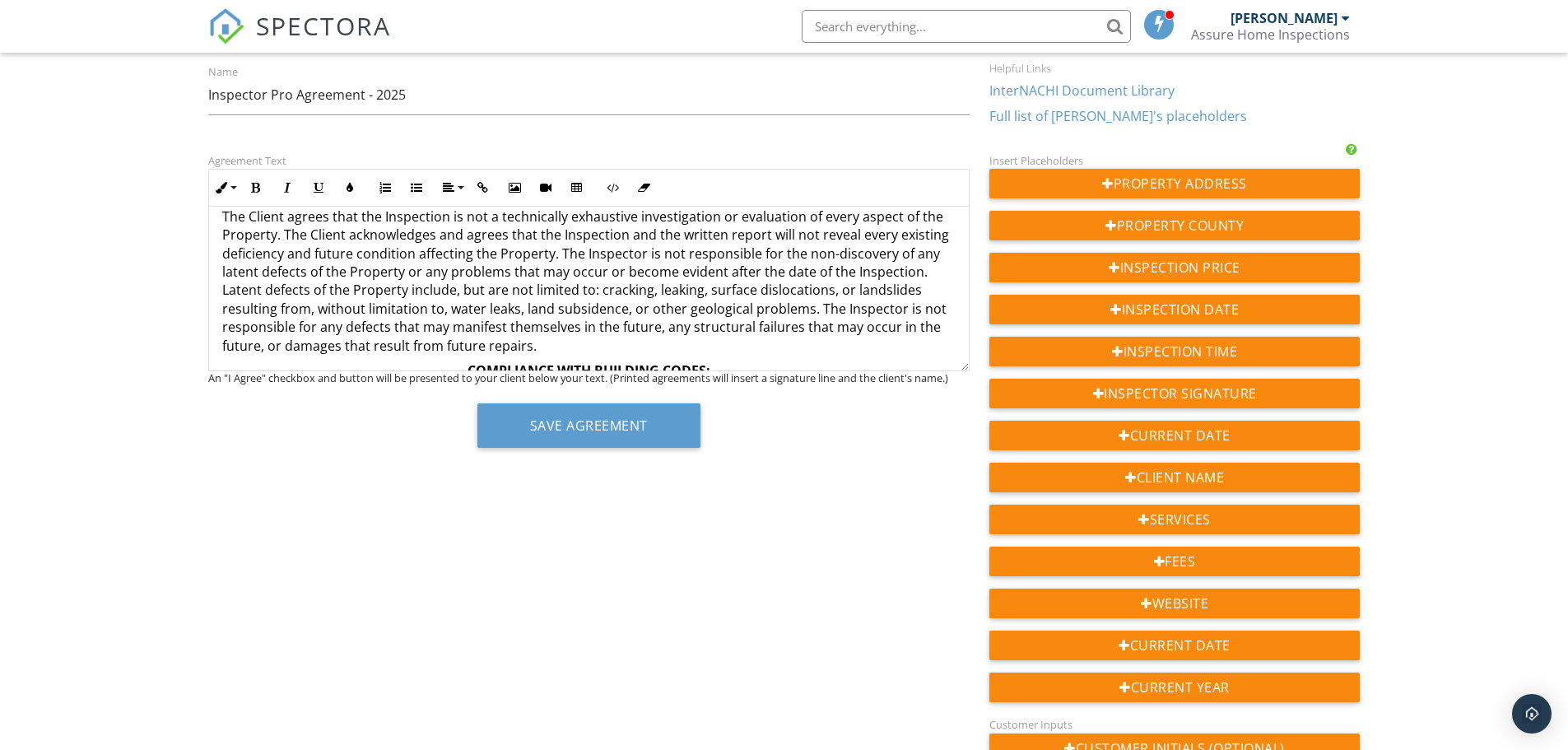
scroll to position [1332, 0]
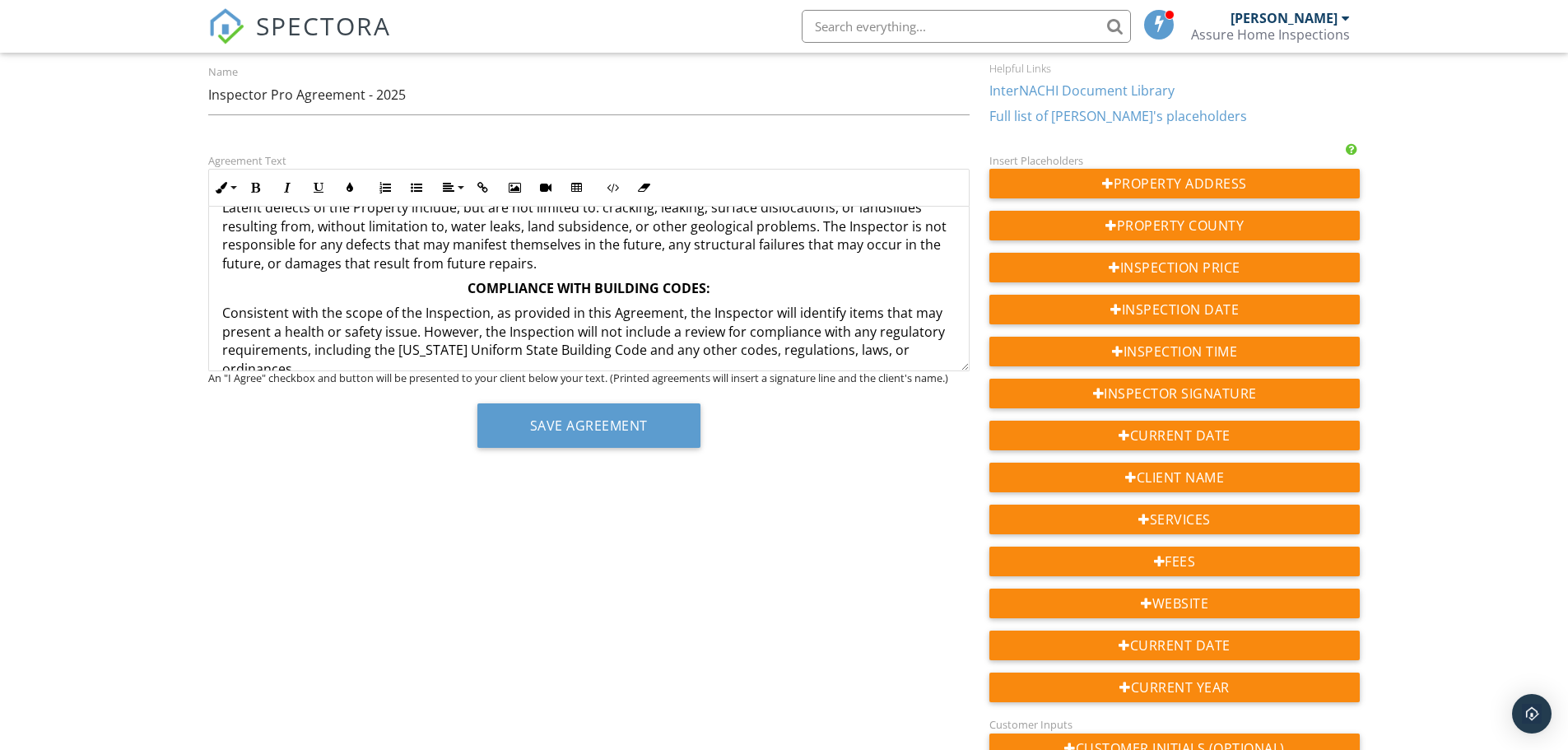
click at [717, 265] on p "The Client agrees that the Inspection is not a technically exhaustive investiga…" at bounding box center [589, 198] width 733 height 147
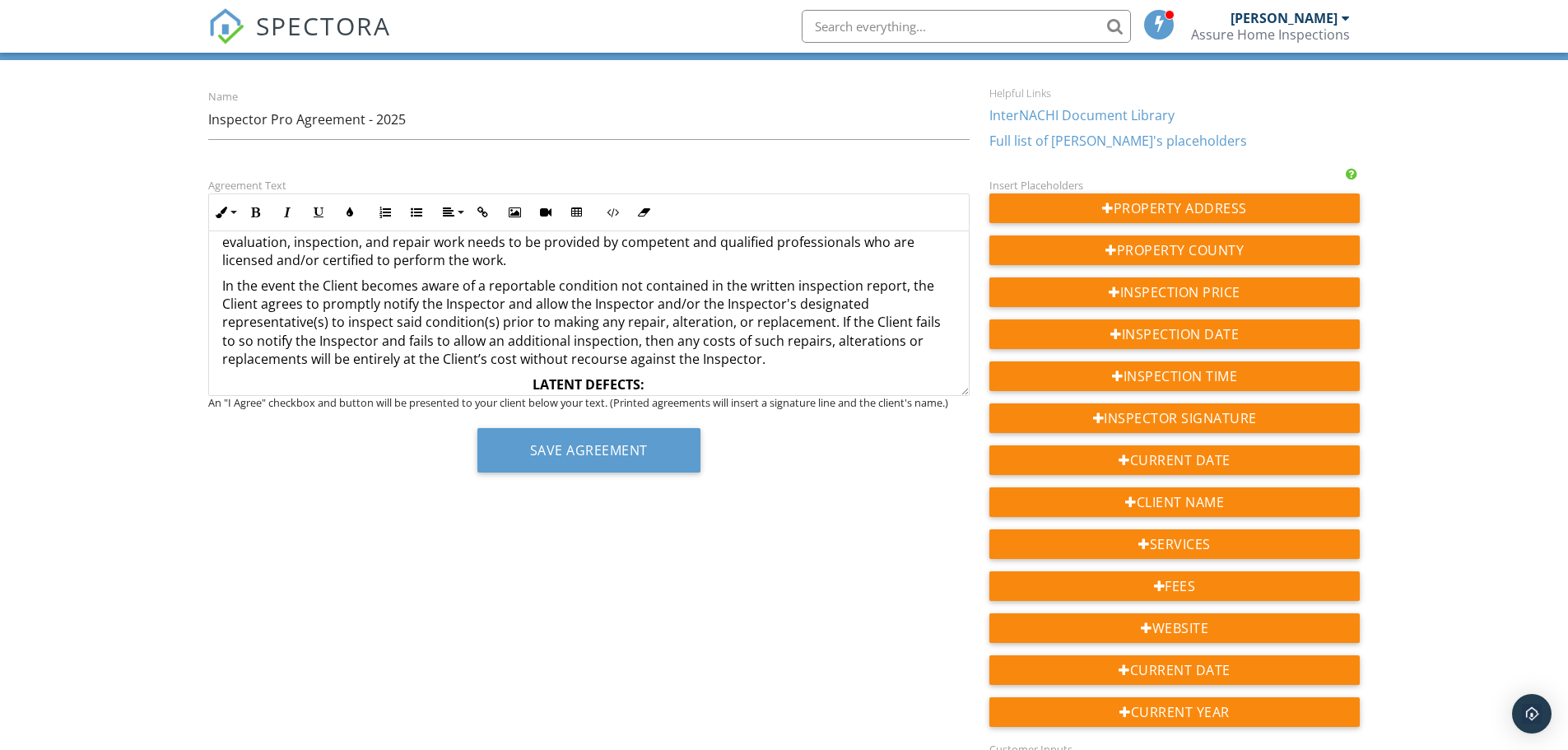
scroll to position [1110, 0]
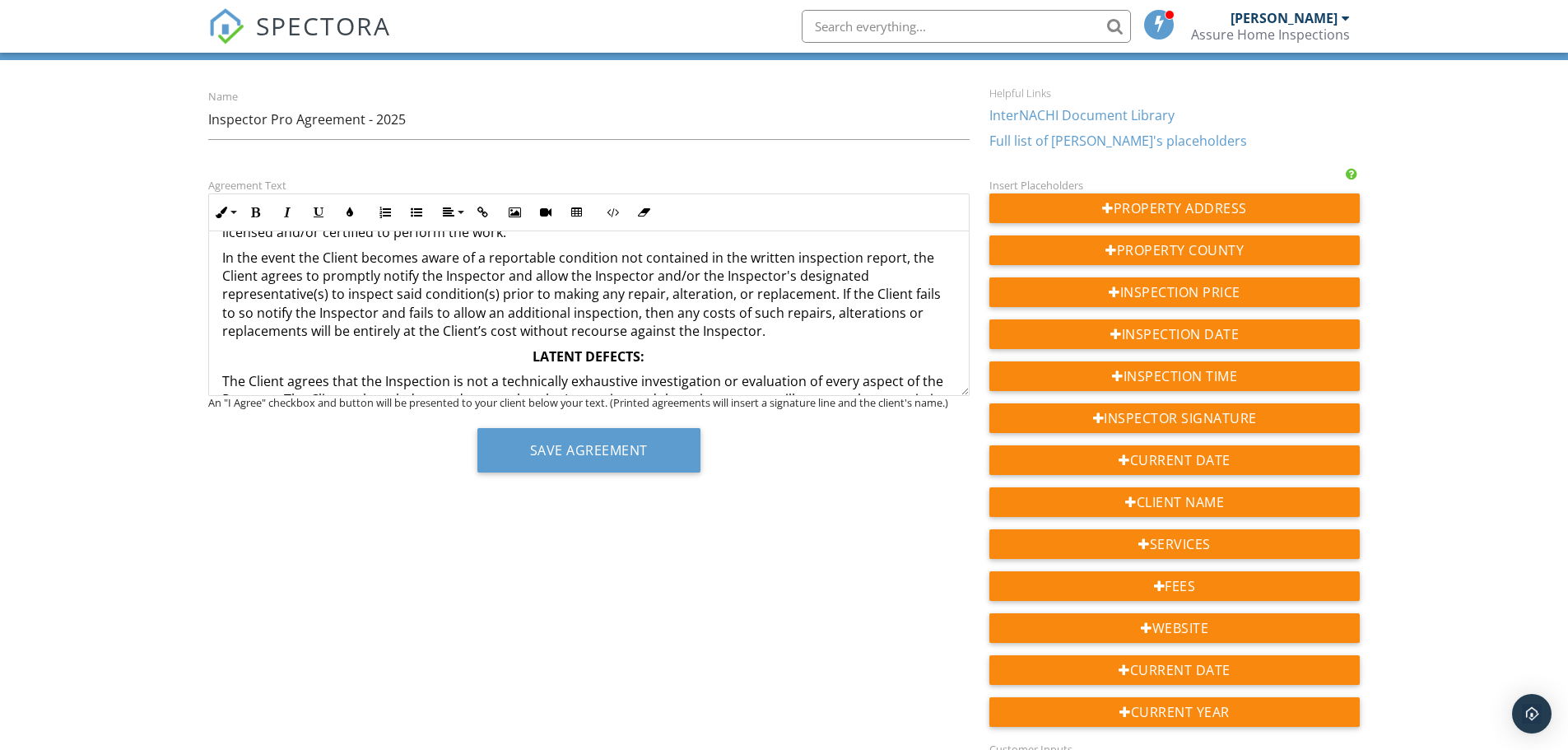
click at [835, 335] on p "In the event the Client becomes aware of a reportable condition not contained i…" at bounding box center [589, 295] width 733 height 92
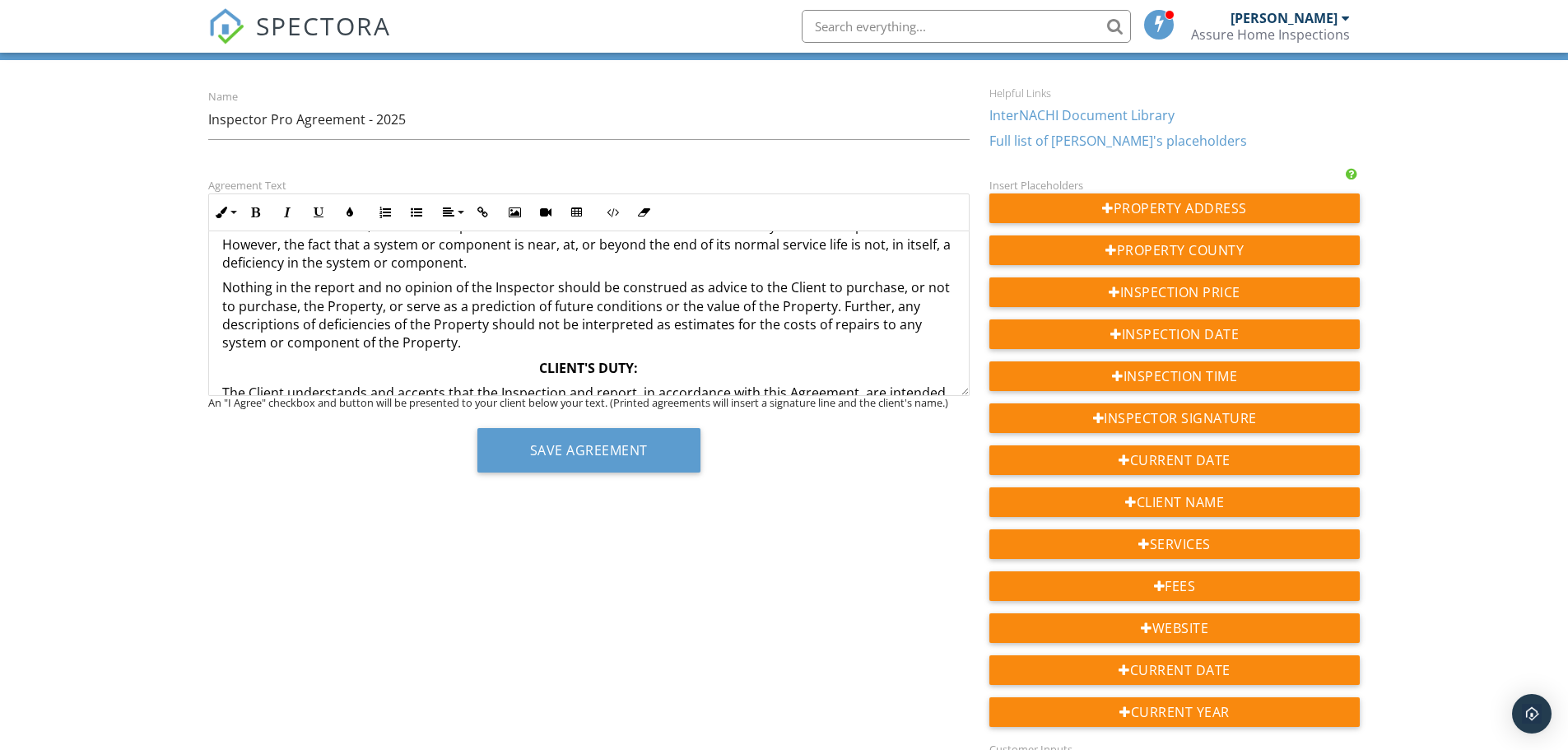
scroll to position [780, 0]
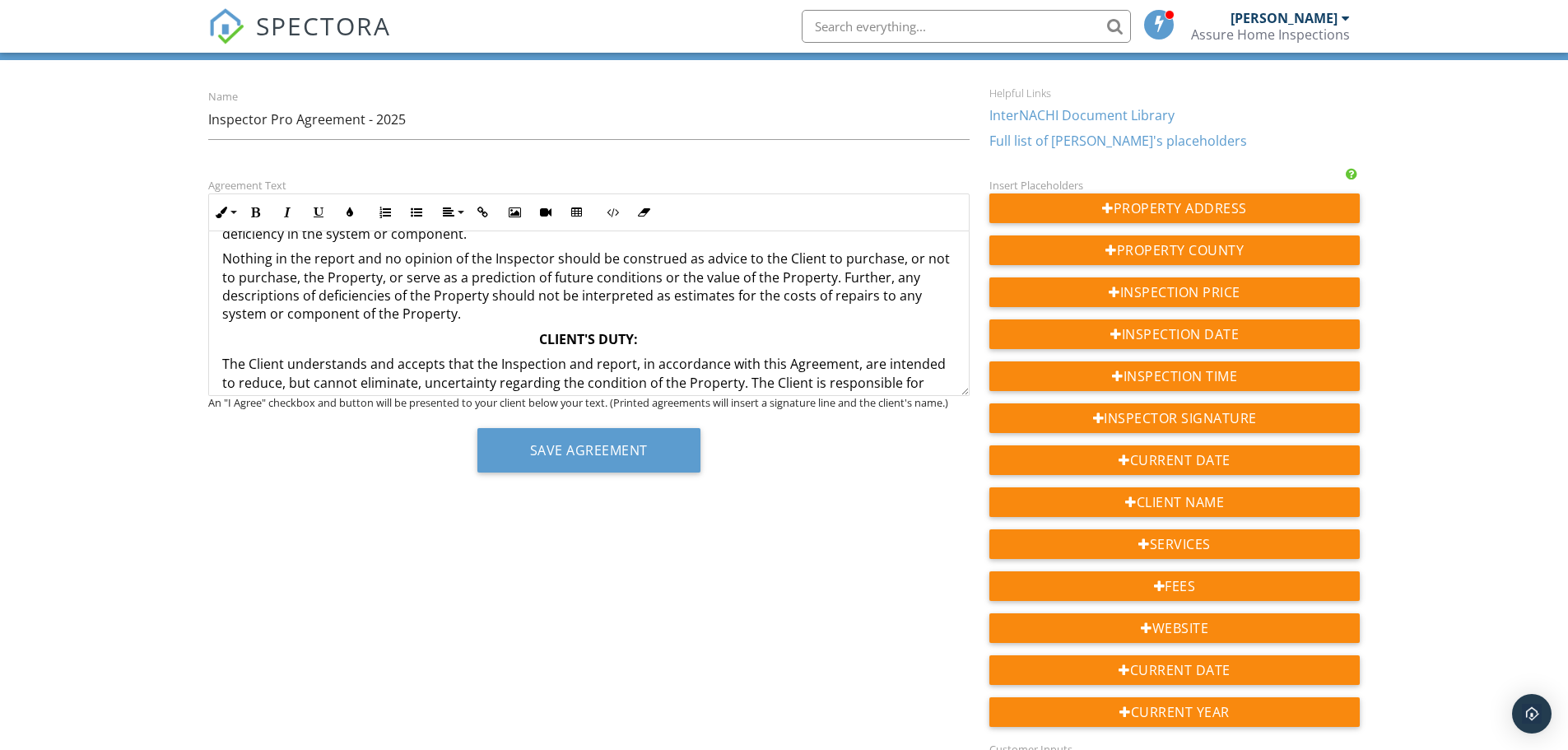
click at [761, 342] on p "CLIENT'S DUTY:" at bounding box center [589, 339] width 733 height 18
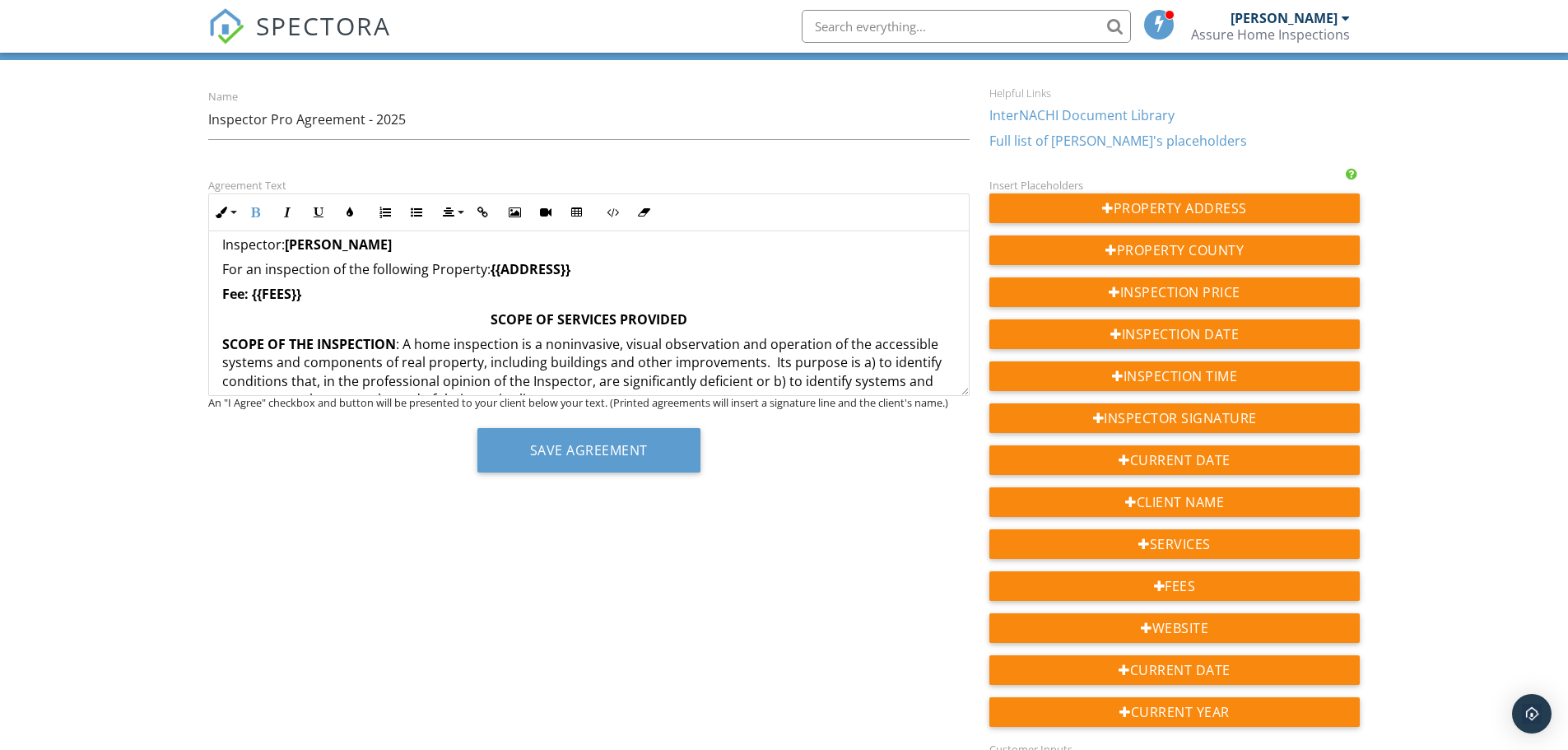
scroll to position [286, 0]
click at [737, 324] on p "SCOPE OF SERVICES PROVIDED" at bounding box center [589, 321] width 733 height 18
click at [737, 288] on p "Fee: {{FEES}}" at bounding box center [589, 296] width 733 height 18
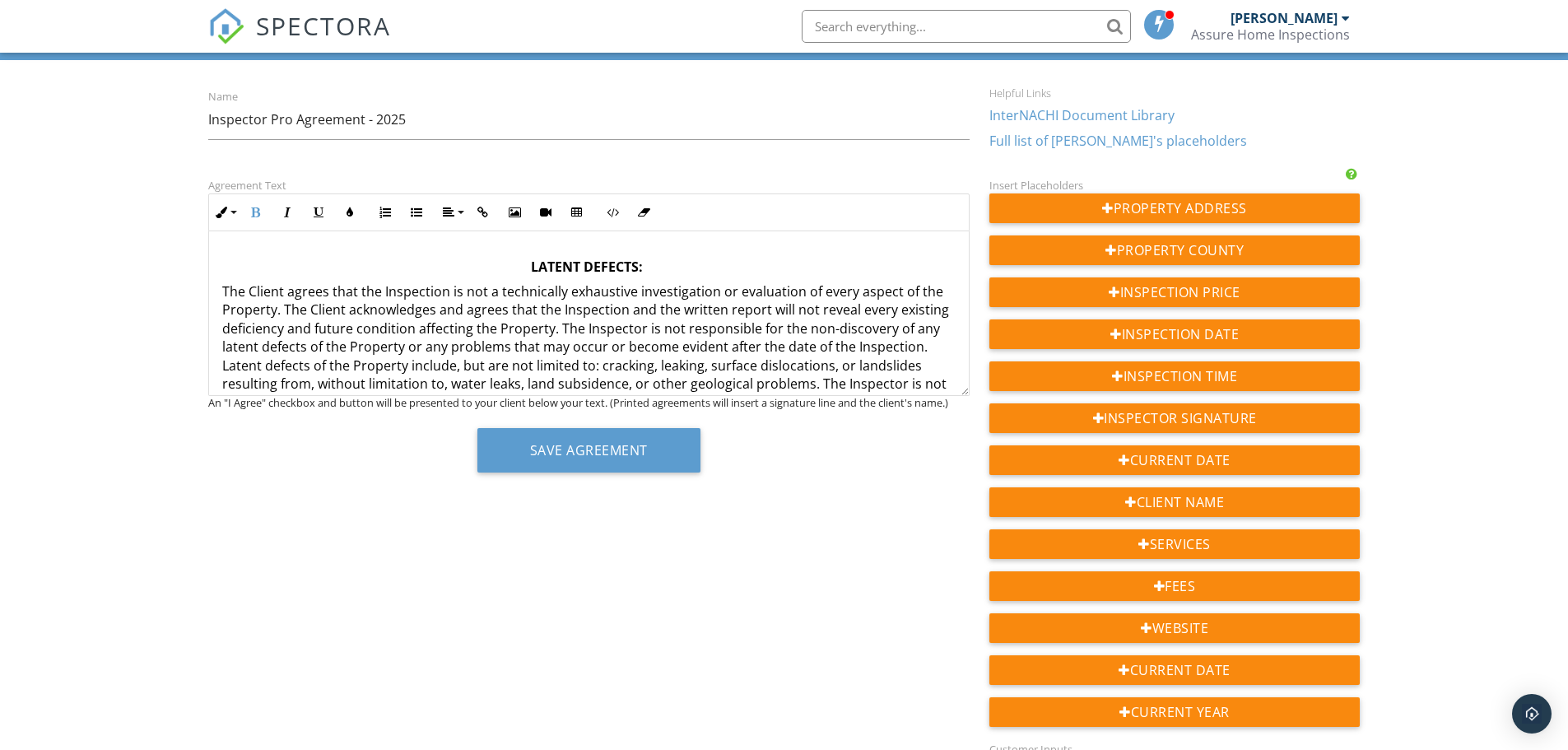
scroll to position [1439, 0]
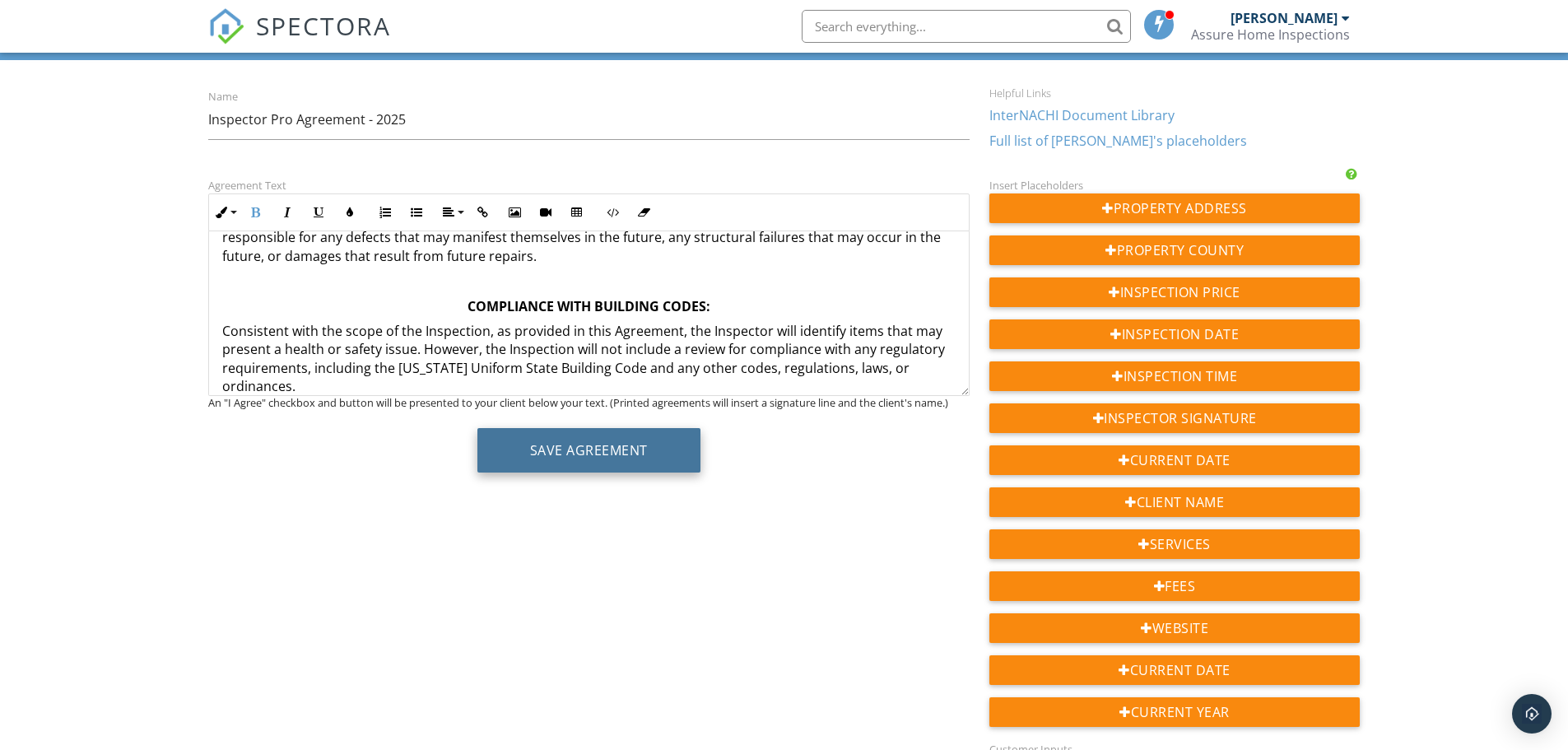
click at [603, 451] on button "Save Agreement" at bounding box center [589, 450] width 223 height 44
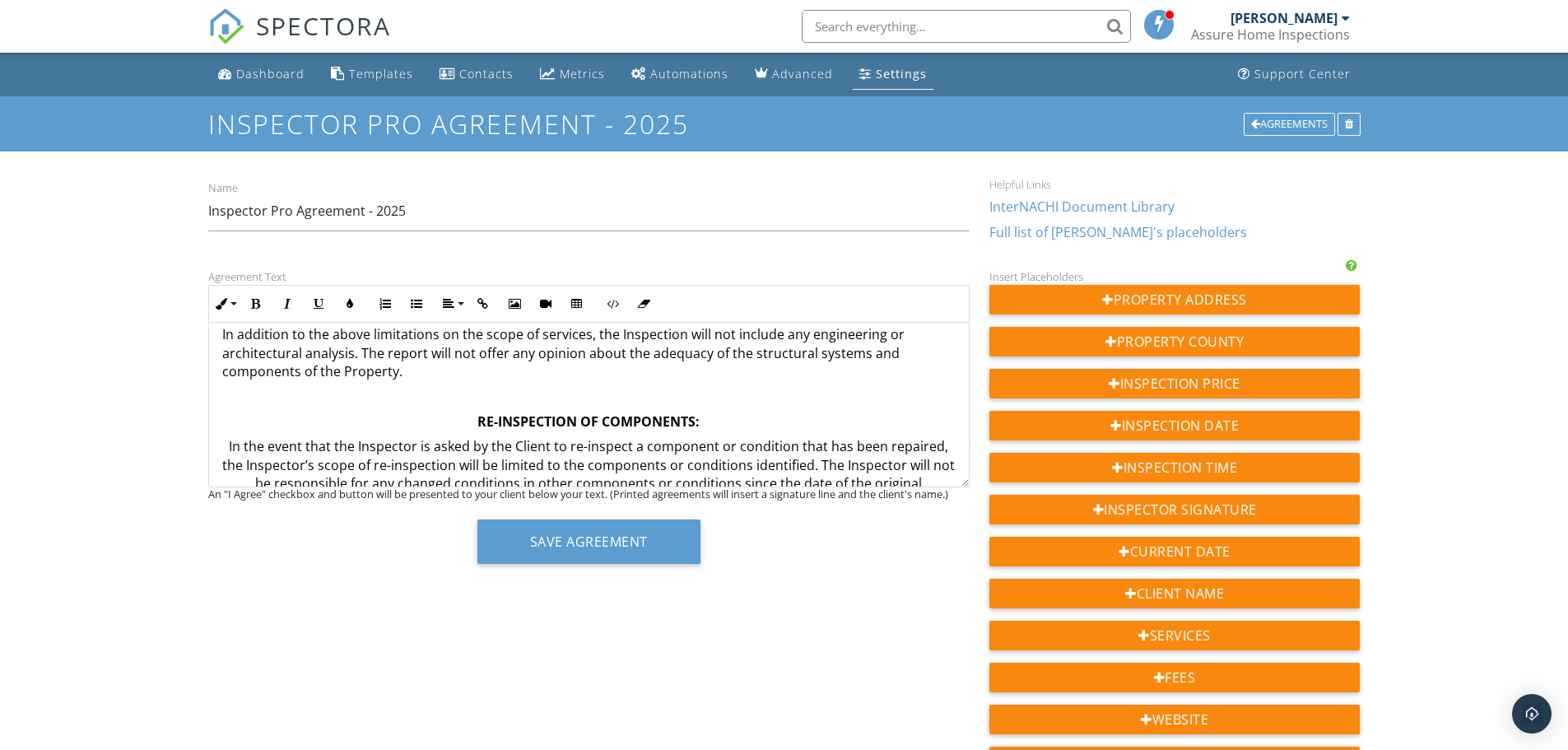
scroll to position [2223, 0]
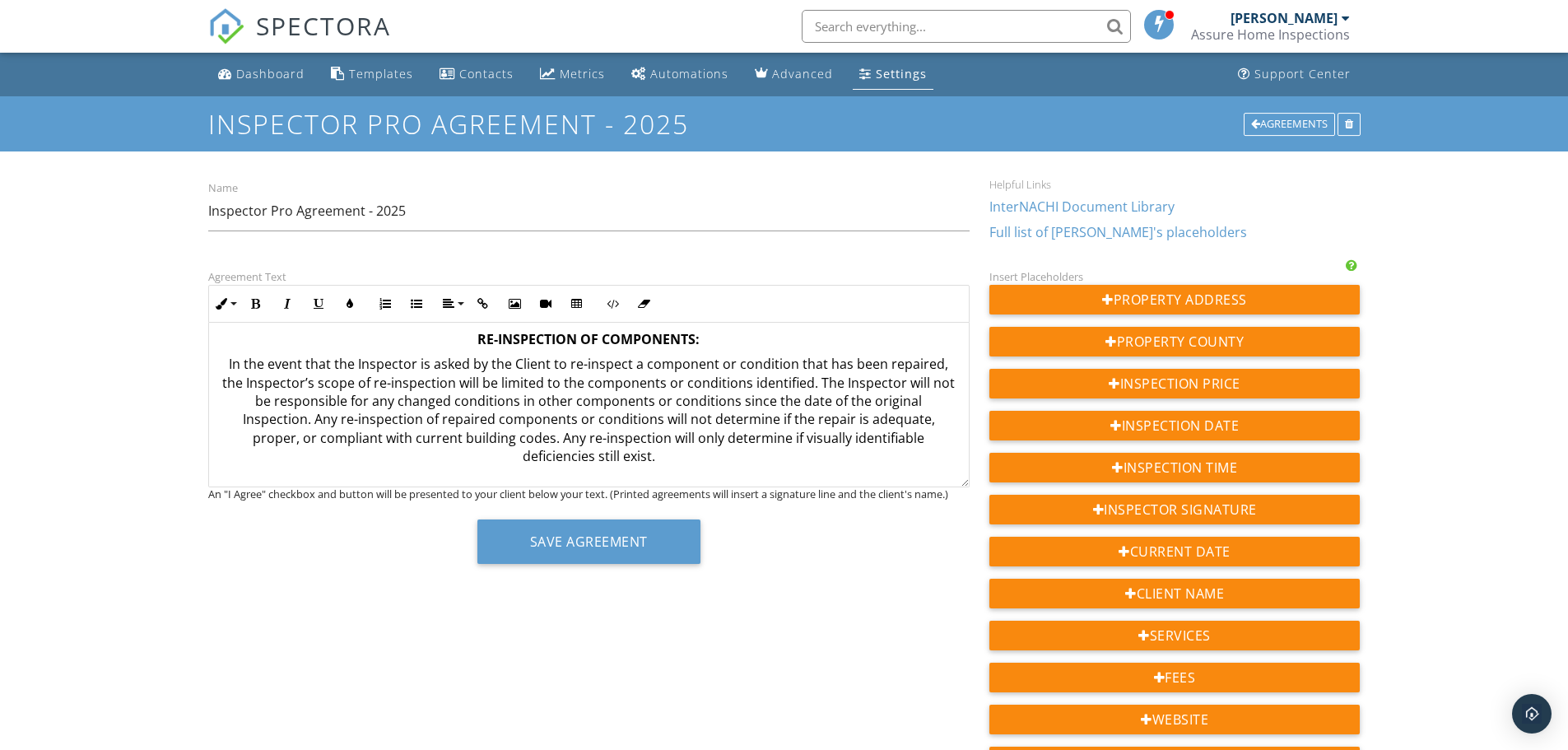
click at [222, 359] on p "In the event that the Inspector is asked by the Client to re-inspect a componen…" at bounding box center [589, 410] width 733 height 110
click at [446, 300] on icon "button" at bounding box center [449, 304] width 12 height 12
click at [449, 326] on link "Align Left" at bounding box center [463, 329] width 52 height 25
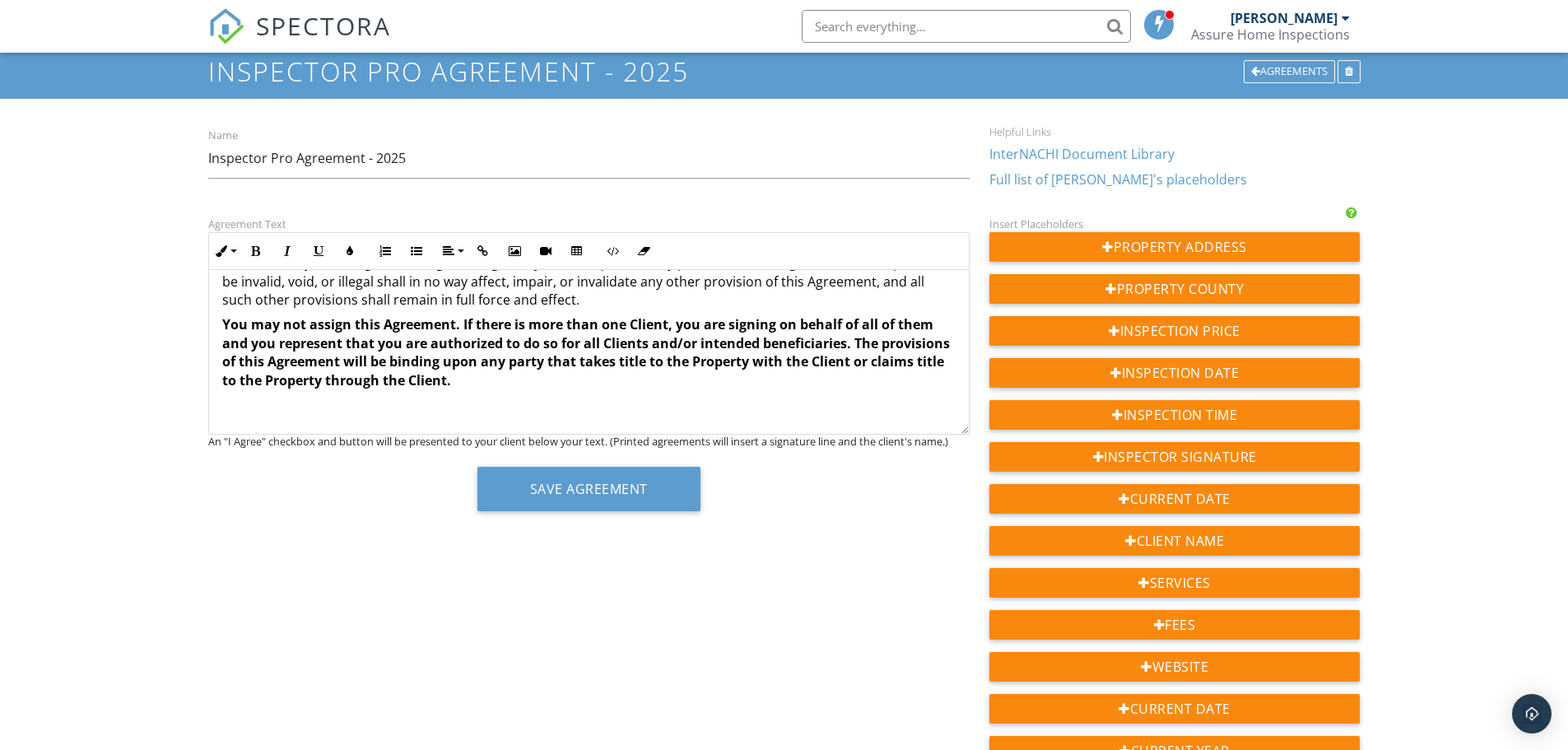
scroll to position [82, 0]
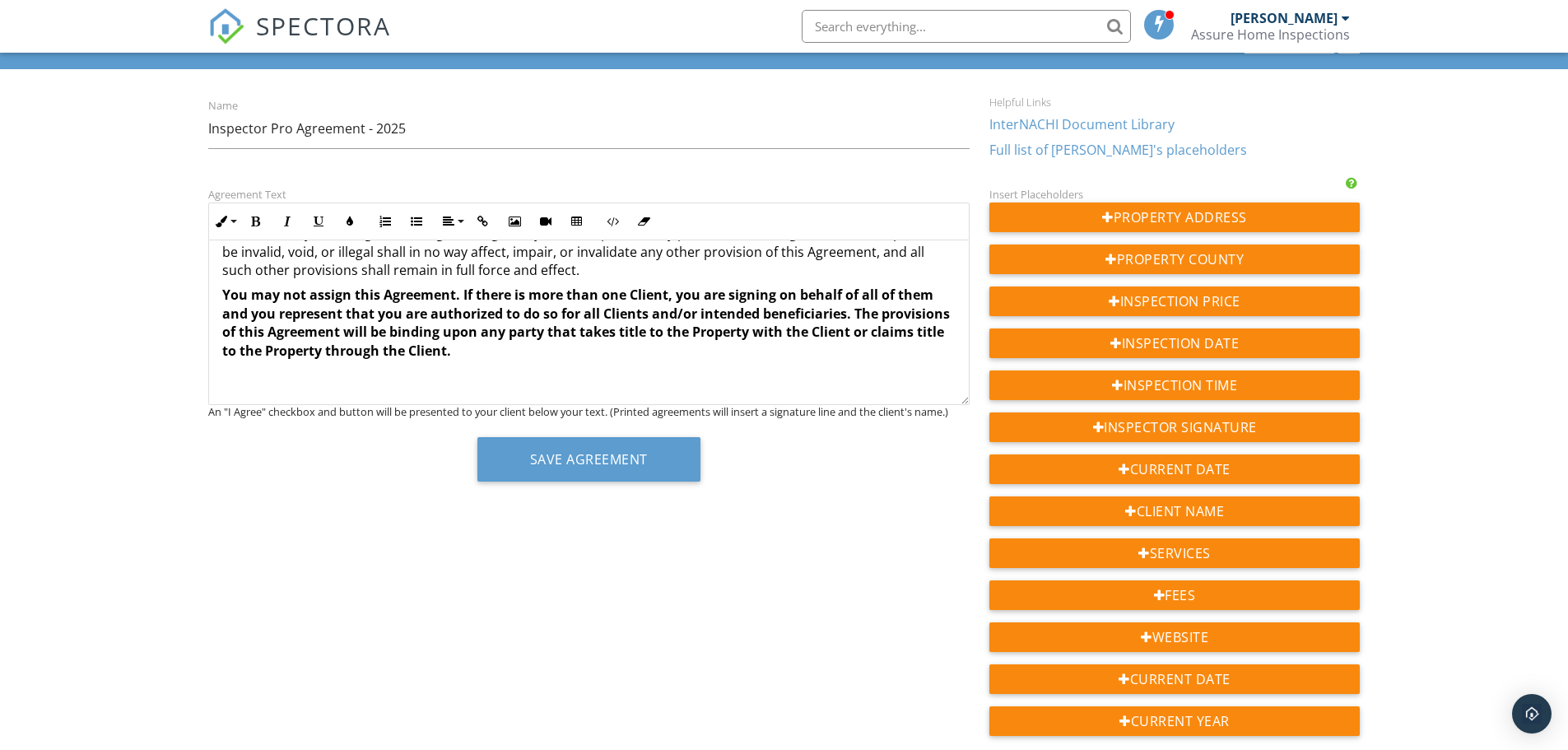
click at [343, 381] on p at bounding box center [589, 375] width 733 height 18
click at [622, 464] on button "Save Agreement" at bounding box center [589, 459] width 223 height 44
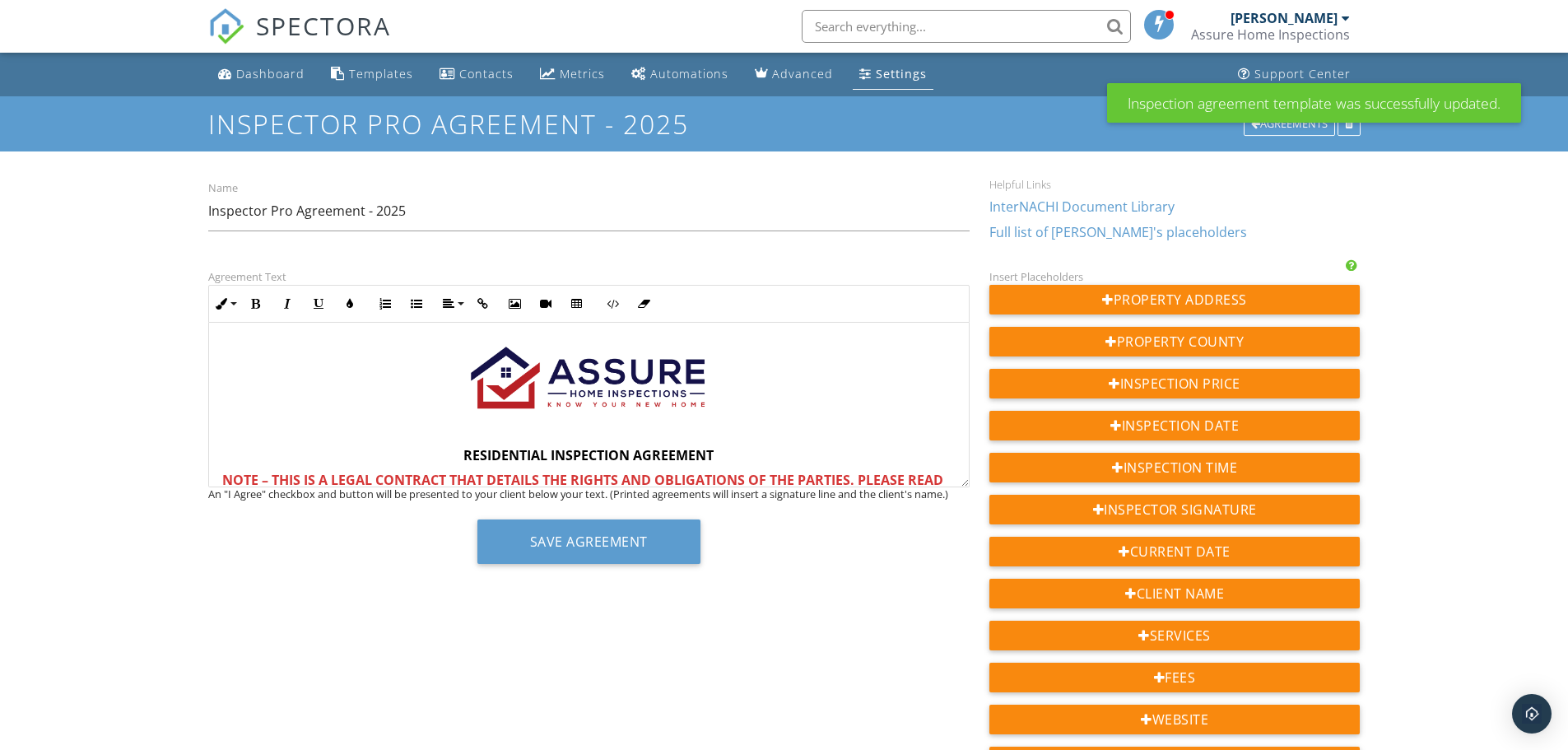
click at [1501, 259] on div "Dashboard Templates Contacts Metrics Automations Advanced Settings Support Cent…" at bounding box center [784, 562] width 1568 height 1019
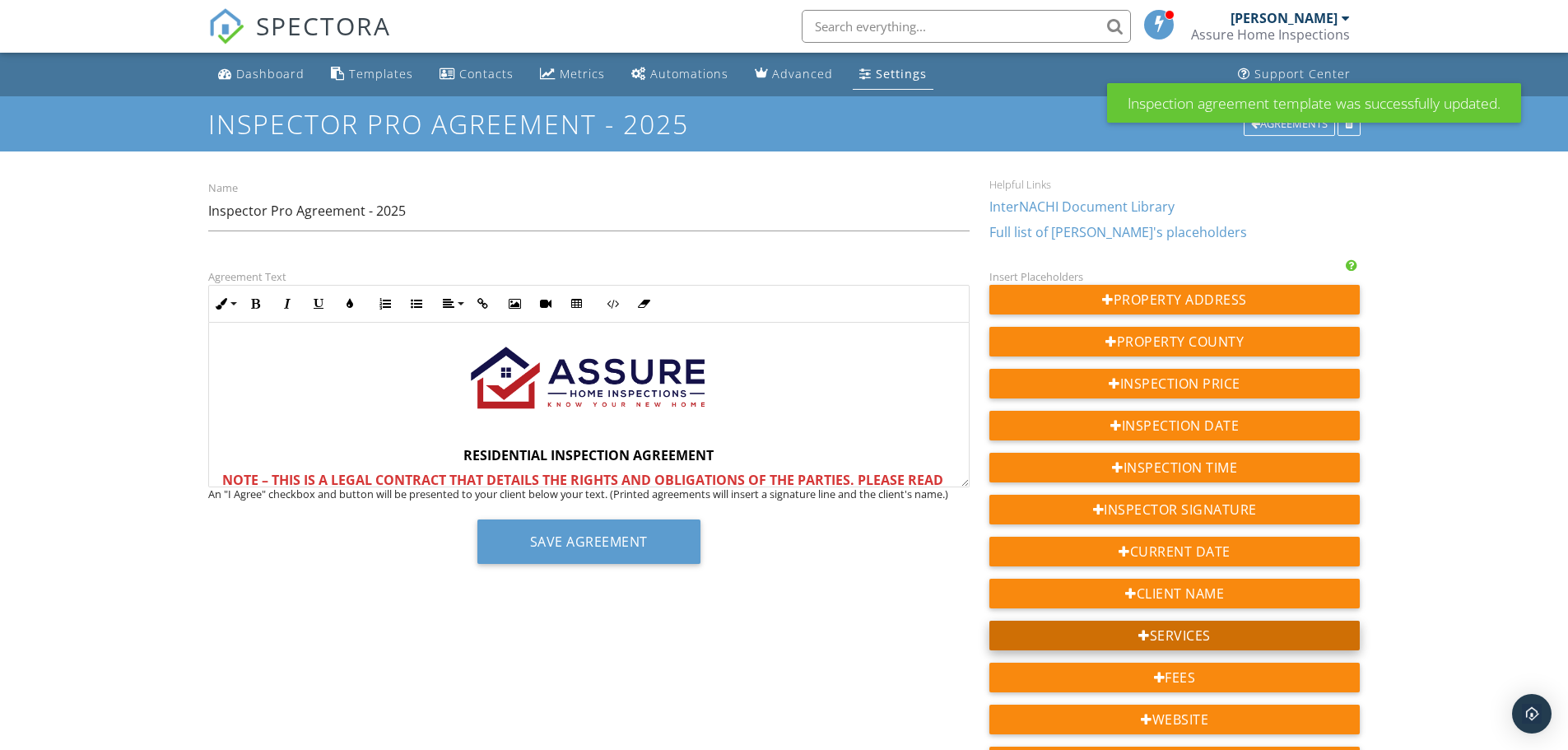
click at [1184, 635] on div "Services" at bounding box center [1175, 636] width 371 height 30
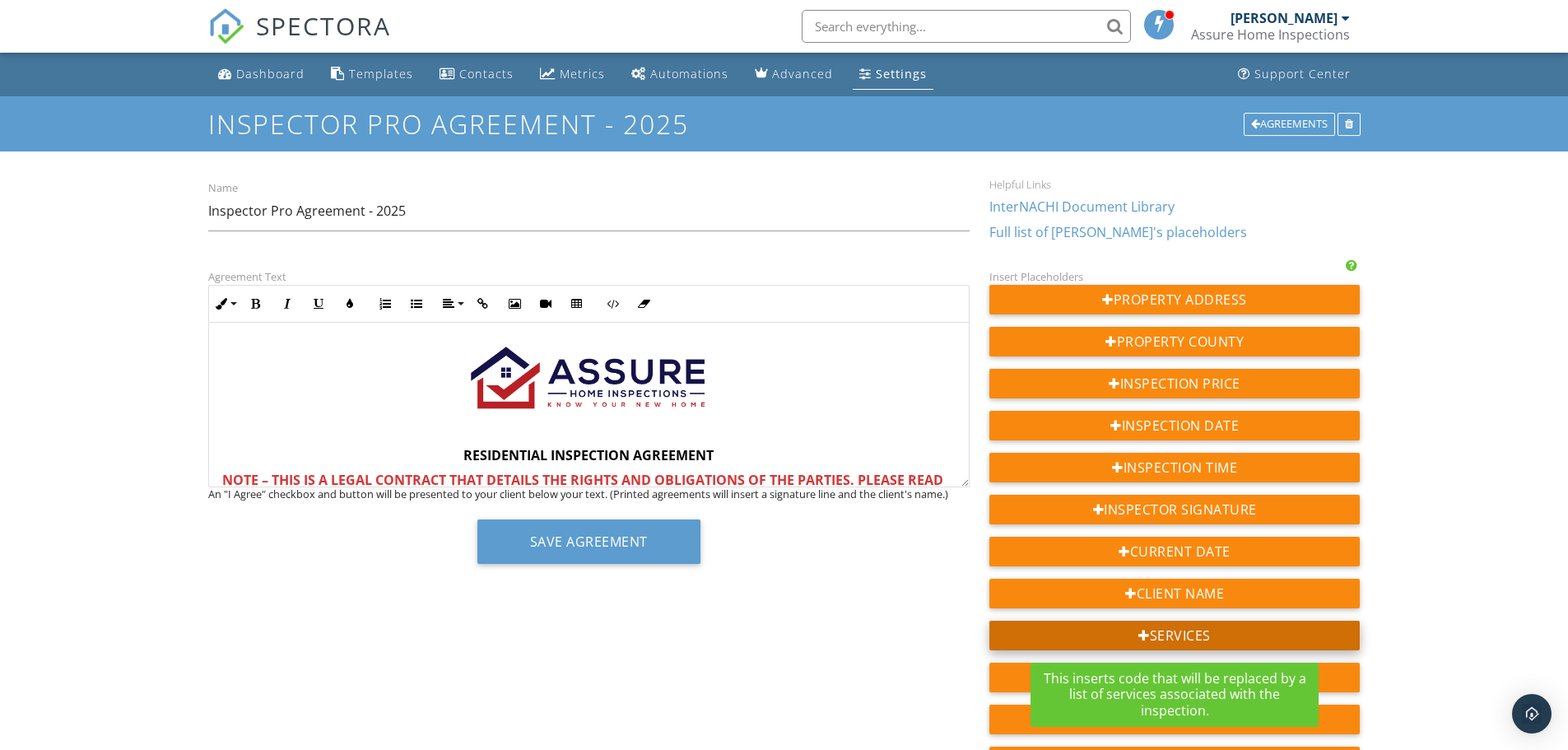
click at [1184, 635] on div "Services" at bounding box center [1175, 636] width 371 height 30
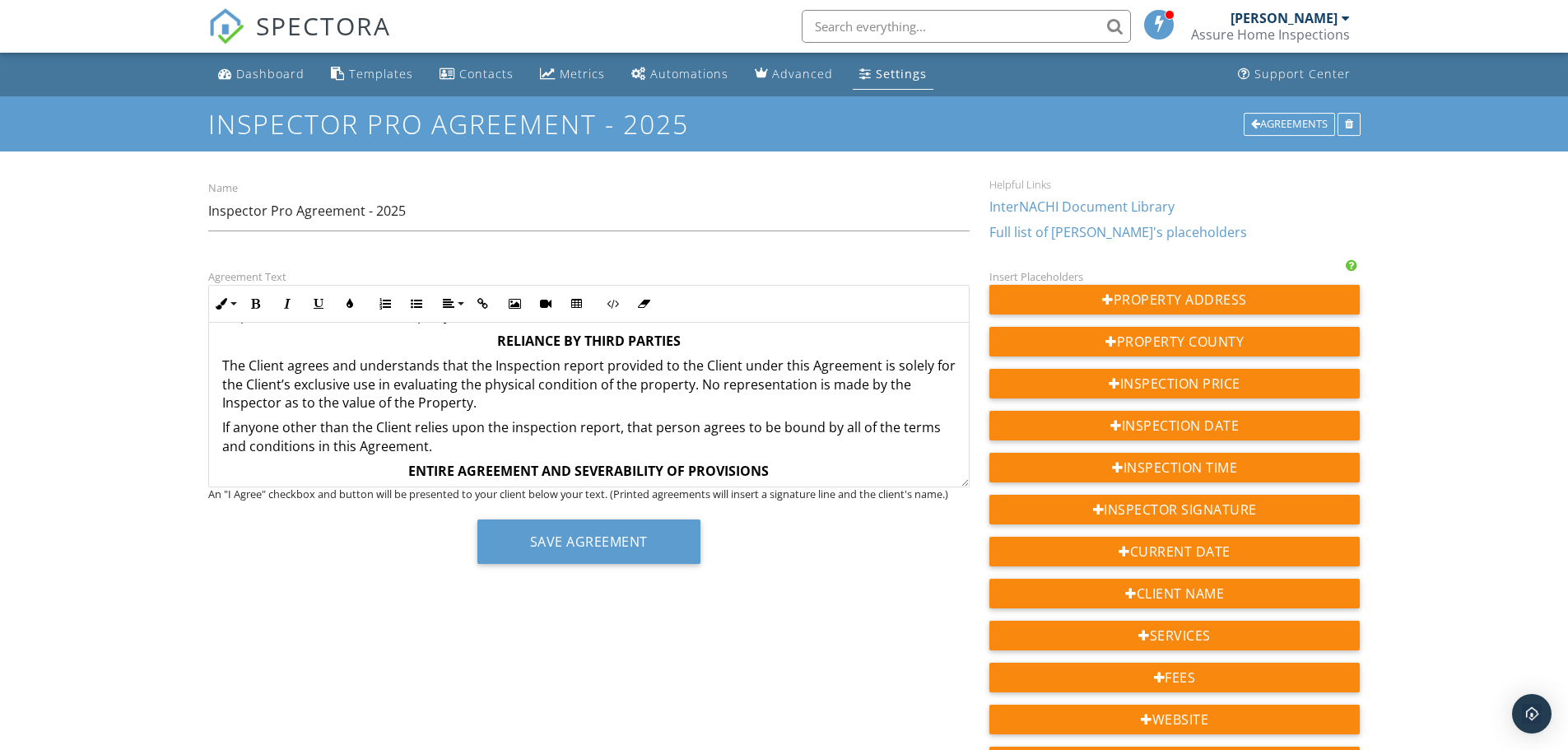
scroll to position [3529, 0]
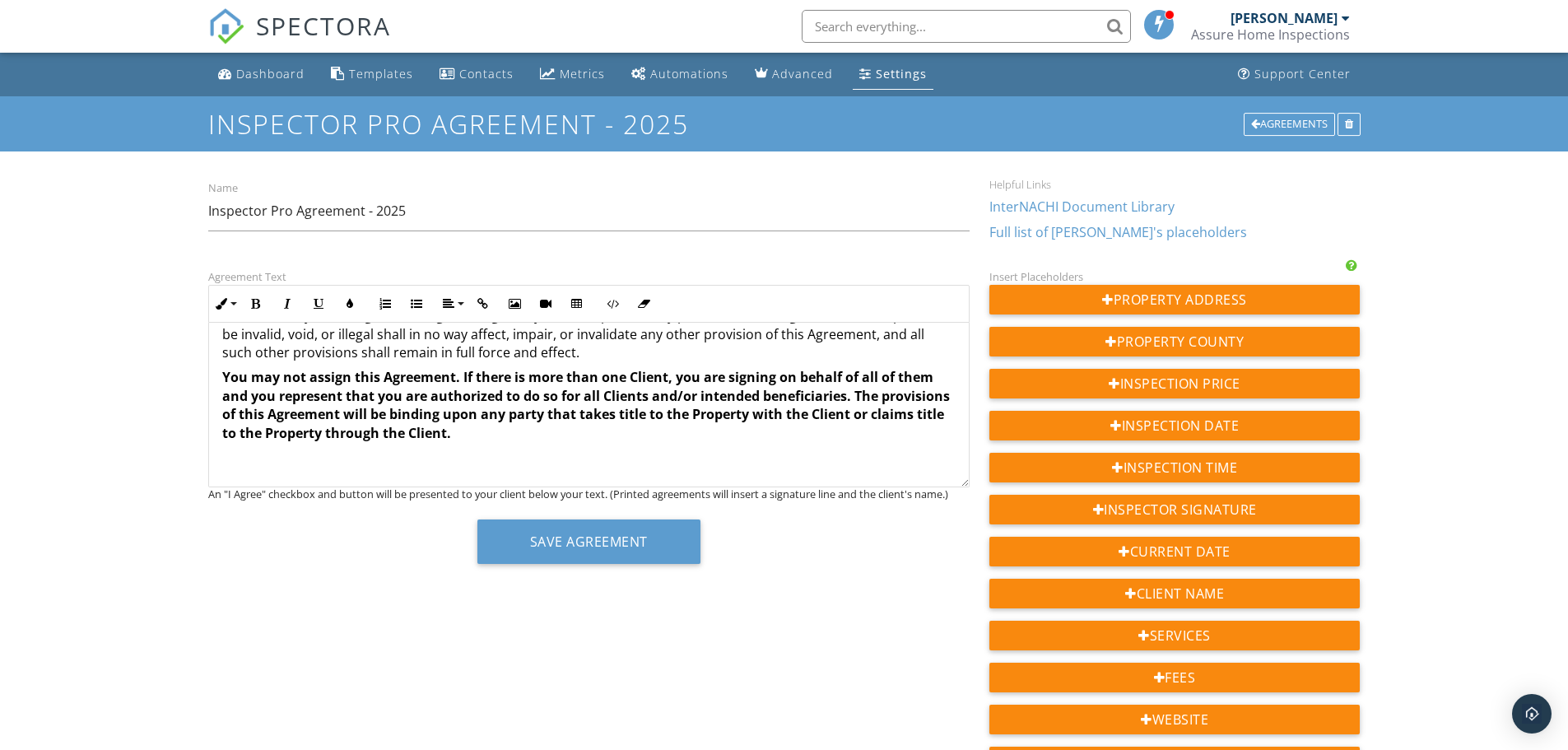
click at [1475, 353] on div "Dashboard Templates Contacts Metrics Automations Advanced Settings Support Cent…" at bounding box center [784, 562] width 1568 height 1019
click at [629, 547] on button "Save Agreement" at bounding box center [589, 542] width 223 height 44
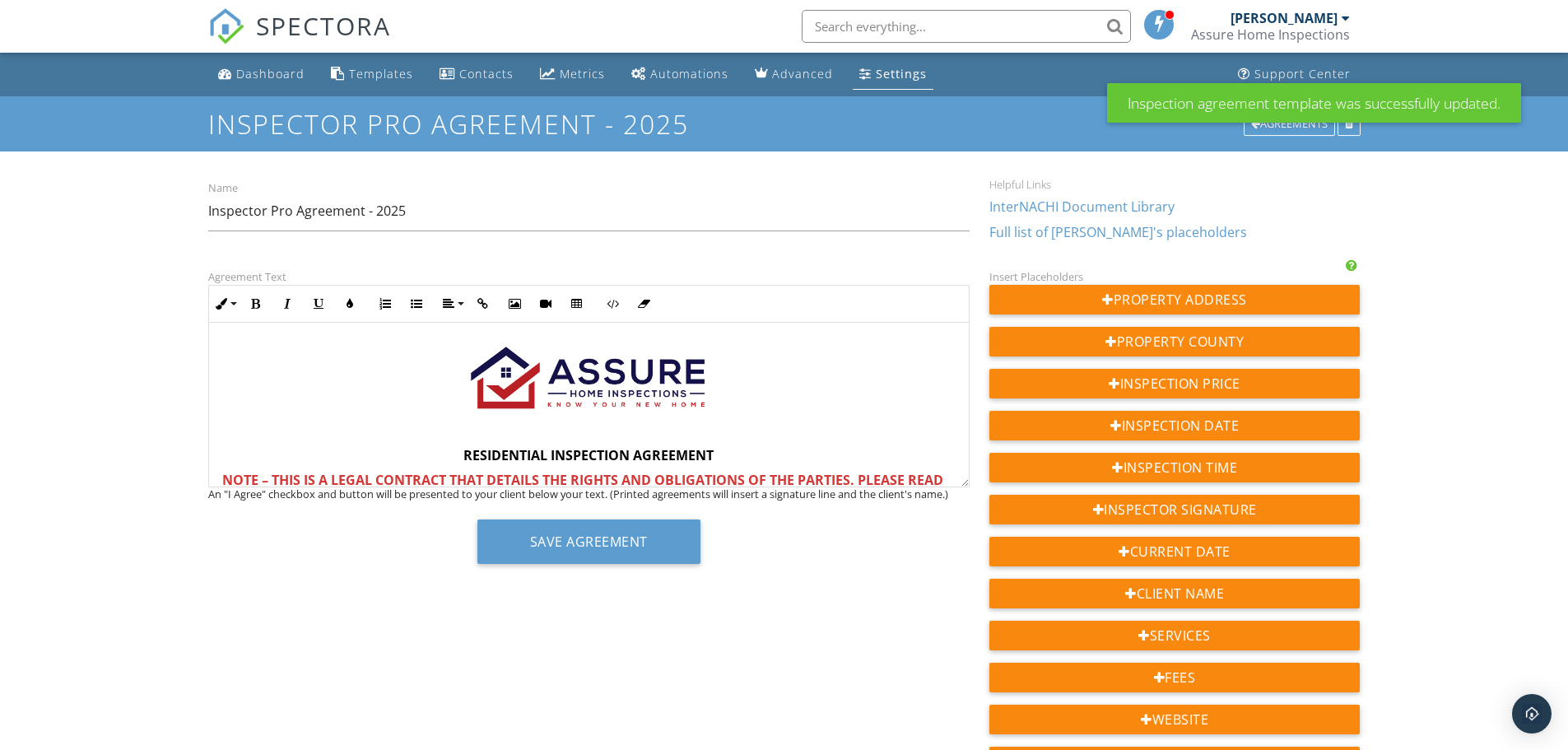
click at [907, 75] on div "Settings" at bounding box center [901, 73] width 51 height 16
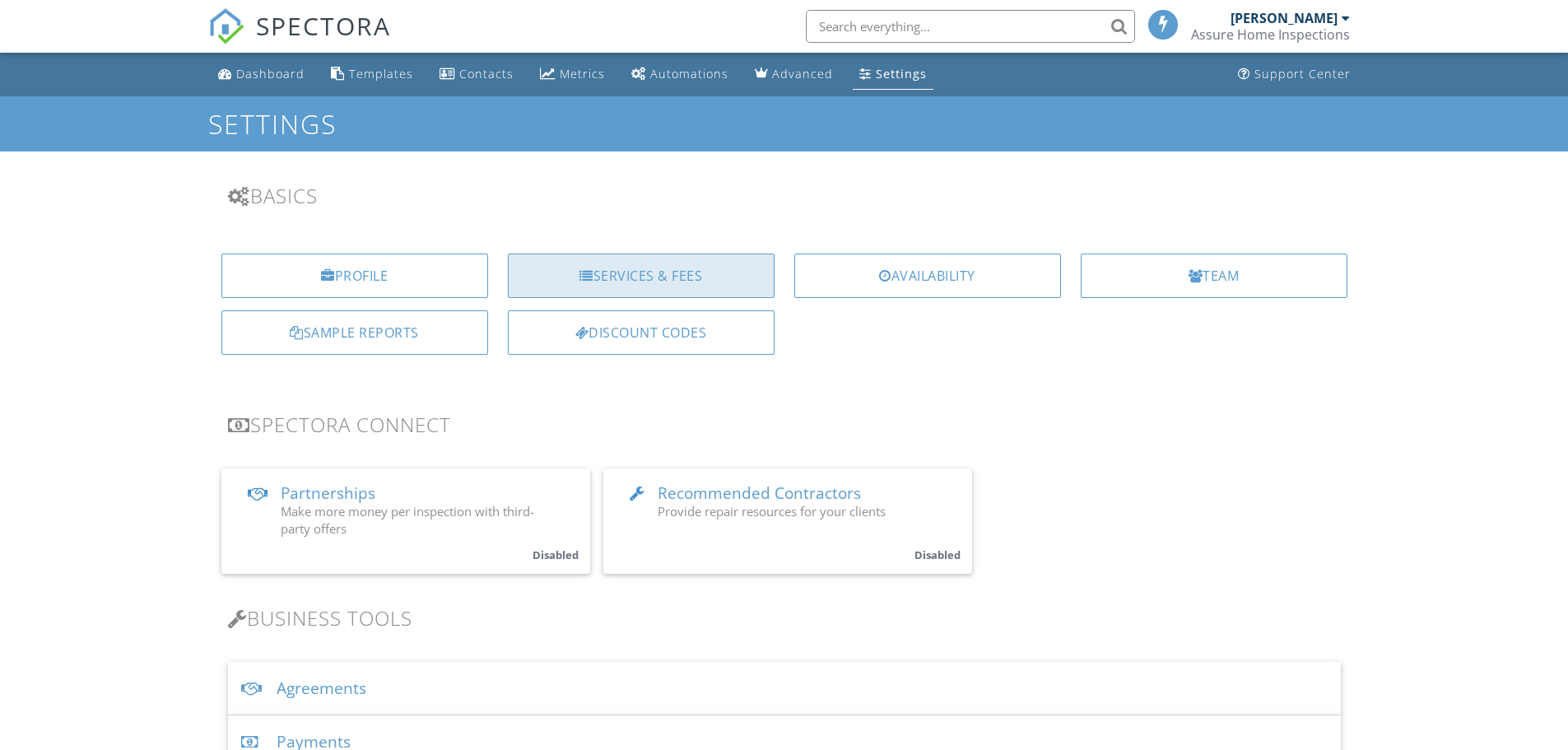
click at [612, 282] on div "Services & Fees" at bounding box center [641, 276] width 267 height 44
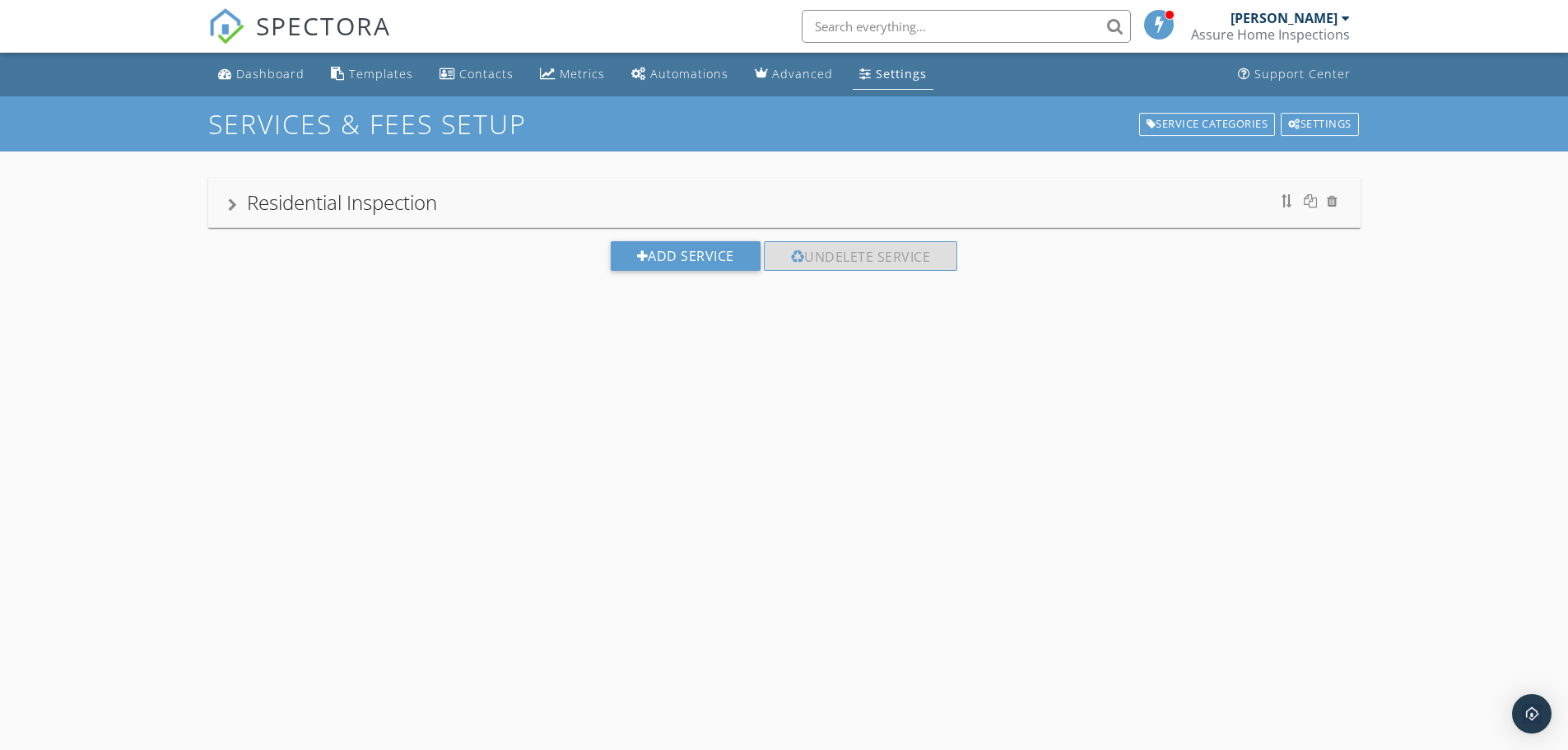
click at [391, 202] on div "Residential Inspection" at bounding box center [342, 202] width 190 height 27
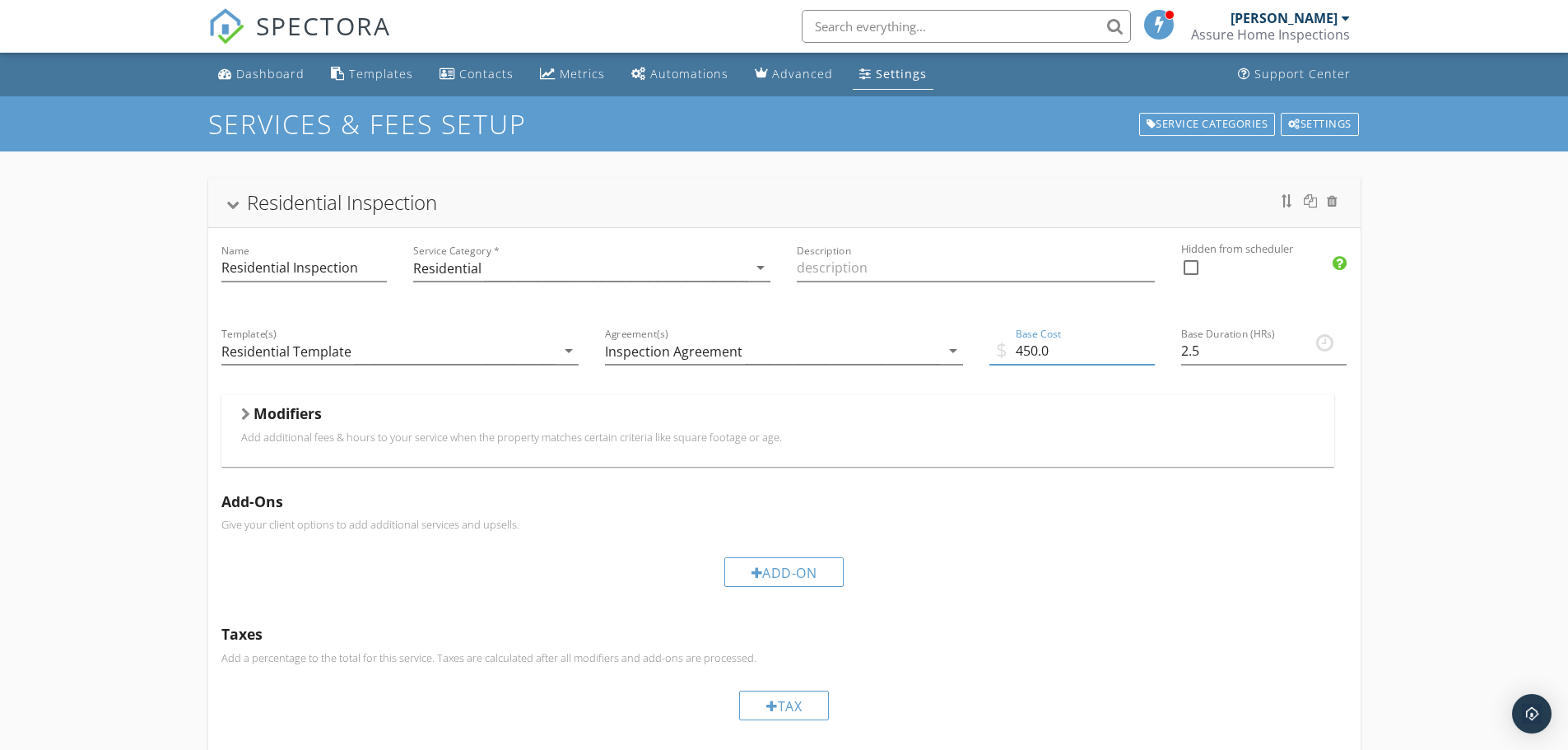
drag, startPoint x: 1061, startPoint y: 359, endPoint x: 1013, endPoint y: 358, distance: 48.0
click at [1013, 358] on input "450.0" at bounding box center [1072, 351] width 165 height 27
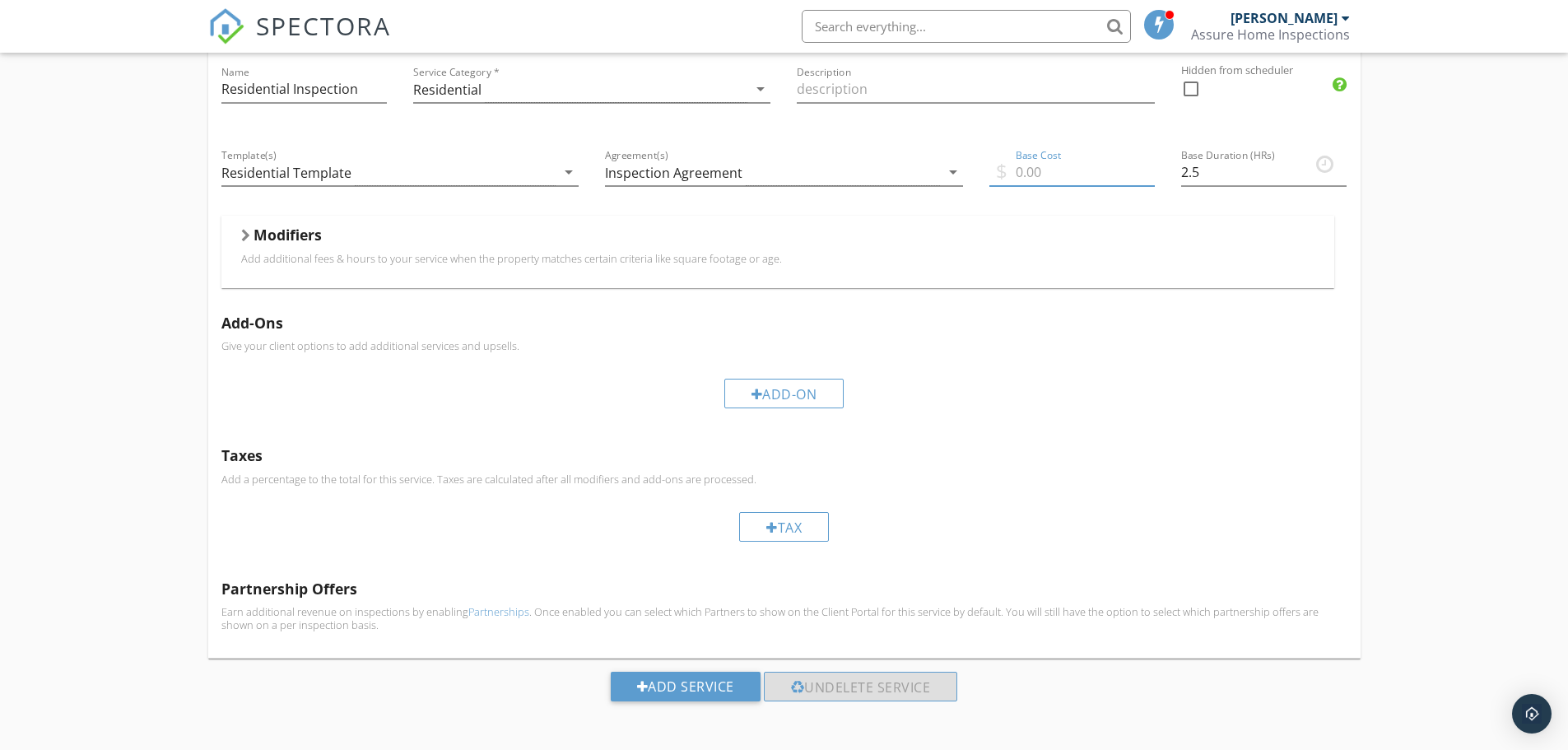
scroll to position [182, 0]
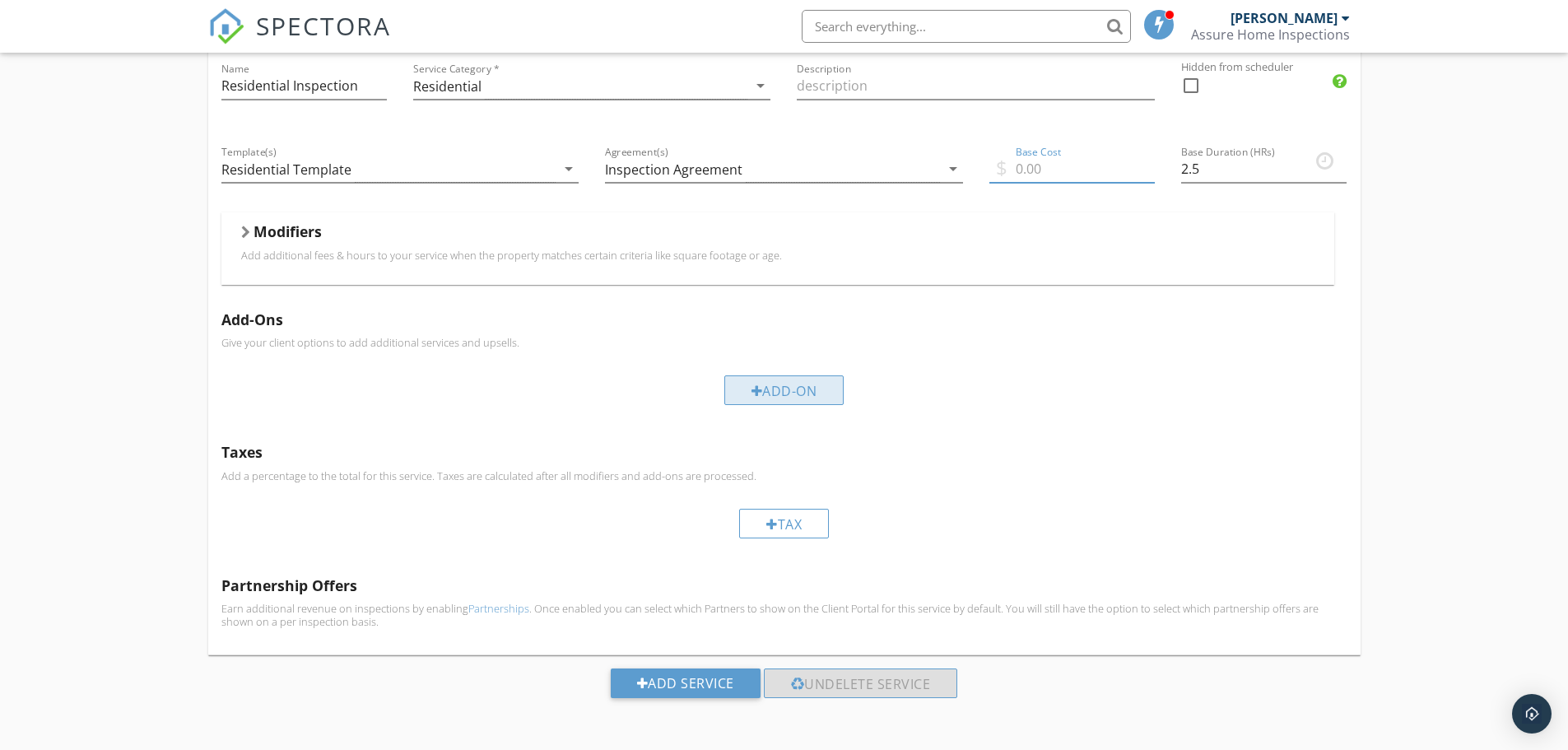
click at [784, 382] on div "Add-On" at bounding box center [784, 390] width 120 height 30
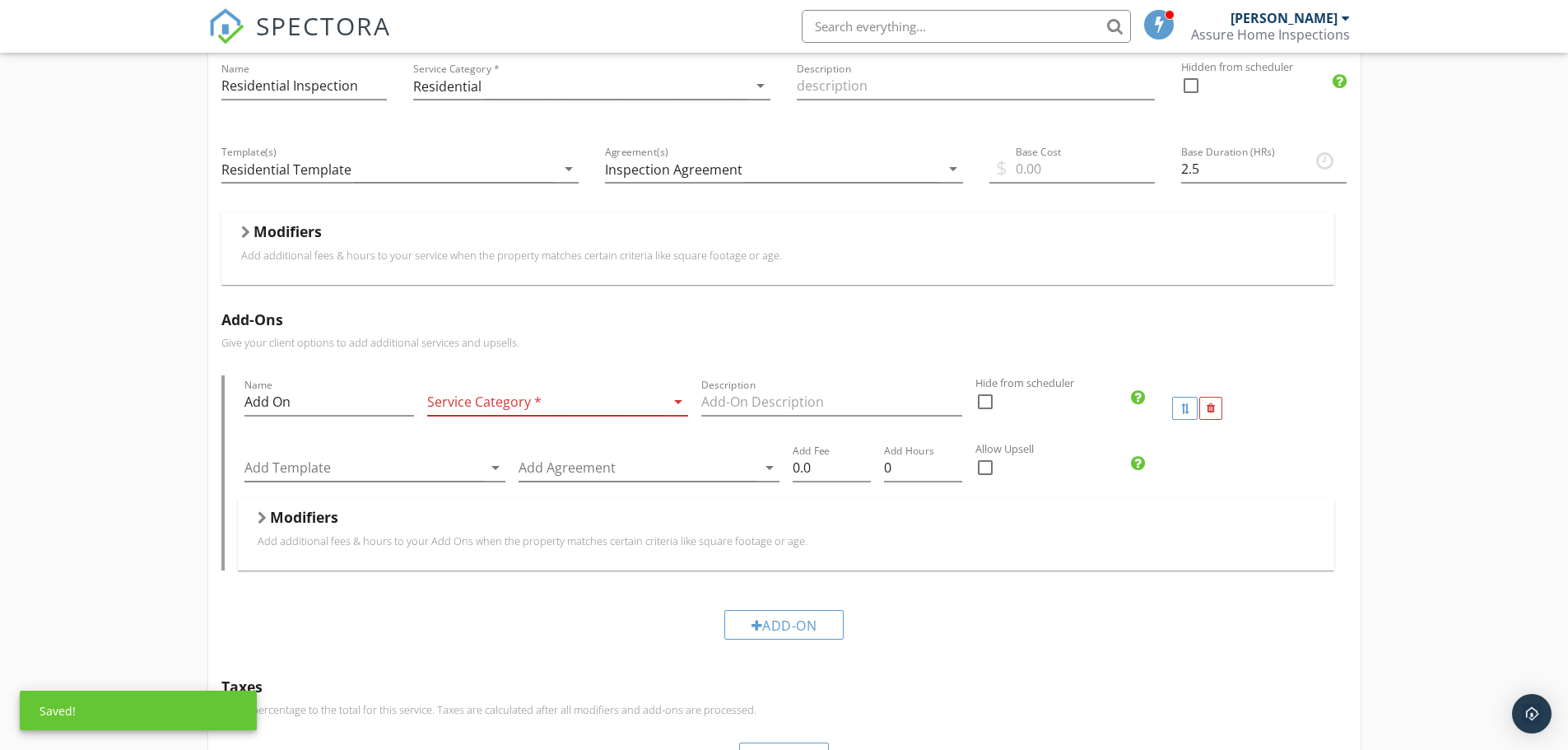
click at [494, 395] on div at bounding box center [546, 402] width 238 height 27
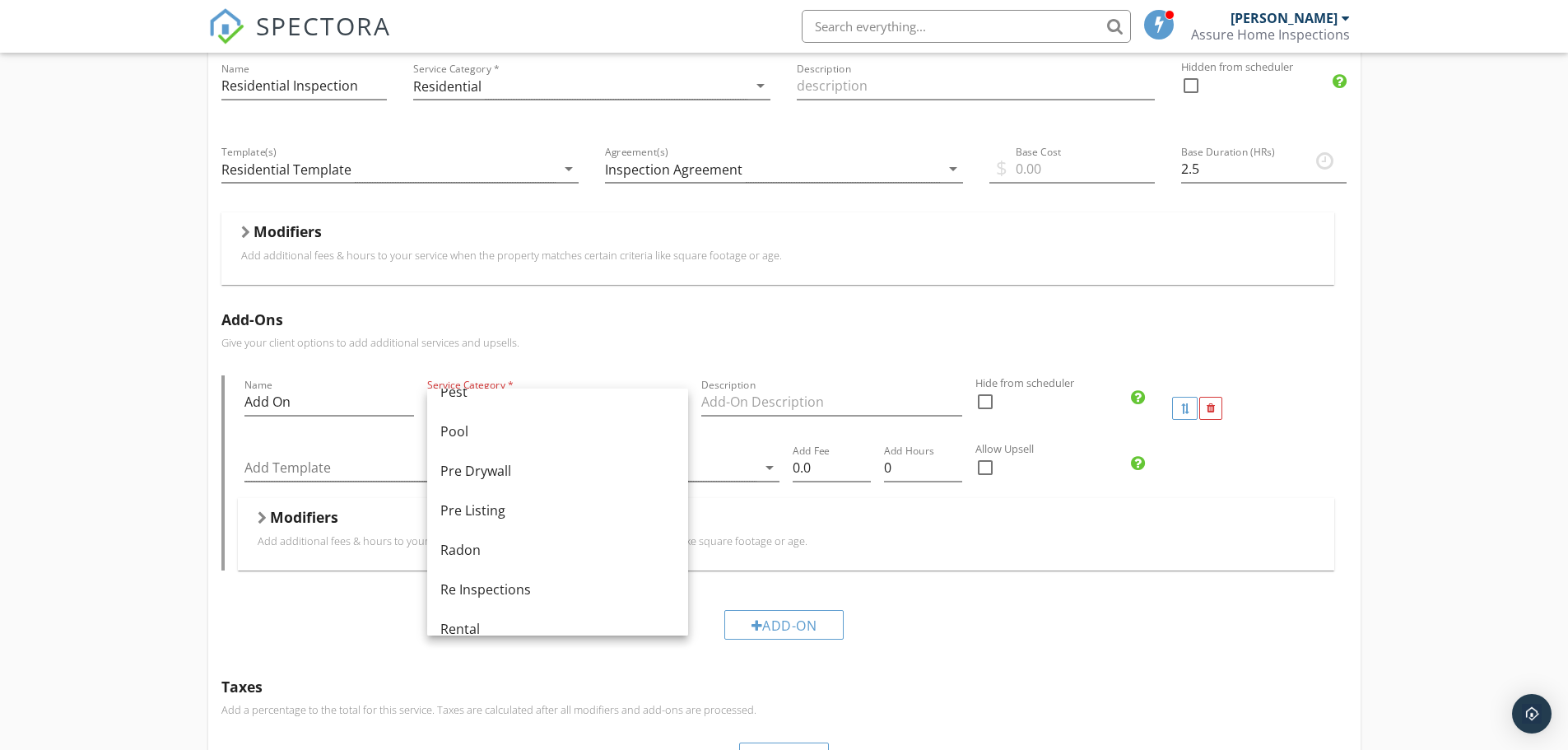
scroll to position [659, 0]
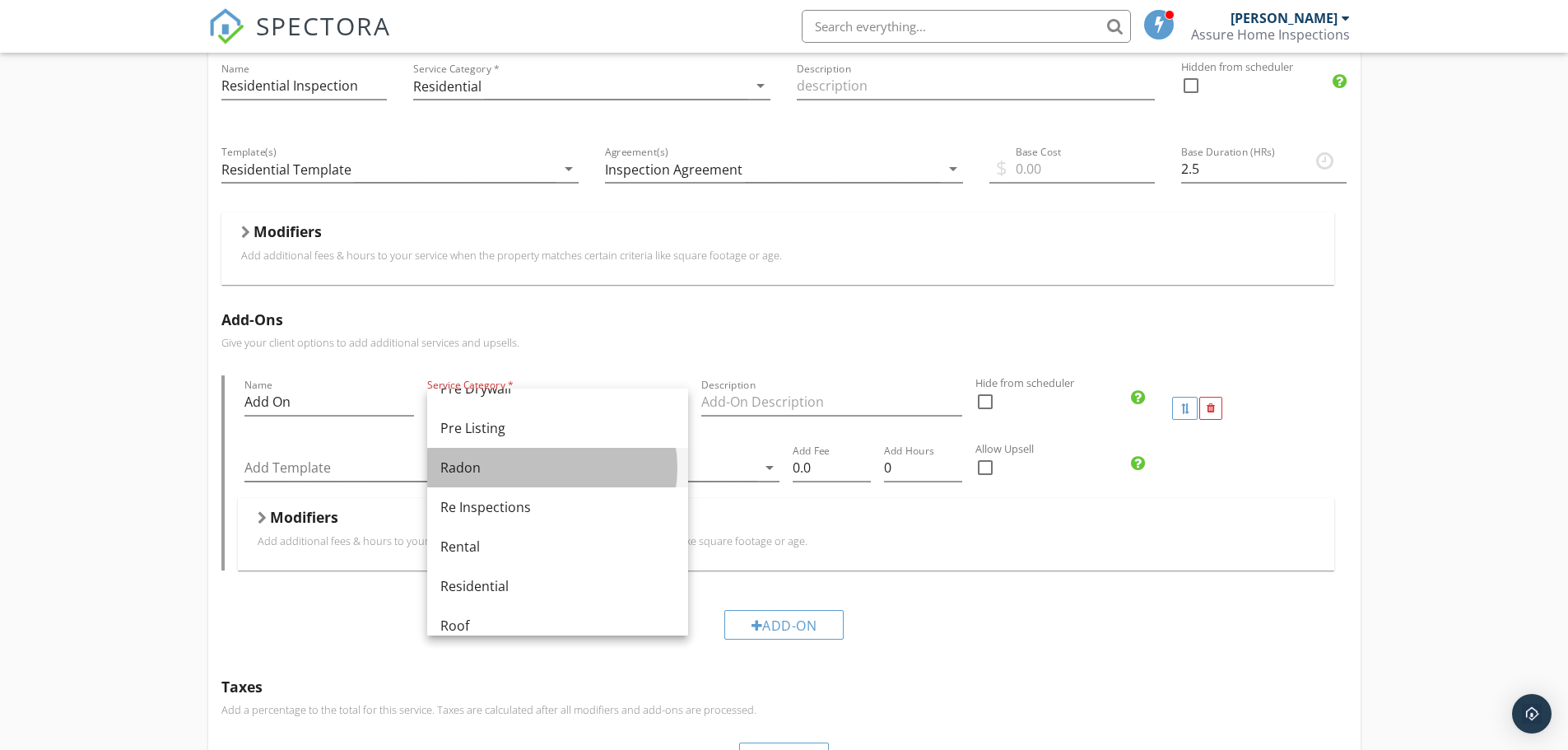
click at [482, 459] on div "Radon" at bounding box center [557, 468] width 235 height 20
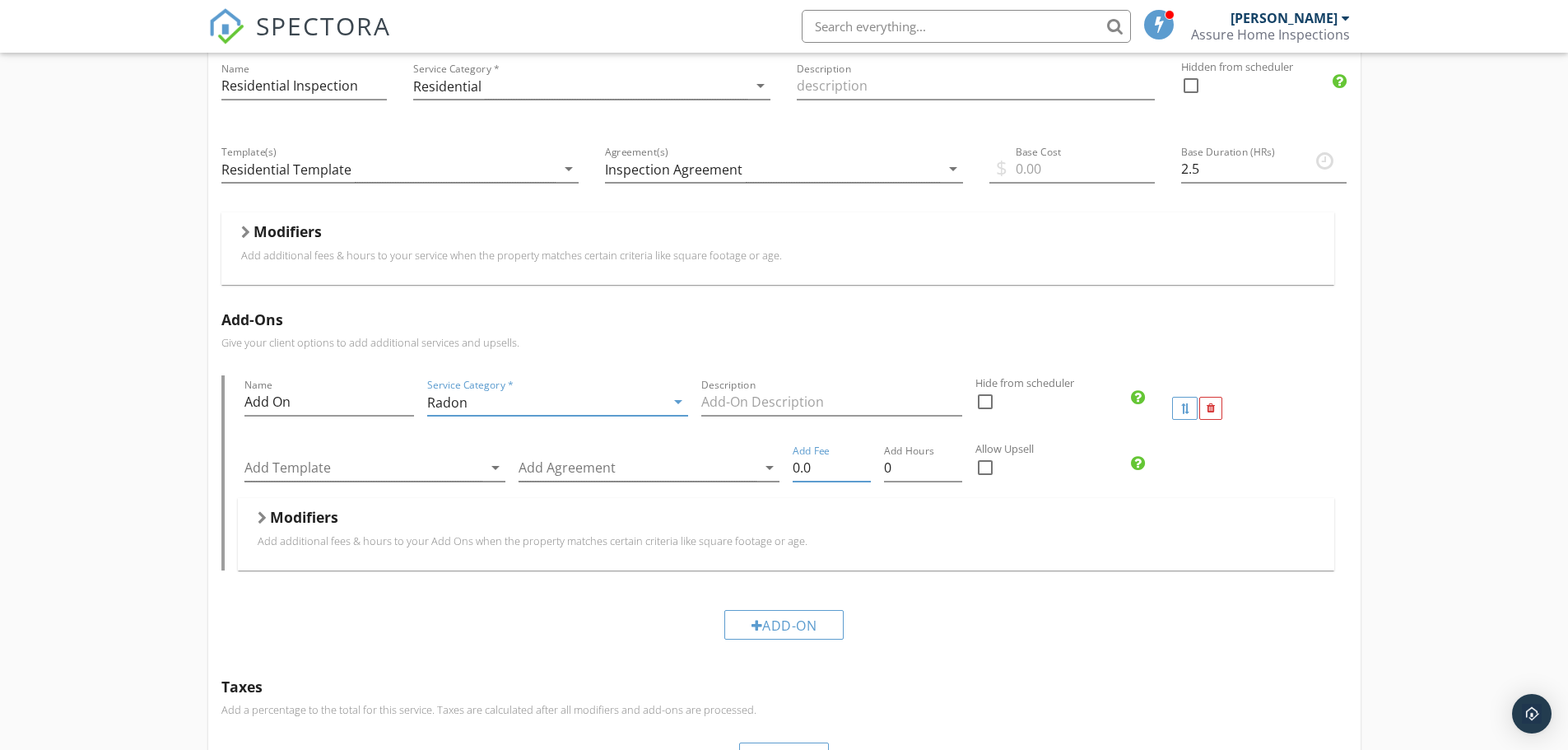
drag, startPoint x: 815, startPoint y: 472, endPoint x: 790, endPoint y: 471, distance: 25.0
click at [790, 471] on div "Add Fee 0.0" at bounding box center [831, 469] width 91 height 57
type input "200.00"
click at [970, 541] on p "Add additional fees & hours to your Add Ons when the property matches certain c…" at bounding box center [786, 541] width 1057 height 13
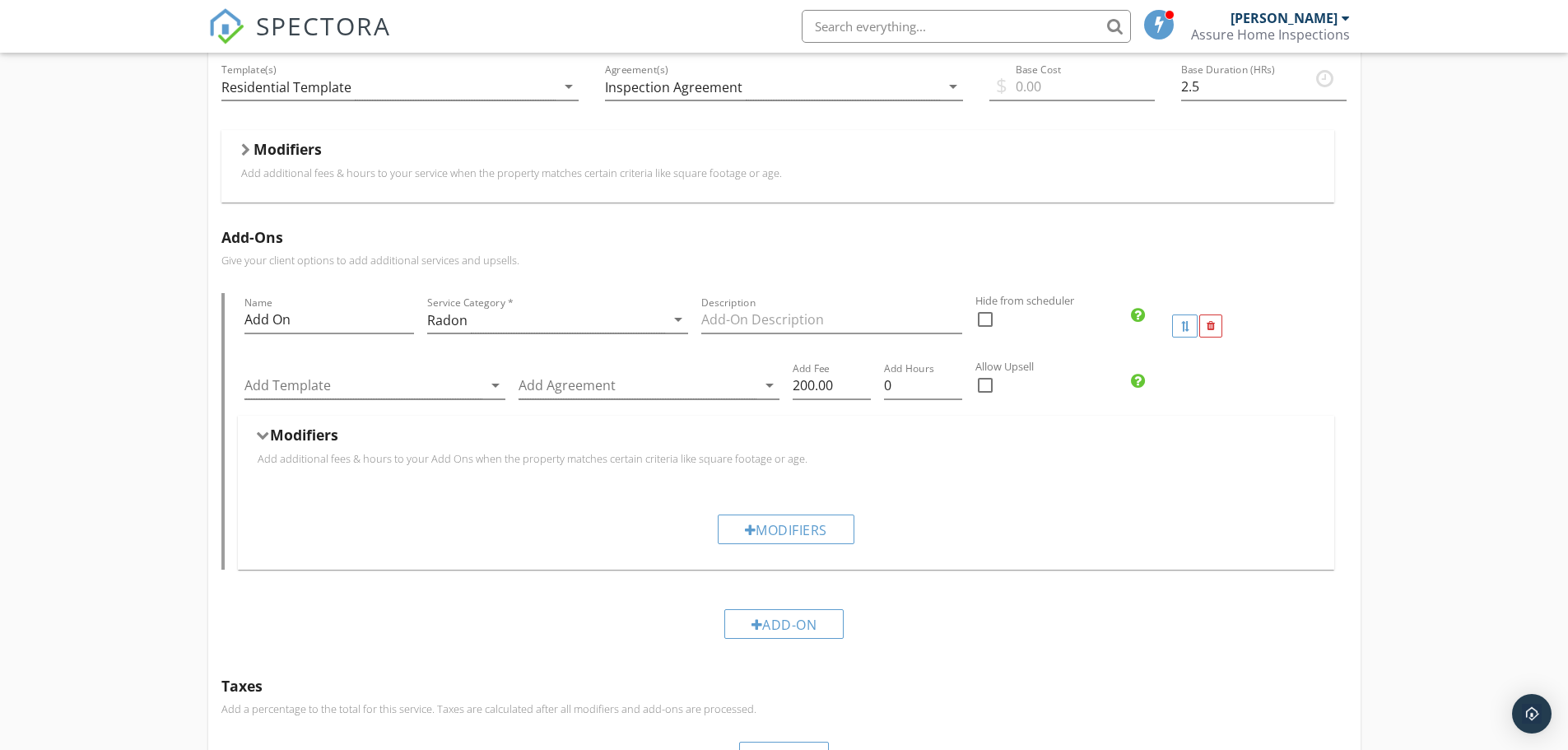
scroll to position [182, 0]
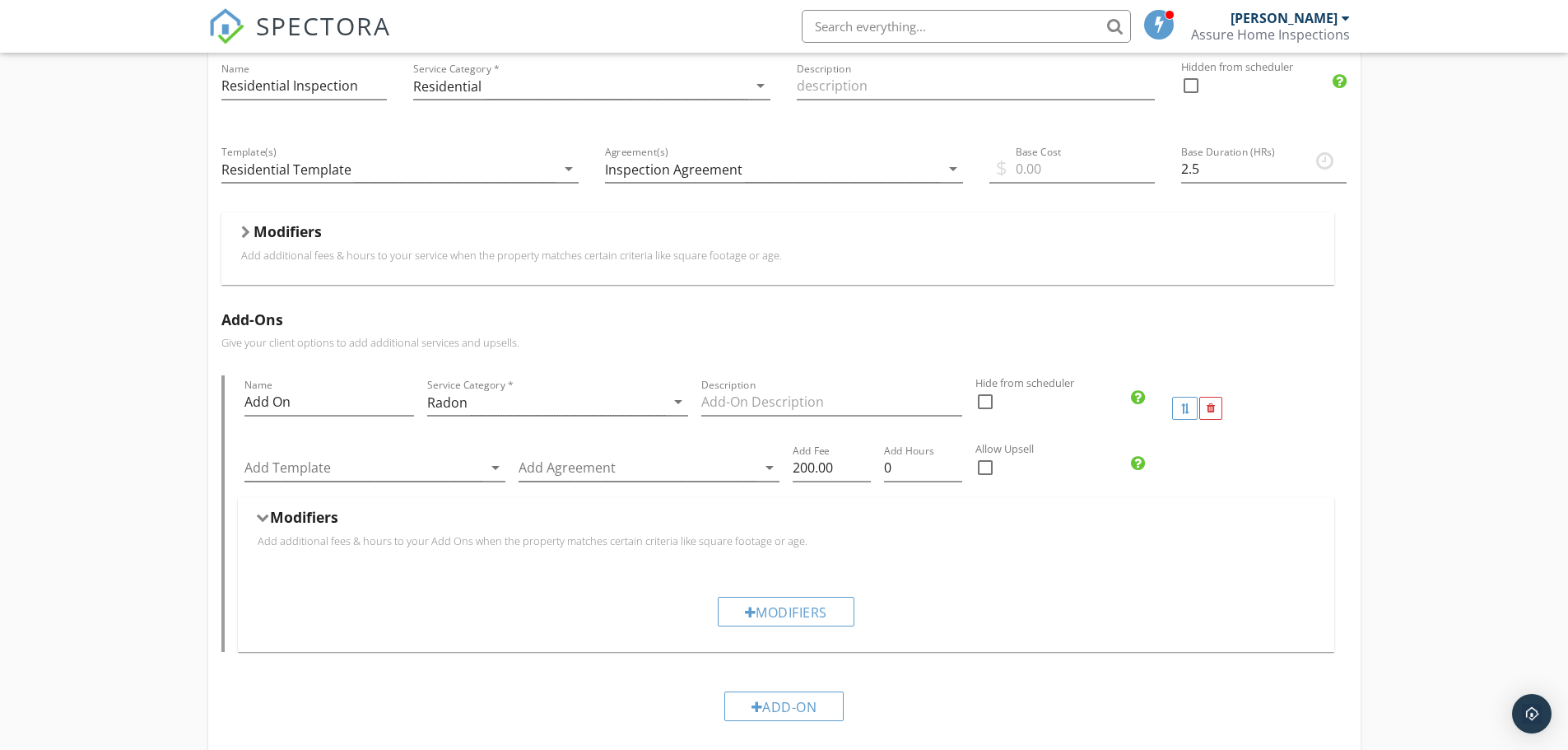
click at [390, 426] on div at bounding box center [329, 427] width 170 height 10
click at [573, 459] on div at bounding box center [637, 468] width 238 height 27
click at [180, 375] on div "Residential Inspection Name Residential Inspection Service Category * Residenti…" at bounding box center [784, 517] width 1568 height 1096
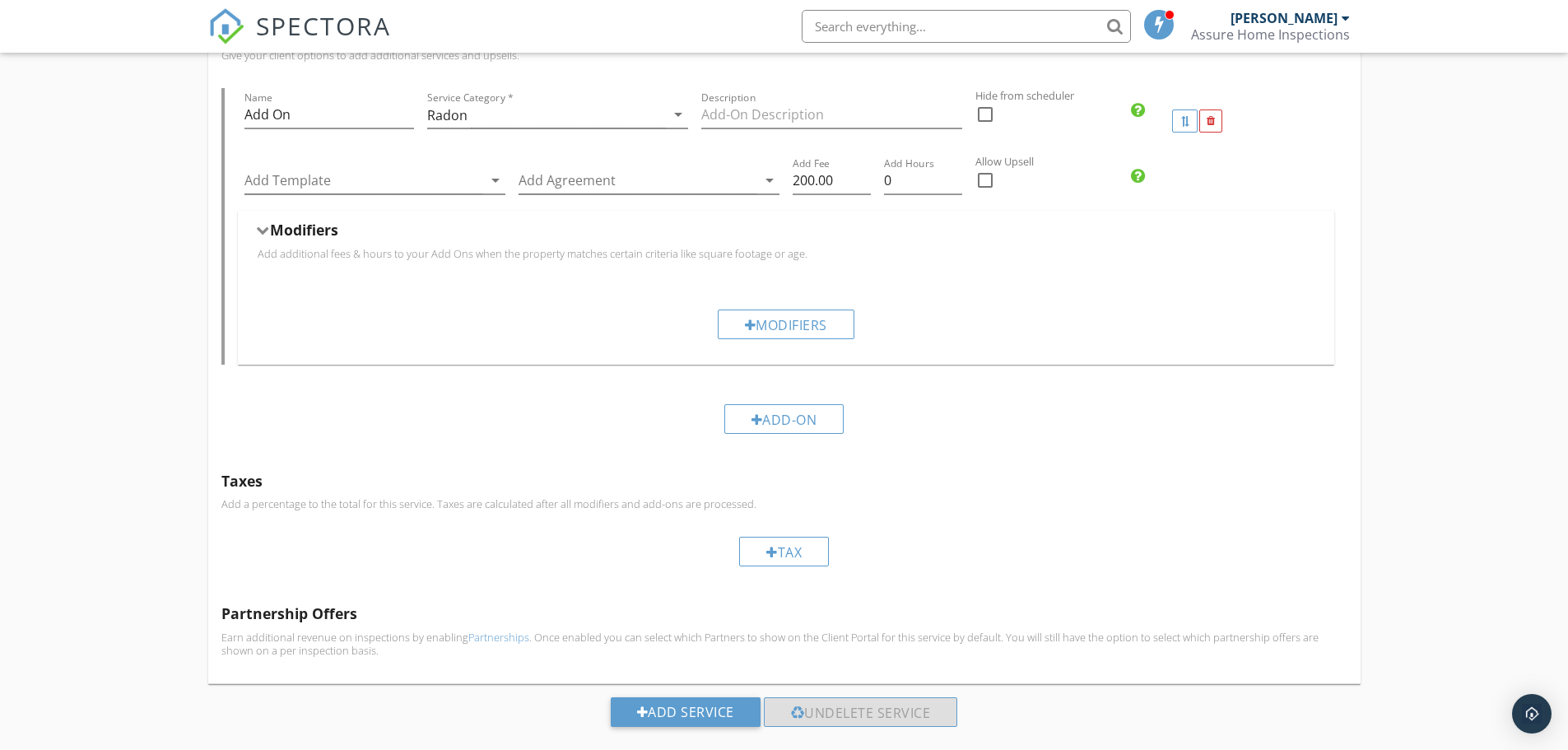
scroll to position [498, 0]
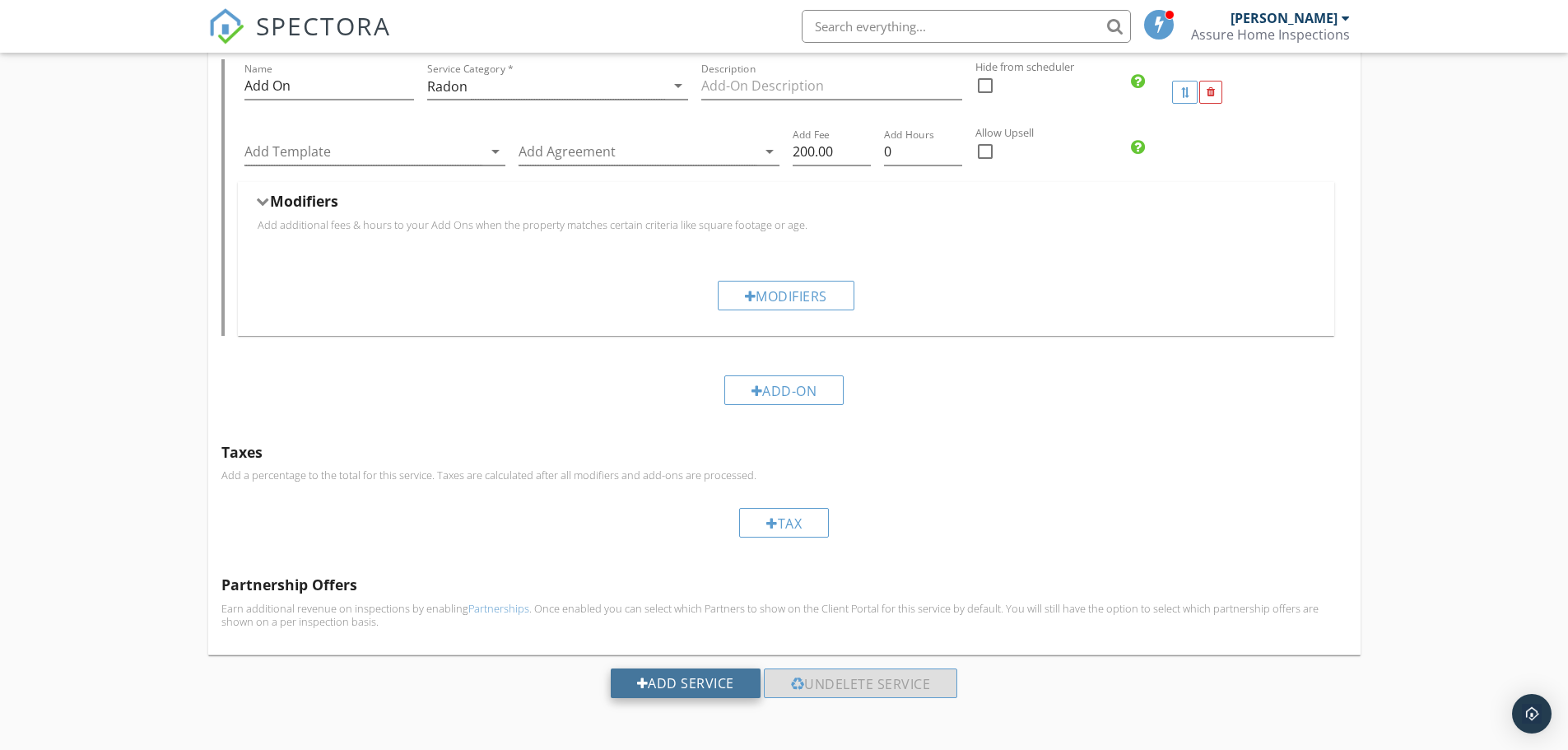
click at [683, 675] on div "Add Service" at bounding box center [686, 683] width 150 height 30
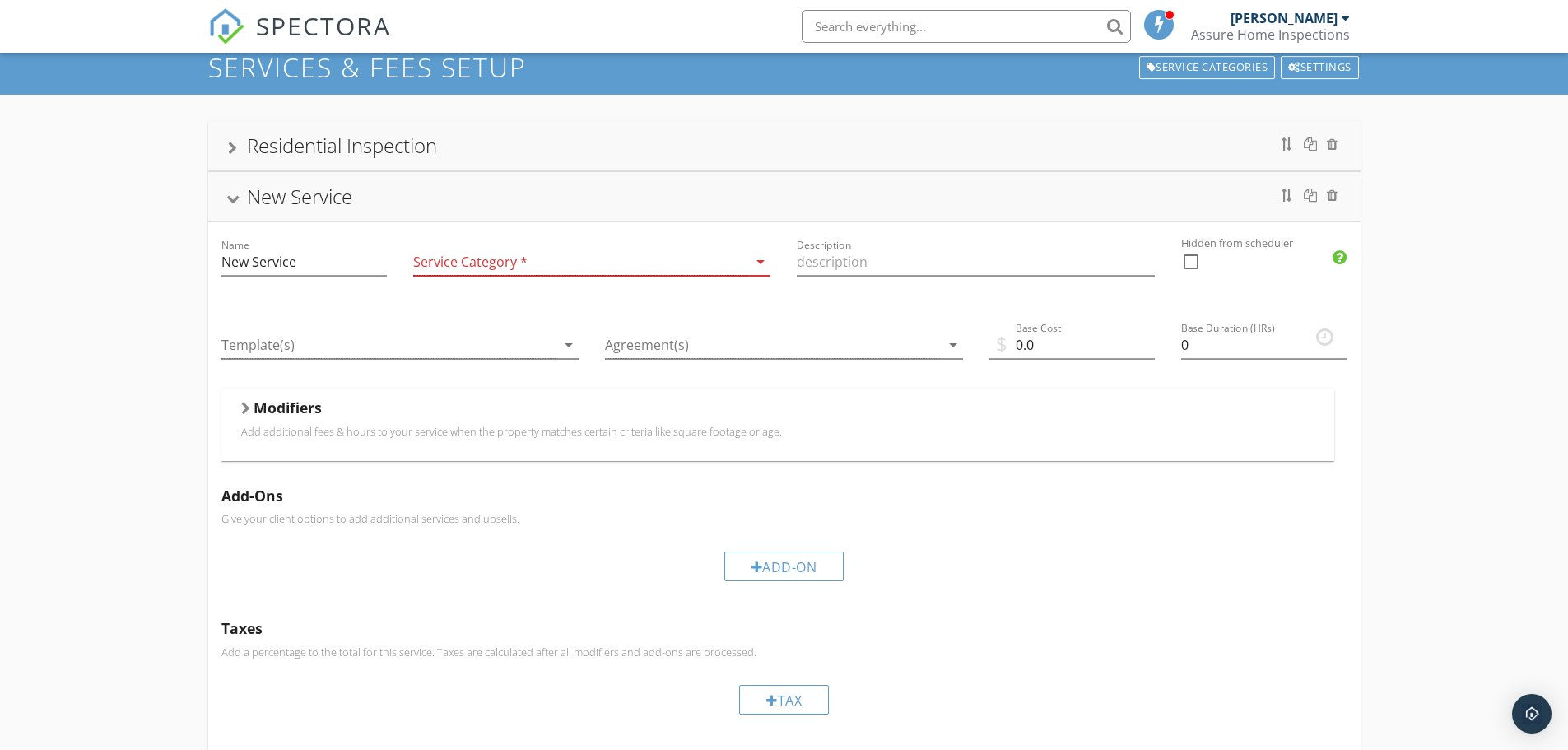
scroll to position [0, 0]
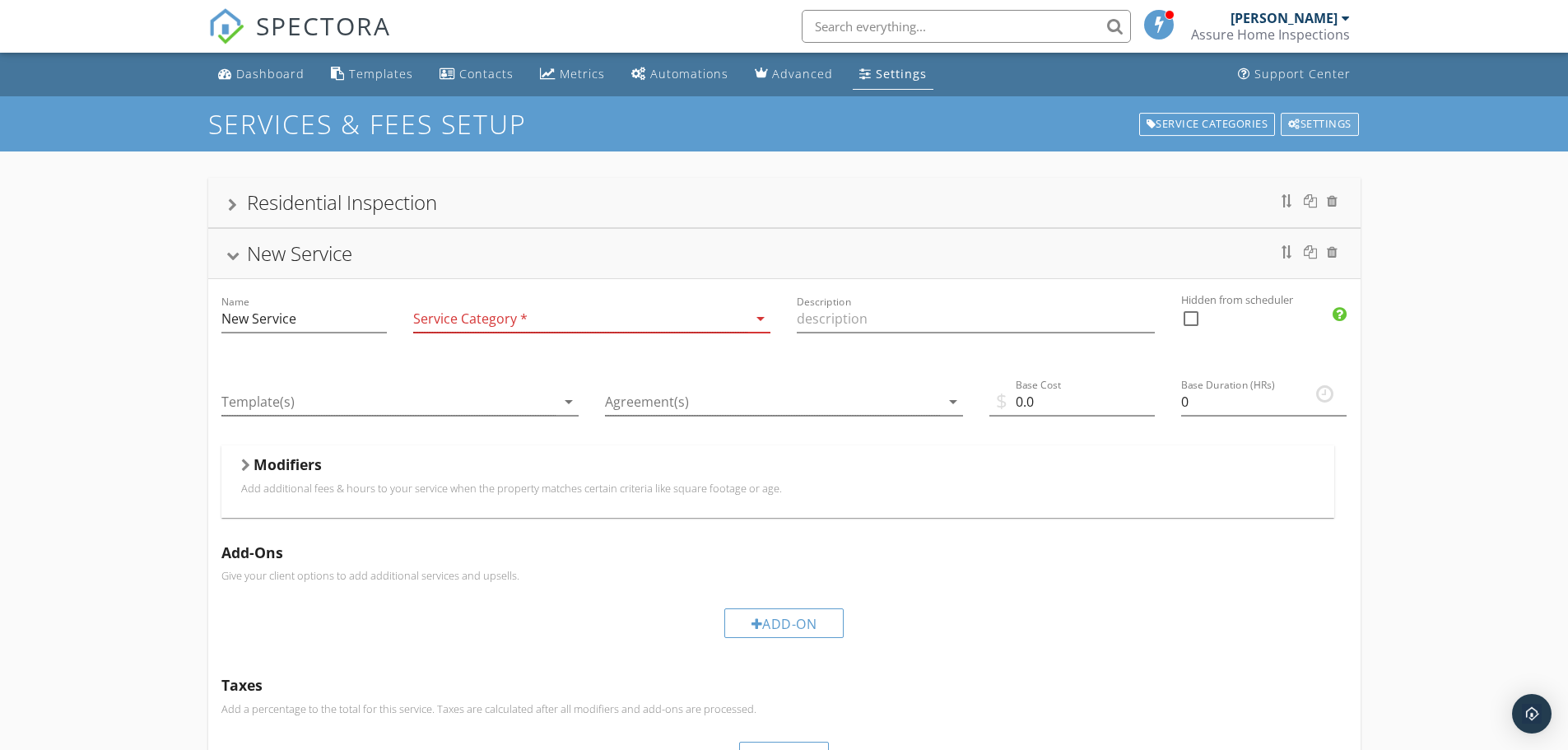
click at [1316, 125] on div "Settings" at bounding box center [1319, 124] width 78 height 23
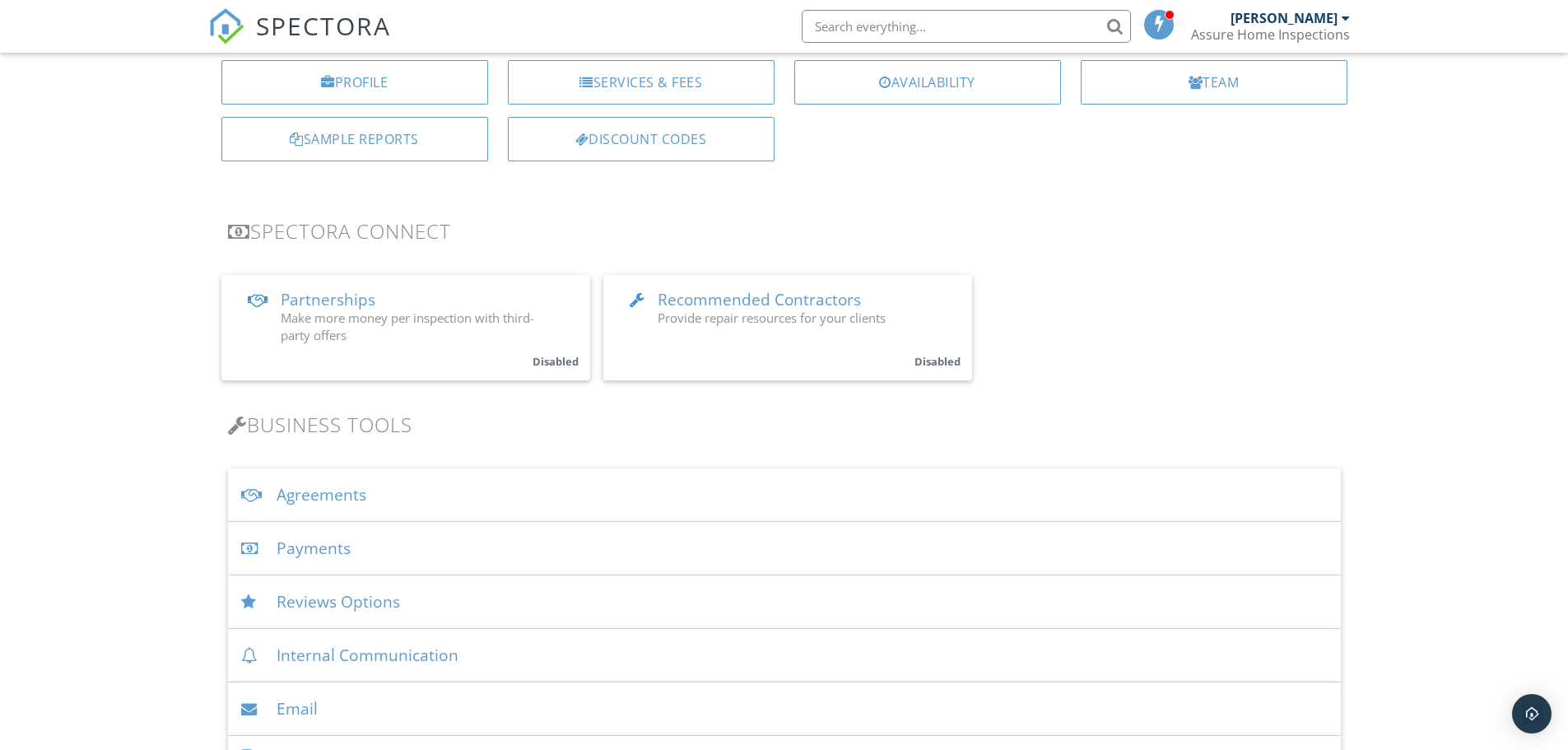
scroll to position [247, 0]
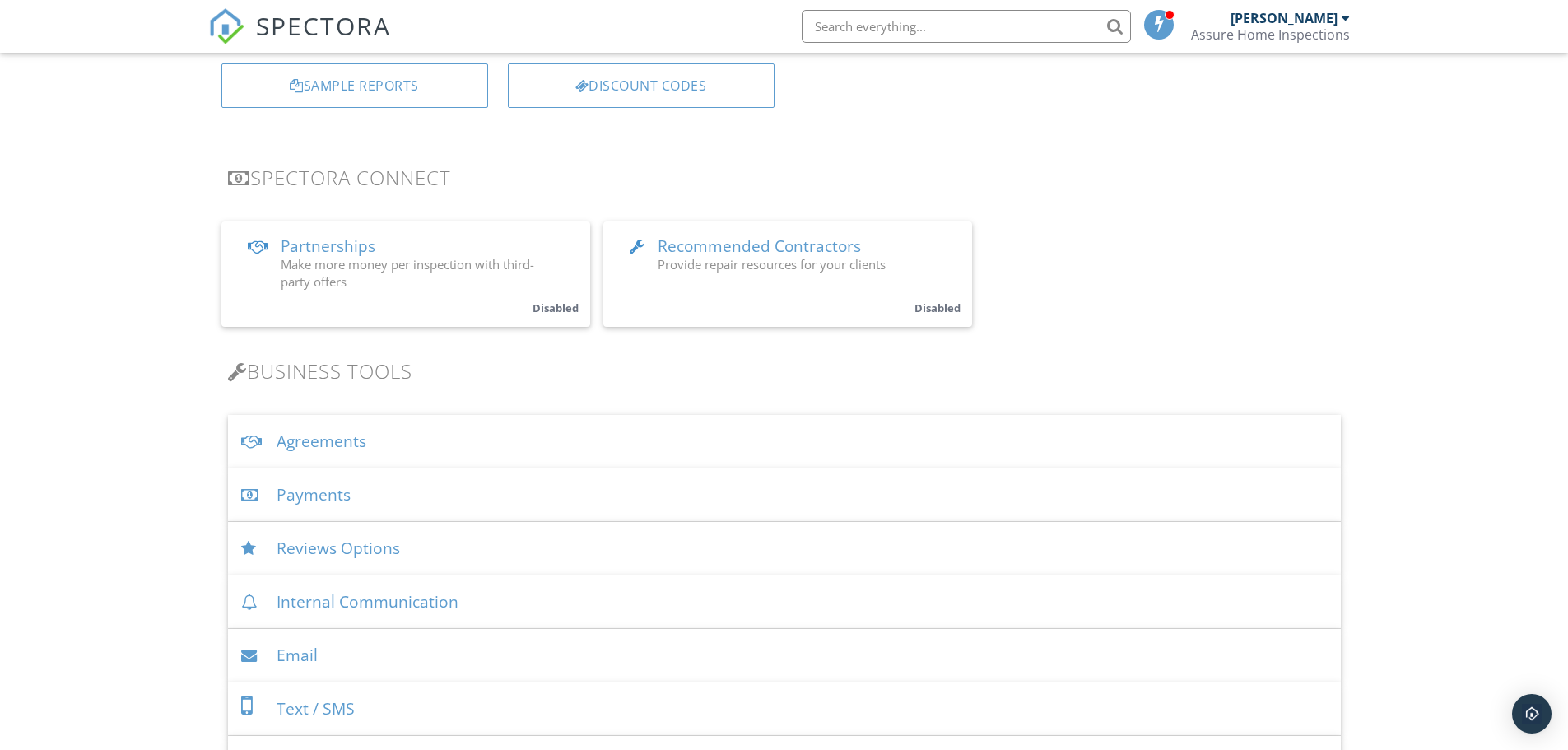
click at [575, 450] on div "Agreements" at bounding box center [784, 441] width 1113 height 54
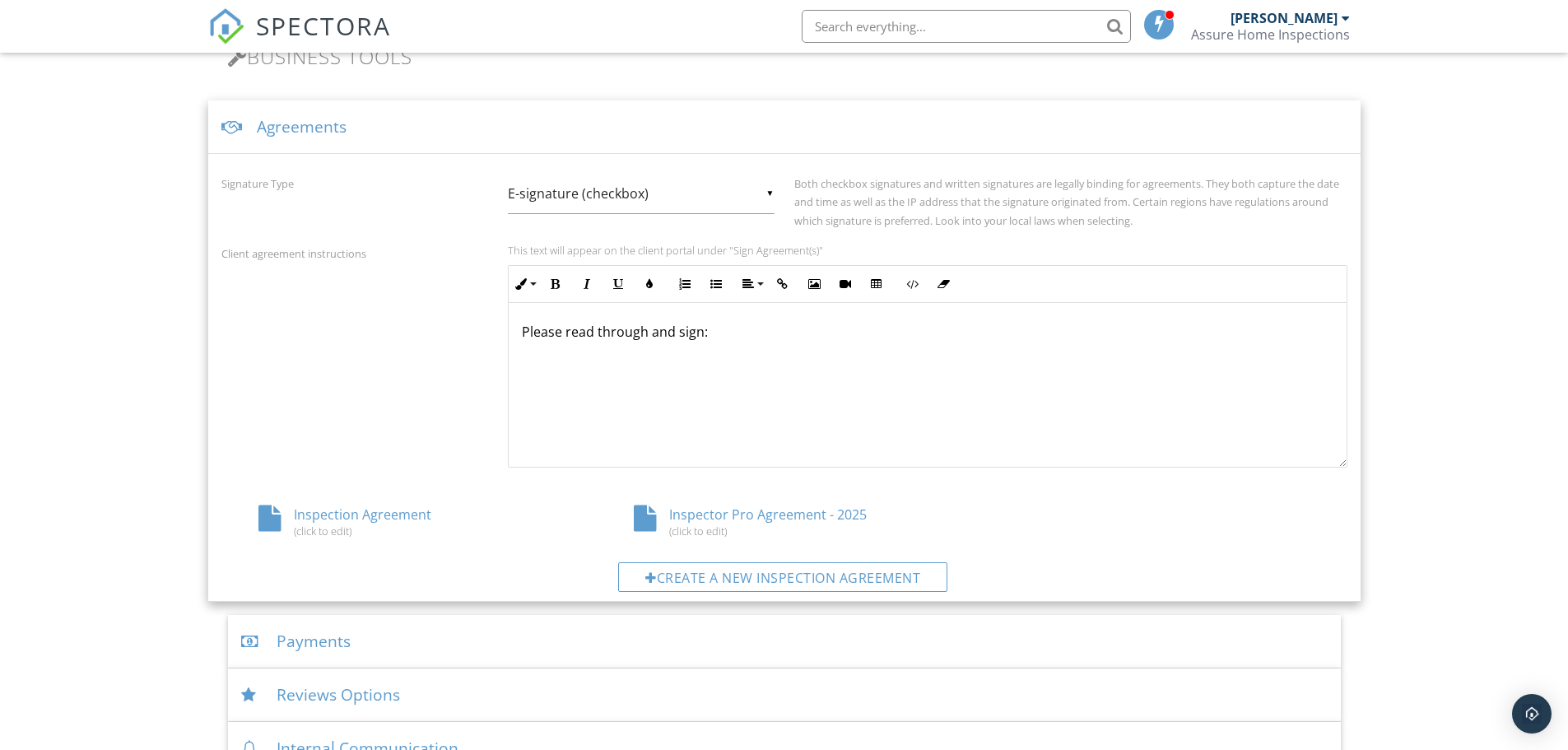
scroll to position [576, 0]
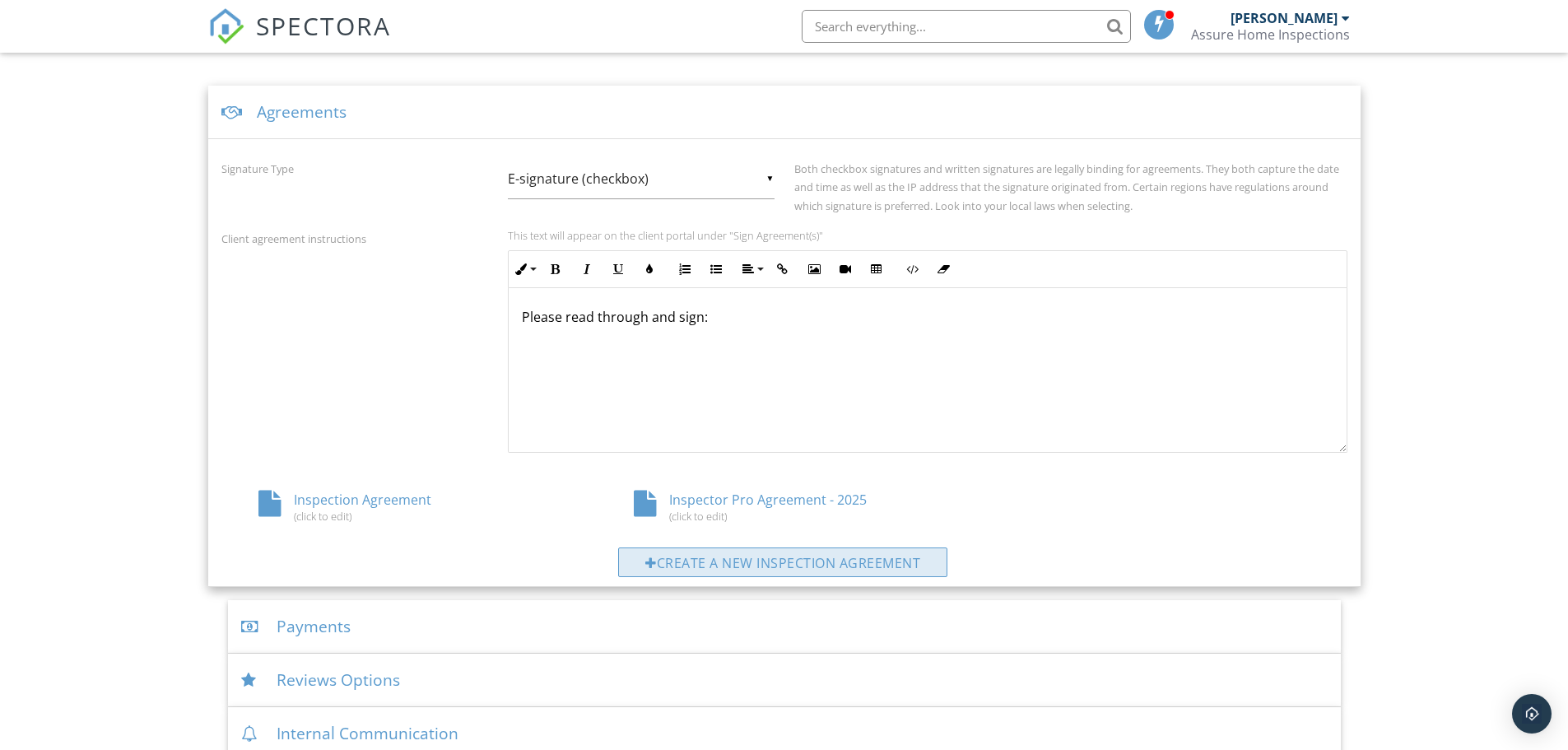
click at [704, 559] on div "Create a new inspection agreement" at bounding box center [783, 562] width 329 height 30
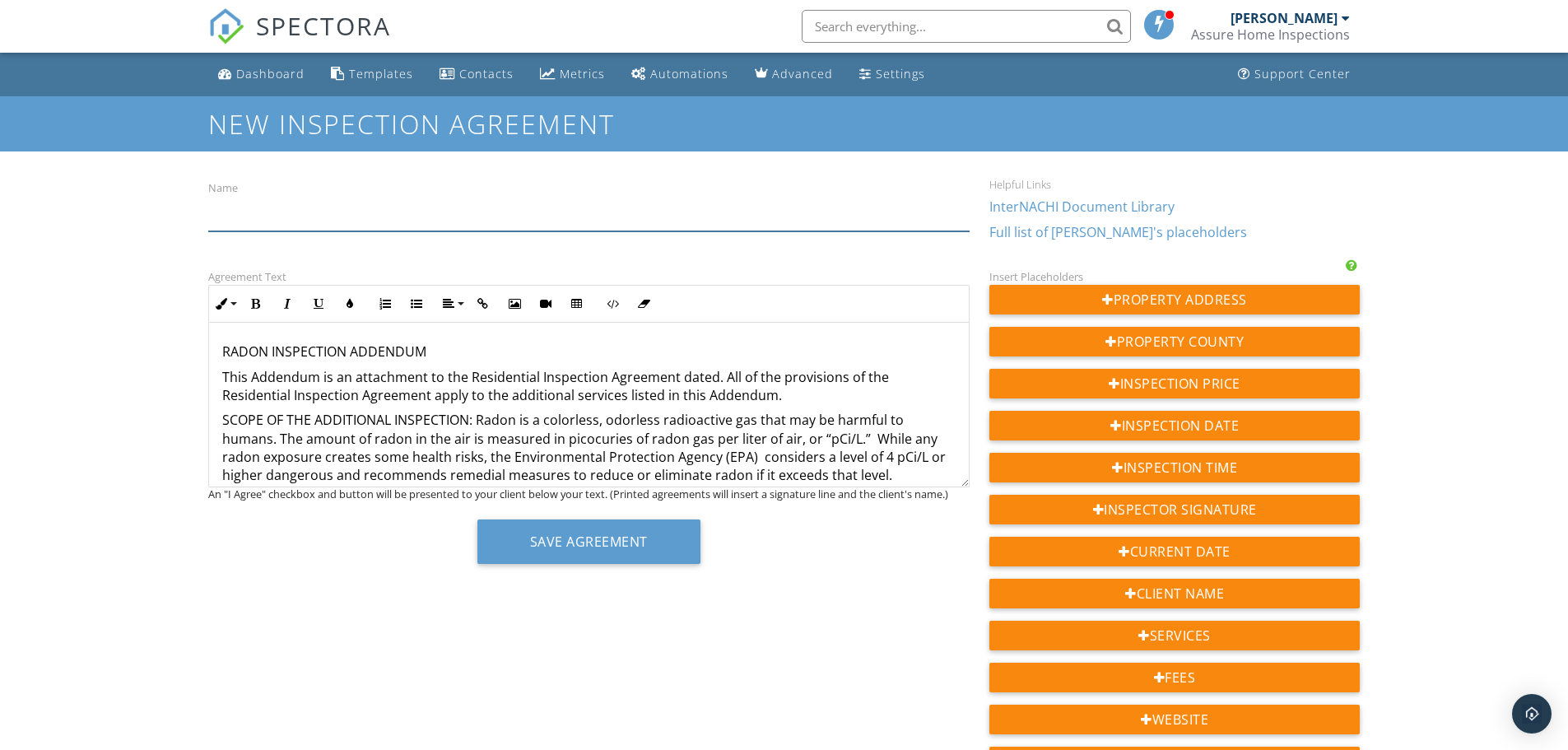
click at [333, 221] on input "Name" at bounding box center [589, 211] width 761 height 40
type input "Radon Inspection Addendum 2025"
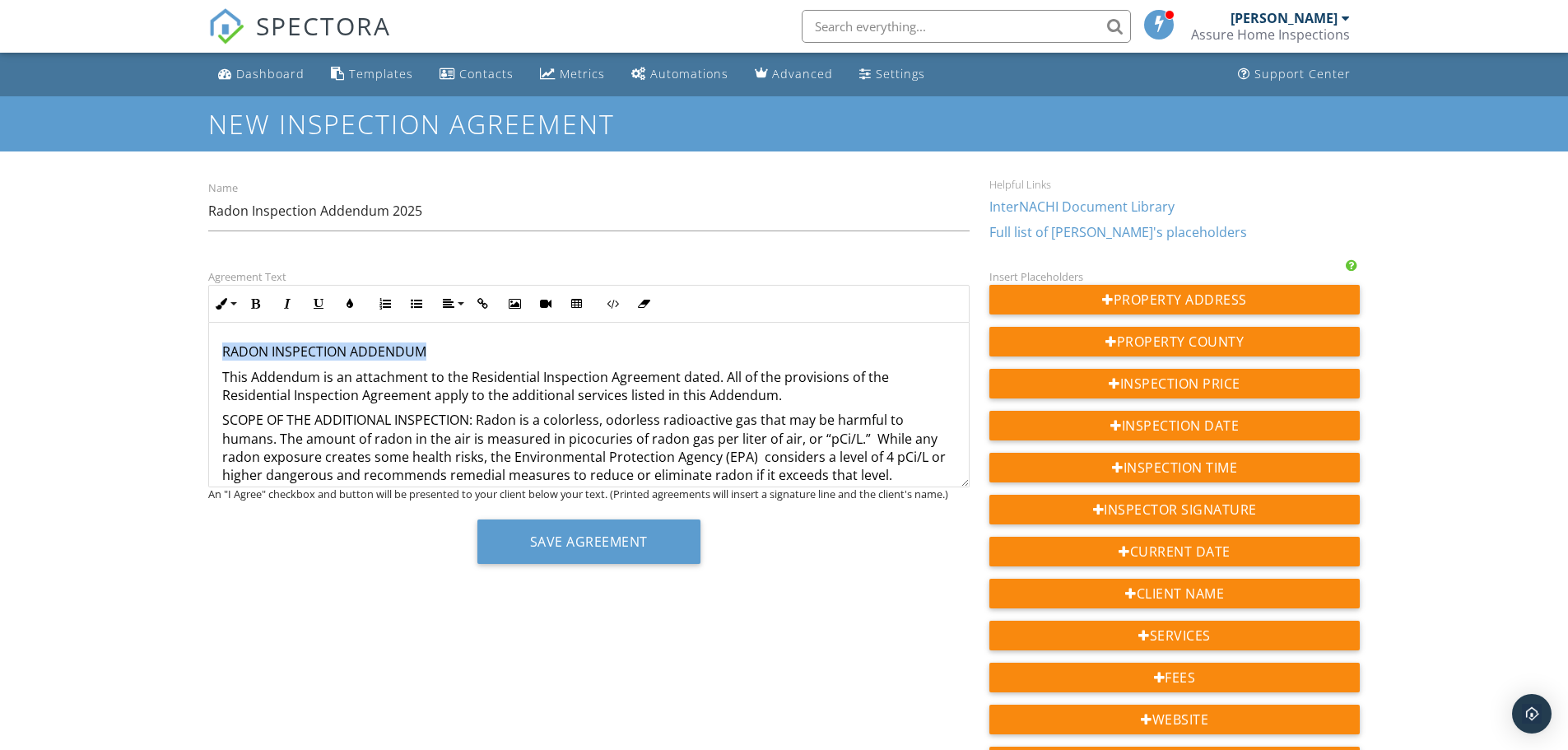
drag, startPoint x: 425, startPoint y: 350, endPoint x: 209, endPoint y: 353, distance: 216.0
click at [212, 352] on div "RADON INSPECTION ADDENDUM This Addendum is an attachment to the Residential Ins…" at bounding box center [589, 704] width 760 height 762
drag, startPoint x: 260, startPoint y: 307, endPoint x: 270, endPoint y: 320, distance: 16.4
click at [260, 308] on icon "button" at bounding box center [256, 304] width 12 height 12
drag, startPoint x: 438, startPoint y: 350, endPoint x: 212, endPoint y: 354, distance: 226.0
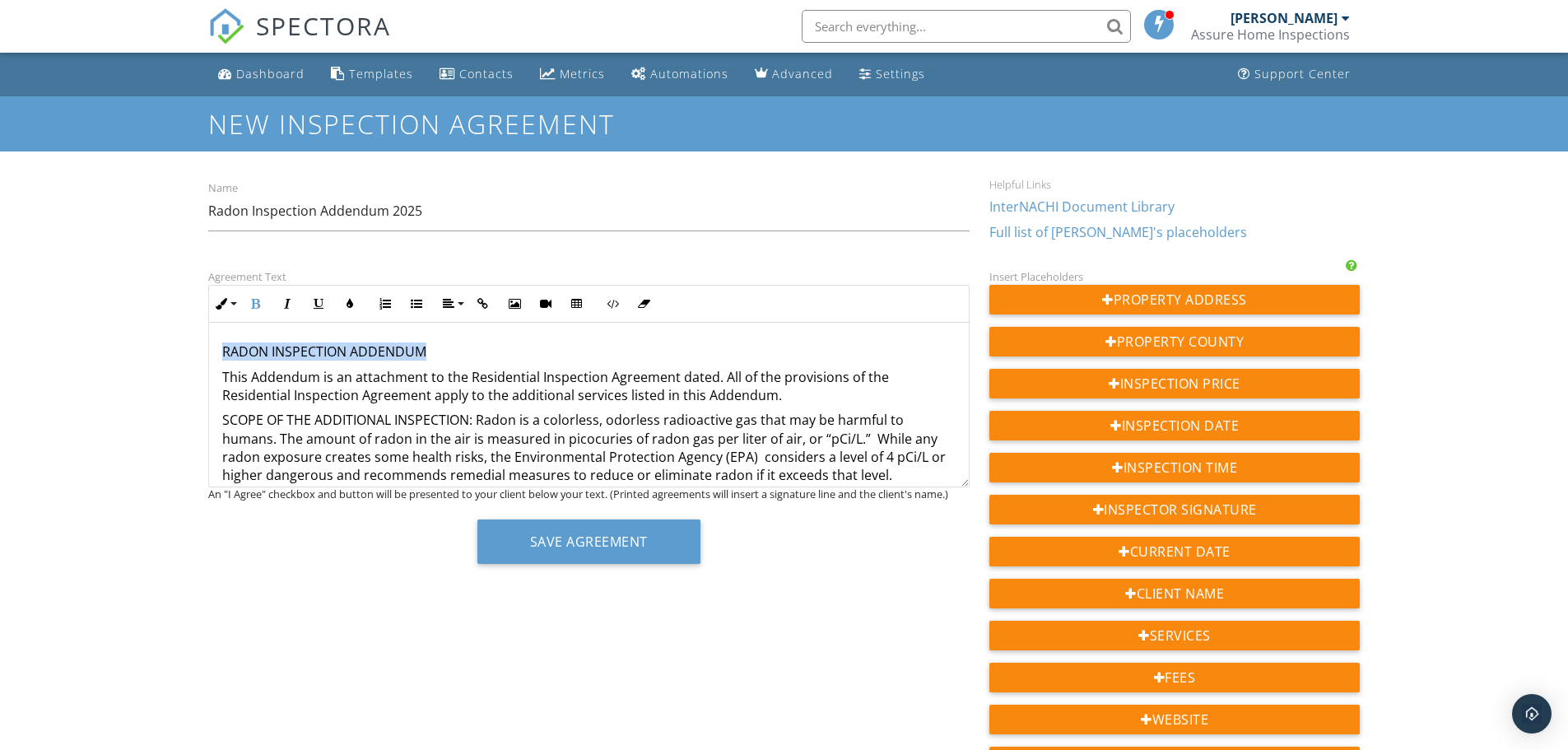
click at [212, 354] on div "RADON INSPECTION ADDENDUM This Addendum is an attachment to the Residential Ins…" at bounding box center [589, 704] width 760 height 762
drag, startPoint x: 248, startPoint y: 304, endPoint x: 293, endPoint y: 337, distance: 55.8
click at [248, 305] on button "Bold" at bounding box center [256, 304] width 31 height 31
drag, startPoint x: 471, startPoint y: 418, endPoint x: 461, endPoint y: 418, distance: 10.0
click at [453, 417] on p "SCOPE OF THE ADDITIONAL INSPECTION: Radon is a colorless, odorless radioactive …" at bounding box center [589, 448] width 733 height 74
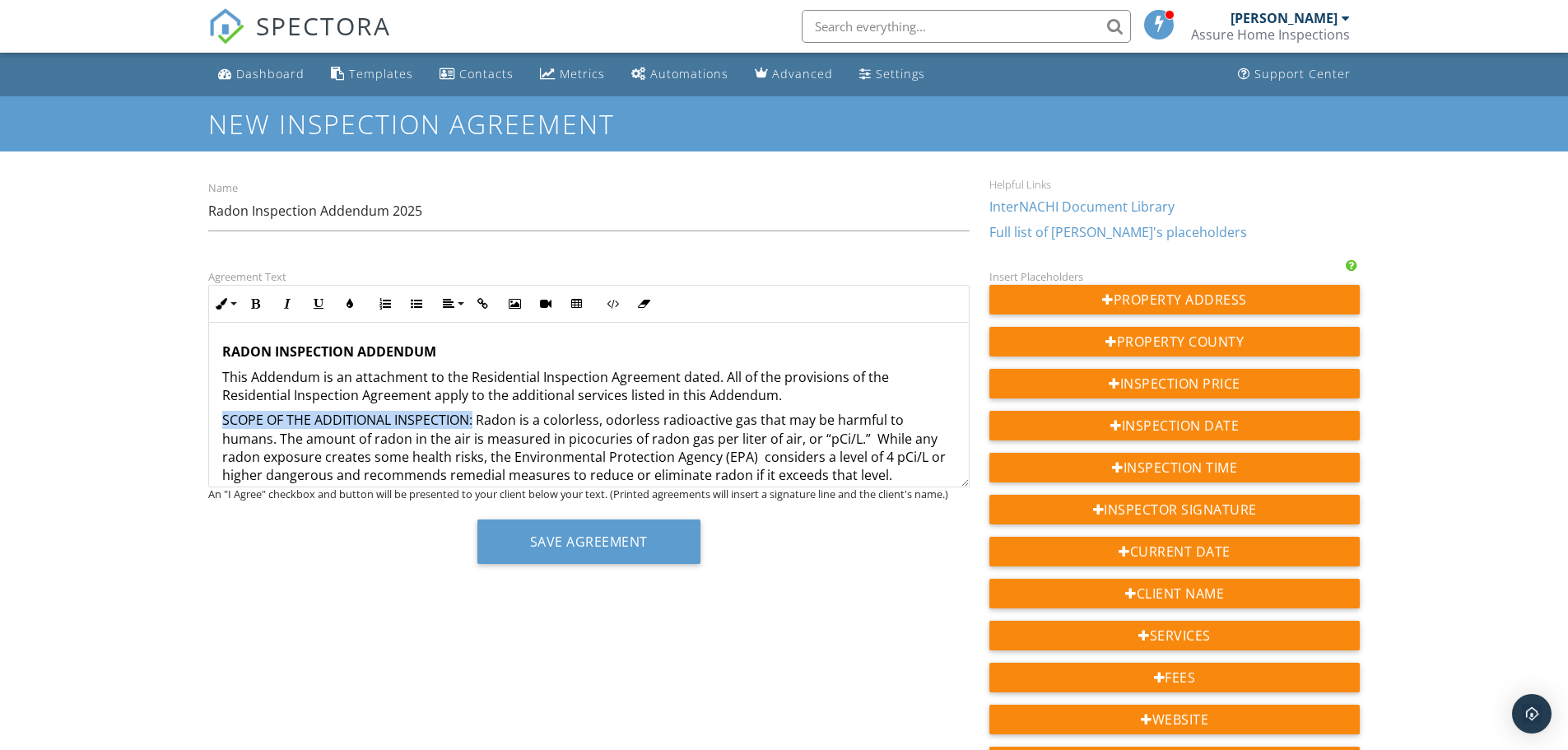
drag, startPoint x: 472, startPoint y: 421, endPoint x: 219, endPoint y: 426, distance: 253.0
click at [219, 426] on div "RADON INSPECTION ADDENDUM This Addendum is an attachment to the Residential Ins…" at bounding box center [589, 704] width 760 height 762
click at [261, 297] on button "Bold" at bounding box center [256, 304] width 31 height 31
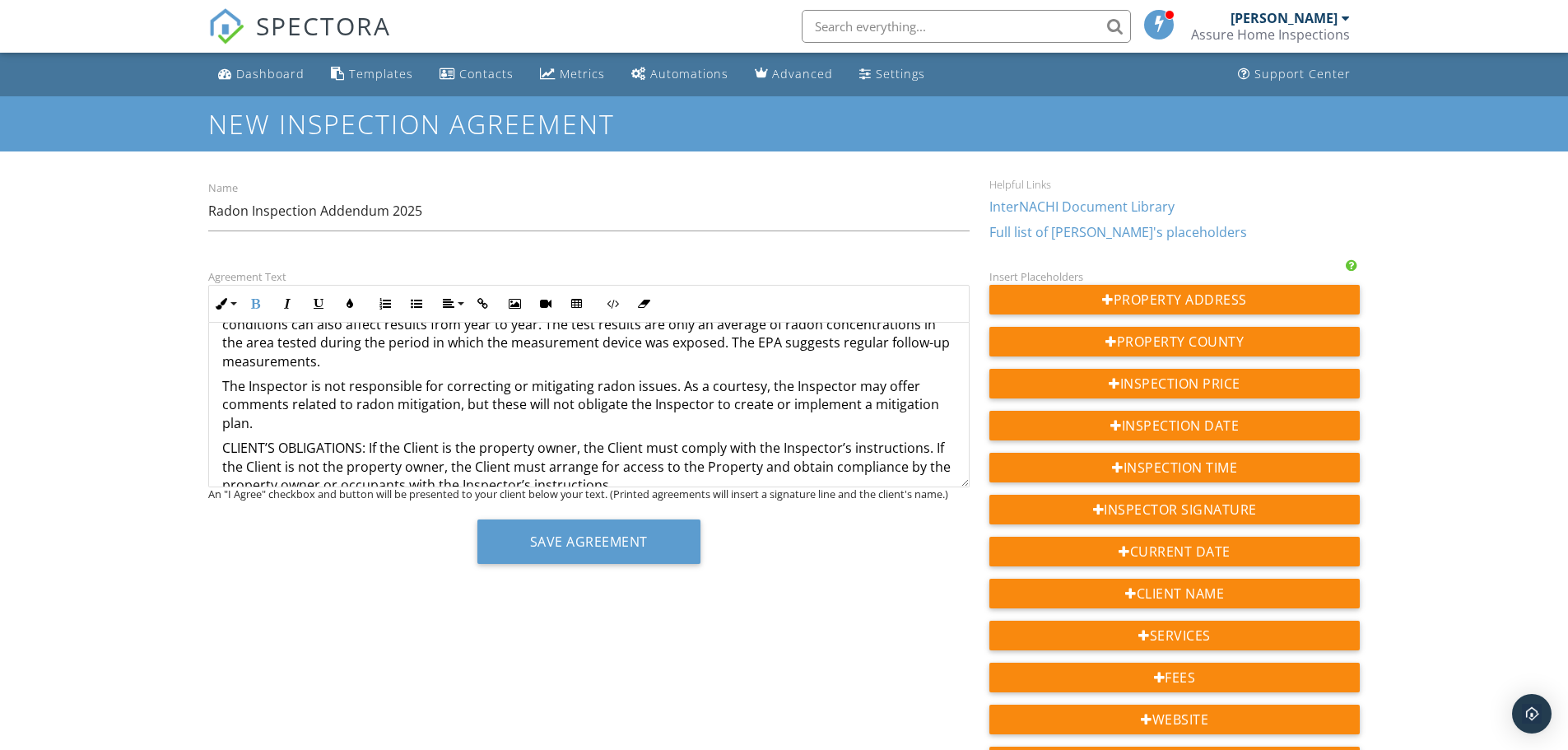
scroll to position [412, 0]
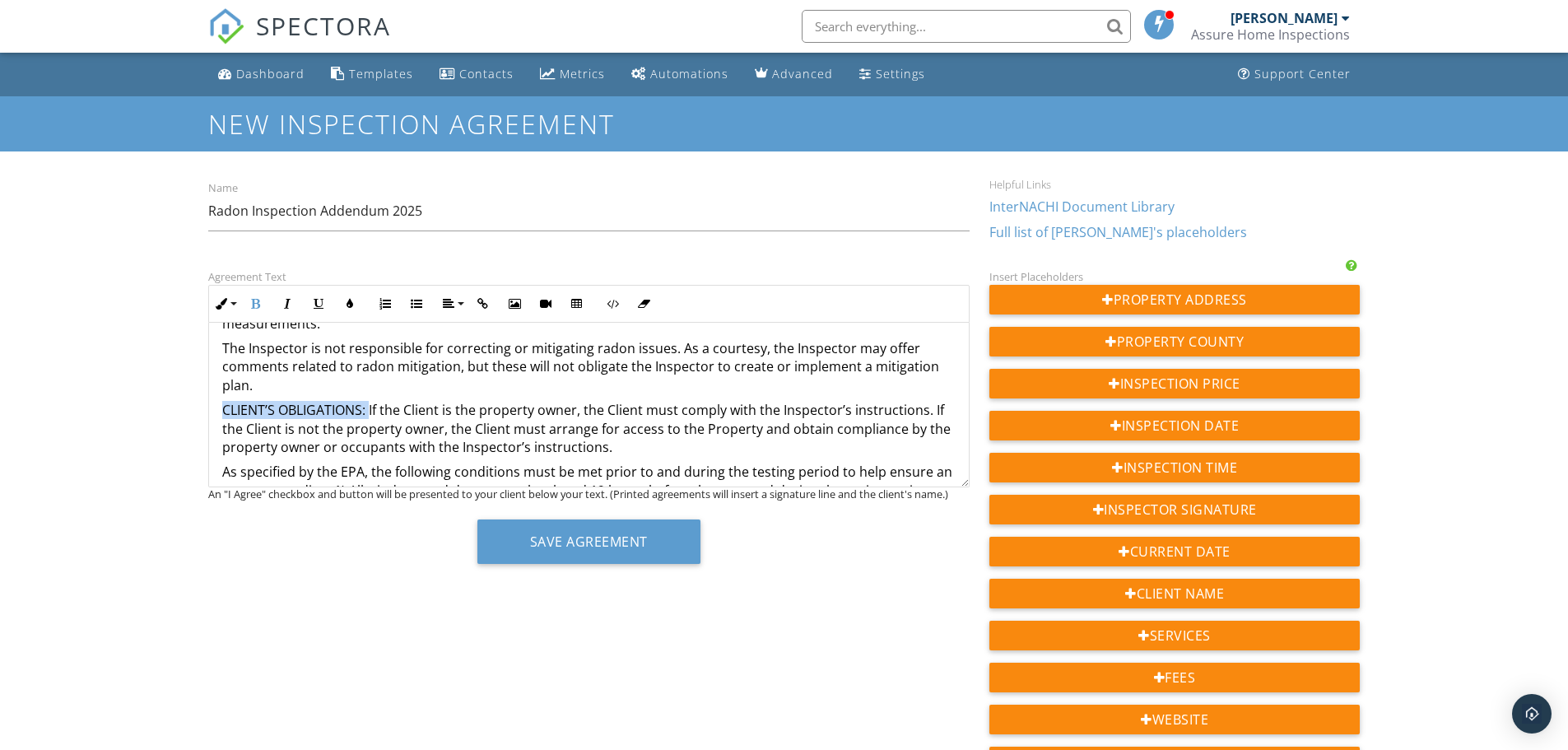
drag, startPoint x: 371, startPoint y: 403, endPoint x: 193, endPoint y: 410, distance: 178.1
click at [193, 410] on div "Dashboard Templates Contacts Metrics Automations Advanced Settings Support Cent…" at bounding box center [784, 613] width 1568 height 1122
drag, startPoint x: 251, startPoint y: 304, endPoint x: 331, endPoint y: 344, distance: 89.4
click at [250, 304] on icon "button" at bounding box center [256, 304] width 12 height 12
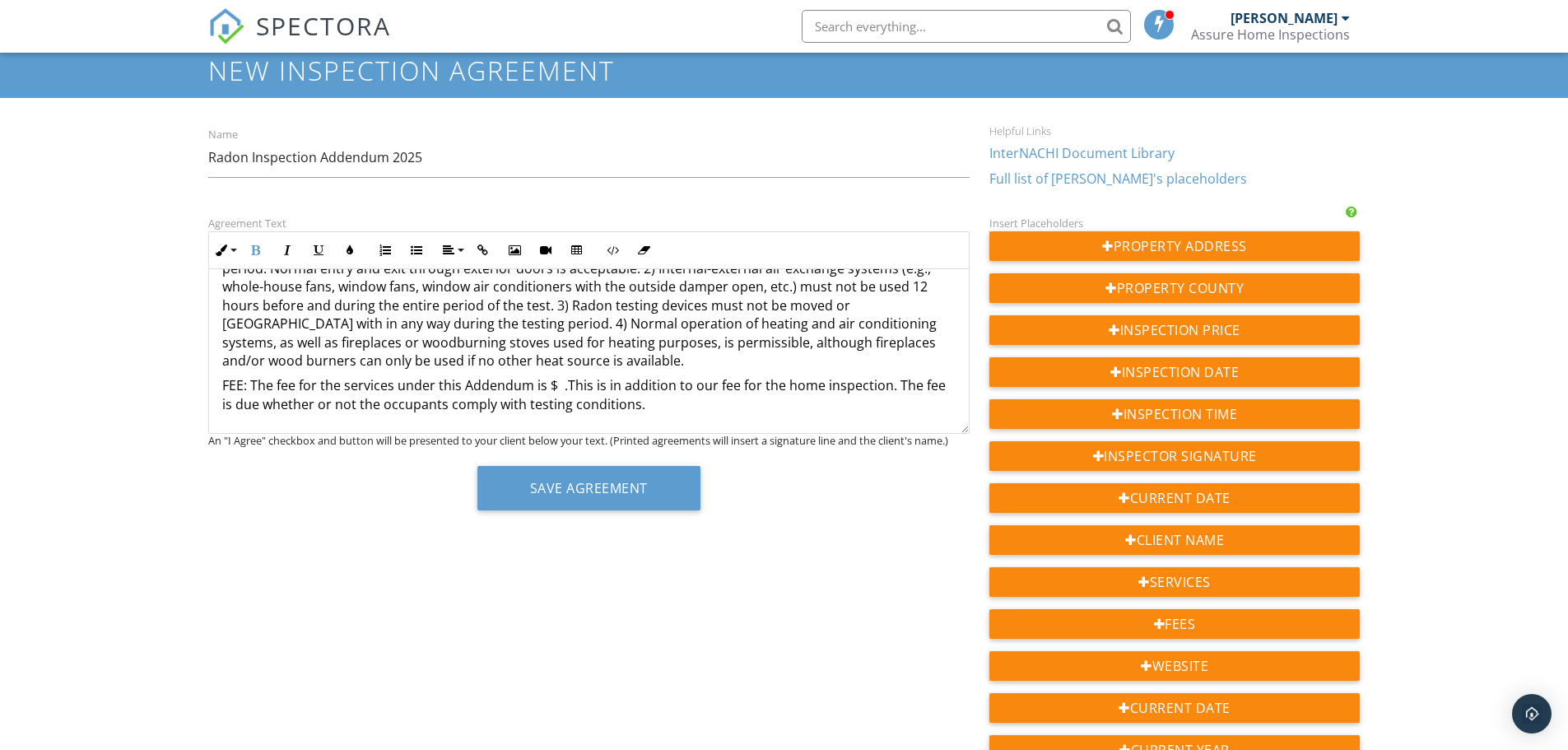
scroll to position [82, 0]
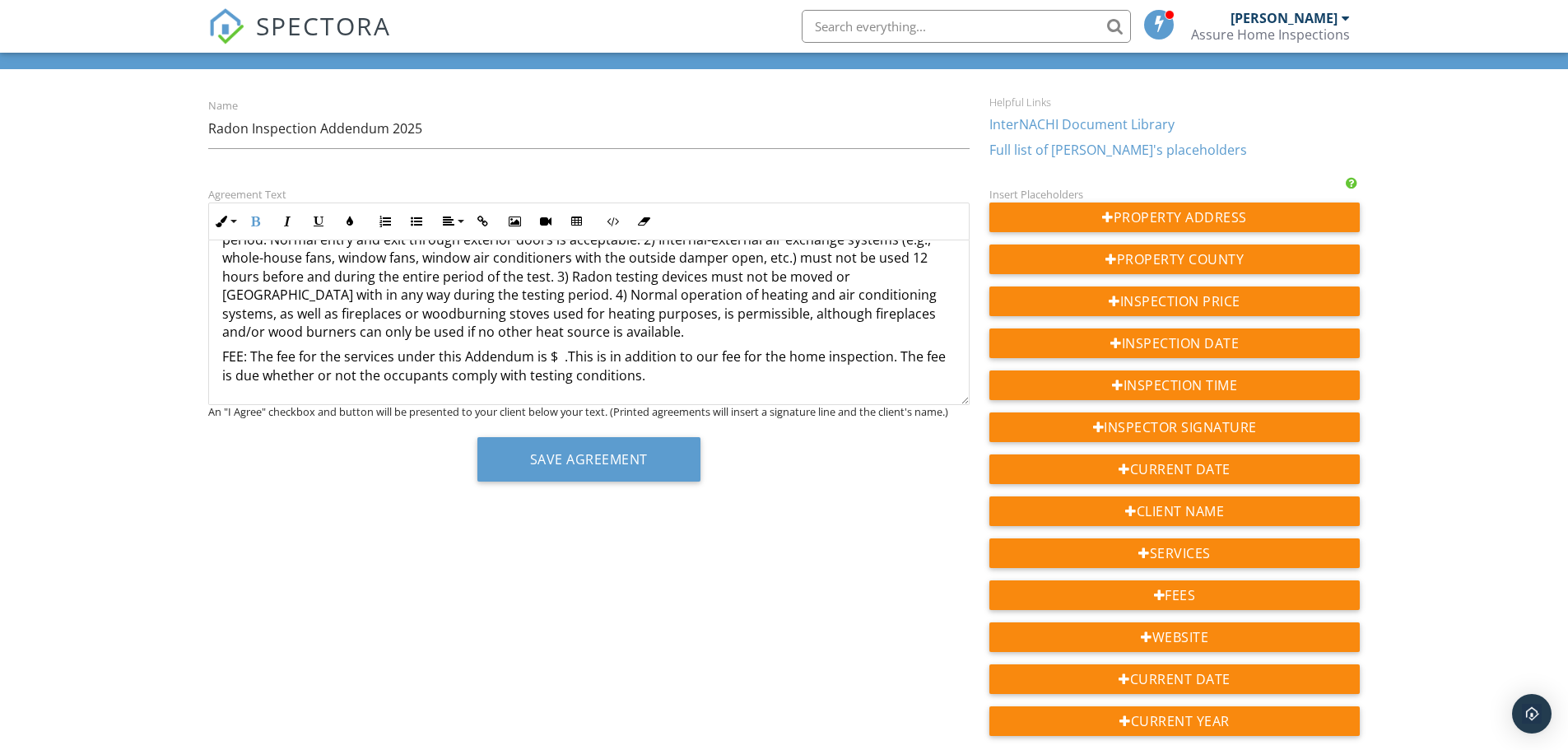
click at [556, 359] on p "FEE: The fee for the services under this Addendum is $ .This is in addition to …" at bounding box center [589, 366] width 733 height 37
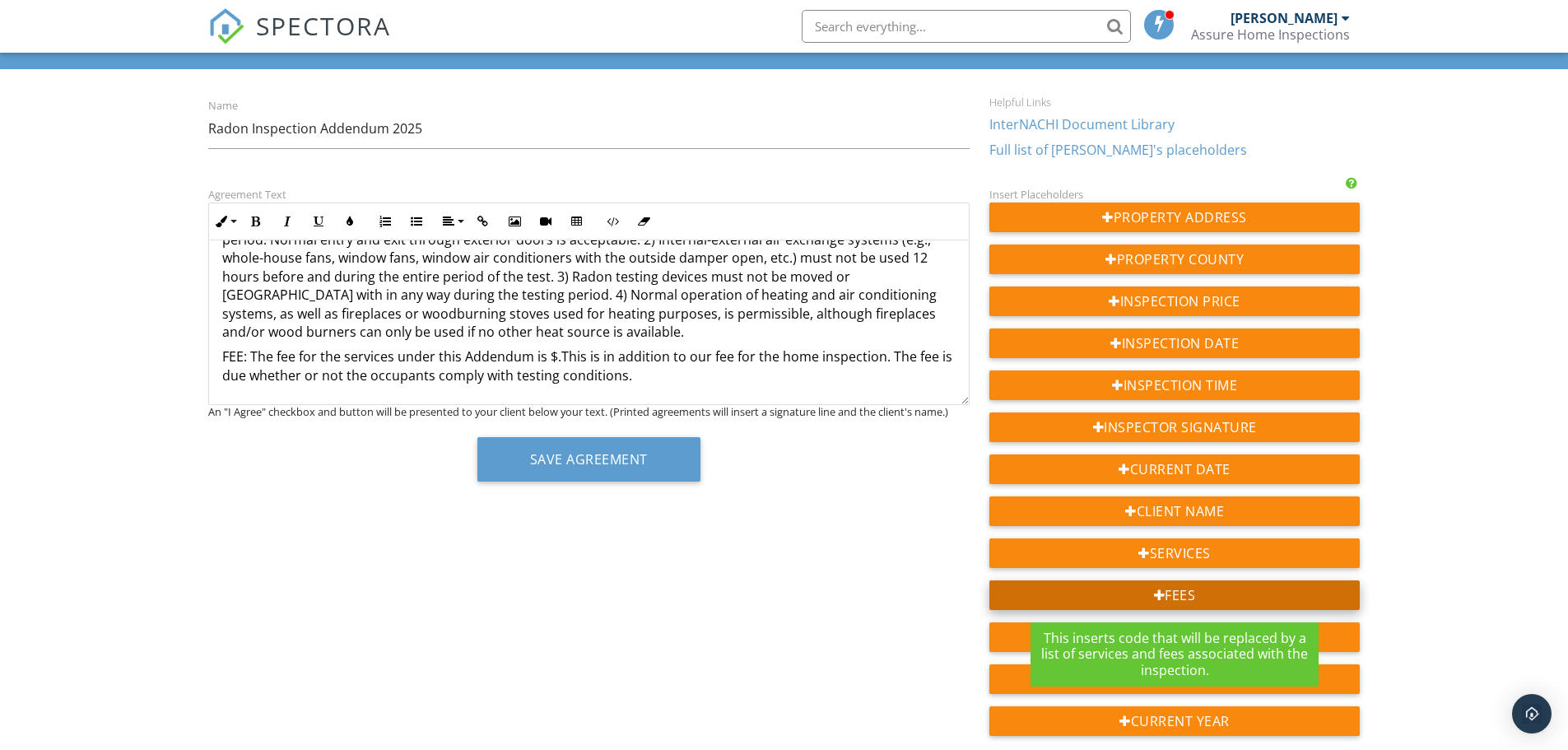
click at [1167, 599] on div "Fees" at bounding box center [1175, 595] width 371 height 30
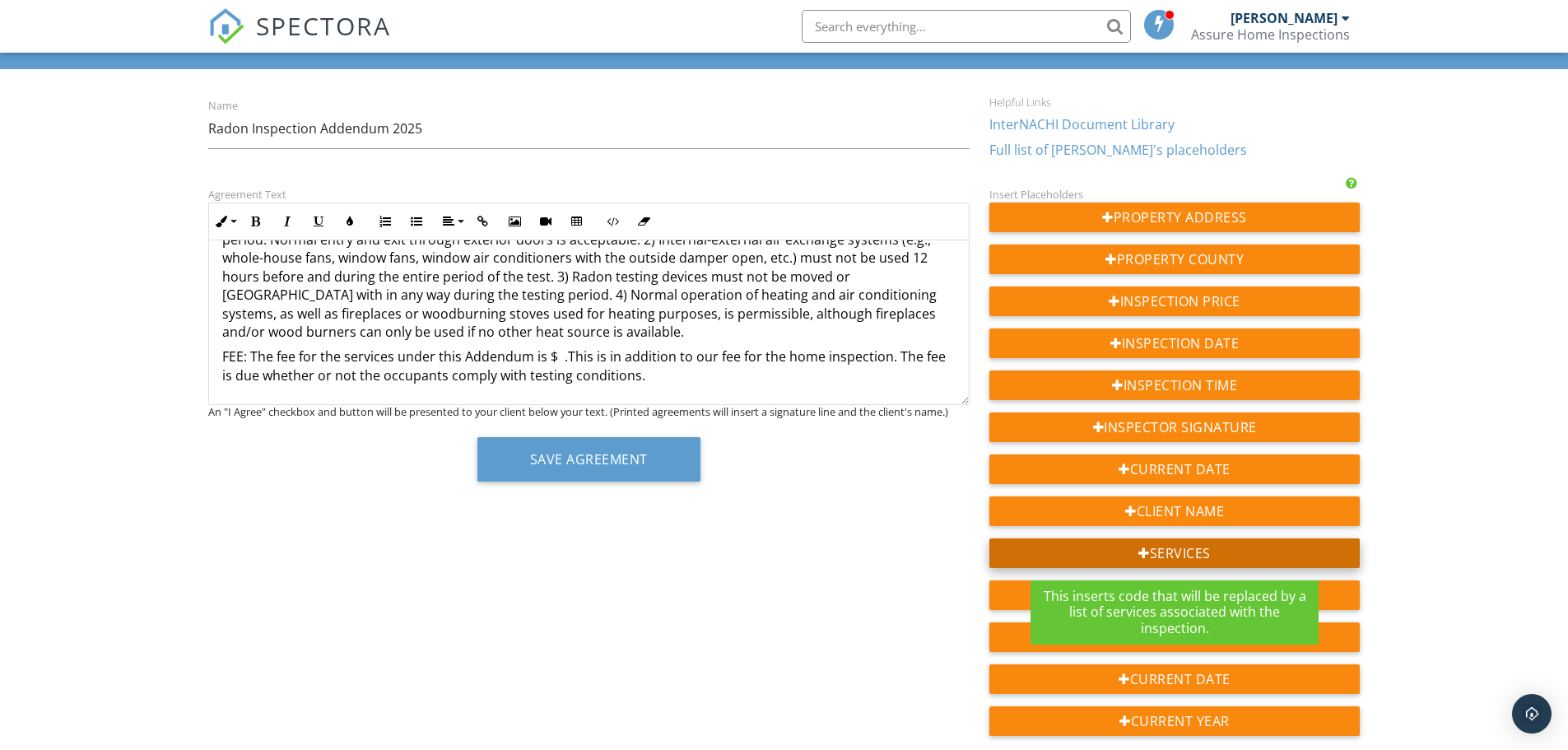
click at [1185, 552] on div "Services" at bounding box center [1175, 553] width 371 height 30
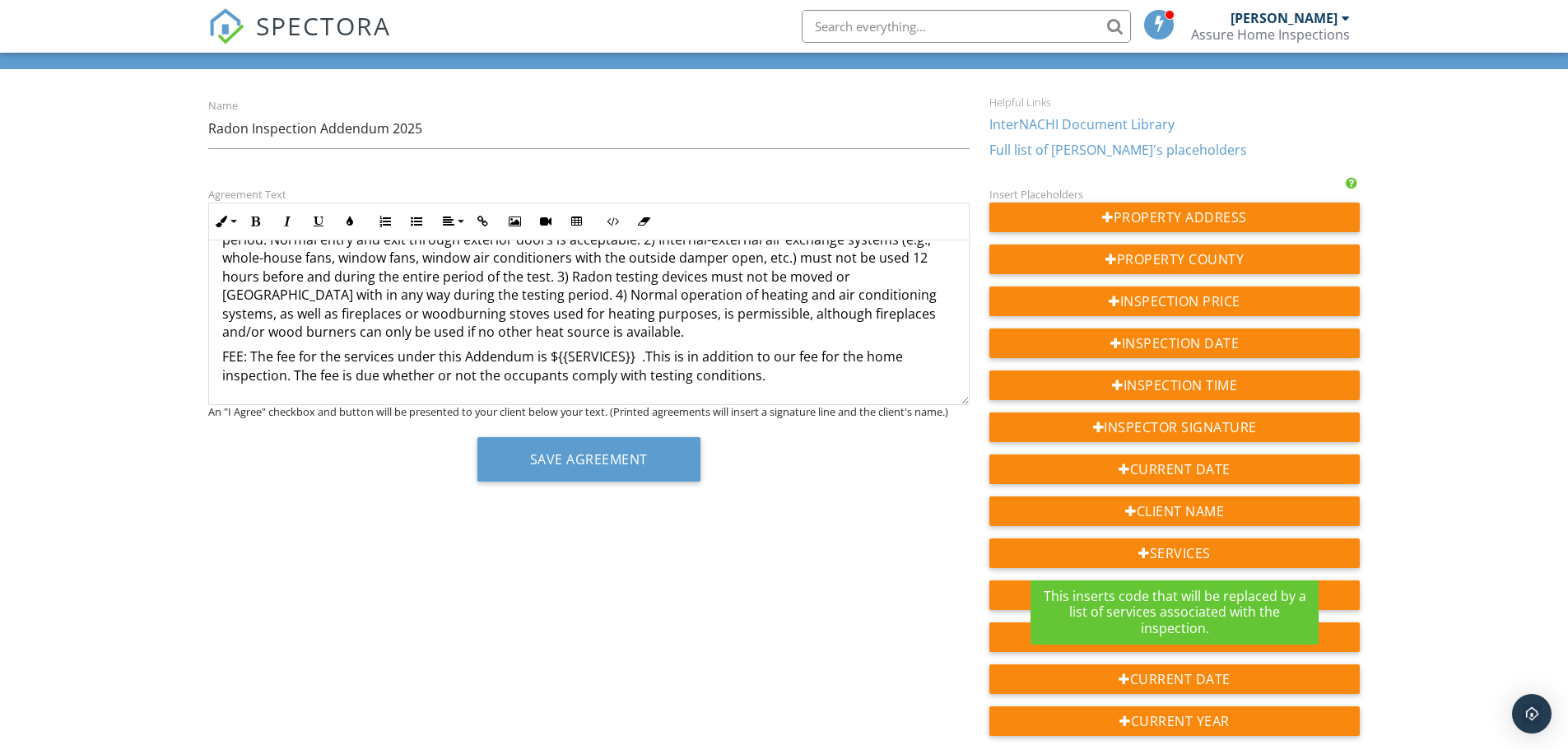
click at [868, 594] on div "Agreement Text Inline Style XLarge Large Normal Small Light Small/Light Bold It…" at bounding box center [784, 608] width 1172 height 848
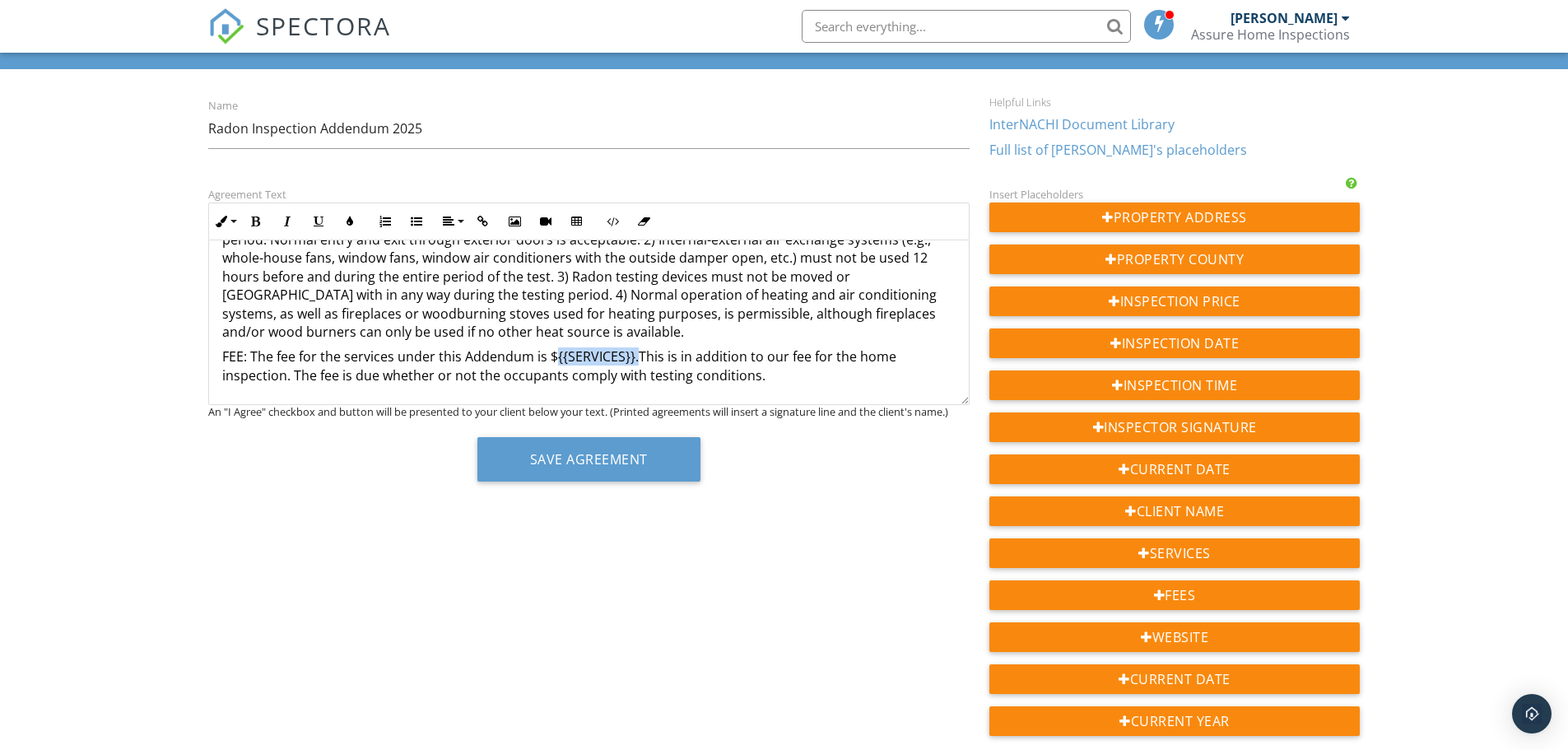
drag, startPoint x: 635, startPoint y: 359, endPoint x: 554, endPoint y: 365, distance: 81.2
click at [554, 365] on p "FEE: The fee for the services under this Addendum is ${{SERVICES}} ​ ​ .This is…" at bounding box center [589, 366] width 733 height 37
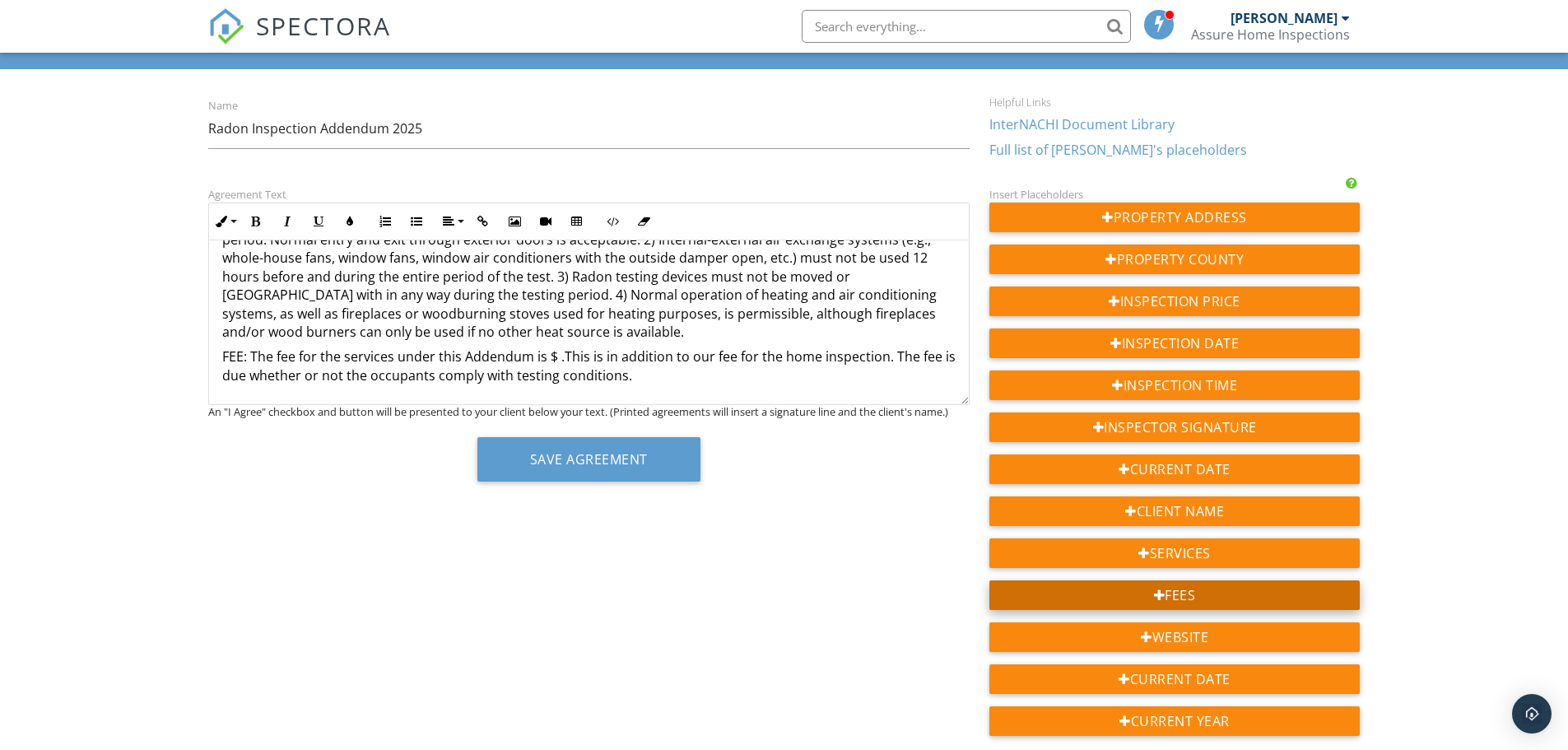
click at [1193, 587] on div "Fees" at bounding box center [1175, 595] width 371 height 30
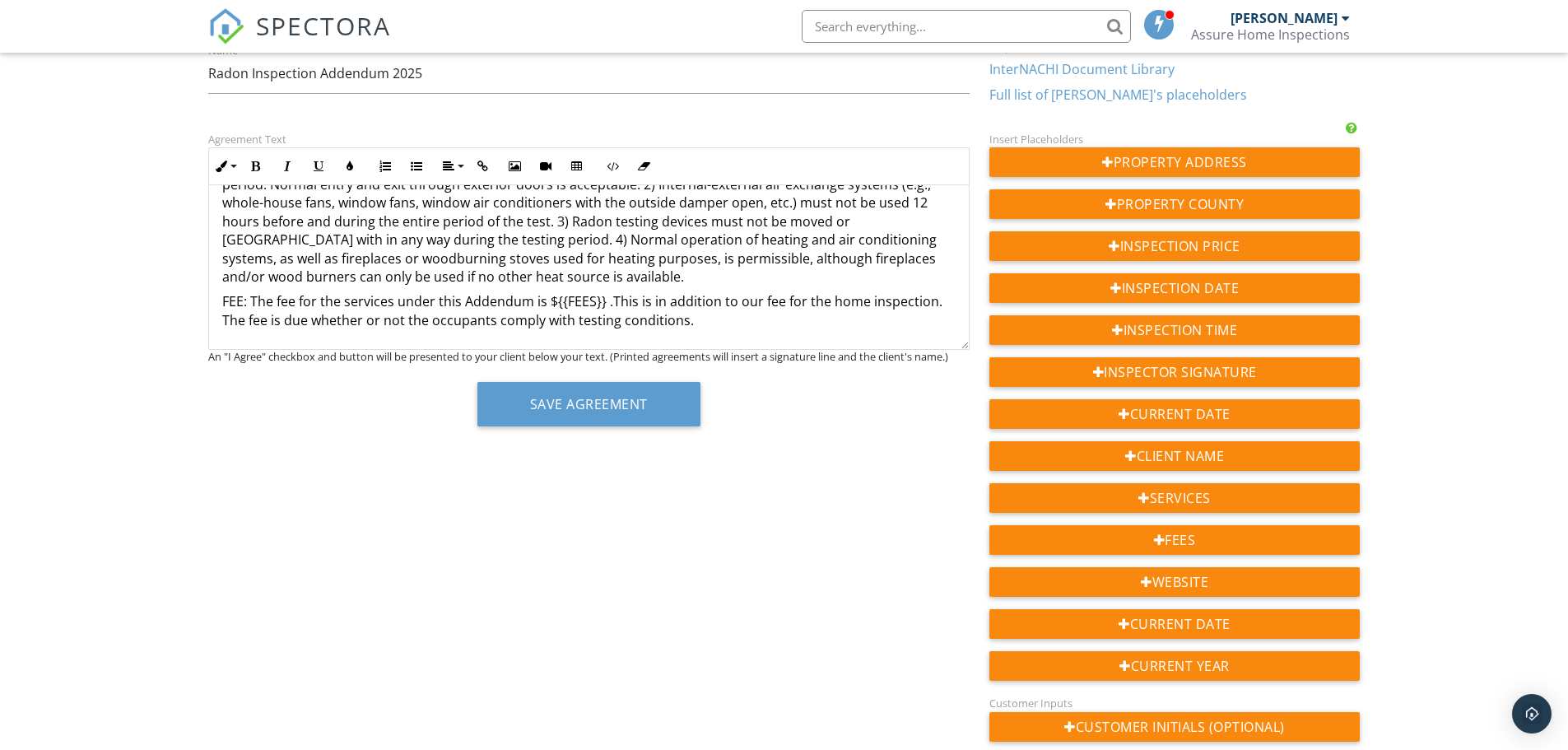
scroll to position [165, 0]
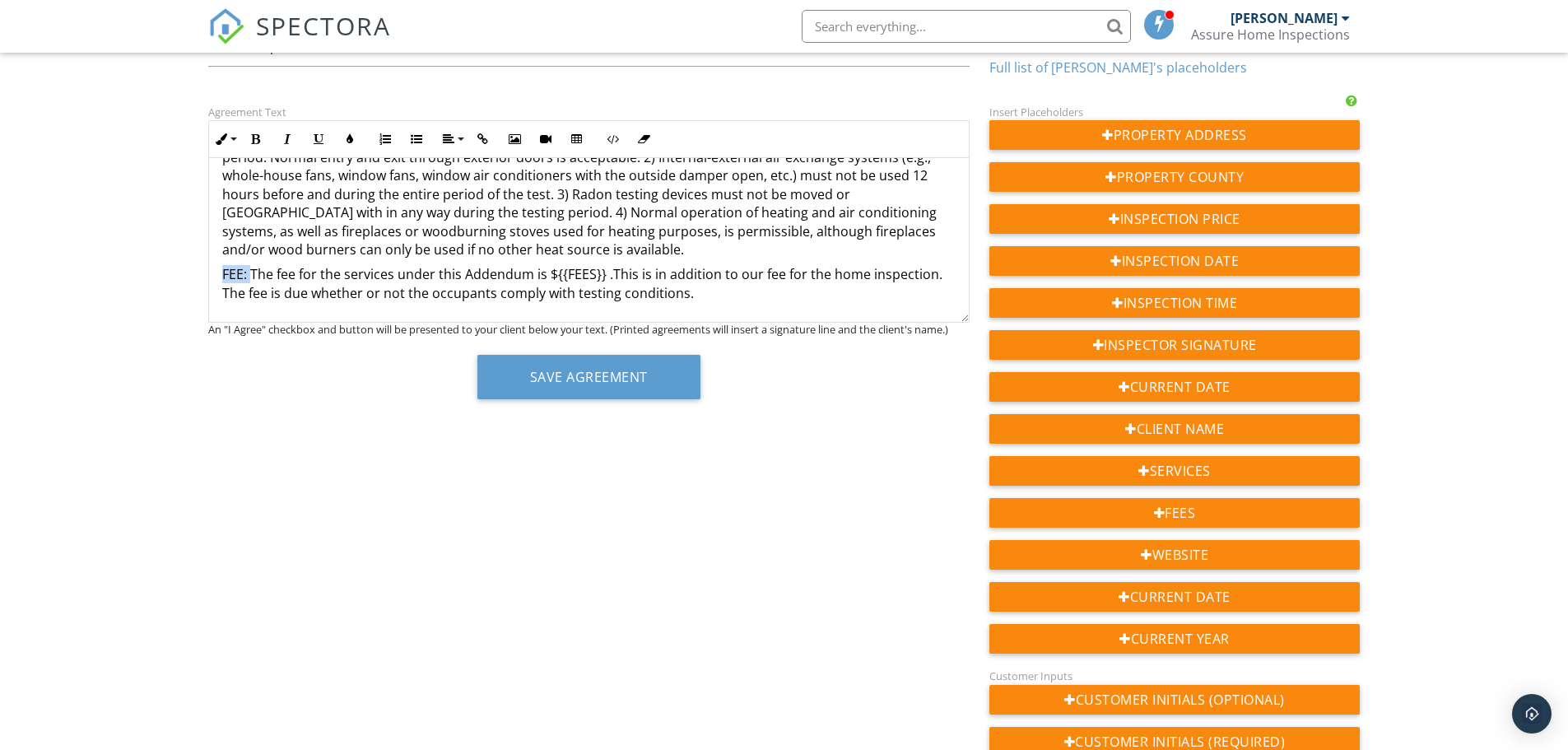
drag, startPoint x: 250, startPoint y: 273, endPoint x: 210, endPoint y: 263, distance: 41.2
click at [257, 132] on button "Bold" at bounding box center [256, 139] width 31 height 31
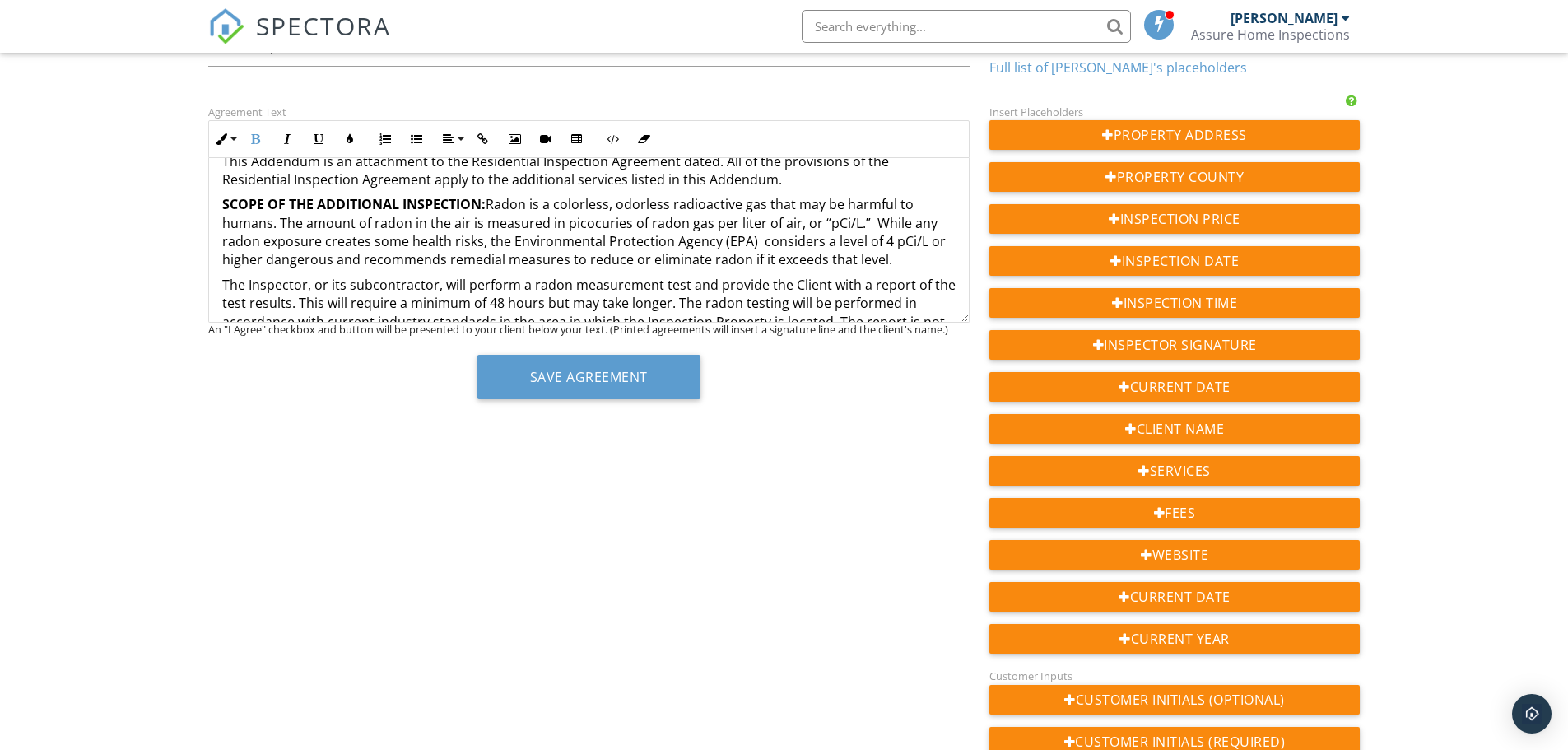
scroll to position [22, 0]
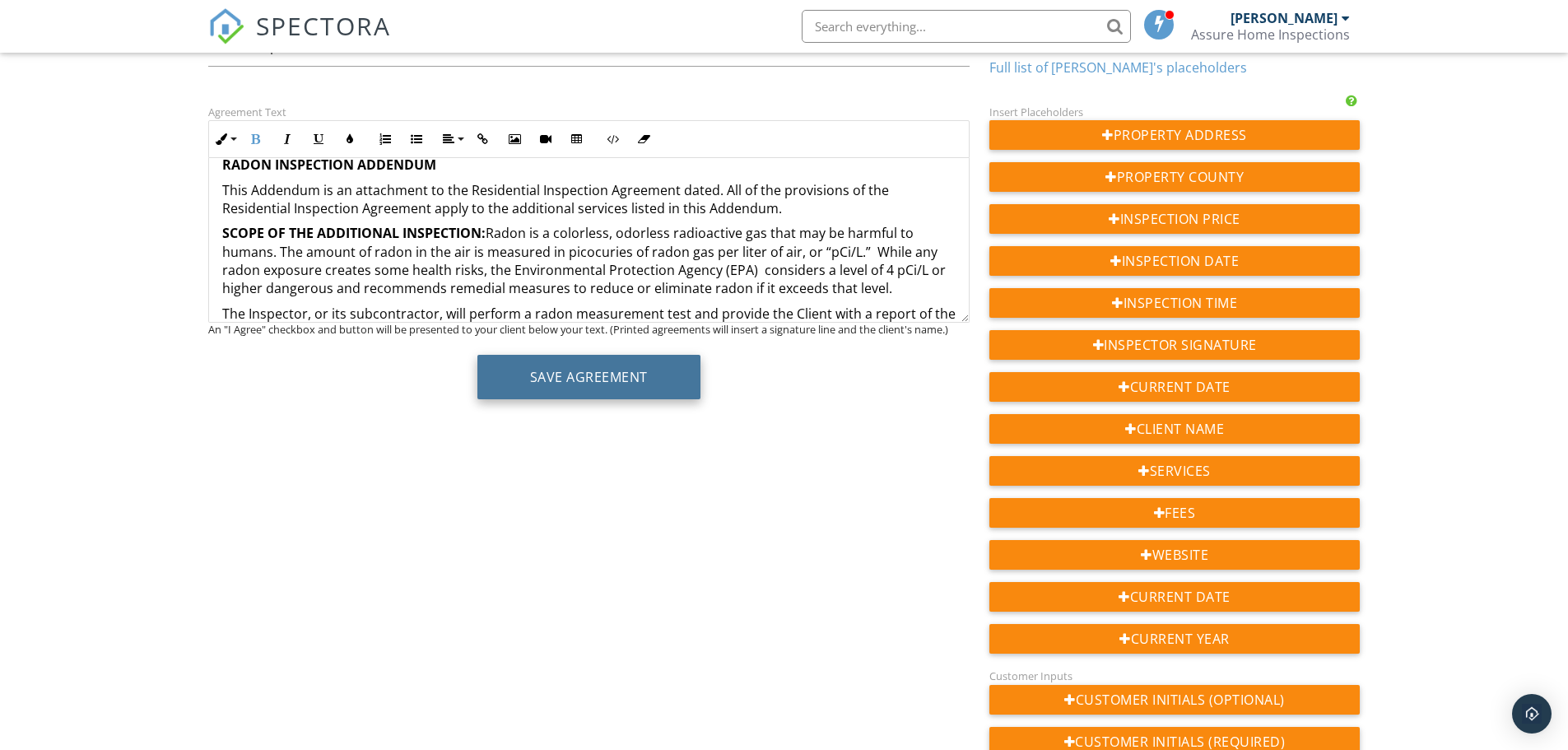
click at [599, 371] on button "Save Agreement" at bounding box center [589, 377] width 223 height 44
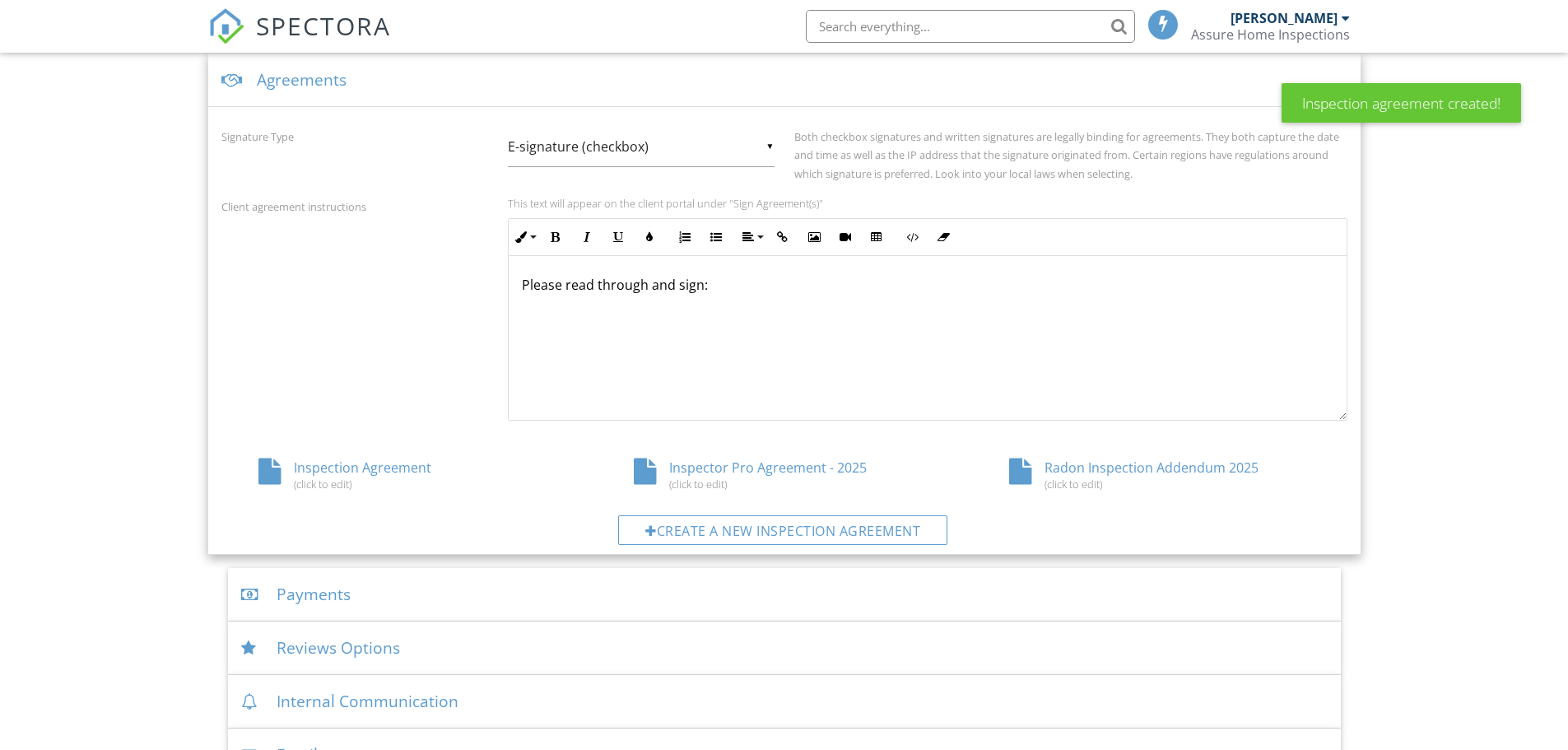
scroll to position [613, 0]
click at [1040, 465] on div "Radon Inspection Addendum 2025 (click to edit)" at bounding box center [1160, 470] width 375 height 31
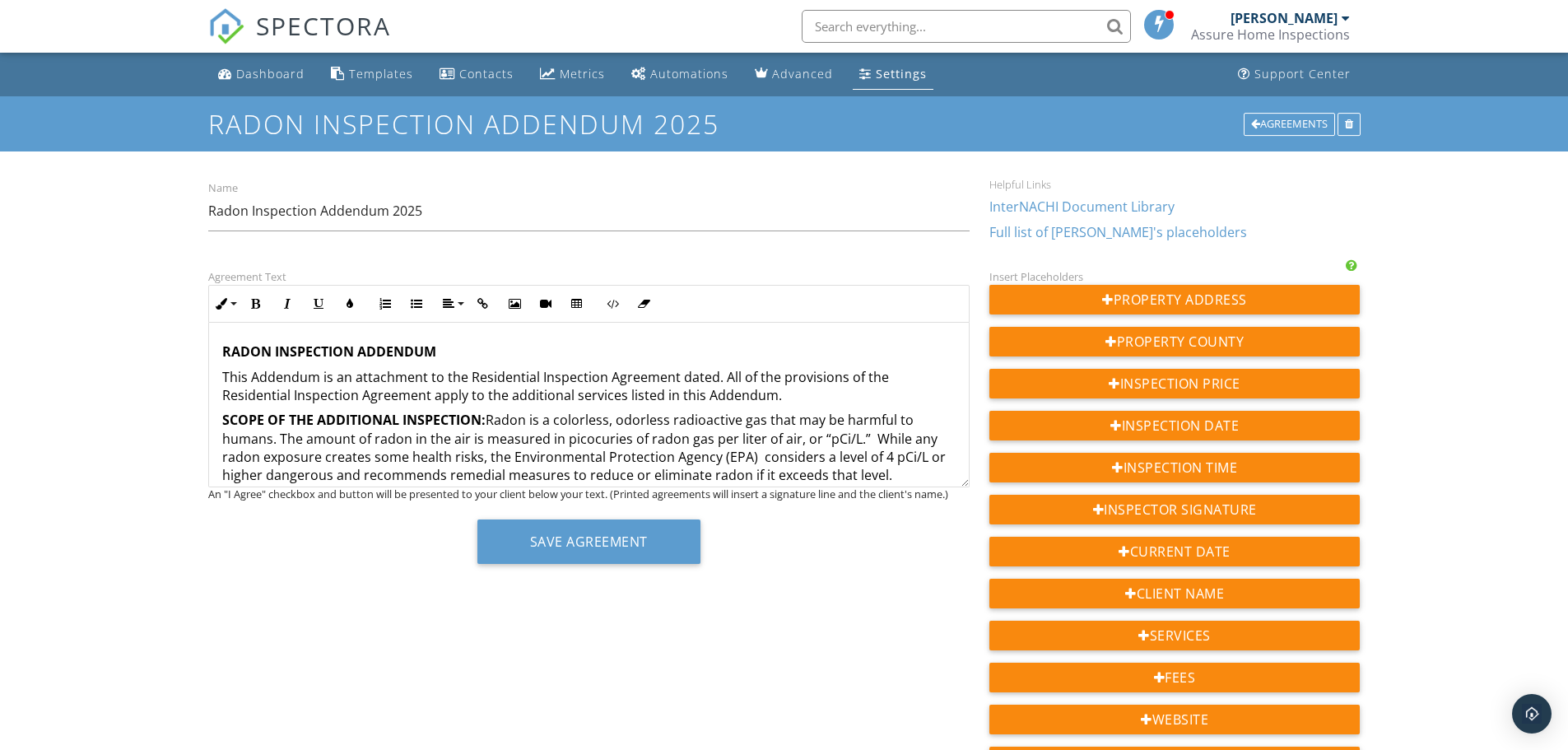
click at [222, 352] on strong "RADON INSPECTION ADDENDUM" at bounding box center [329, 352] width 214 height 18
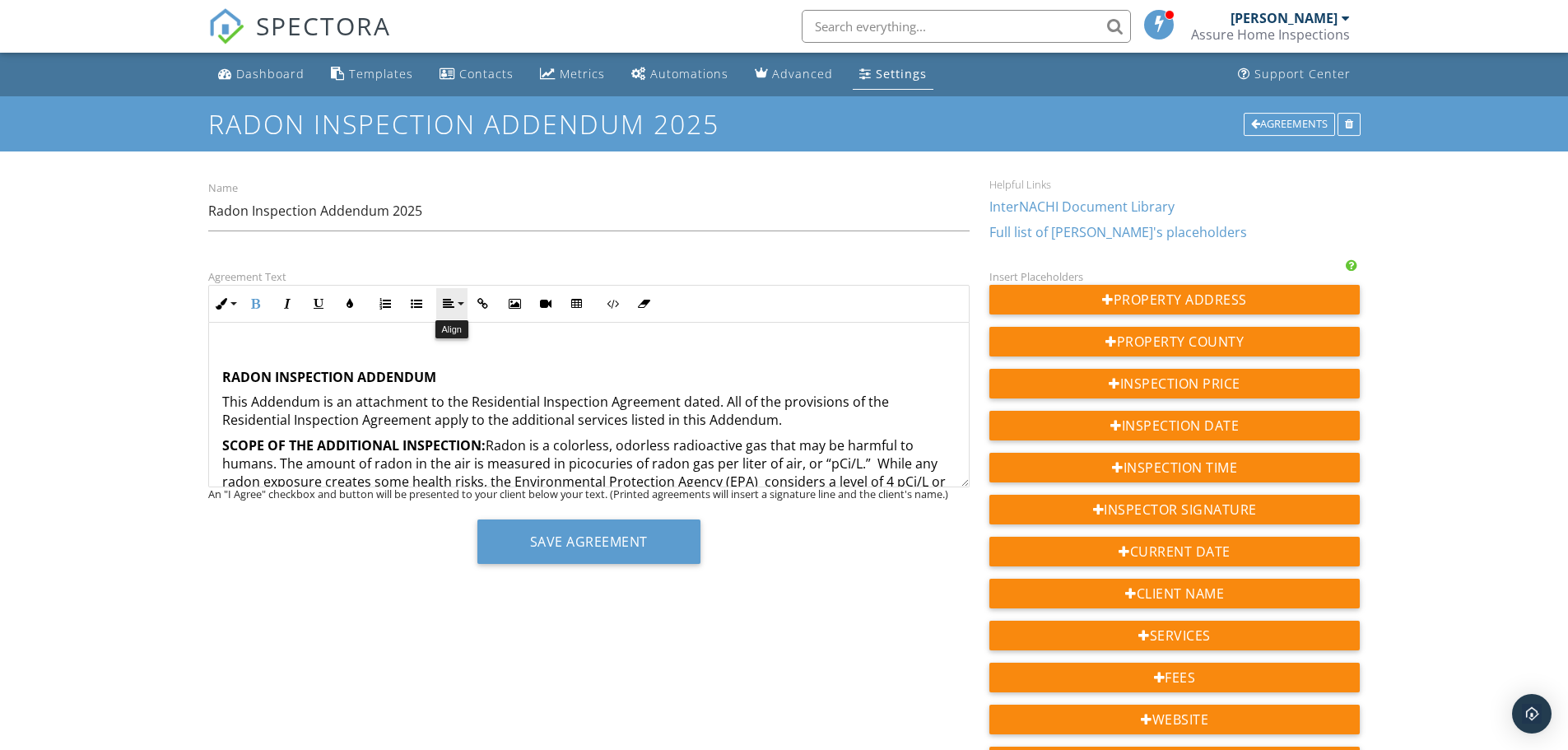
click at [463, 301] on button "Align" at bounding box center [452, 304] width 31 height 31
click at [468, 353] on icon at bounding box center [463, 353] width 12 height 12
click at [556, 344] on p at bounding box center [589, 352] width 733 height 18
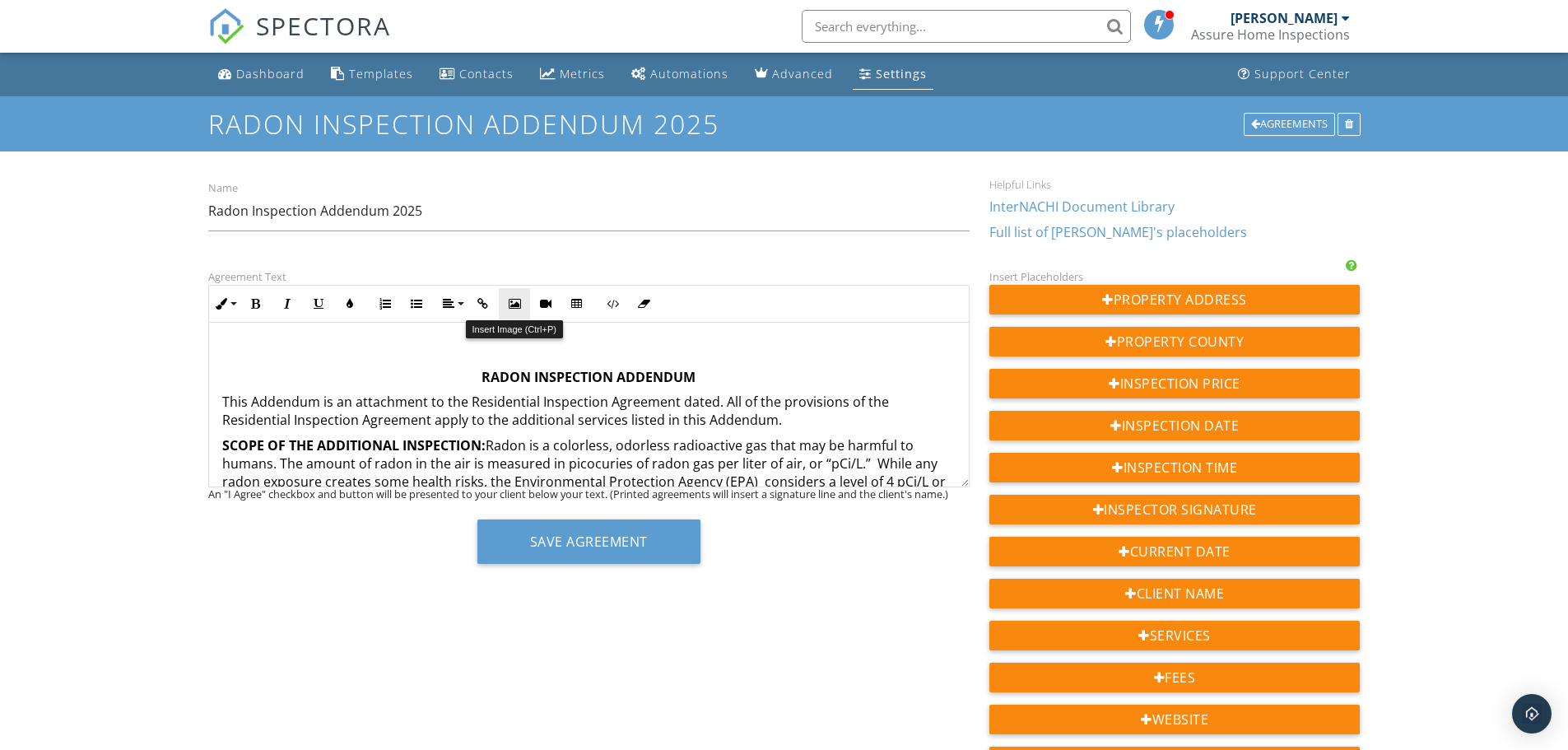
click at [509, 304] on icon "button" at bounding box center [514, 304] width 12 height 12
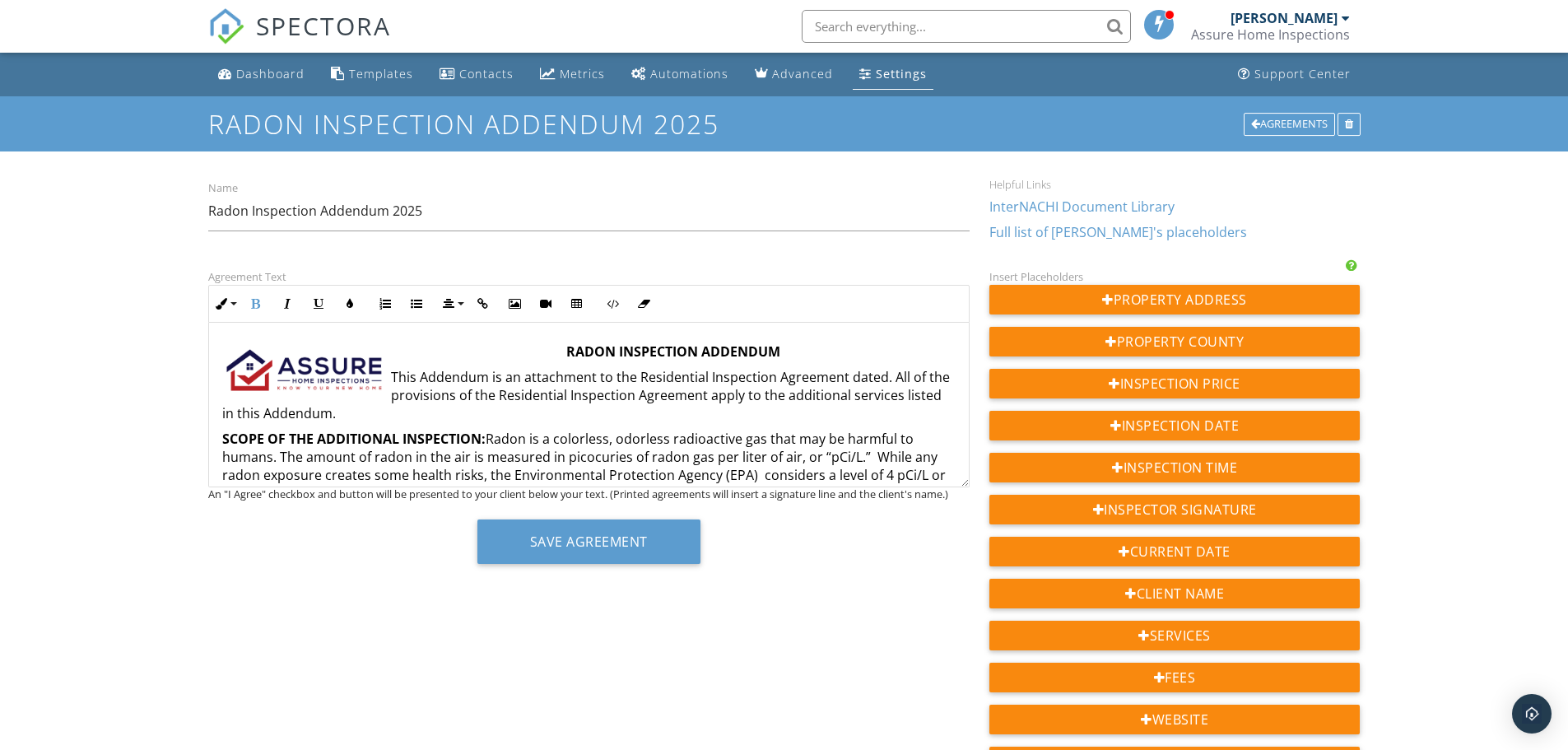
drag, startPoint x: 557, startPoint y: 342, endPoint x: 574, endPoint y: 345, distance: 17.3
click at [557, 342] on div "RADON INSPECTION ADDENDUM This Addendum is an attachment to the Residential Ins…" at bounding box center [589, 713] width 760 height 780
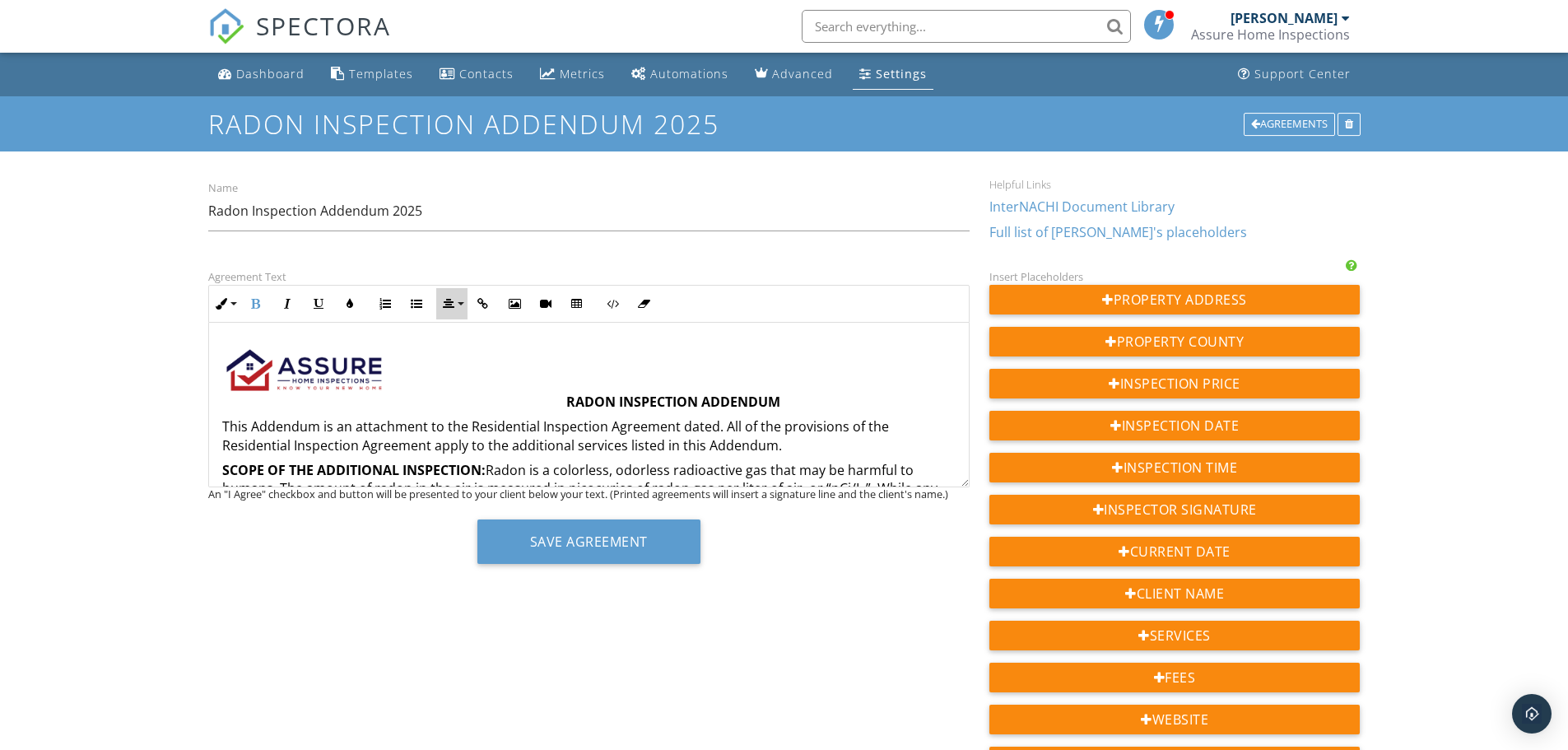
click at [449, 305] on icon "button" at bounding box center [449, 304] width 12 height 12
click at [356, 365] on img at bounding box center [305, 370] width 165 height 48
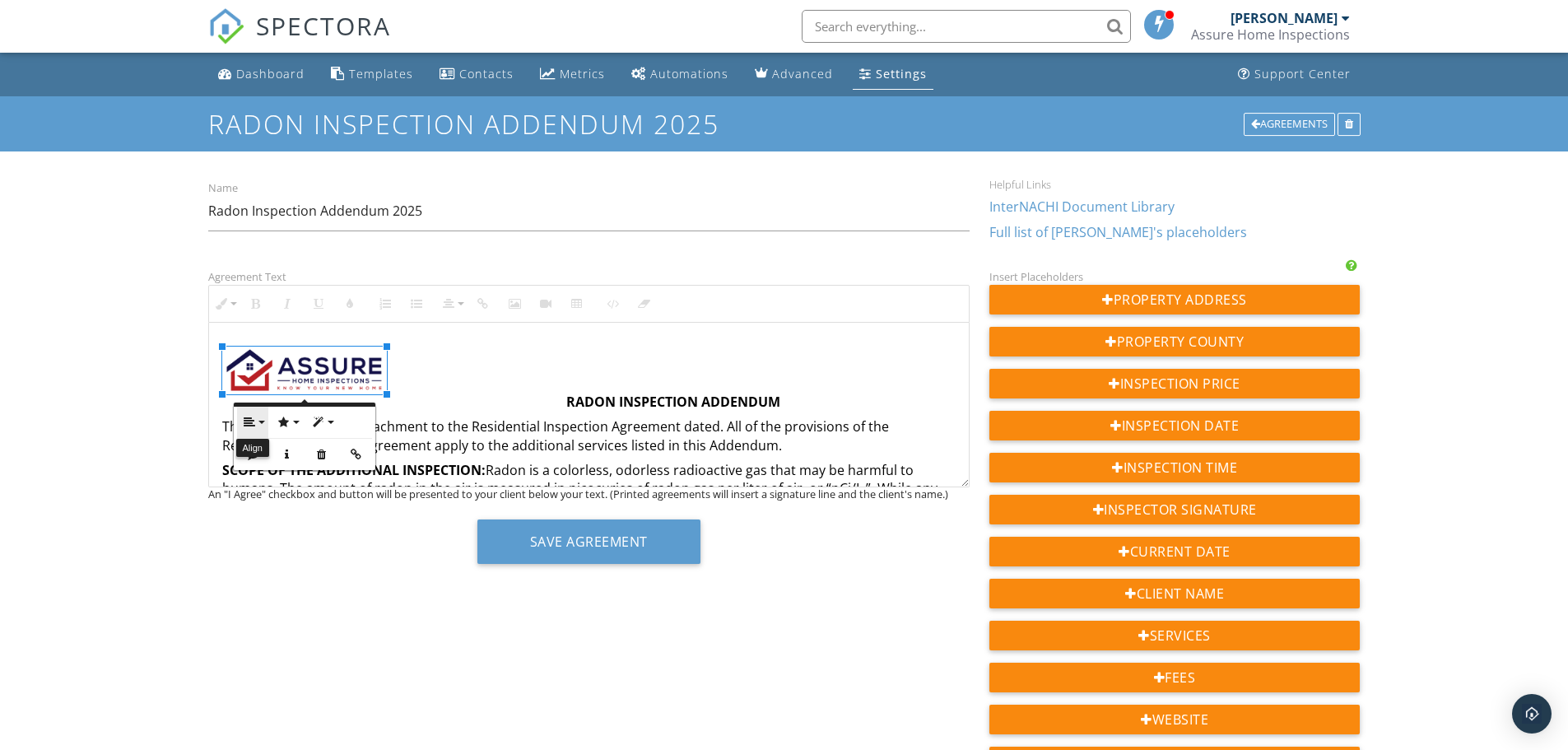
click at [239, 420] on button "Align" at bounding box center [253, 422] width 31 height 31
click at [259, 446] on icon at bounding box center [263, 450] width 12 height 12
click at [252, 417] on icon "button" at bounding box center [249, 422] width 12 height 12
click at [260, 467] on link "None" at bounding box center [263, 475] width 52 height 25
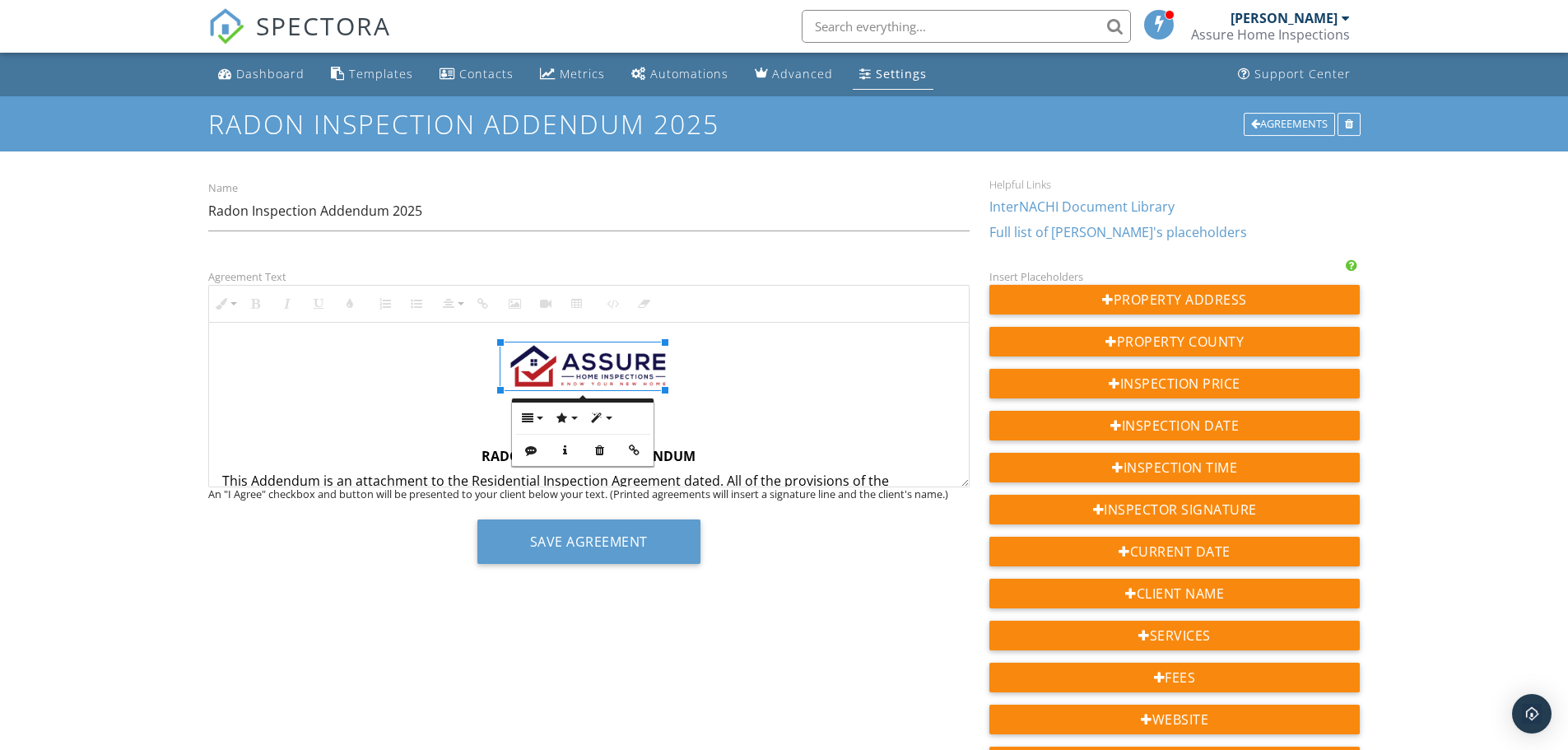
click at [705, 387] on p at bounding box center [589, 366] width 733 height 48
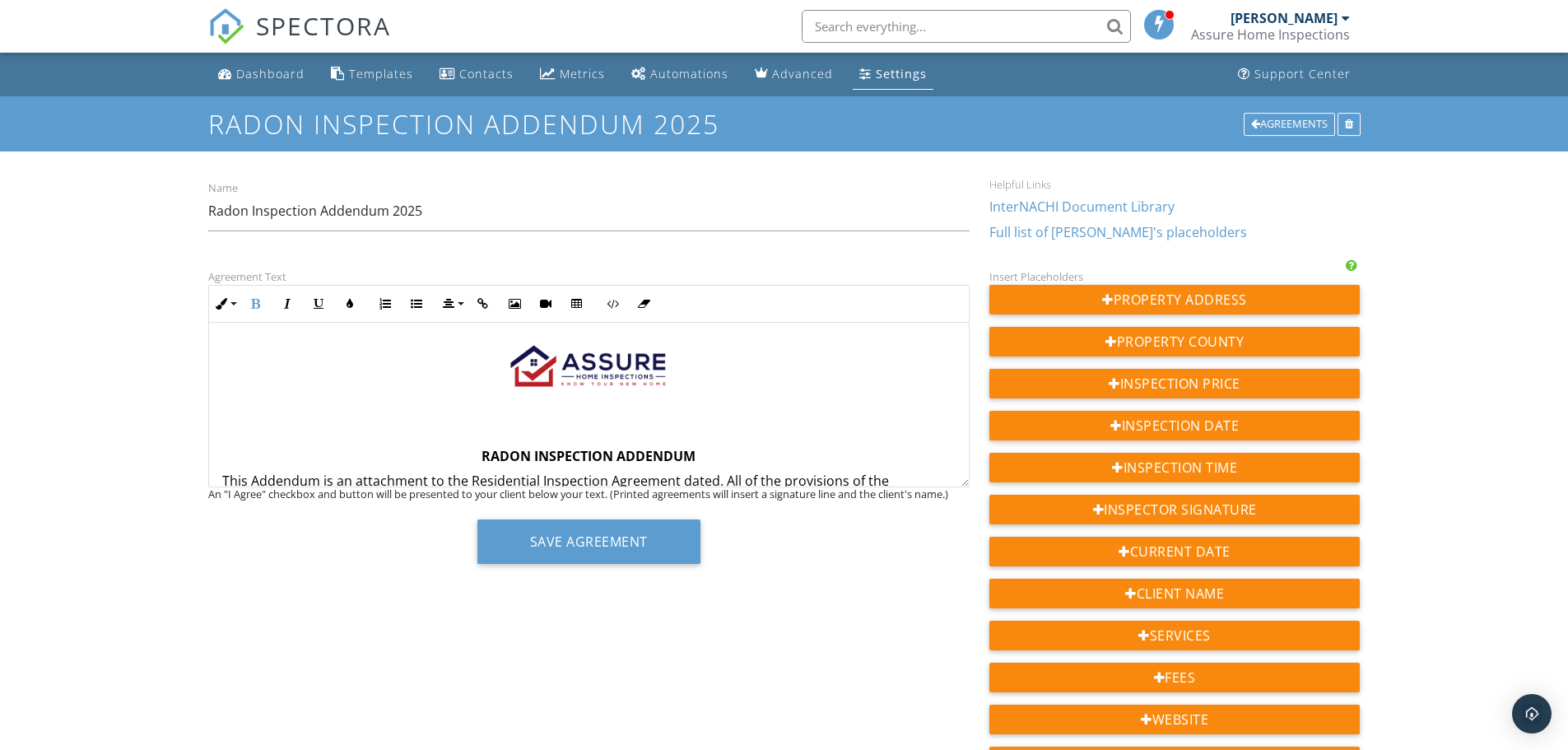
click at [577, 426] on p at bounding box center [589, 431] width 733 height 18
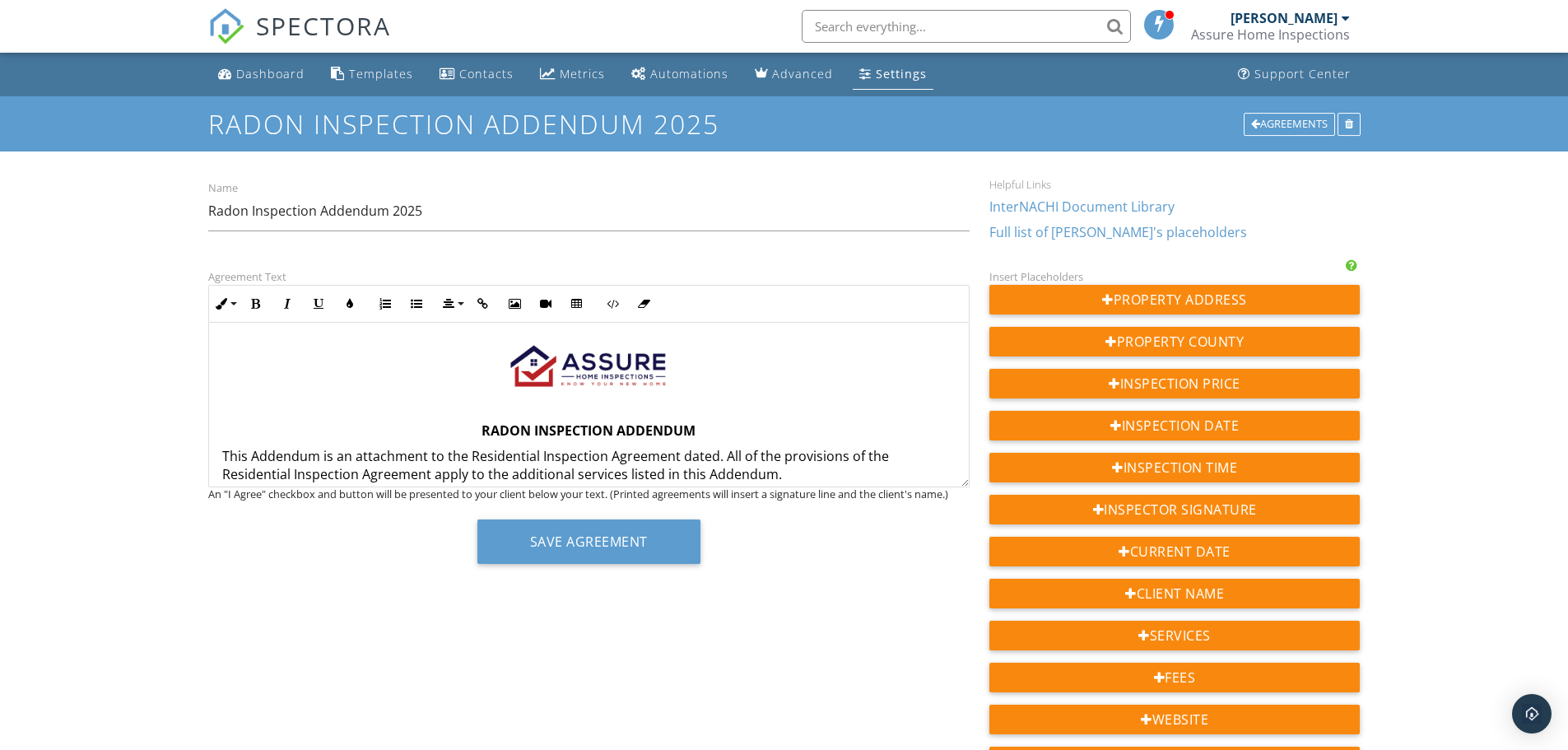
click at [625, 379] on img at bounding box center [589, 366] width 165 height 48
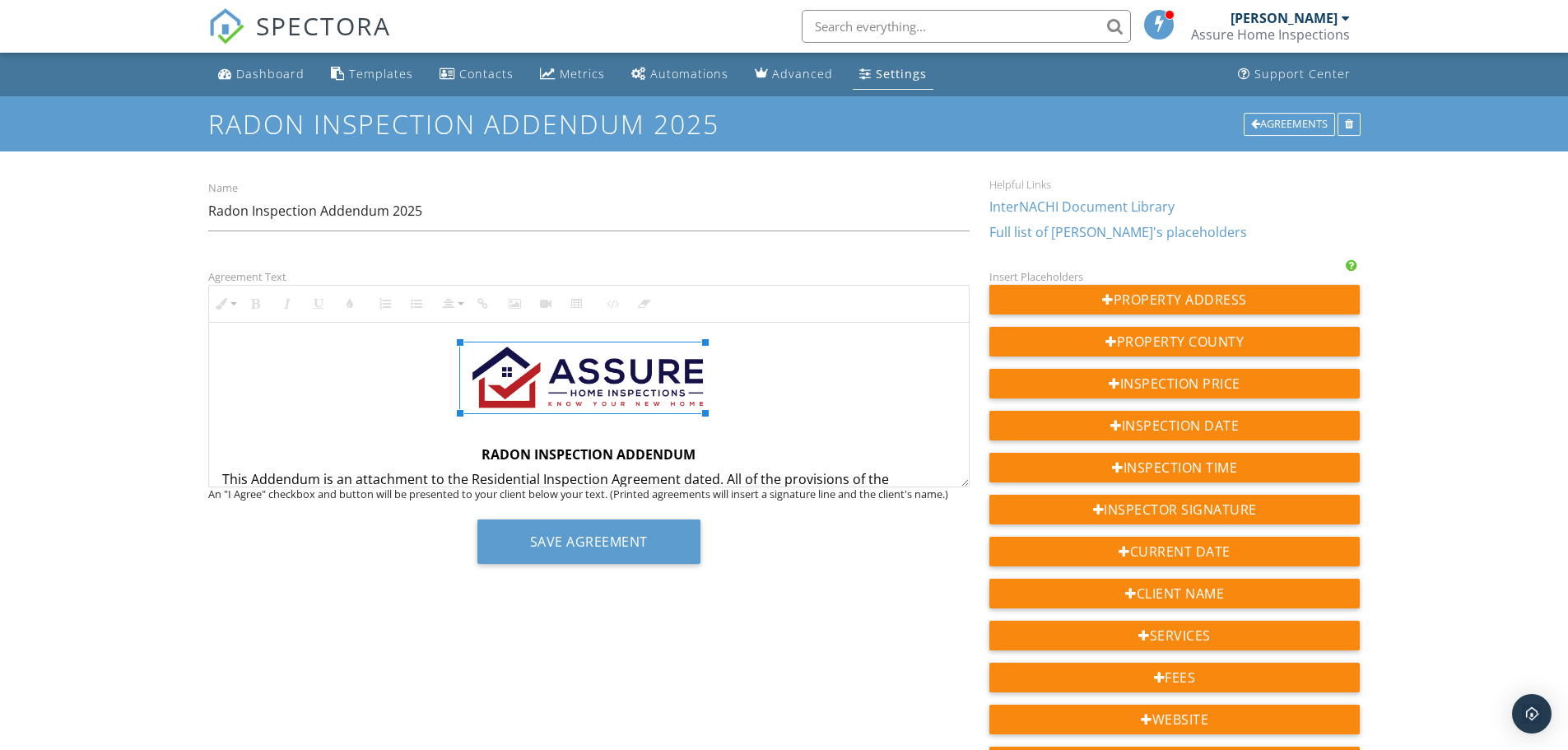
drag, startPoint x: 667, startPoint y: 390, endPoint x: 746, endPoint y: 442, distance: 94.6
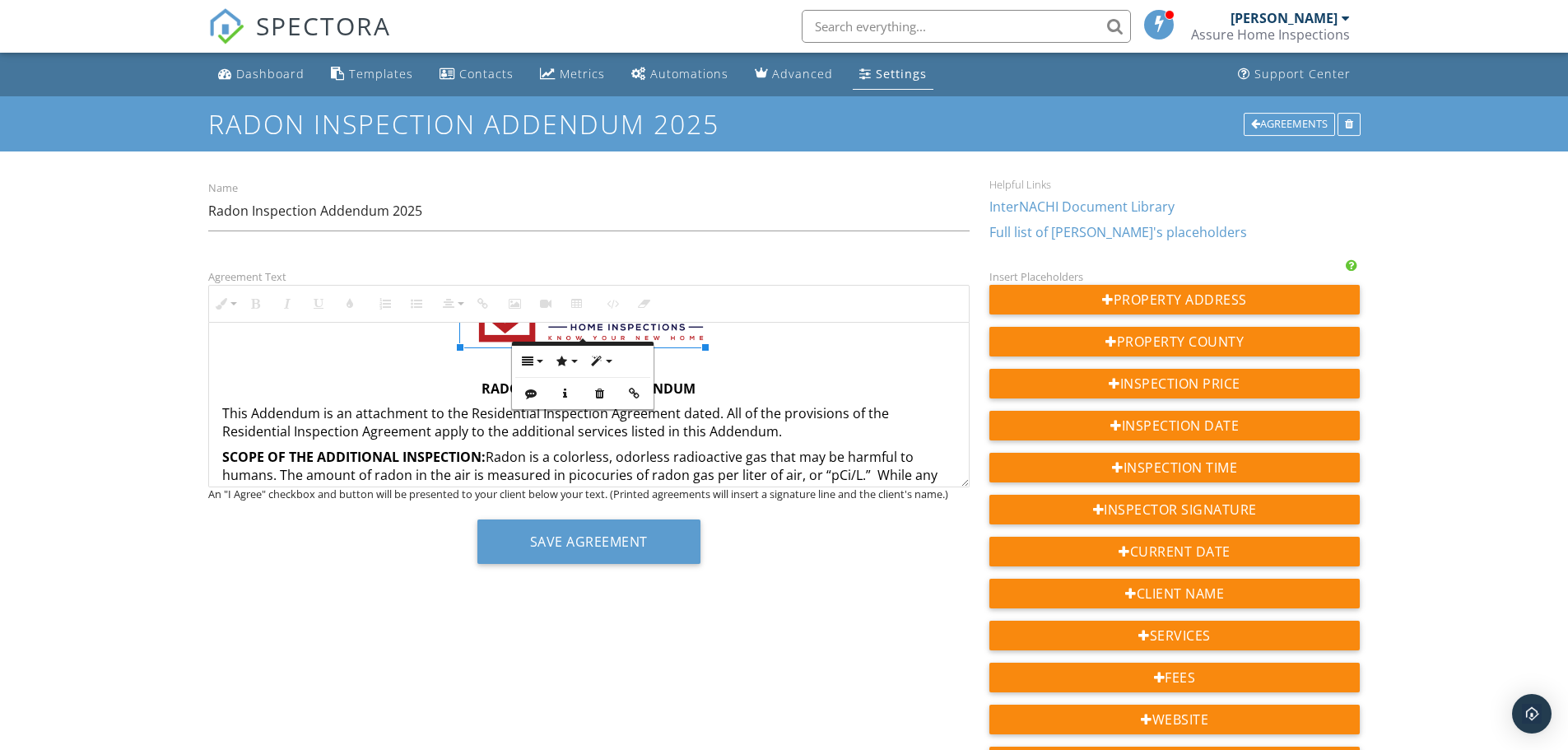
scroll to position [82, 0]
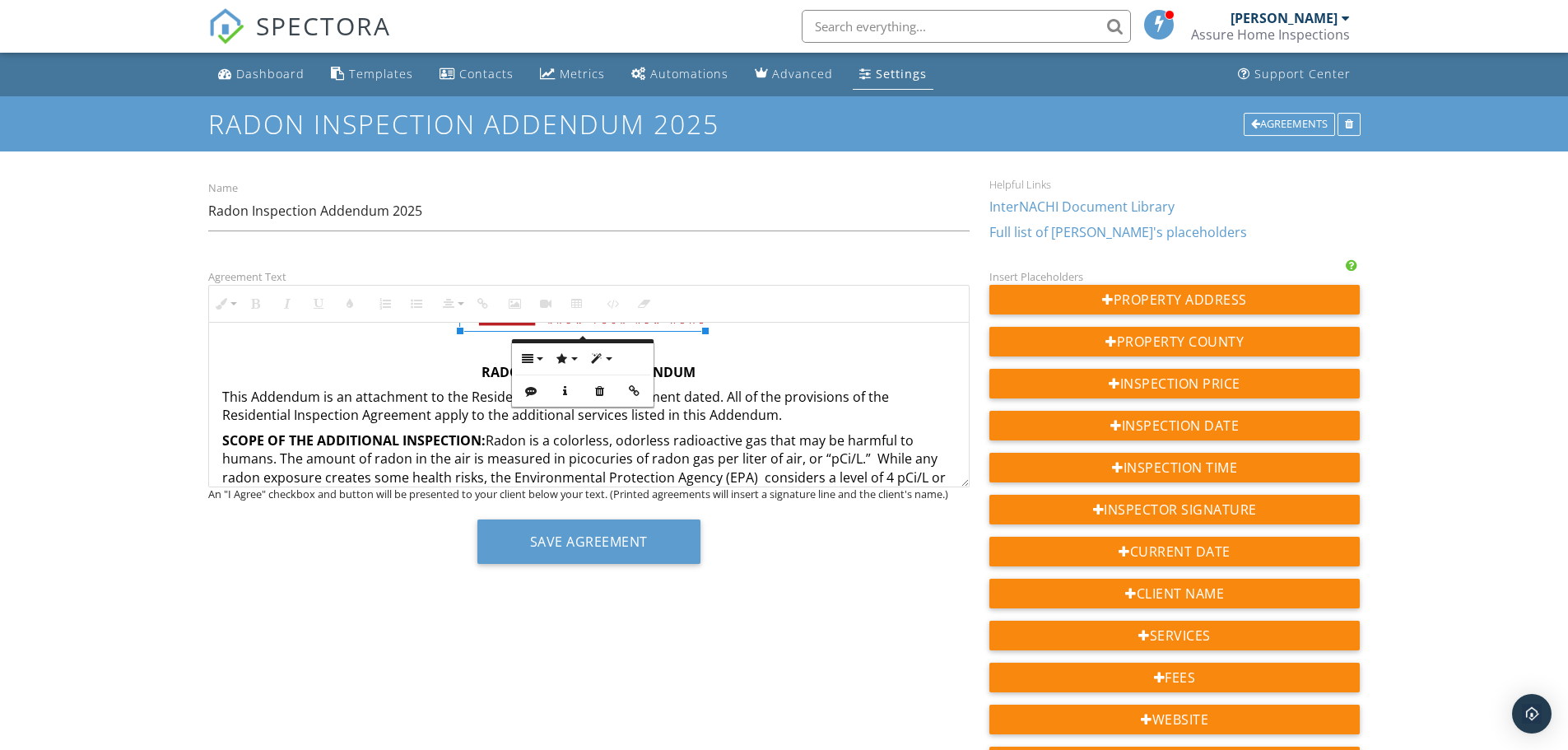
click at [868, 348] on p at bounding box center [589, 347] width 733 height 18
click at [458, 439] on strong "SCOPE OF THE ADDITIONAL INSPECTION:" at bounding box center [354, 440] width 263 height 18
click at [562, 372] on strong "RADON INSPECTION ADDENDUM" at bounding box center [589, 372] width 214 height 18
click at [429, 435] on strong "SCOPE OF THE ADDITIONAL INSPECTION:" at bounding box center [354, 440] width 263 height 18
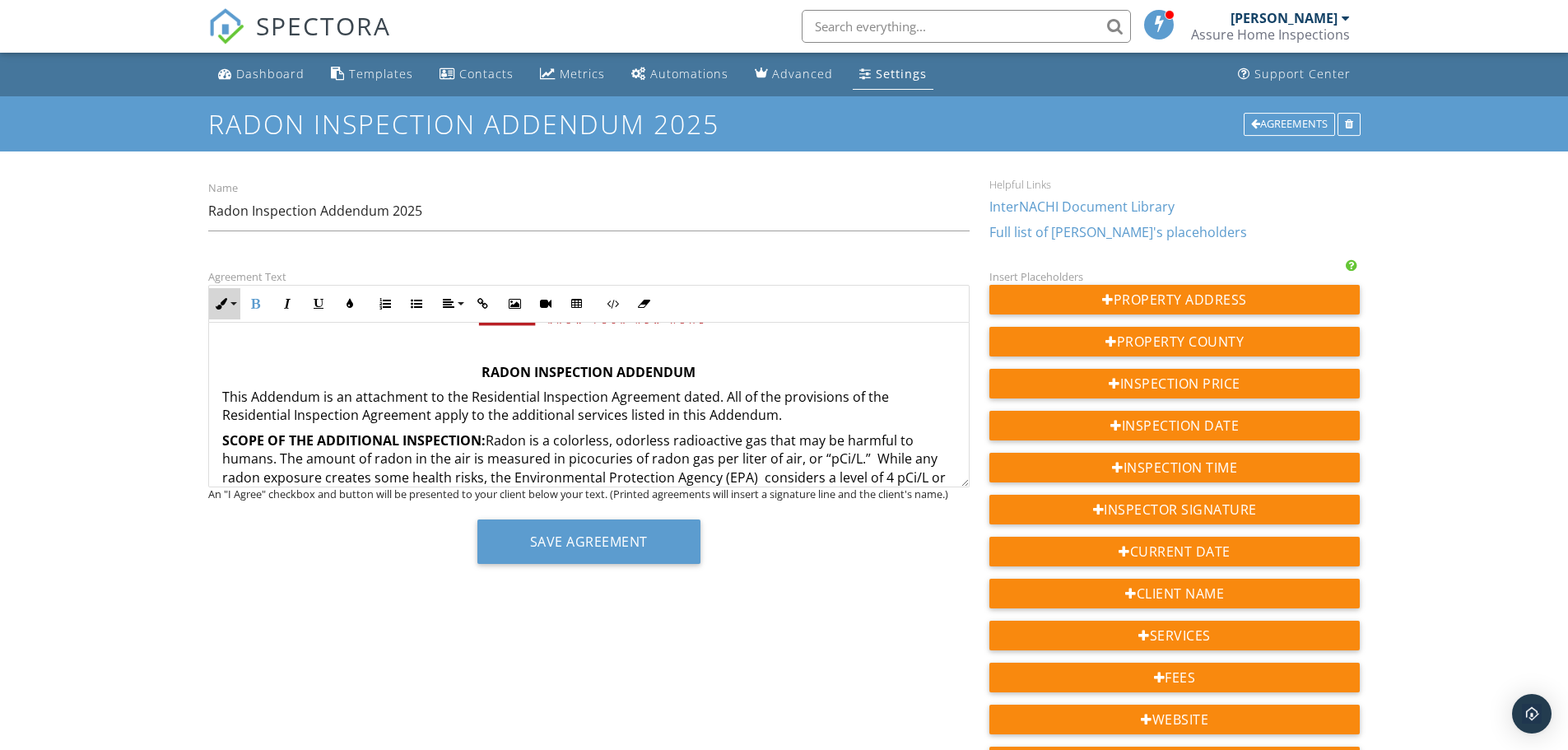
click at [230, 298] on button "Inline Style" at bounding box center [225, 304] width 31 height 31
click at [85, 337] on div "Dashboard Templates Contacts Metrics Automations Advanced Settings Support Cent…" at bounding box center [784, 613] width 1568 height 1122
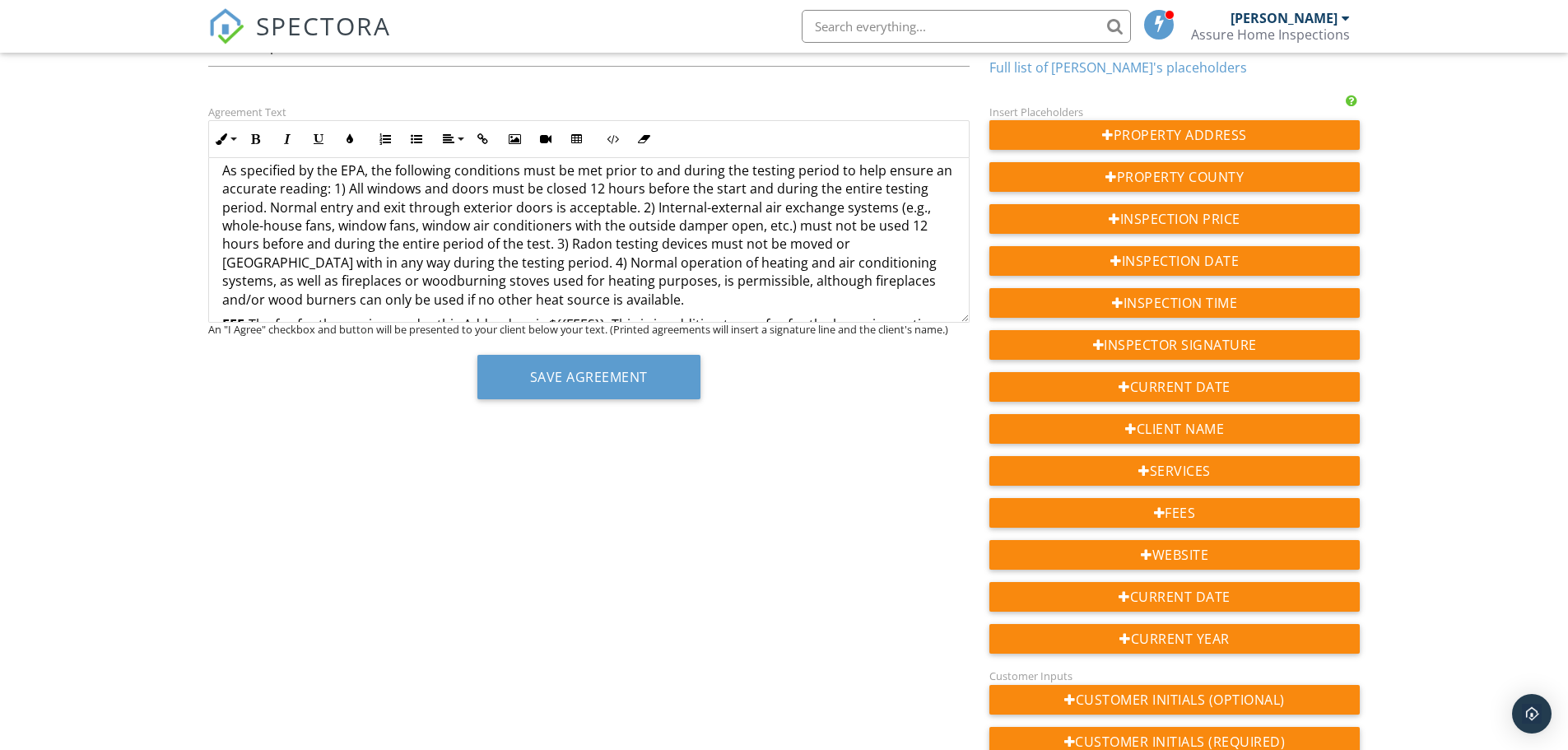
scroll to position [701, 0]
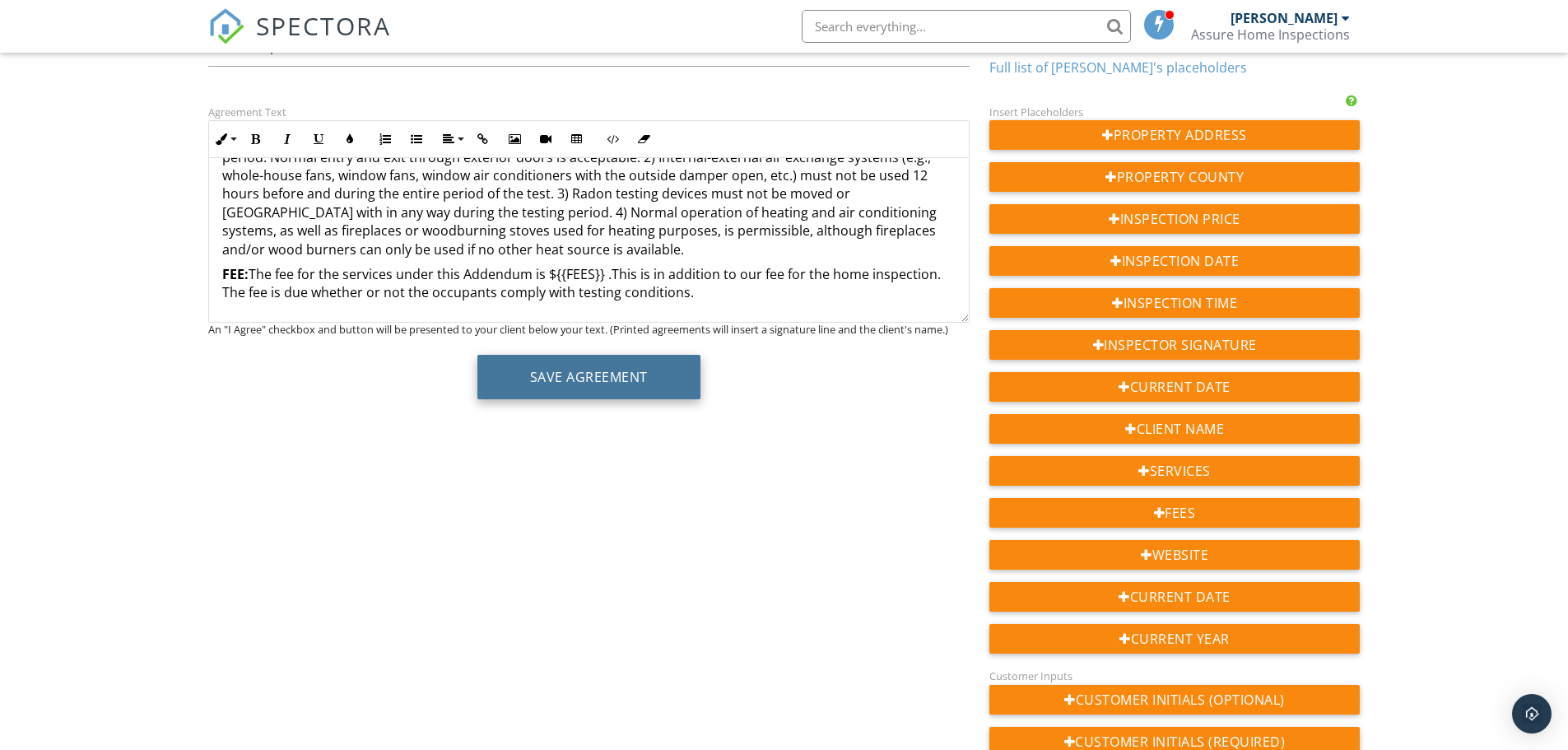
click at [578, 378] on button "Save Agreement" at bounding box center [589, 377] width 223 height 44
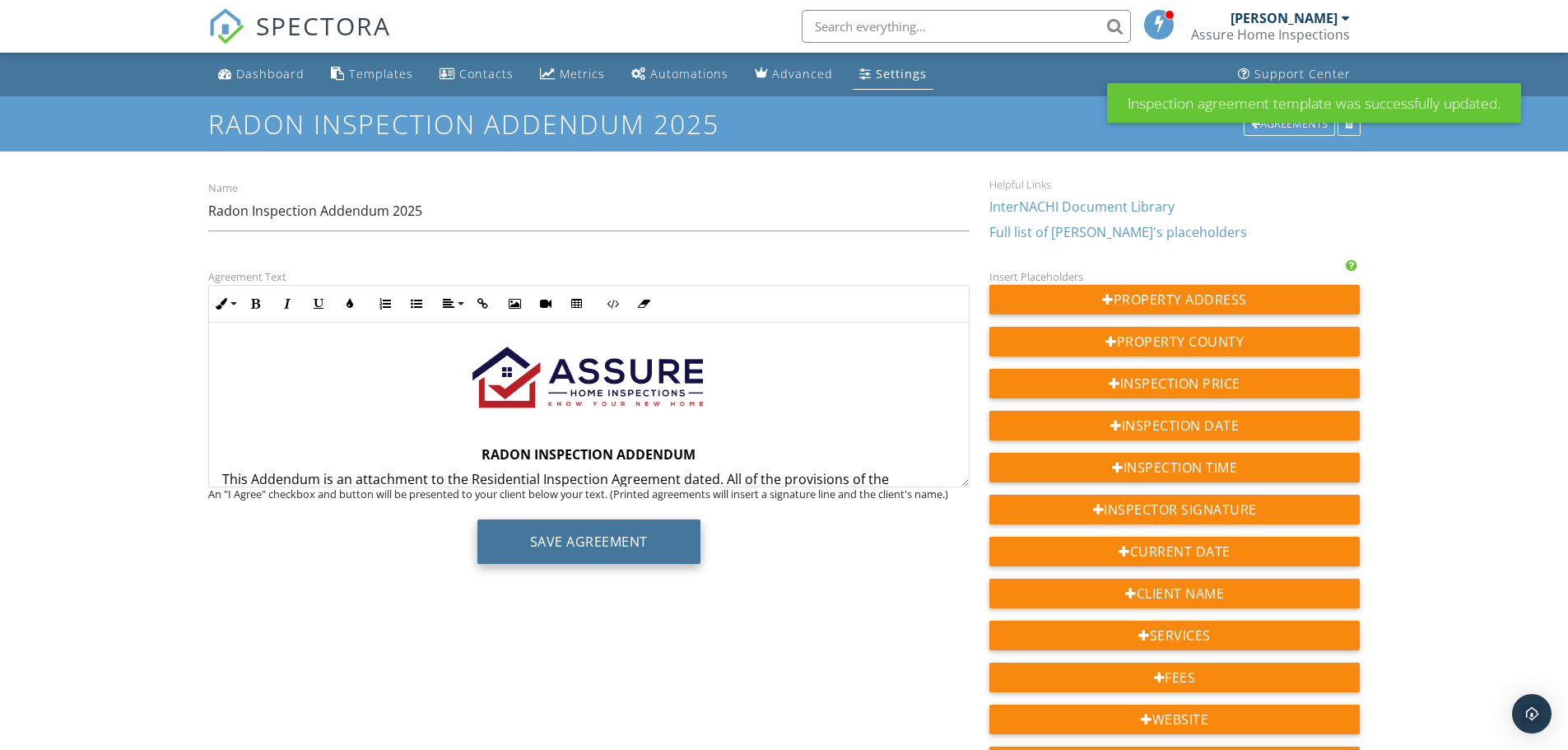
click at [550, 538] on button "Save Agreement" at bounding box center [589, 542] width 223 height 44
click at [865, 66] on link "Settings" at bounding box center [893, 74] width 81 height 30
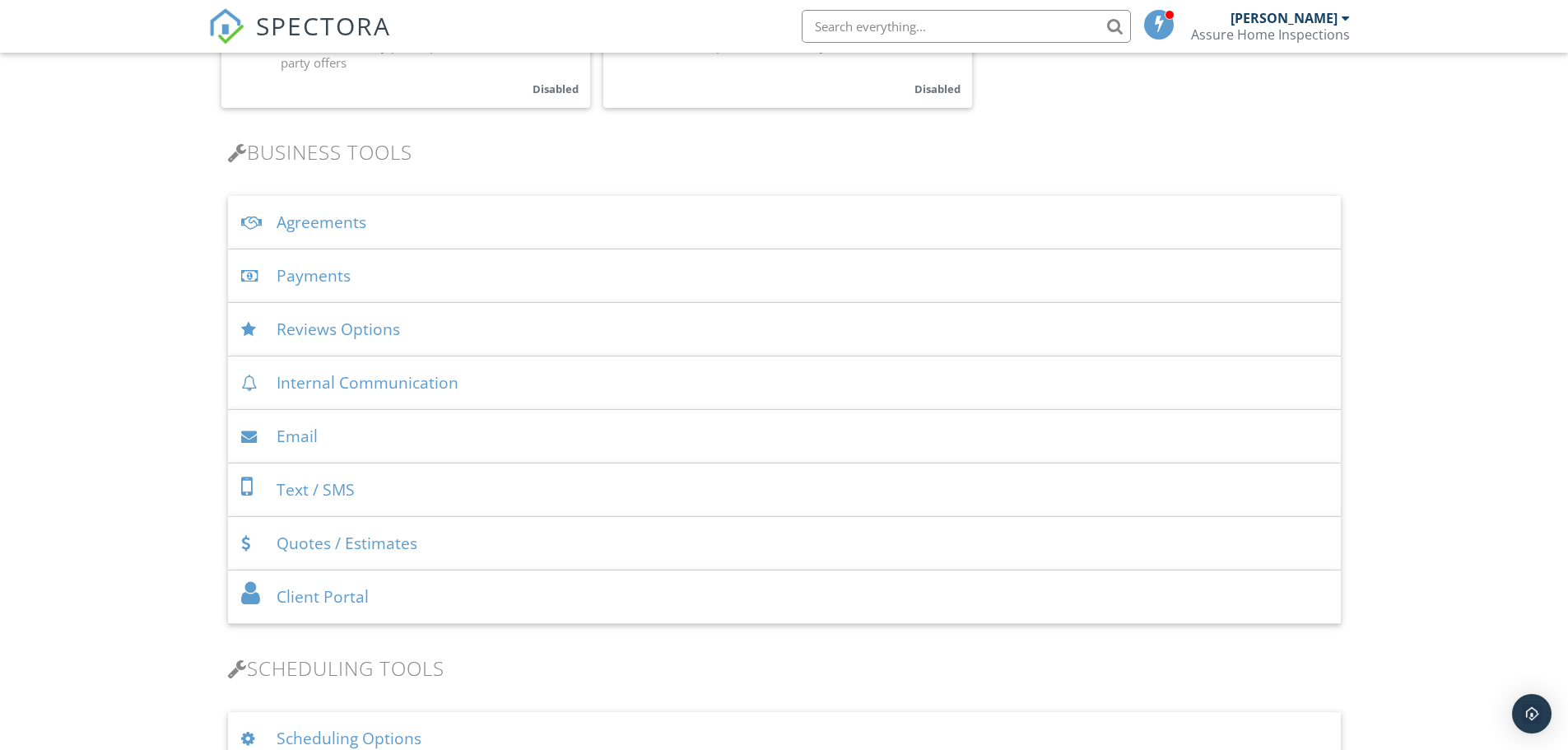
scroll to position [494, 0]
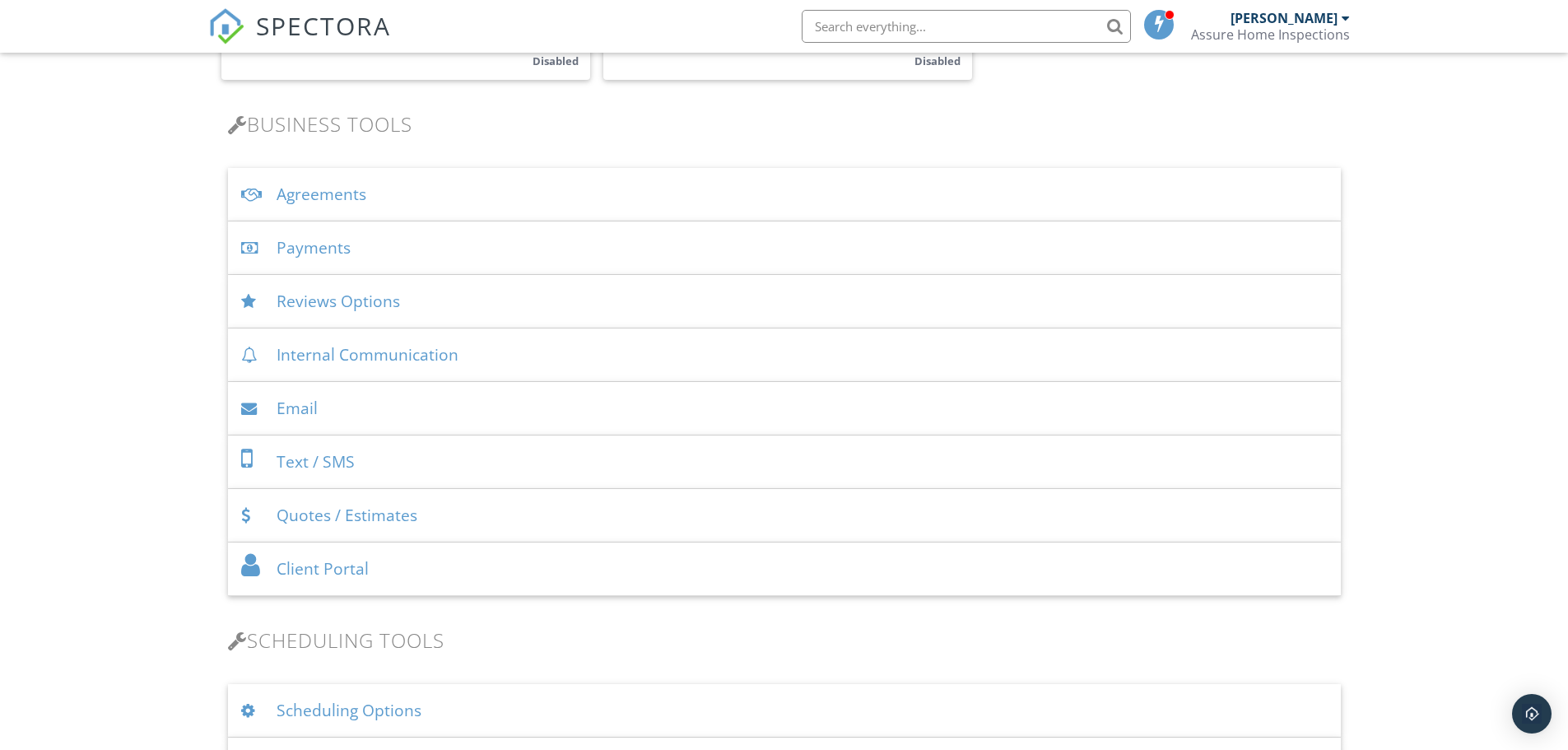
click at [1308, 20] on div "[PERSON_NAME]" at bounding box center [1284, 18] width 107 height 16
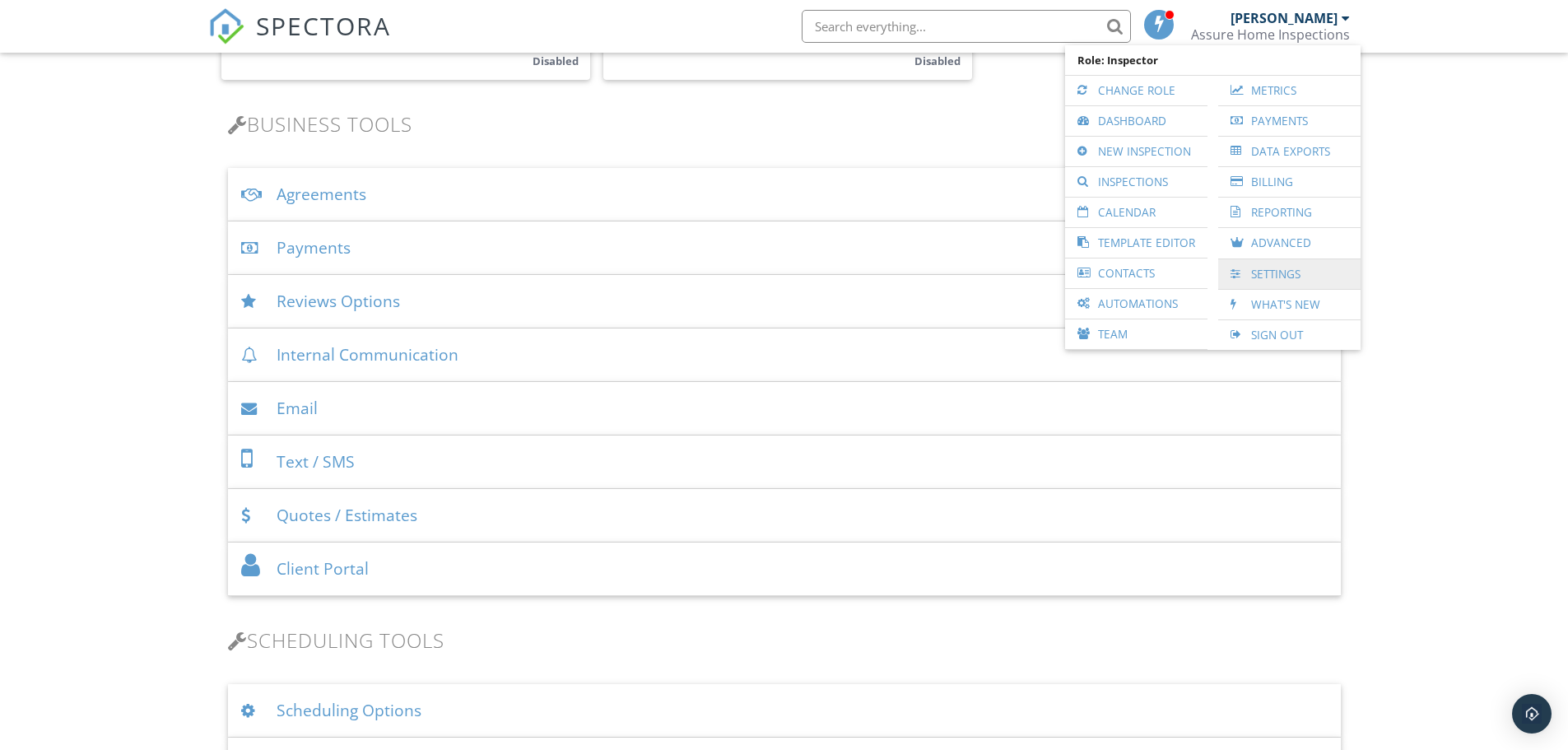
click at [1273, 276] on link "Settings" at bounding box center [1289, 274] width 126 height 30
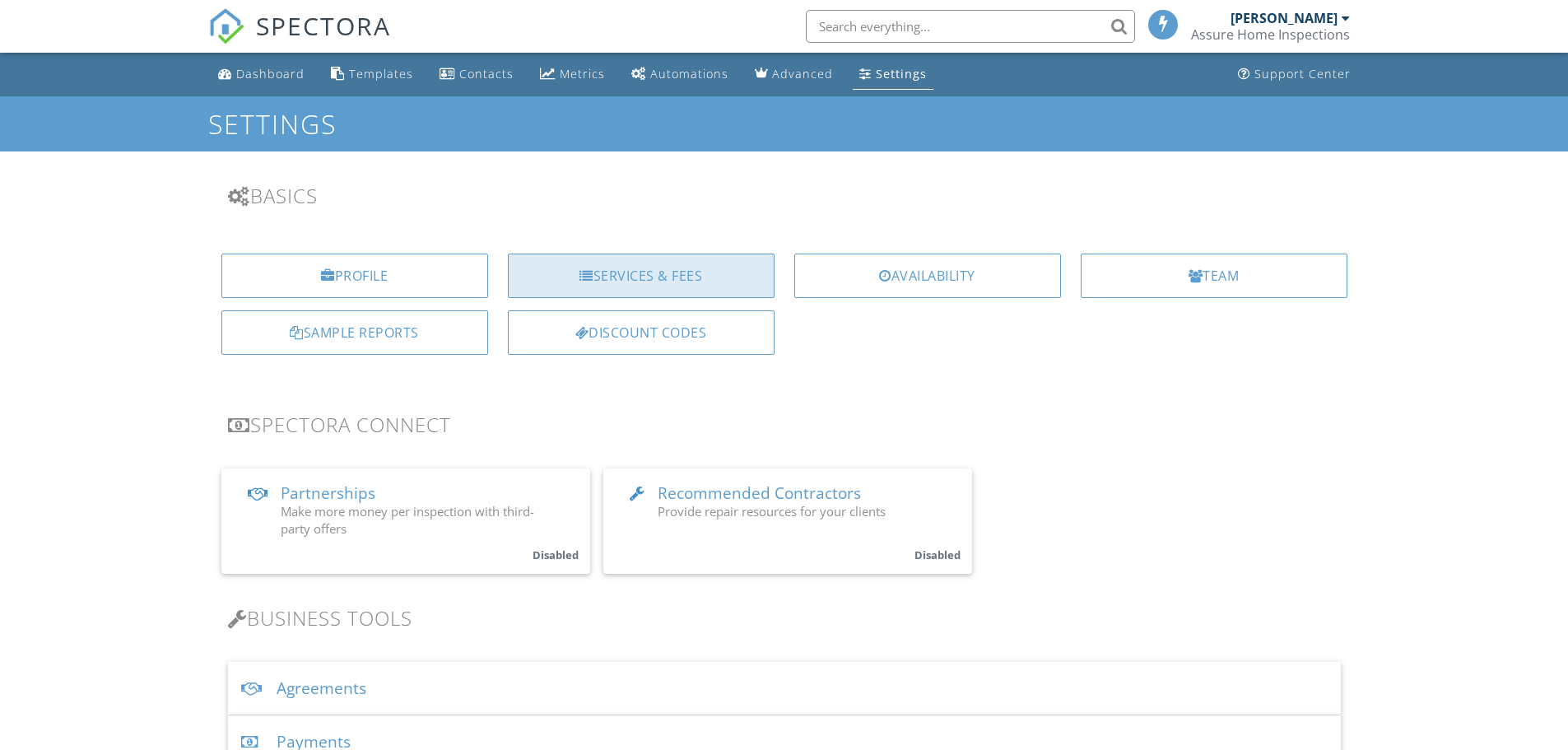
click at [630, 277] on div "Services & Fees" at bounding box center [641, 276] width 267 height 44
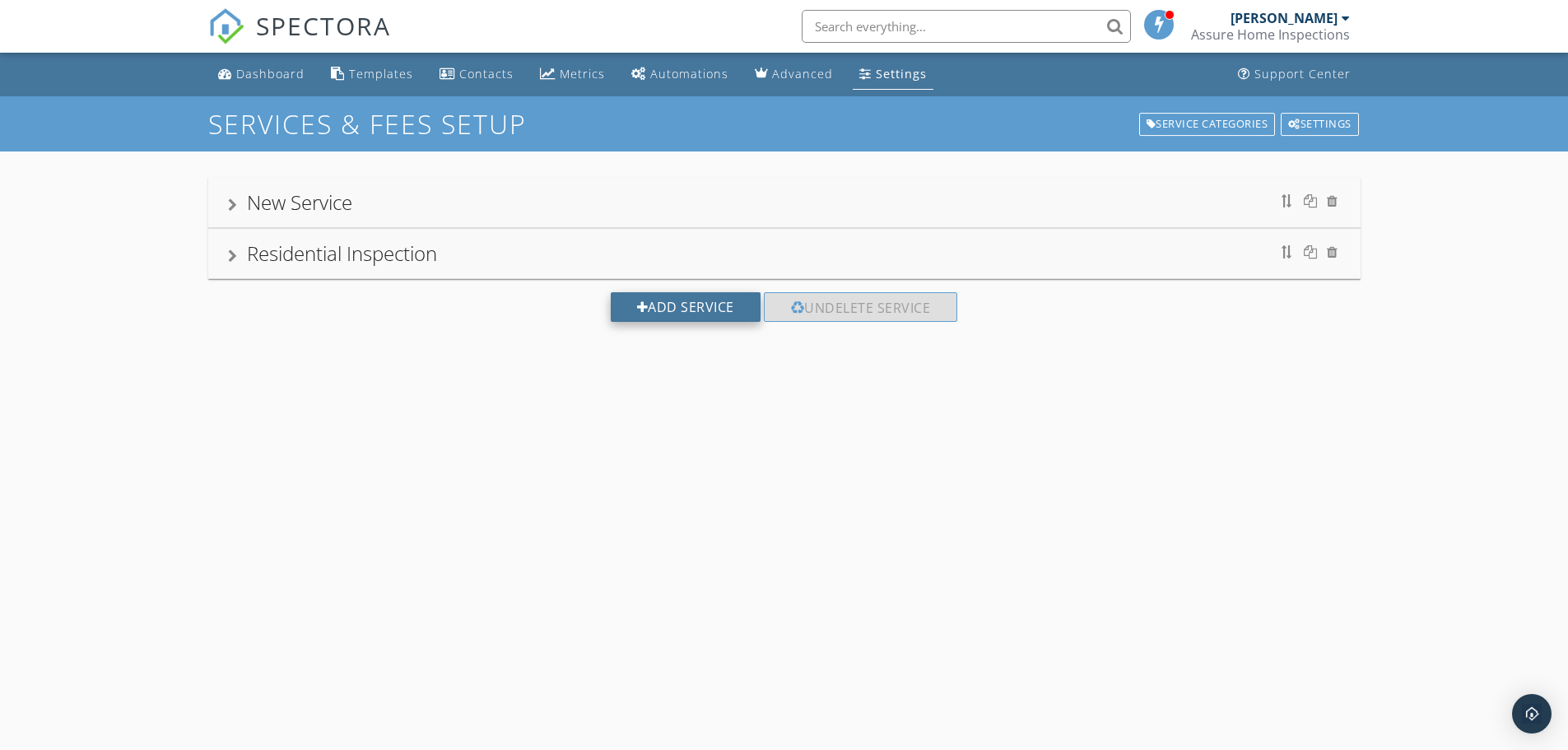
click at [671, 307] on div "Add Service" at bounding box center [686, 307] width 150 height 30
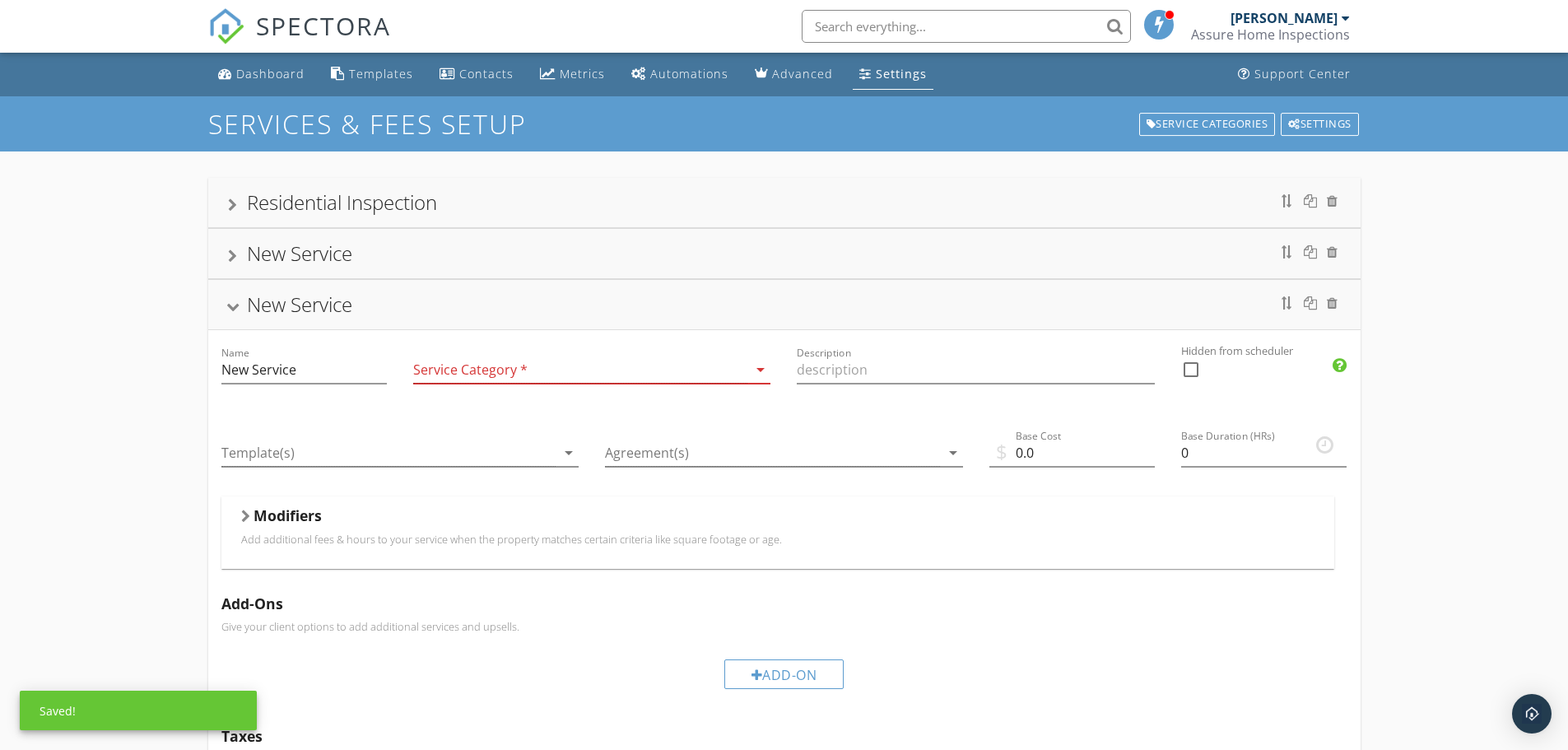
click at [493, 367] on div at bounding box center [580, 370] width 335 height 27
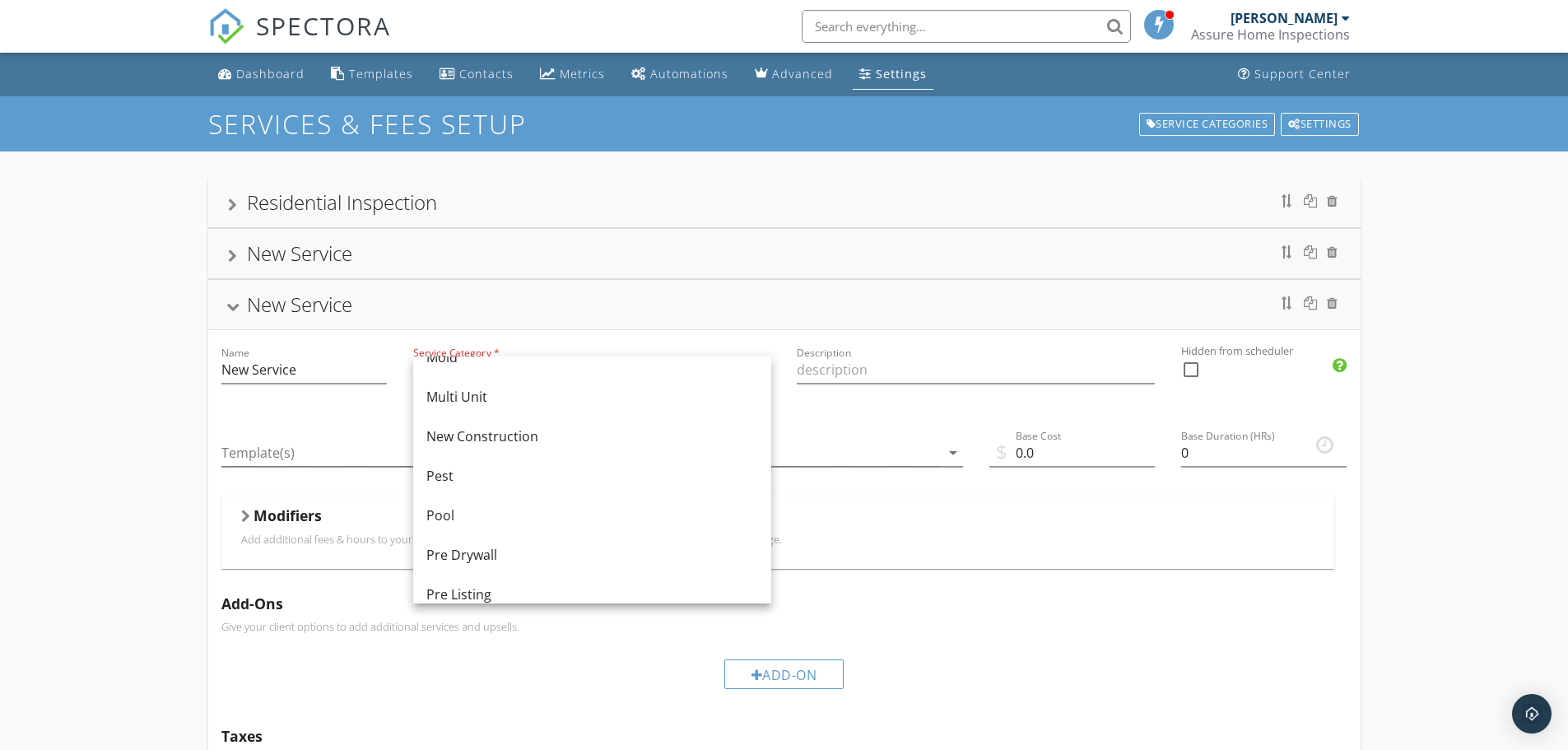
scroll to position [639, 0]
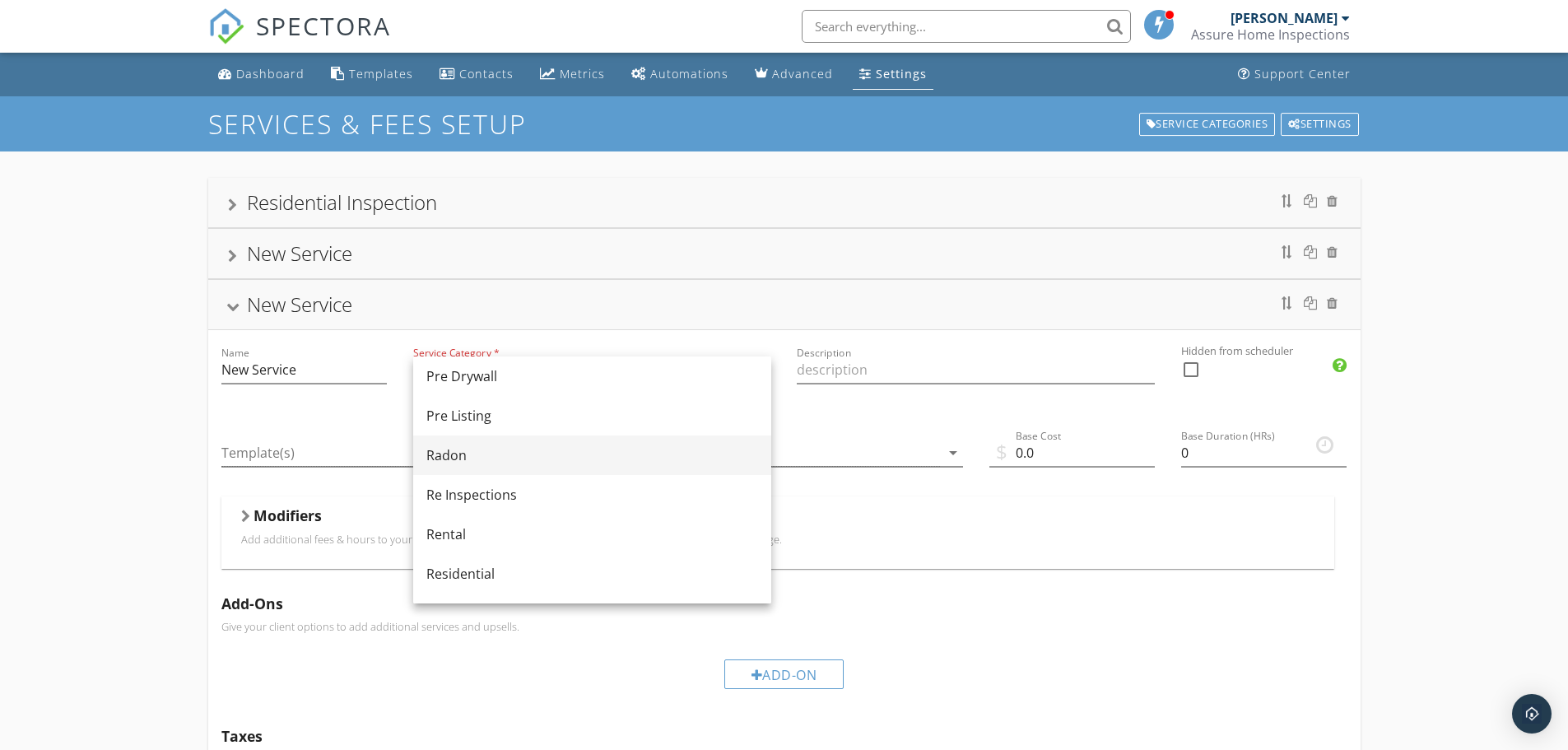
click at [479, 458] on div "Radon" at bounding box center [592, 455] width 332 height 20
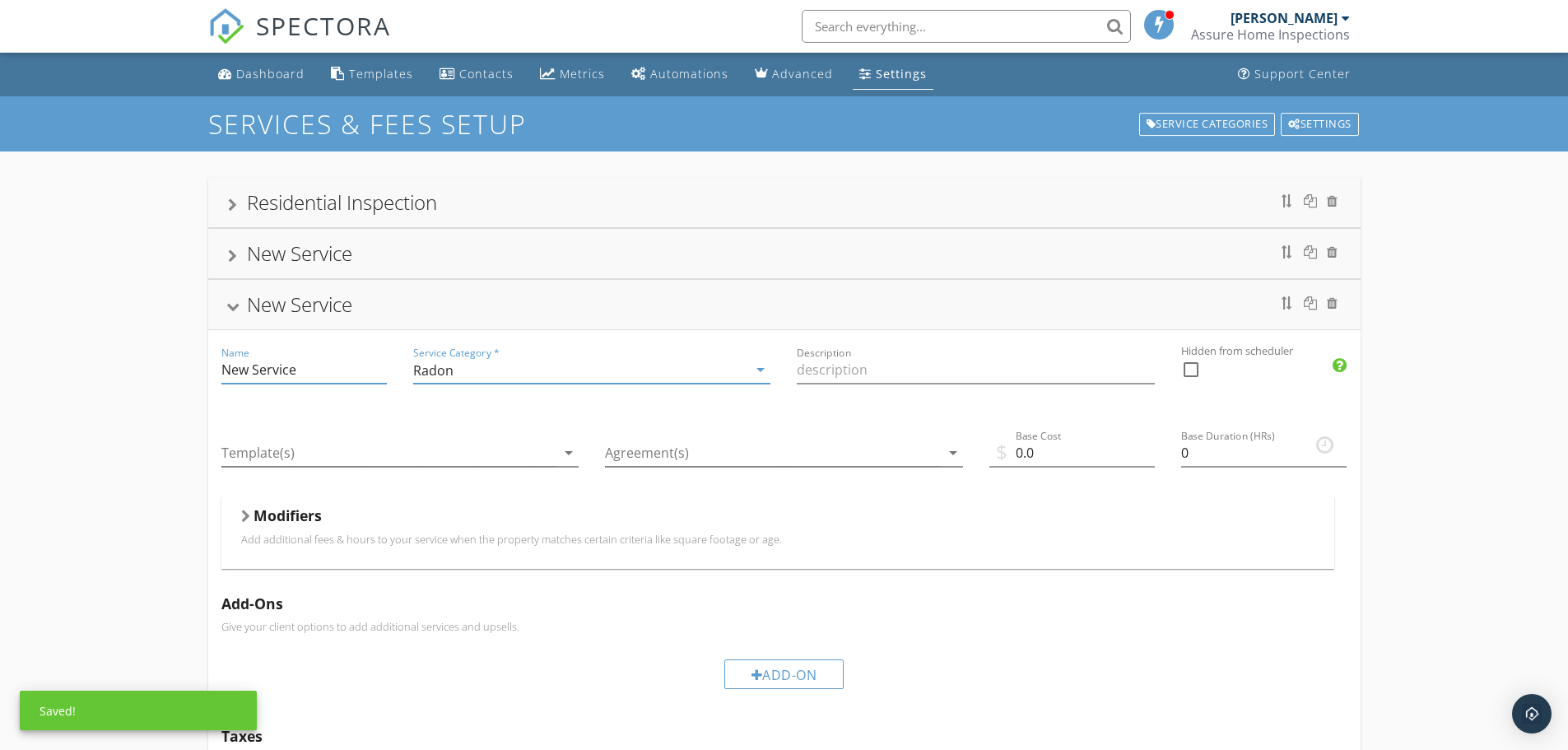
drag, startPoint x: 300, startPoint y: 367, endPoint x: 191, endPoint y: 369, distance: 109.0
click at [191, 369] on div "Residential Inspection New Service New Service Name New Service Service Categor…" at bounding box center [784, 593] width 1568 height 883
type input "Radon Inspection"
click at [938, 381] on input "Description" at bounding box center [975, 370] width 358 height 27
type input "48 Hour Radon Inspection"
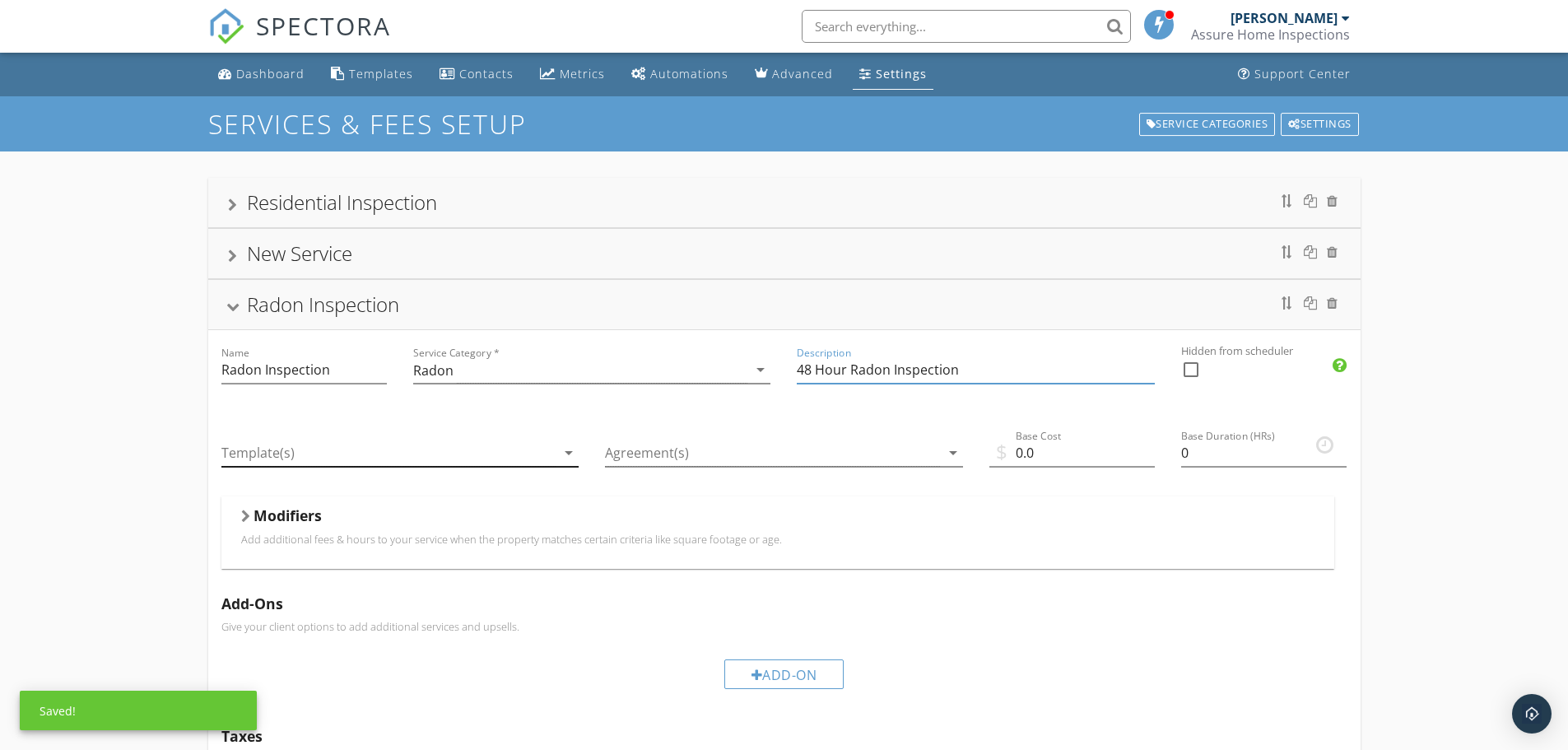
click at [411, 454] on div at bounding box center [389, 453] width 335 height 27
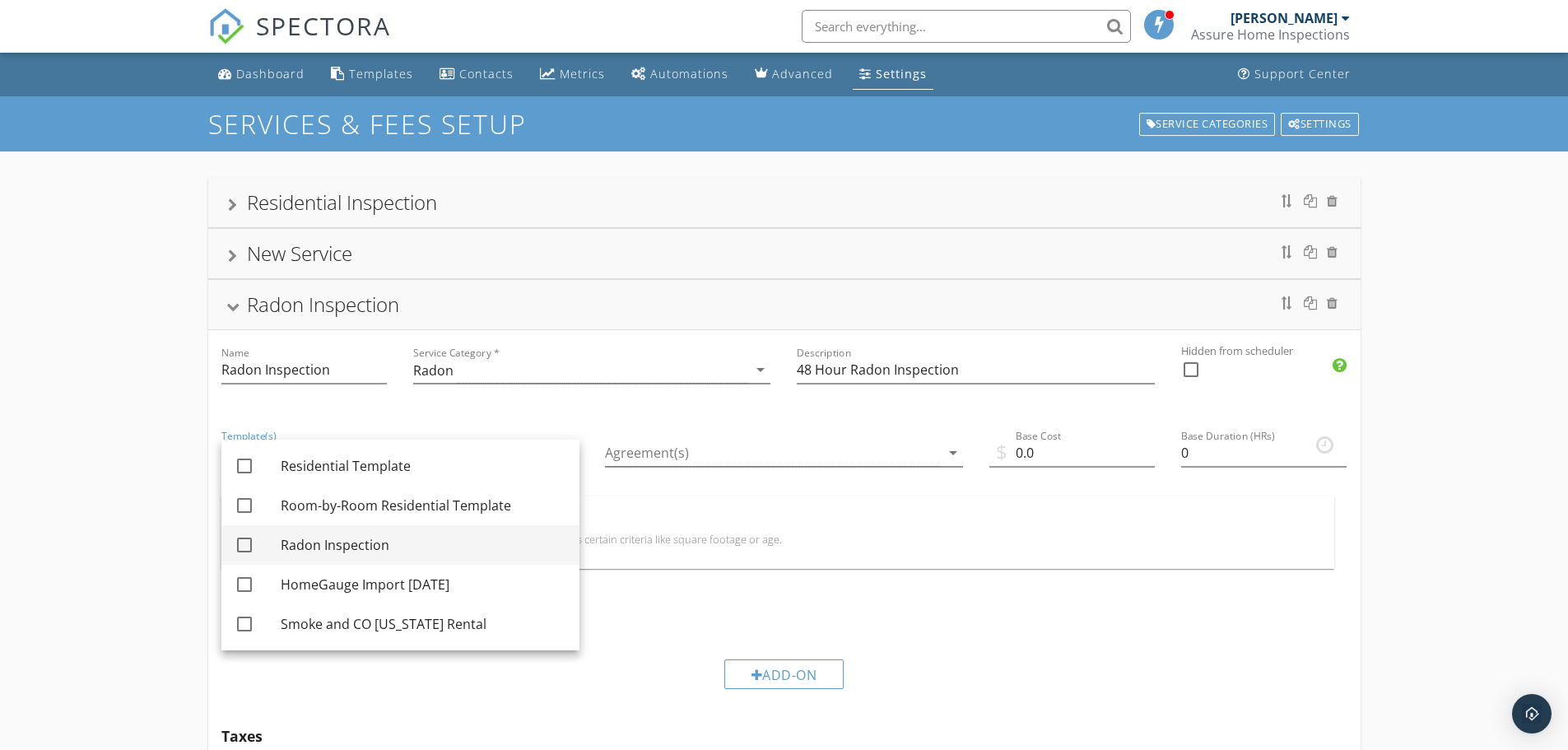
click at [342, 546] on div "Radon Inspection" at bounding box center [423, 545] width 286 height 20
checkbox input "true"
click at [765, 442] on div at bounding box center [772, 453] width 335 height 27
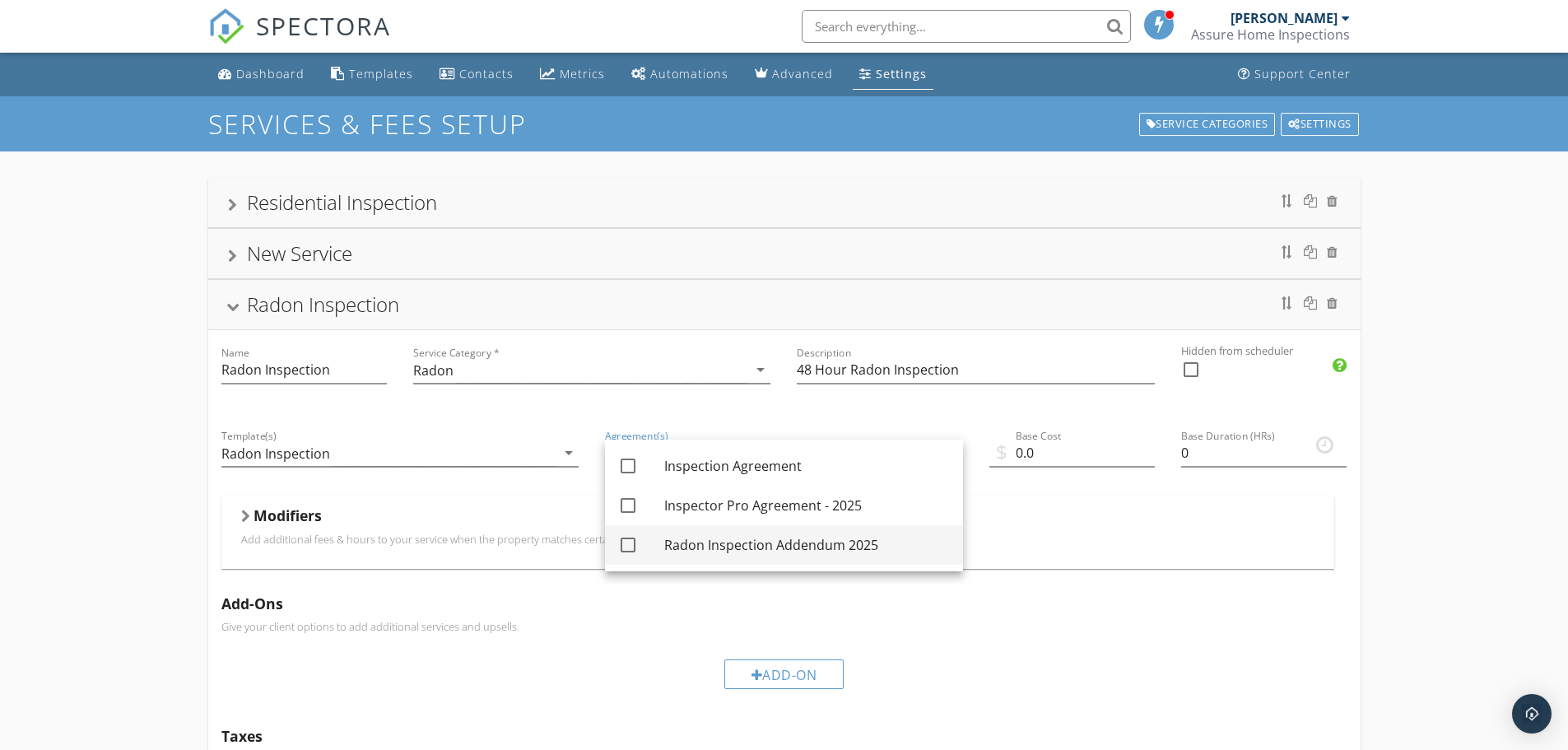
click at [732, 552] on div "Radon Inspection Addendum 2025" at bounding box center [807, 545] width 286 height 20
checkbox input "true"
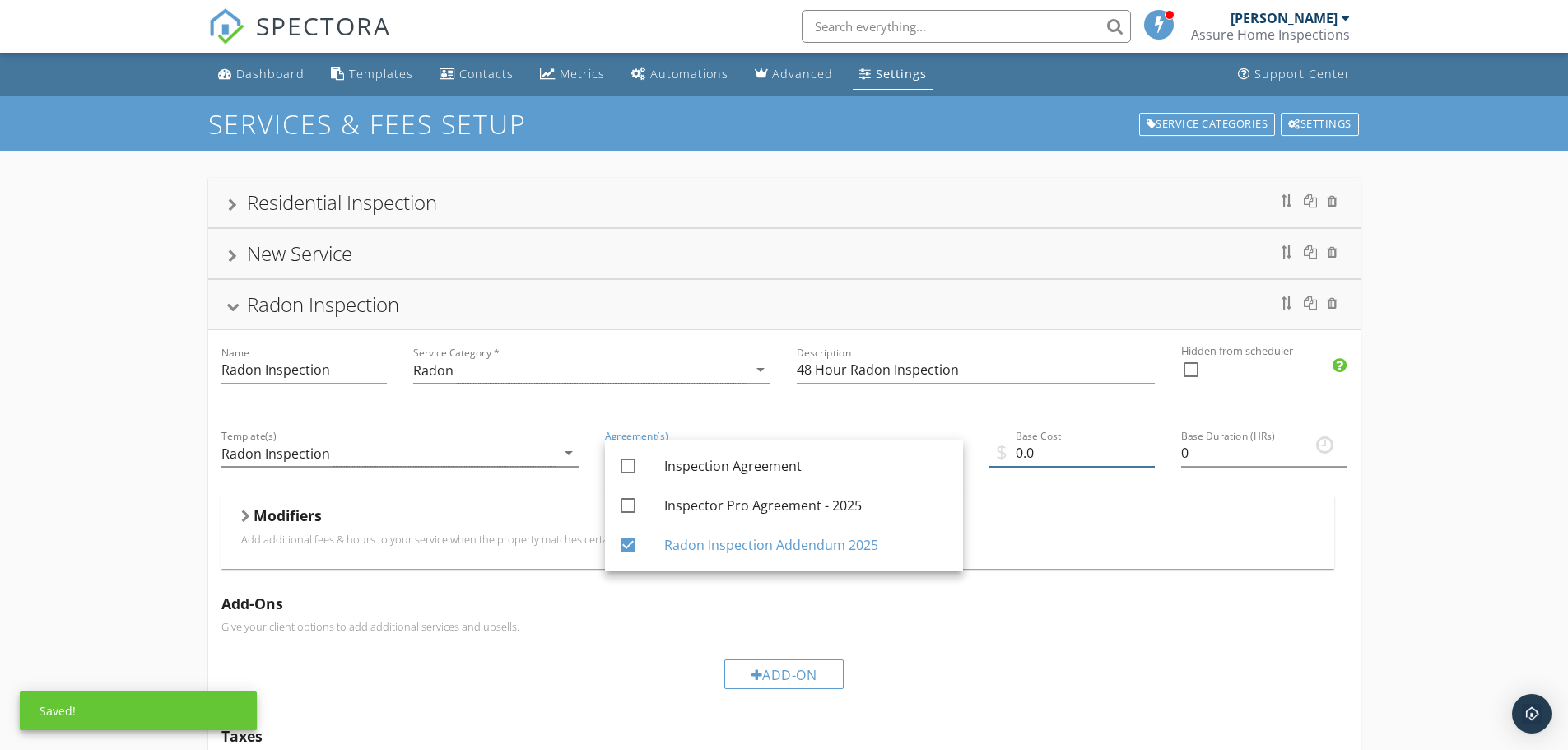
click at [1063, 454] on input "0.0" at bounding box center [1072, 453] width 165 height 27
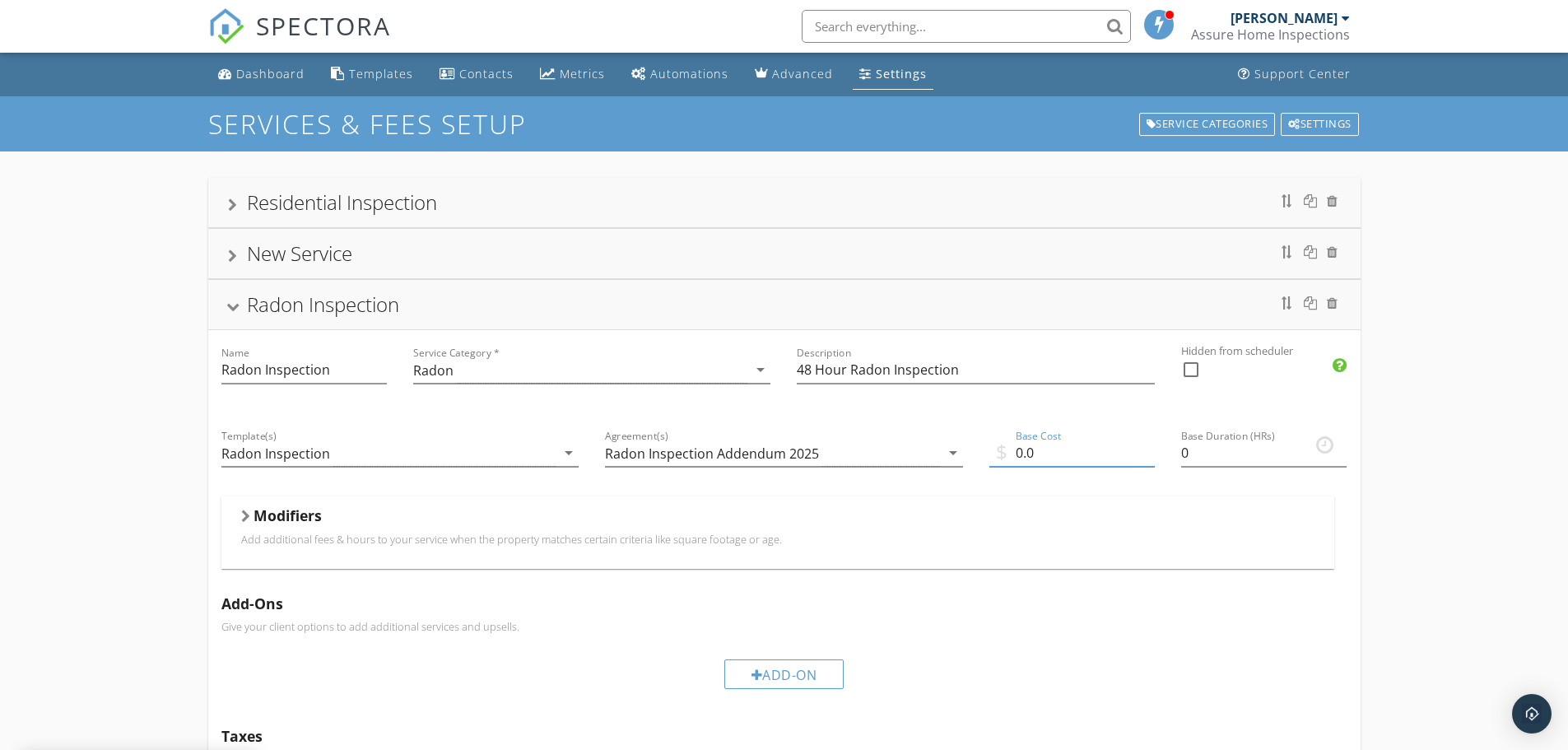
drag, startPoint x: 1063, startPoint y: 454, endPoint x: 1007, endPoint y: 455, distance: 56.0
click at [1007, 455] on div "$ Base Cost 0.0" at bounding box center [1072, 456] width 165 height 54
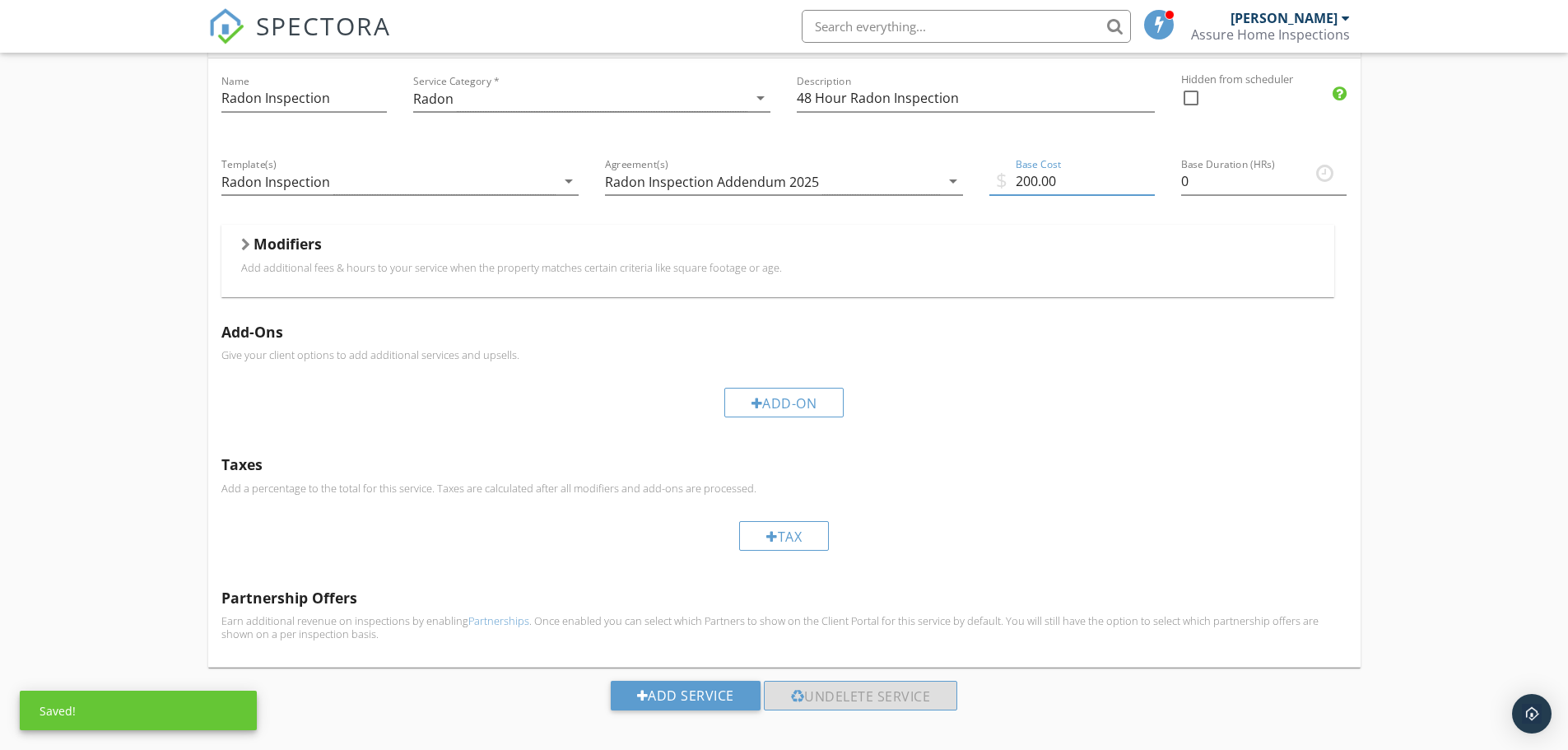
scroll to position [284, 0]
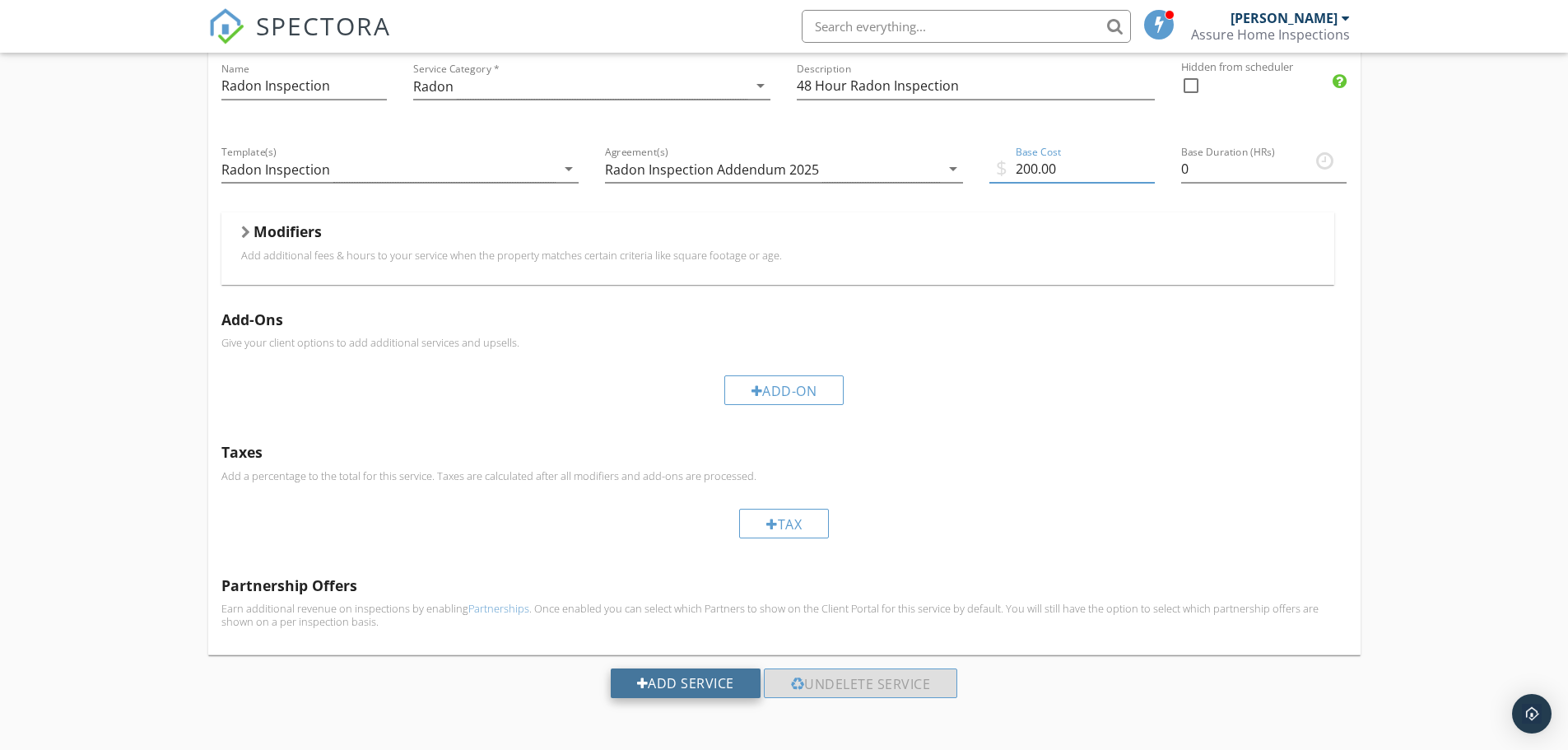
type input "200.00"
click at [690, 682] on div "Add Service" at bounding box center [686, 683] width 150 height 30
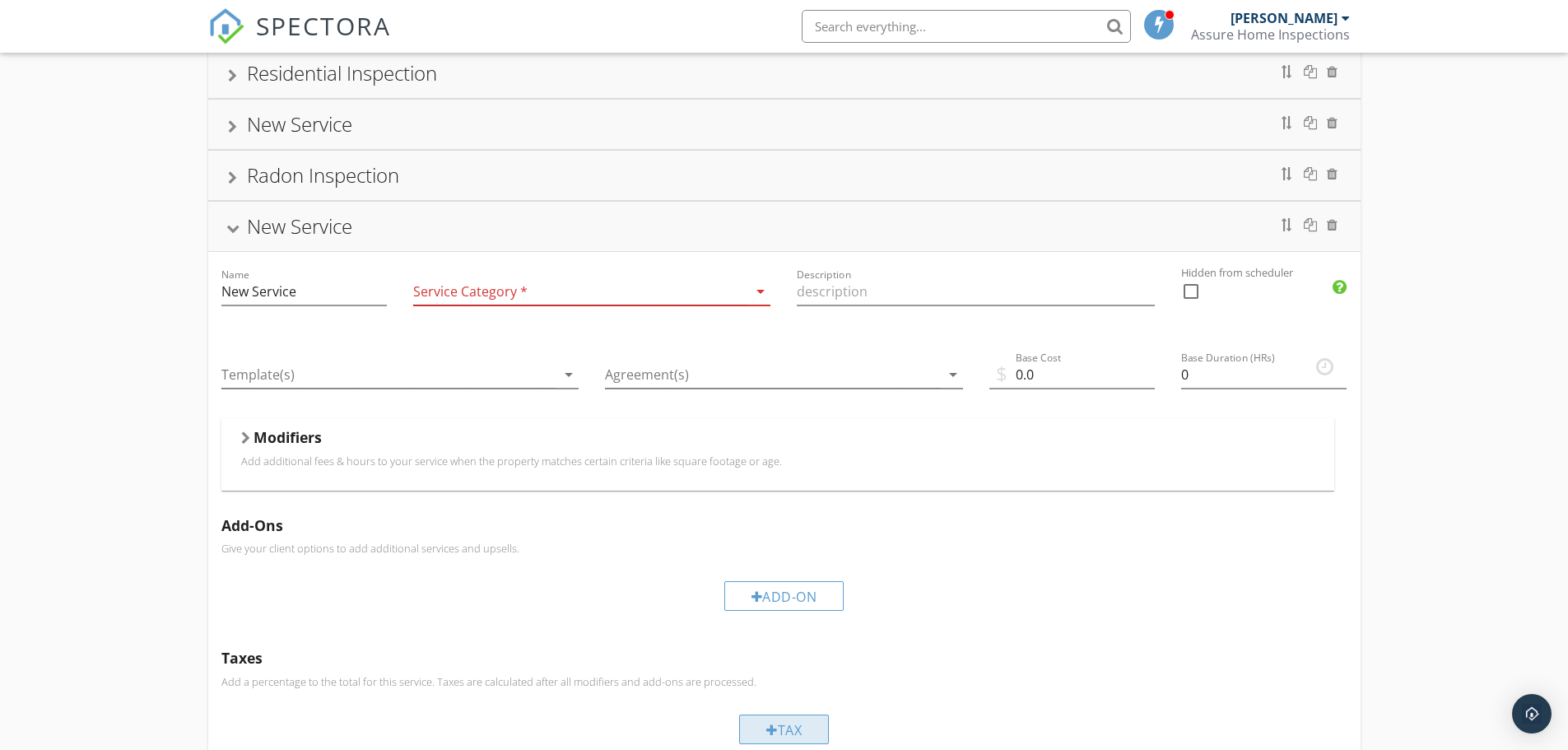
scroll to position [0, 0]
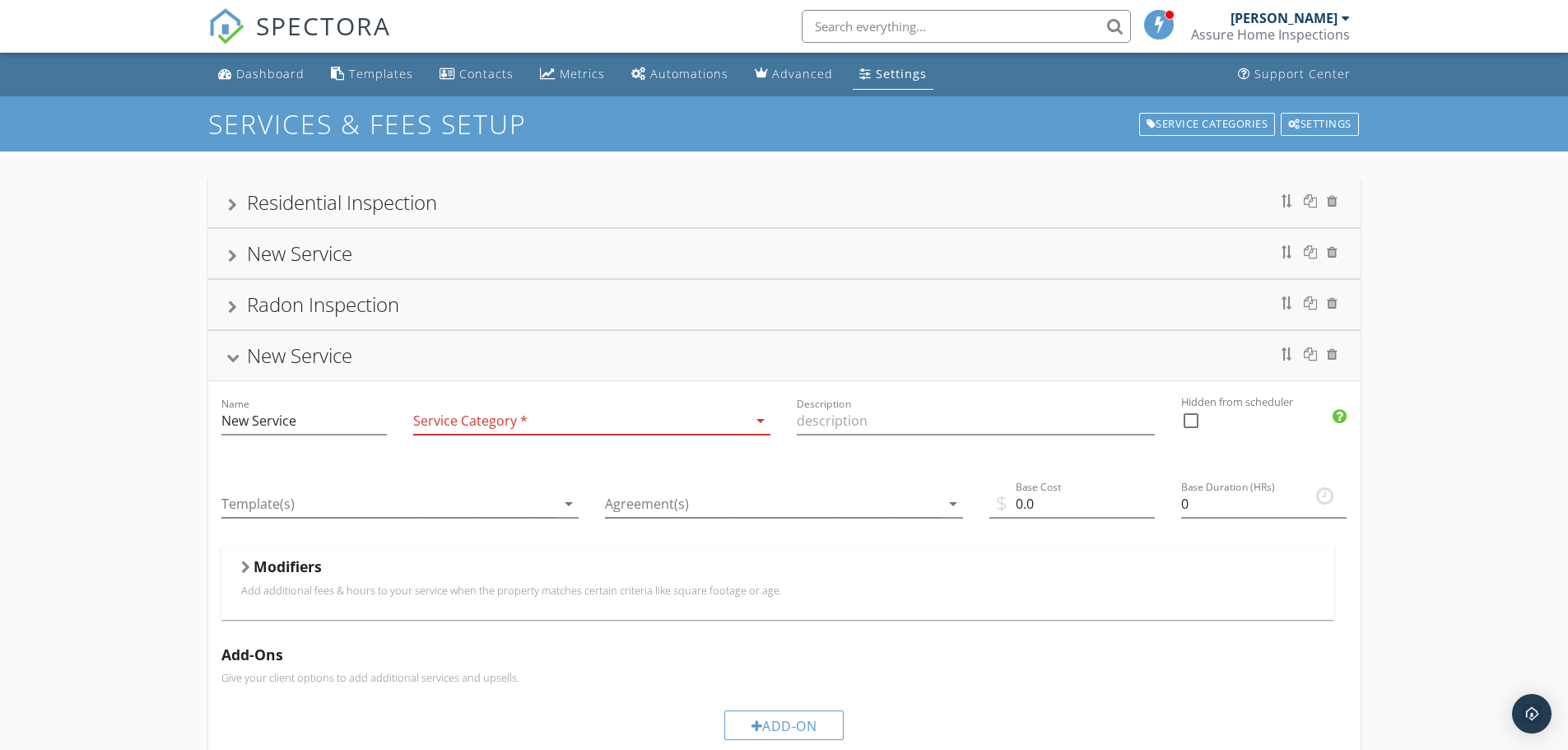
click at [285, 254] on div "New Service" at bounding box center [300, 253] width 105 height 27
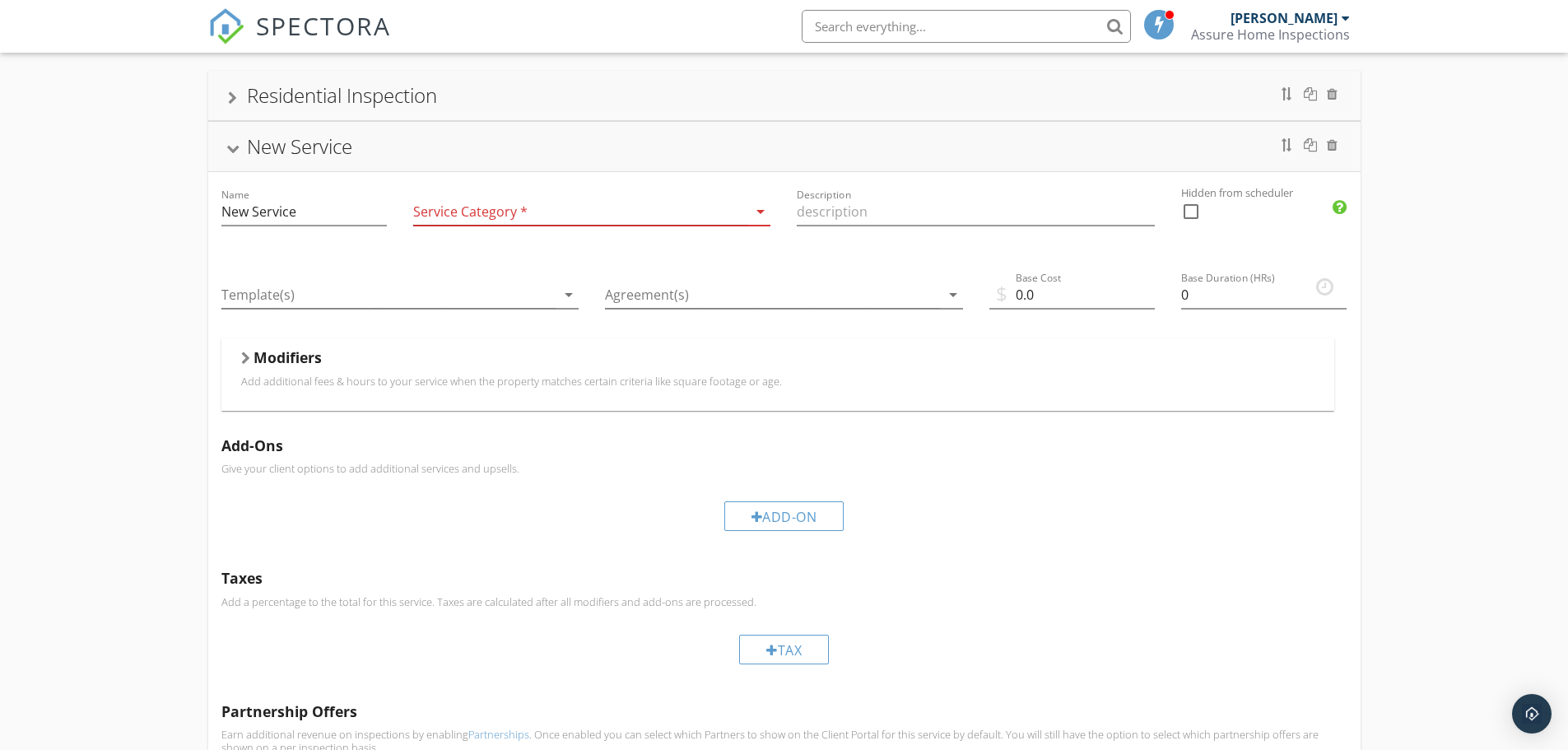
scroll to position [88, 0]
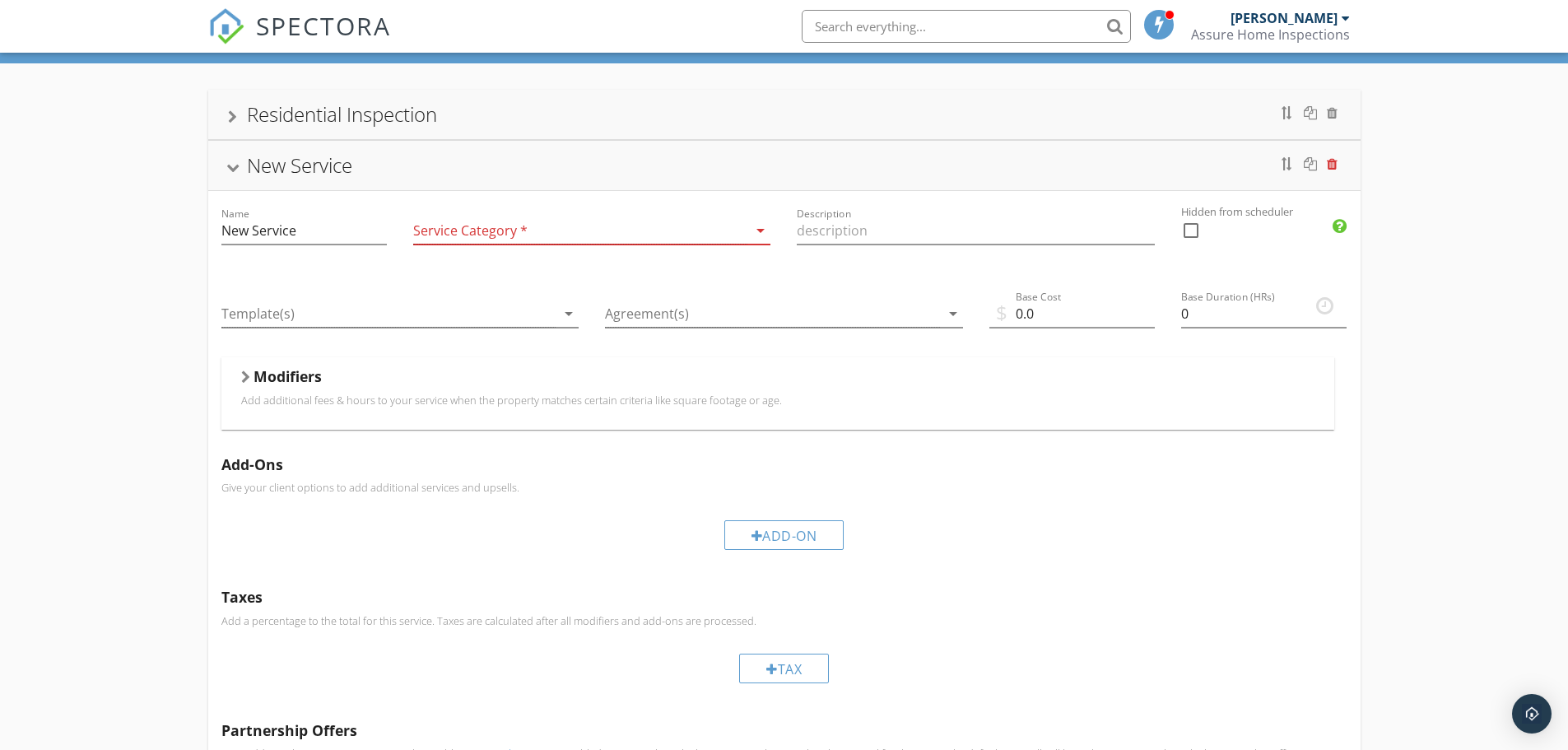
click at [1336, 169] on div at bounding box center [1332, 164] width 11 height 13
drag, startPoint x: 239, startPoint y: 168, endPoint x: 244, endPoint y: 187, distance: 19.6
click at [234, 169] on div at bounding box center [232, 168] width 13 height 9
